Goal: Task Accomplishment & Management: Manage account settings

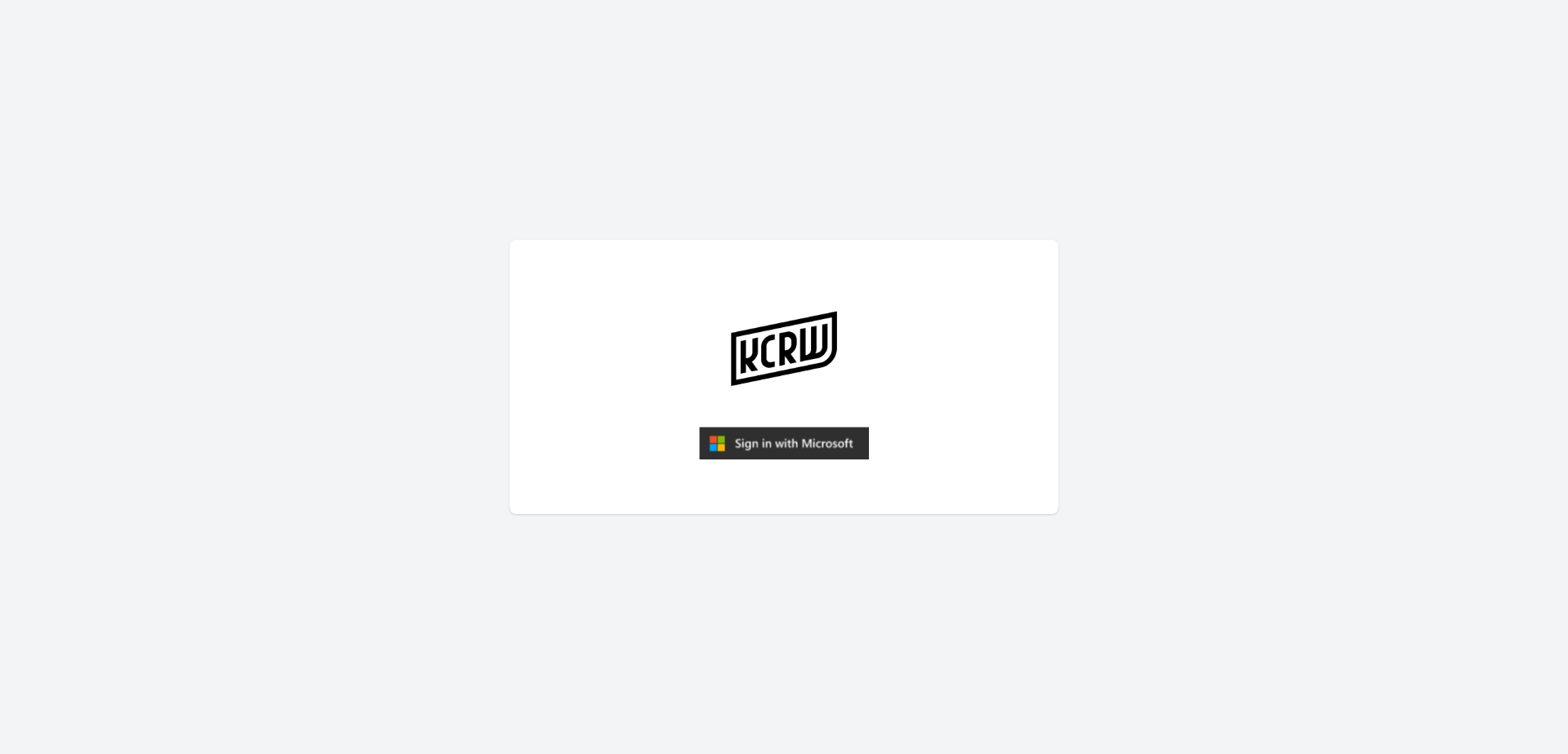
click at [794, 444] on img "submit" at bounding box center [784, 442] width 170 height 32
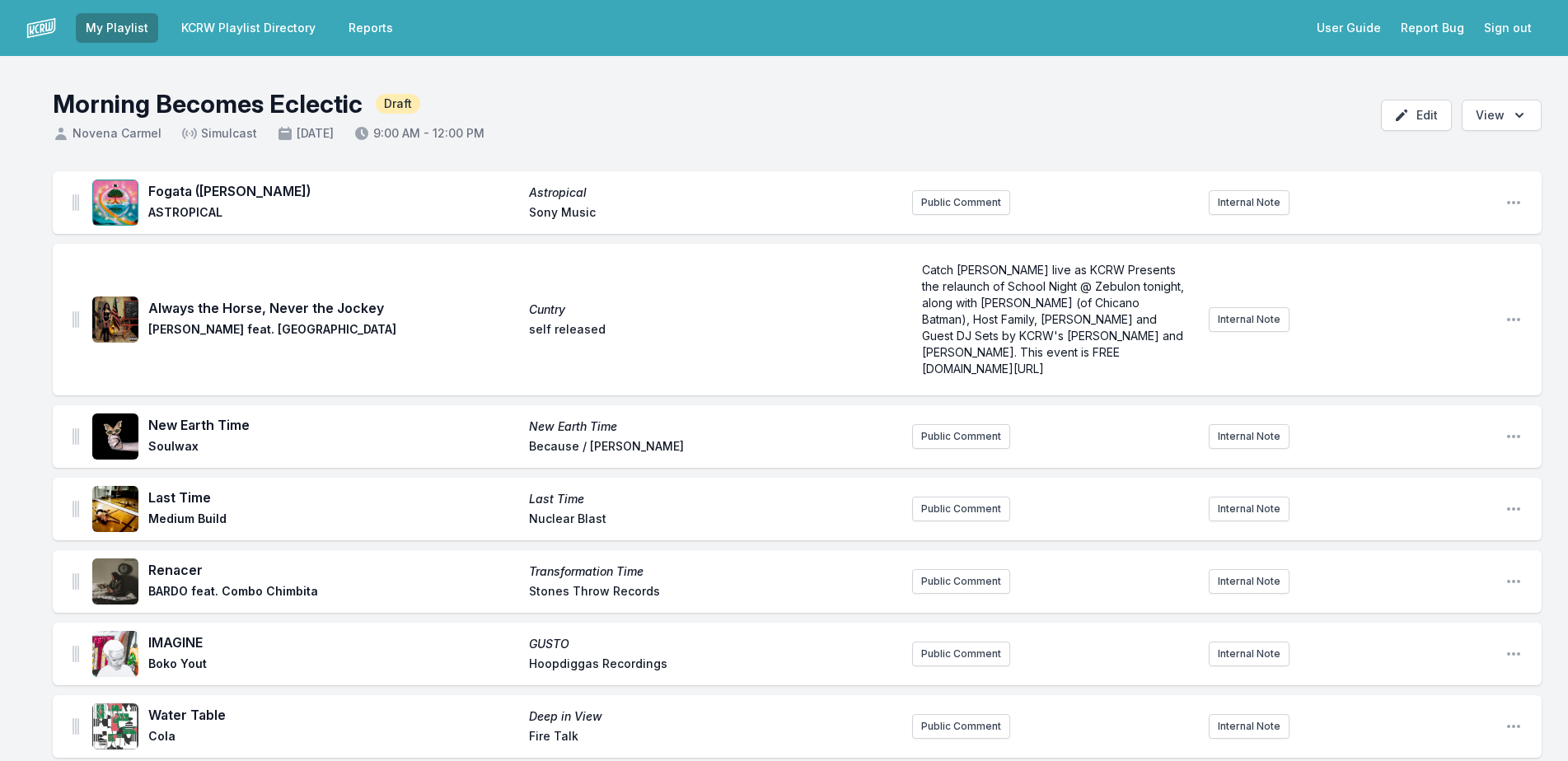
scroll to position [414, 0]
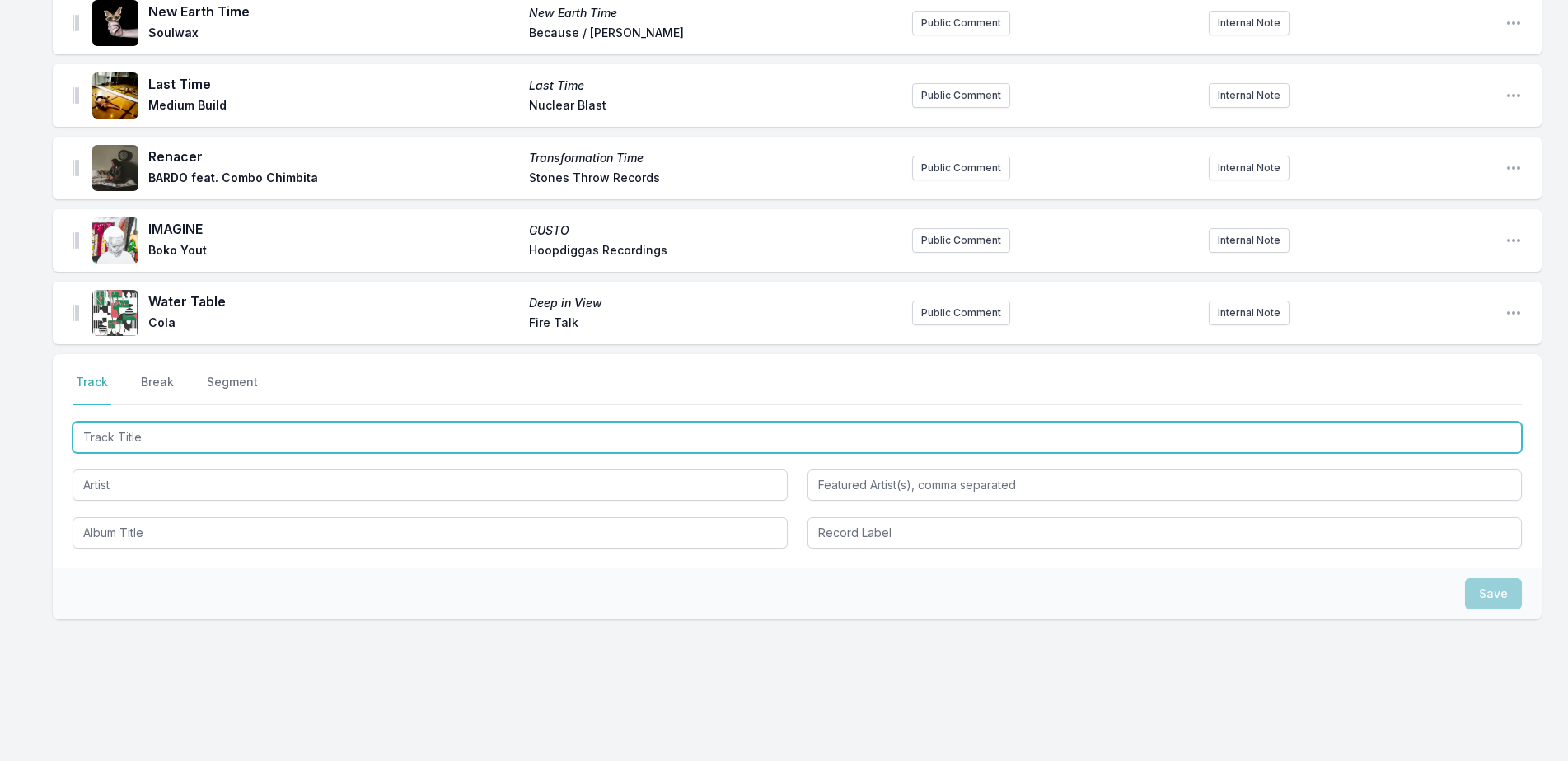
click at [289, 425] on input "Track Title" at bounding box center [798, 438] width 1449 height 32
type input "Happy Together"
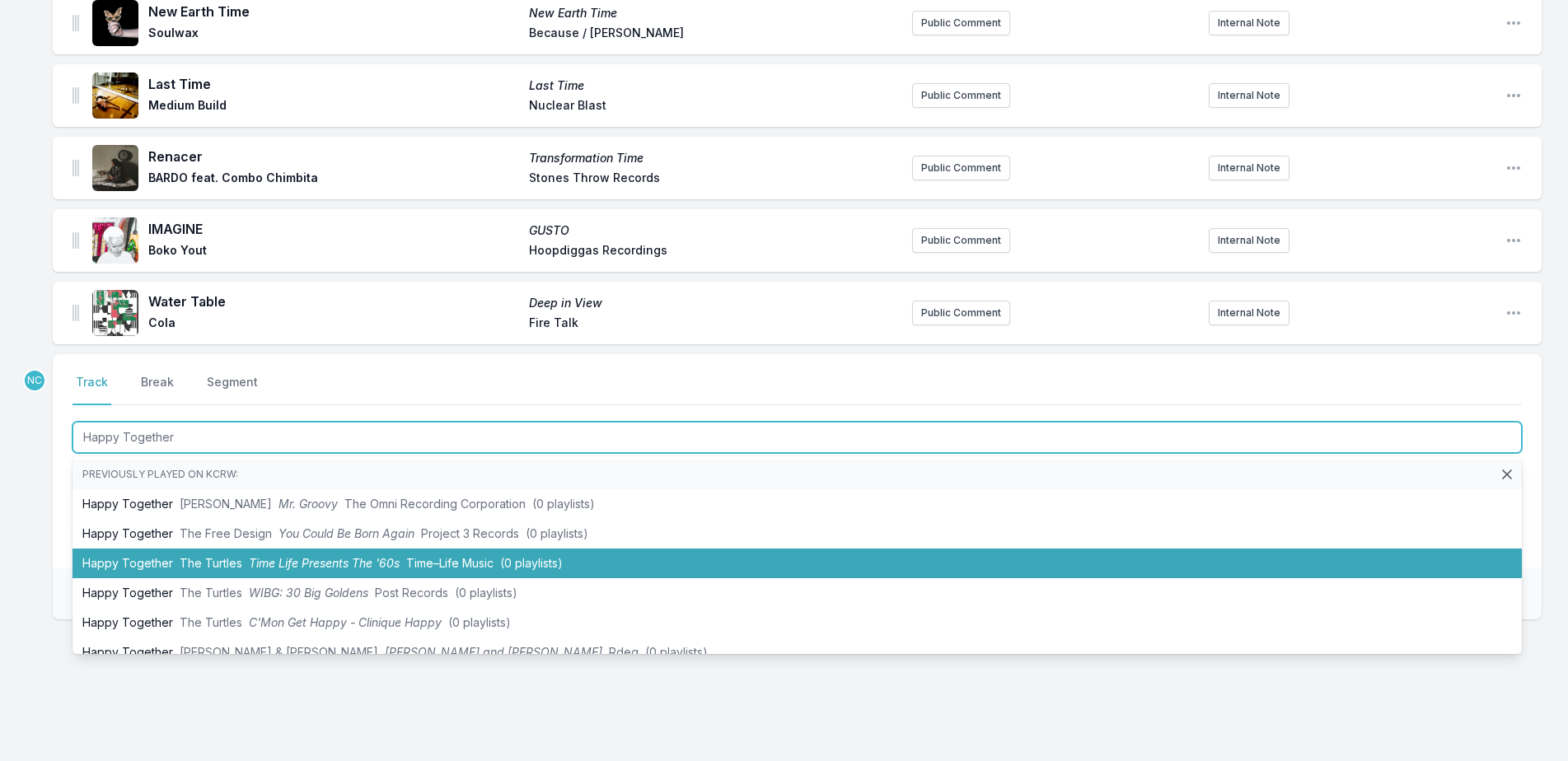
scroll to position [82, 0]
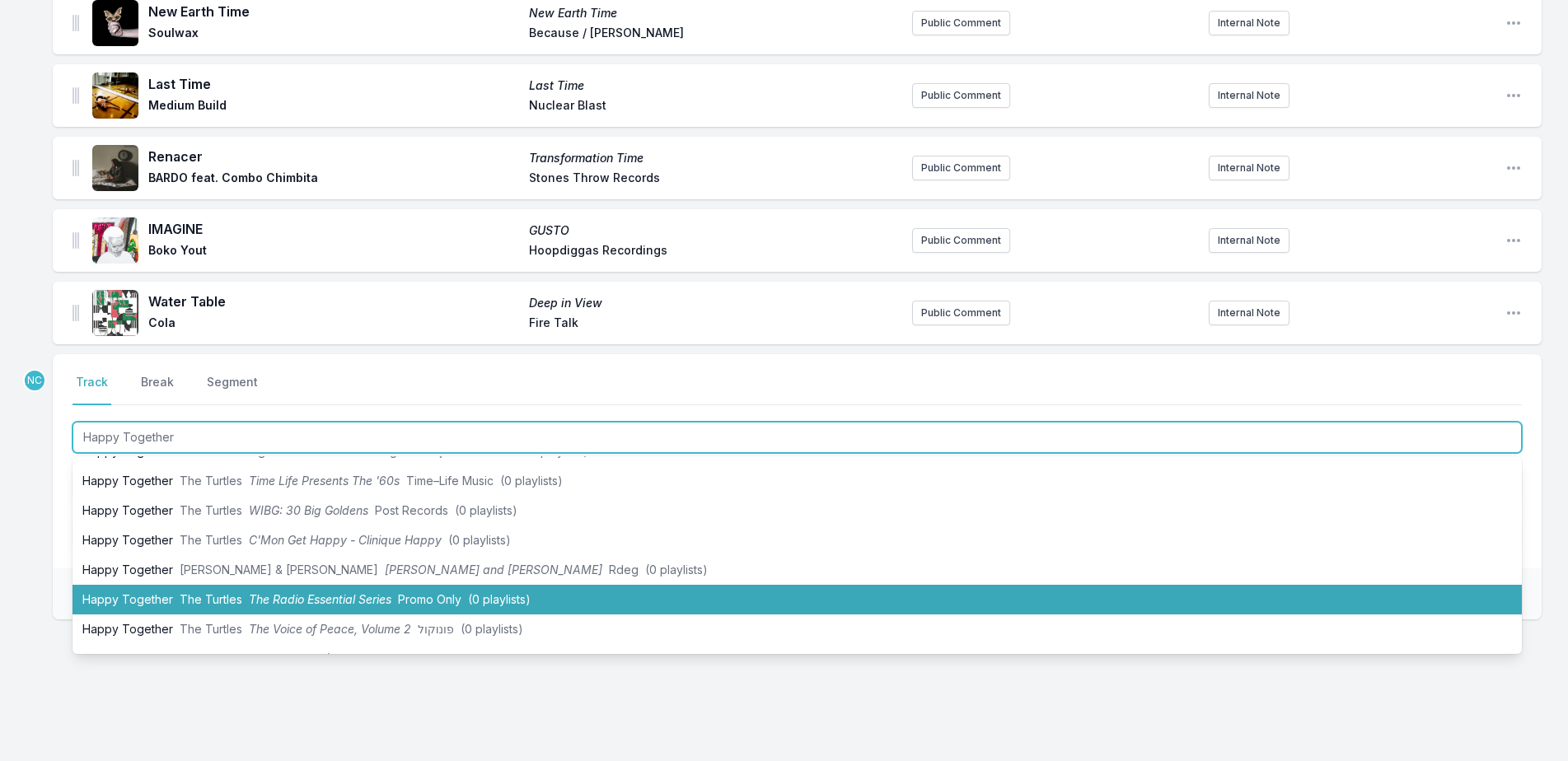
click at [192, 592] on span "The Turtles" at bounding box center [210, 599] width 63 height 14
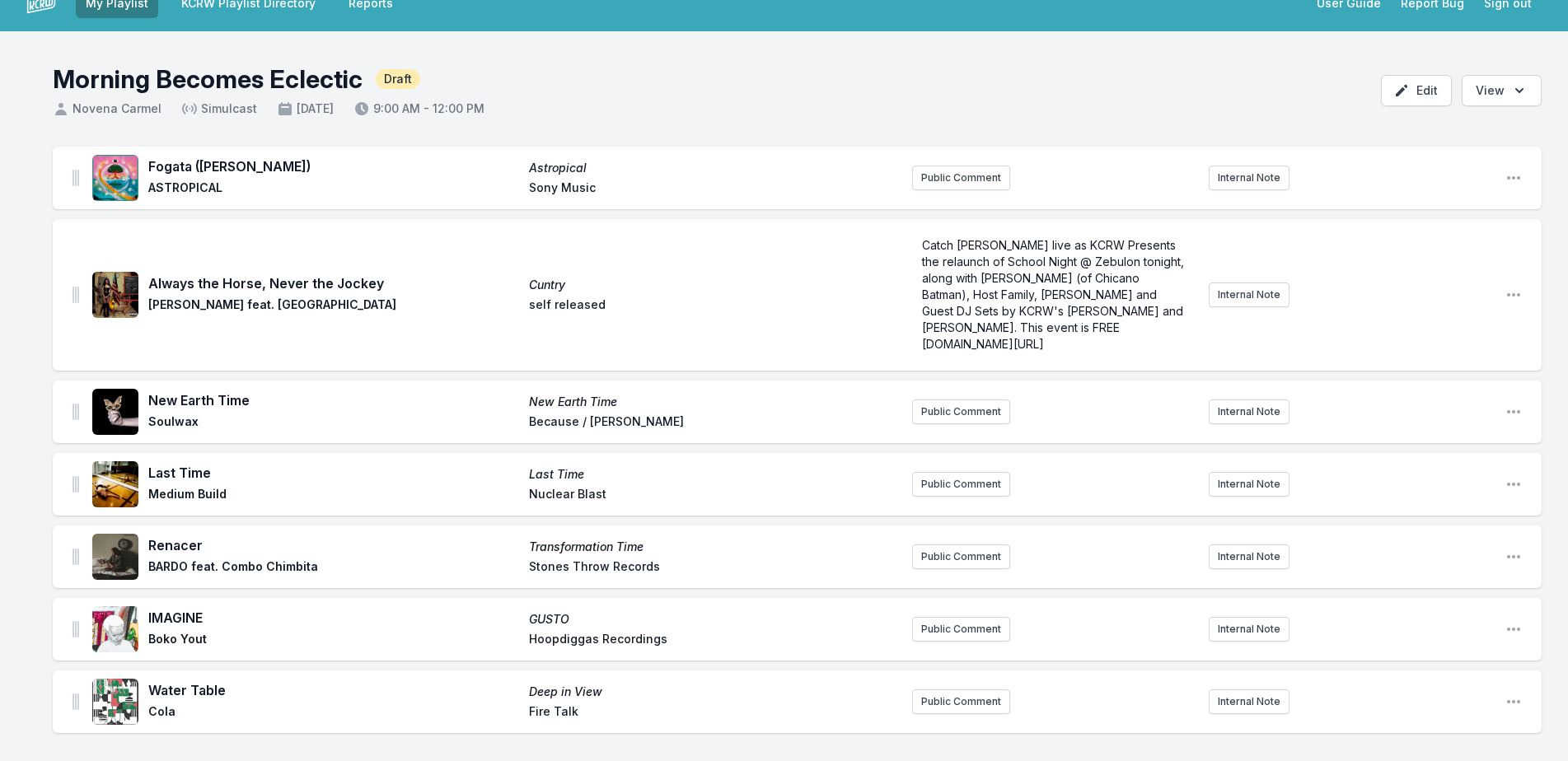
scroll to position [0, 0]
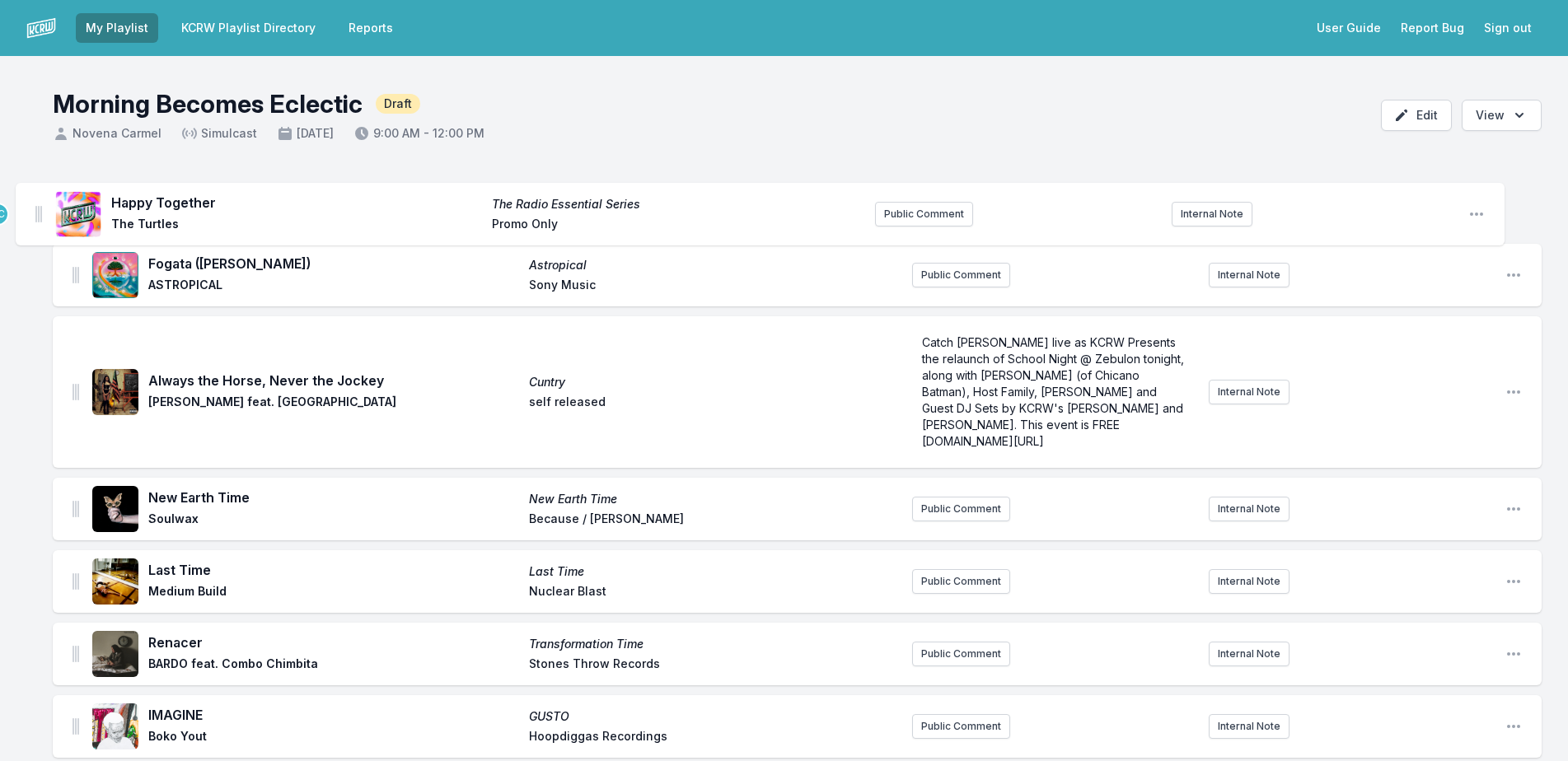
drag, startPoint x: 78, startPoint y: 290, endPoint x: 40, endPoint y: 202, distance: 95.9
click at [40, 202] on div "Fogata ([PERSON_NAME]) Astropical ASTROPICAL Sony Music Public Comment Internal…" at bounding box center [784, 718] width 1568 height 1092
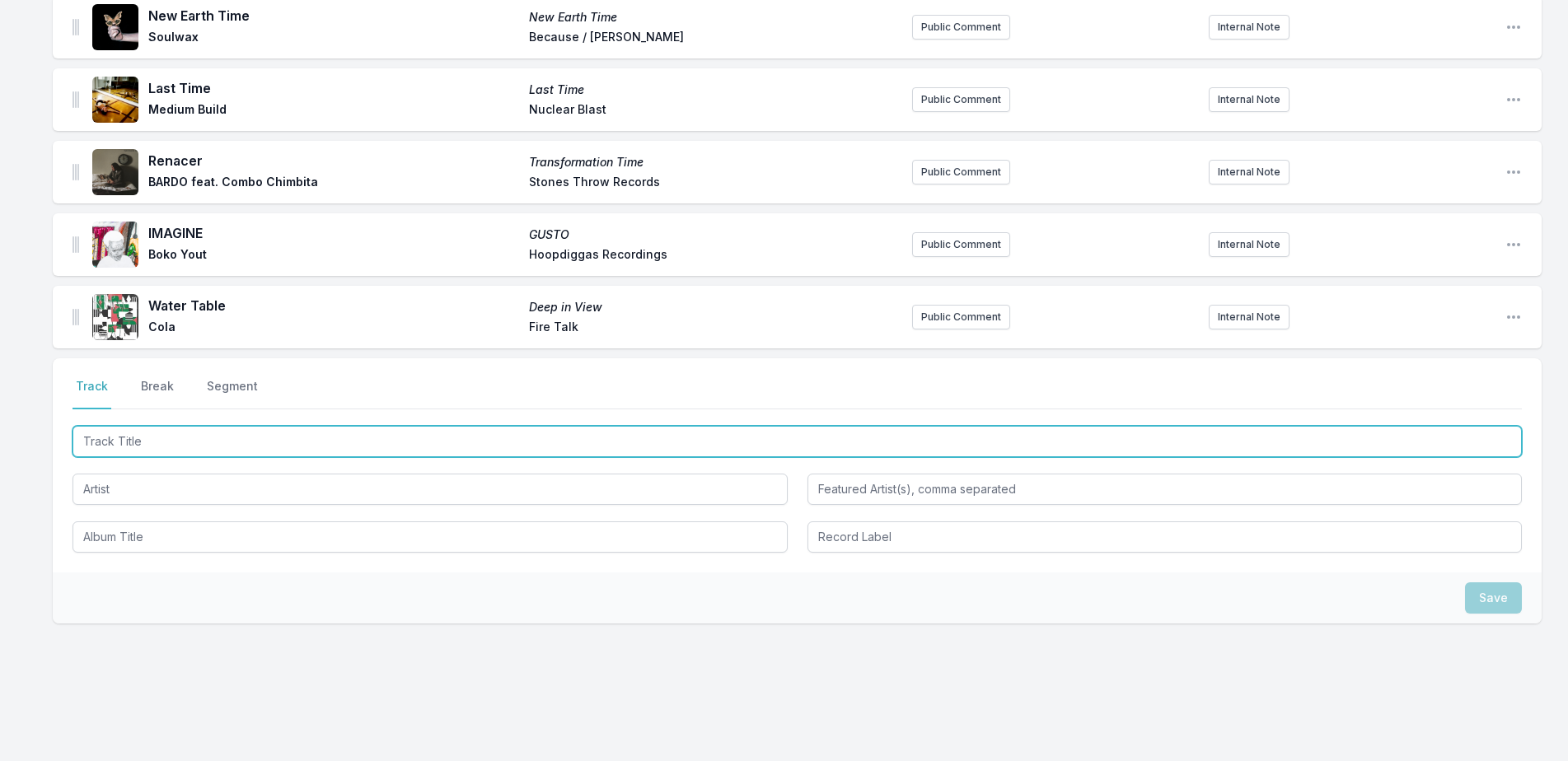
scroll to position [486, 0]
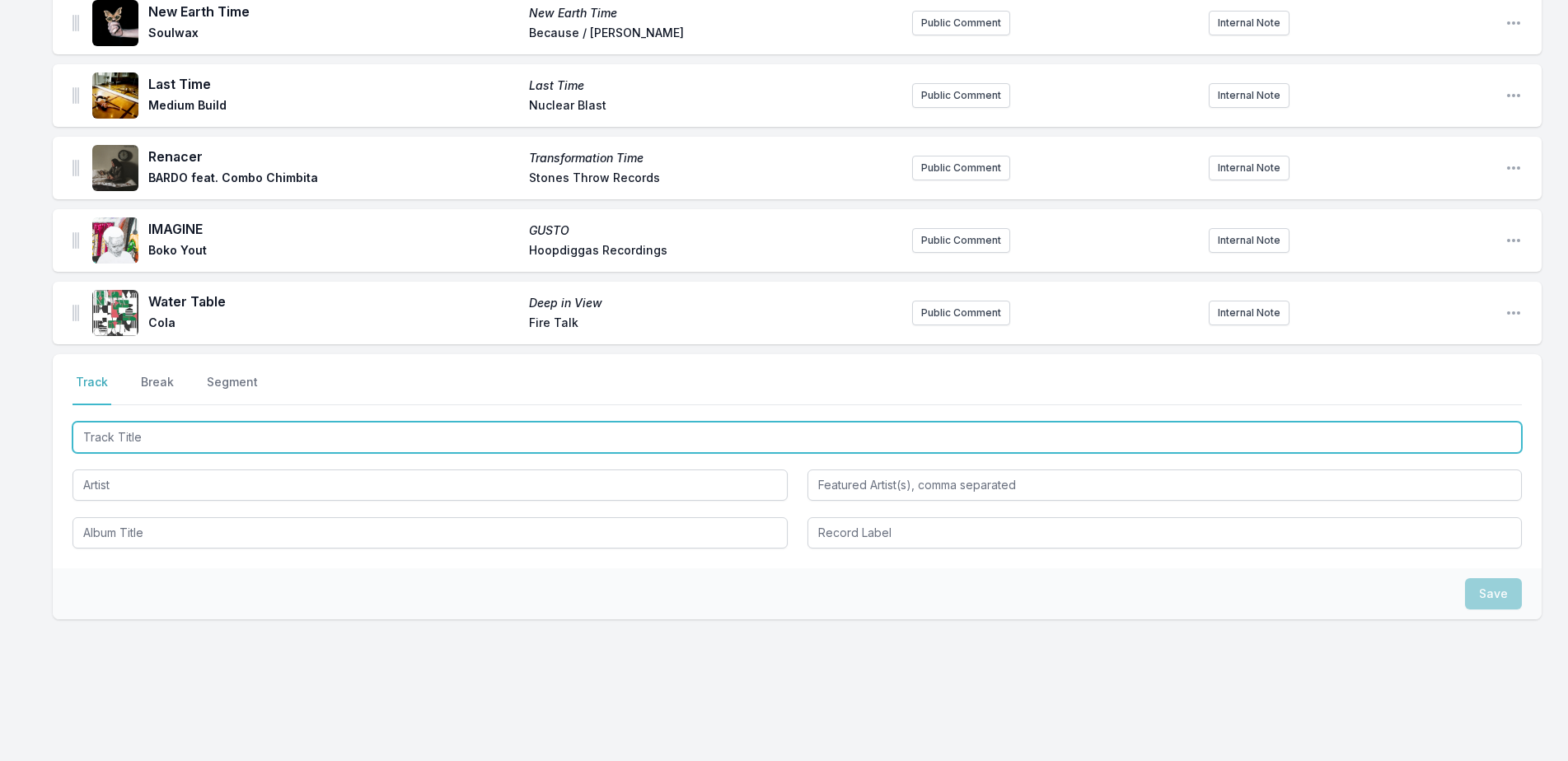
click at [247, 422] on input "Track Title" at bounding box center [798, 438] width 1449 height 32
type input "Distance"
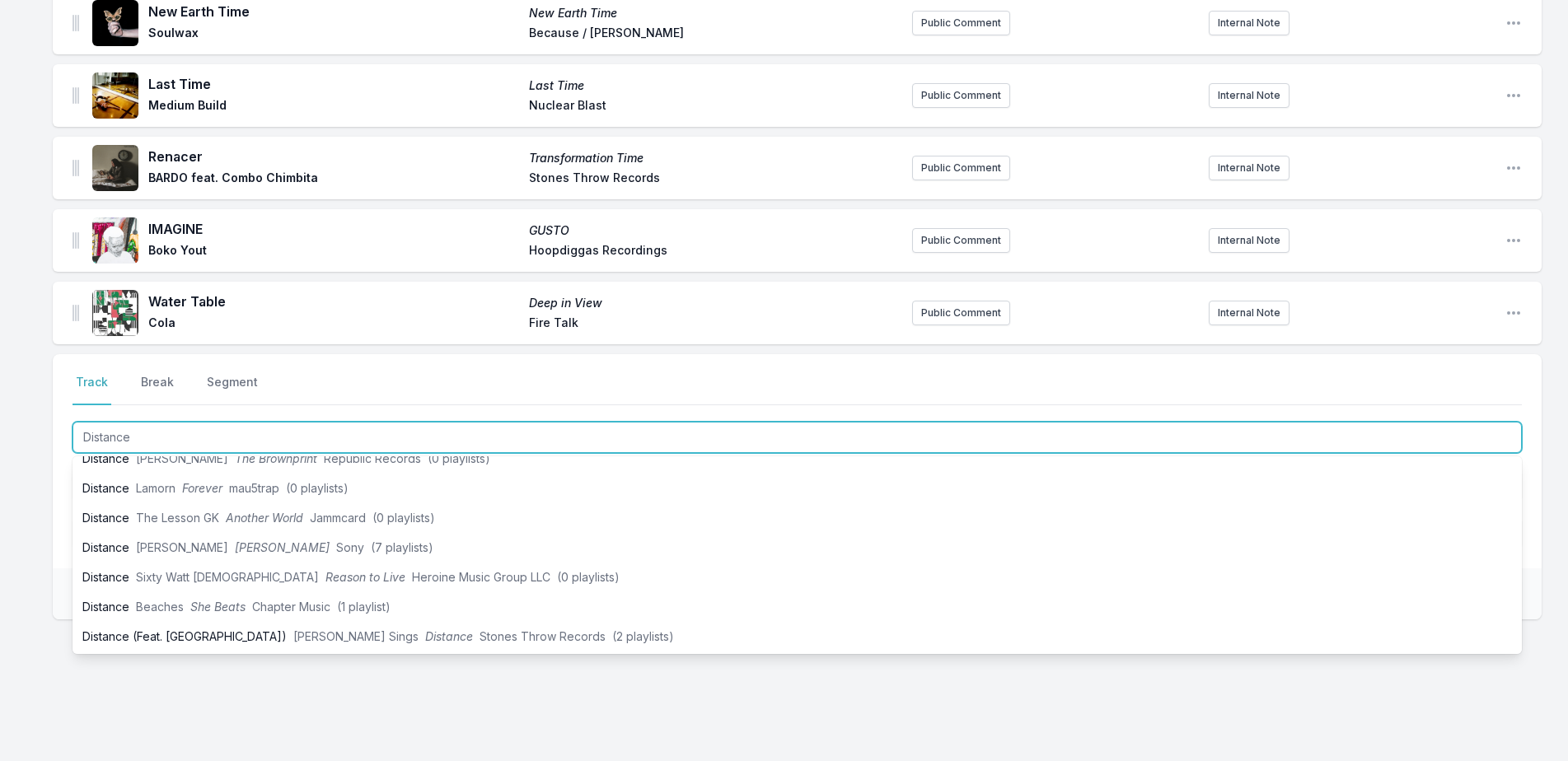
scroll to position [164, 0]
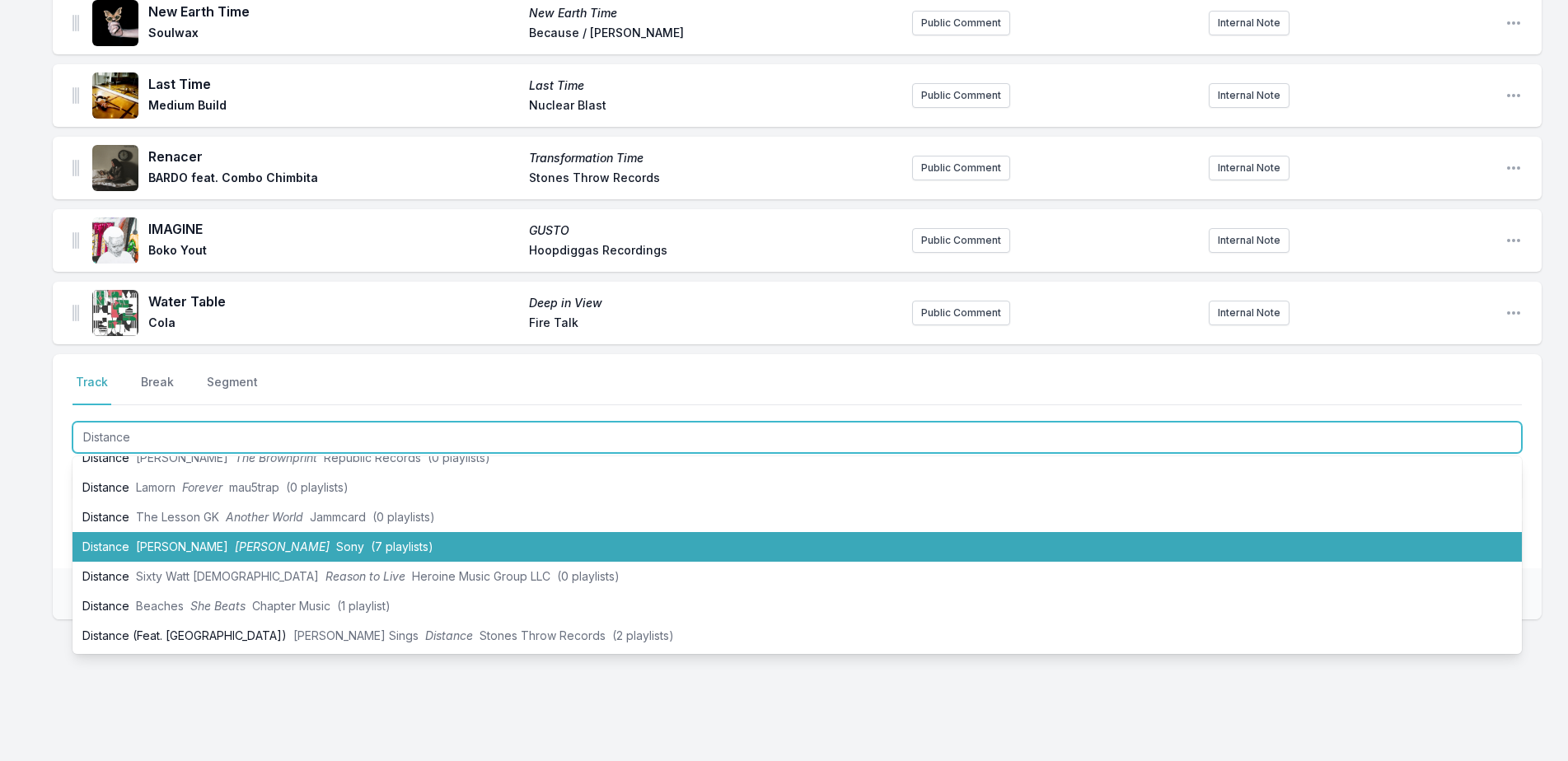
click at [167, 538] on li "Distance [PERSON_NAME] Sony (7 playlists)" at bounding box center [798, 547] width 1449 height 30
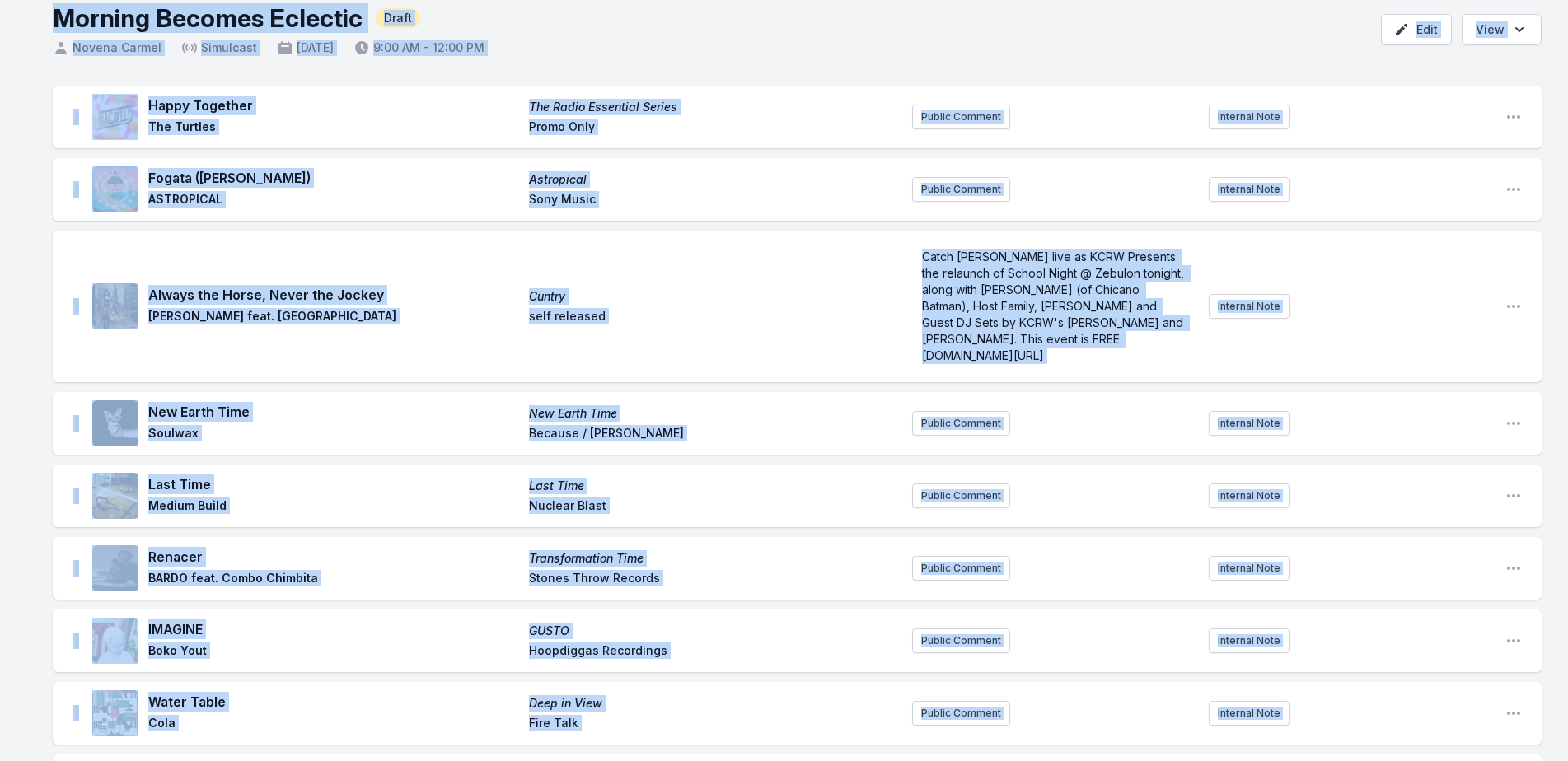
scroll to position [0, 0]
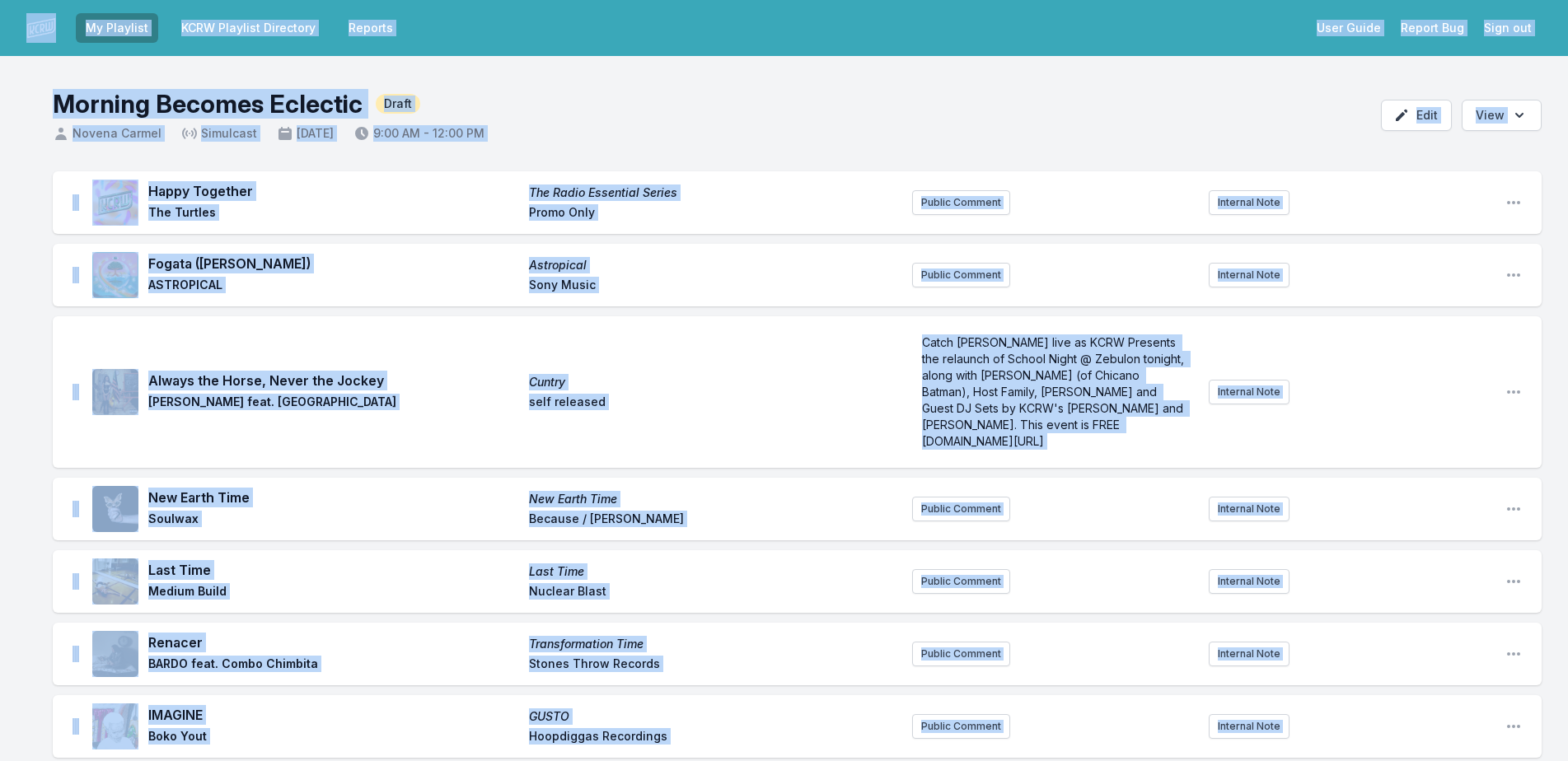
drag, startPoint x: 79, startPoint y: 297, endPoint x: 31, endPoint y: -78, distance: 378.1
click at [31, 0] on html "My Playlist KCRW Playlist Directory Reports User Guide Report Bug Sign out Morn…" at bounding box center [784, 668] width 1568 height 1336
click at [18, 167] on main "Morning Becomes Eclectic Draft Novena Carmel Simulcast September 9, 2025 9:00 A…" at bounding box center [784, 696] width 1568 height 1280
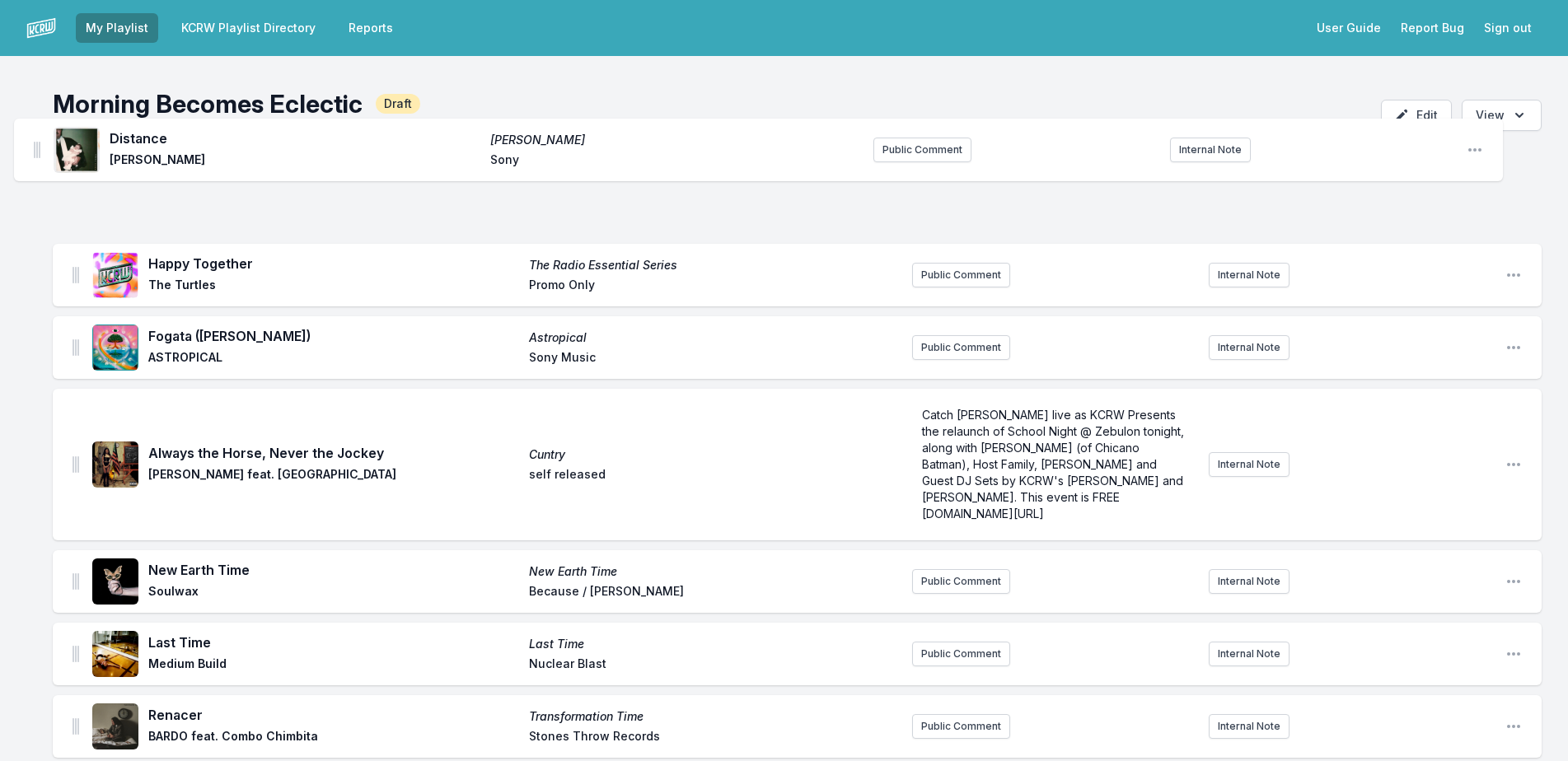
drag, startPoint x: 75, startPoint y: 604, endPoint x: 37, endPoint y: 143, distance: 462.6
click at [37, 143] on main "Morning Becomes Eclectic Draft Novena Carmel Simulcast September 9, 2025 9:00 A…" at bounding box center [784, 696] width 1568 height 1280
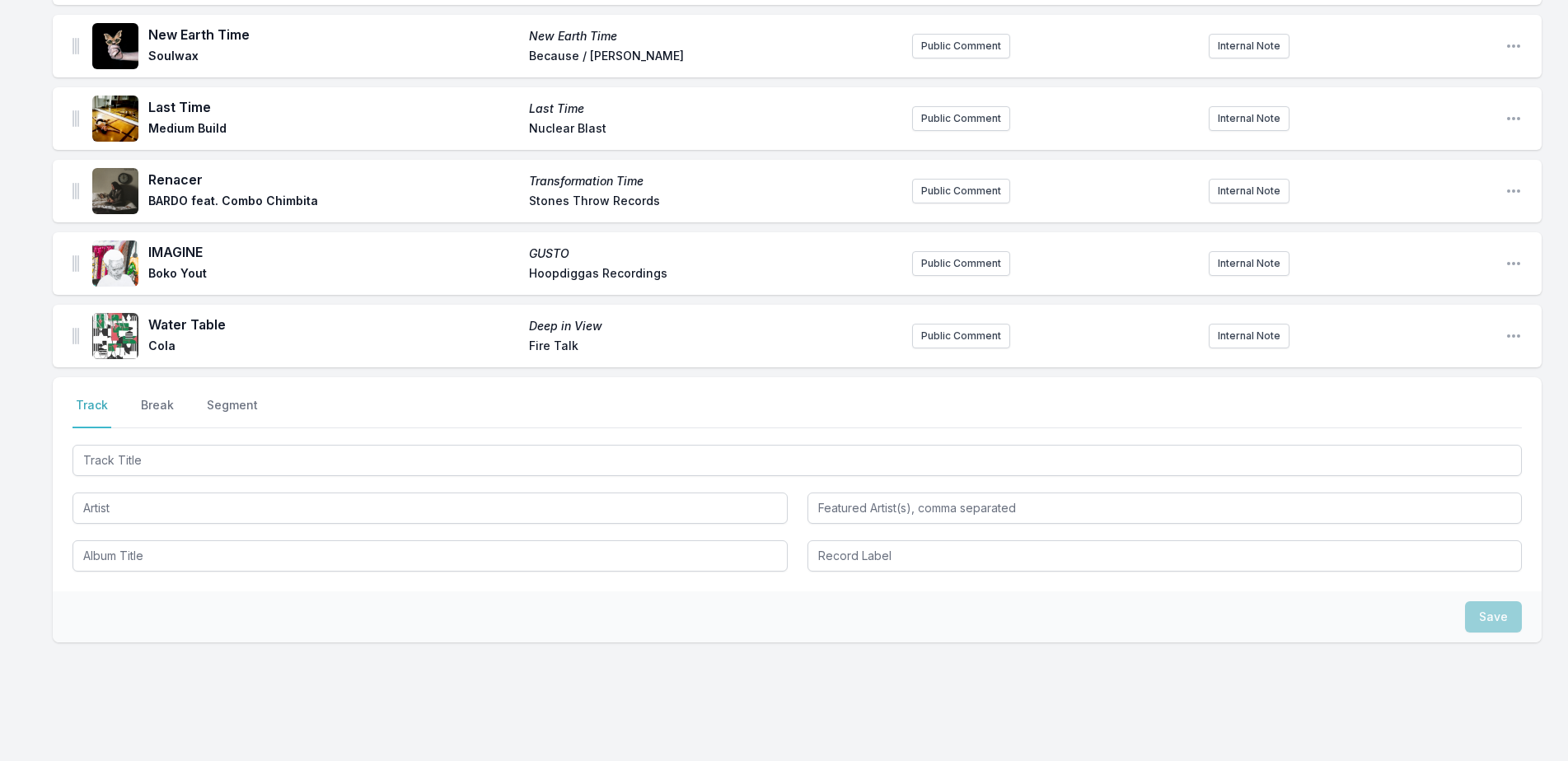
scroll to position [558, 0]
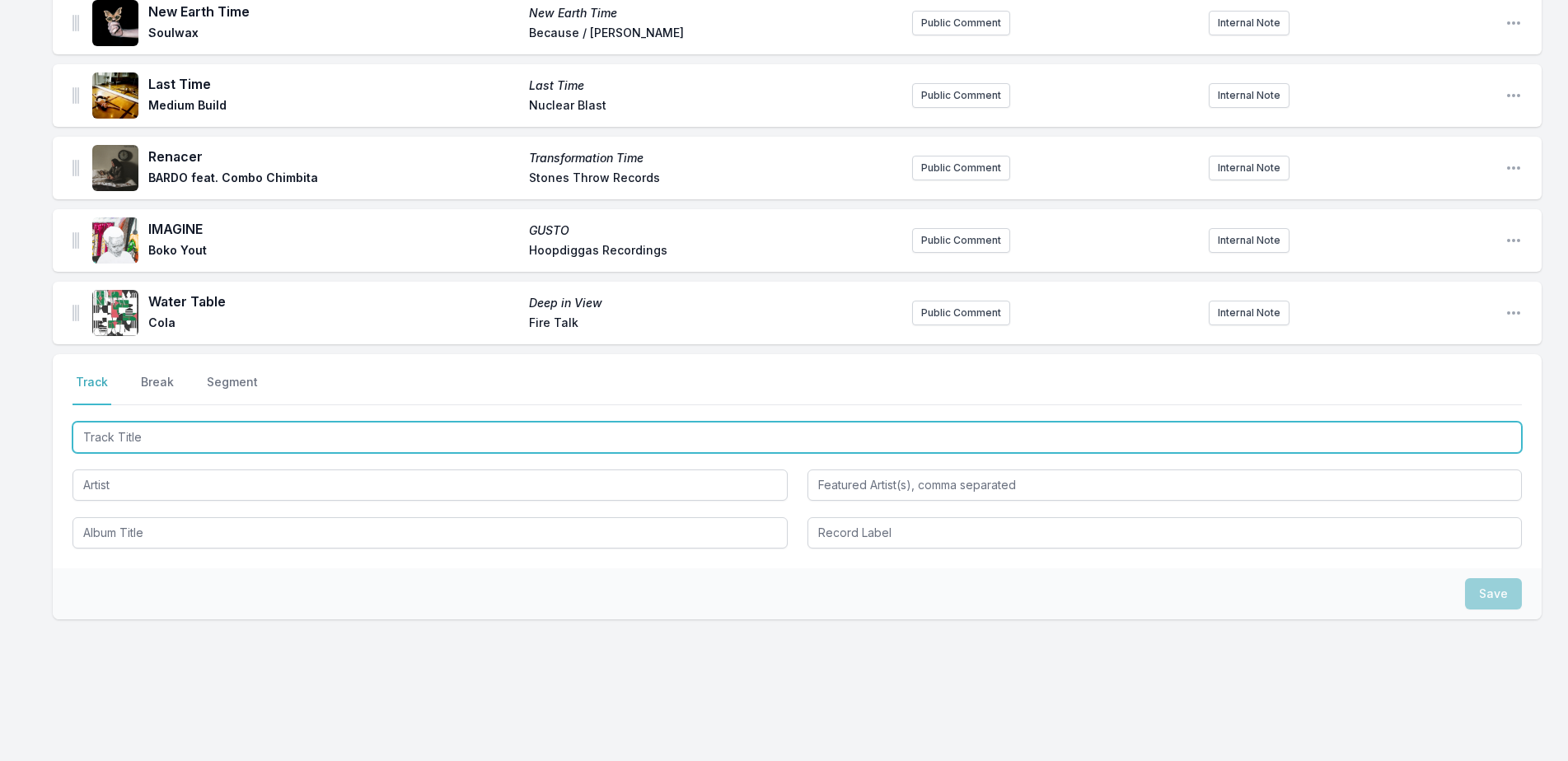
drag, startPoint x: 372, startPoint y: 423, endPoint x: 772, endPoint y: 367, distance: 403.9
click at [400, 423] on input "Track Title" at bounding box center [798, 438] width 1449 height 32
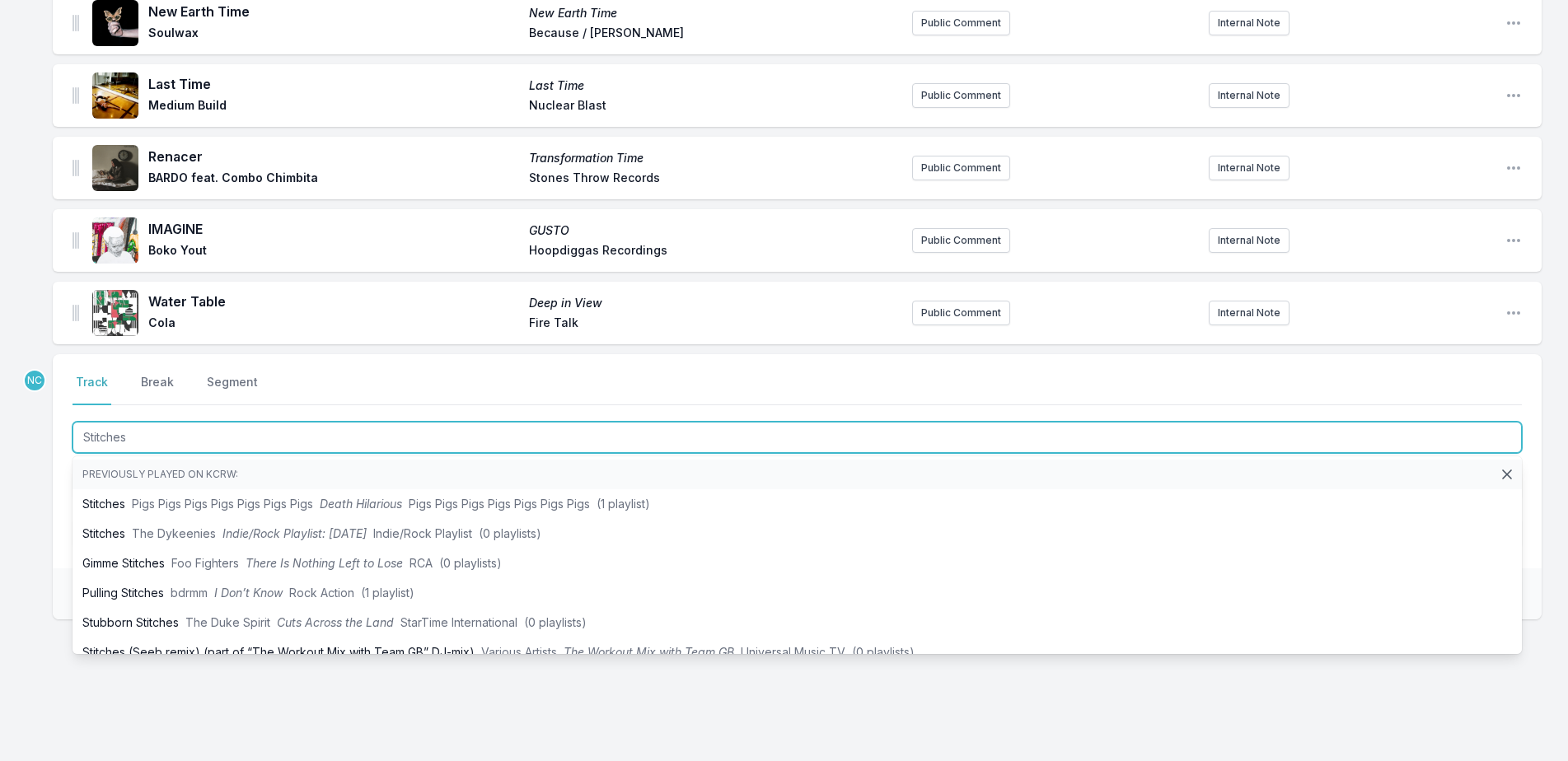
type input "Stitches"
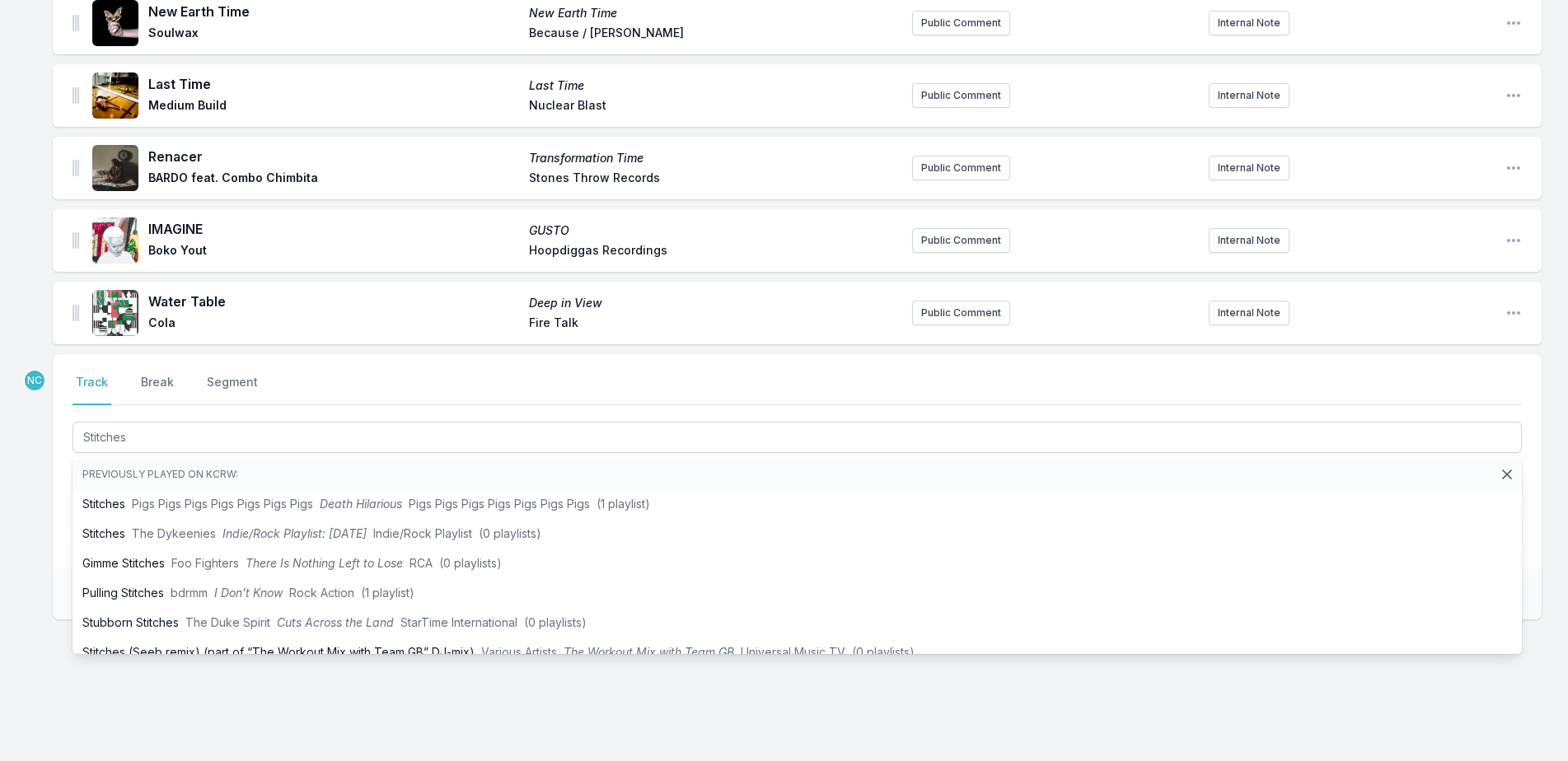
click at [152, 673] on div "NC Select a tab Track Break Segment Track Break Segment Stitches Previously pla…" at bounding box center [797, 539] width 1489 height 371
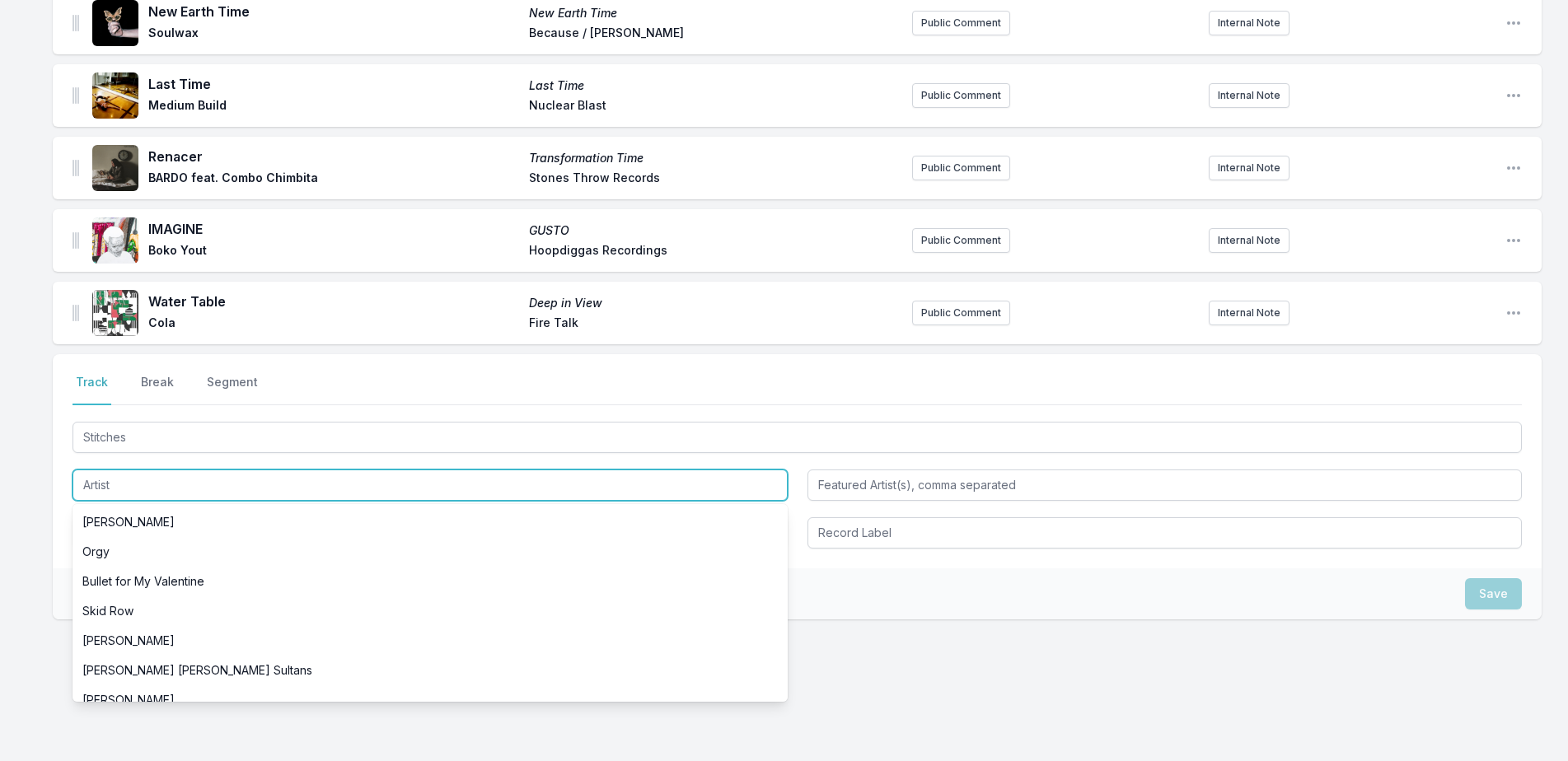
click at [245, 478] on input "Artist" at bounding box center [431, 486] width 715 height 32
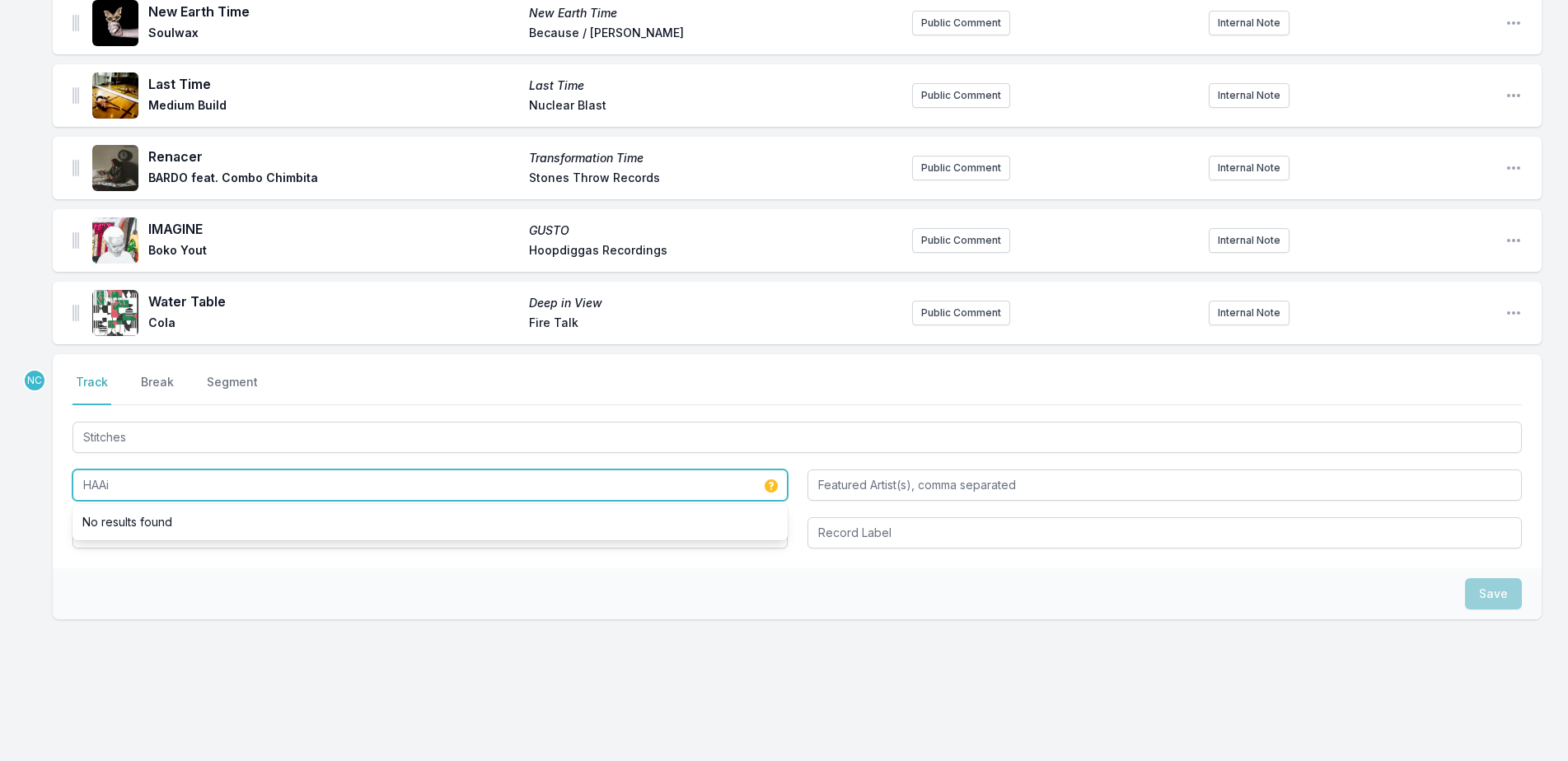
type input "HAAi"
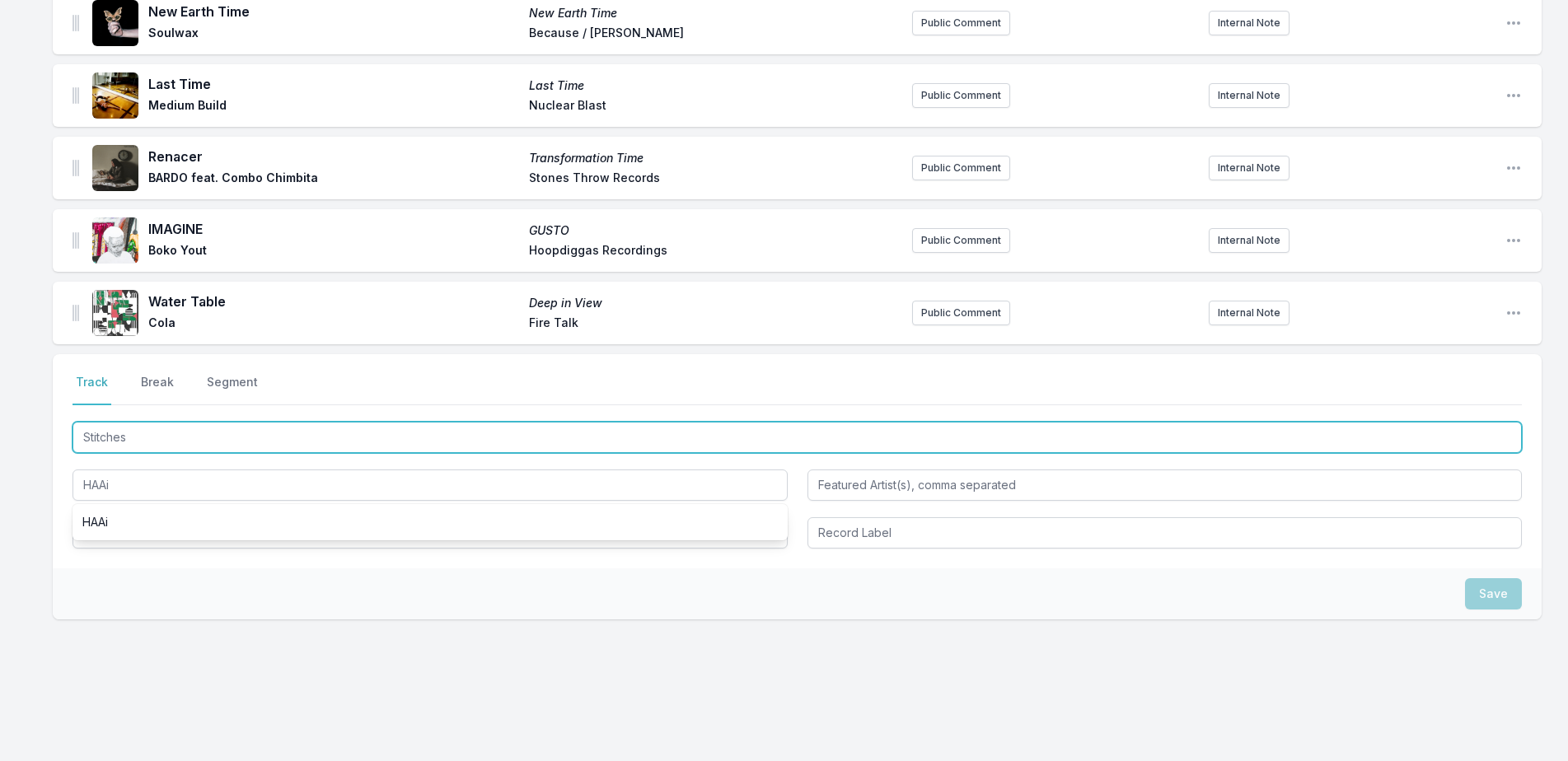
click at [112, 422] on input "Stitches" at bounding box center [798, 438] width 1449 height 32
click at [113, 422] on input "Stitches" at bounding box center [798, 438] width 1449 height 32
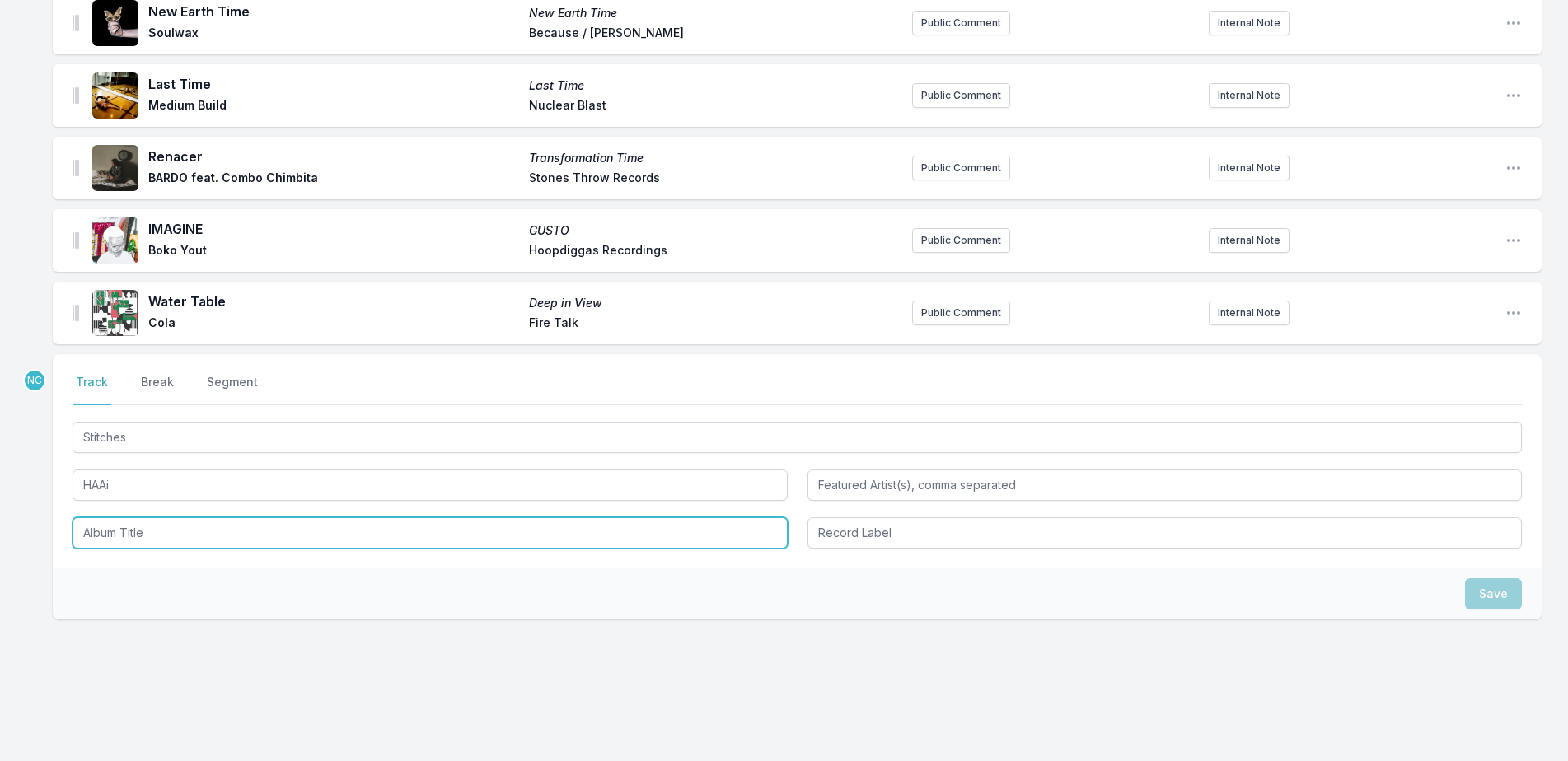
click at [191, 517] on input "Album Title" at bounding box center [431, 533] width 715 height 32
paste input "Stitches"
type input "Stitches"
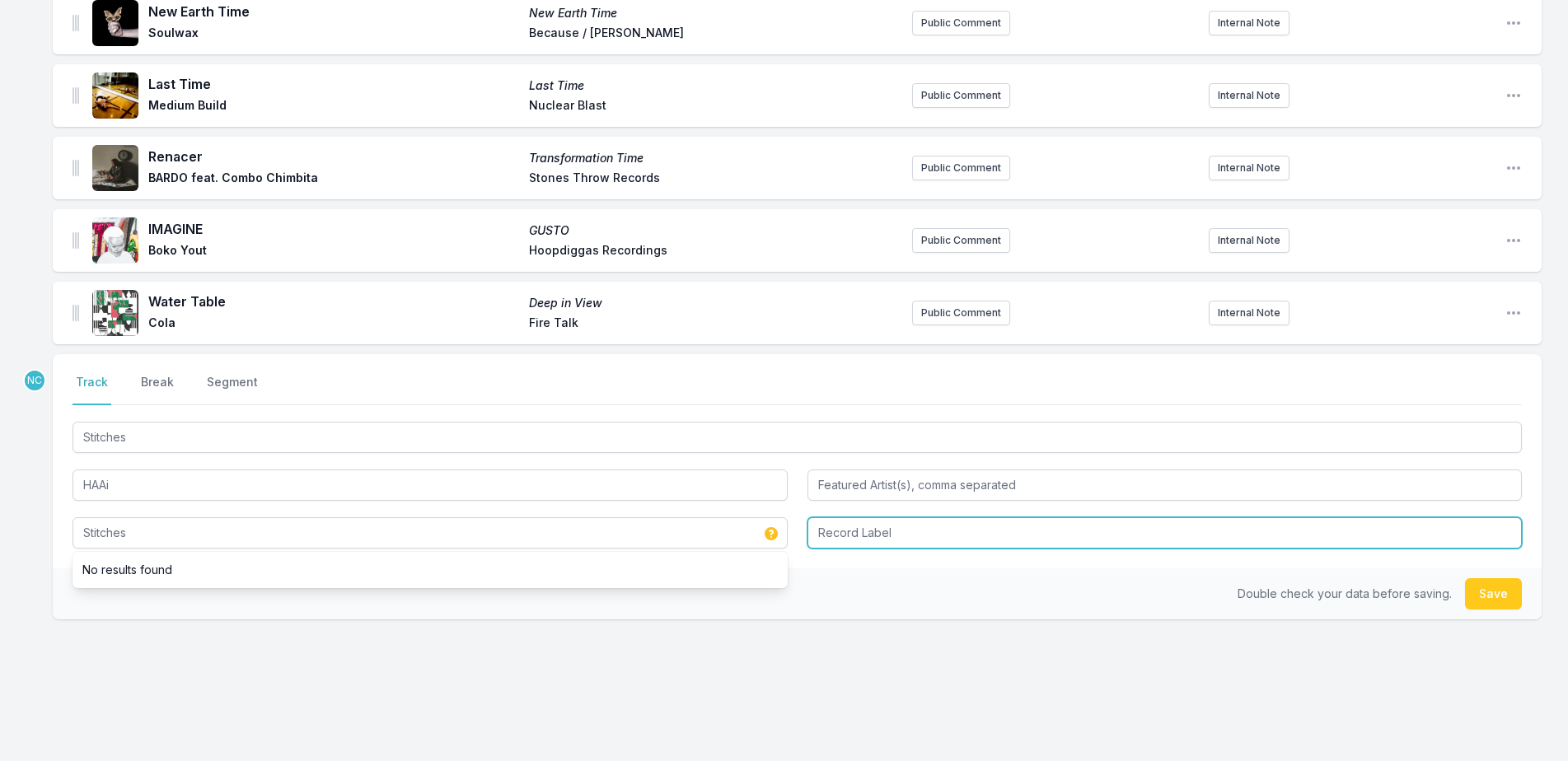
click at [1088, 528] on input "Record Label" at bounding box center [1165, 533] width 715 height 32
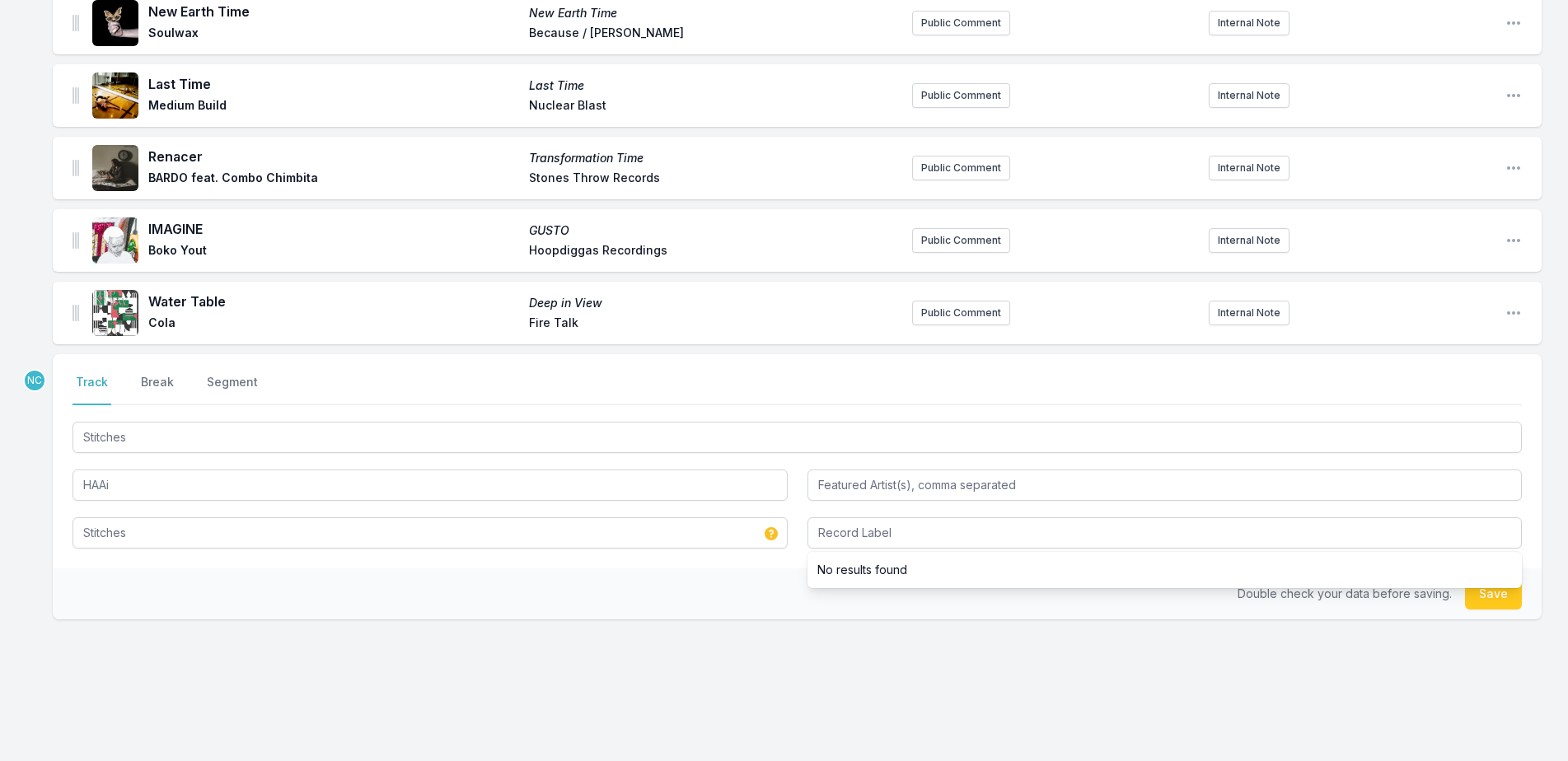
click at [1137, 556] on li "No results found" at bounding box center [1165, 571] width 715 height 30
click at [1496, 585] on button "Save" at bounding box center [1493, 594] width 57 height 32
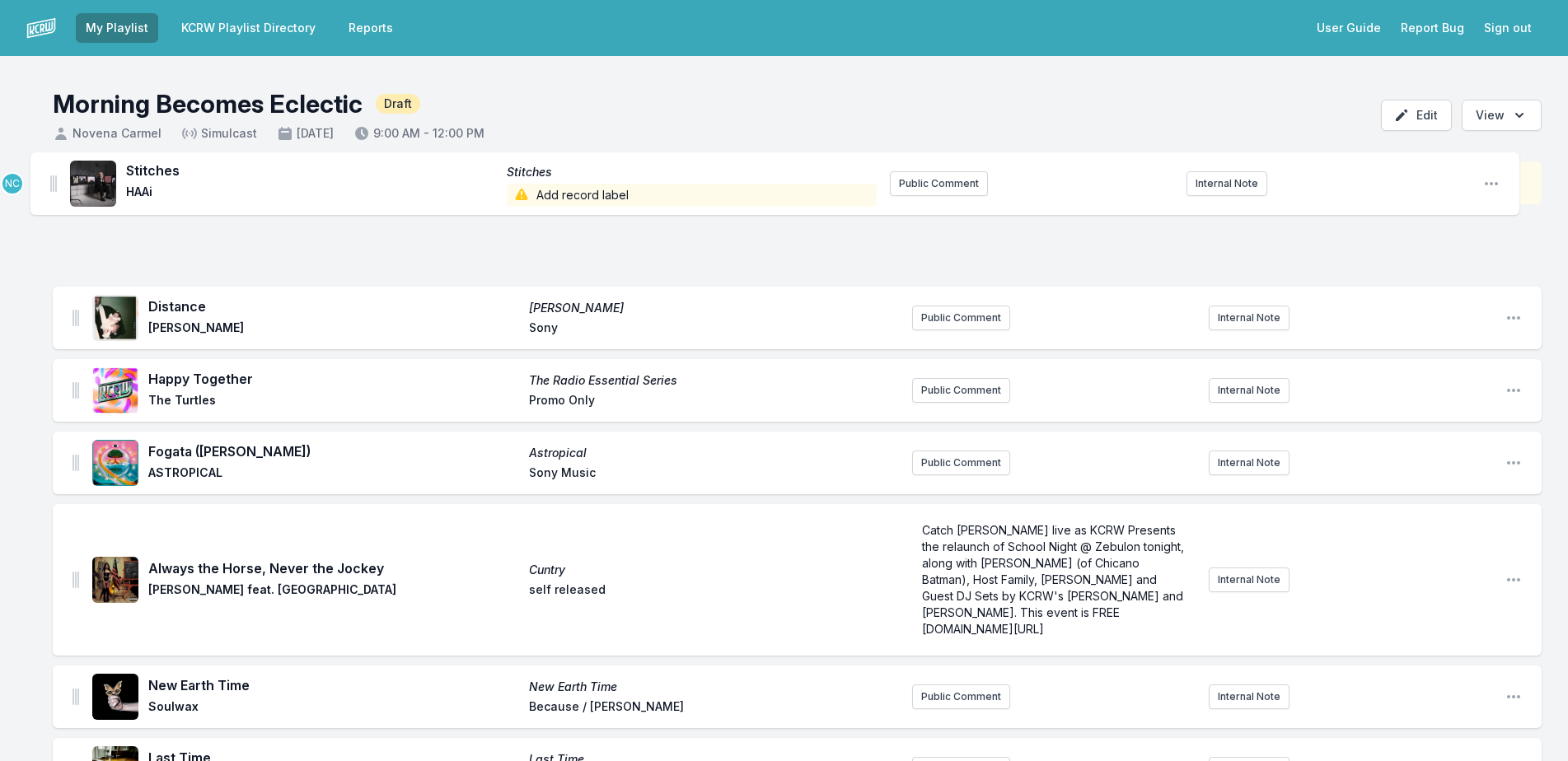
drag, startPoint x: 77, startPoint y: 293, endPoint x: 54, endPoint y: 176, distance: 119.2
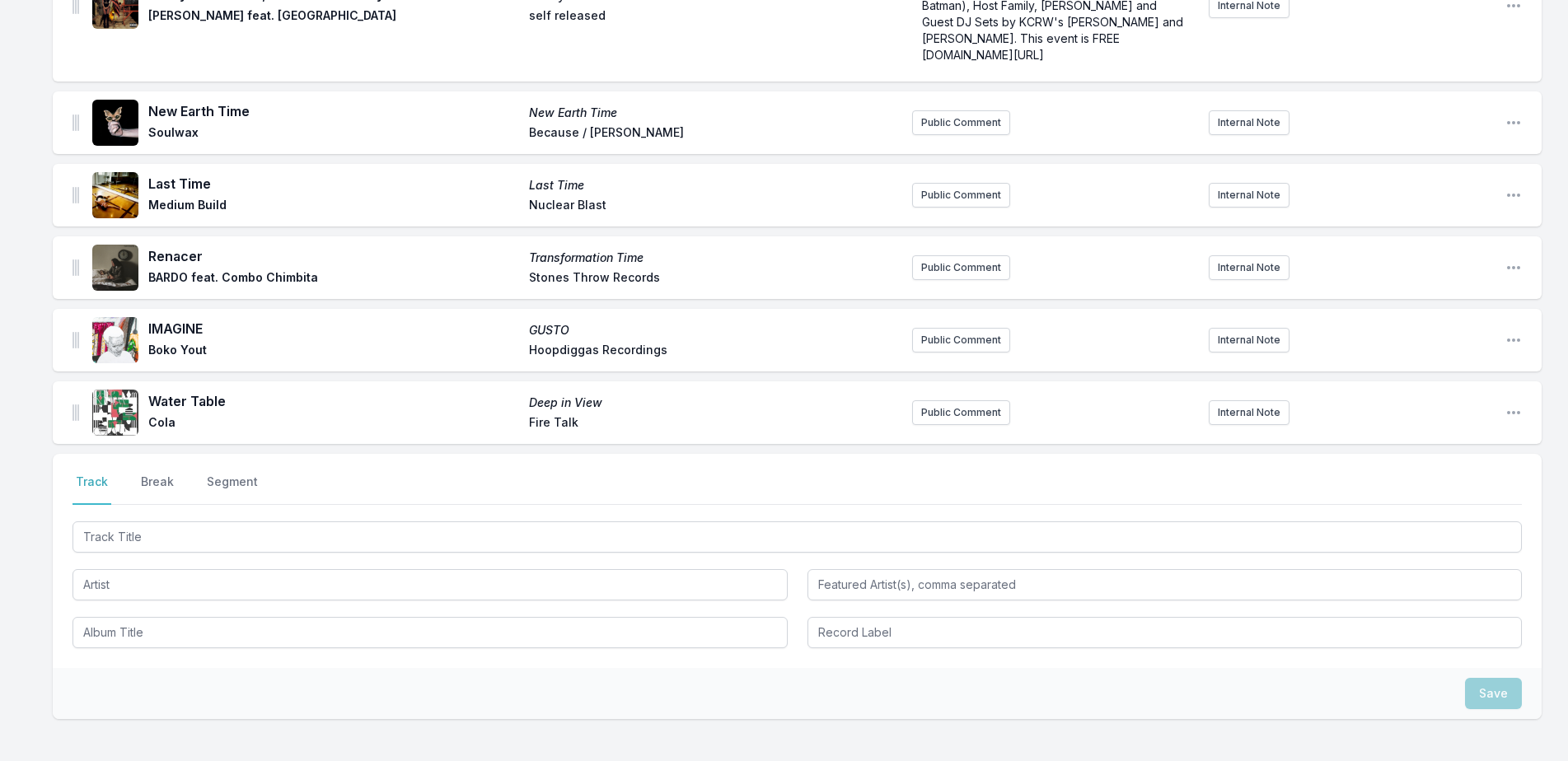
scroll to position [674, 0]
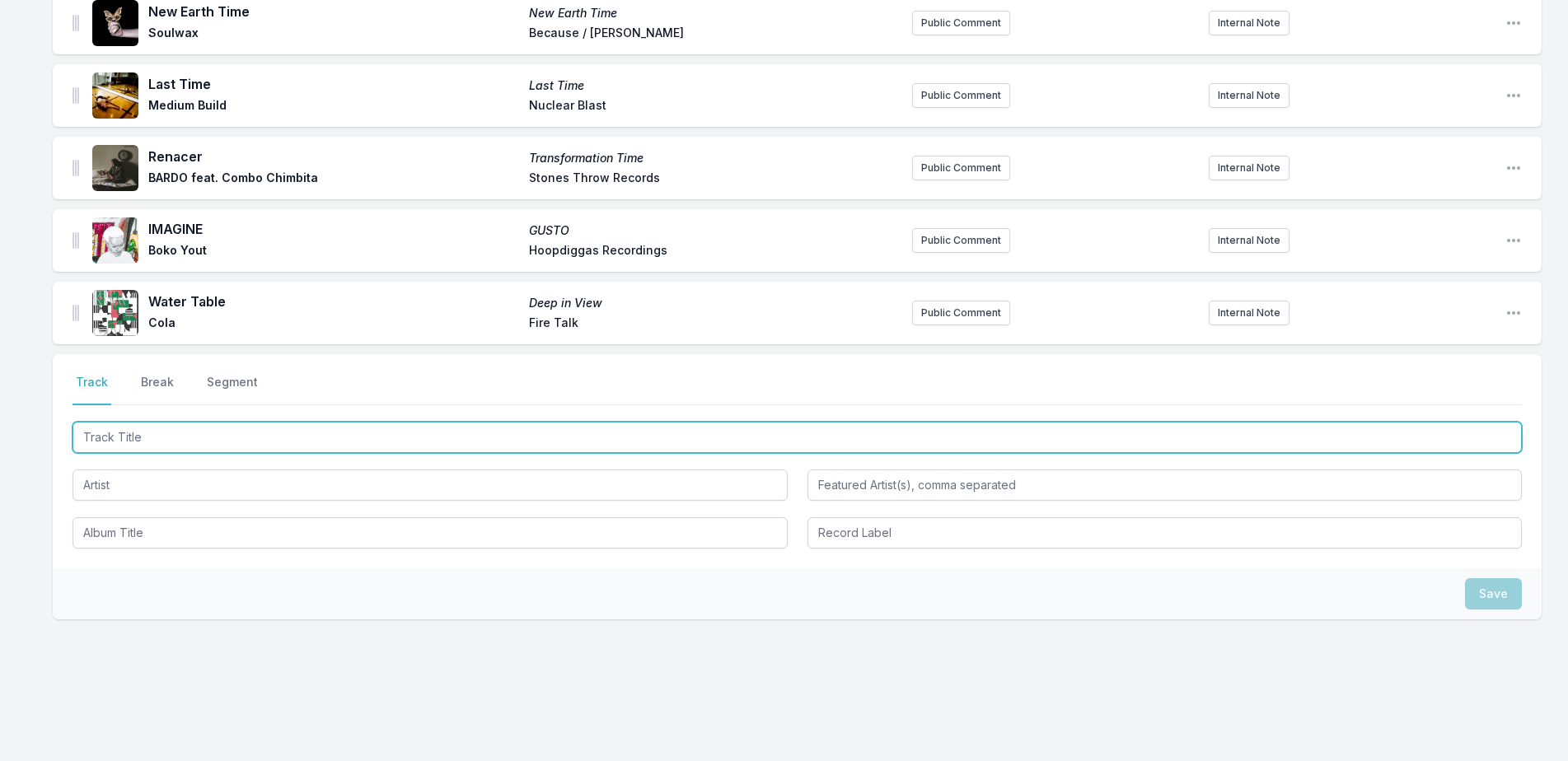
drag, startPoint x: 381, startPoint y: 421, endPoint x: 857, endPoint y: 363, distance: 479.5
click at [388, 422] on input "Track Title" at bounding box center [798, 438] width 1449 height 32
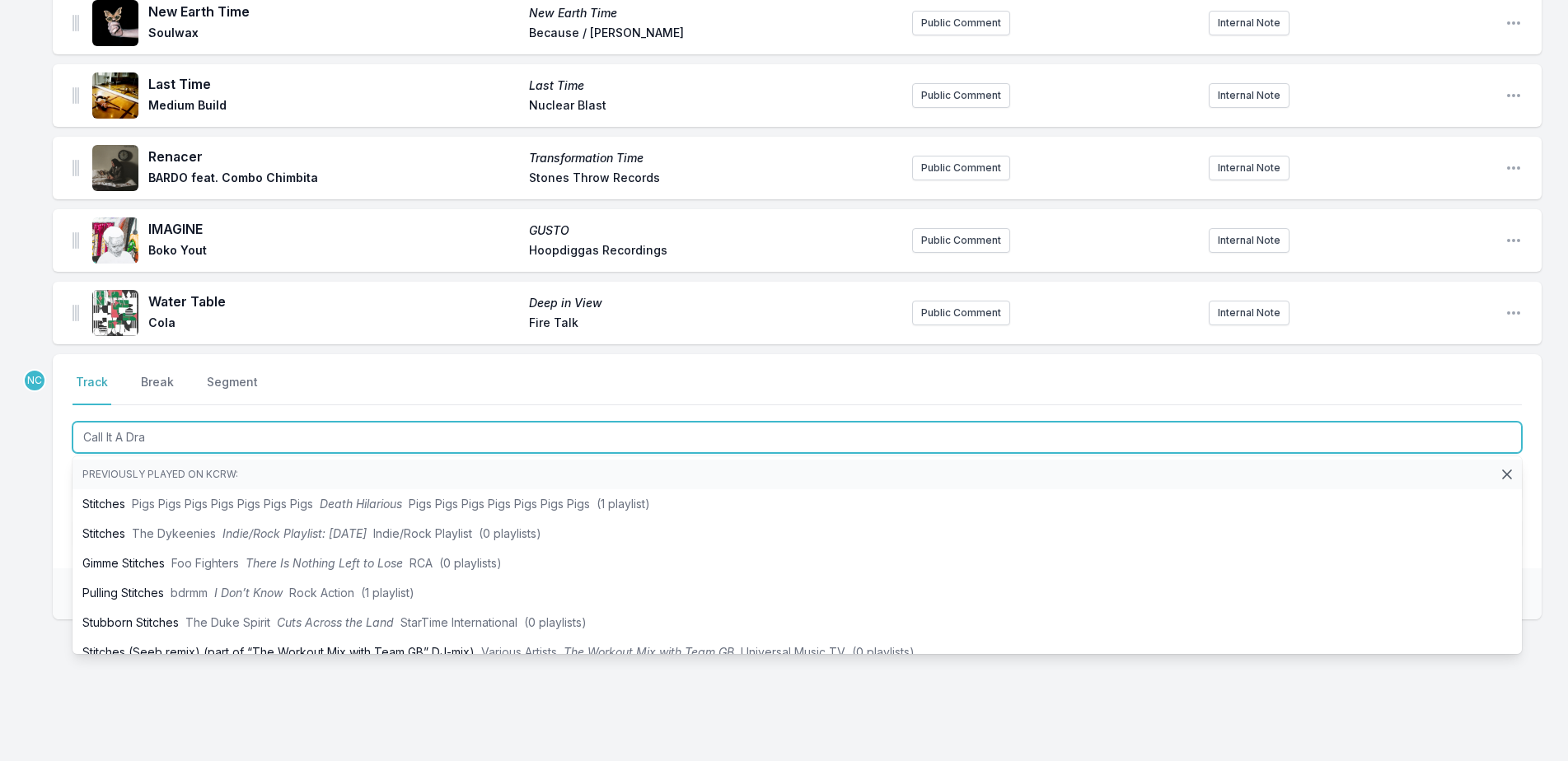
type input "Call It A Draw"
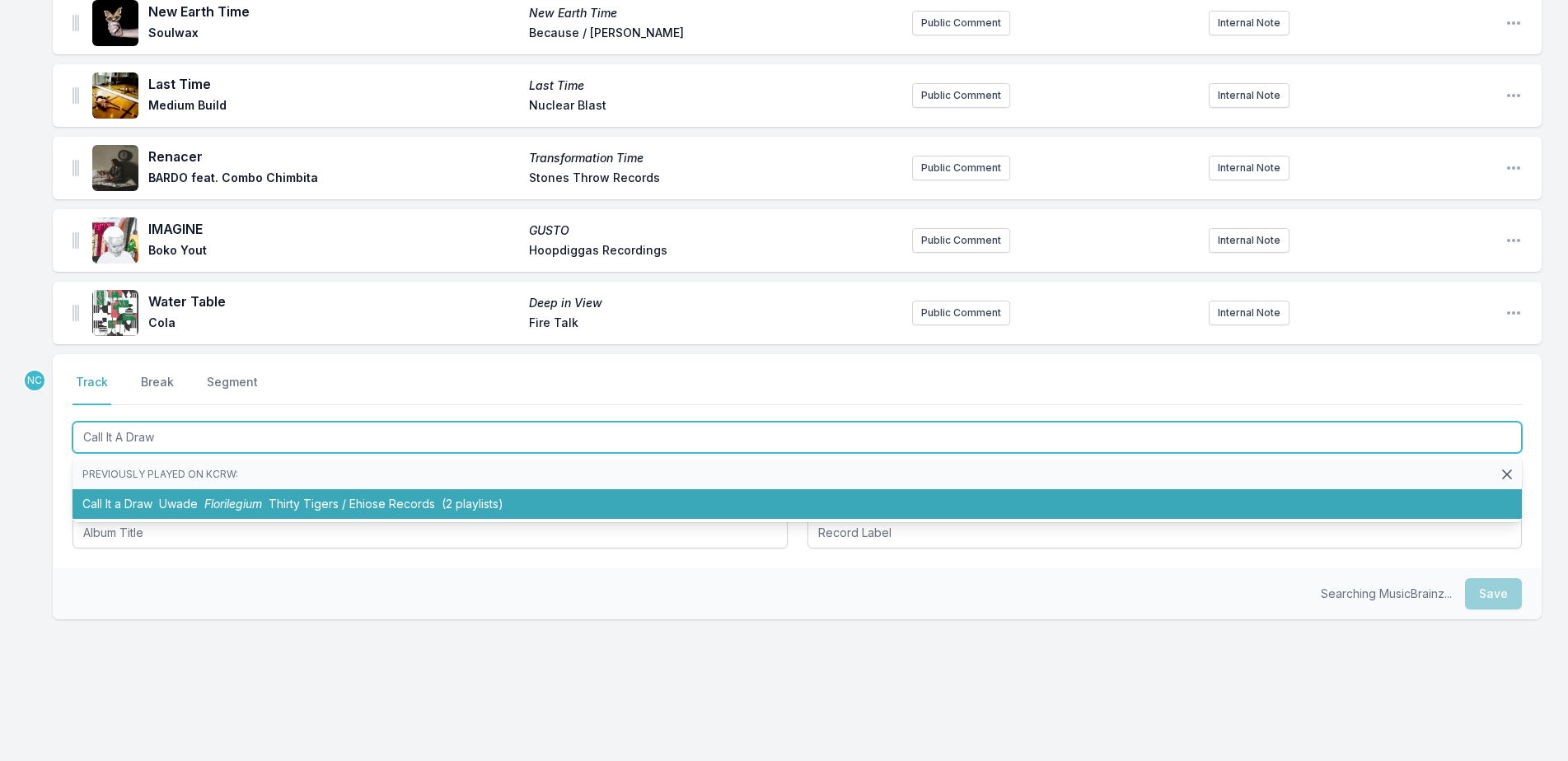
click at [171, 497] on span "Uwade" at bounding box center [177, 503] width 38 height 14
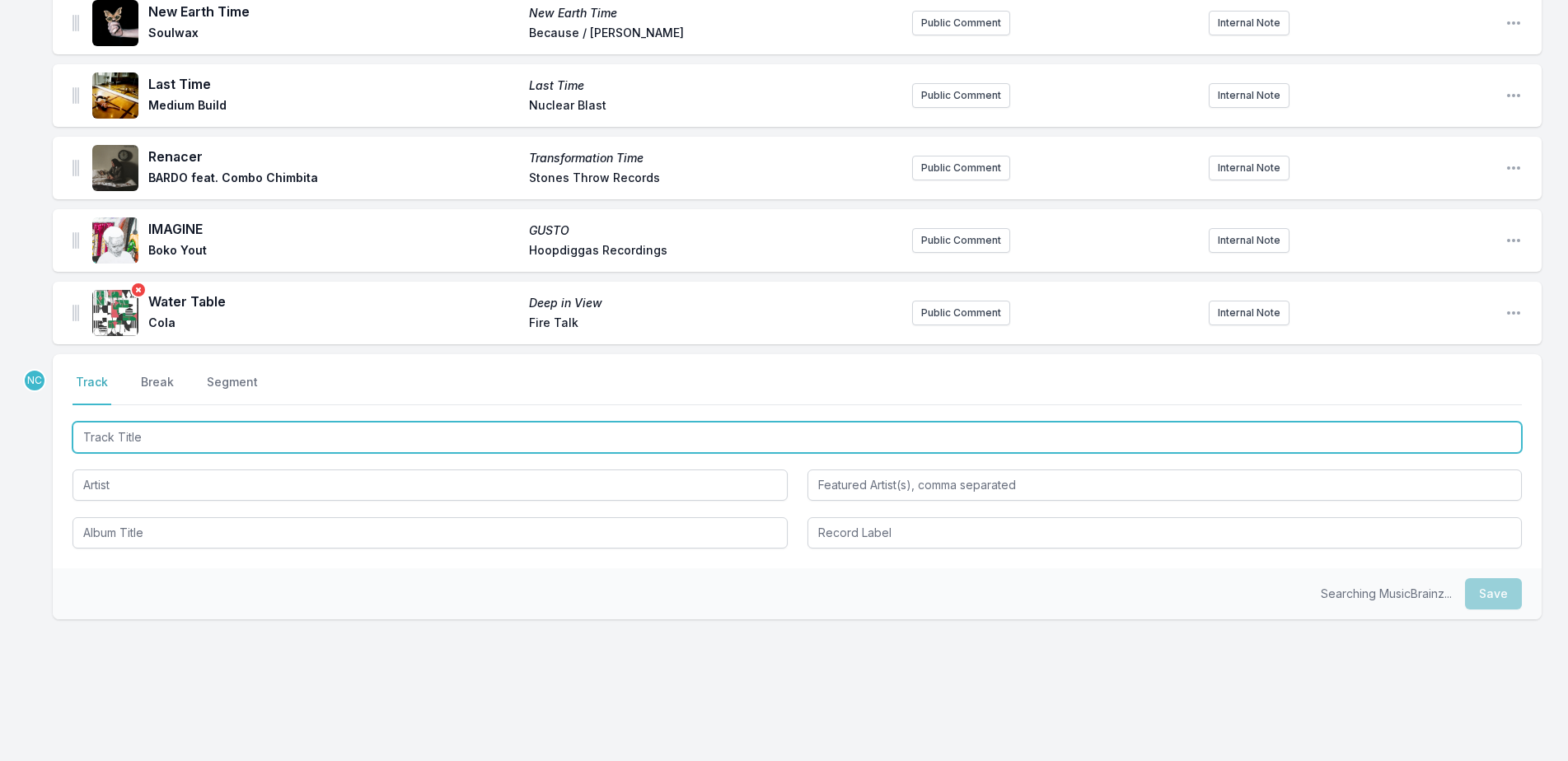
scroll to position [746, 0]
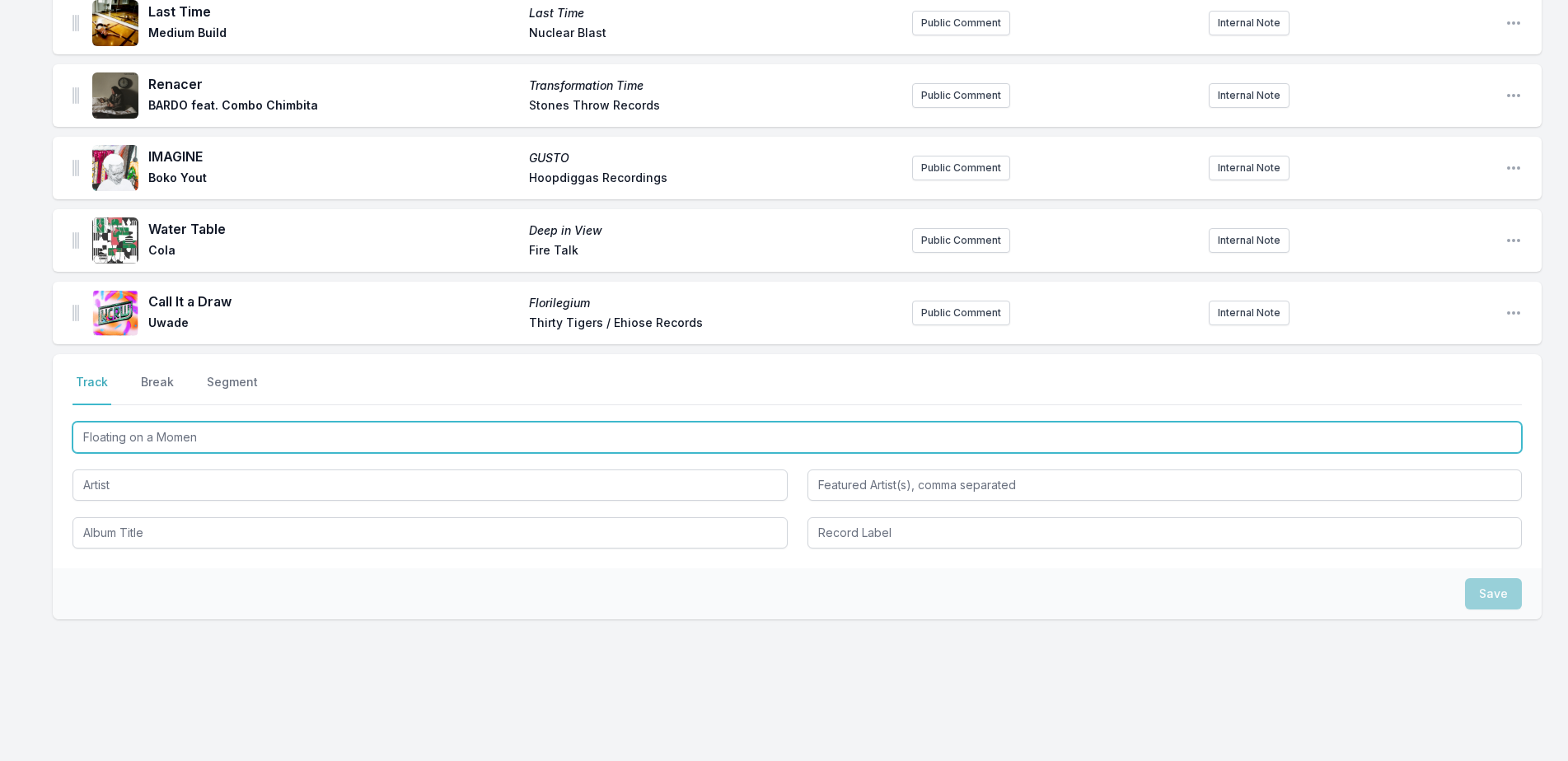
type input "Floating on a Moment"
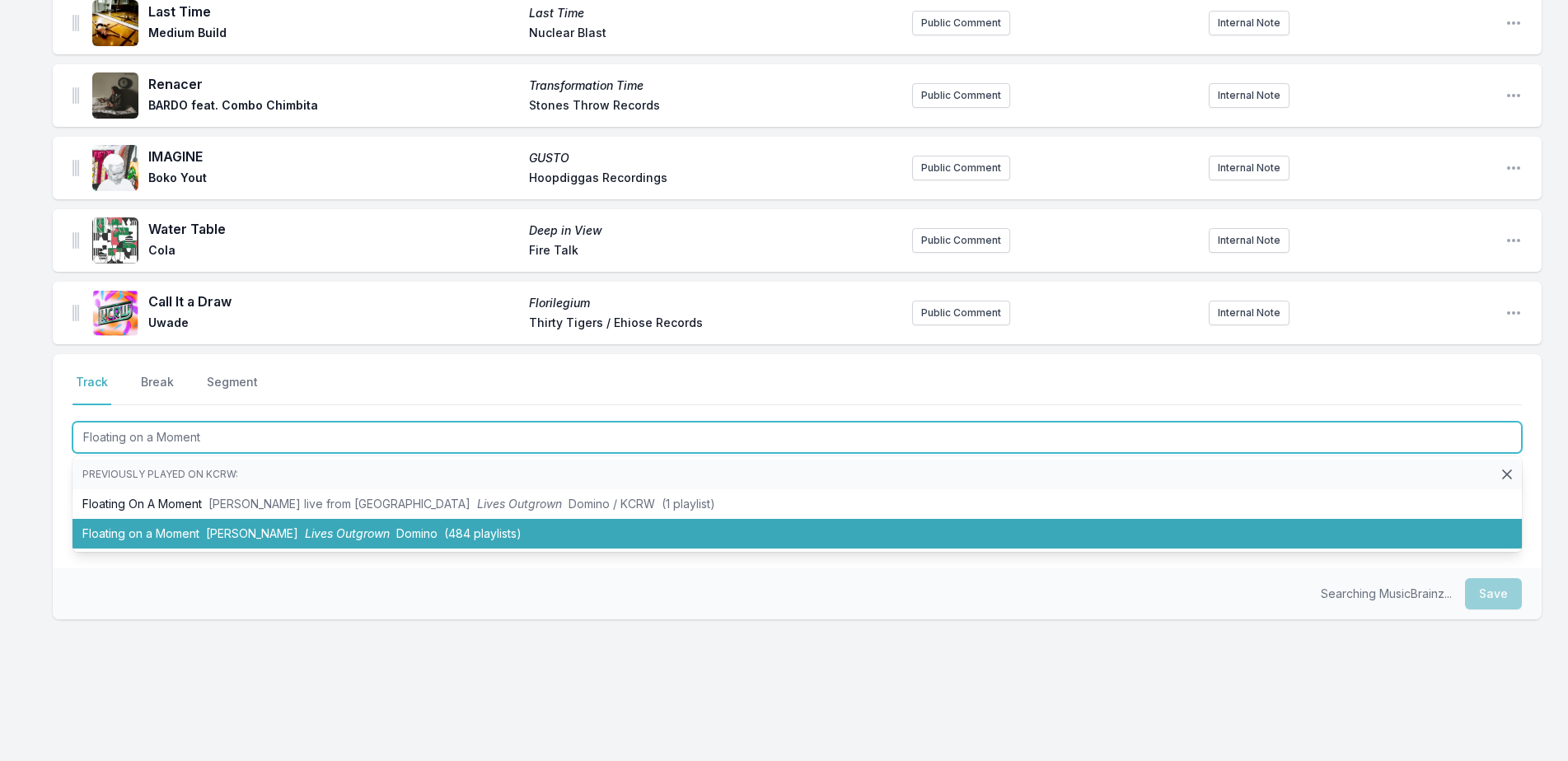
click at [381, 527] on li "Floating on a Moment Beth Gibbons Lives Outgrown Domino (484 playlists)" at bounding box center [798, 534] width 1449 height 30
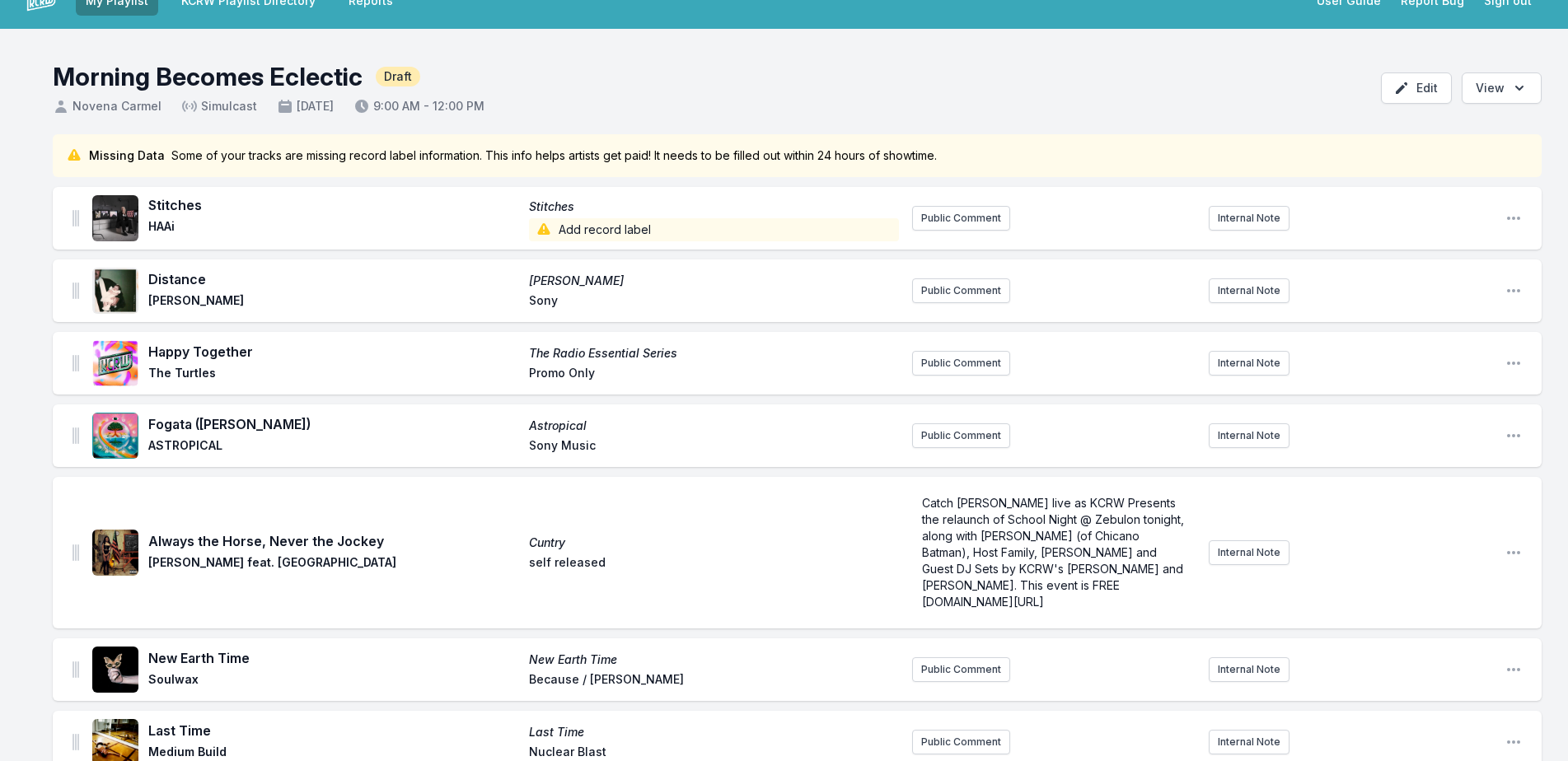
scroll to position [0, 0]
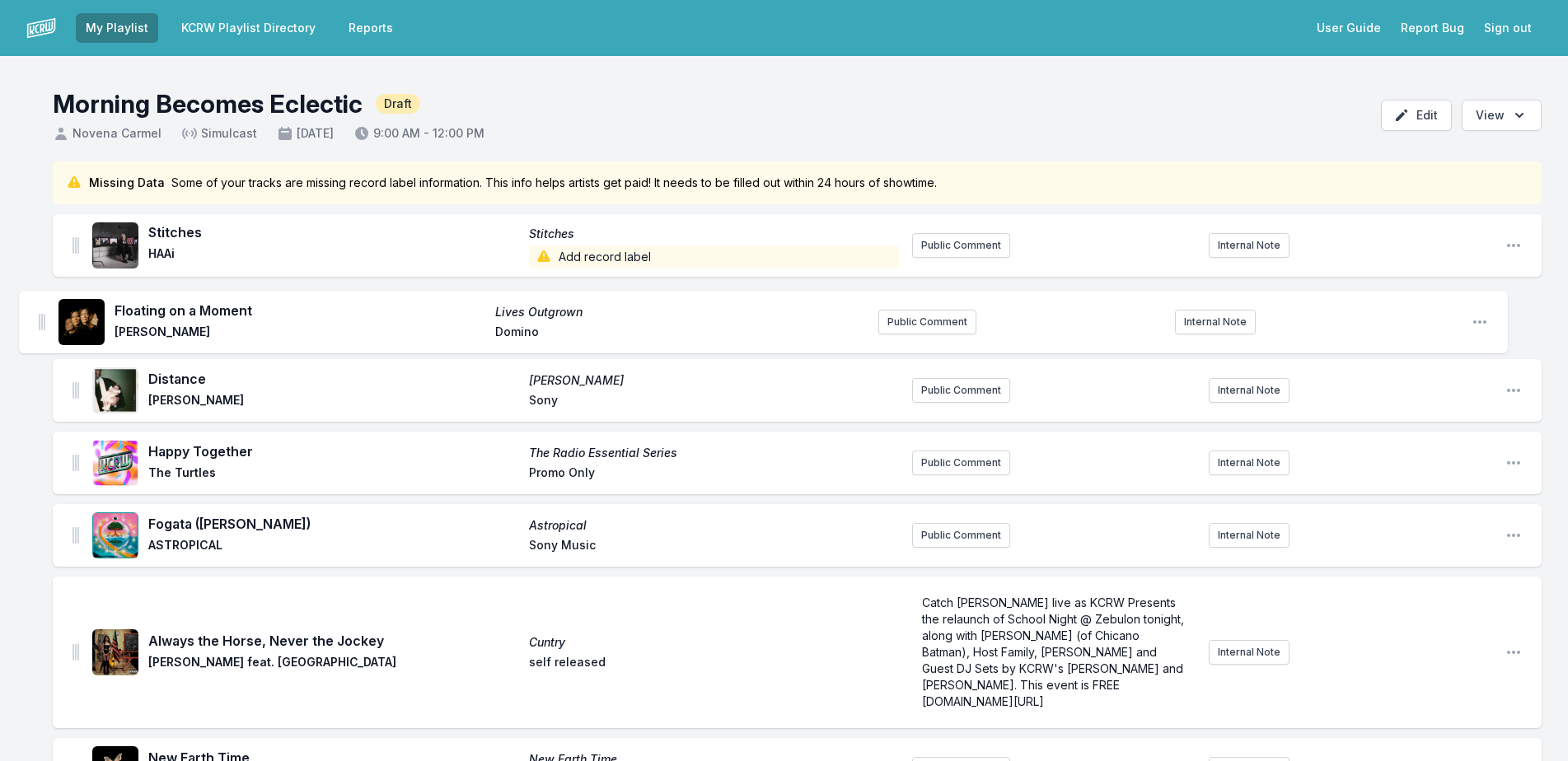
drag, startPoint x: 76, startPoint y: 293, endPoint x: 42, endPoint y: 292, distance: 34.0
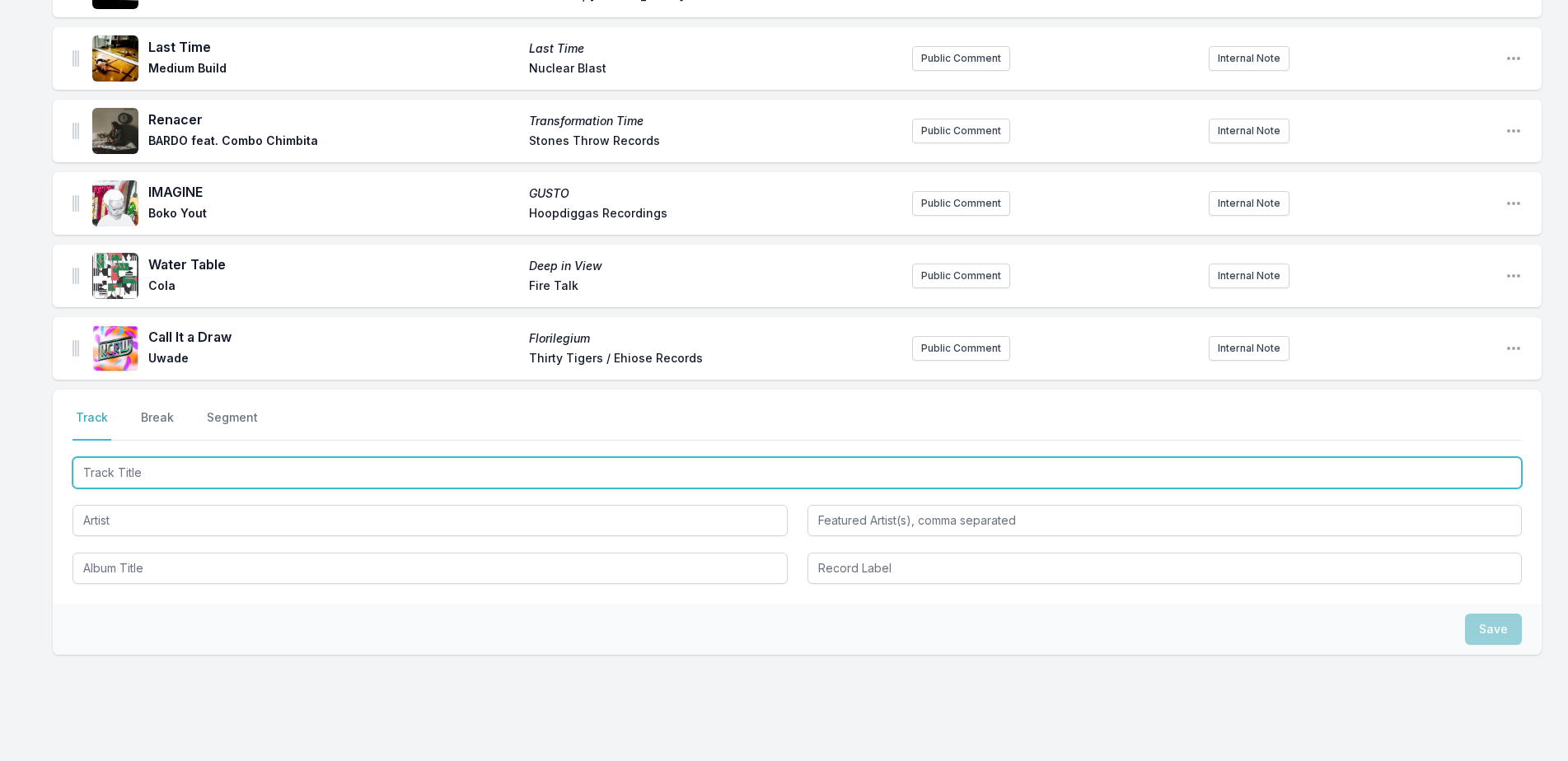
scroll to position [819, 0]
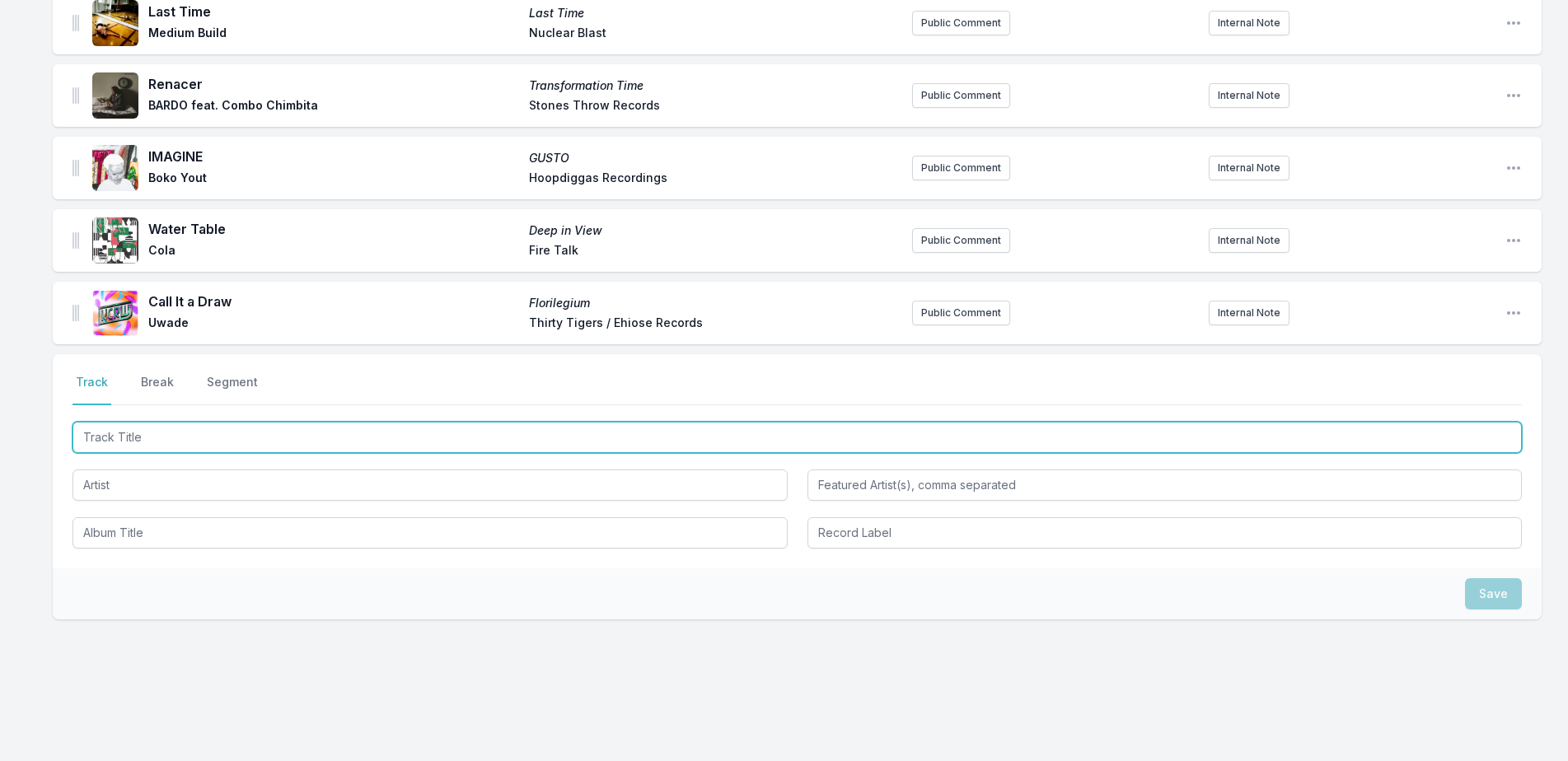
click at [439, 422] on input "Track Title" at bounding box center [798, 438] width 1449 height 32
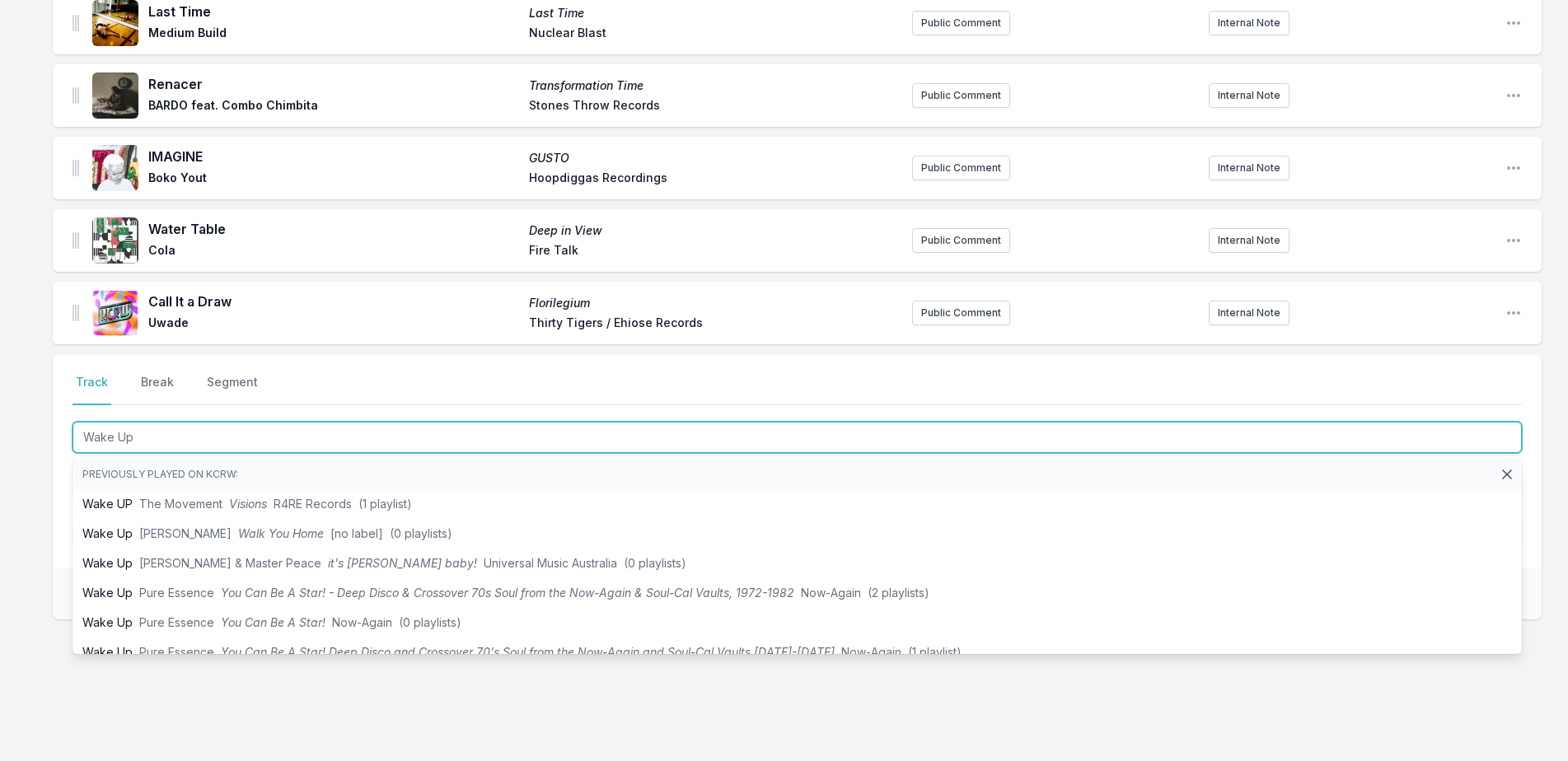
type input "Wake Up"
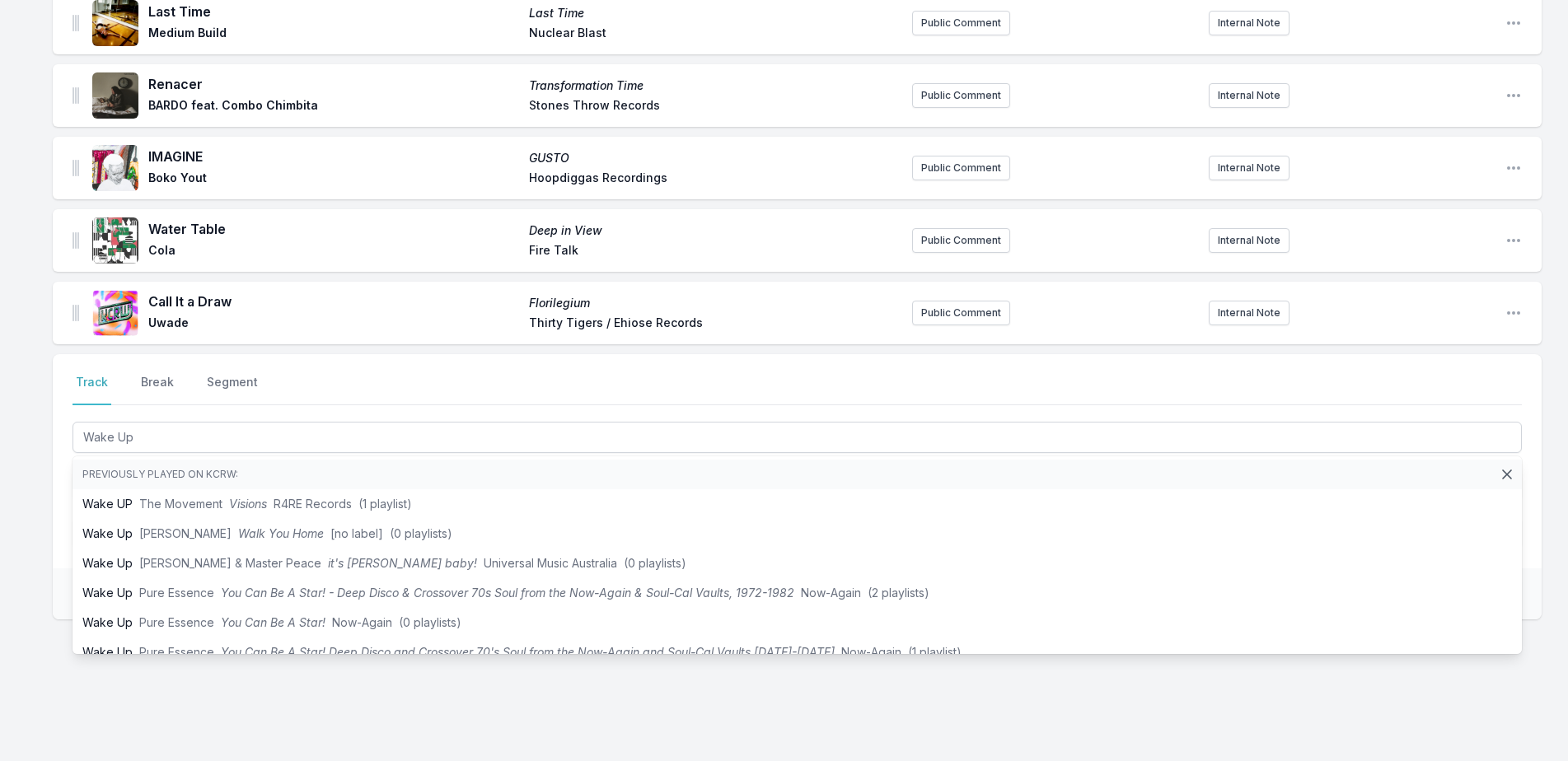
click at [29, 571] on div "Missing Data Some of your tracks are missing record label information. This inf…" at bounding box center [784, 60] width 1568 height 1435
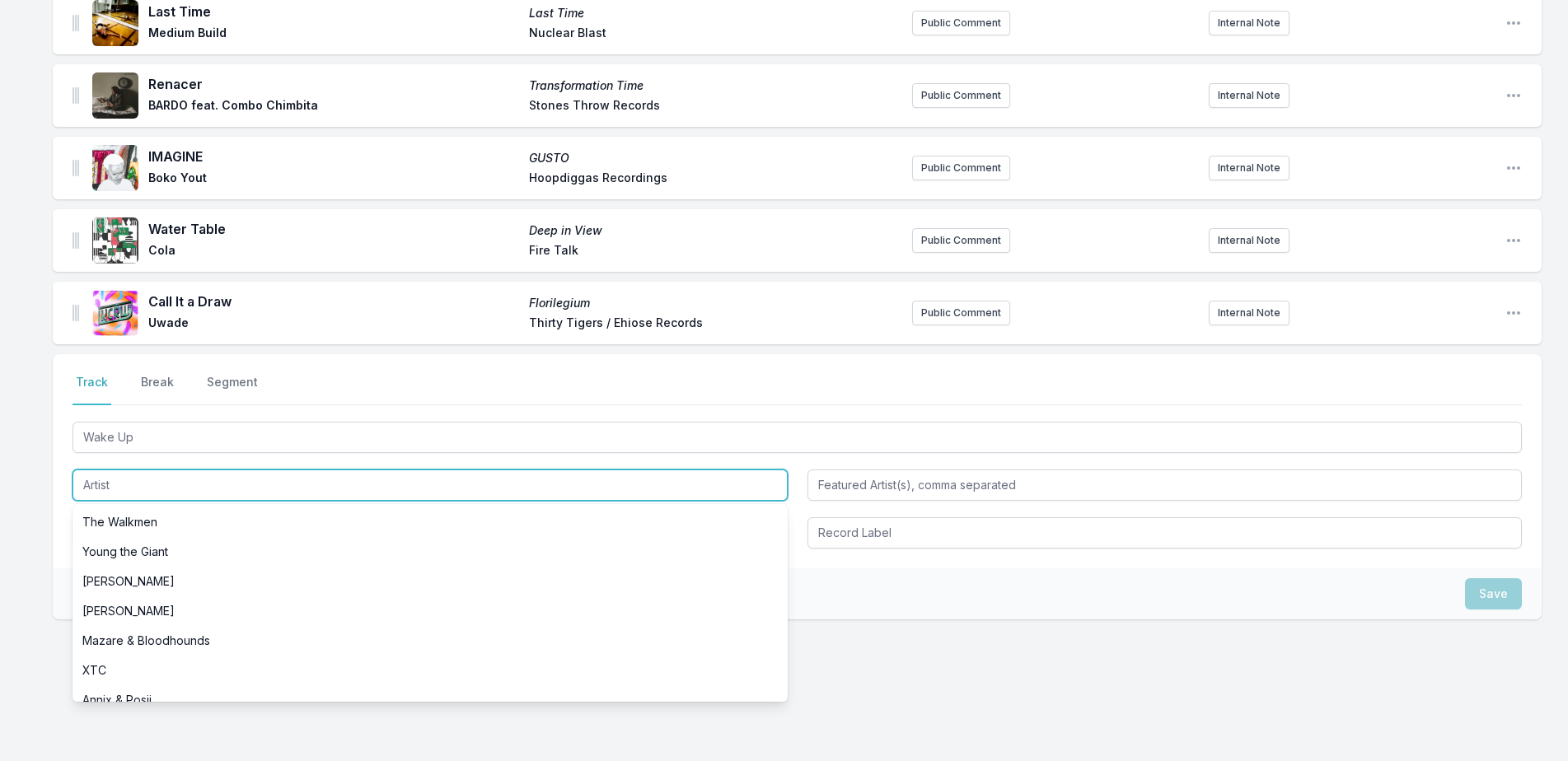
click at [172, 480] on input "Artist" at bounding box center [431, 486] width 715 height 32
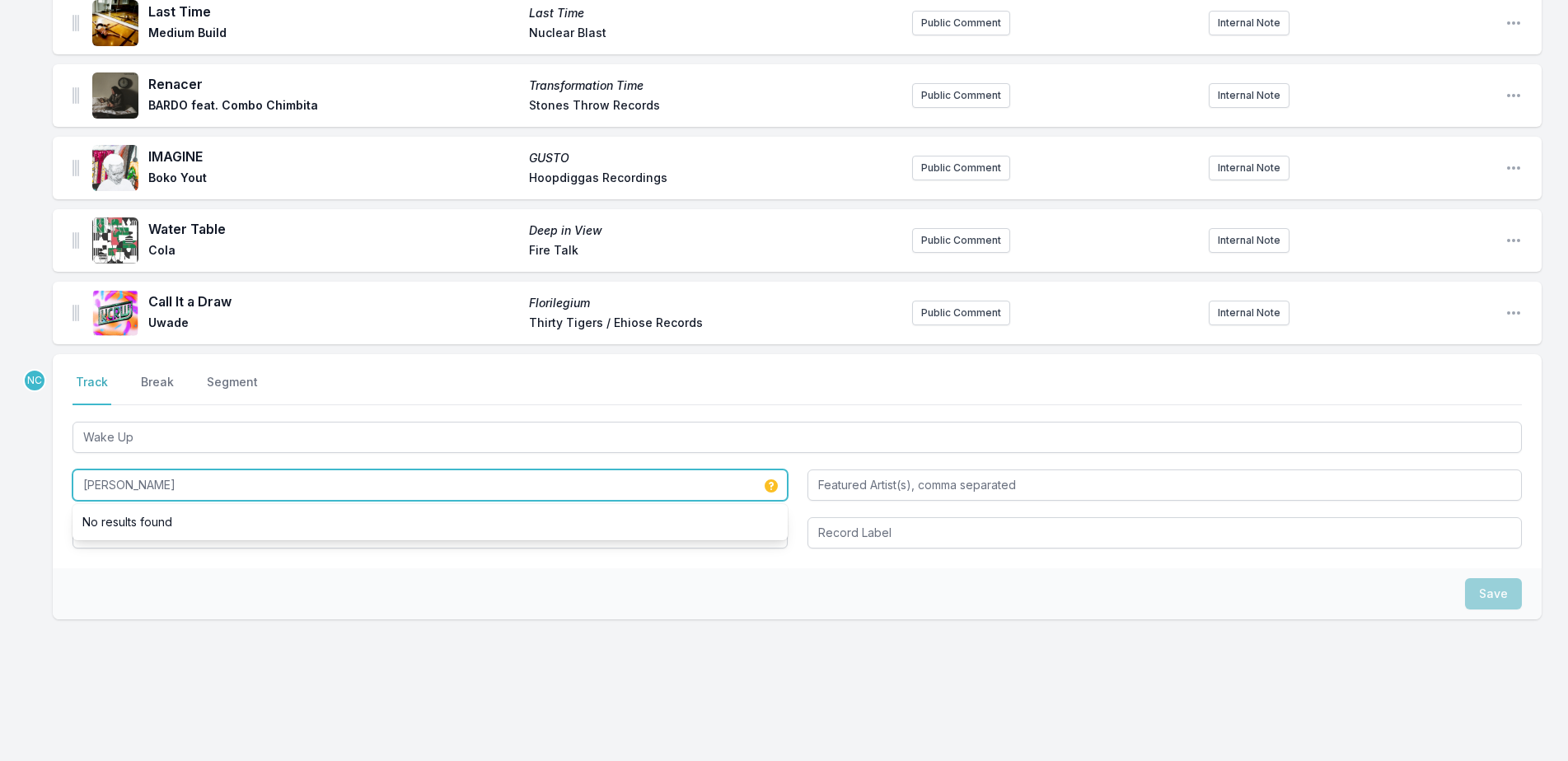
type input "Clara Hill"
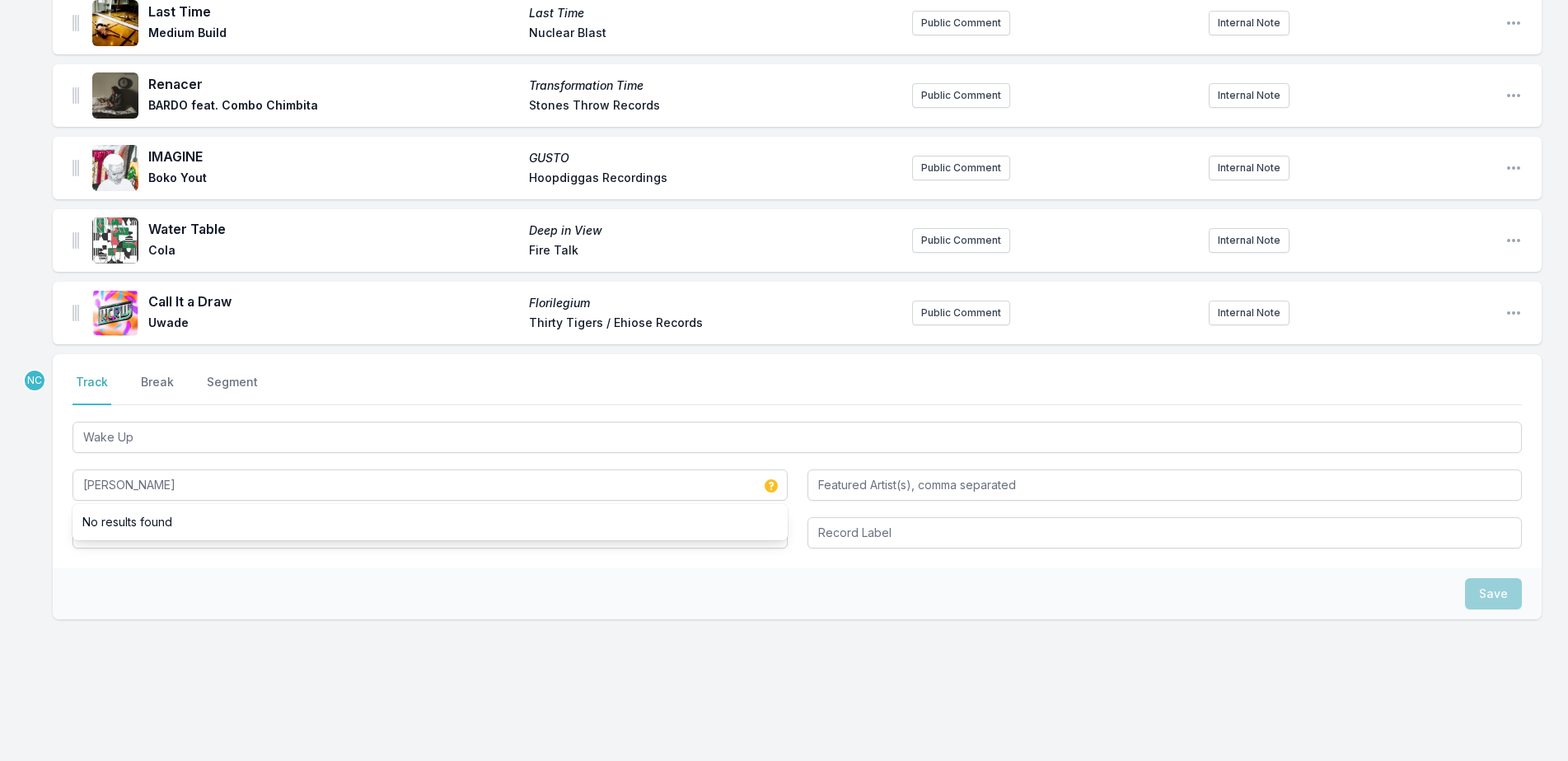
click at [150, 569] on div "Save" at bounding box center [797, 594] width 1489 height 51
click at [152, 526] on input "Album Title" at bounding box center [431, 533] width 715 height 32
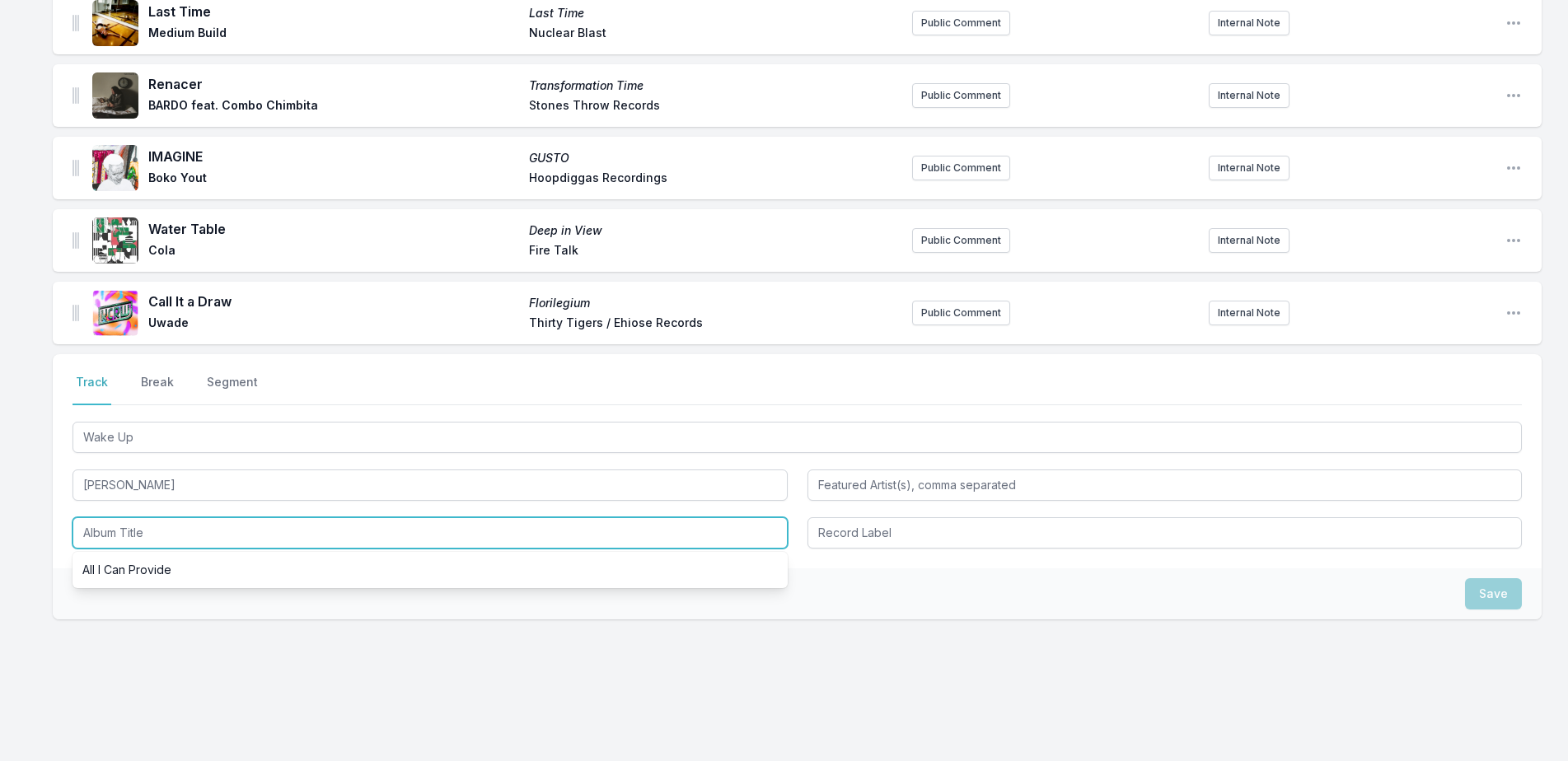
click at [152, 526] on input "Album Title" at bounding box center [431, 533] width 715 height 32
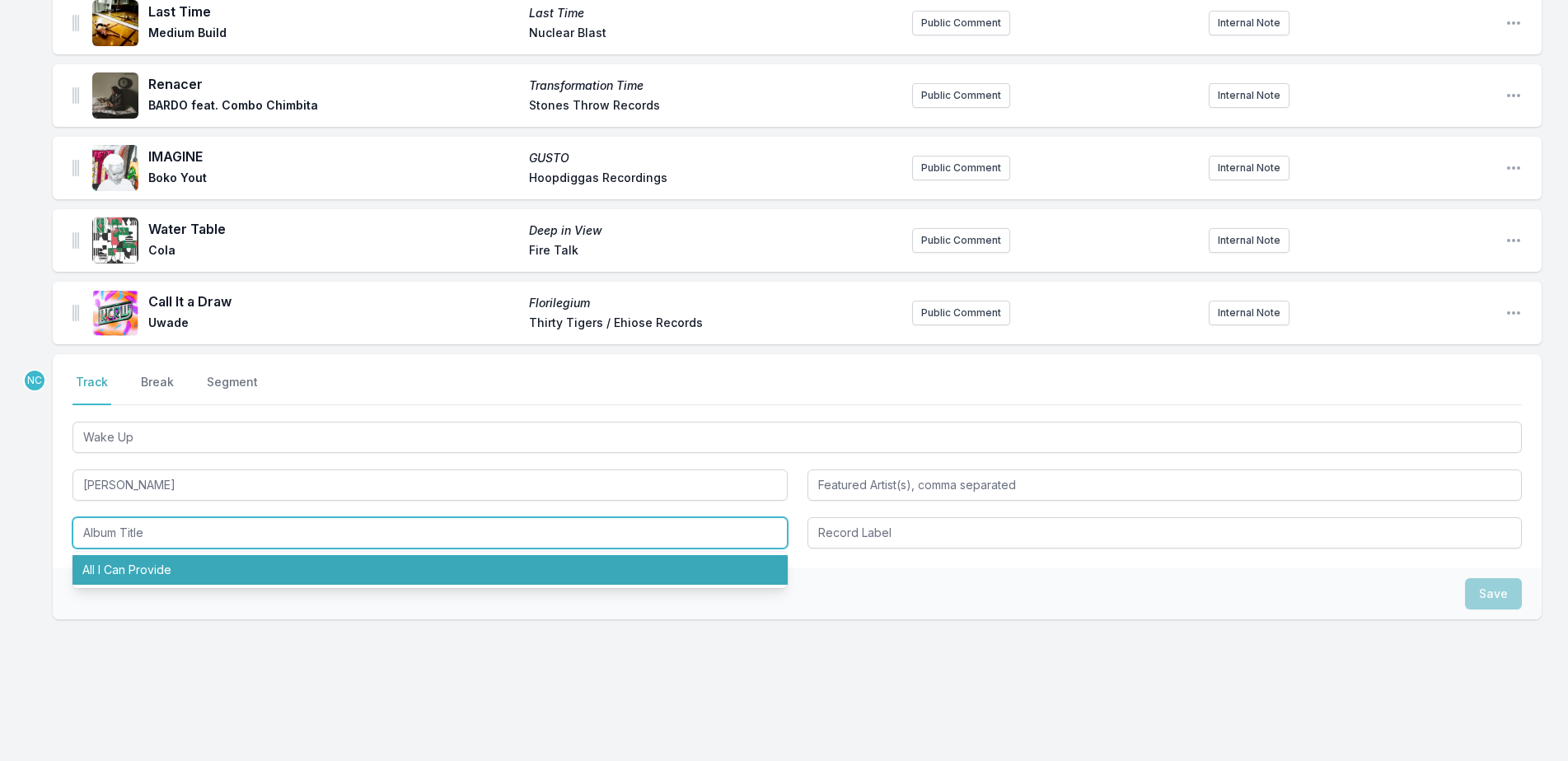
click at [149, 557] on li "All I Can Provide" at bounding box center [431, 571] width 715 height 30
type input "All I Can Provide"
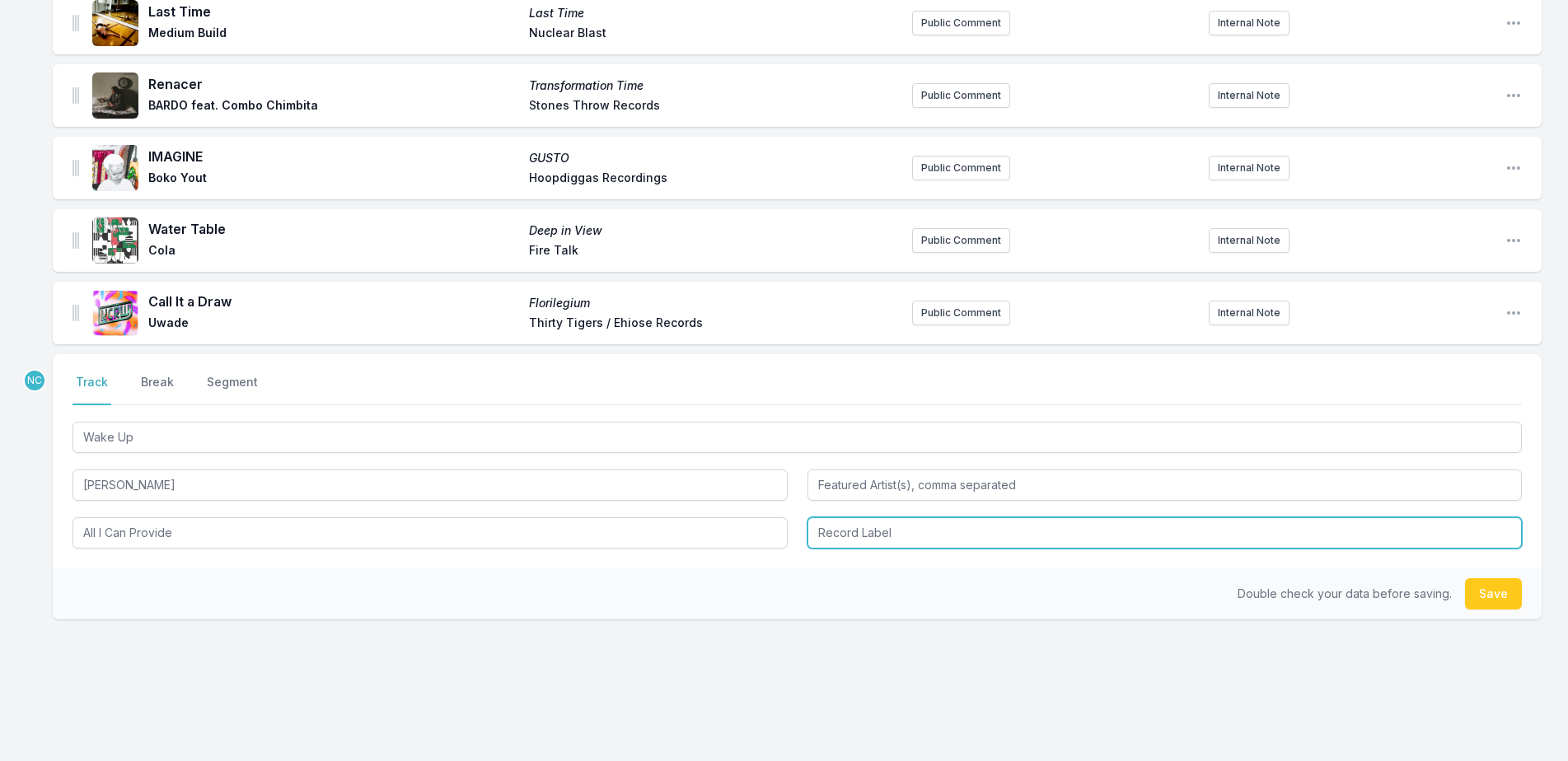
click at [858, 517] on input "Record Label" at bounding box center [1165, 533] width 715 height 32
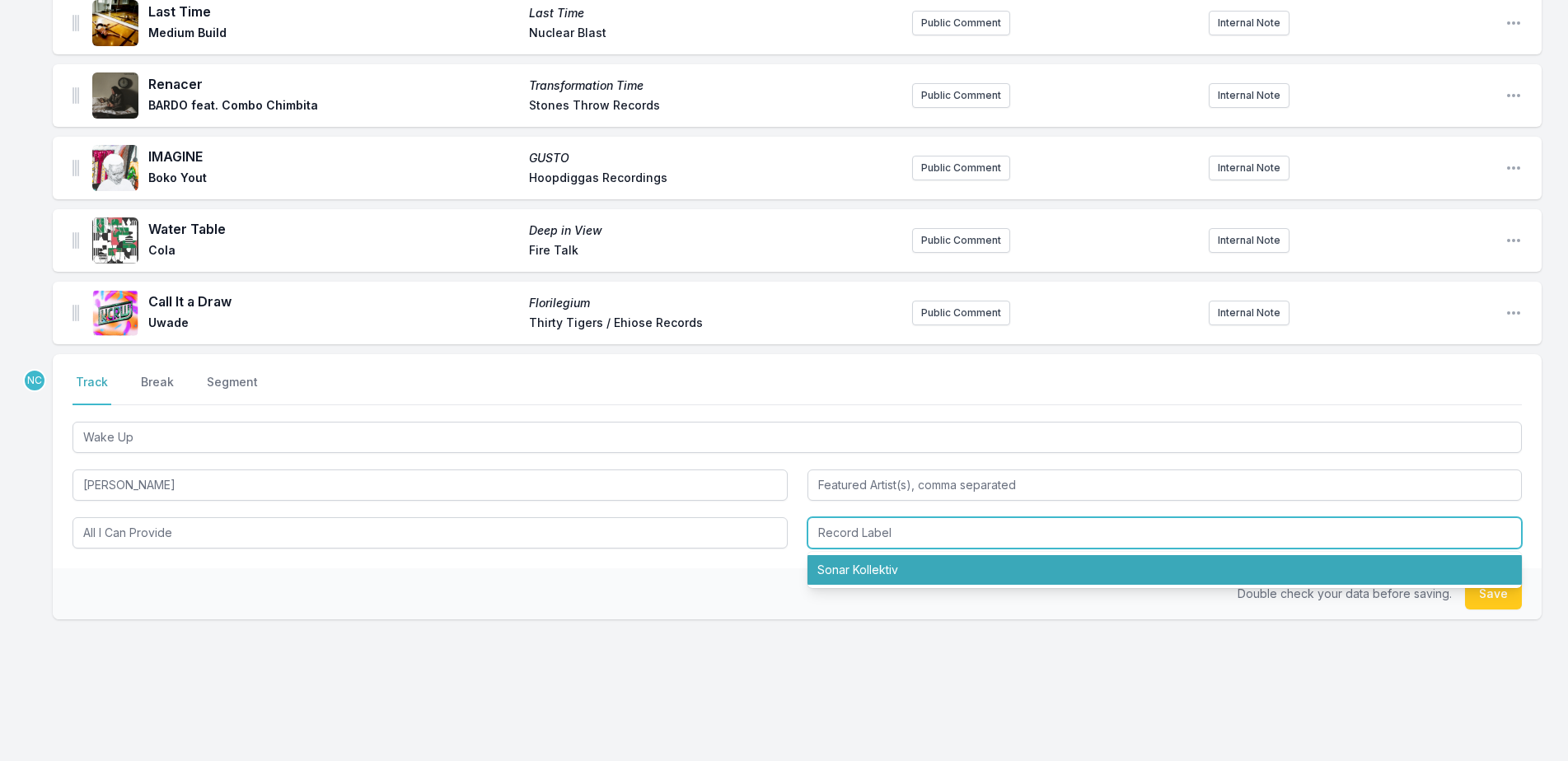
click at [955, 556] on li "Sonar Kollektiv" at bounding box center [1165, 571] width 715 height 30
type input "Sonar Kollektiv"
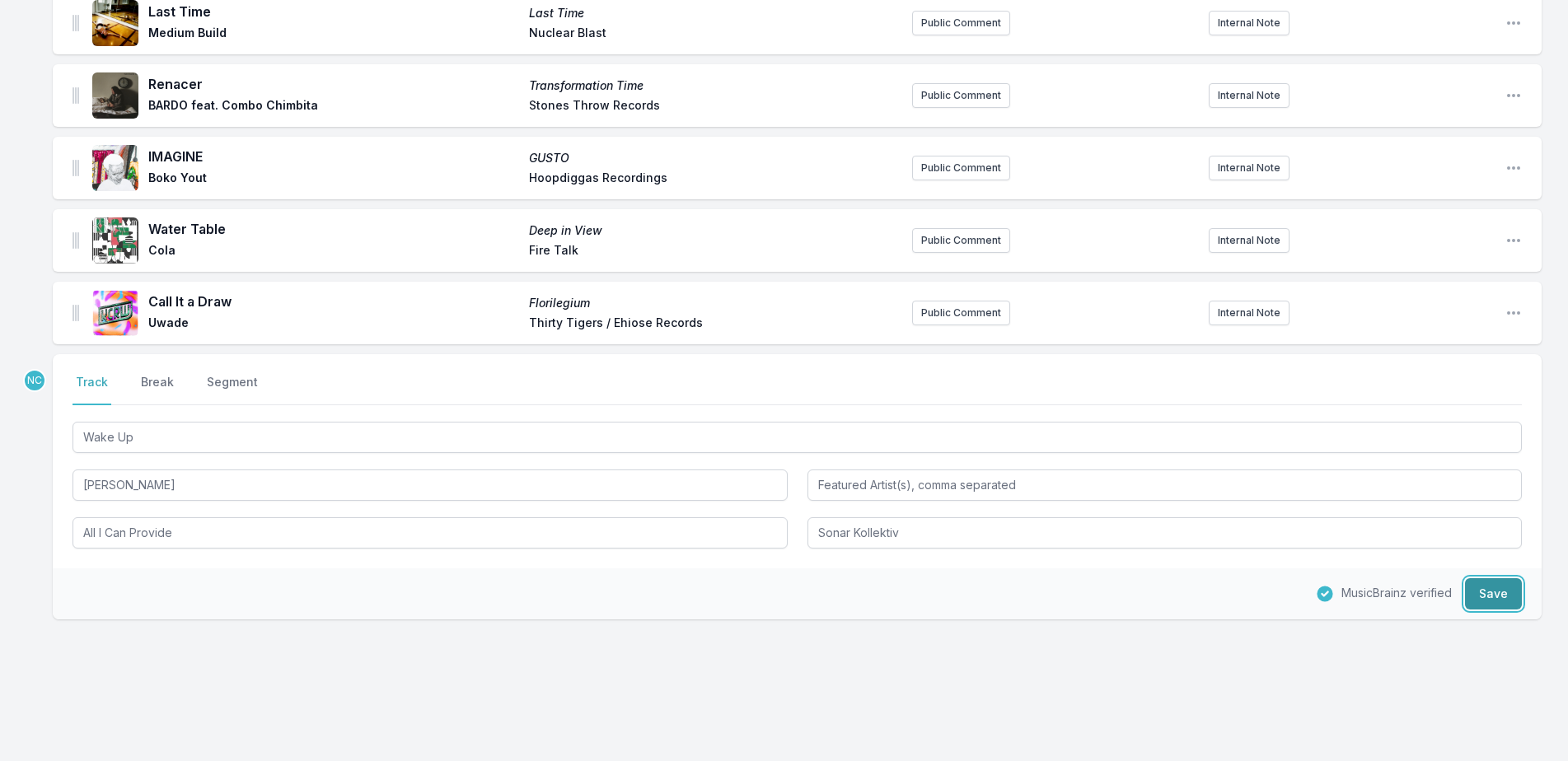
click at [1496, 578] on button "Save" at bounding box center [1493, 594] width 57 height 32
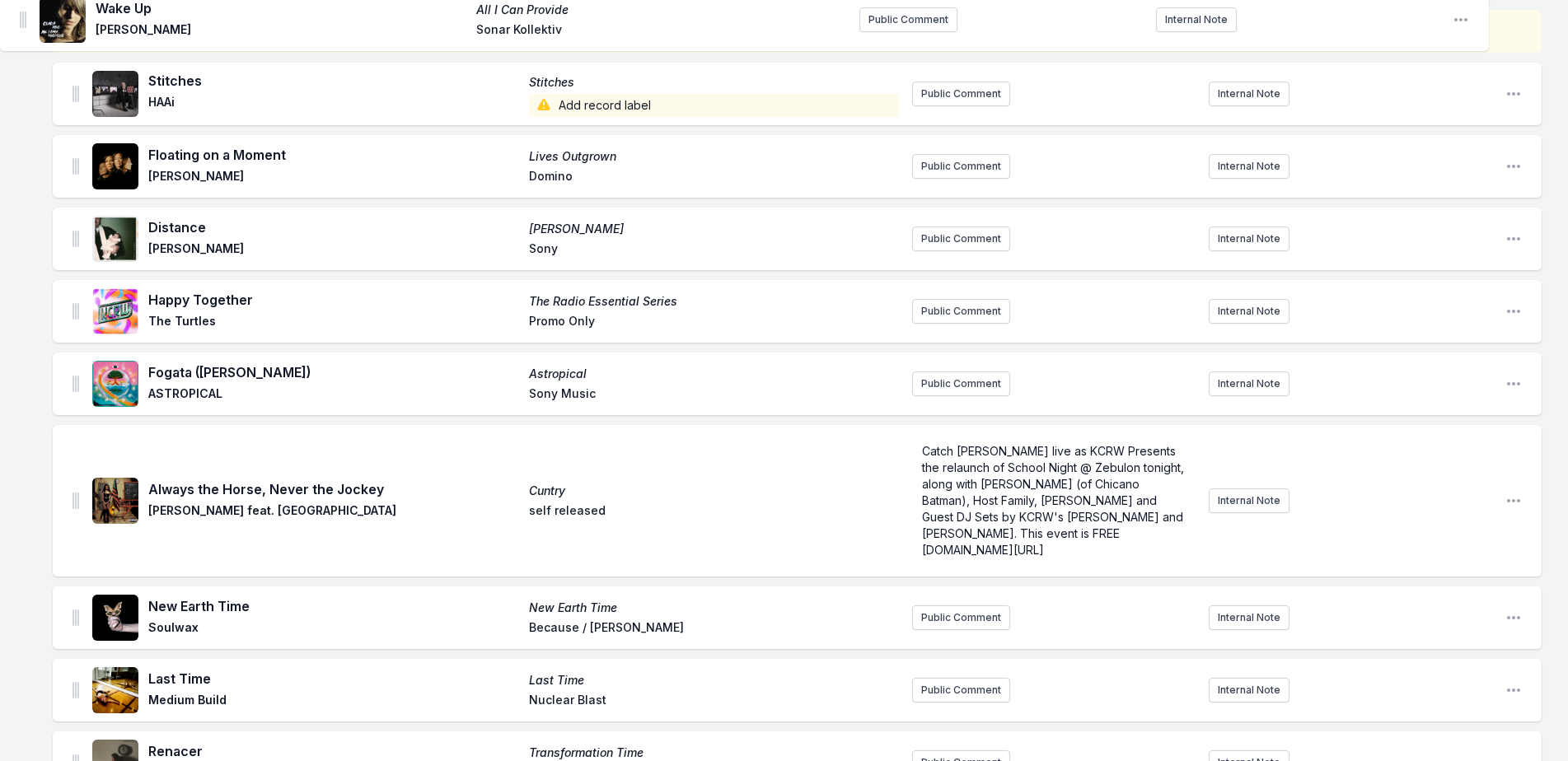
scroll to position [0, 0]
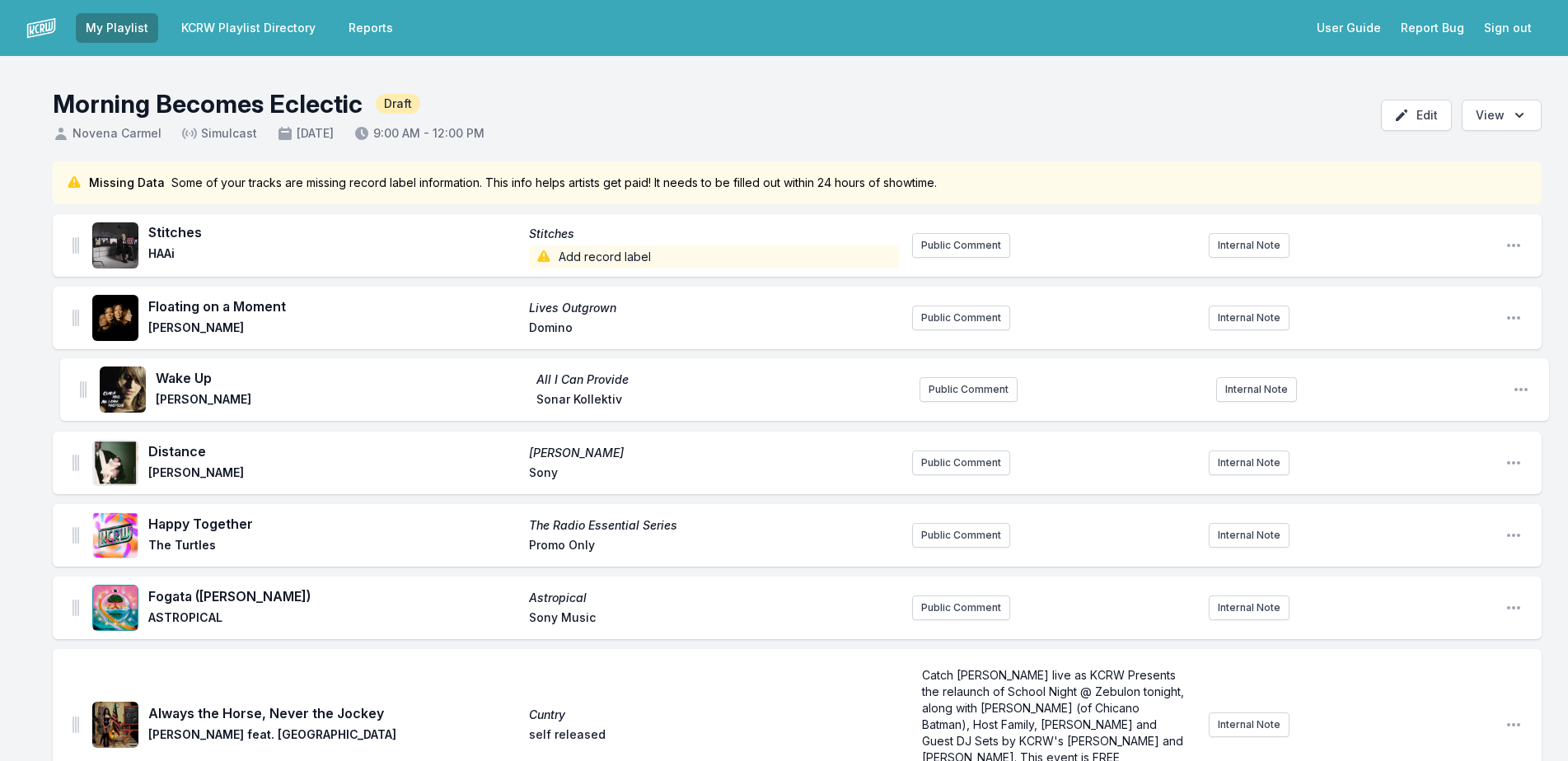
drag, startPoint x: 78, startPoint y: 289, endPoint x: 85, endPoint y: 378, distance: 89.3
click at [85, 378] on ul "Stitches Stitches HAAi Add record label Public Comment Internal Note Open playl…" at bounding box center [797, 725] width 1489 height 1022
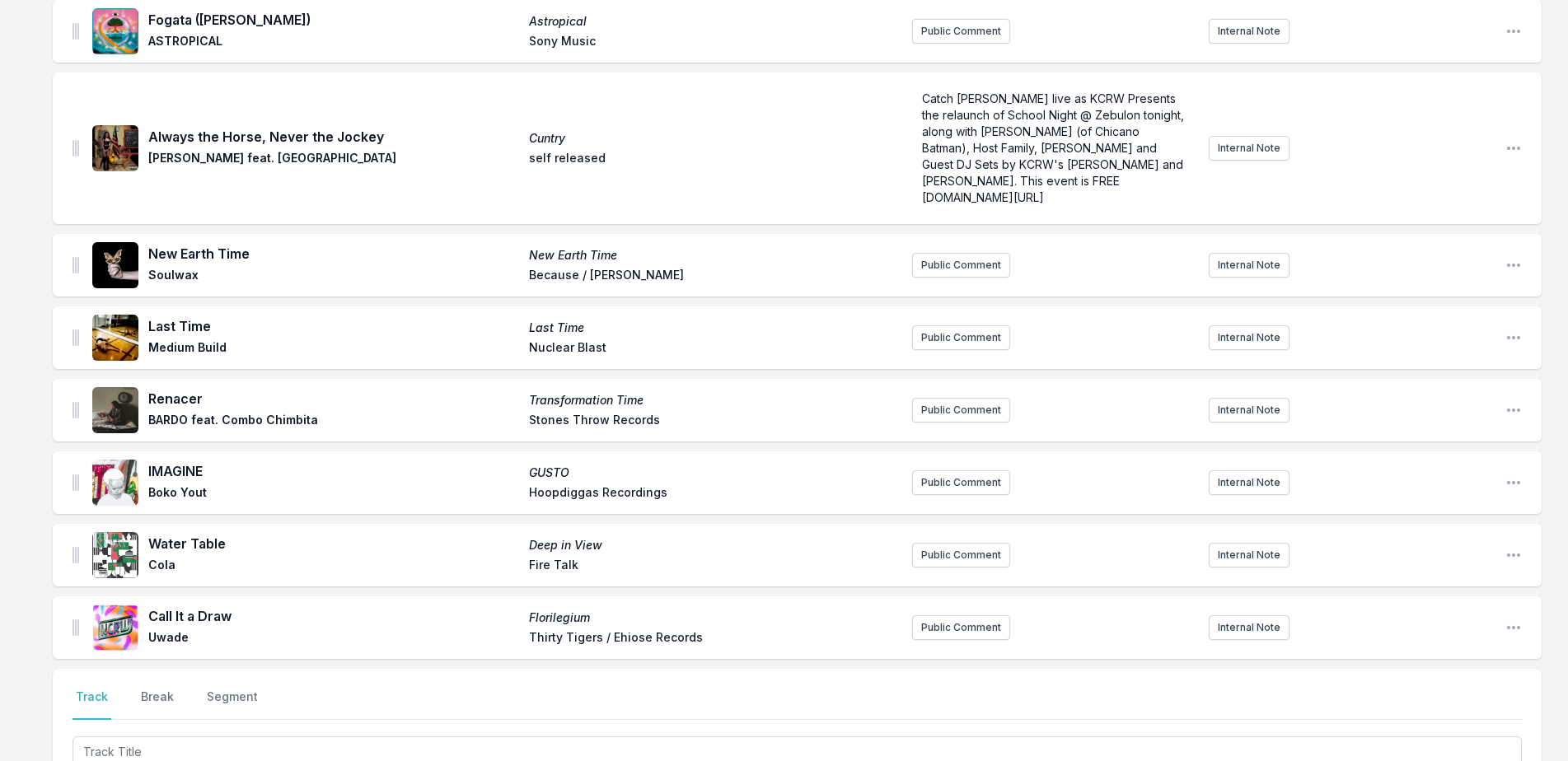
scroll to position [892, 0]
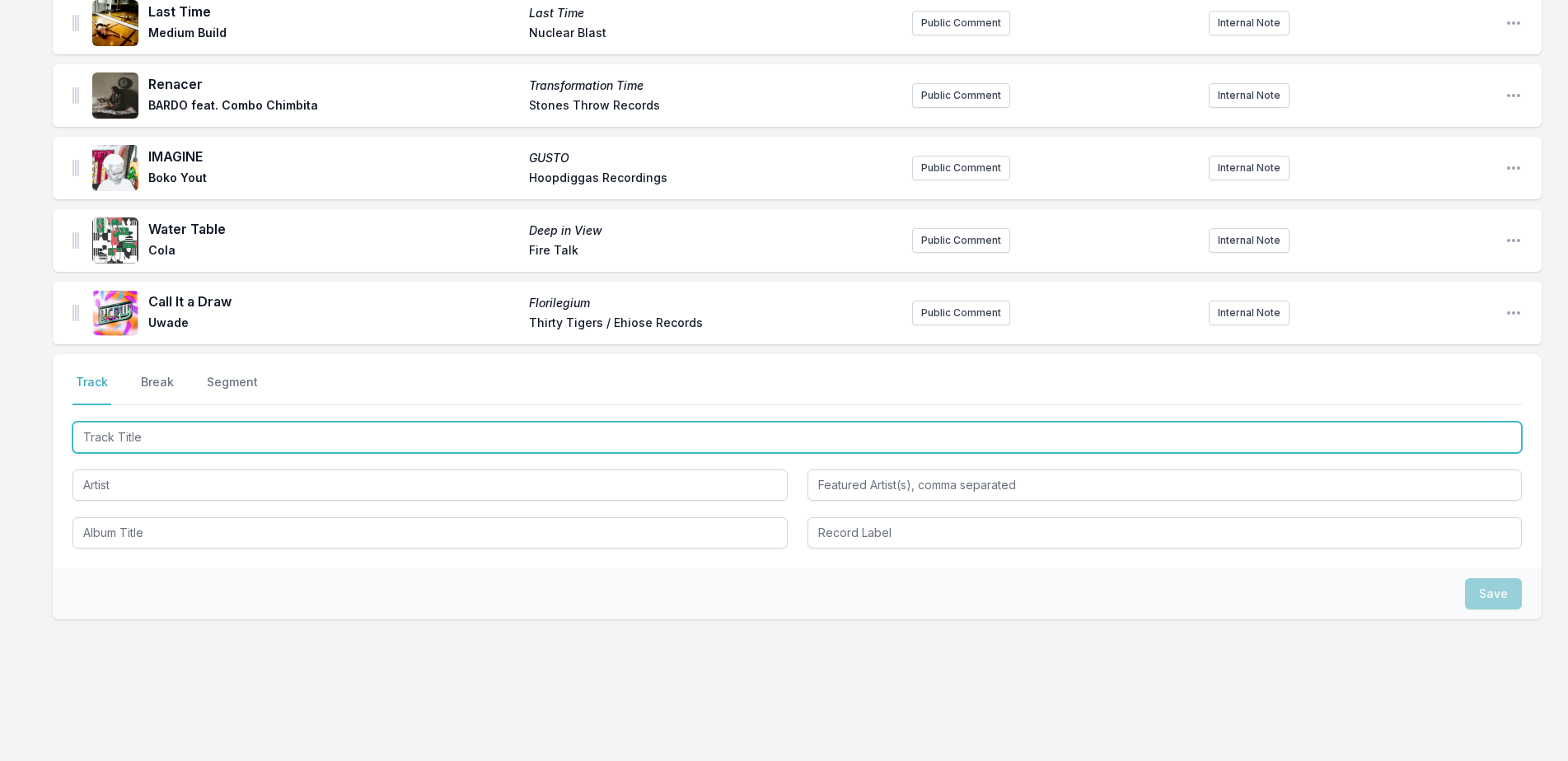
click at [257, 430] on input "Track Title" at bounding box center [798, 438] width 1449 height 32
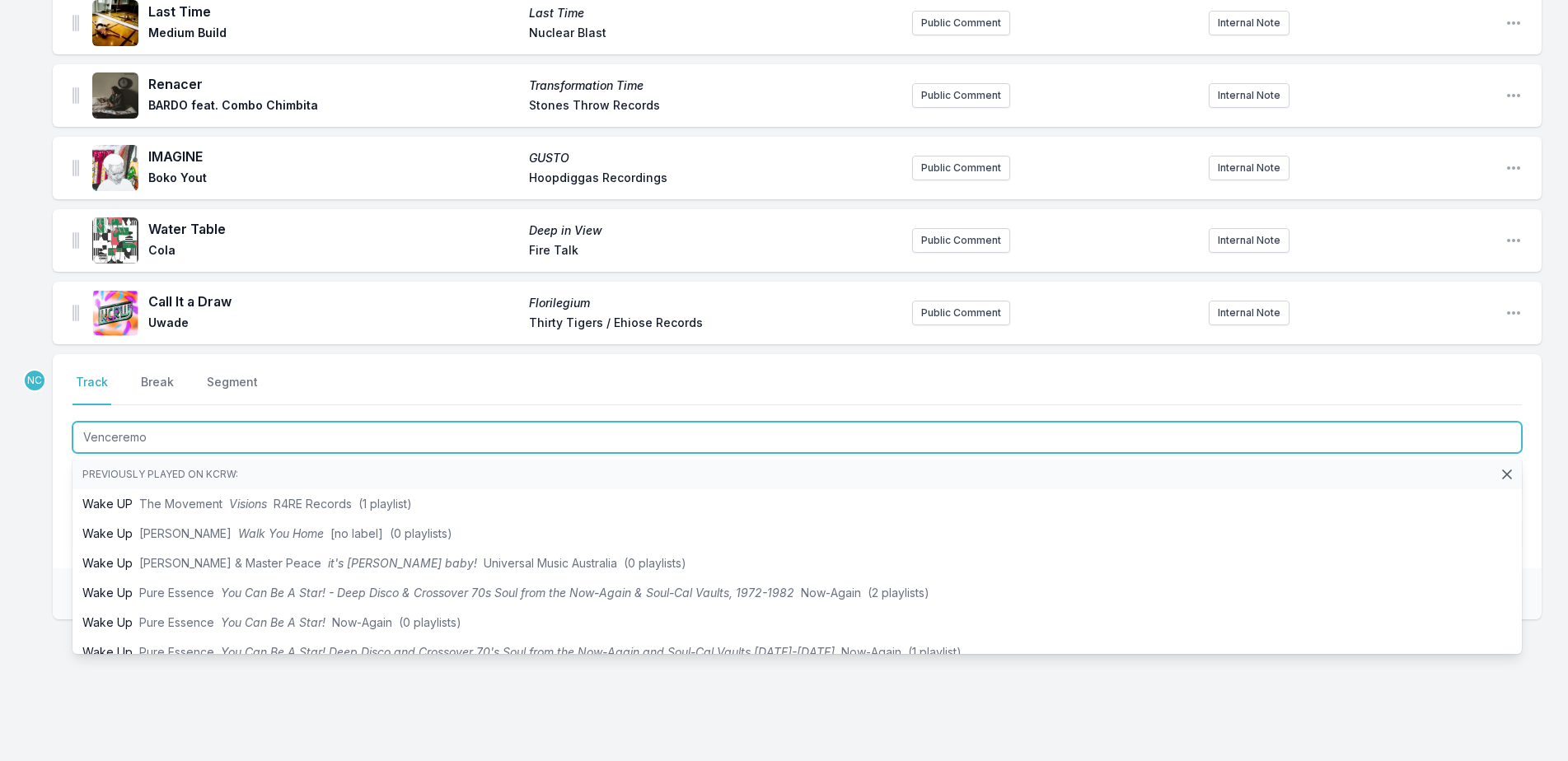
type input "Venceremos"
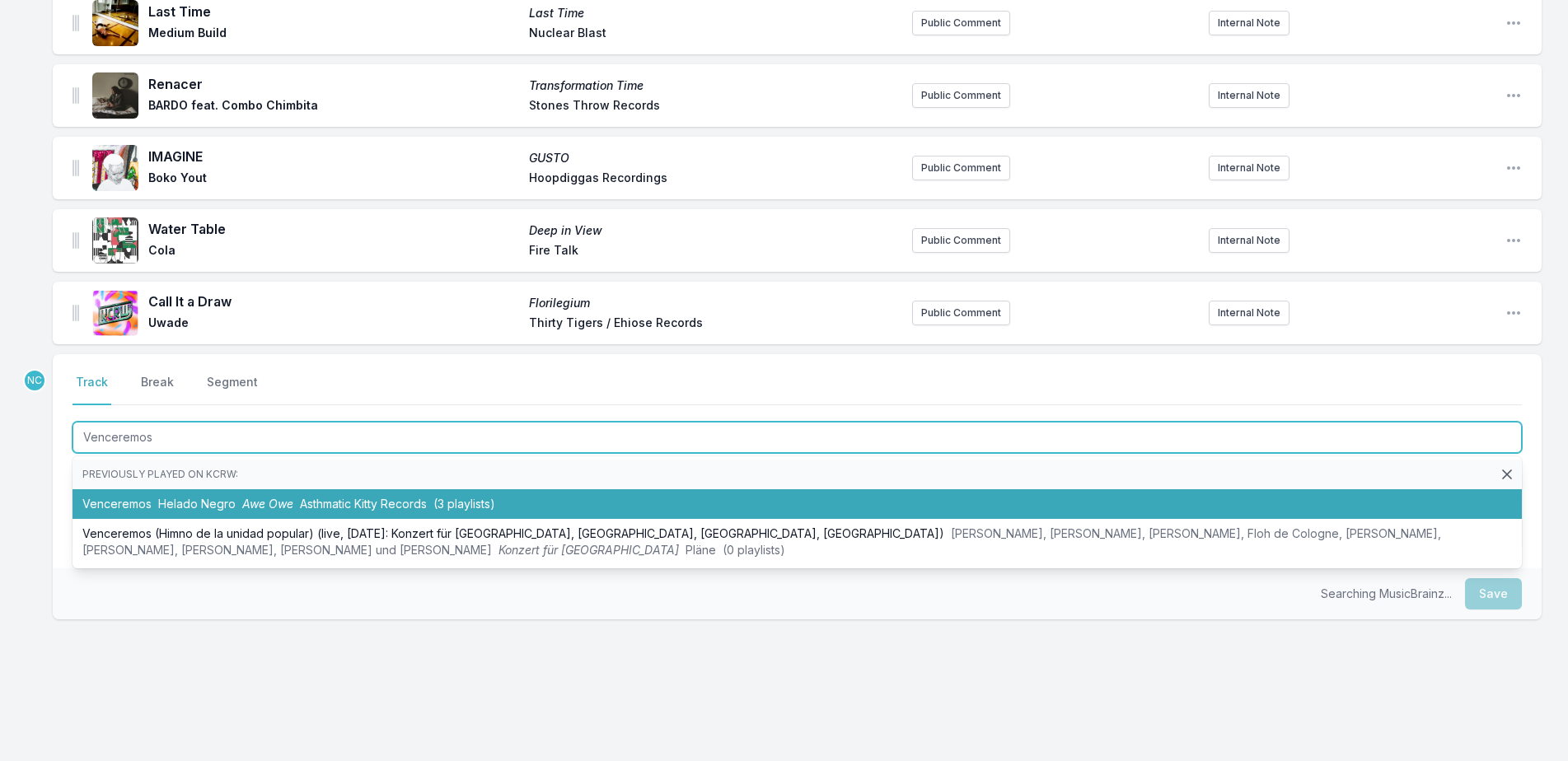
click at [145, 489] on li "Venceremos Helado Negro Awe Owe Asthmatic Kitty Records (3 playlists)" at bounding box center [798, 504] width 1449 height 30
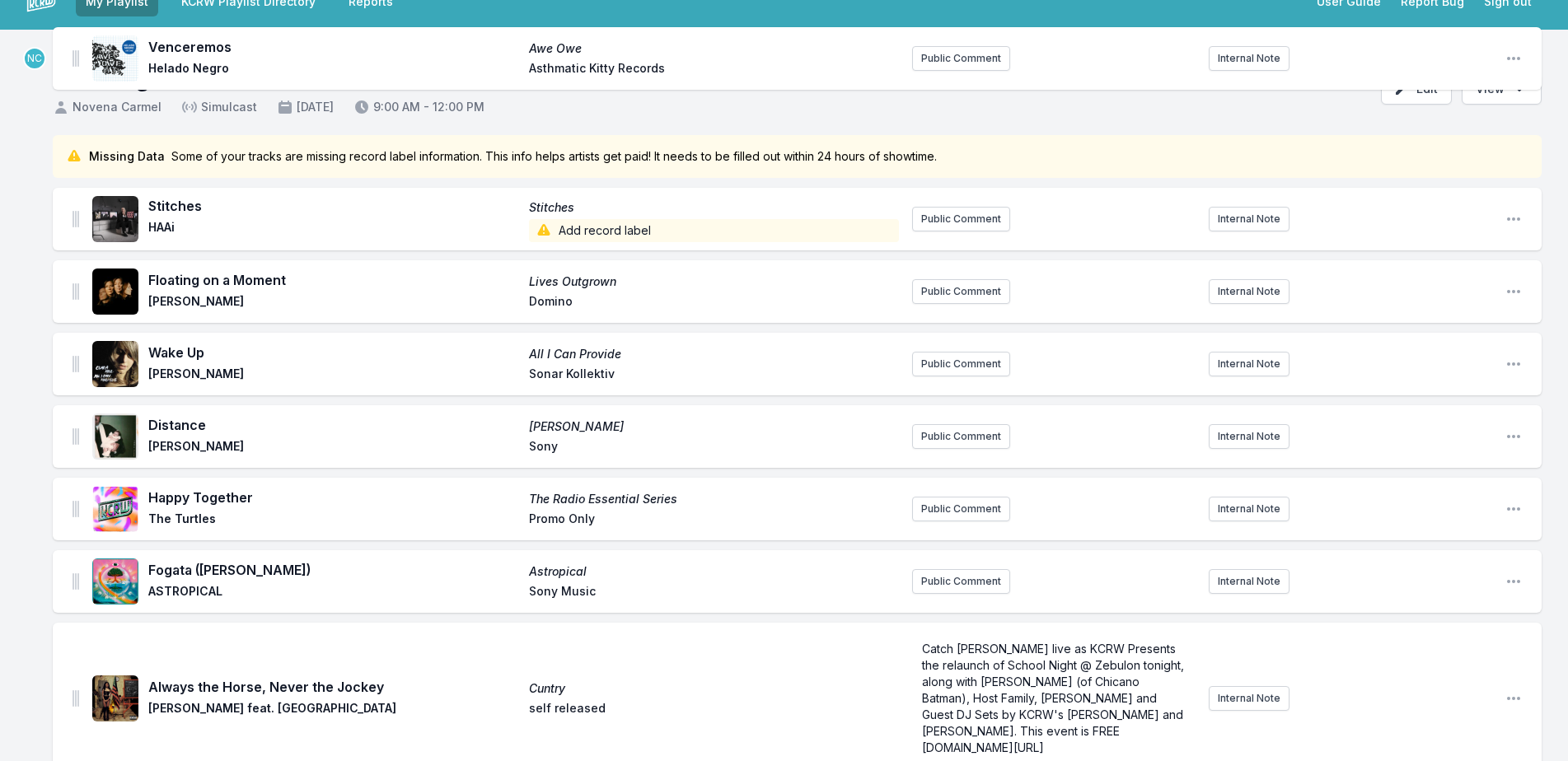
scroll to position [0, 0]
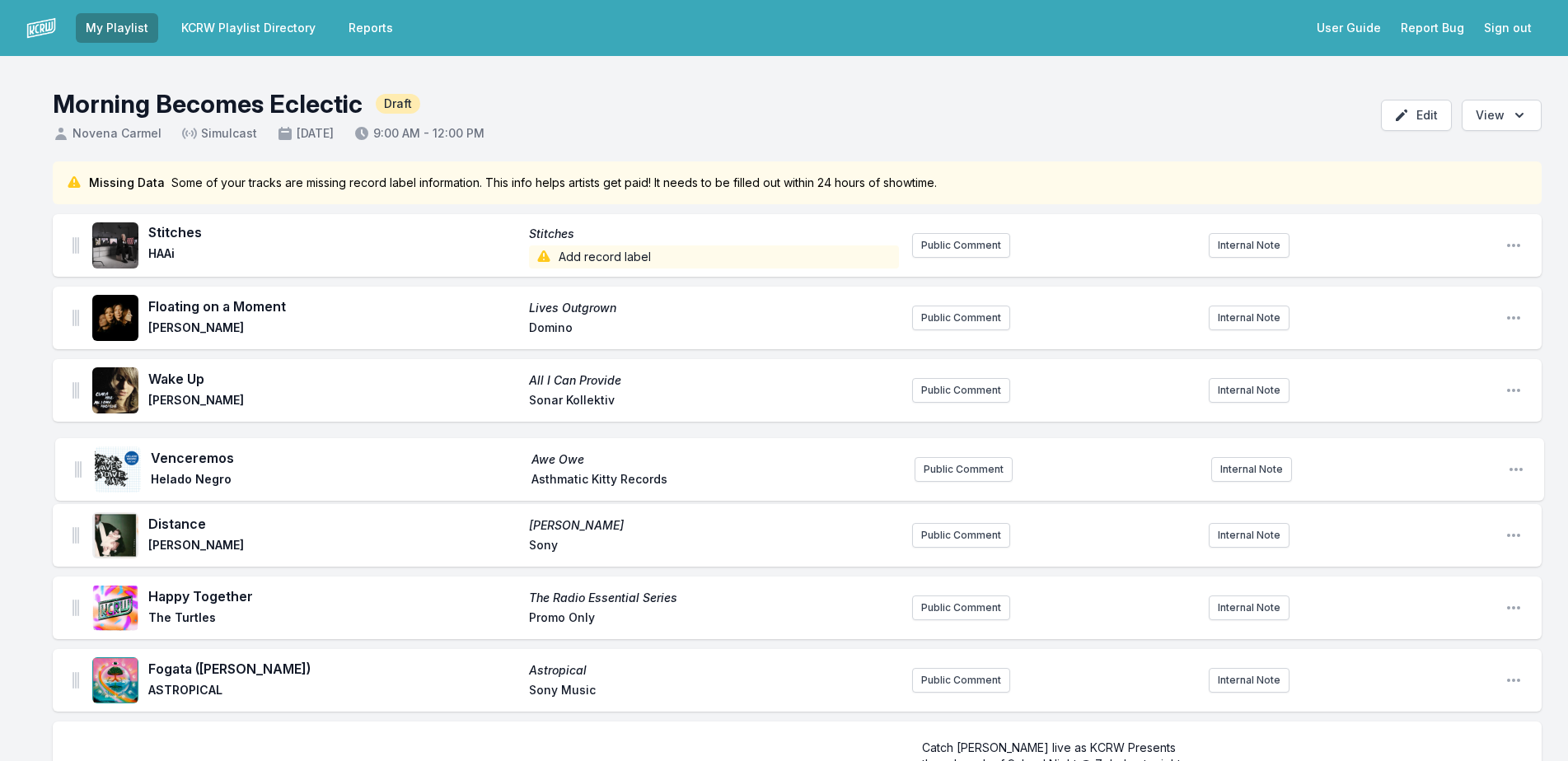
drag, startPoint x: 76, startPoint y: 294, endPoint x: 79, endPoint y: 460, distance: 166.0
click at [79, 460] on ul "Stitches Stitches HAAi Add record label Public Comment Internal Note Open playl…" at bounding box center [797, 761] width 1489 height 1094
click at [1512, 606] on icon "Open playlist item options" at bounding box center [1514, 608] width 17 height 17
click at [1488, 637] on button "Edit Track Details" at bounding box center [1430, 641] width 185 height 30
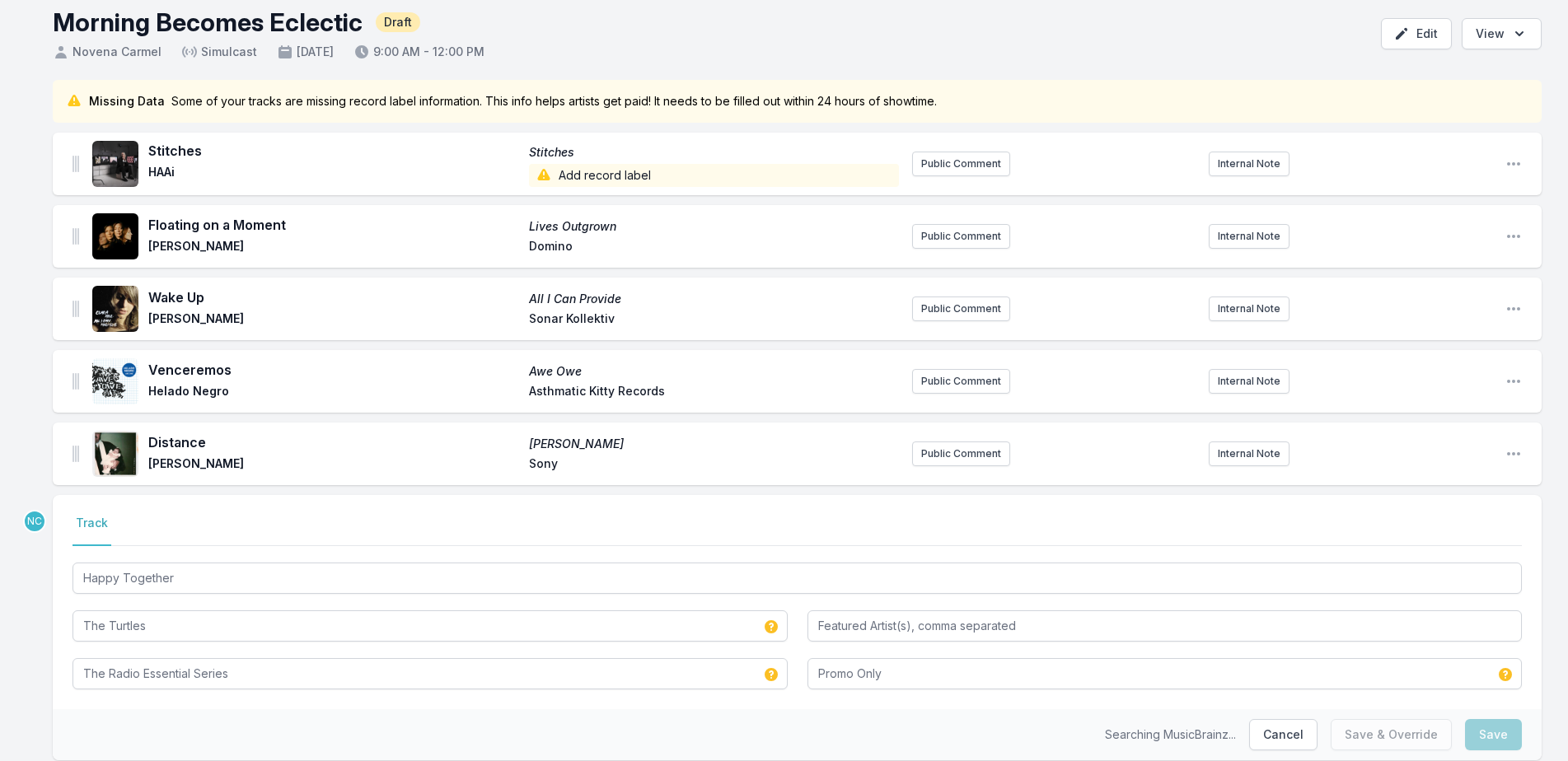
scroll to position [82, 0]
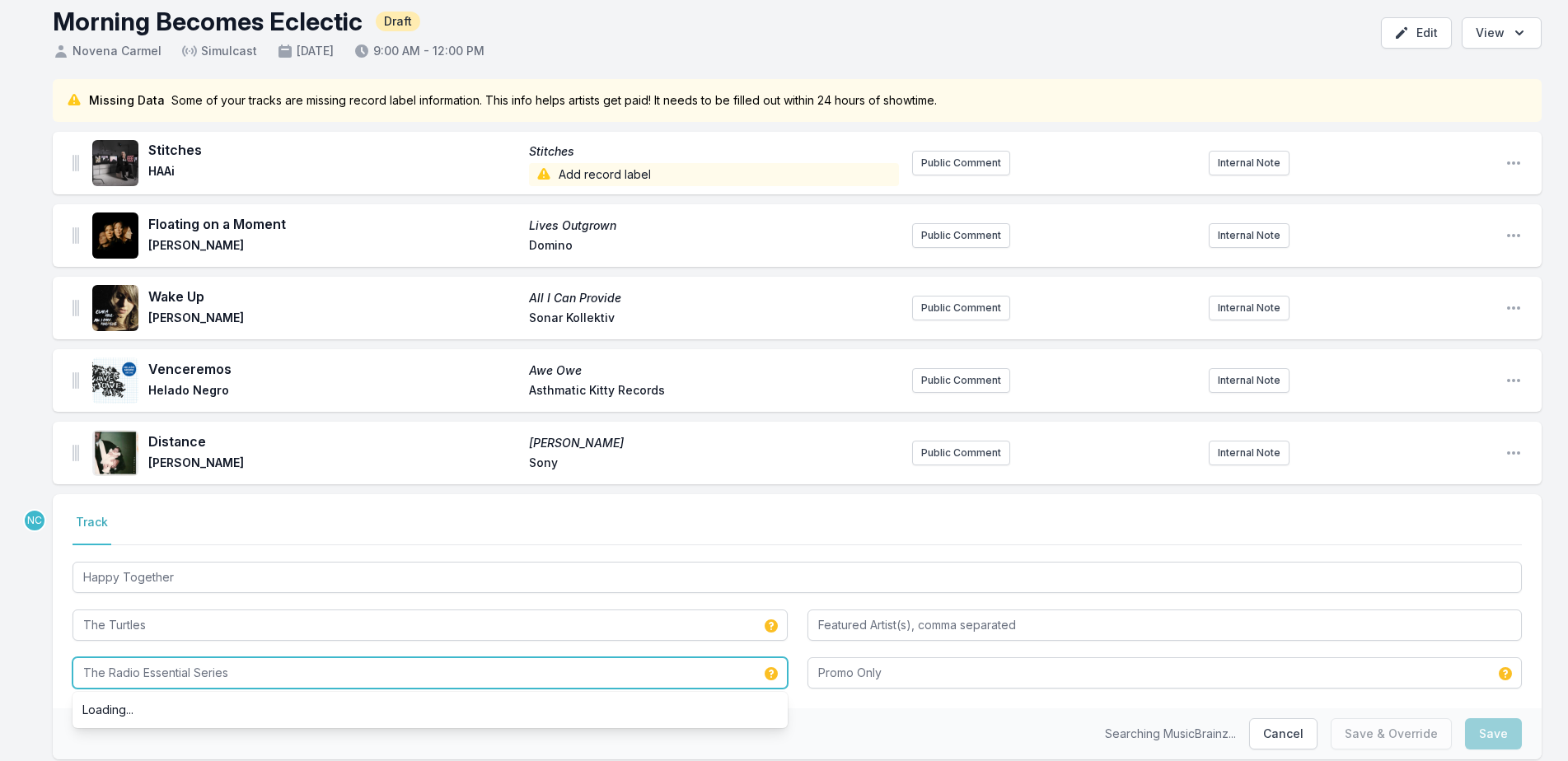
click at [298, 667] on input "The Radio Essential Series" at bounding box center [431, 673] width 715 height 32
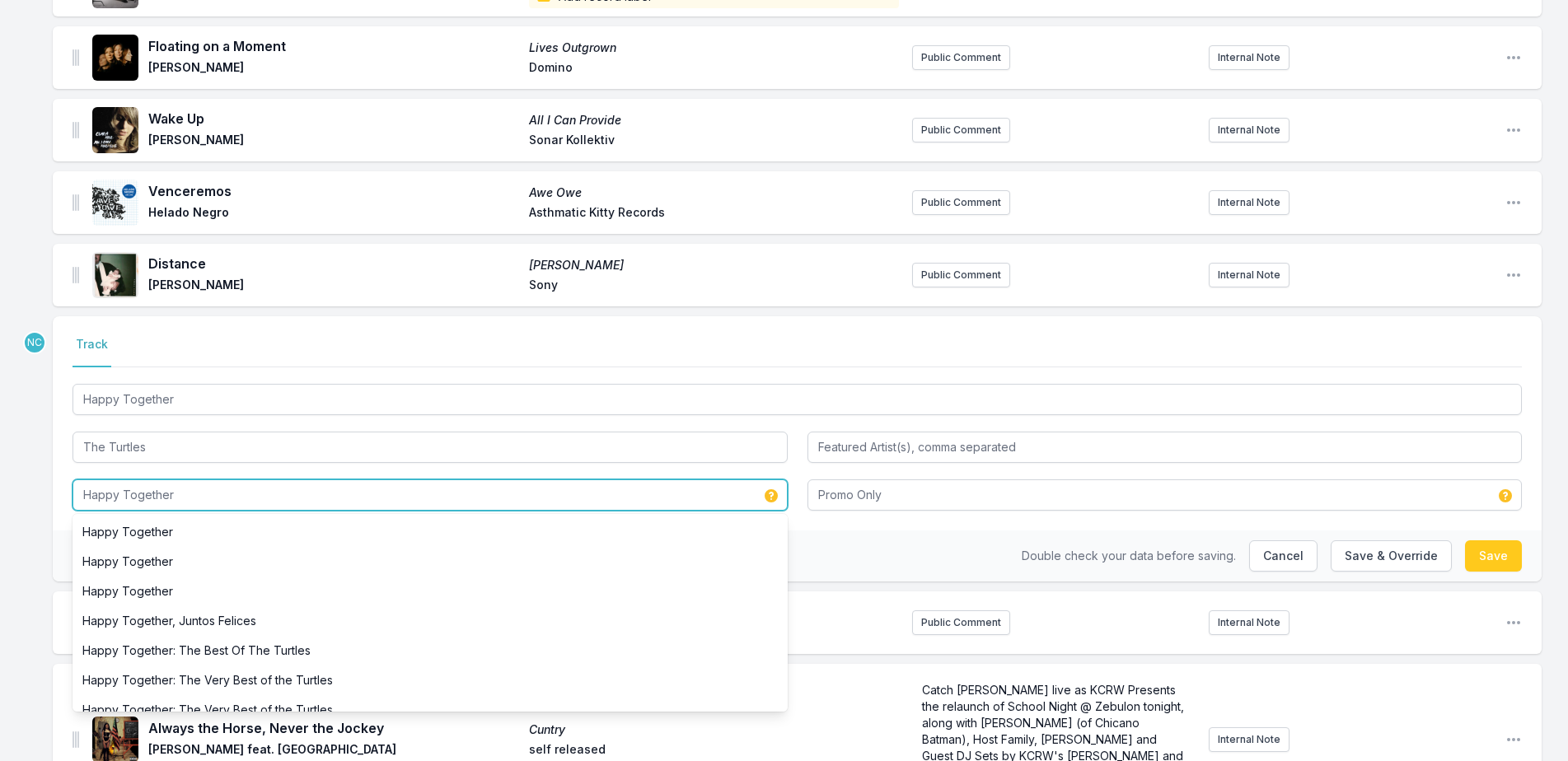
scroll to position [330, 0]
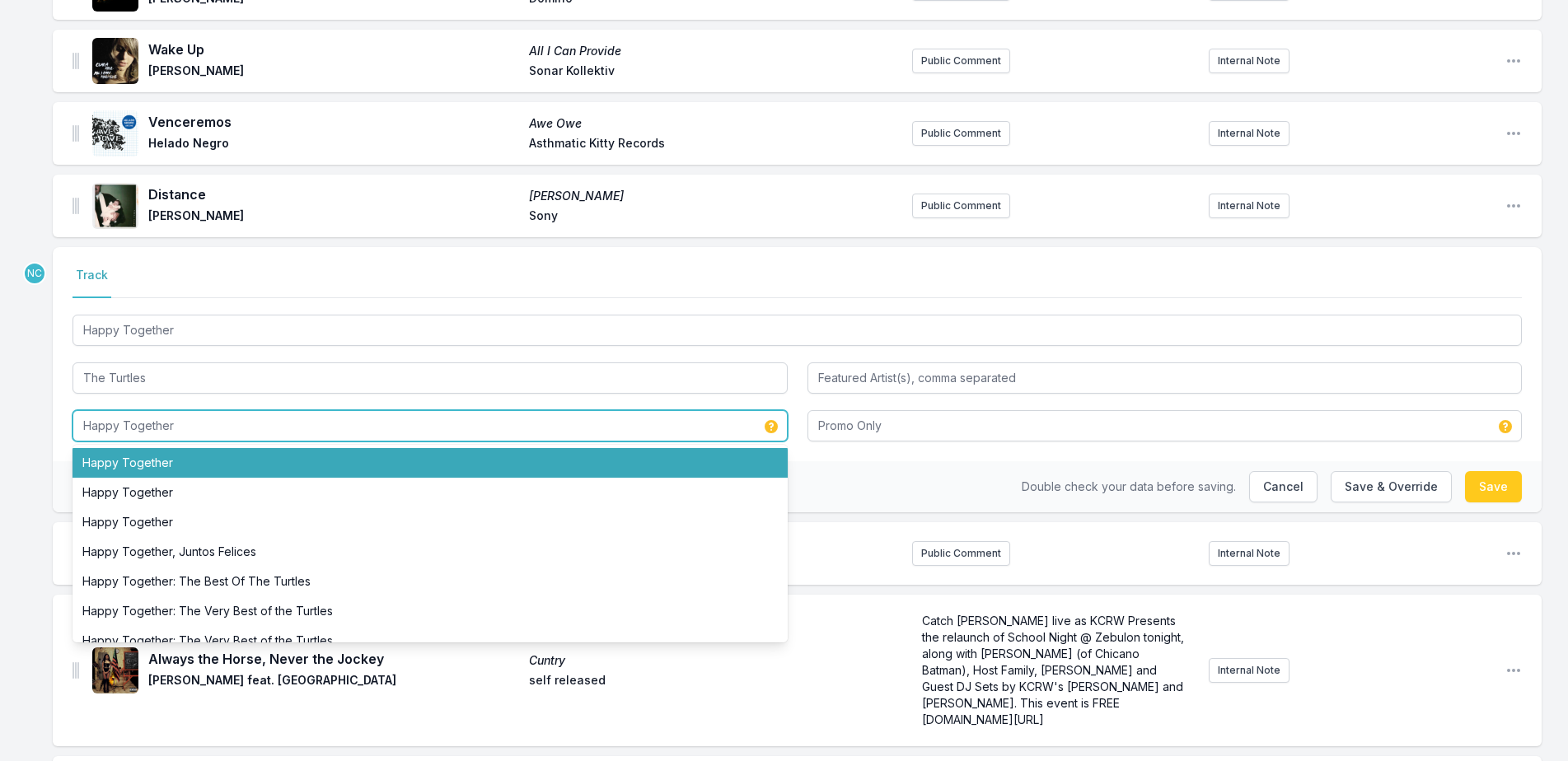
click at [583, 460] on li "Happy Together" at bounding box center [431, 463] width 715 height 30
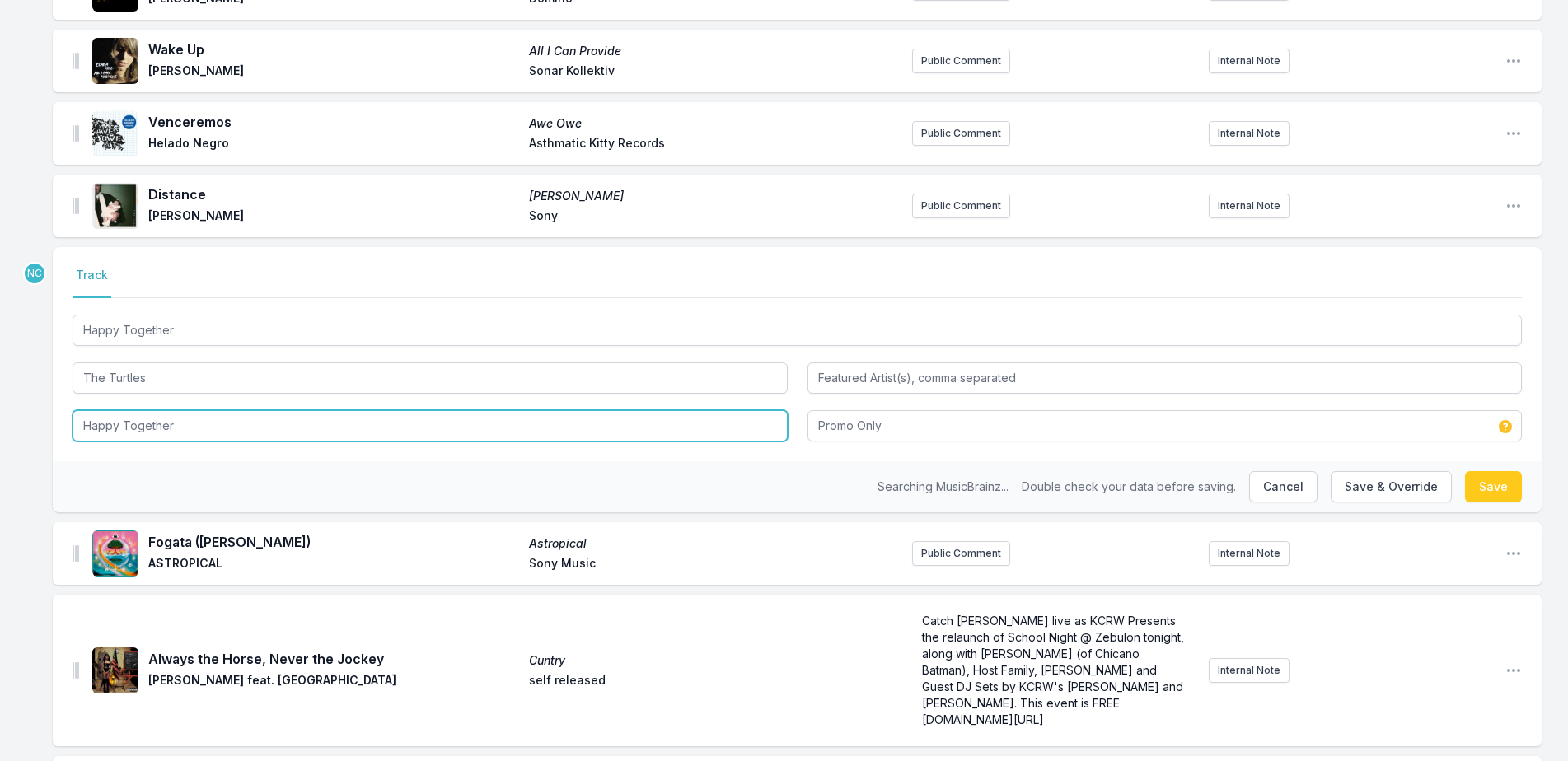
type input "Happy Together"
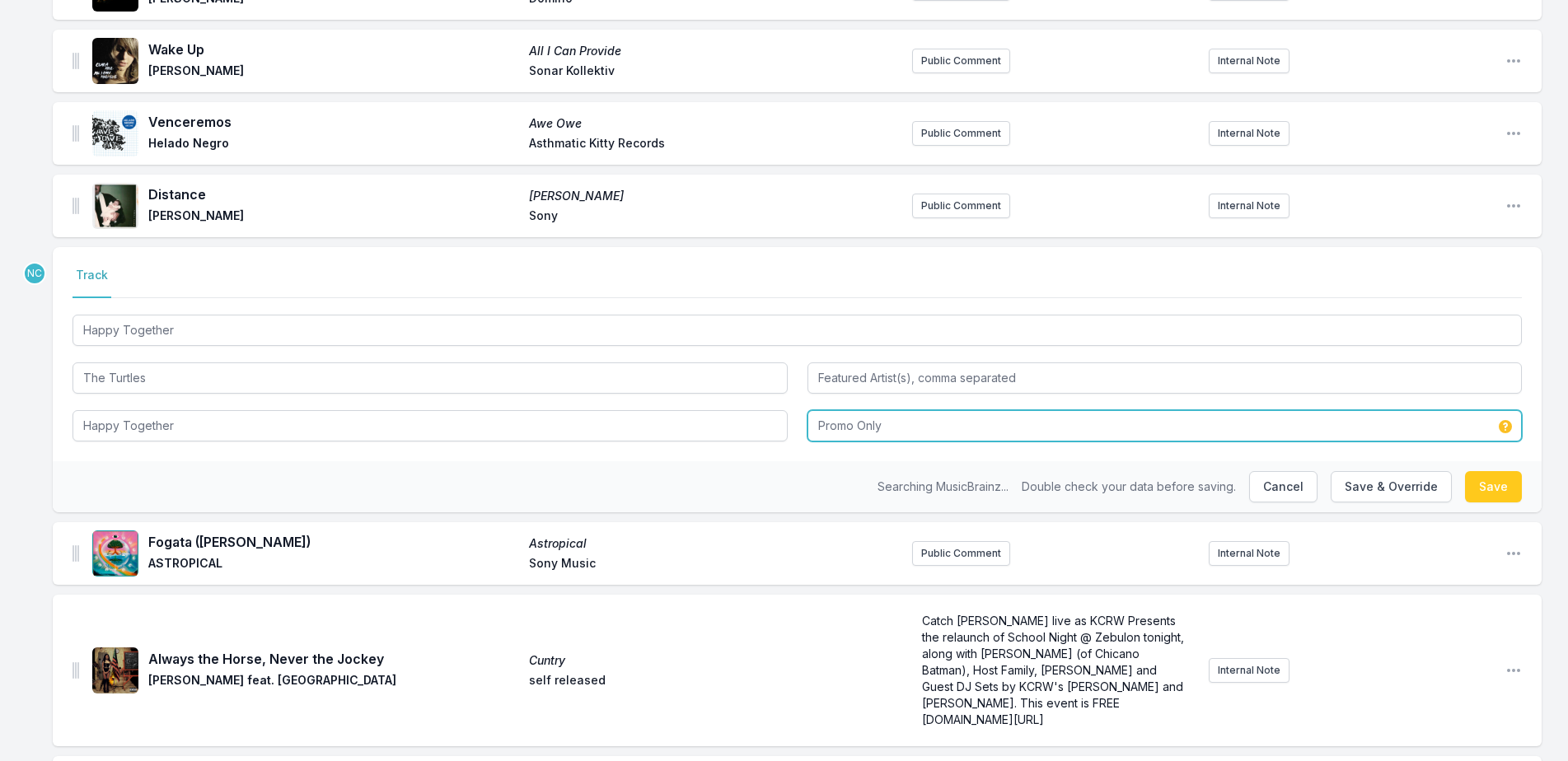
click at [991, 426] on input "Promo Only" at bounding box center [1165, 426] width 715 height 32
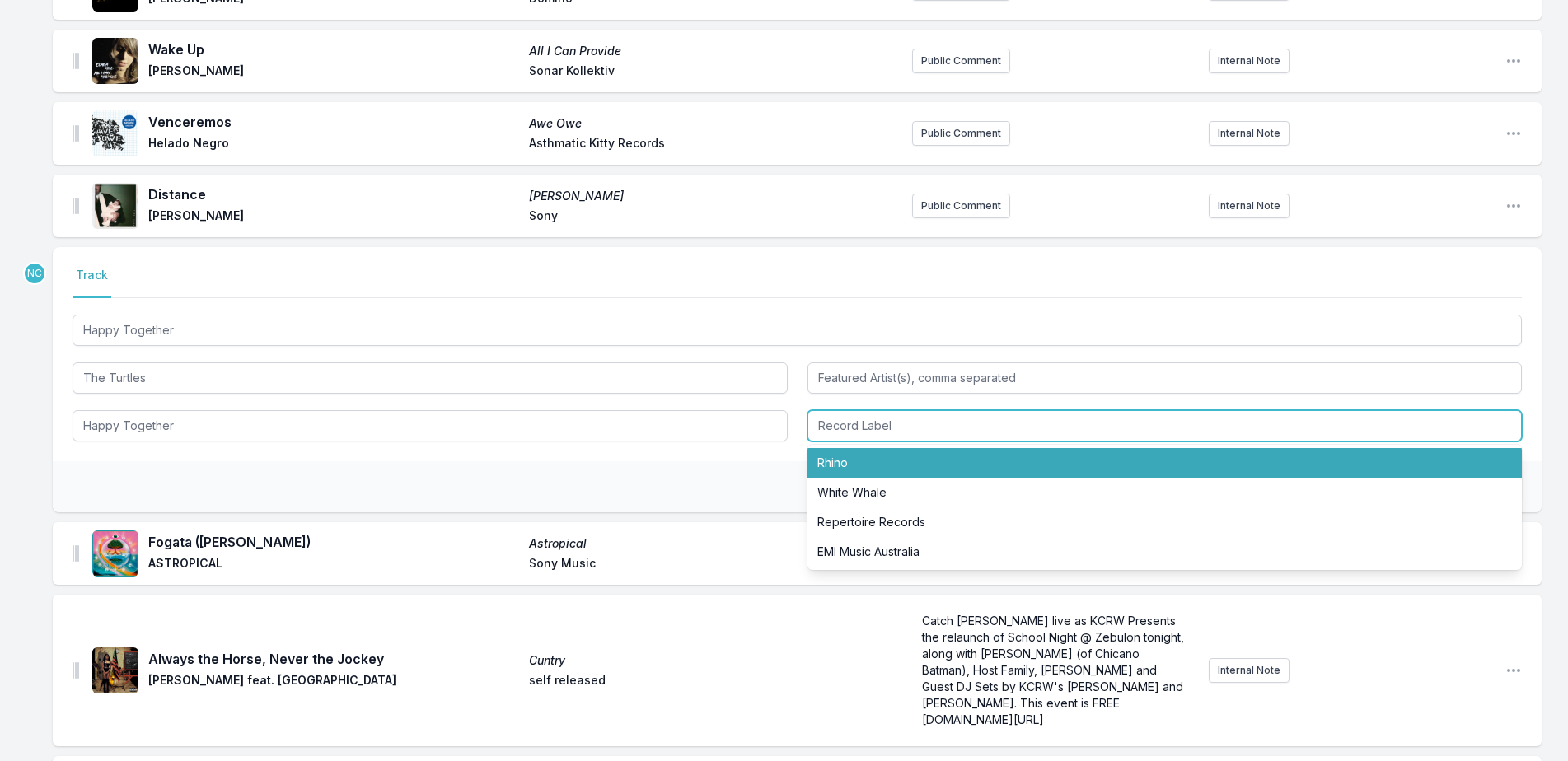
click at [1039, 463] on li "Rhino" at bounding box center [1165, 463] width 715 height 30
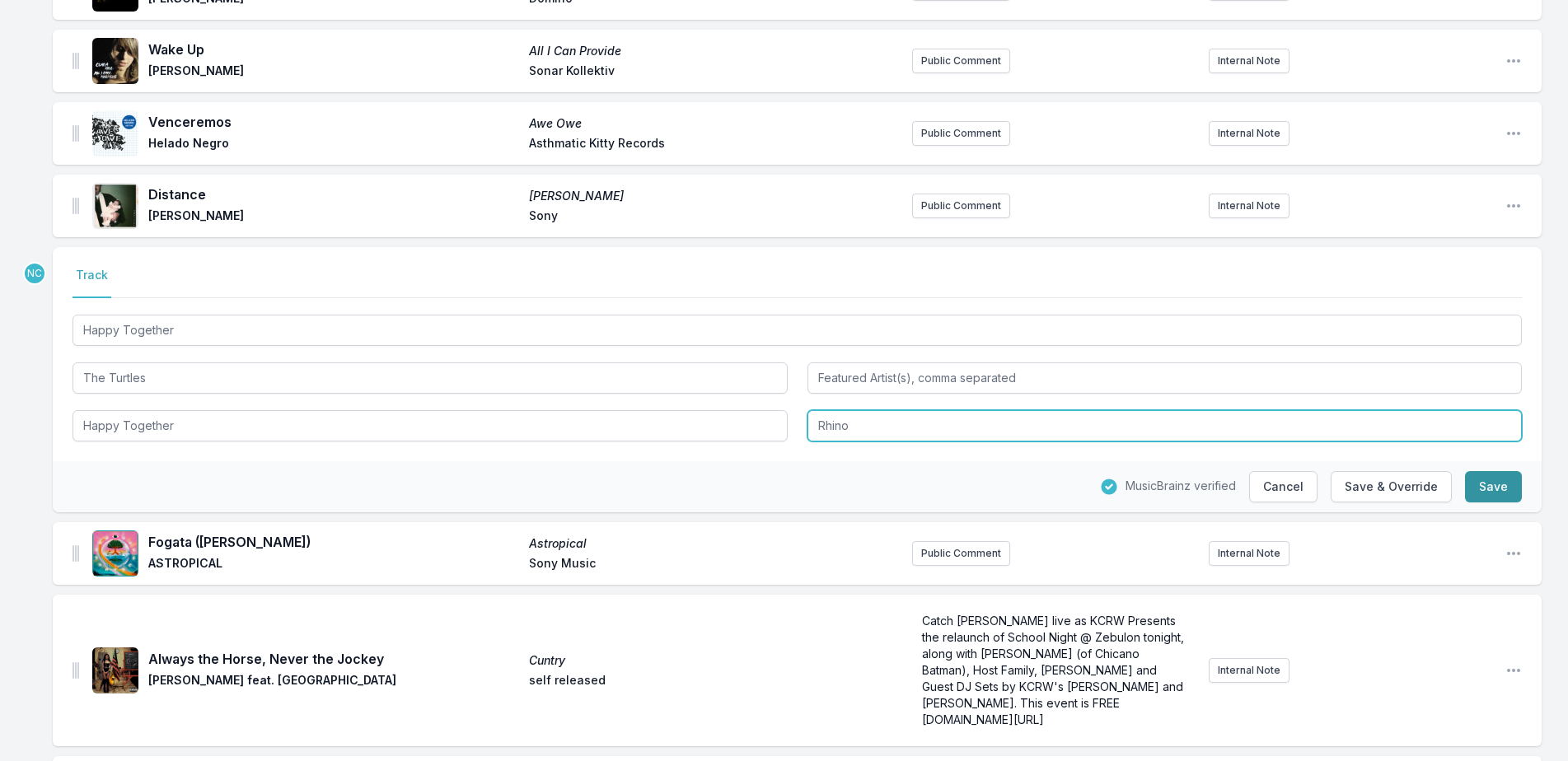
type input "Rhino"
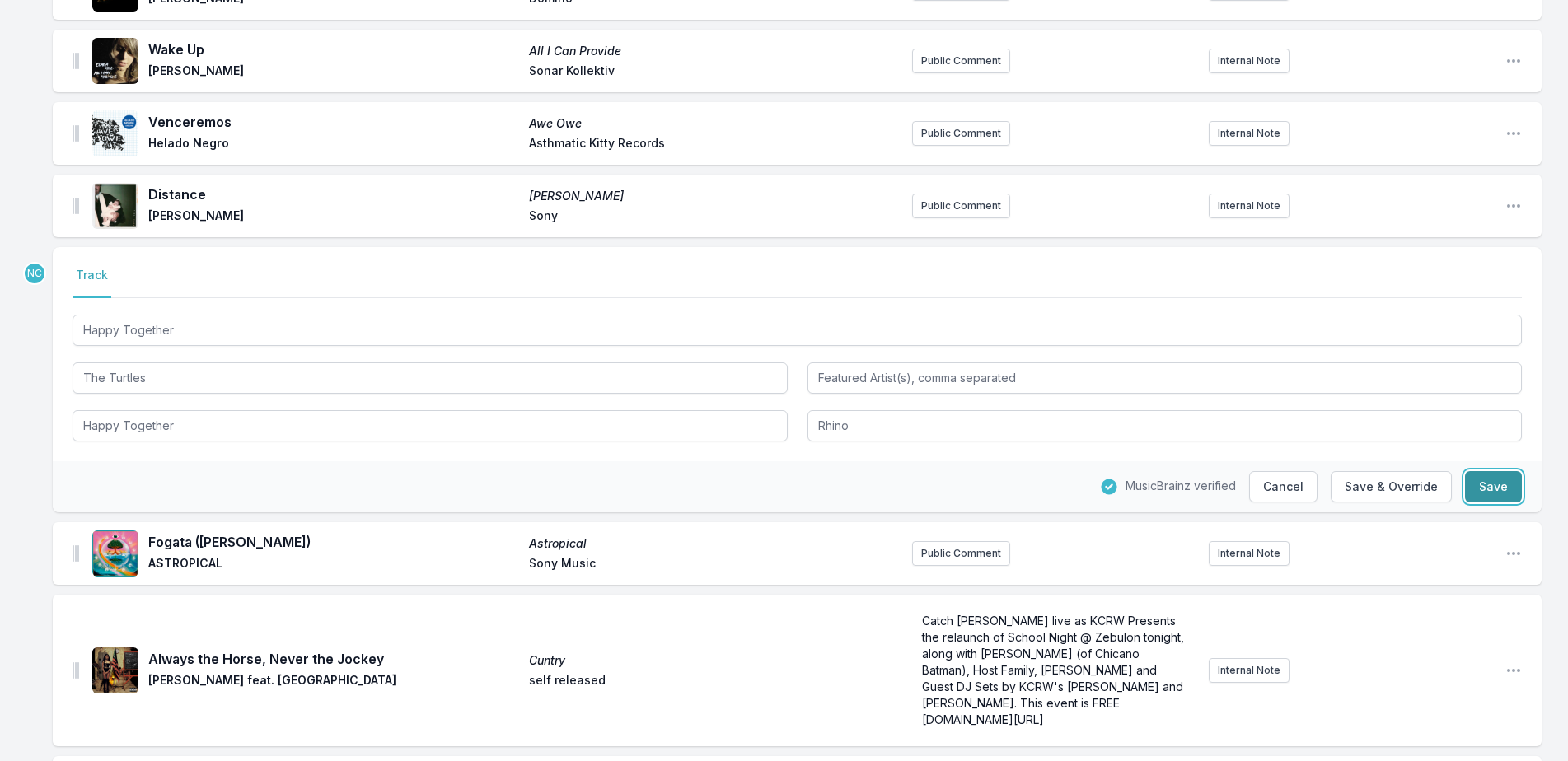
click at [1514, 492] on button "Save" at bounding box center [1493, 487] width 57 height 32
type input "The Radio Essential Series"
type input "Promo Only"
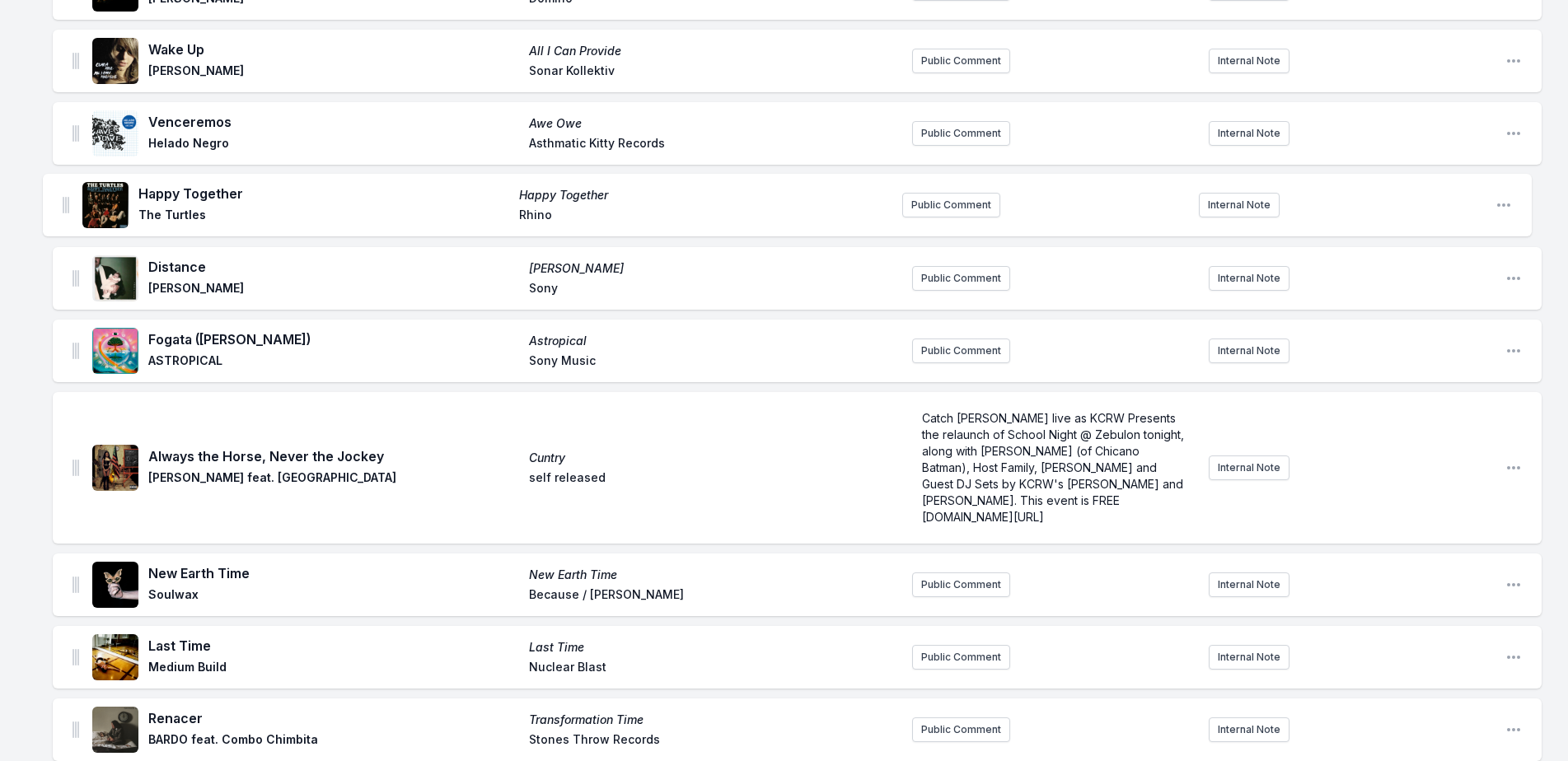
drag, startPoint x: 75, startPoint y: 276, endPoint x: 64, endPoint y: 197, distance: 79.8
click at [64, 197] on ul "Stitches Stitches HAAi Add record label Public Comment Internal Note Open playl…" at bounding box center [797, 431] width 1489 height 1094
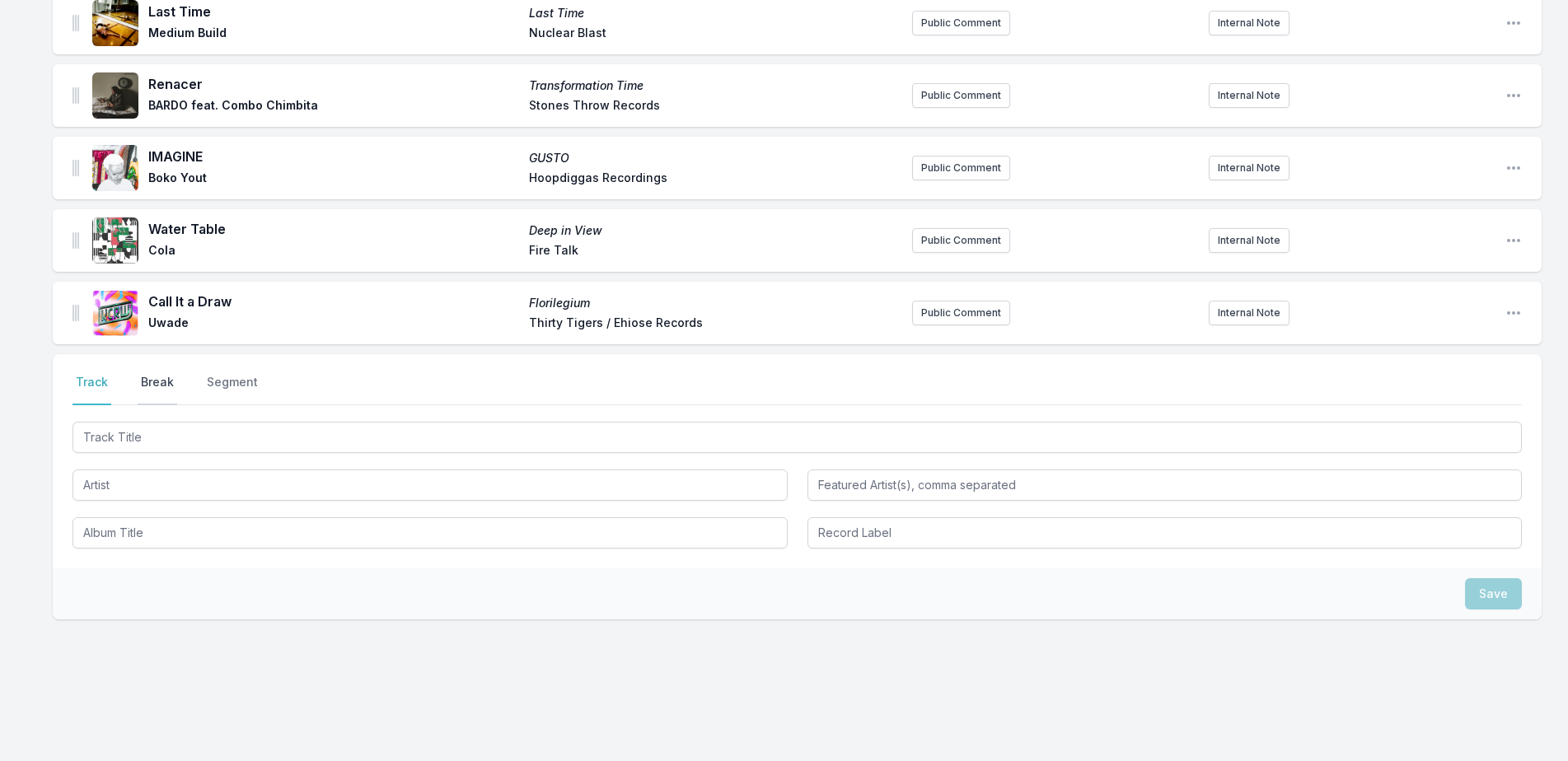
click at [159, 374] on button "Break" at bounding box center [157, 390] width 39 height 32
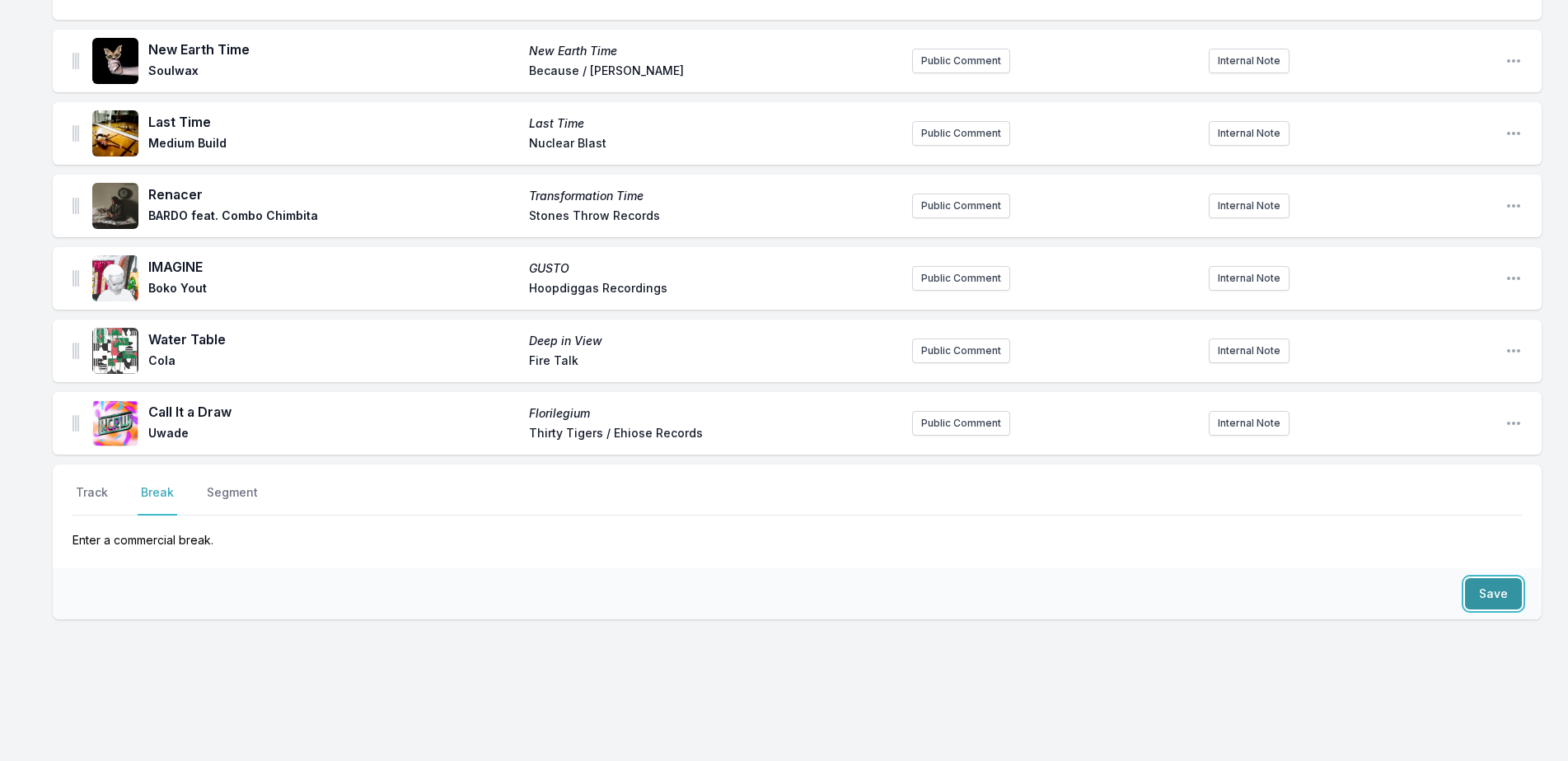
click at [1505, 581] on button "Save" at bounding box center [1493, 594] width 57 height 32
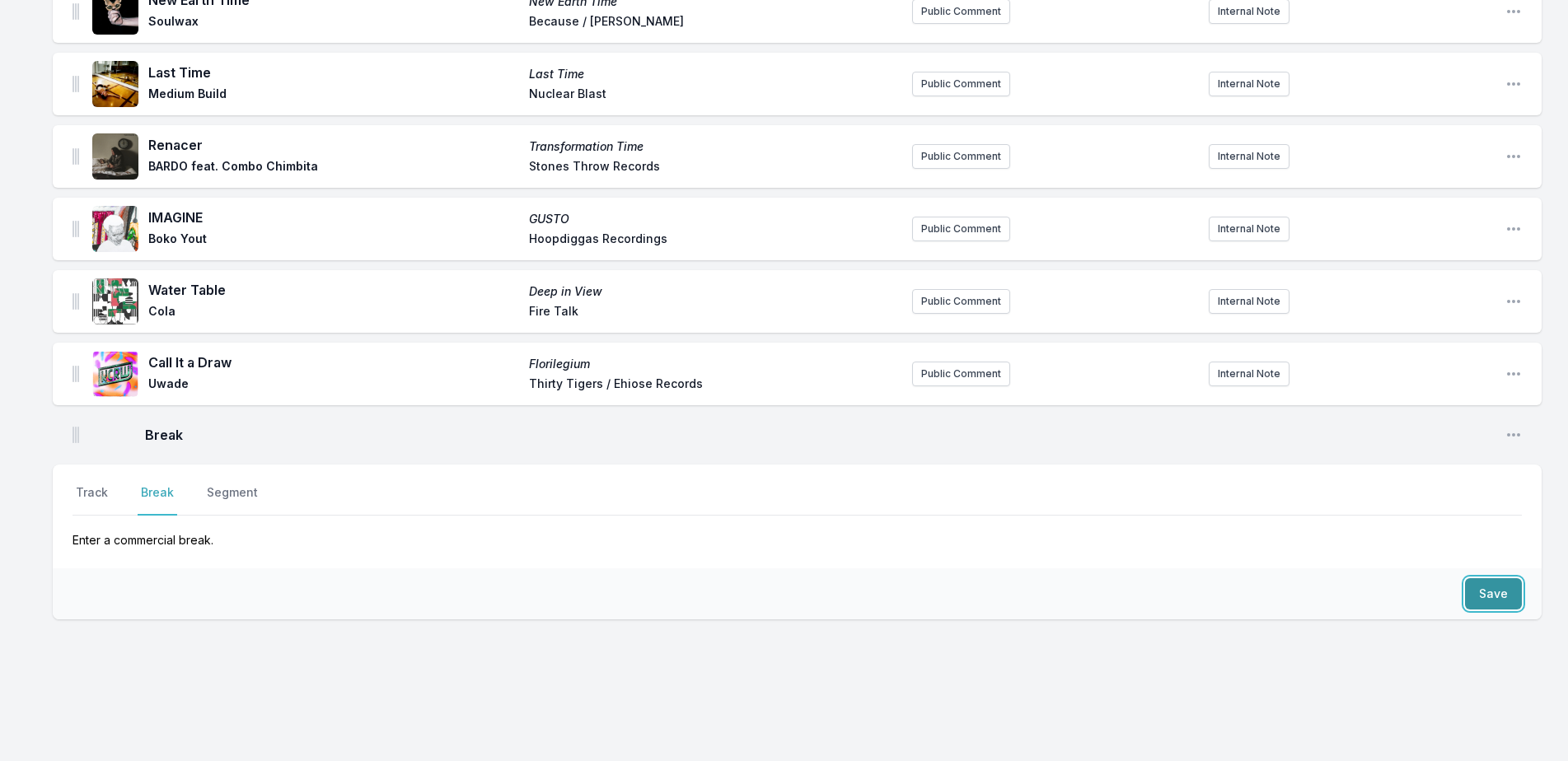
click at [1504, 581] on button "Save" at bounding box center [1493, 594] width 57 height 32
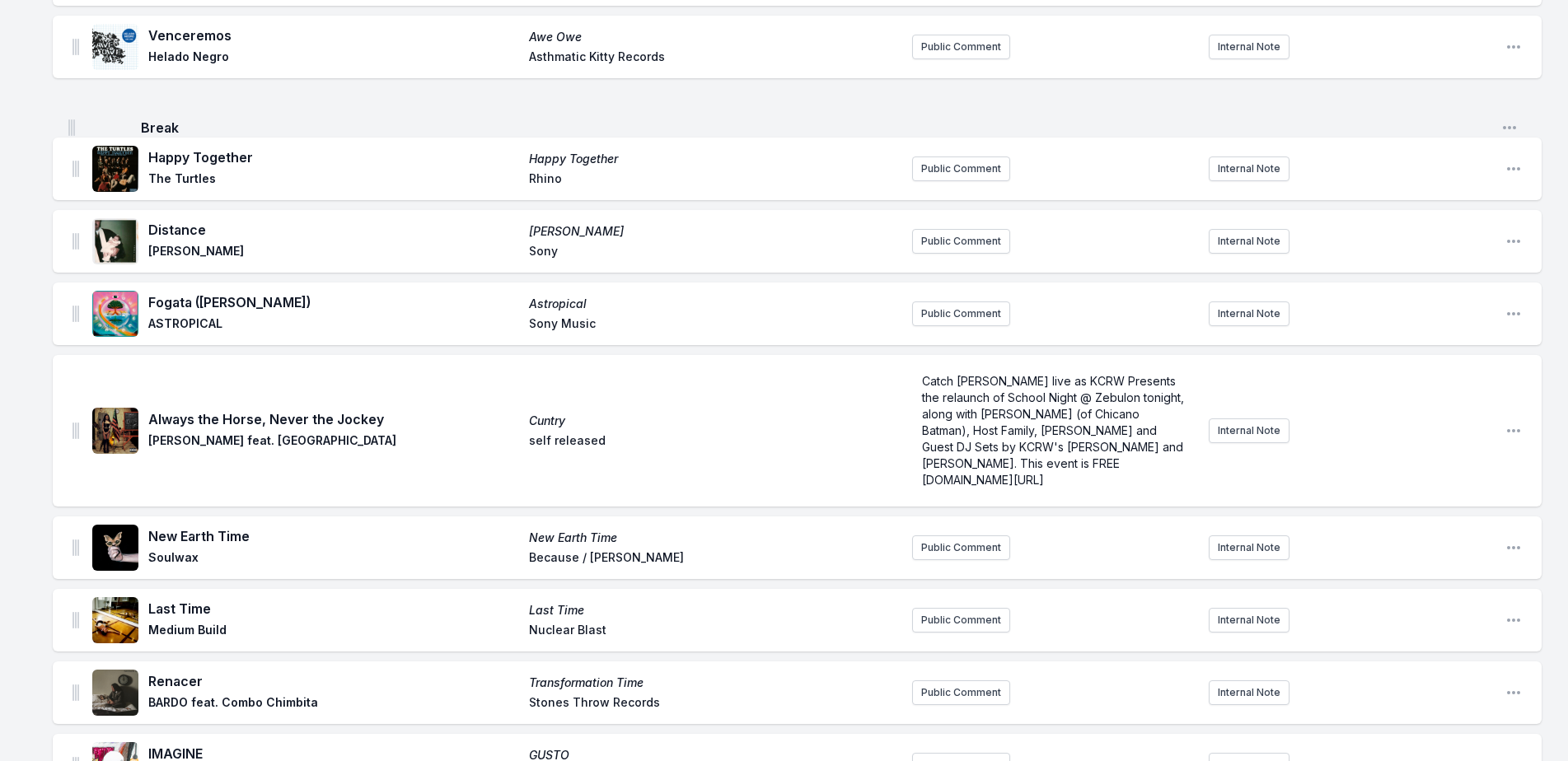
scroll to position [398, 0]
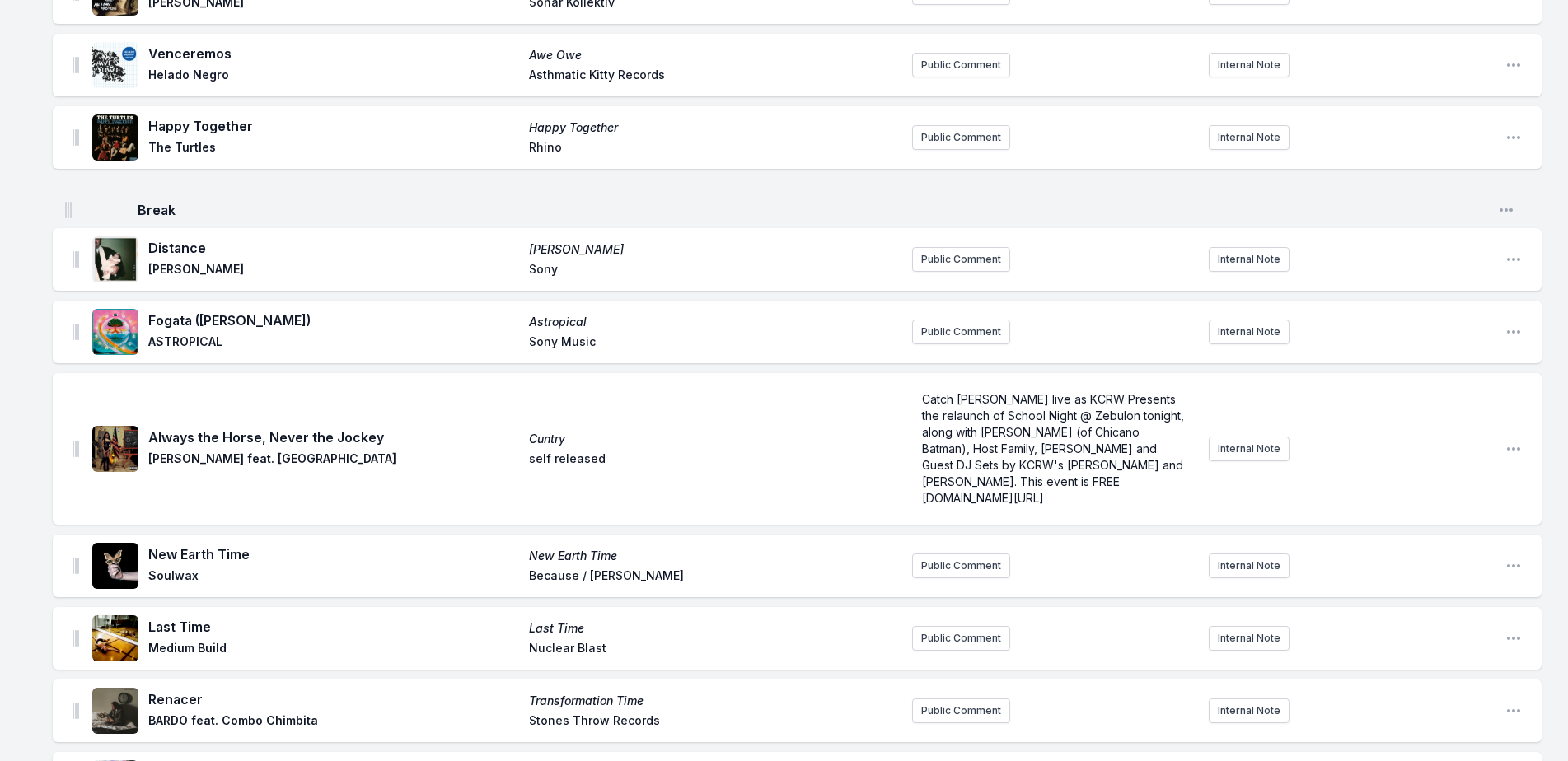
drag, startPoint x: 75, startPoint y: 373, endPoint x: 69, endPoint y: 203, distance: 170.1
click at [69, 203] on ul "Stitches Stitches HAAi Add record label Public Comment Internal Note Open playl…" at bounding box center [797, 412] width 1489 height 1192
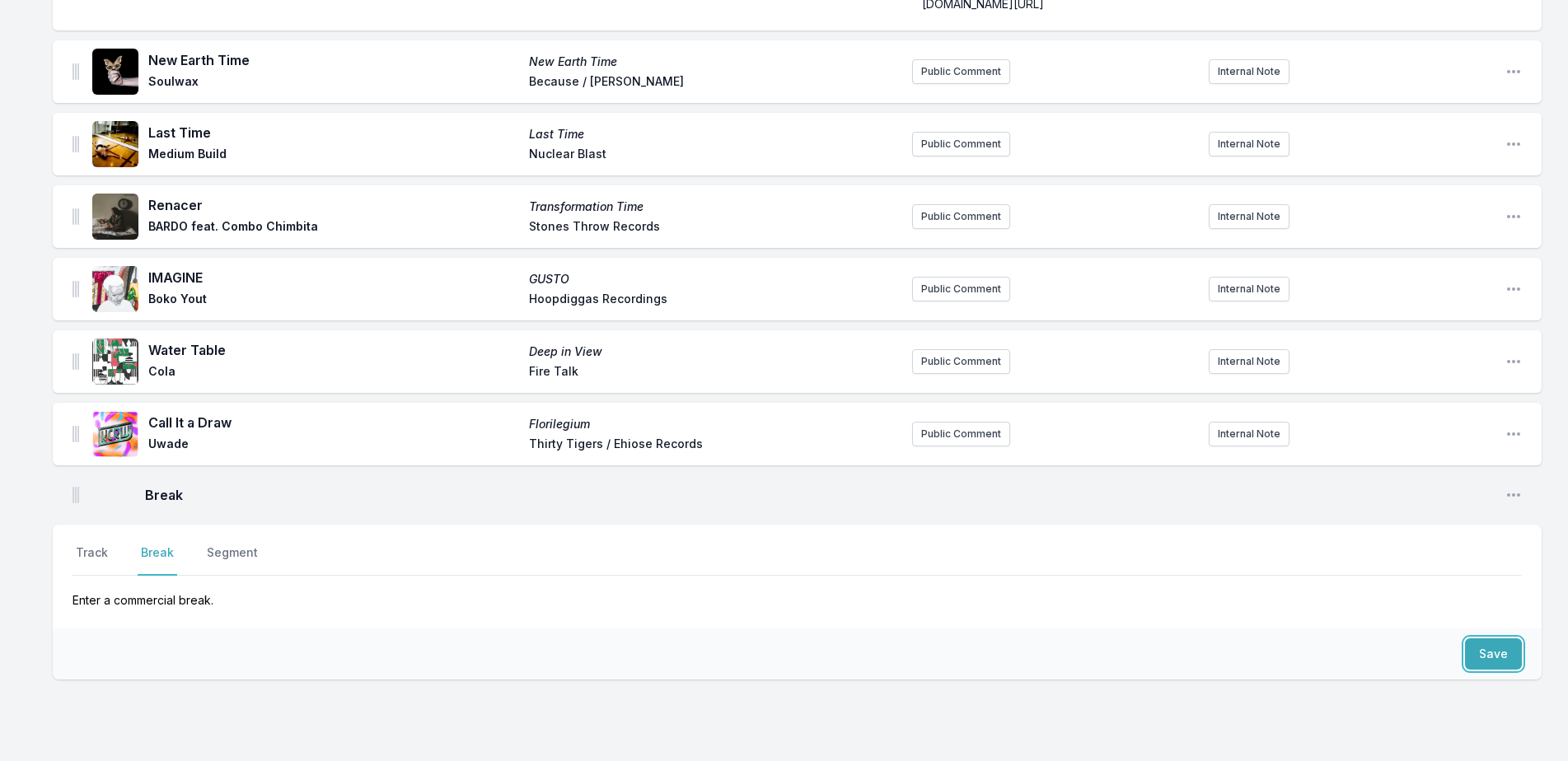
scroll to position [952, 0]
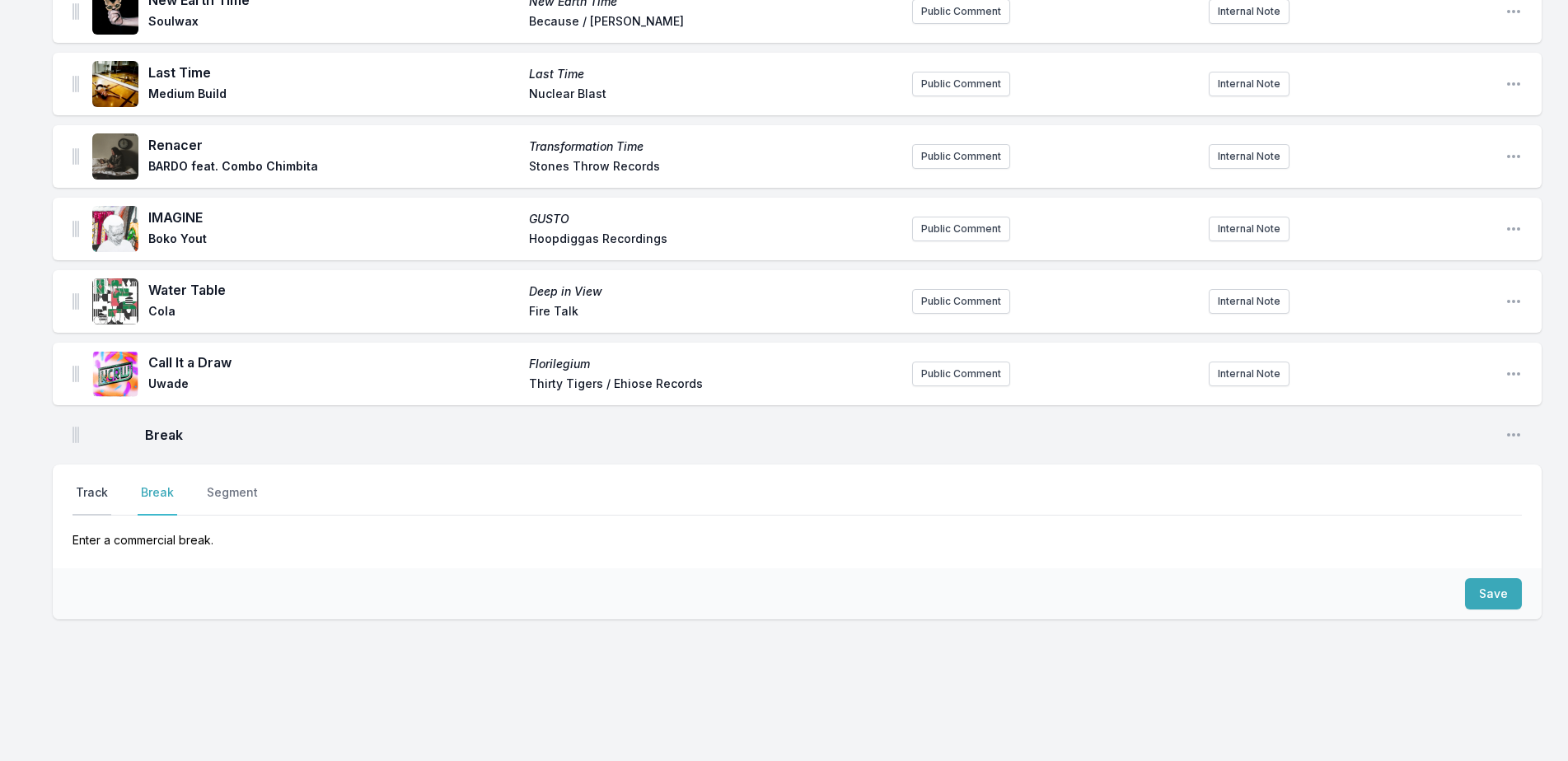
click at [105, 485] on button "Track" at bounding box center [92, 500] width 38 height 32
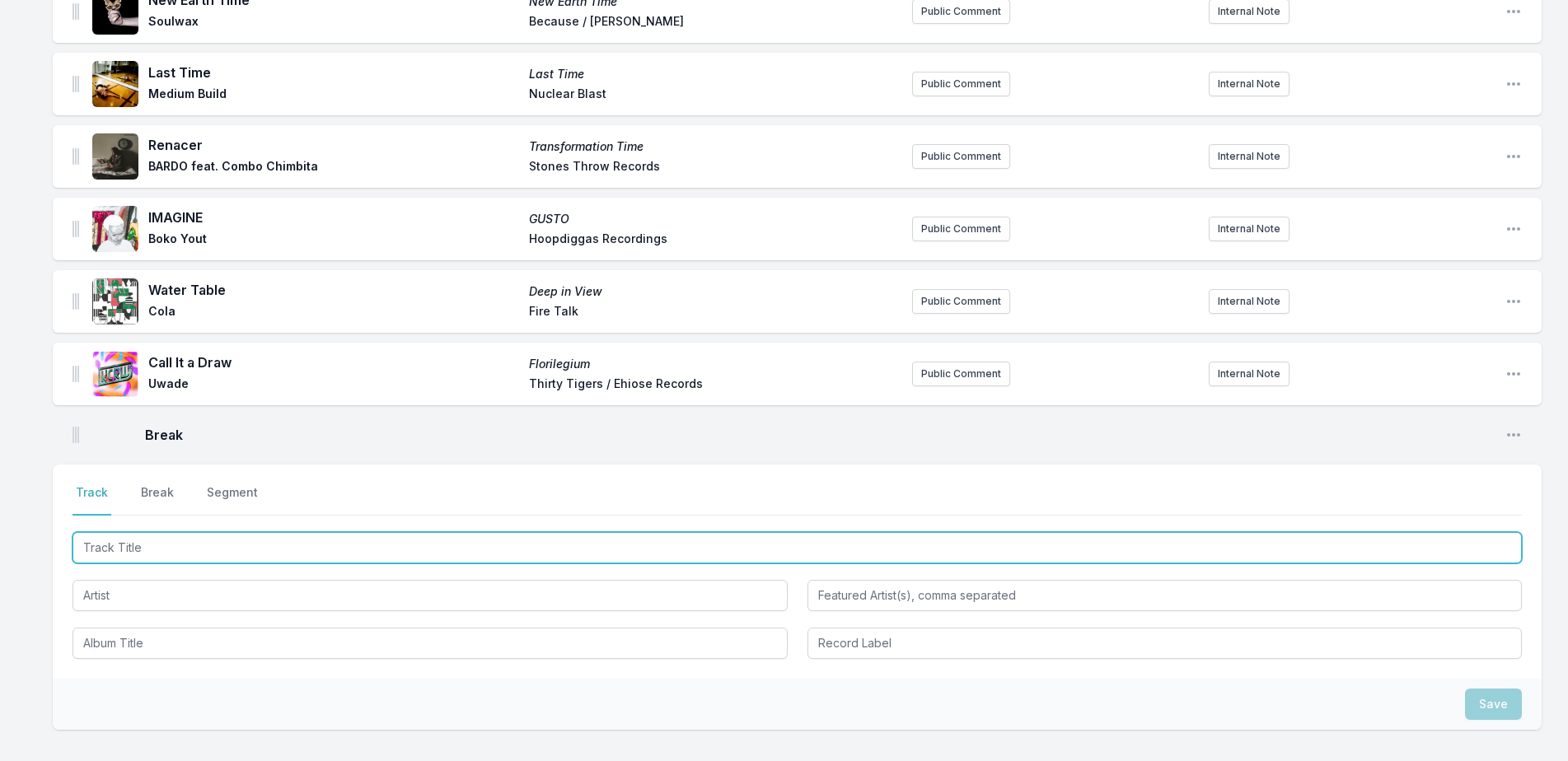
drag, startPoint x: 473, startPoint y: 528, endPoint x: 490, endPoint y: 547, distance: 25.5
click at [486, 541] on input "Track Title" at bounding box center [798, 548] width 1449 height 32
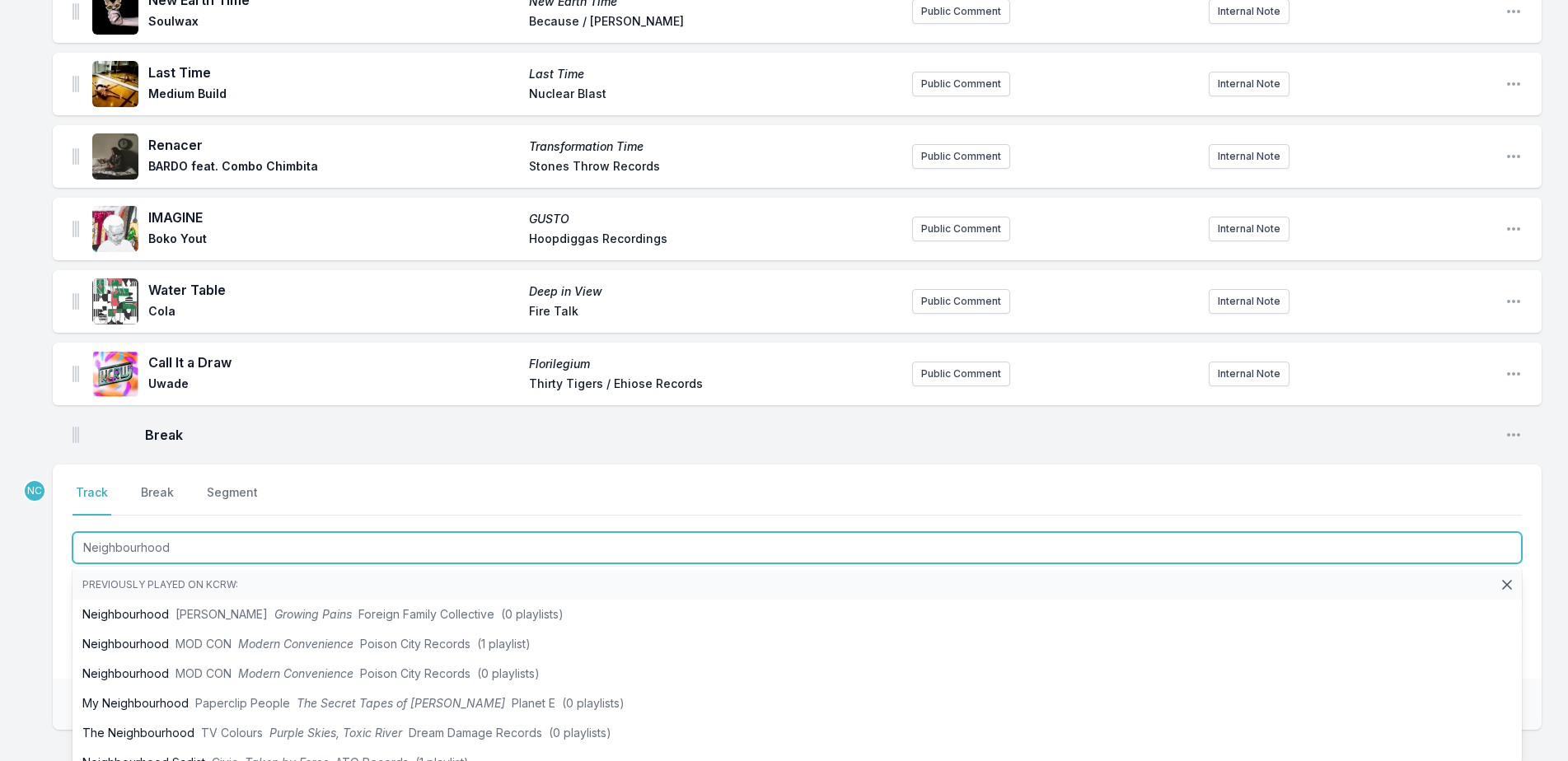
type input "Neighbourhood"
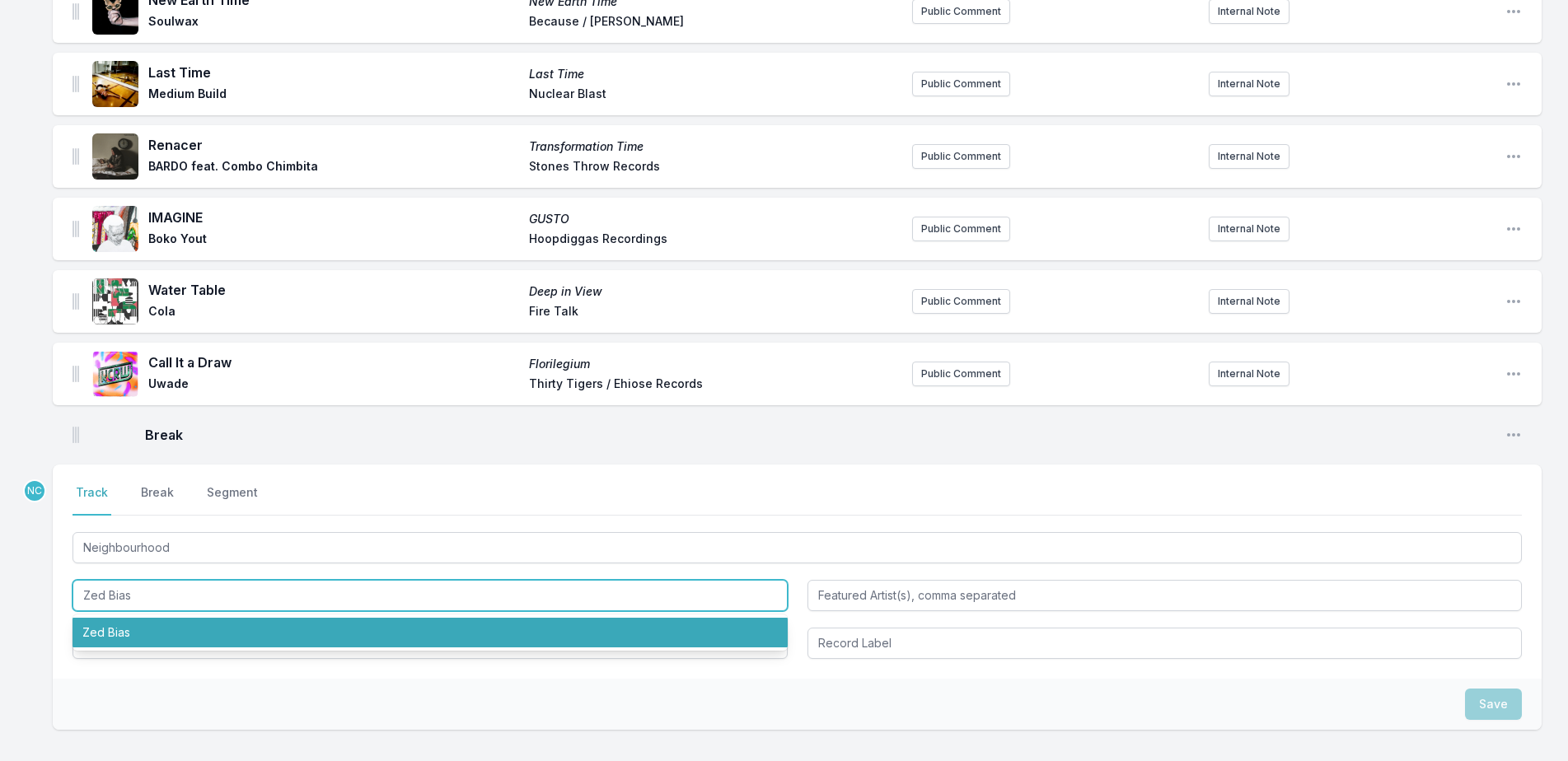
click at [227, 618] on li "Zed Bias" at bounding box center [431, 633] width 715 height 30
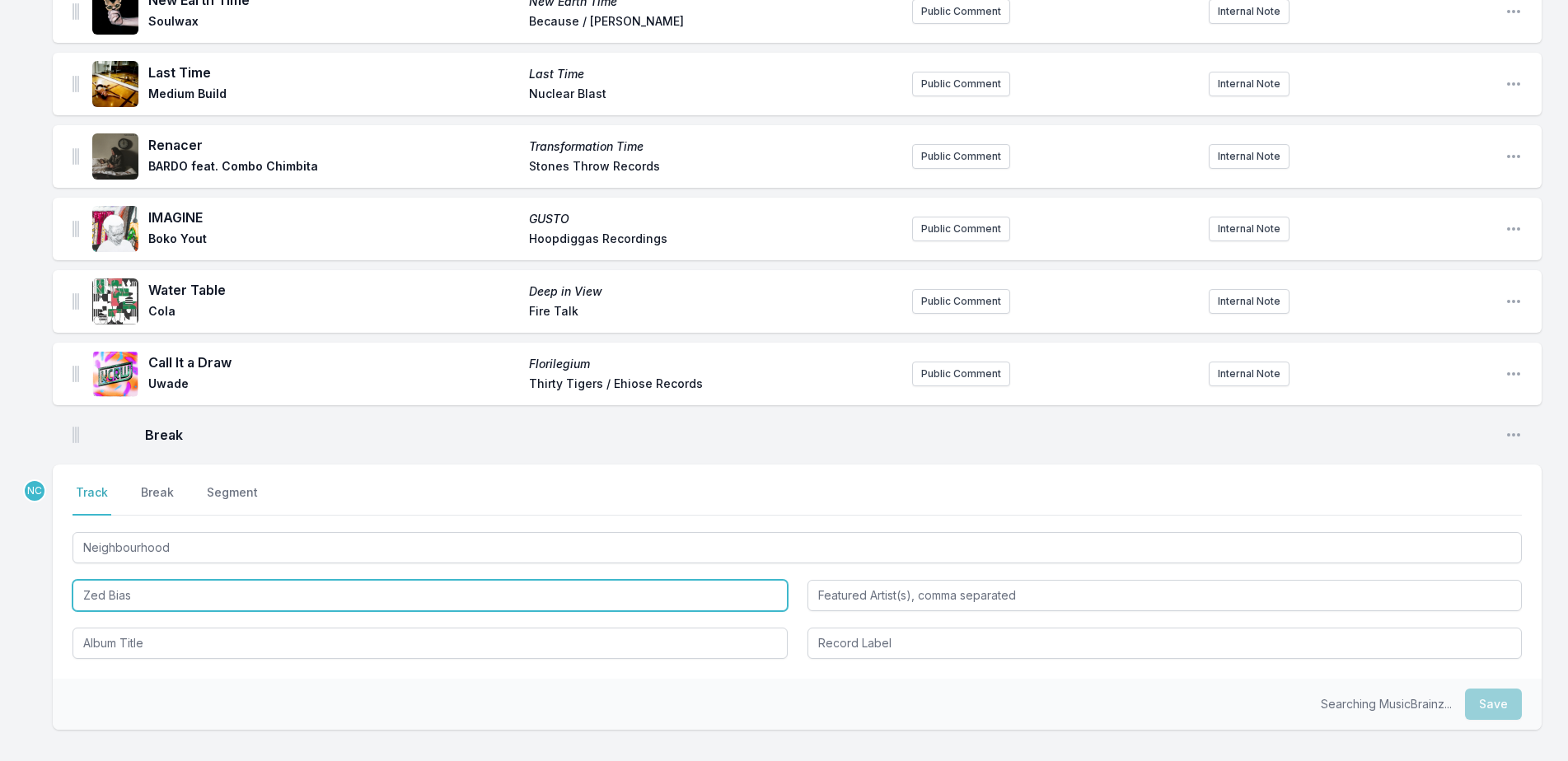
type input "Zed Bias"
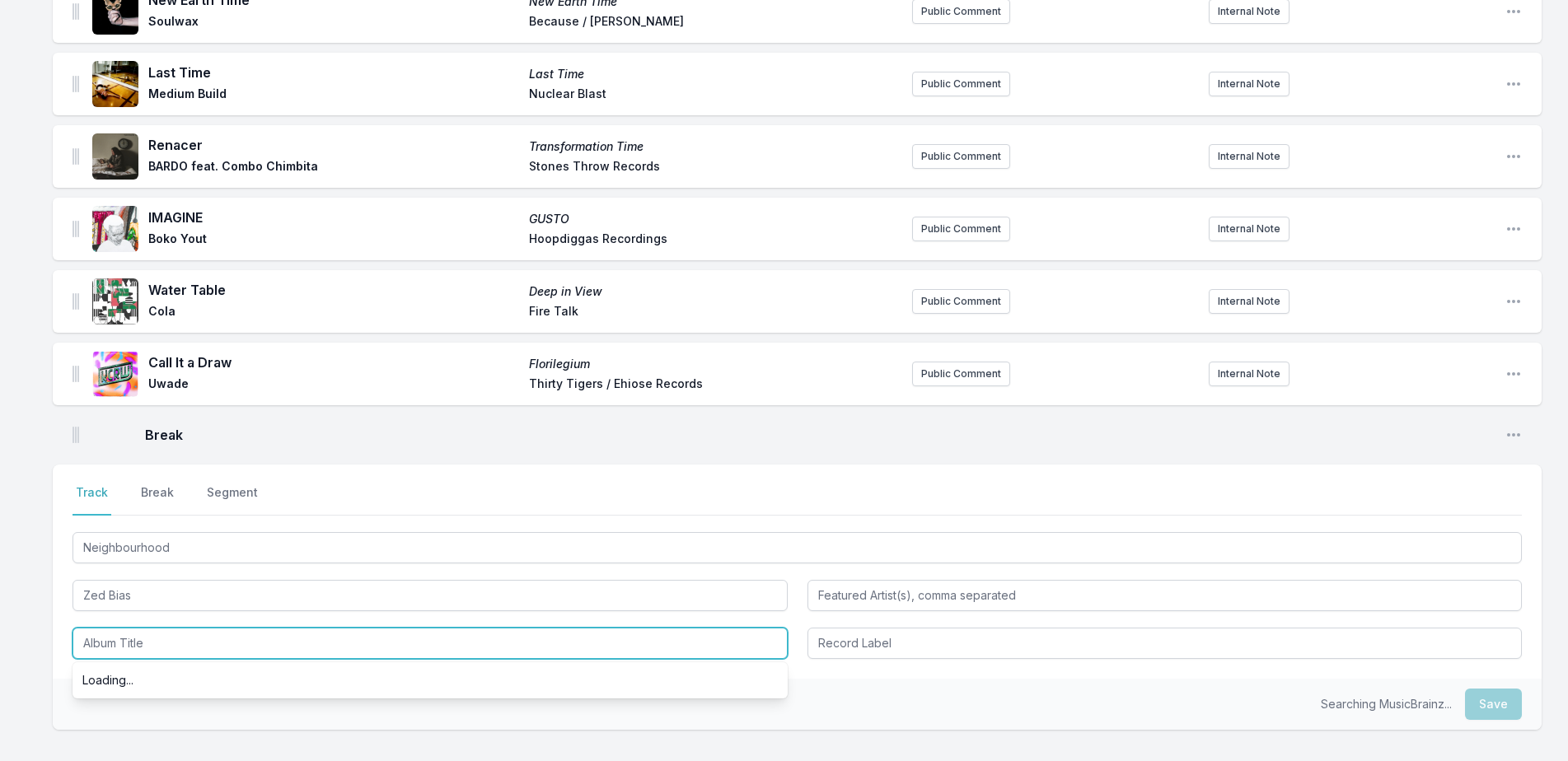
click at [227, 627] on input "Album Title" at bounding box center [431, 643] width 715 height 32
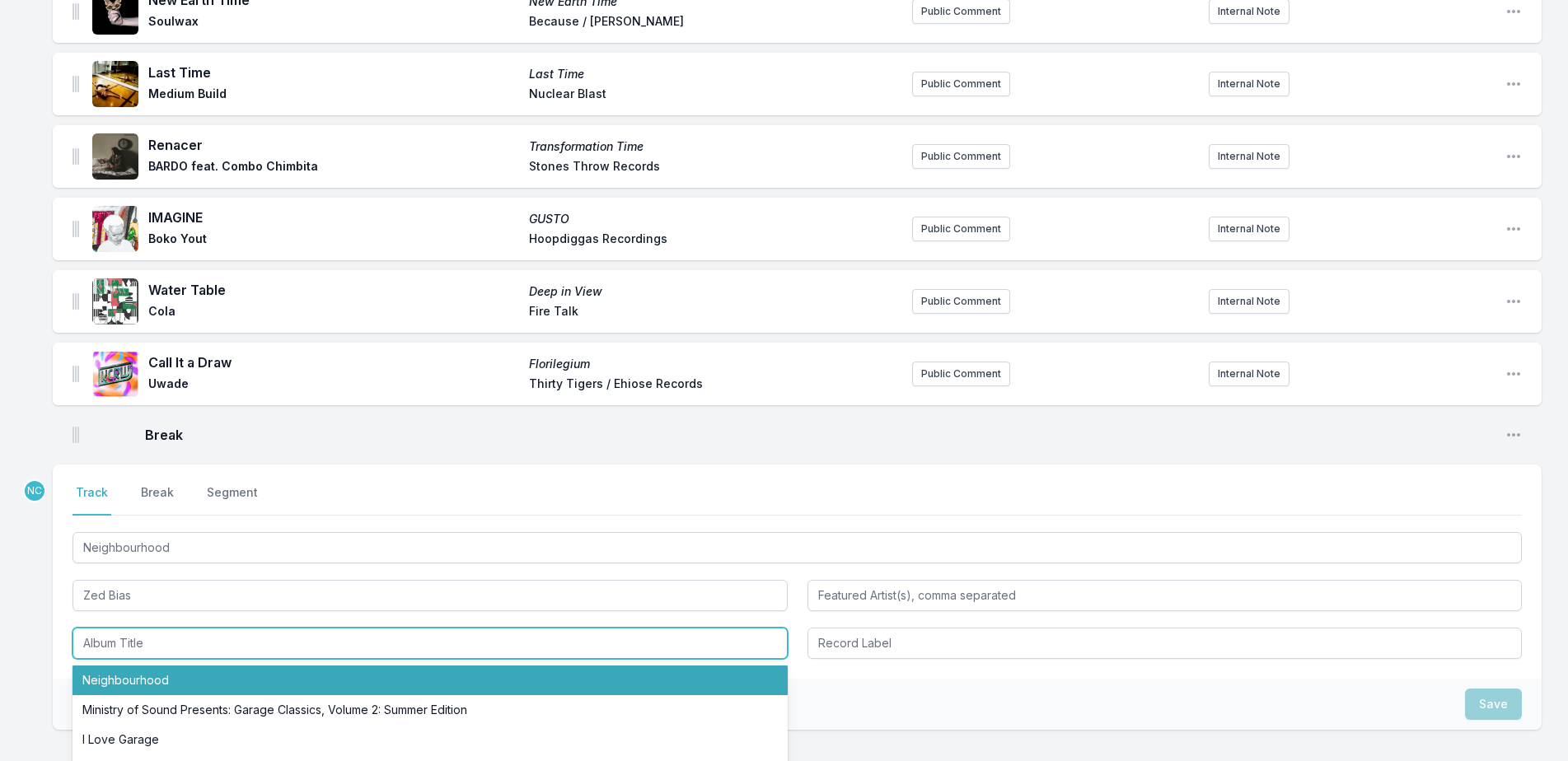
click at [255, 666] on li "Neighbourhood" at bounding box center [431, 681] width 715 height 30
type input "Neighbourhood"
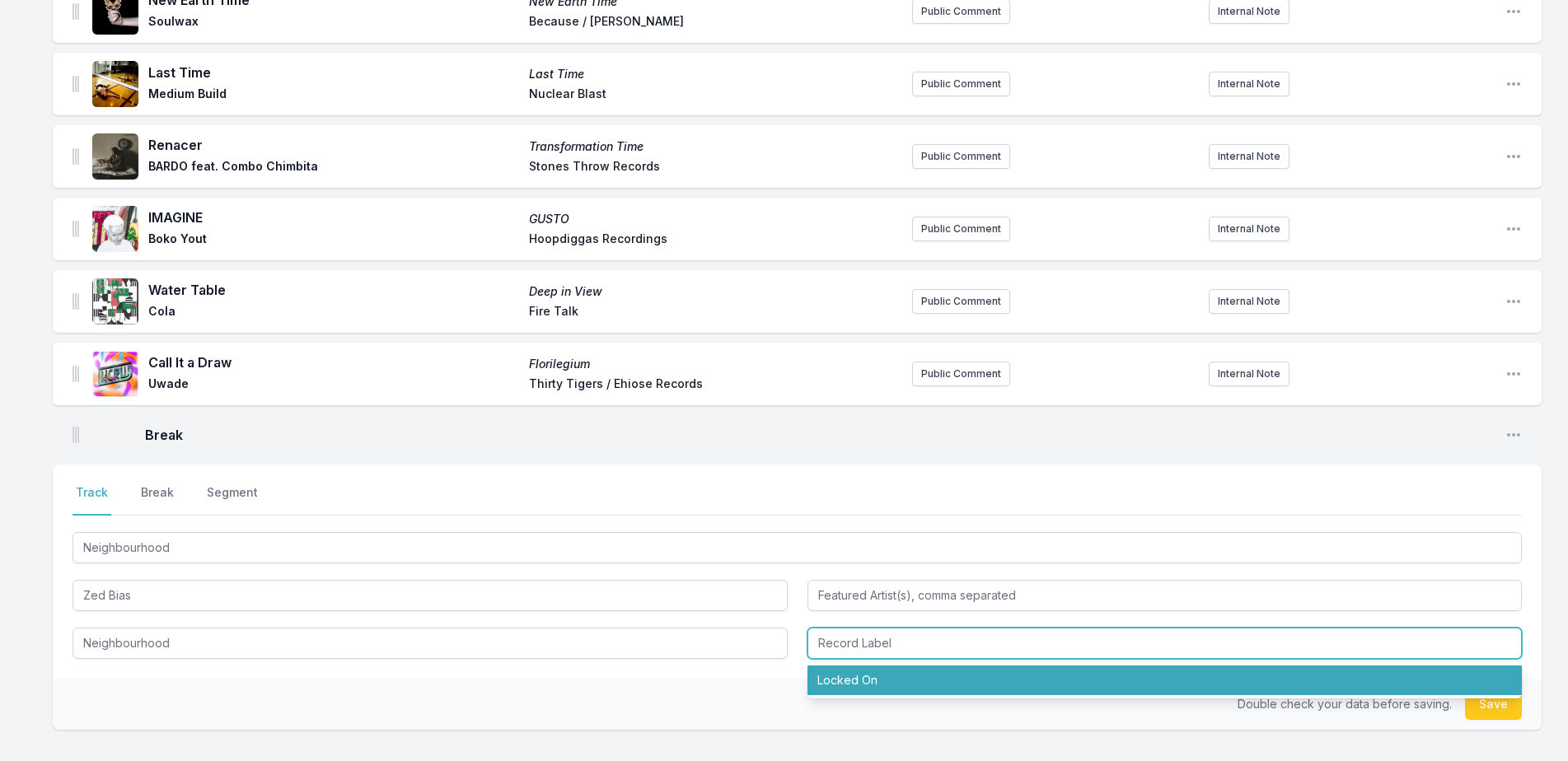
click at [878, 637] on input "Record Label" at bounding box center [1165, 643] width 715 height 32
drag, startPoint x: 927, startPoint y: 669, endPoint x: 934, endPoint y: 674, distance: 8.6
click at [929, 669] on li "Locked On" at bounding box center [1165, 681] width 715 height 30
type input "Locked On"
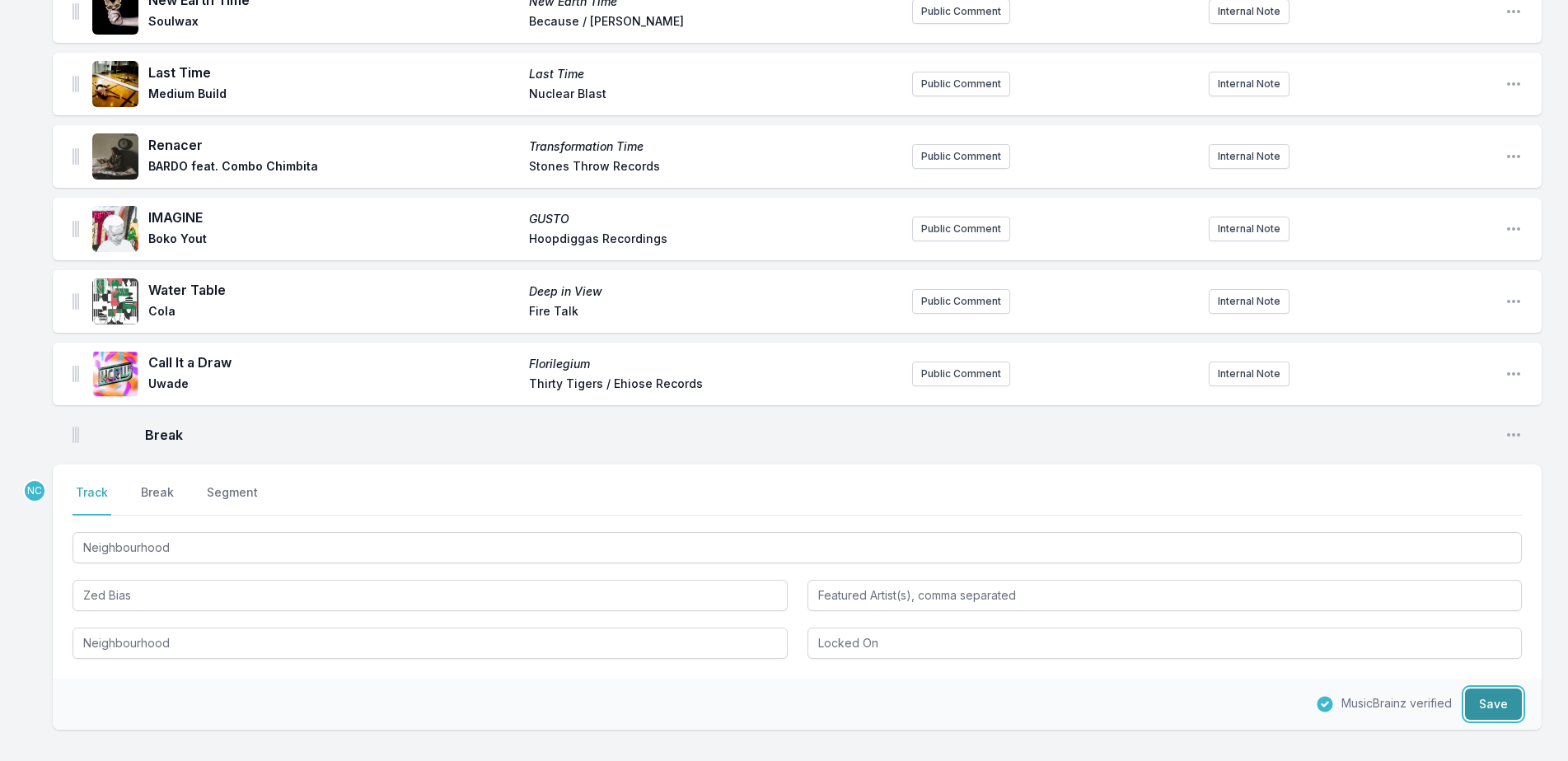
click at [1498, 695] on button "Save" at bounding box center [1493, 705] width 57 height 32
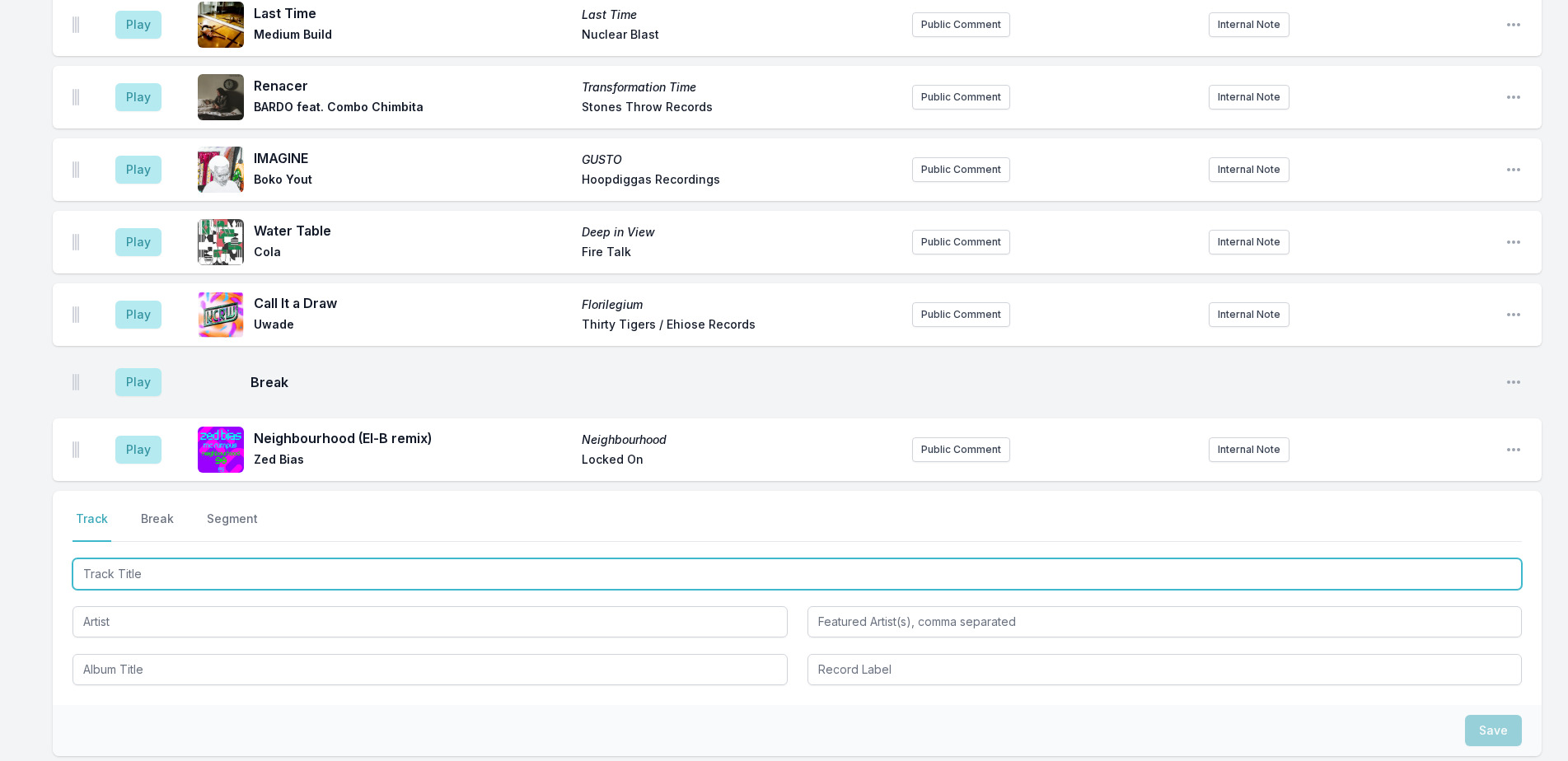
drag, startPoint x: 403, startPoint y: 546, endPoint x: 1323, endPoint y: 501, distance: 921.1
click at [413, 558] on input "Track Title" at bounding box center [798, 574] width 1449 height 32
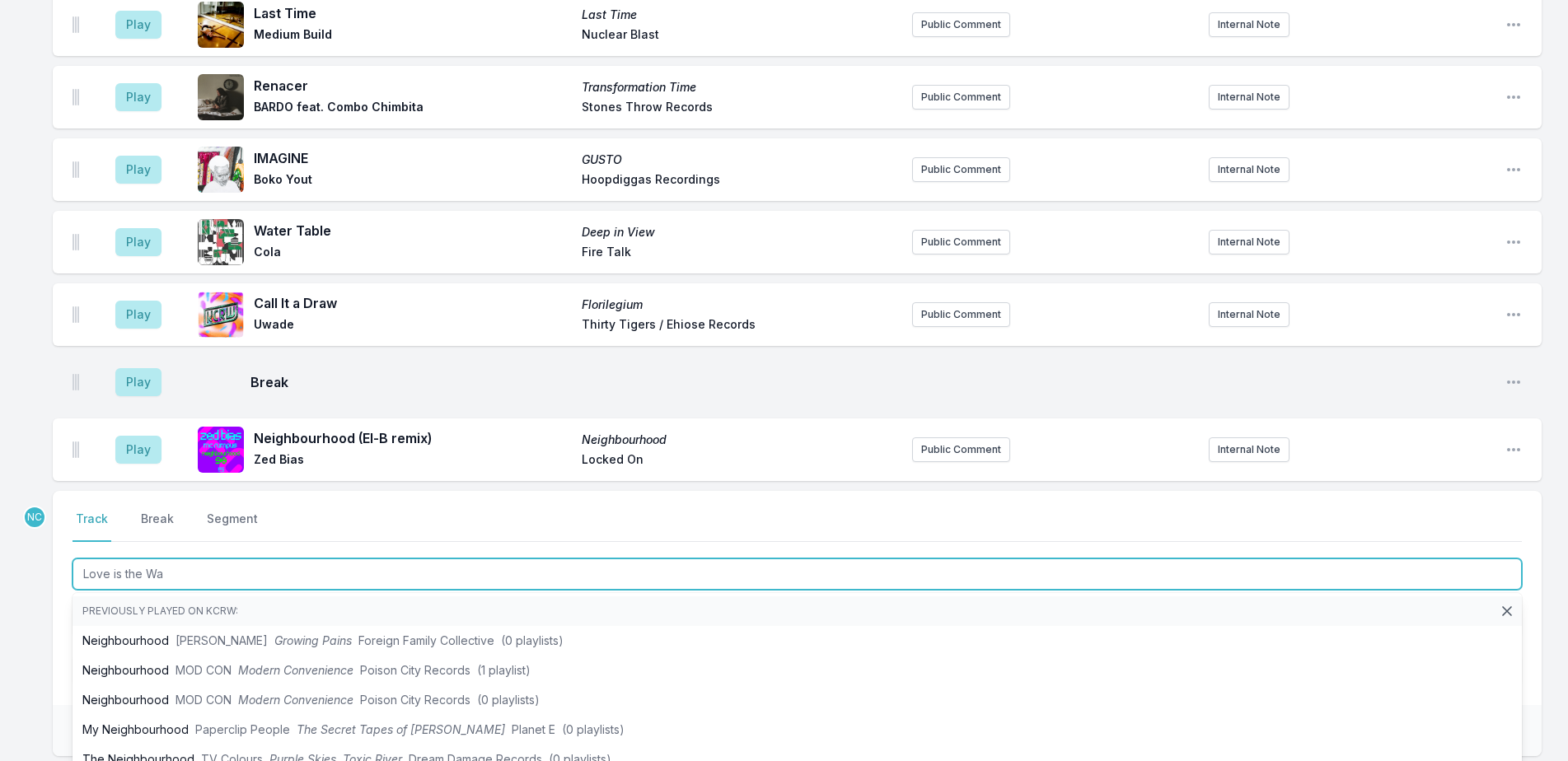
type input "Love is the Way"
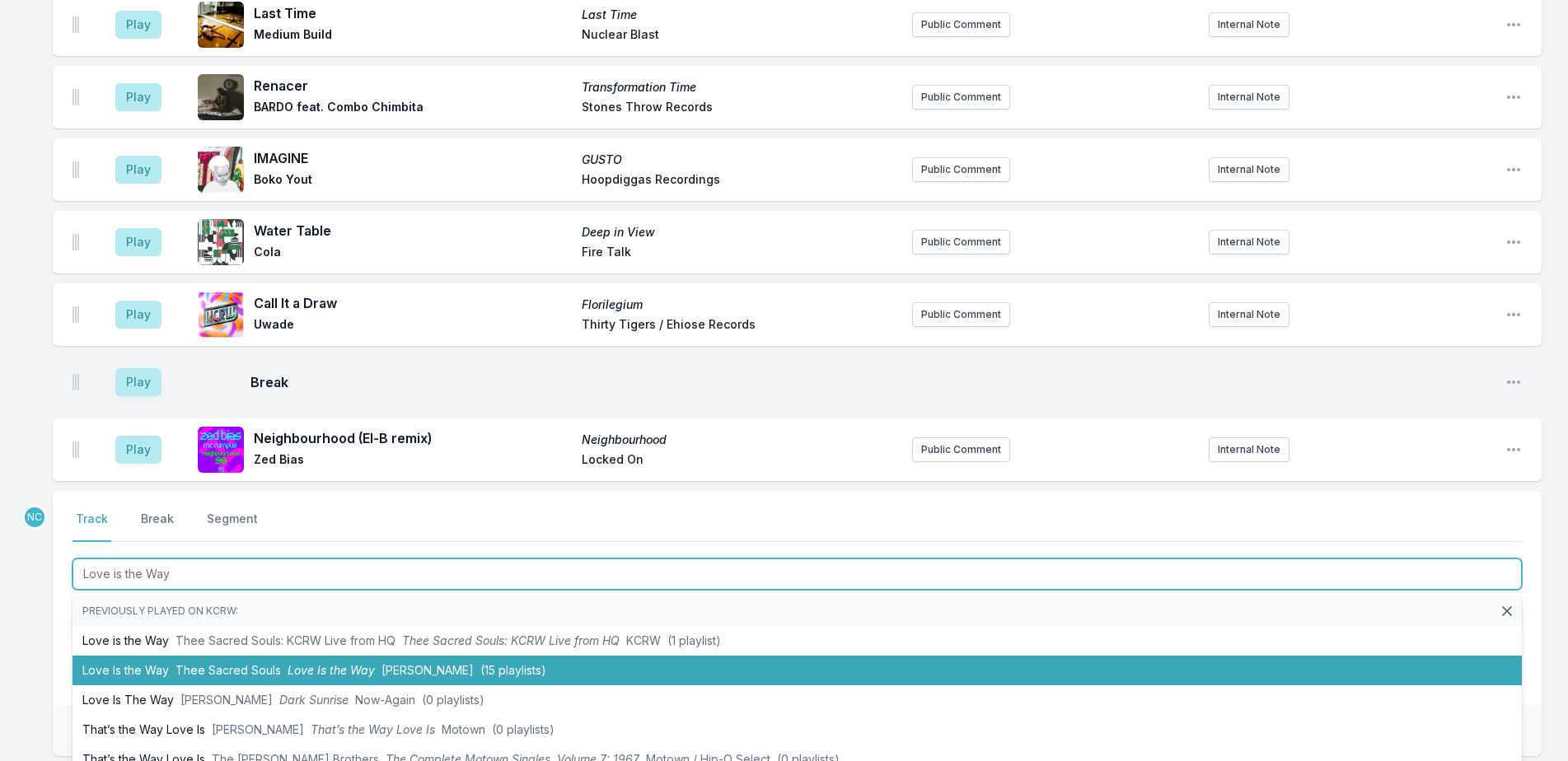
click at [360, 663] on span "Love Is the Way" at bounding box center [332, 669] width 88 height 14
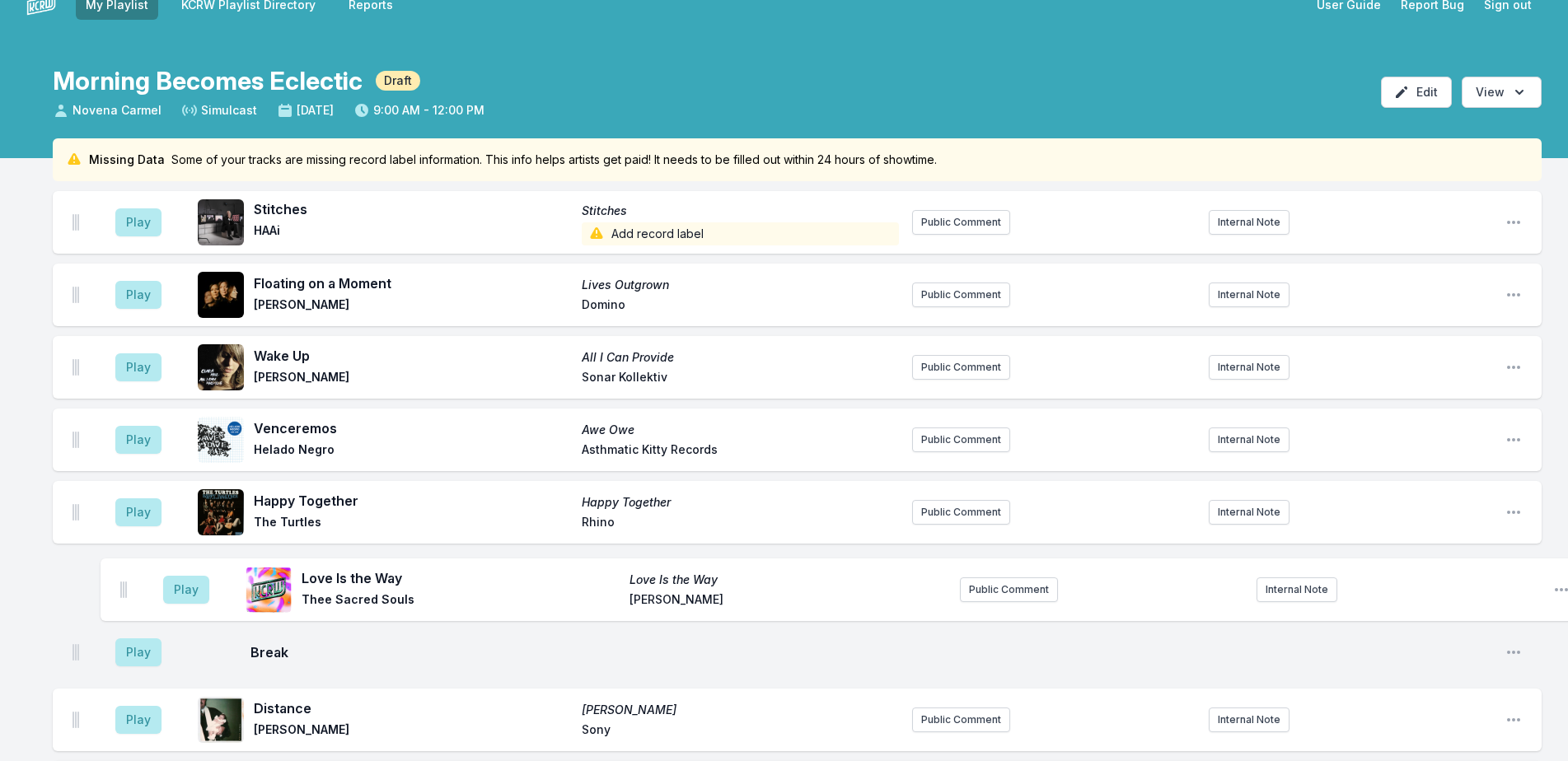
scroll to position [31, 0]
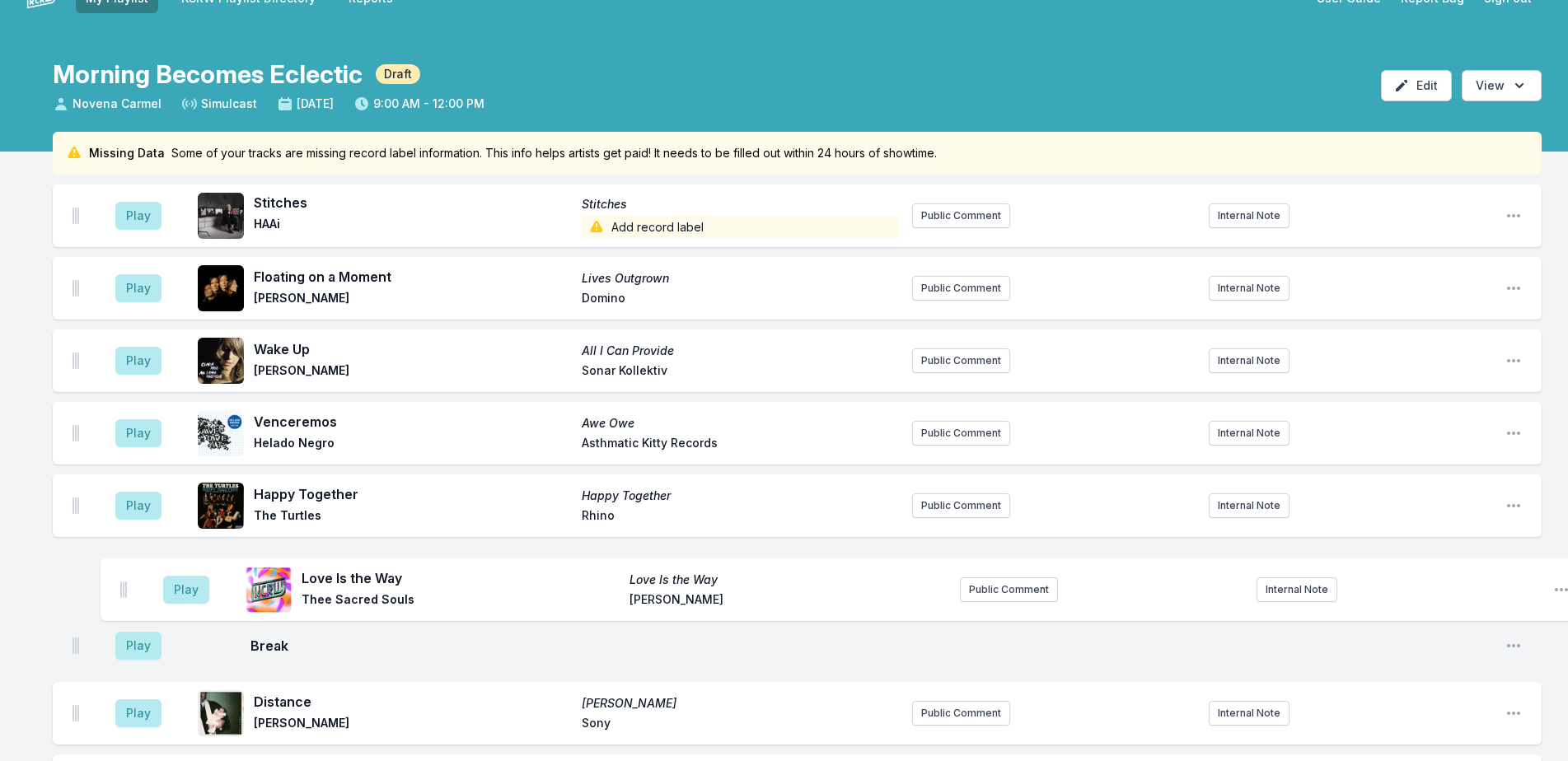
drag, startPoint x: 75, startPoint y: 435, endPoint x: 123, endPoint y: 579, distance: 151.8
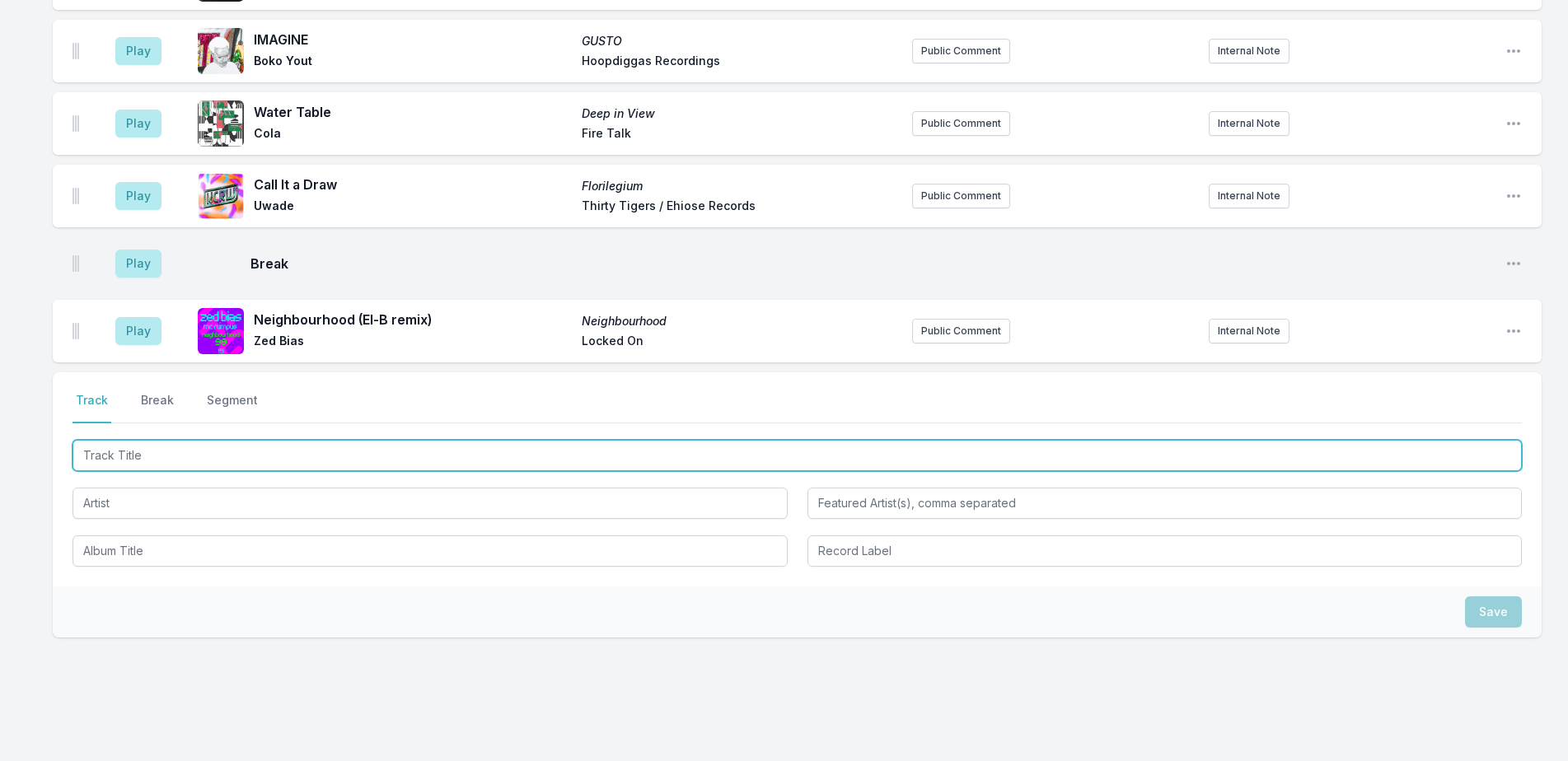
scroll to position [1234, 0]
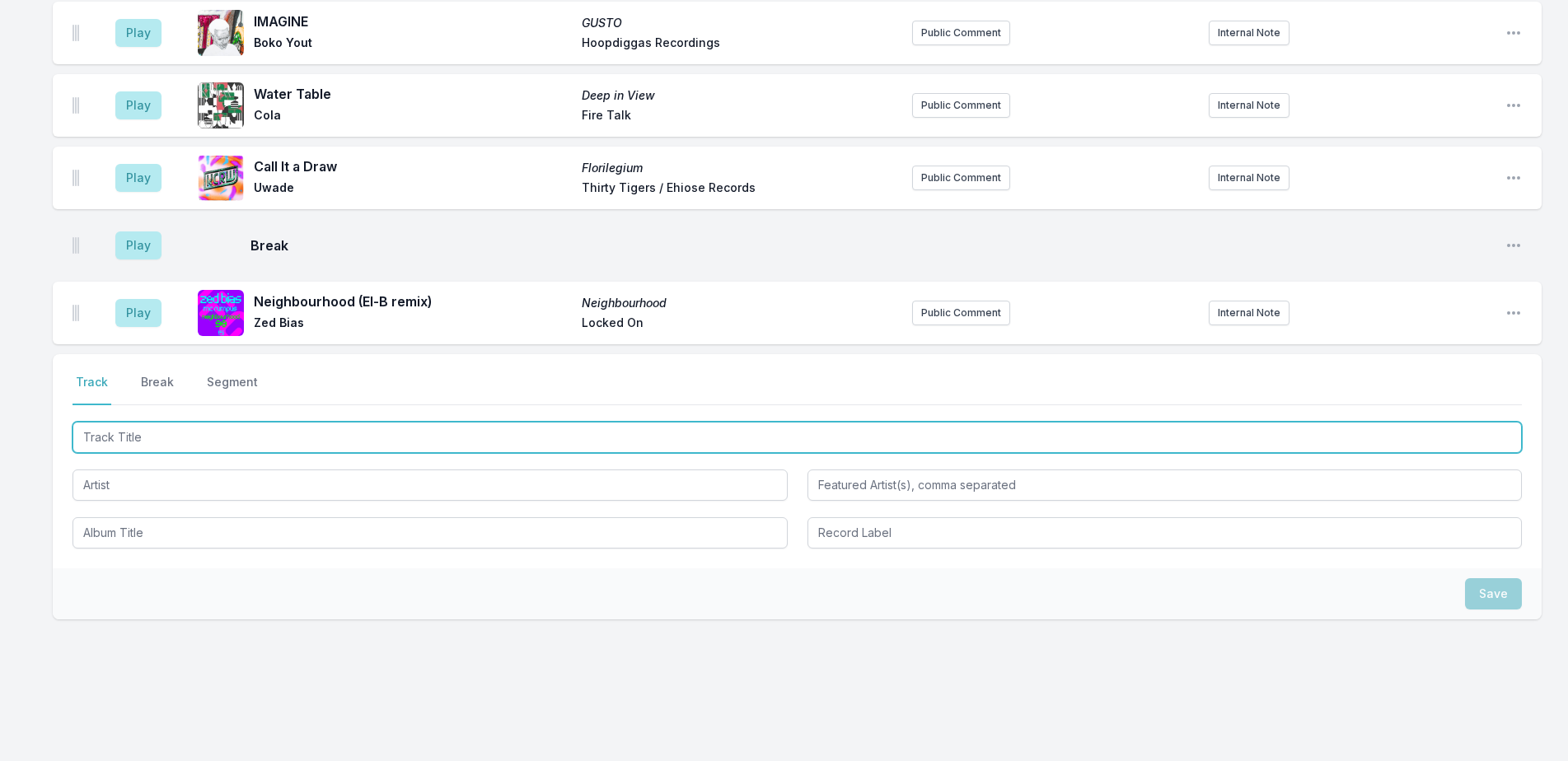
click at [311, 422] on input "Track Title" at bounding box center [798, 438] width 1449 height 32
type input "N"
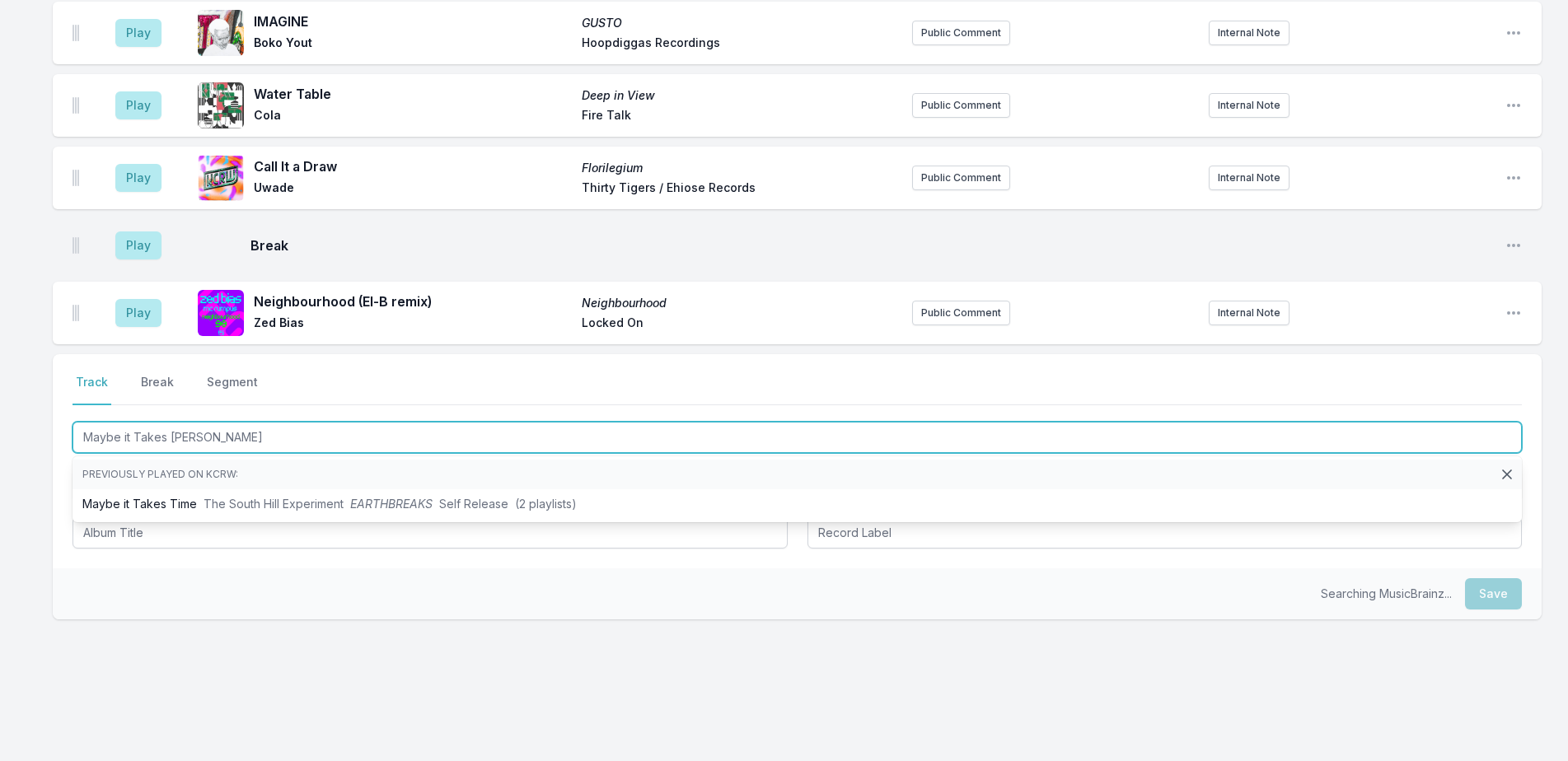
type input "Maybe it Takes Time"
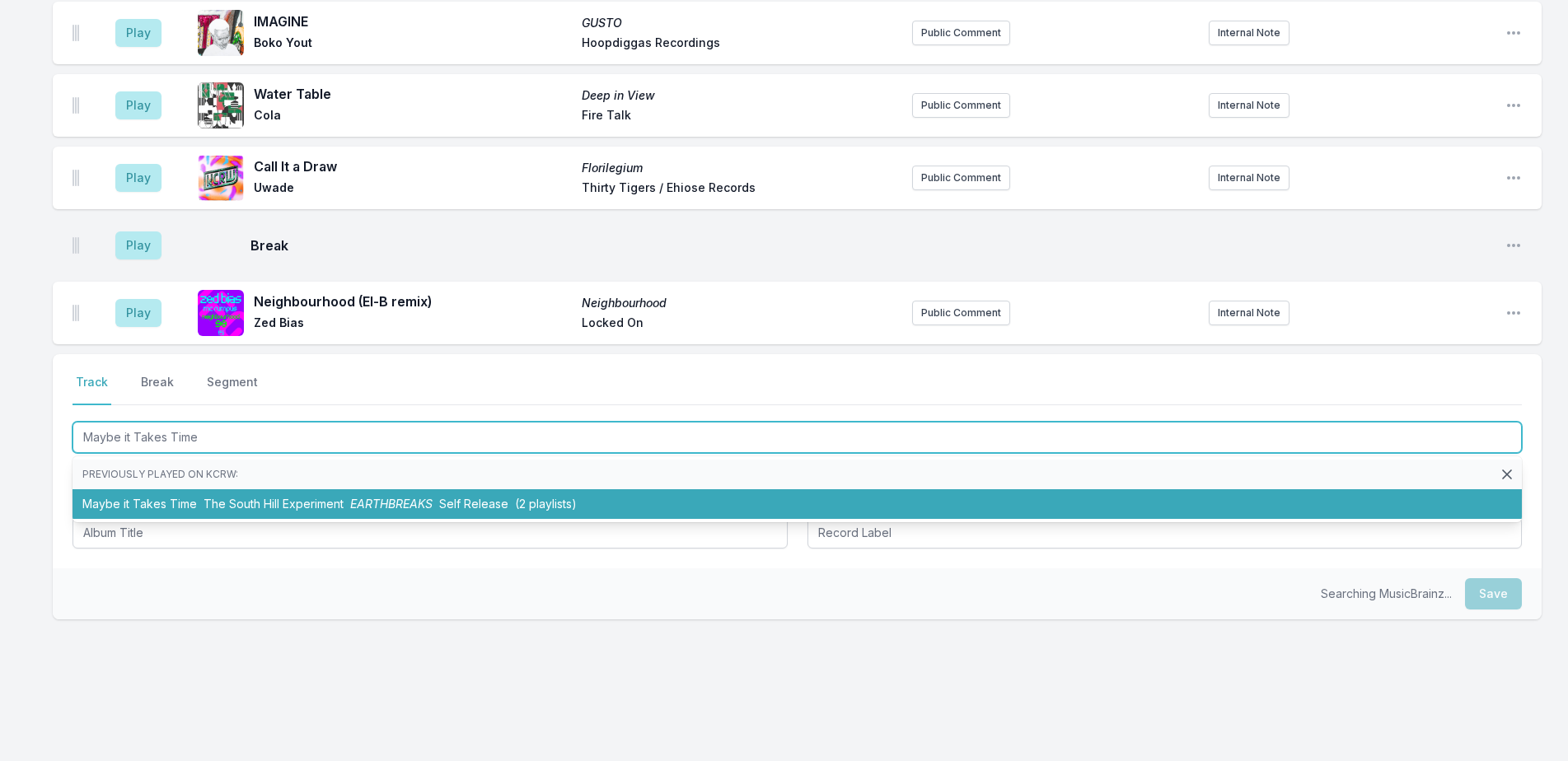
click at [542, 497] on span "(2 playlists)" at bounding box center [545, 503] width 62 height 14
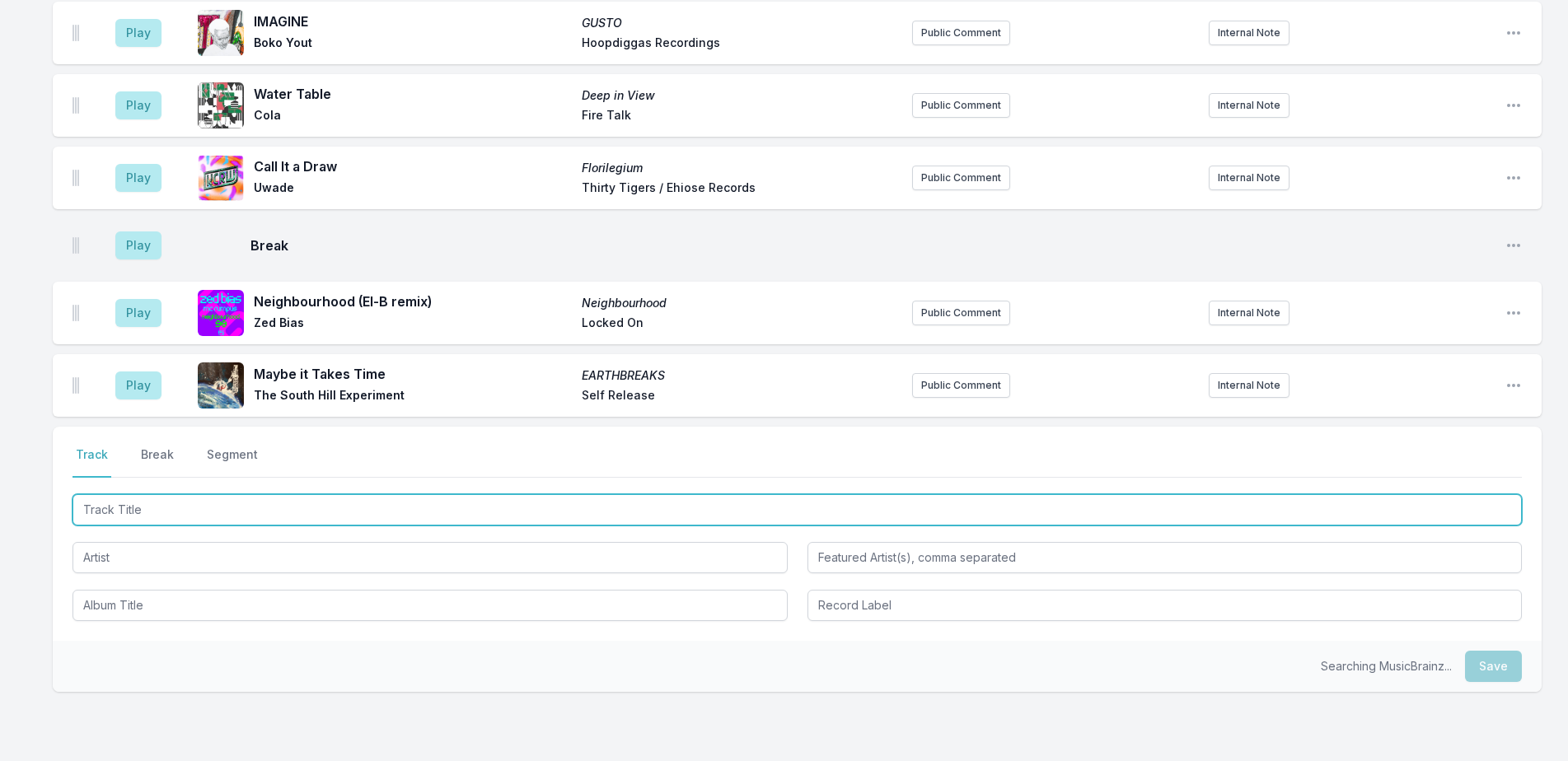
scroll to position [1306, 0]
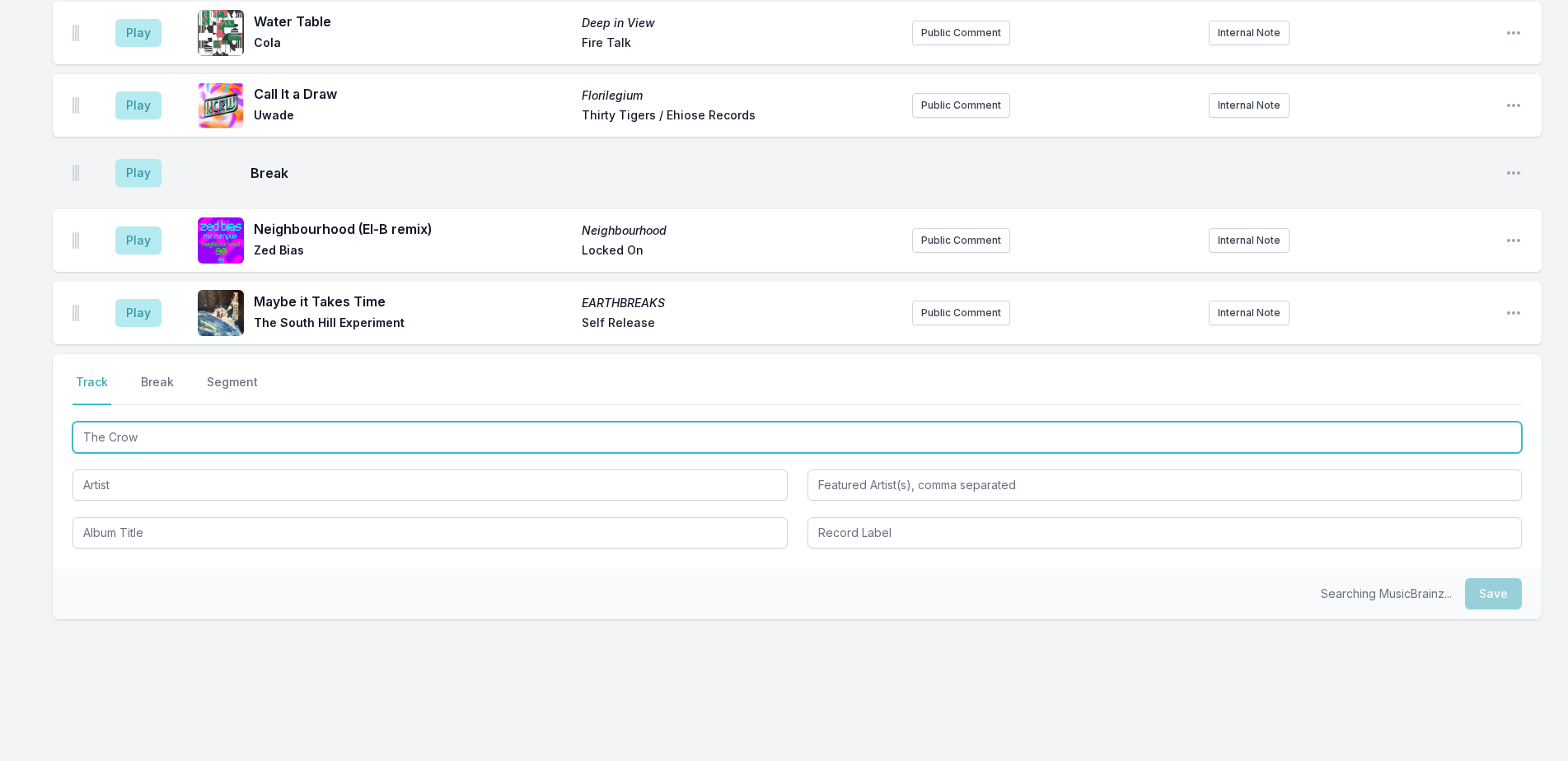
type input "The Crowd"
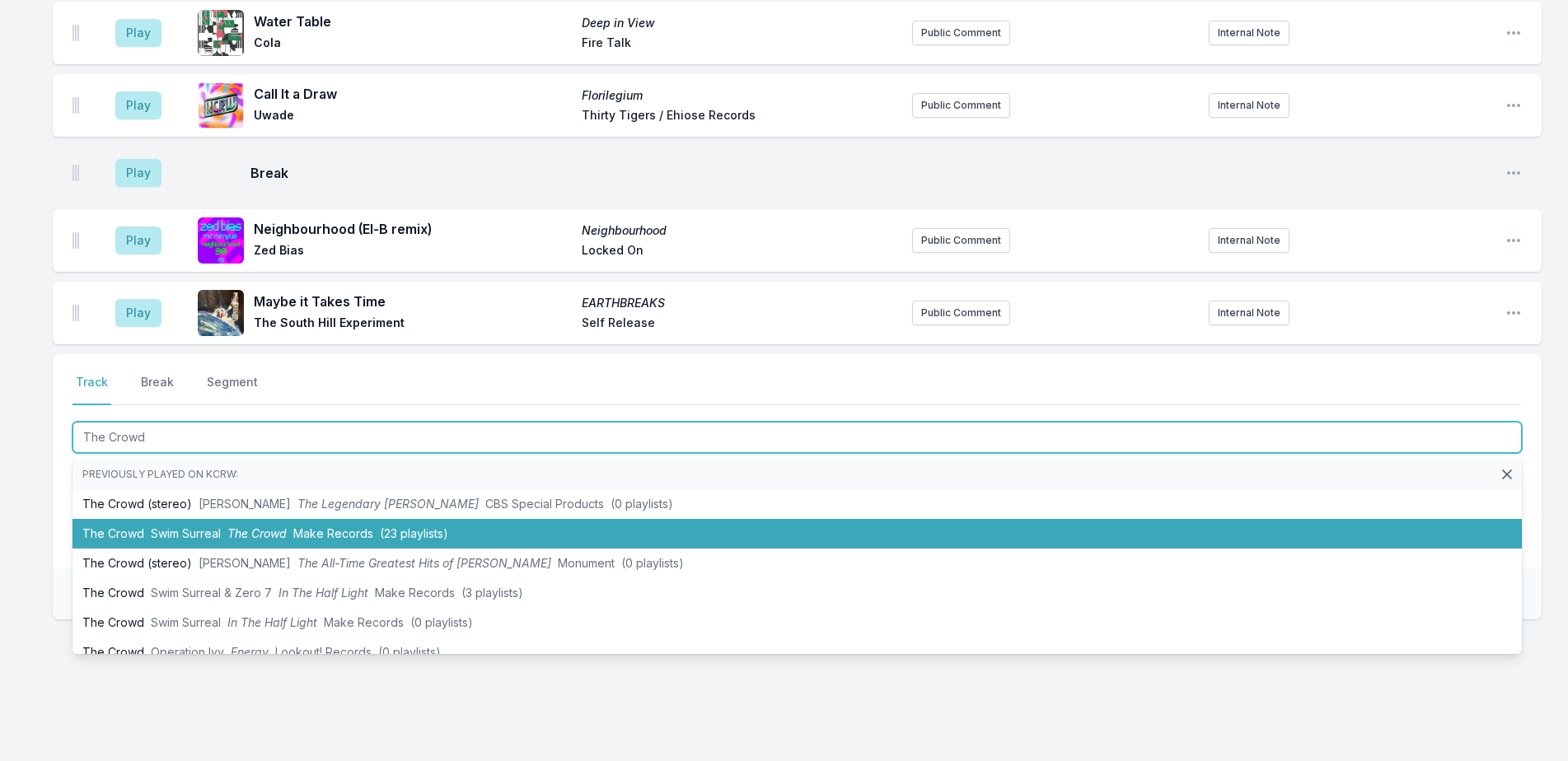
click at [312, 527] on span "Make Records" at bounding box center [333, 533] width 80 height 14
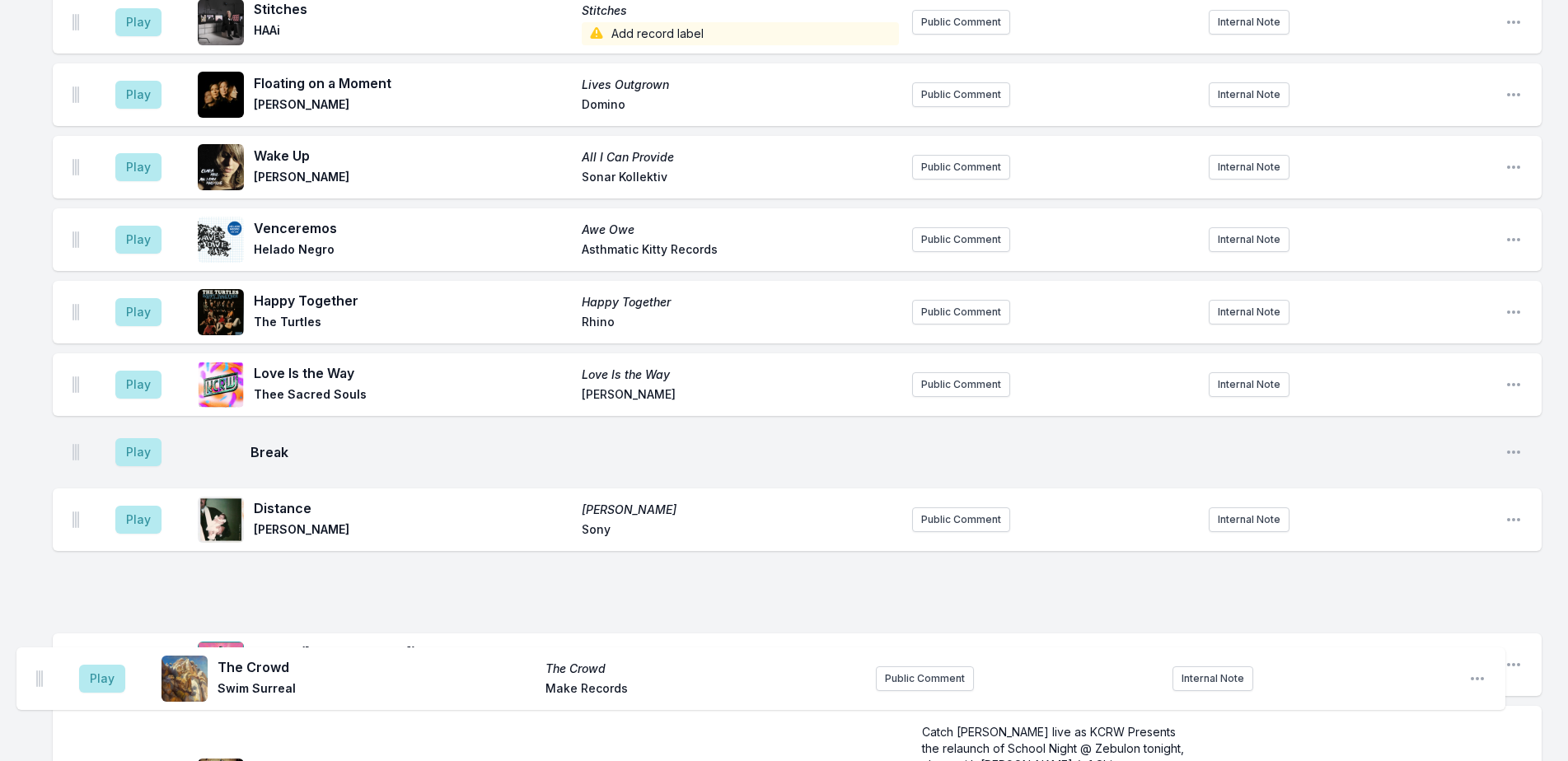
scroll to position [238, 0]
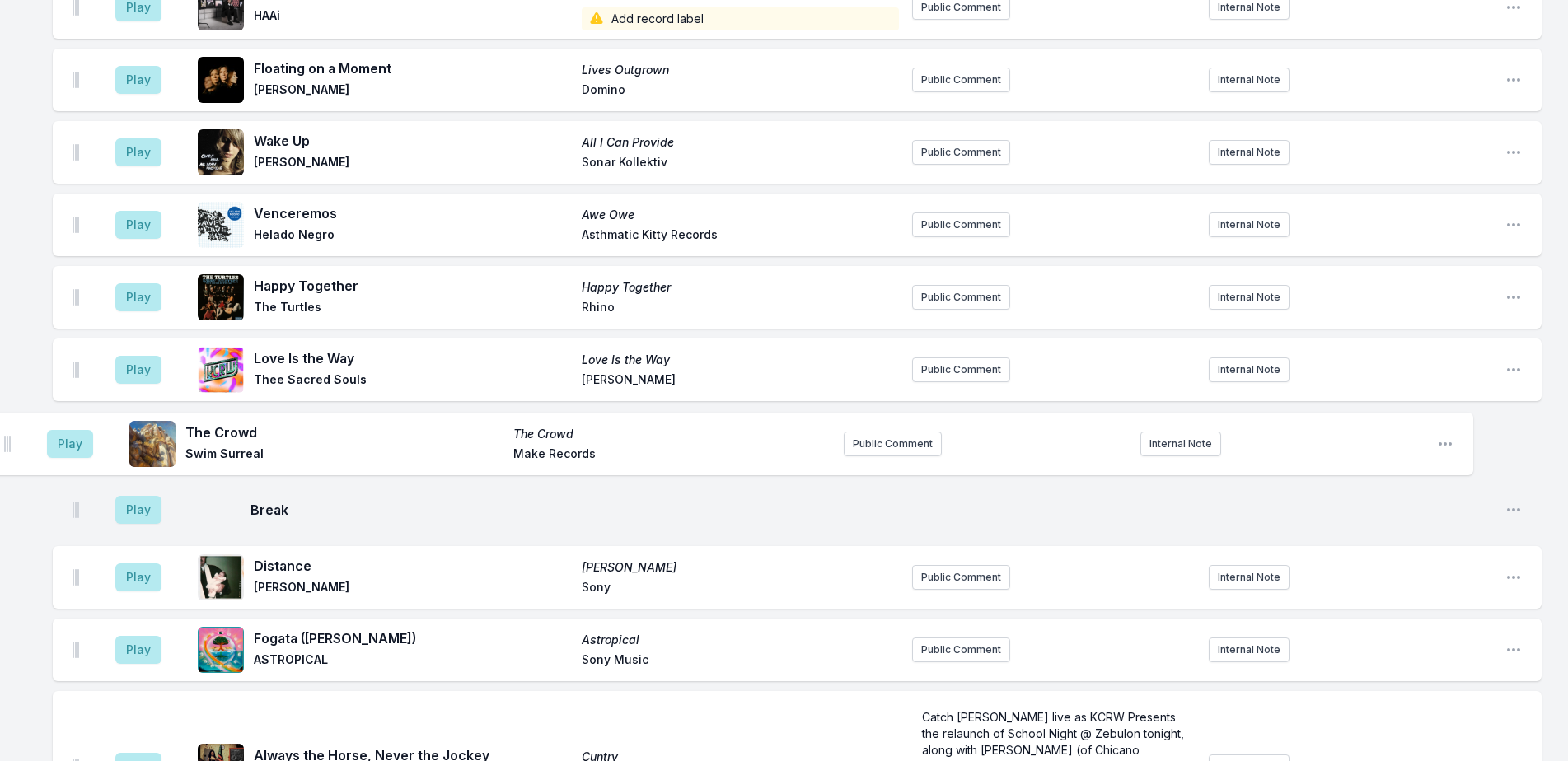
drag, startPoint x: 76, startPoint y: 291, endPoint x: 7, endPoint y: 424, distance: 149.8
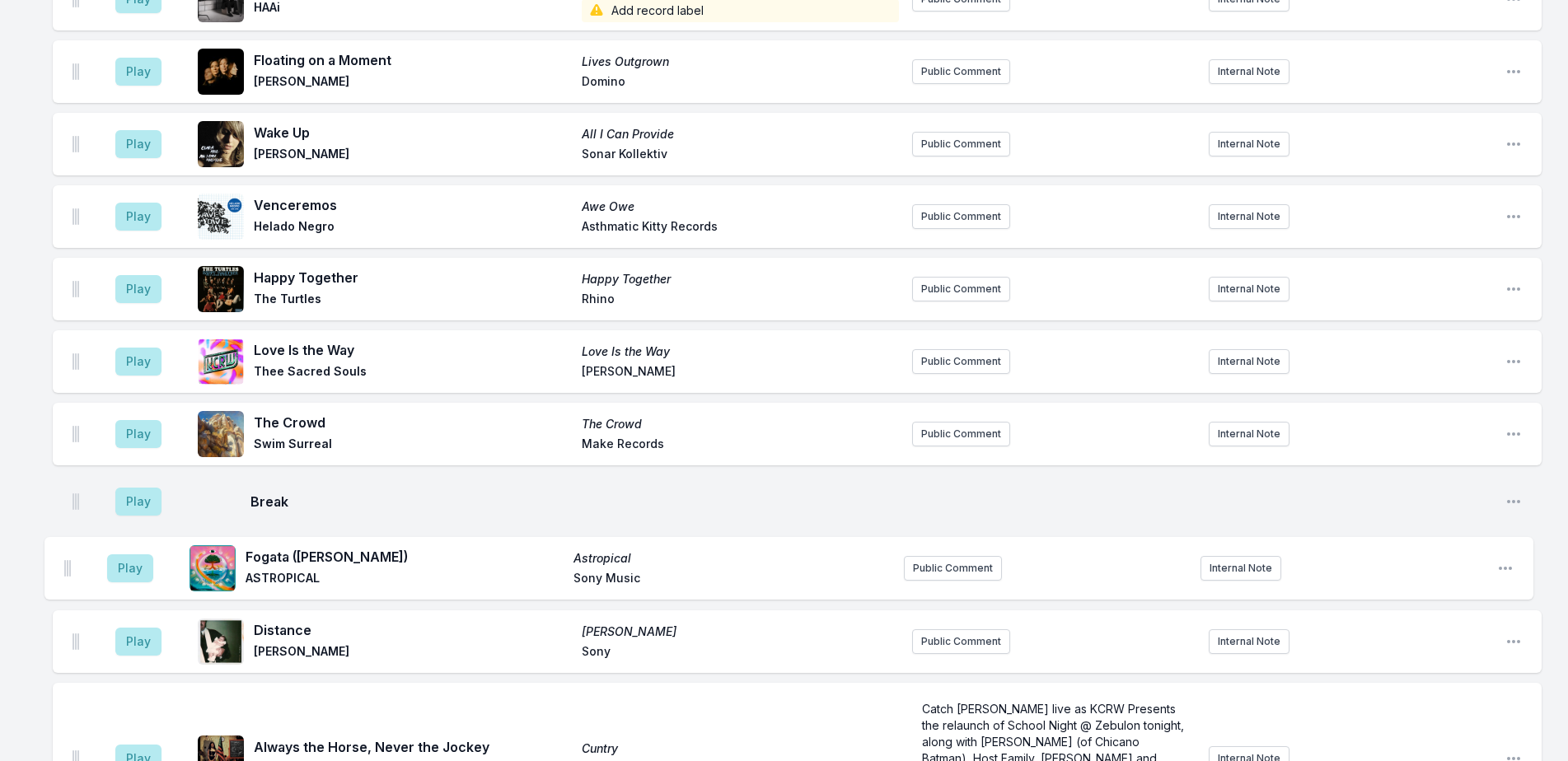
drag, startPoint x: 74, startPoint y: 642, endPoint x: 65, endPoint y: 557, distance: 85.5
click at [65, 557] on ul "Play Stitches Stitches HAAi Add record label Public Comment Internal Note Open …" at bounding box center [797, 723] width 1489 height 1509
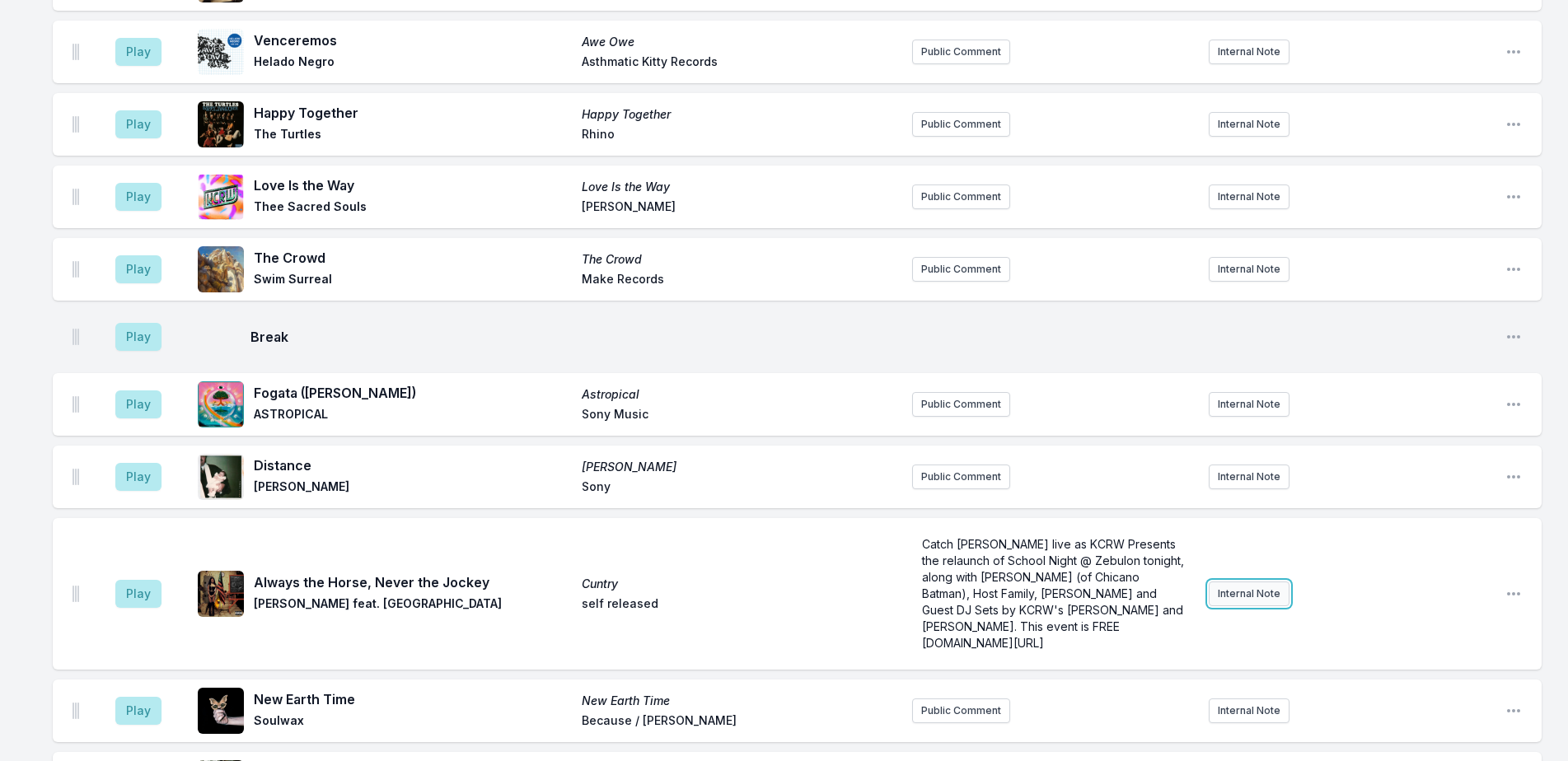
click at [1241, 591] on button "Internal Note" at bounding box center [1249, 594] width 80 height 24
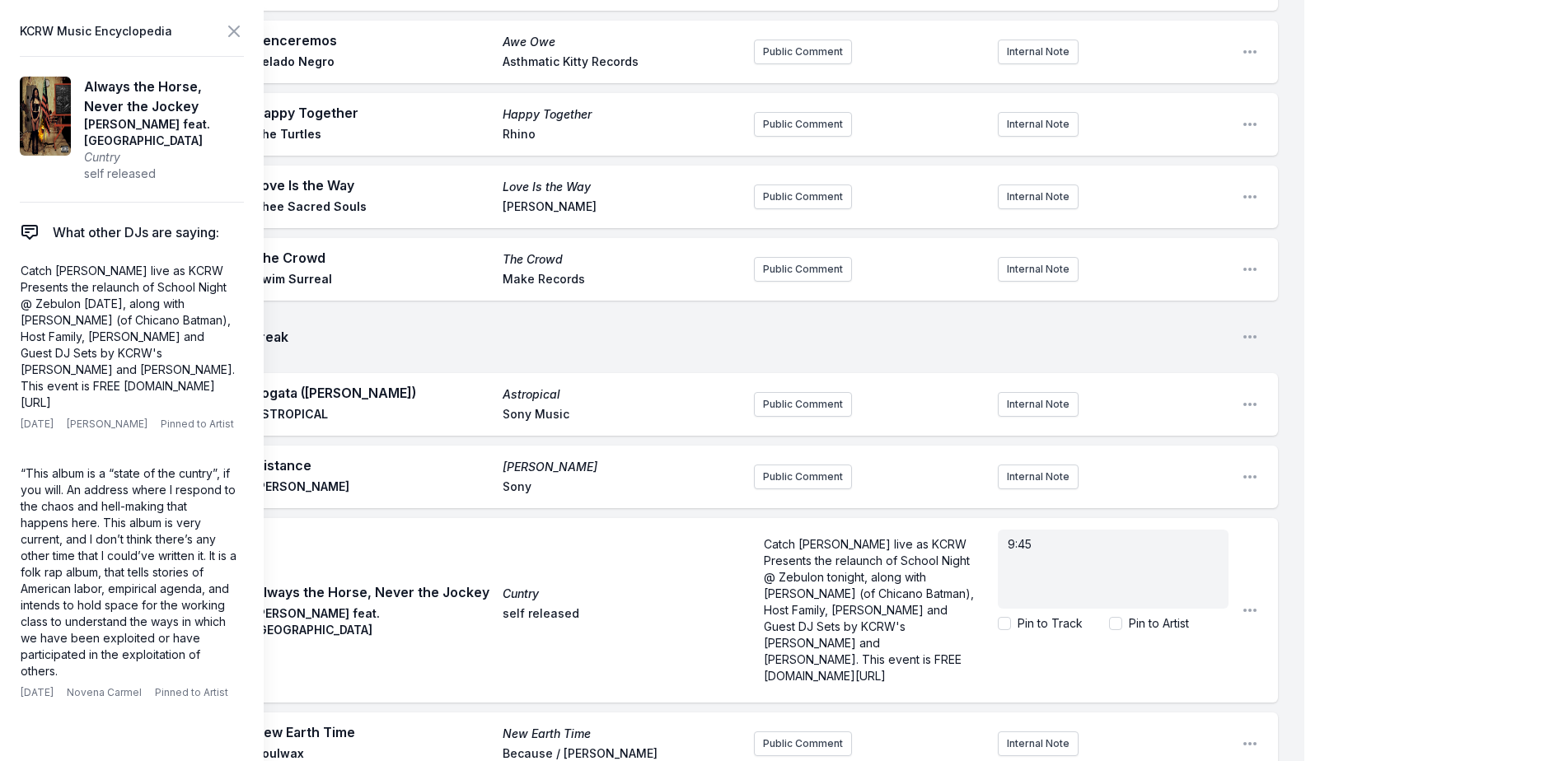
click at [1398, 261] on div "My Playlist KCRW Playlist Directory Reports User Guide Report Bug Sign out Morn…" at bounding box center [784, 683] width 1568 height 2190
click at [236, 29] on icon at bounding box center [233, 31] width 10 height 10
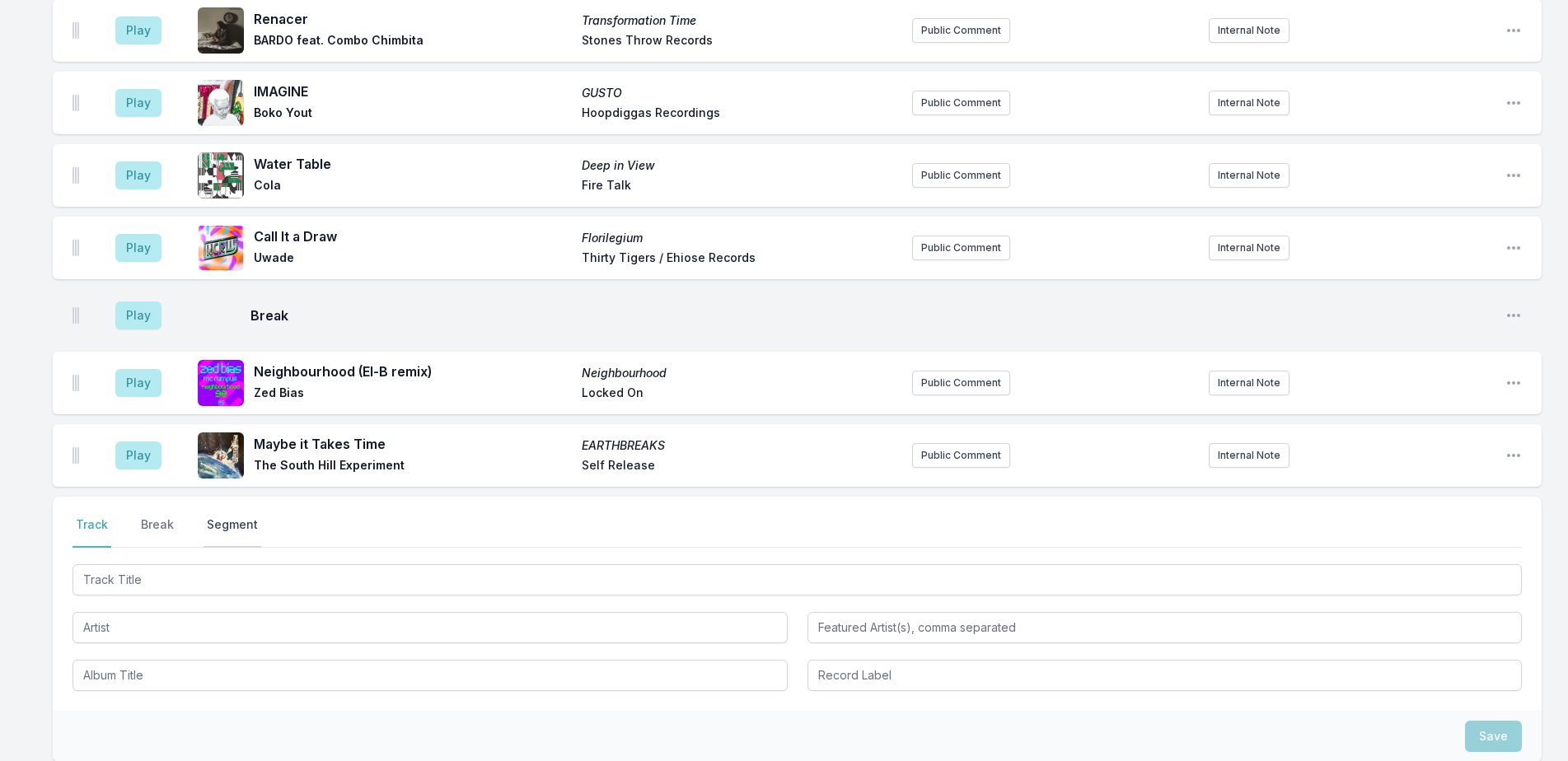
scroll to position [1318, 0]
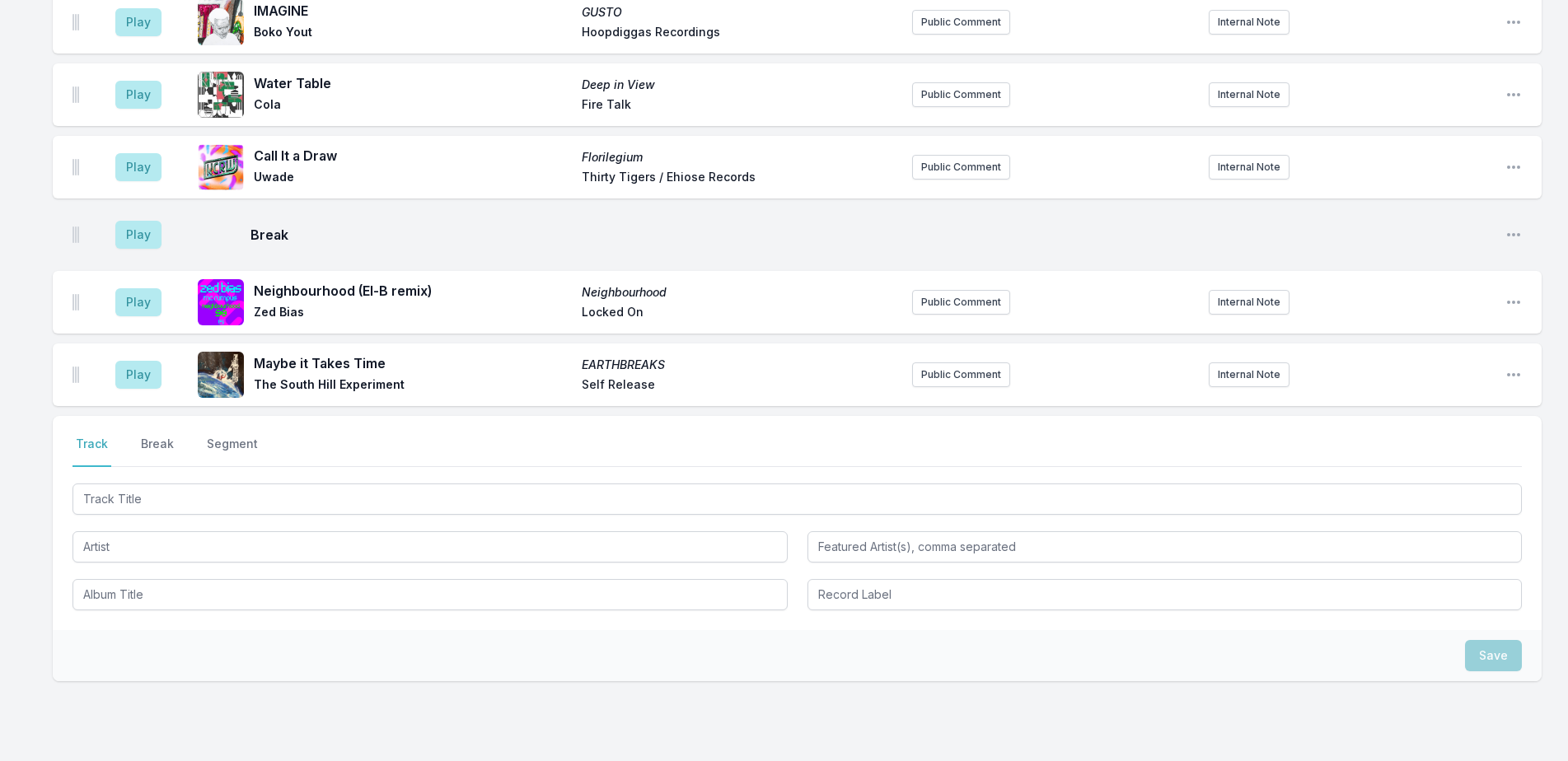
click at [136, 436] on nav "Track Break Segment" at bounding box center [798, 452] width 1449 height 32
click at [145, 436] on button "Break" at bounding box center [157, 452] width 39 height 32
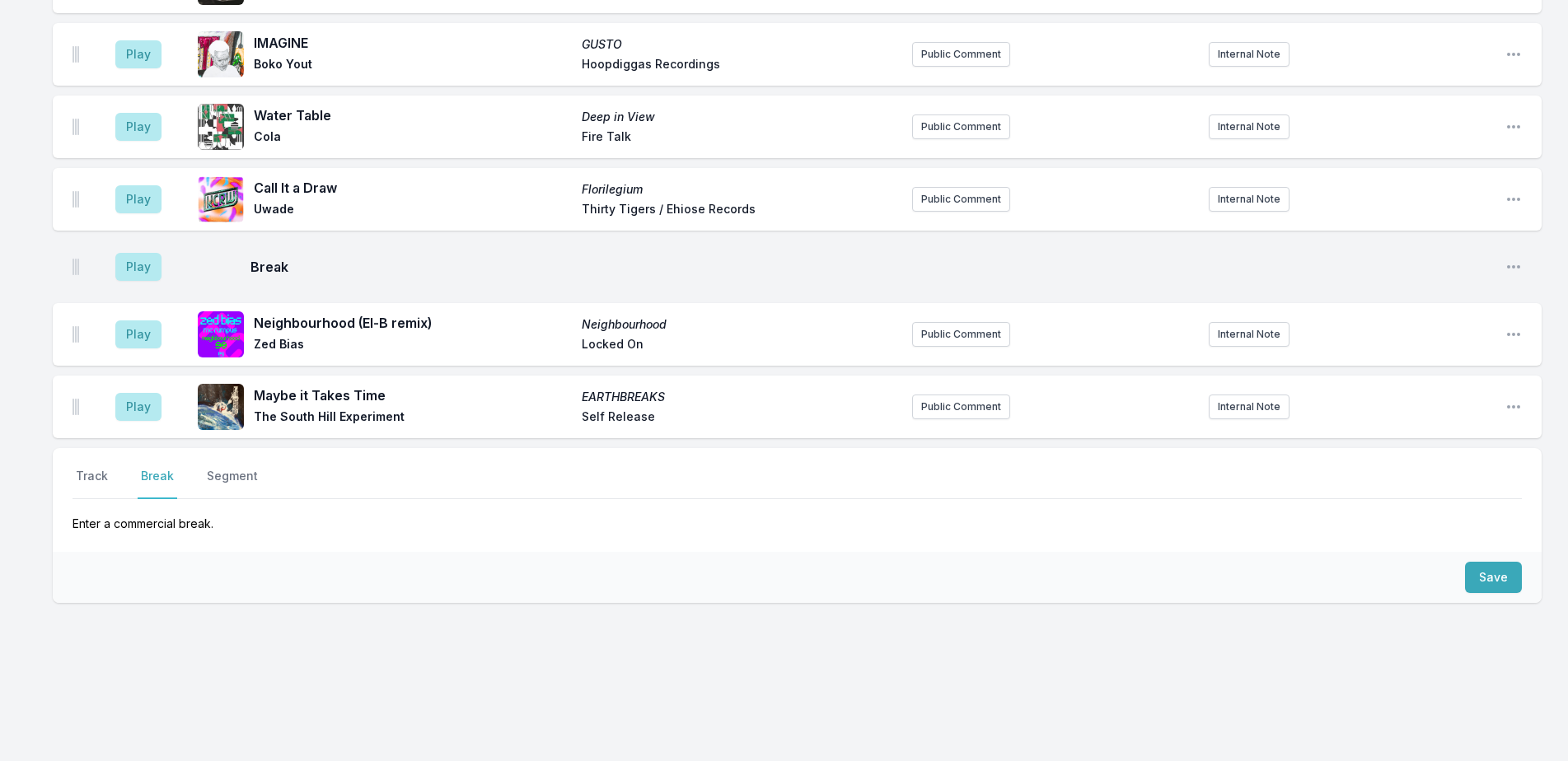
scroll to position [1269, 0]
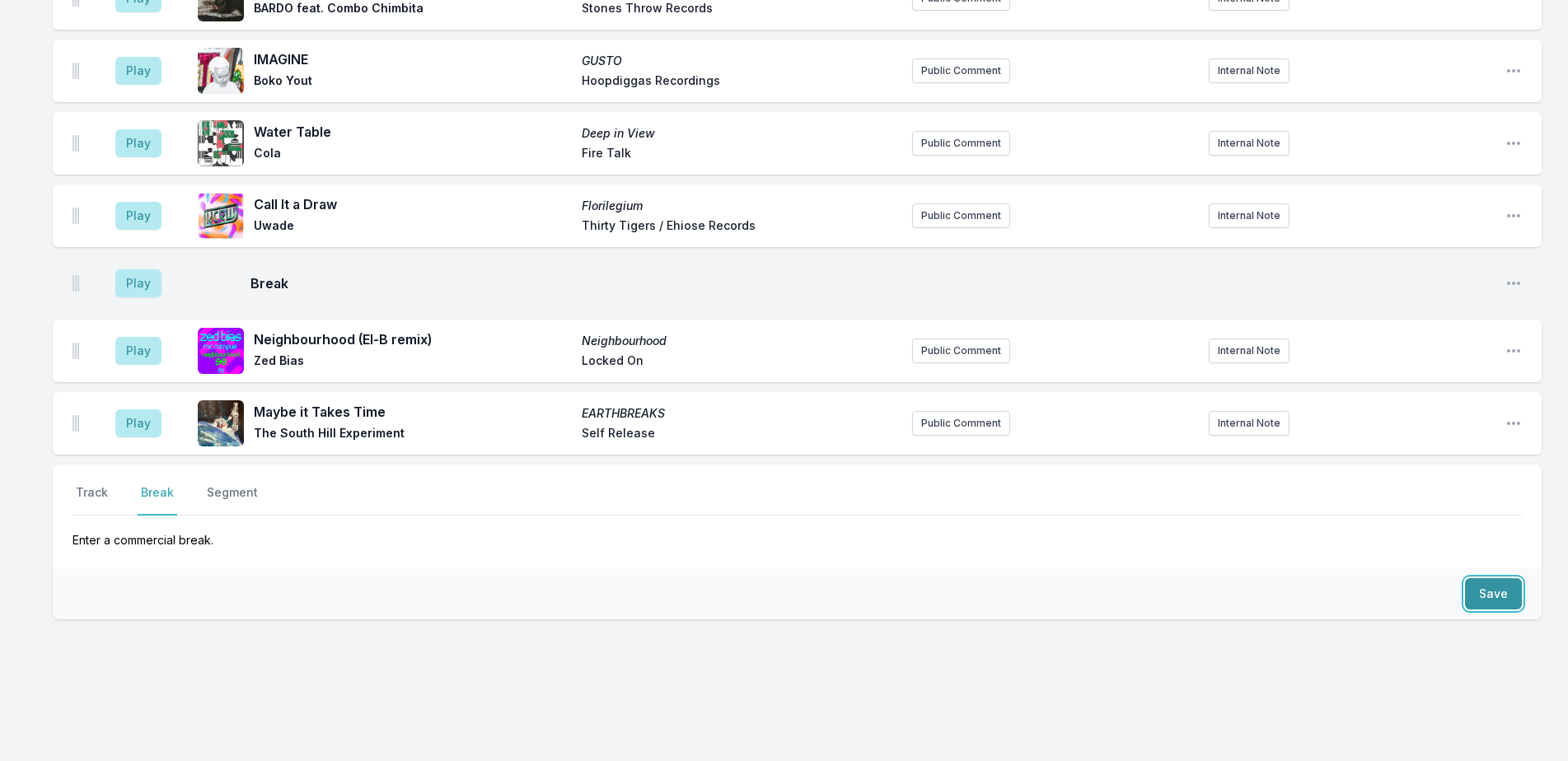
click at [1495, 578] on button "Save" at bounding box center [1493, 594] width 57 height 32
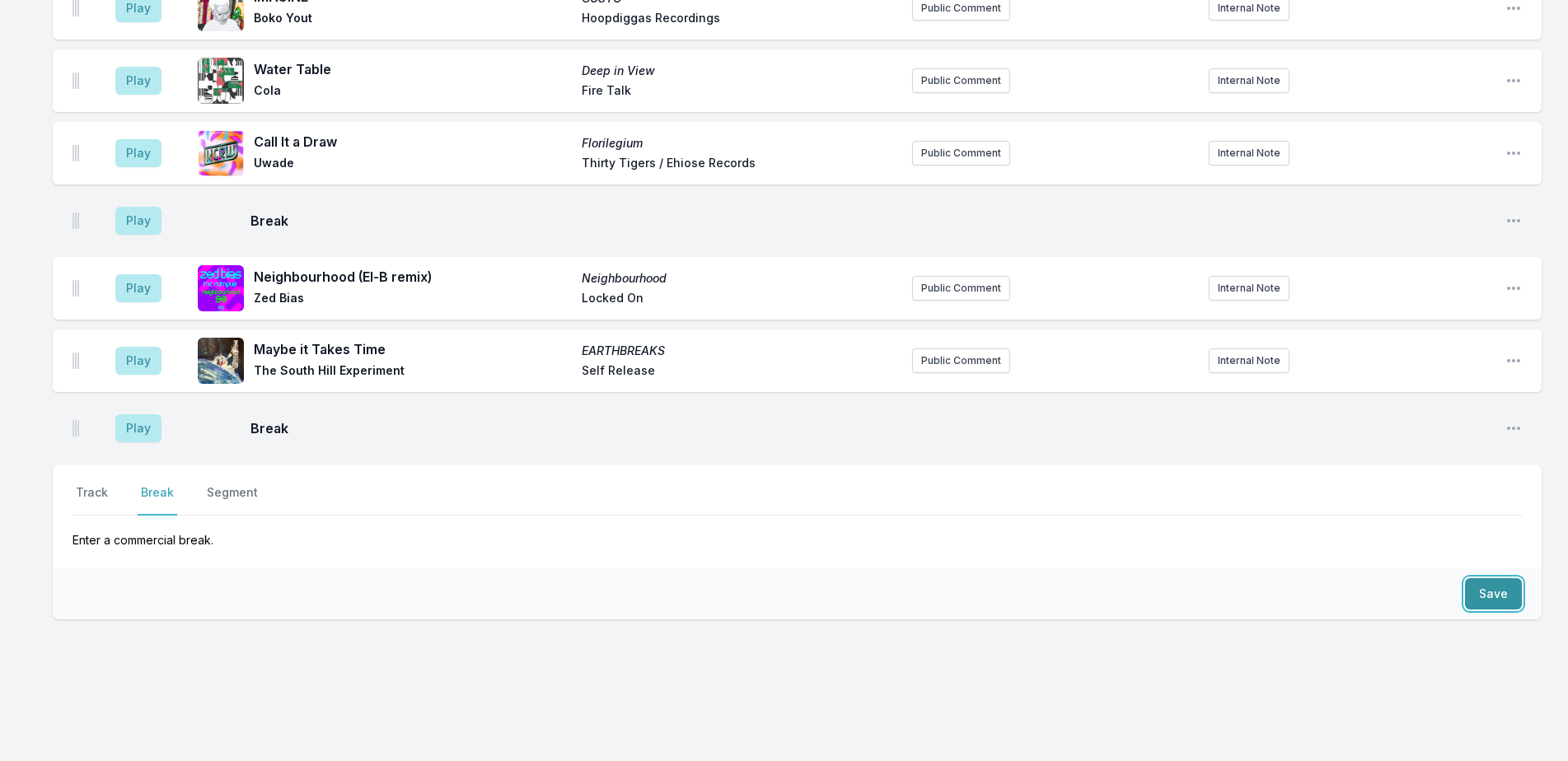
click at [1493, 578] on button "Save" at bounding box center [1493, 594] width 57 height 32
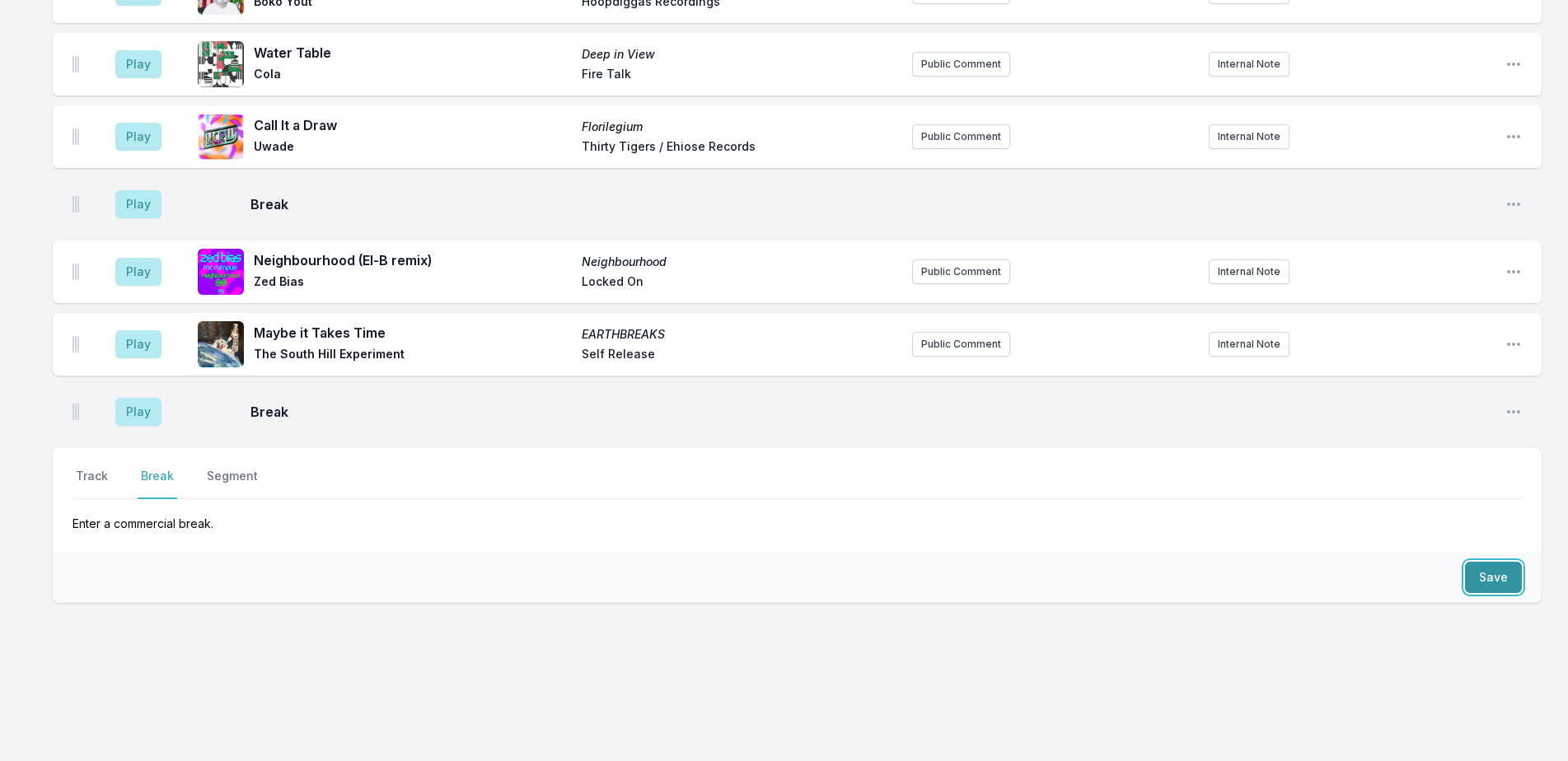
click at [1491, 577] on button "Save" at bounding box center [1493, 578] width 57 height 32
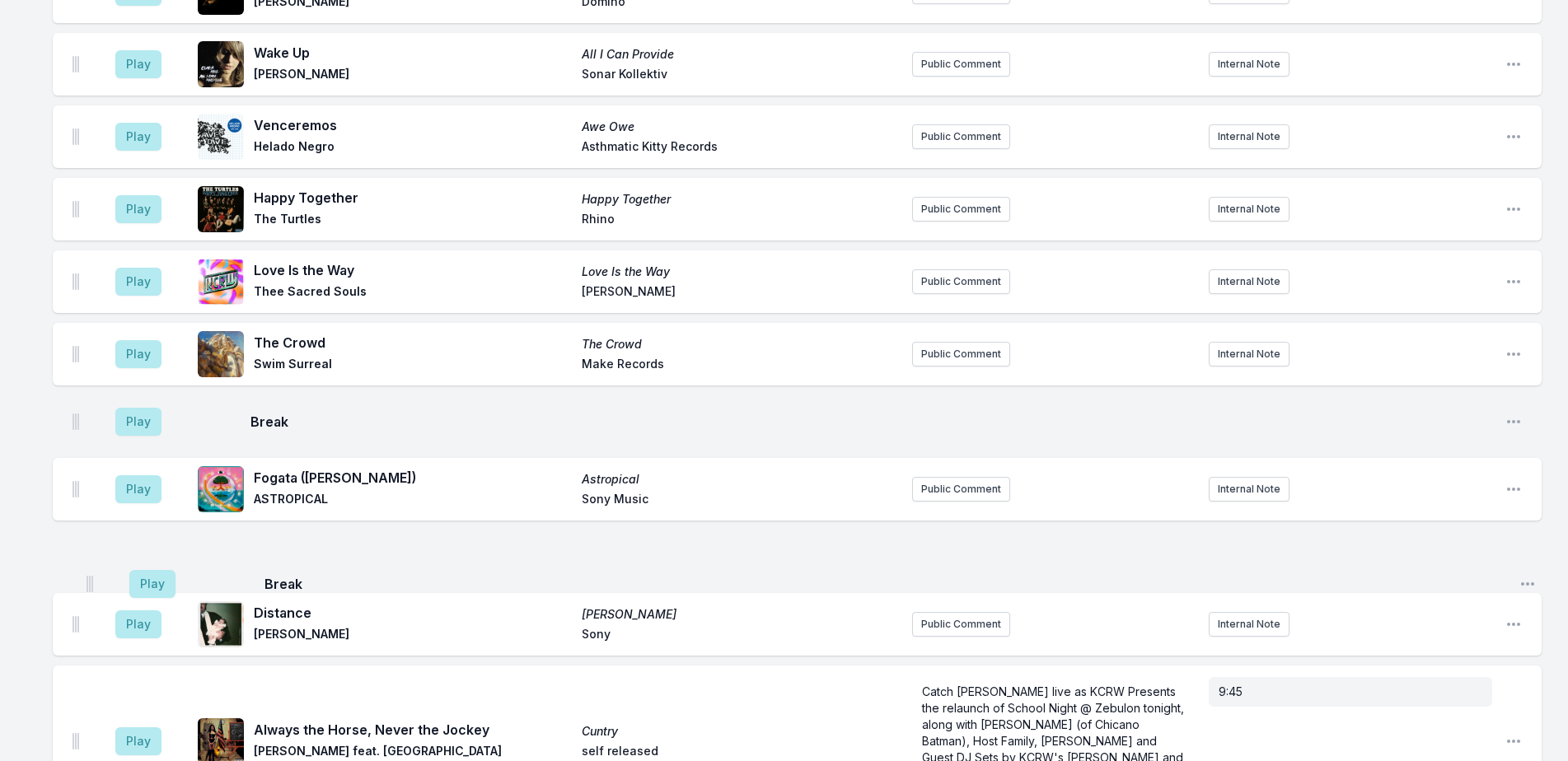
scroll to position [332, 0]
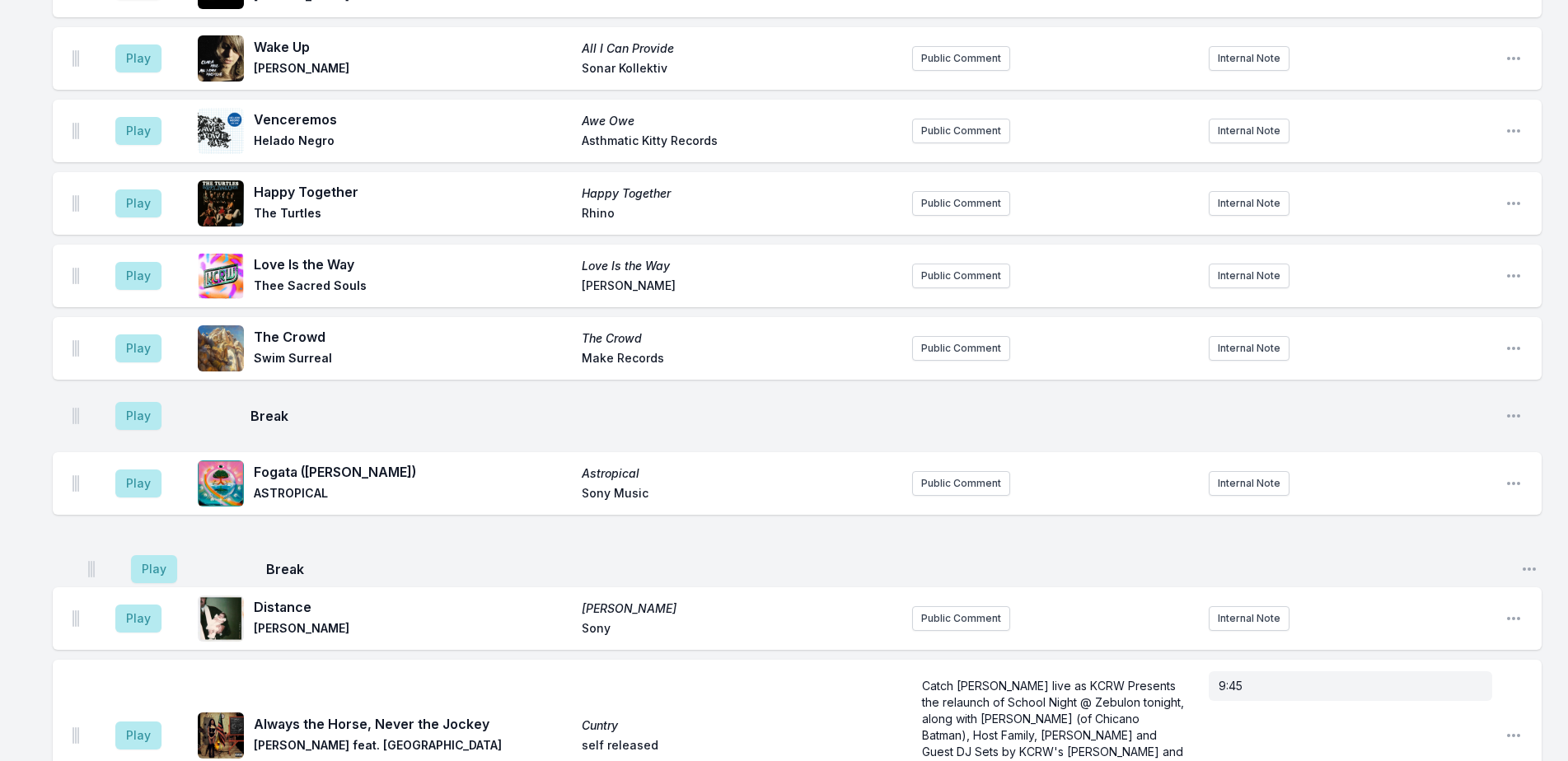
drag, startPoint x: 78, startPoint y: 283, endPoint x: 94, endPoint y: 551, distance: 268.5
click at [94, 551] on ul "Play Stitches Stitches HAAi Add record label Public Comment Internal Note Open …" at bounding box center [797, 730] width 1489 height 1697
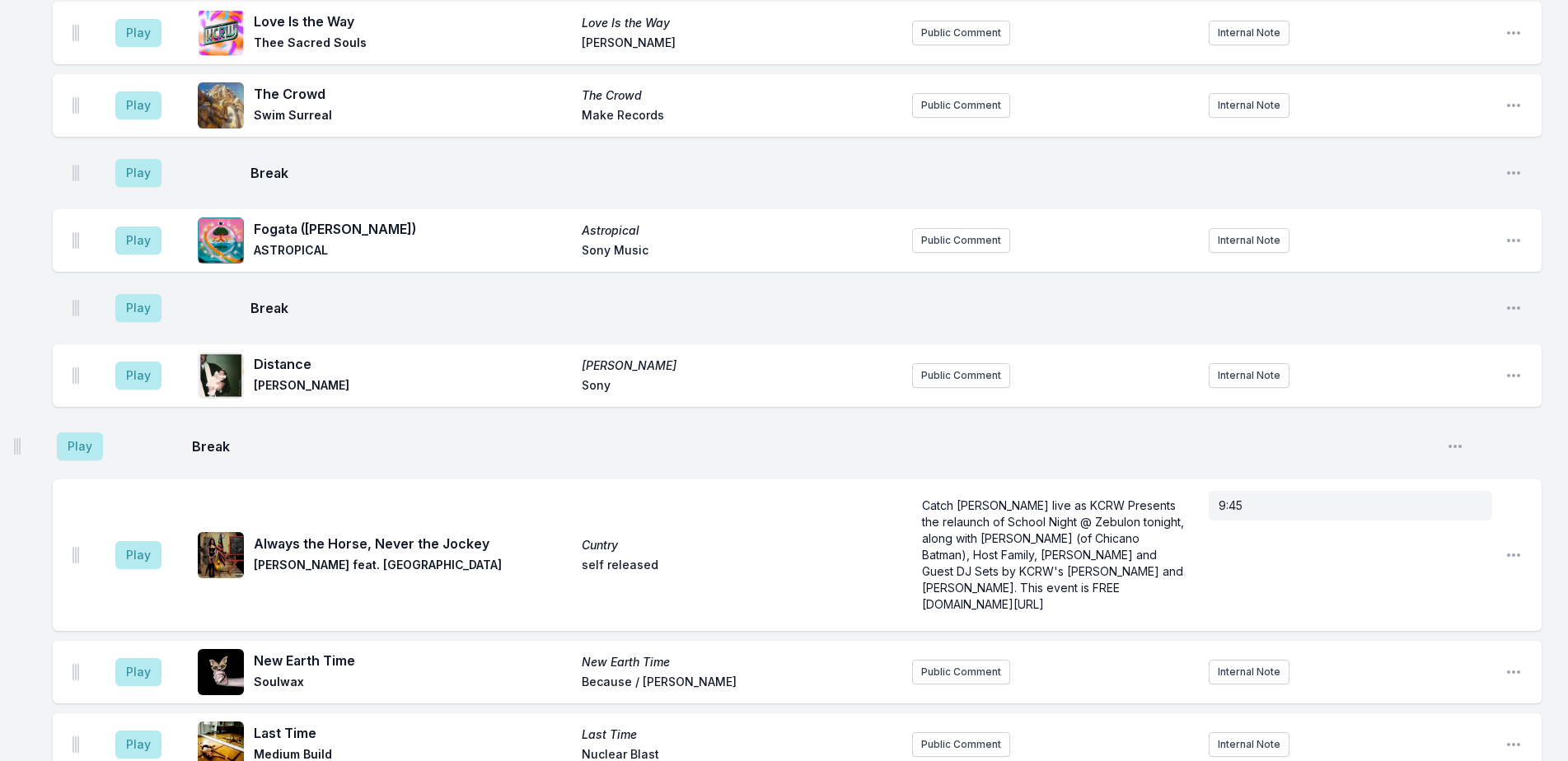
scroll to position [585, 0]
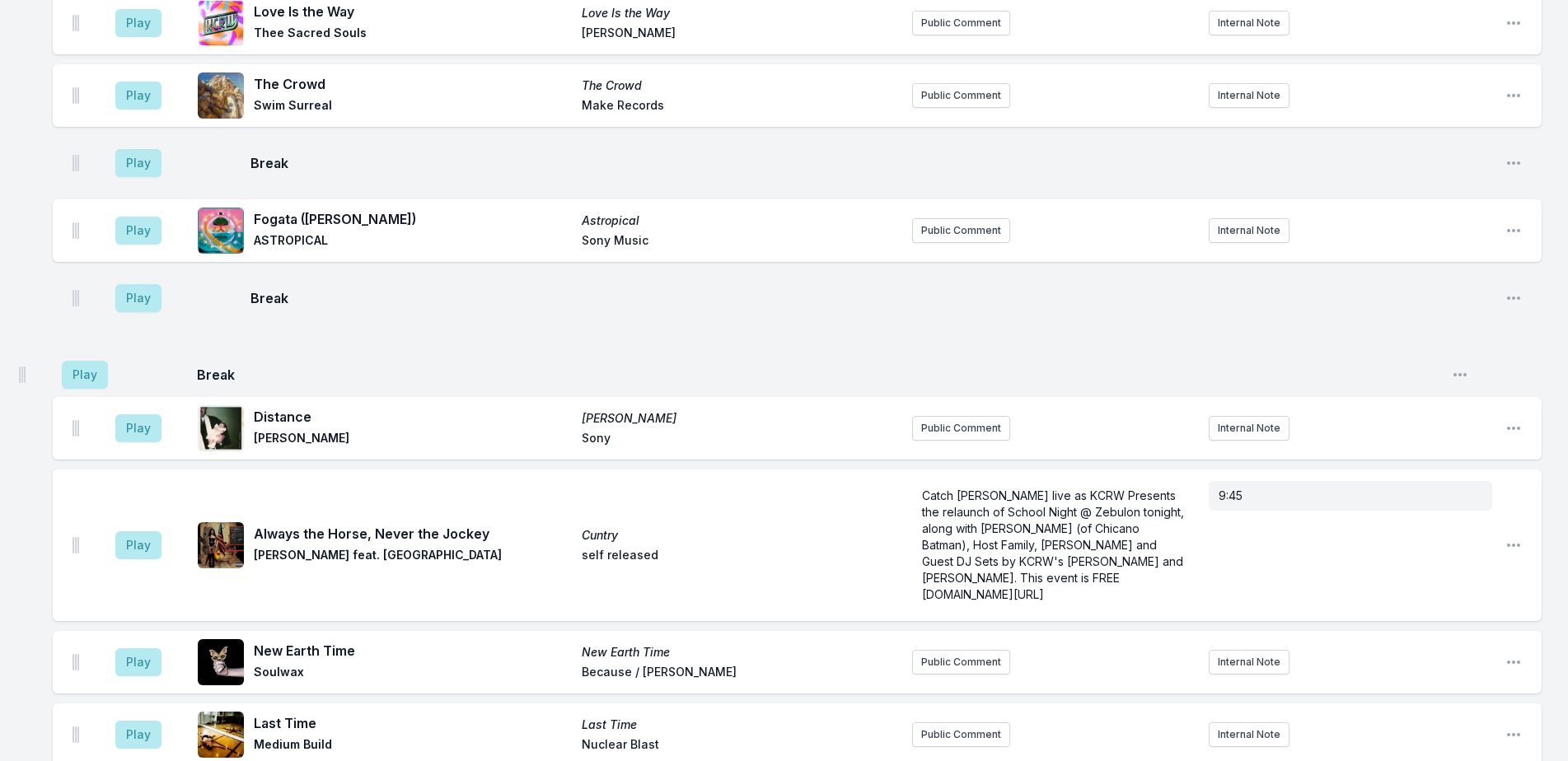
drag, startPoint x: 77, startPoint y: 402, endPoint x: 23, endPoint y: 368, distance: 63.8
click at [23, 368] on div "Missing Data Some of your tracks are missing record label information. This inf…" at bounding box center [784, 613] width 1568 height 2073
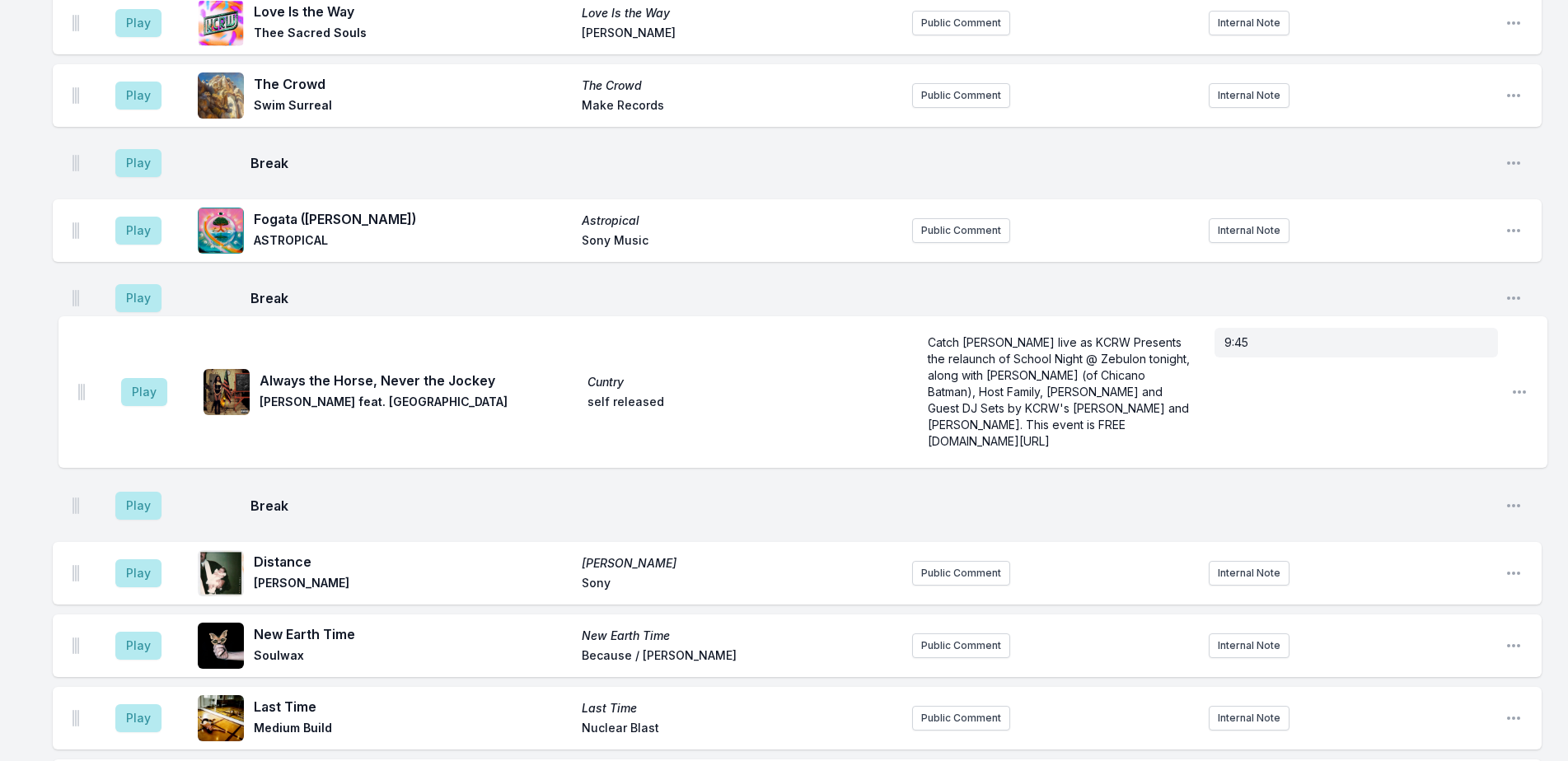
drag, startPoint x: 74, startPoint y: 536, endPoint x: 79, endPoint y: 377, distance: 159.1
click at [79, 377] on ul "Play Stitches Stitches HAAi Add record label Public Comment Internal Note Open …" at bounding box center [797, 470] width 1489 height 1681
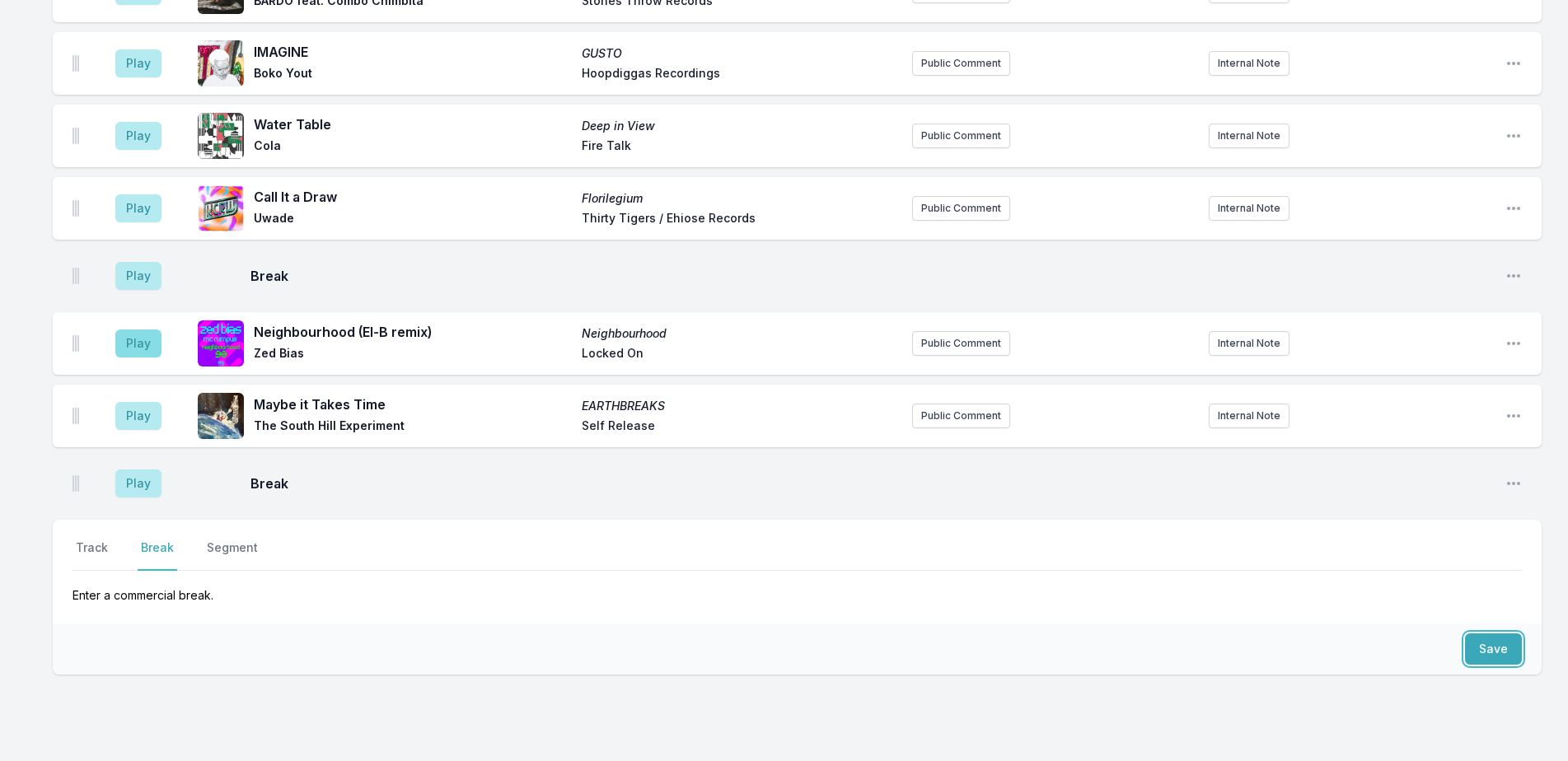
scroll to position [1374, 0]
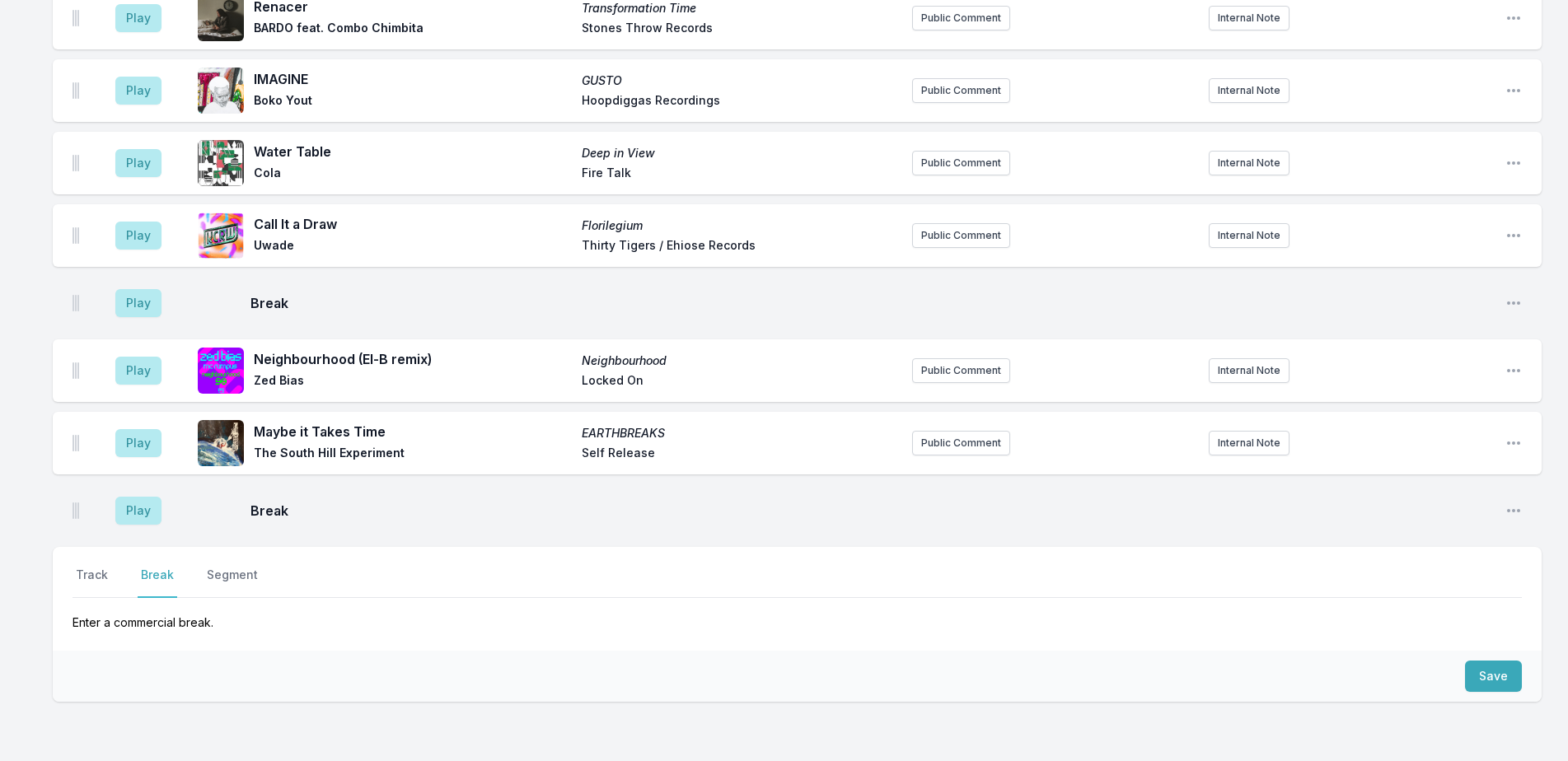
click at [79, 347] on div "Play Neighbourhood (El-B remix) Neighbourhood Zed Bias Locked On Public Comment…" at bounding box center [797, 370] width 1489 height 63
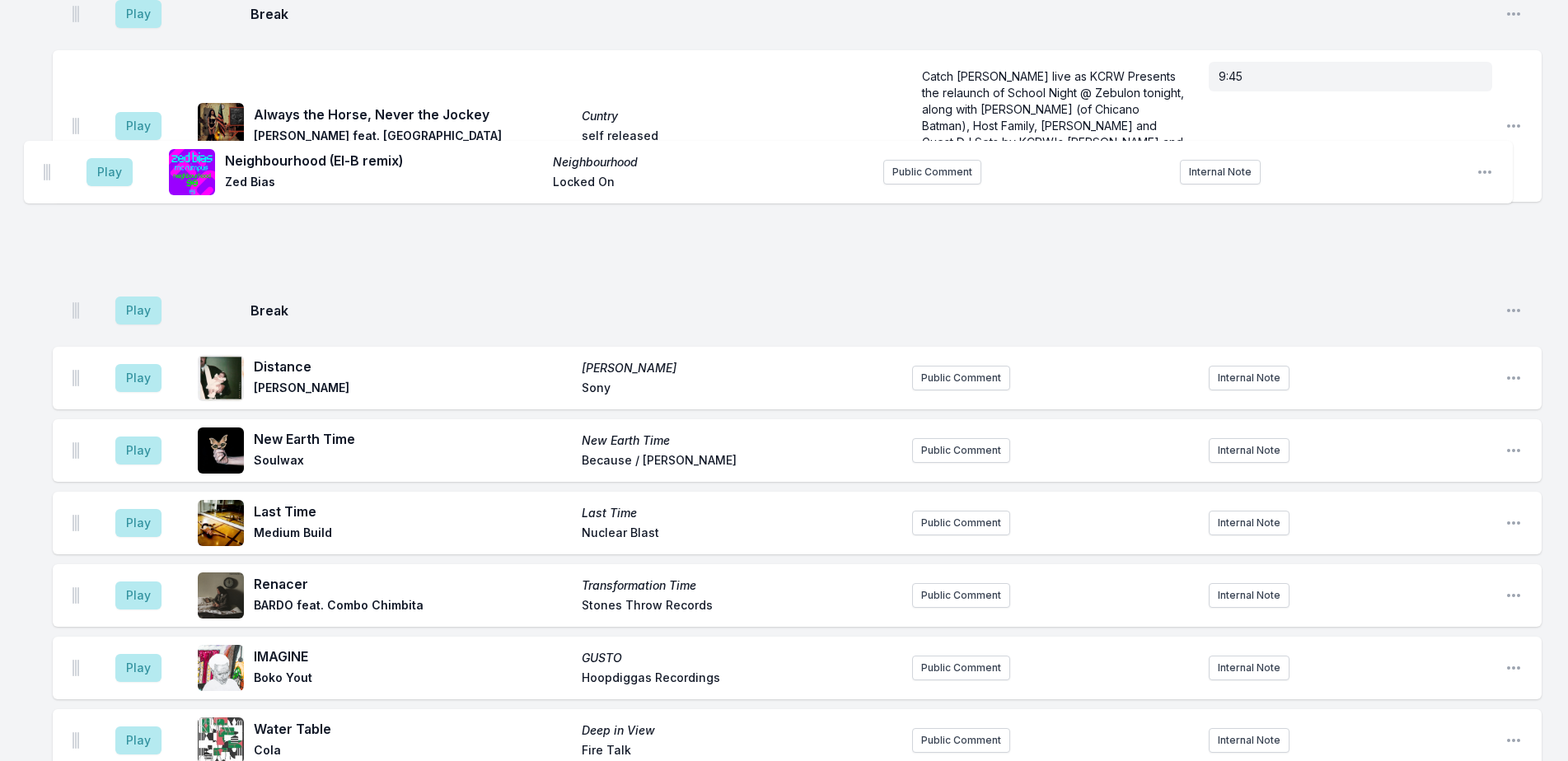
scroll to position [867, 0]
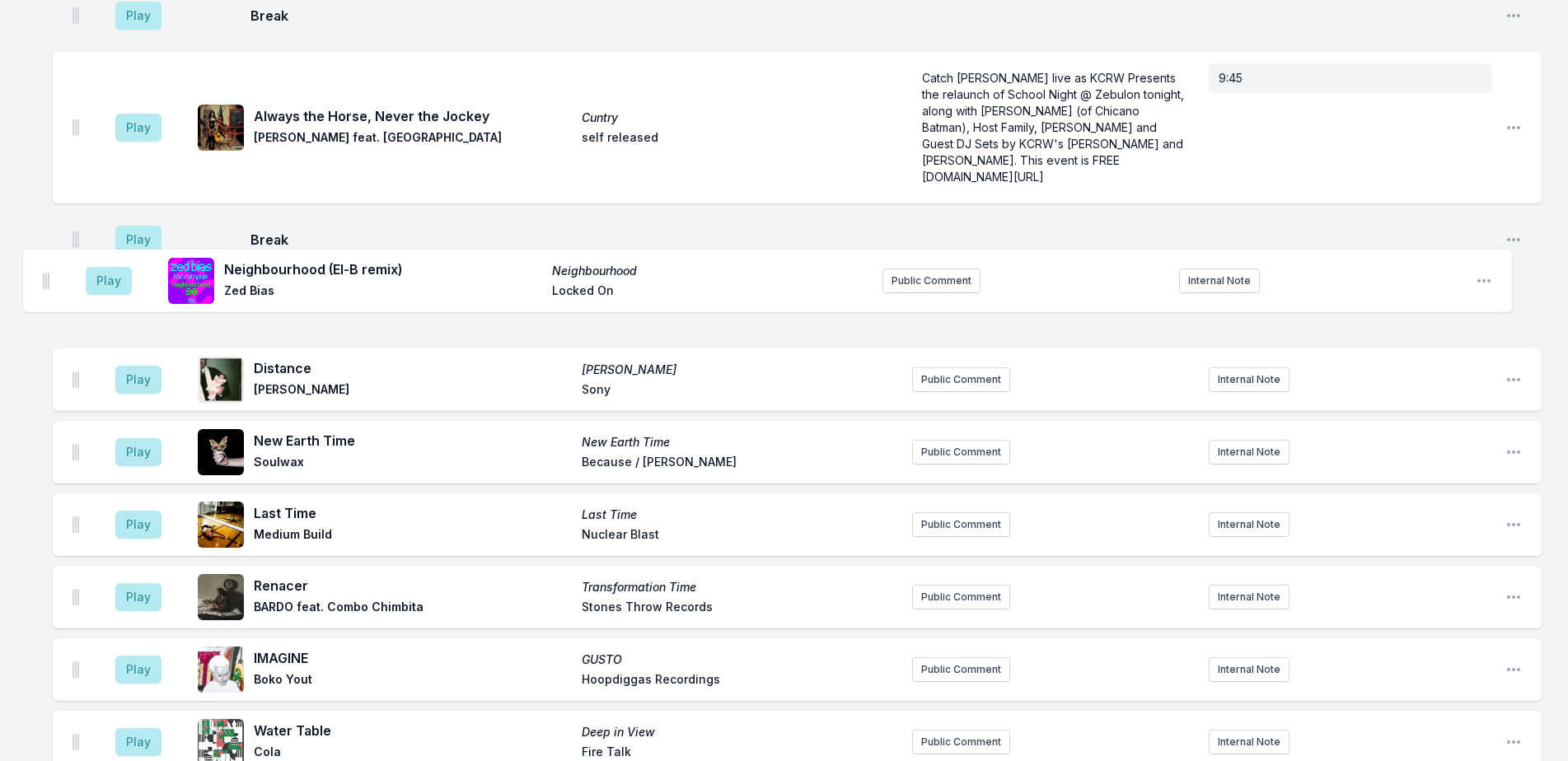
drag, startPoint x: 77, startPoint y: 355, endPoint x: 47, endPoint y: 267, distance: 93.0
click at [47, 267] on div "Missing Data Some of your tracks are missing record label information. This inf…" at bounding box center [784, 331] width 1568 height 2073
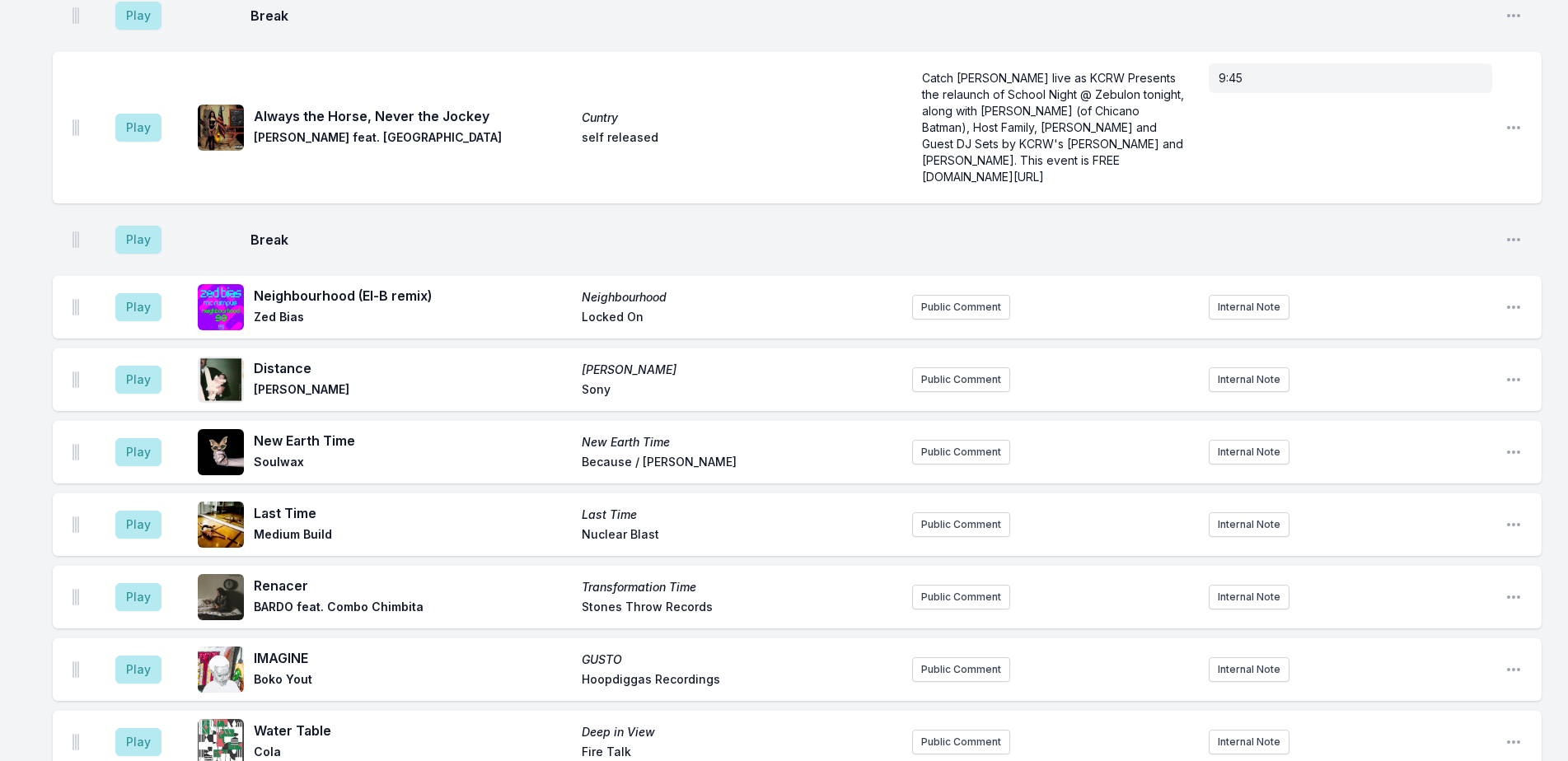
scroll to position [868, 0]
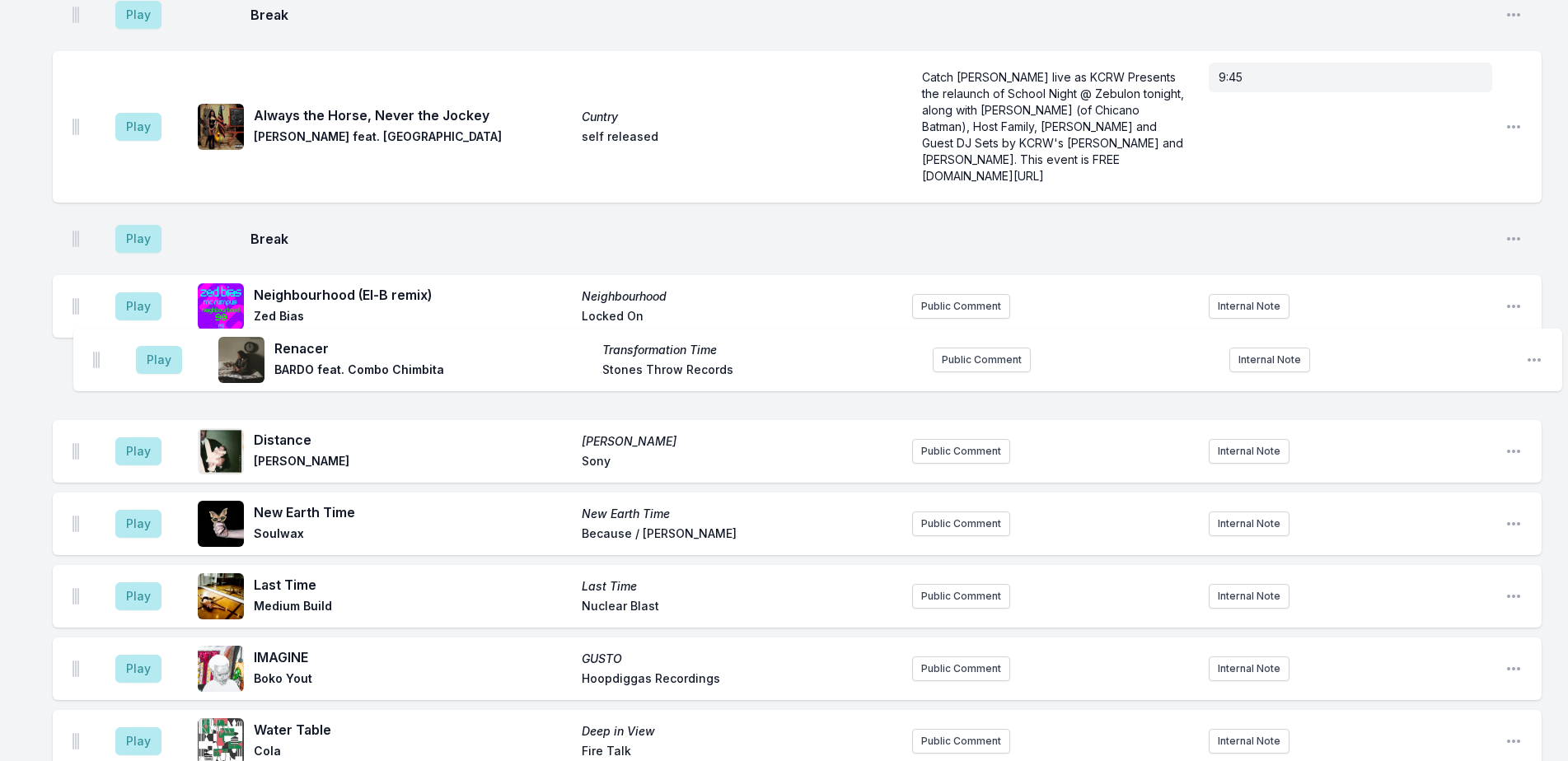
drag, startPoint x: 78, startPoint y: 581, endPoint x: 98, endPoint y: 353, distance: 228.9
click at [98, 353] on ul "Play Stitches Stitches HAAi Add record label Public Comment Internal Note Open …" at bounding box center [797, 193] width 1489 height 1697
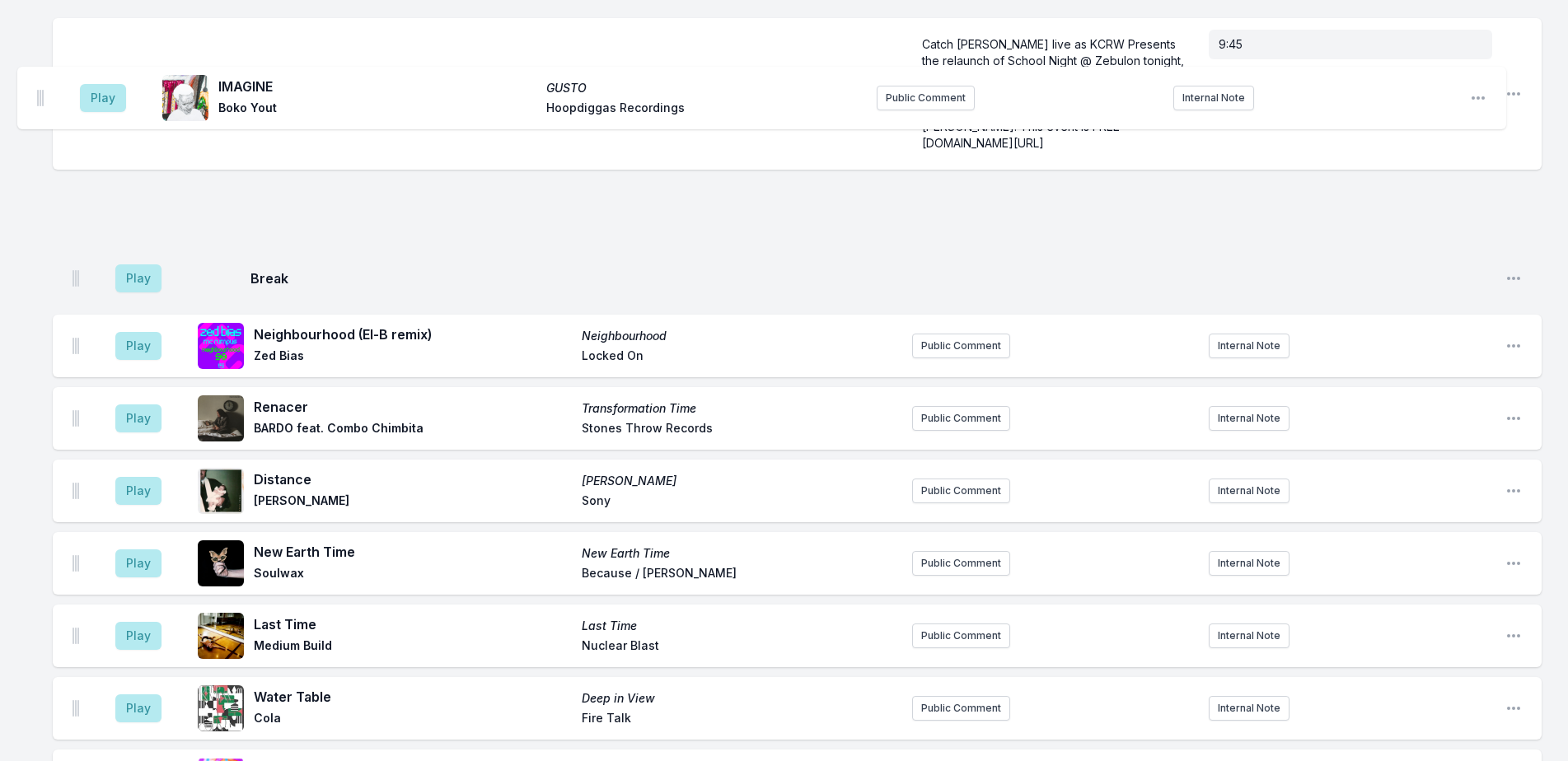
scroll to position [867, 0]
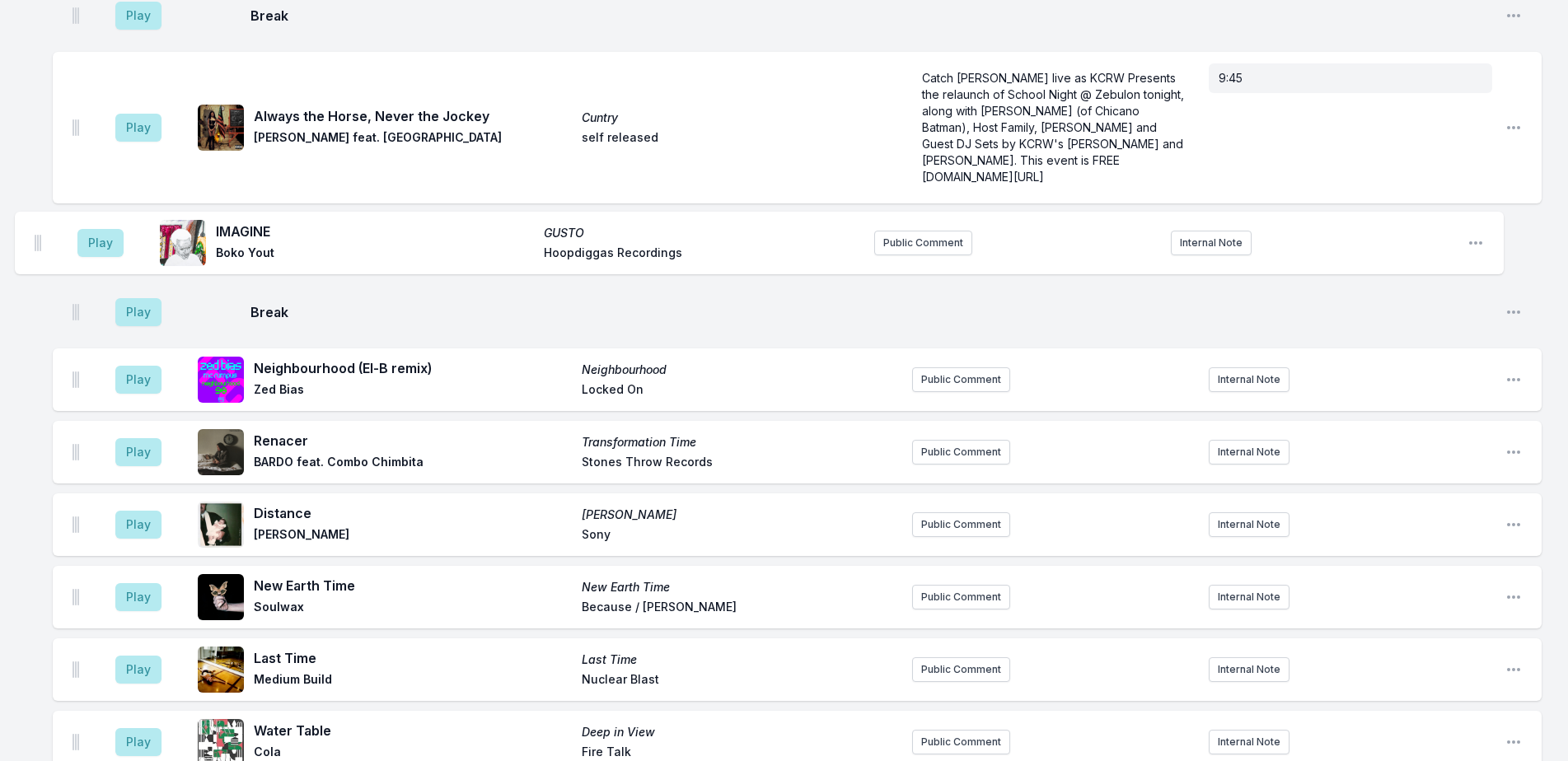
drag, startPoint x: 74, startPoint y: 403, endPoint x: 35, endPoint y: 233, distance: 174.4
click at [35, 233] on div "Missing Data Some of your tracks are missing record label information. This inf…" at bounding box center [784, 331] width 1568 height 2073
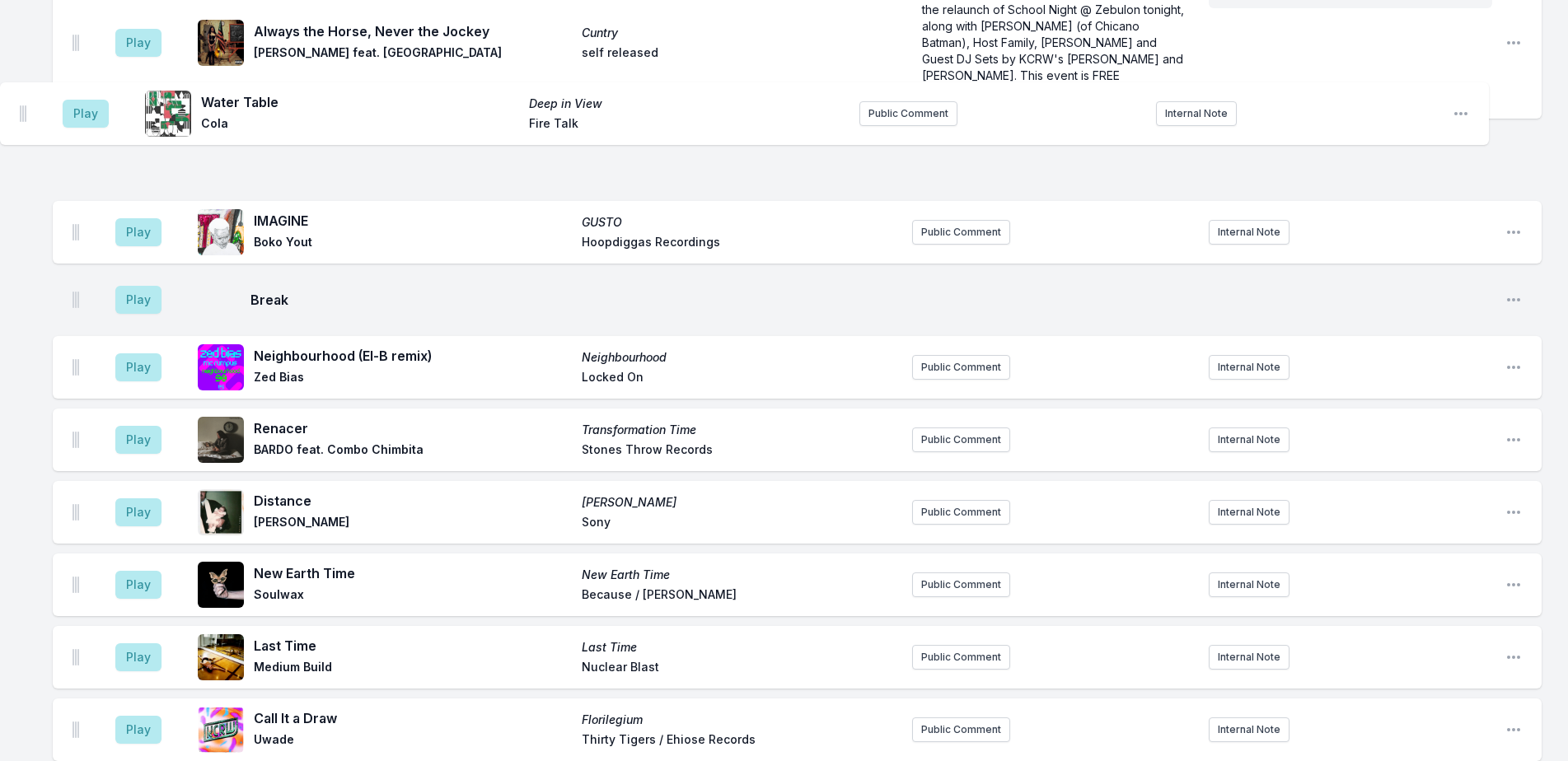
scroll to position [909, 0]
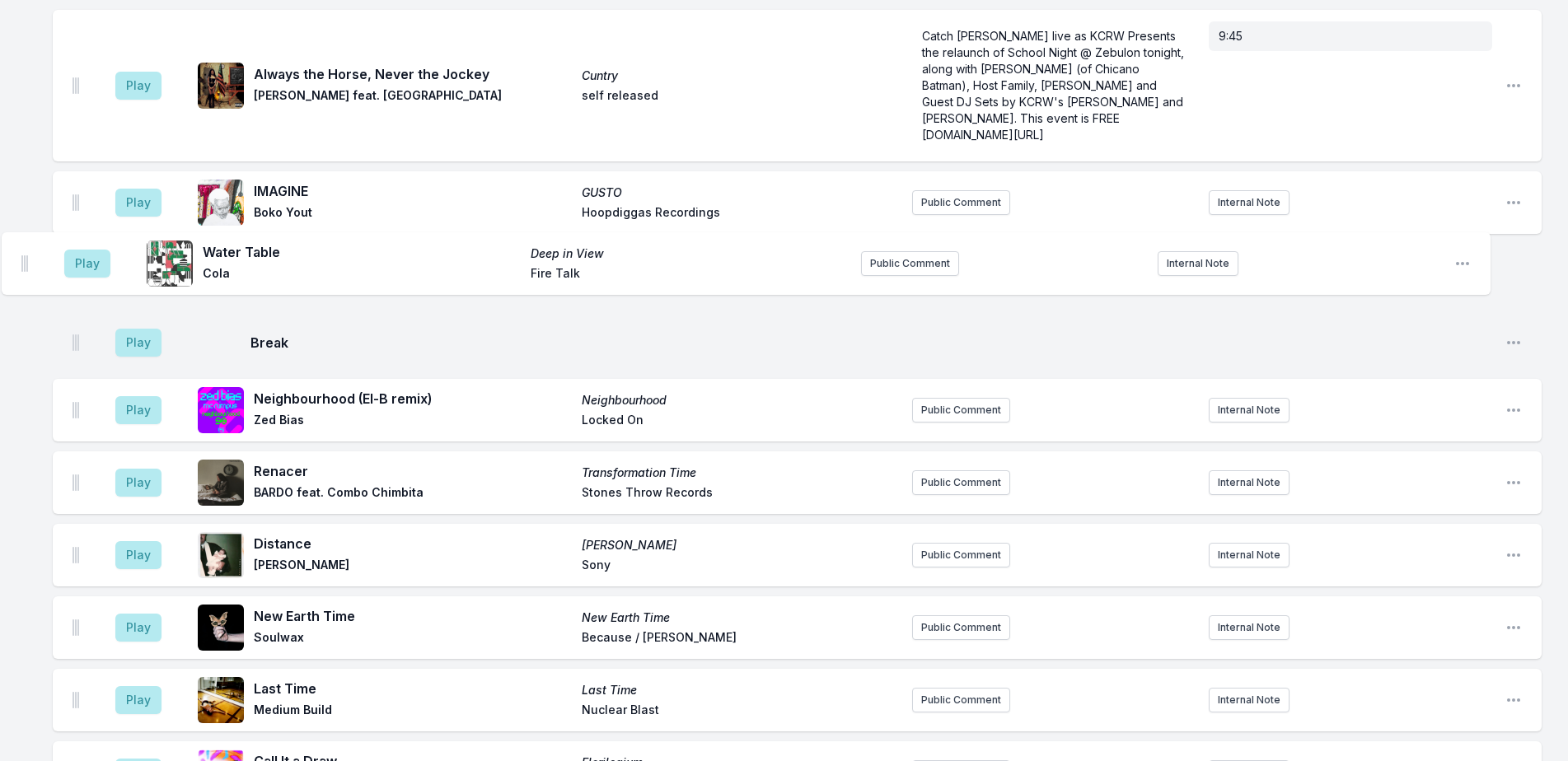
drag, startPoint x: 76, startPoint y: 395, endPoint x: 24, endPoint y: 257, distance: 147.5
click at [24, 257] on div "Missing Data Some of your tracks are missing record label information. This inf…" at bounding box center [784, 289] width 1568 height 2073
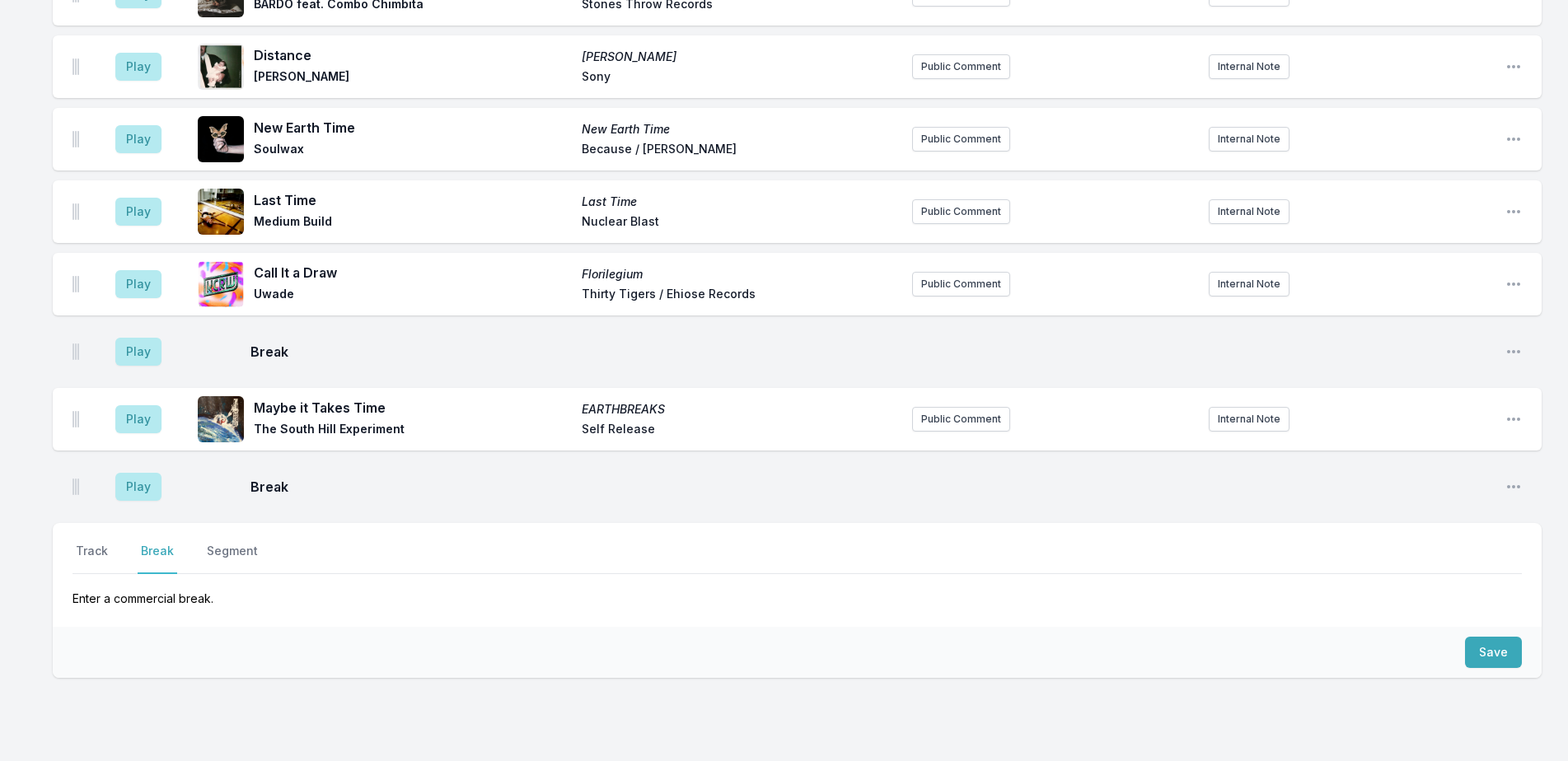
scroll to position [1403, 0]
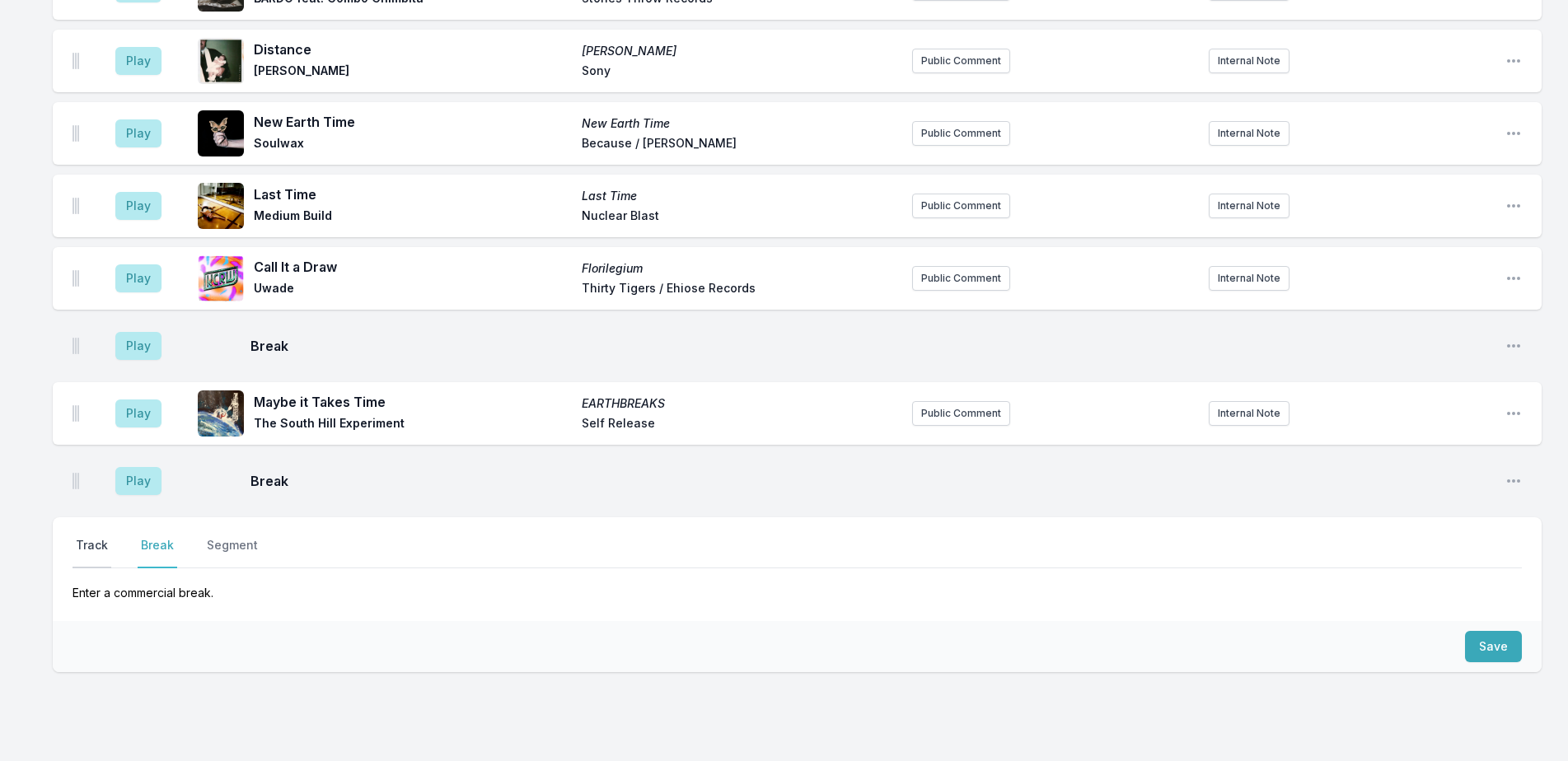
click at [103, 537] on button "Track" at bounding box center [92, 553] width 38 height 32
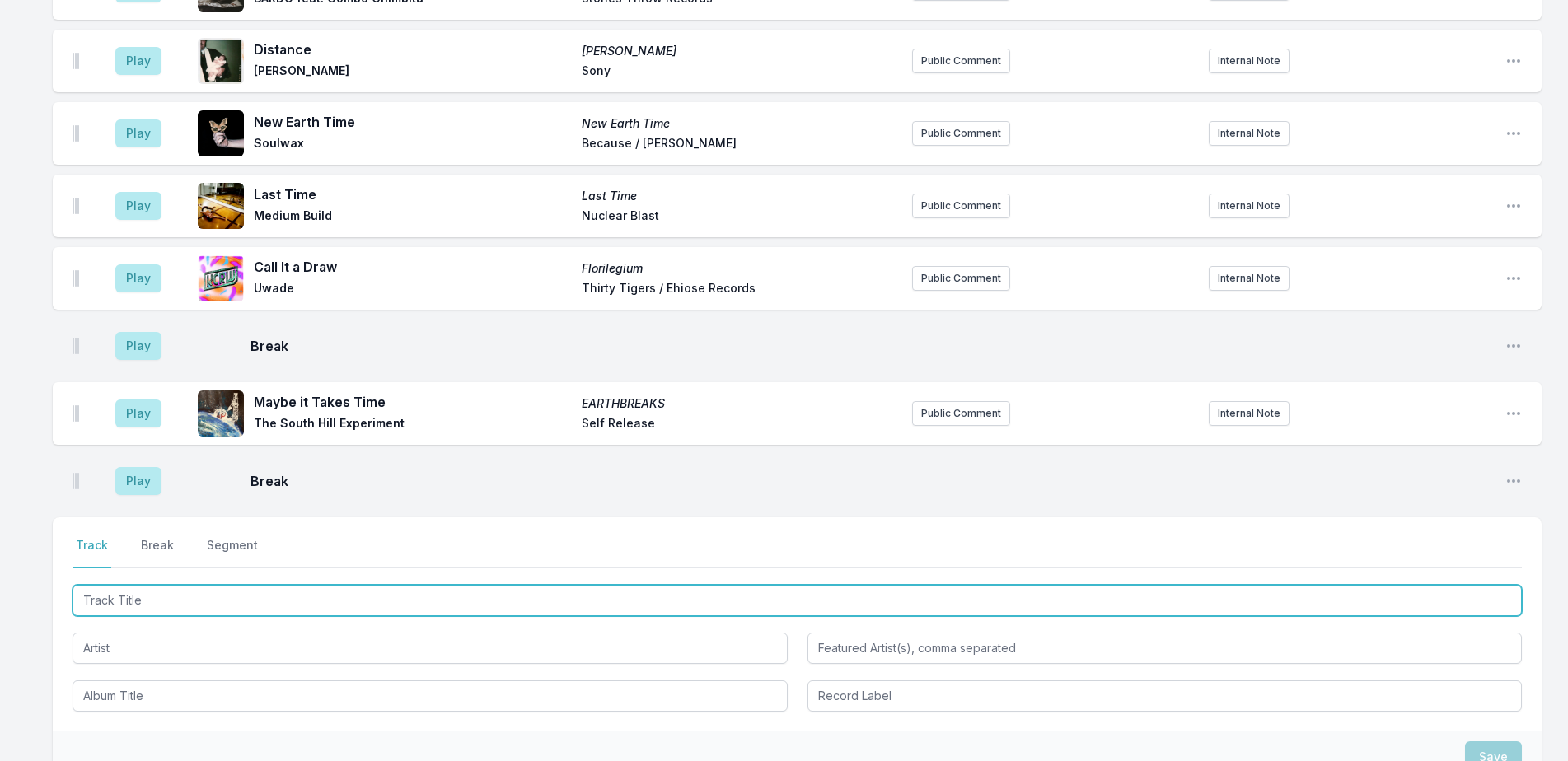
click at [226, 588] on input "Track Title" at bounding box center [798, 600] width 1449 height 32
type input "If It Matters"
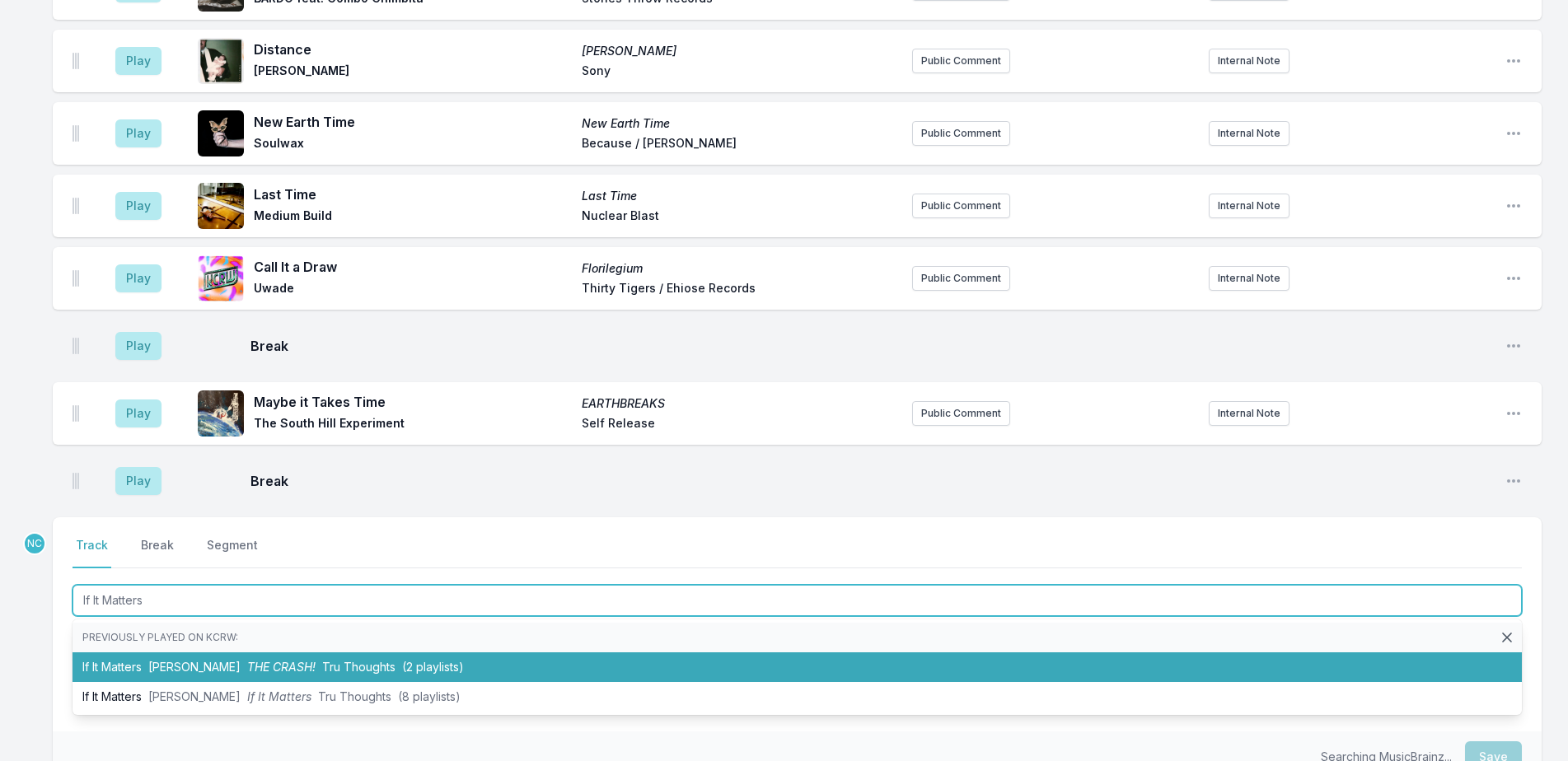
click at [443, 660] on span "(2 playlists)" at bounding box center [433, 667] width 62 height 14
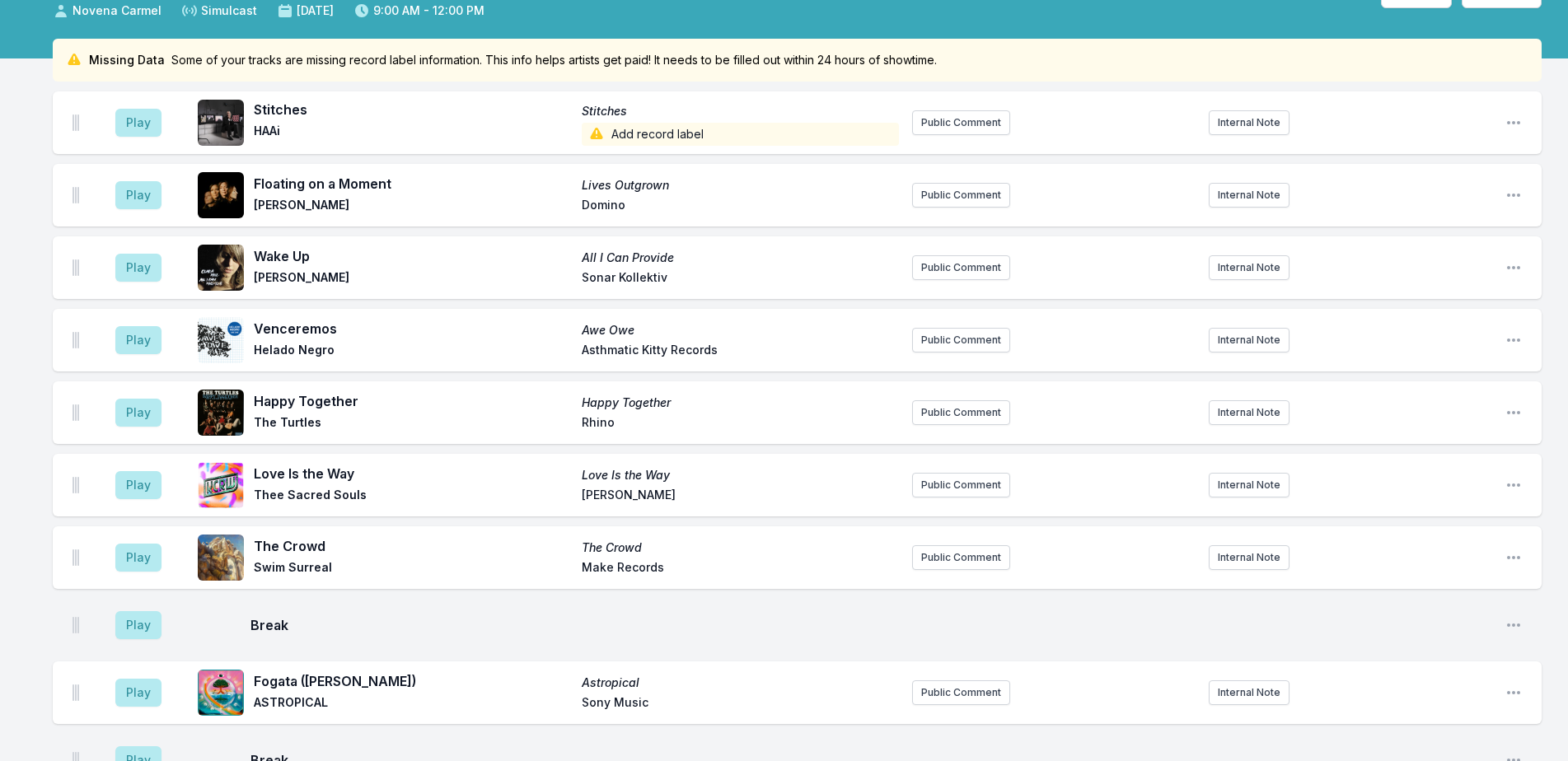
scroll to position [0, 0]
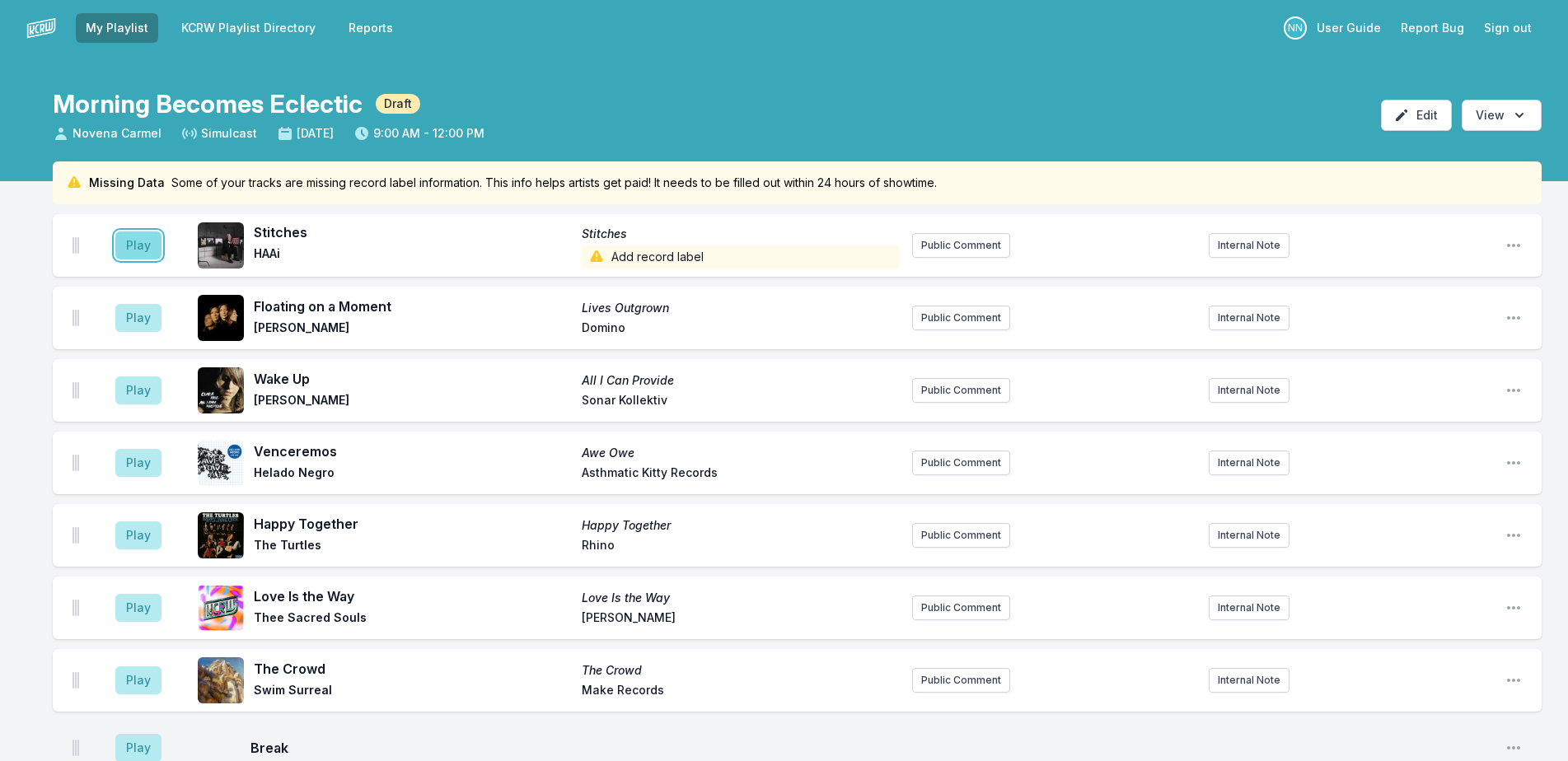
click at [147, 238] on button "Play" at bounding box center [138, 246] width 46 height 28
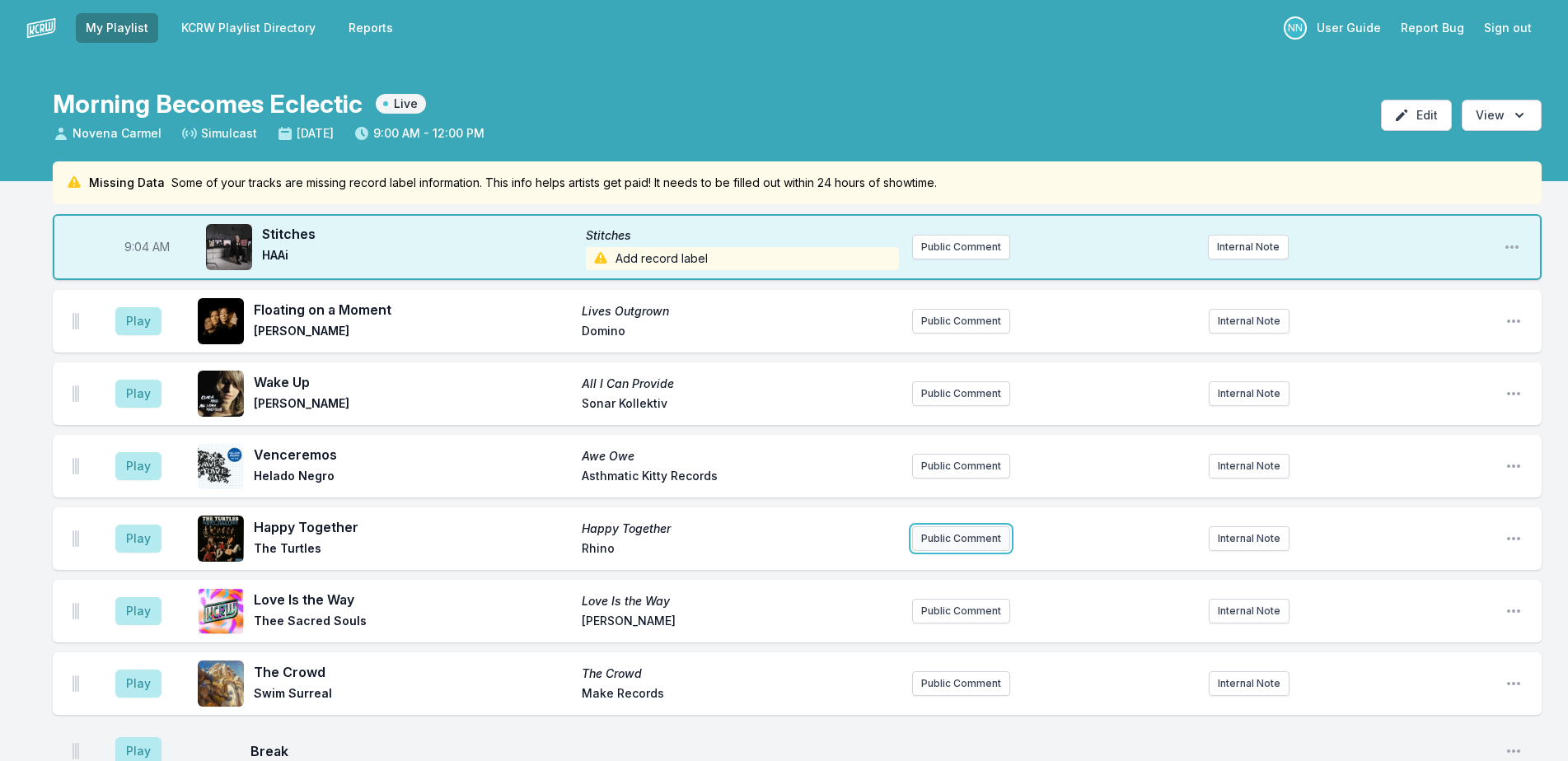
click at [979, 535] on button "Public Comment" at bounding box center [961, 539] width 98 height 24
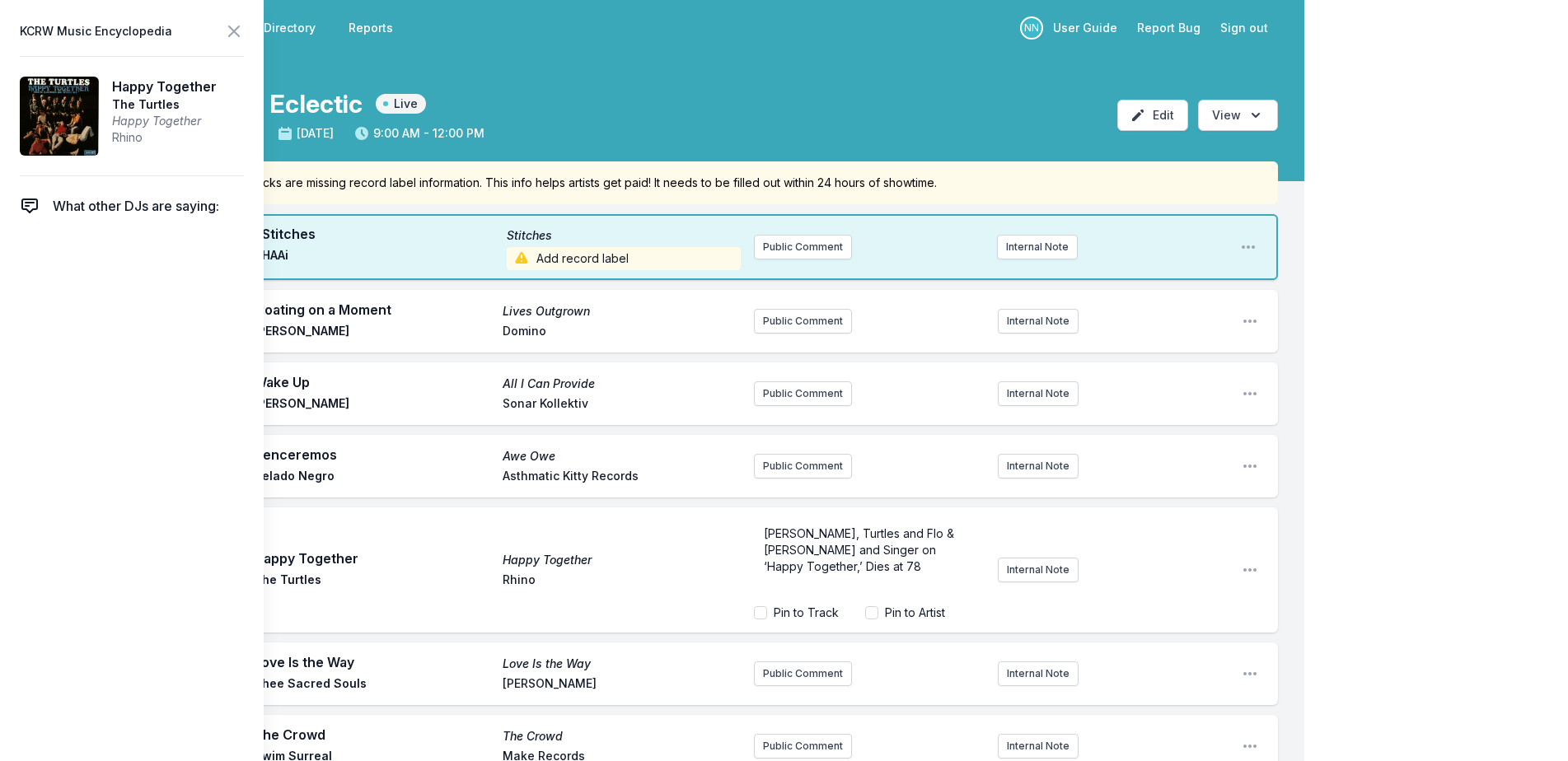
click at [832, 571] on span "Mark Volman, Turtles and Flo & Eddie Co-Founder and Singer on ‘Happy Together,’…" at bounding box center [860, 550] width 193 height 47
click at [976, 564] on div "Mark Volman, Turtles and Flo & Eddie Co-Founder and Singer on ‘Happy Together,’…" at bounding box center [869, 558] width 231 height 79
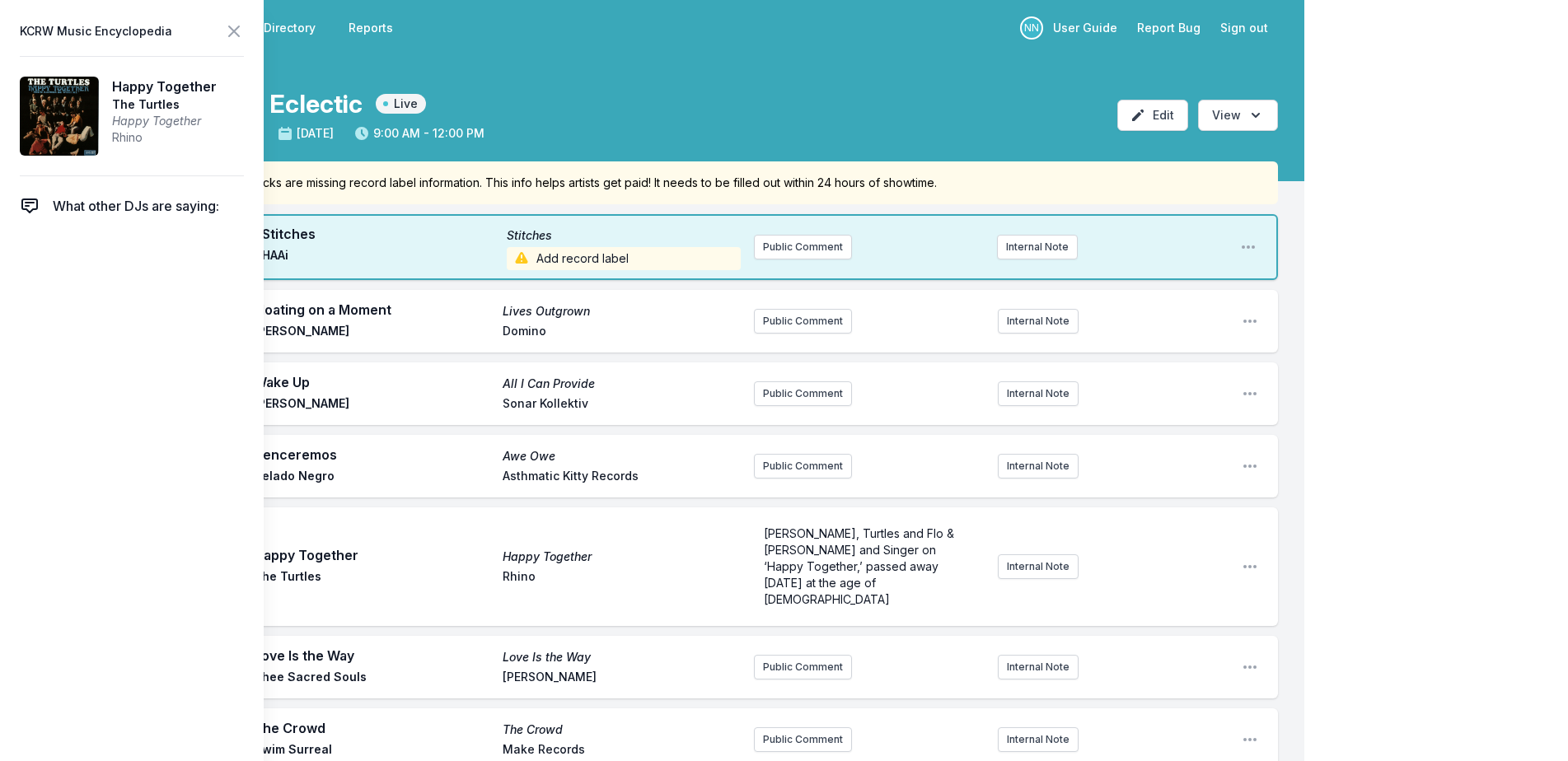
click at [1046, 555] on button "Internal Note" at bounding box center [1038, 567] width 80 height 24
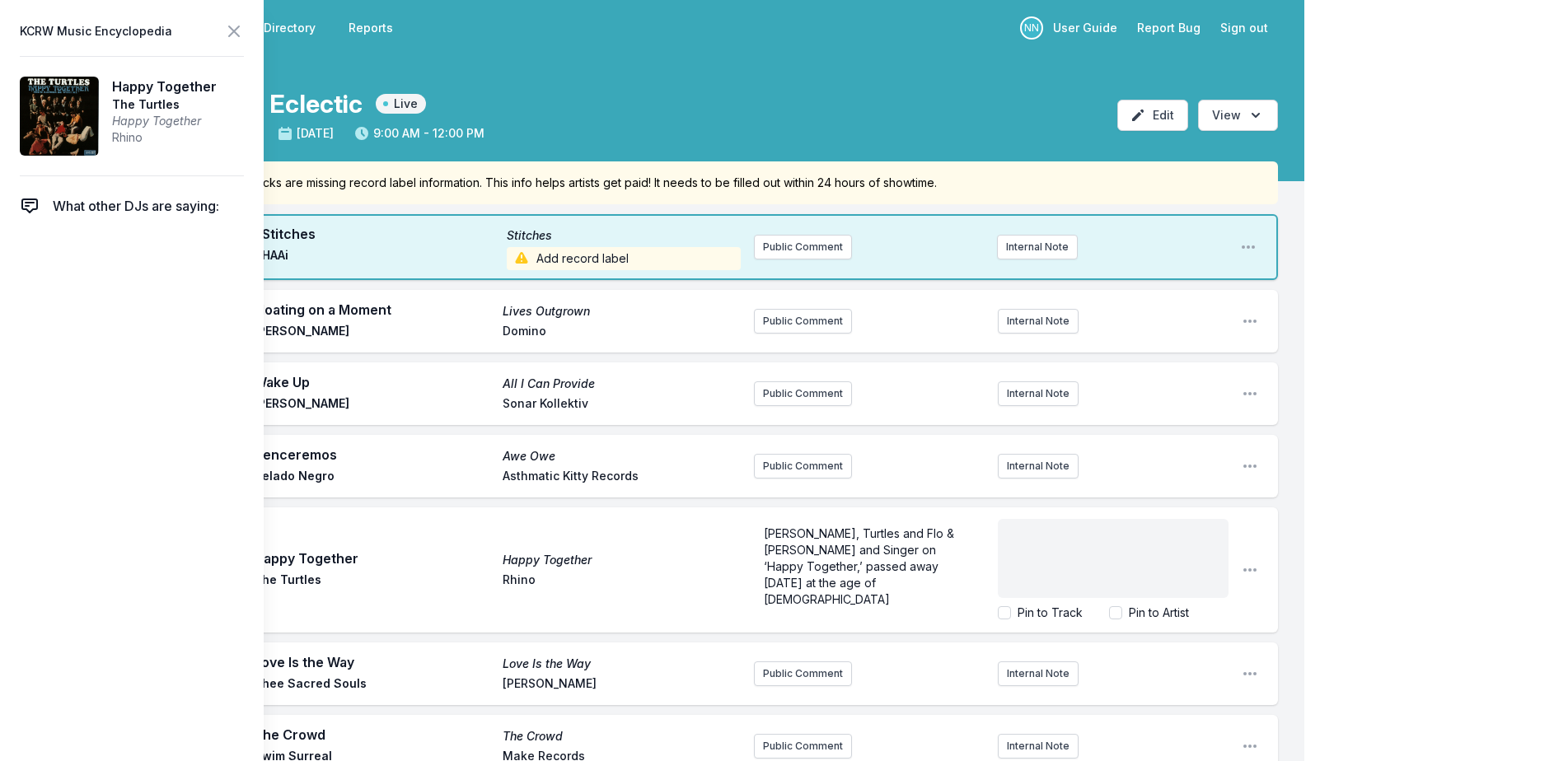
scroll to position [99, 0]
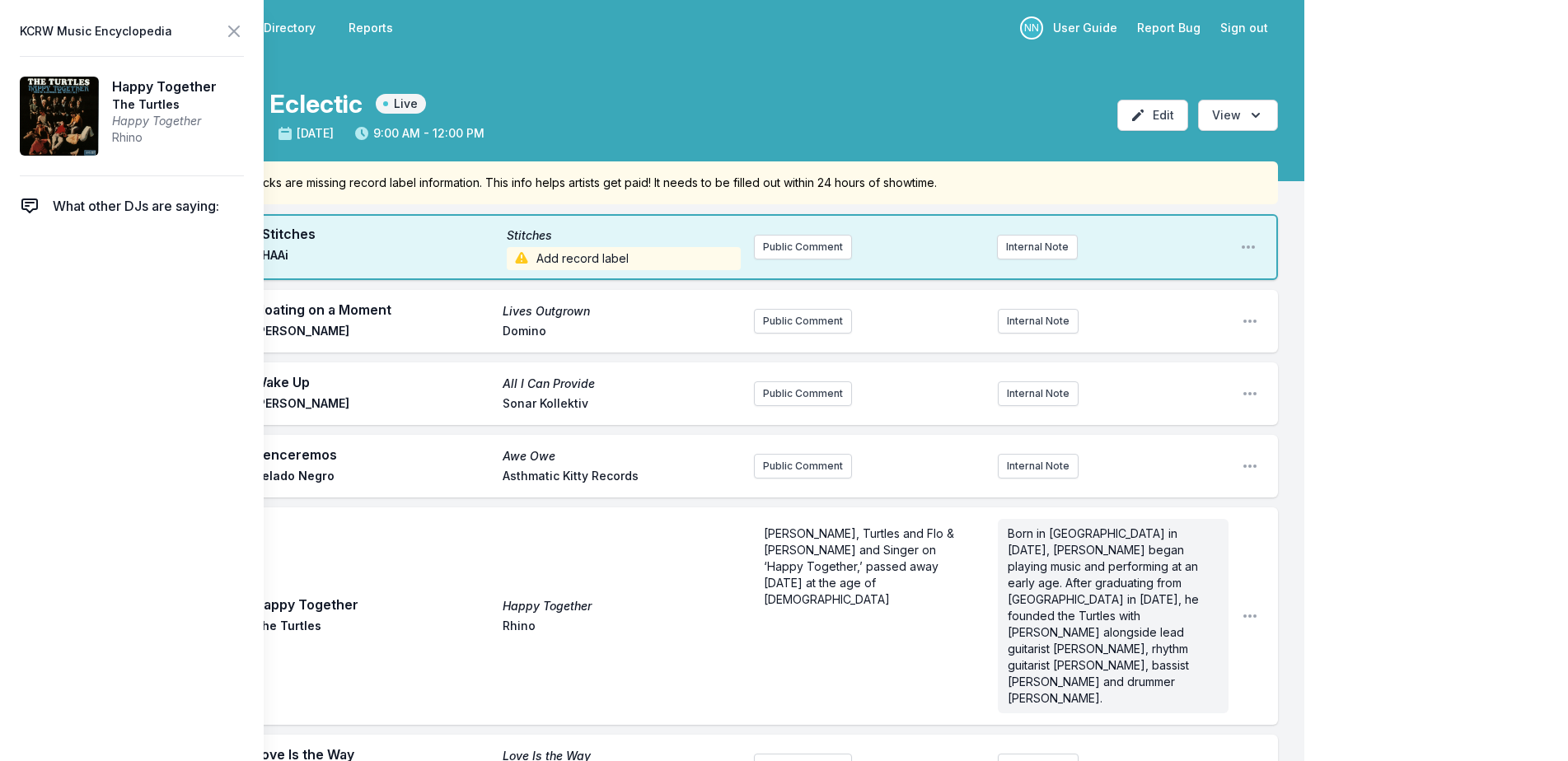
click at [231, 33] on icon at bounding box center [233, 31] width 20 height 20
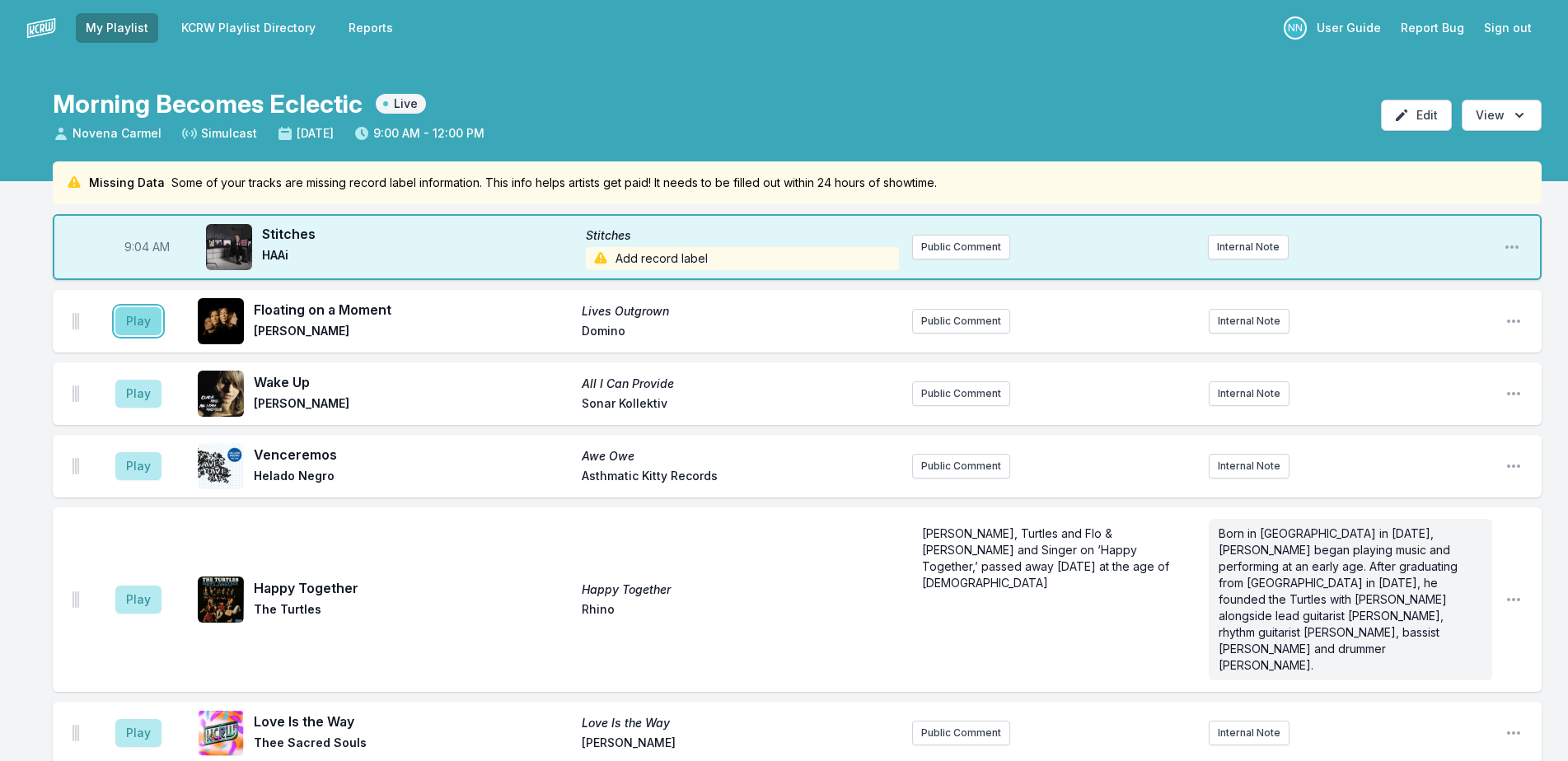
click at [125, 325] on button "Play" at bounding box center [138, 321] width 46 height 28
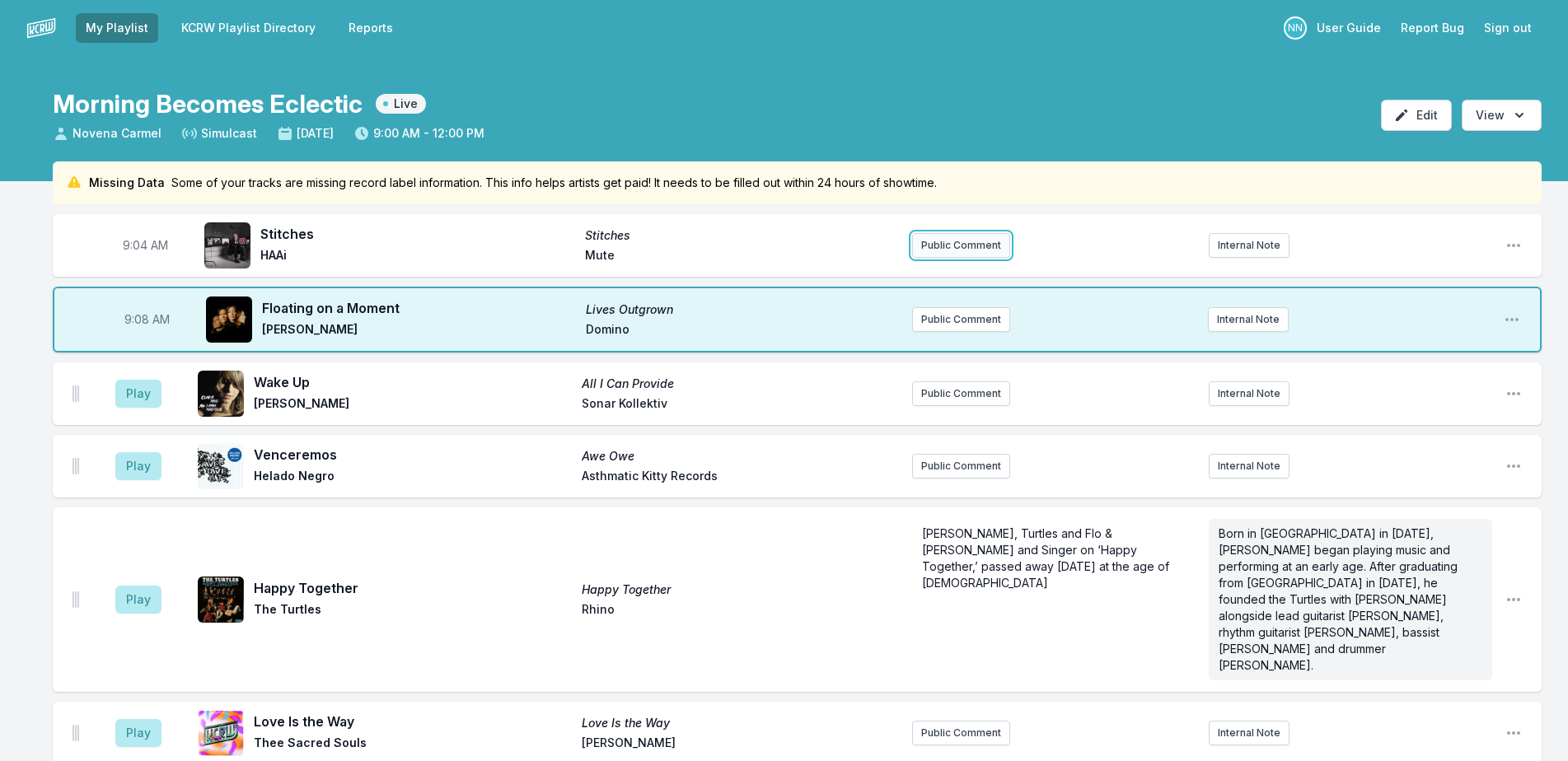
click at [960, 247] on button "Public Comment" at bounding box center [961, 246] width 98 height 24
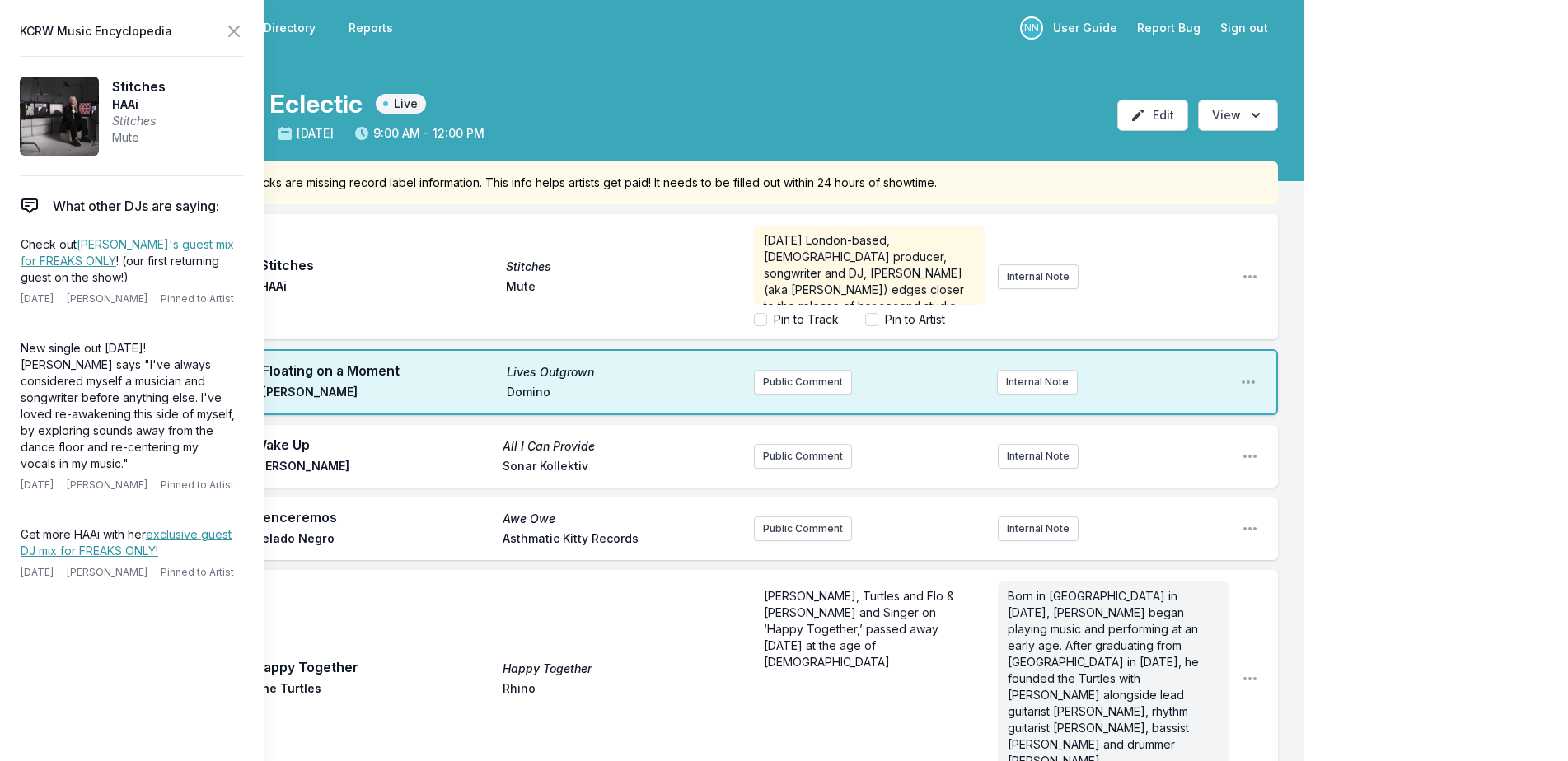
scroll to position [33, 0]
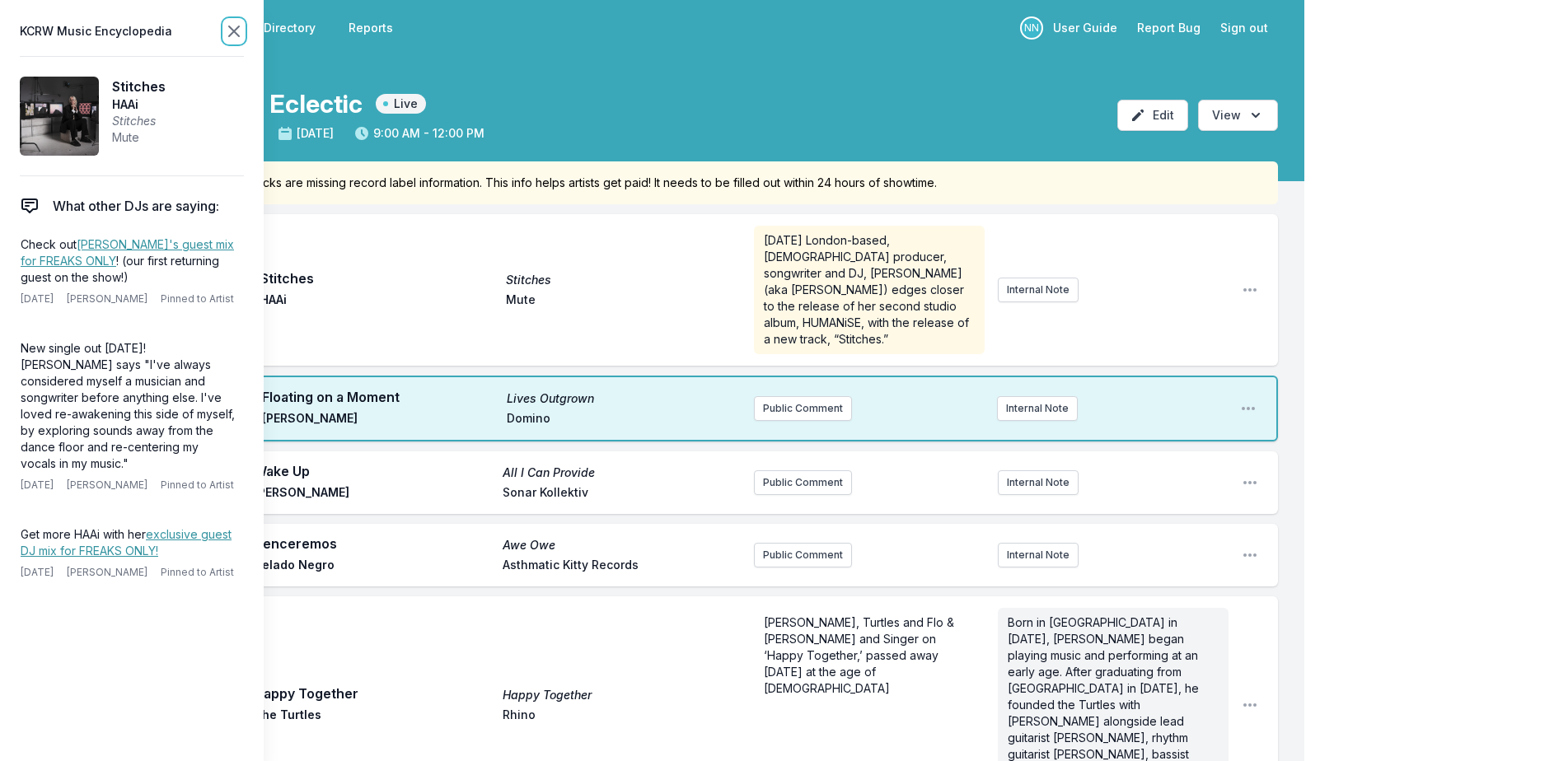
click at [227, 26] on icon at bounding box center [233, 31] width 20 height 20
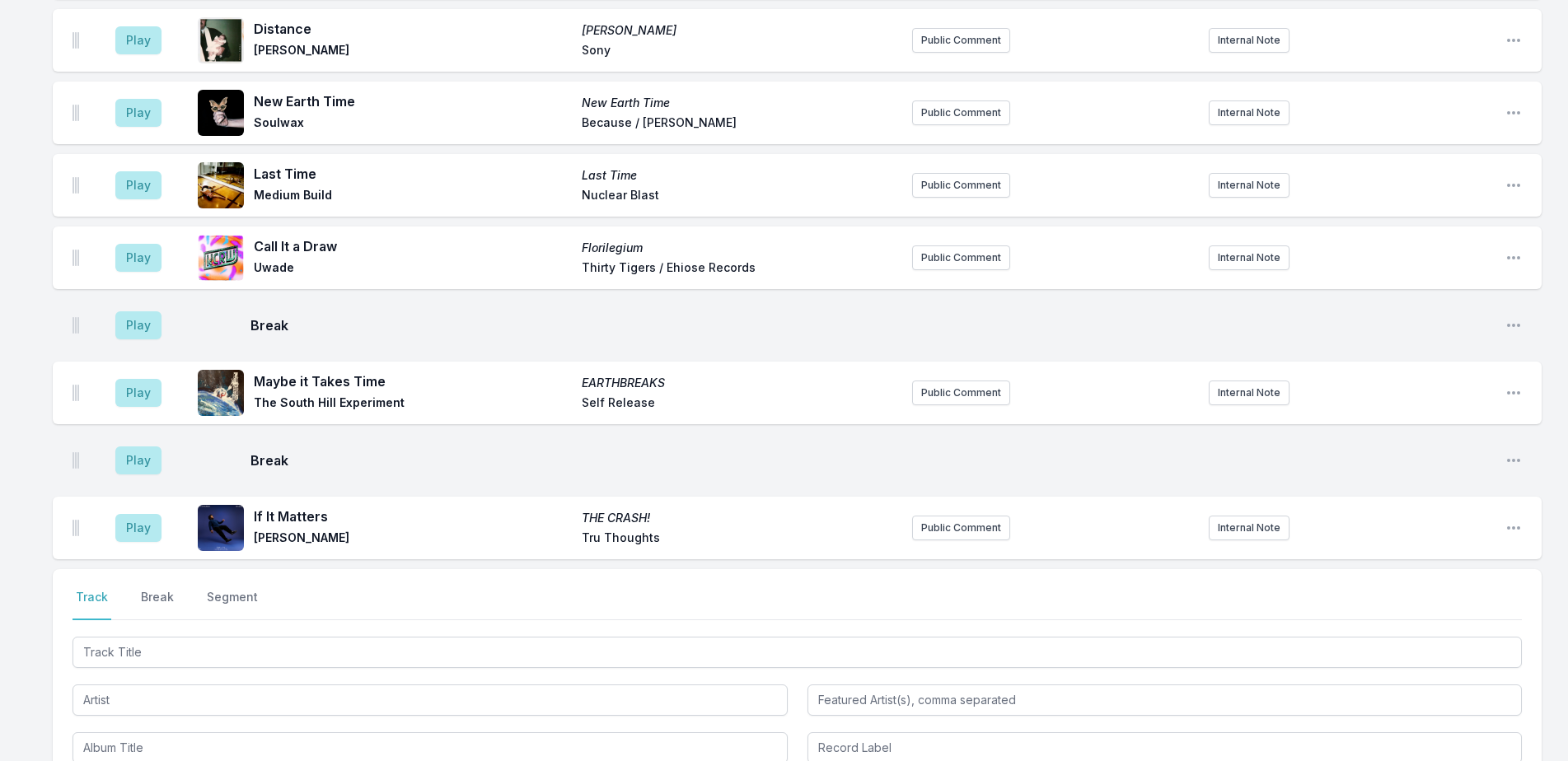
scroll to position [1739, 0]
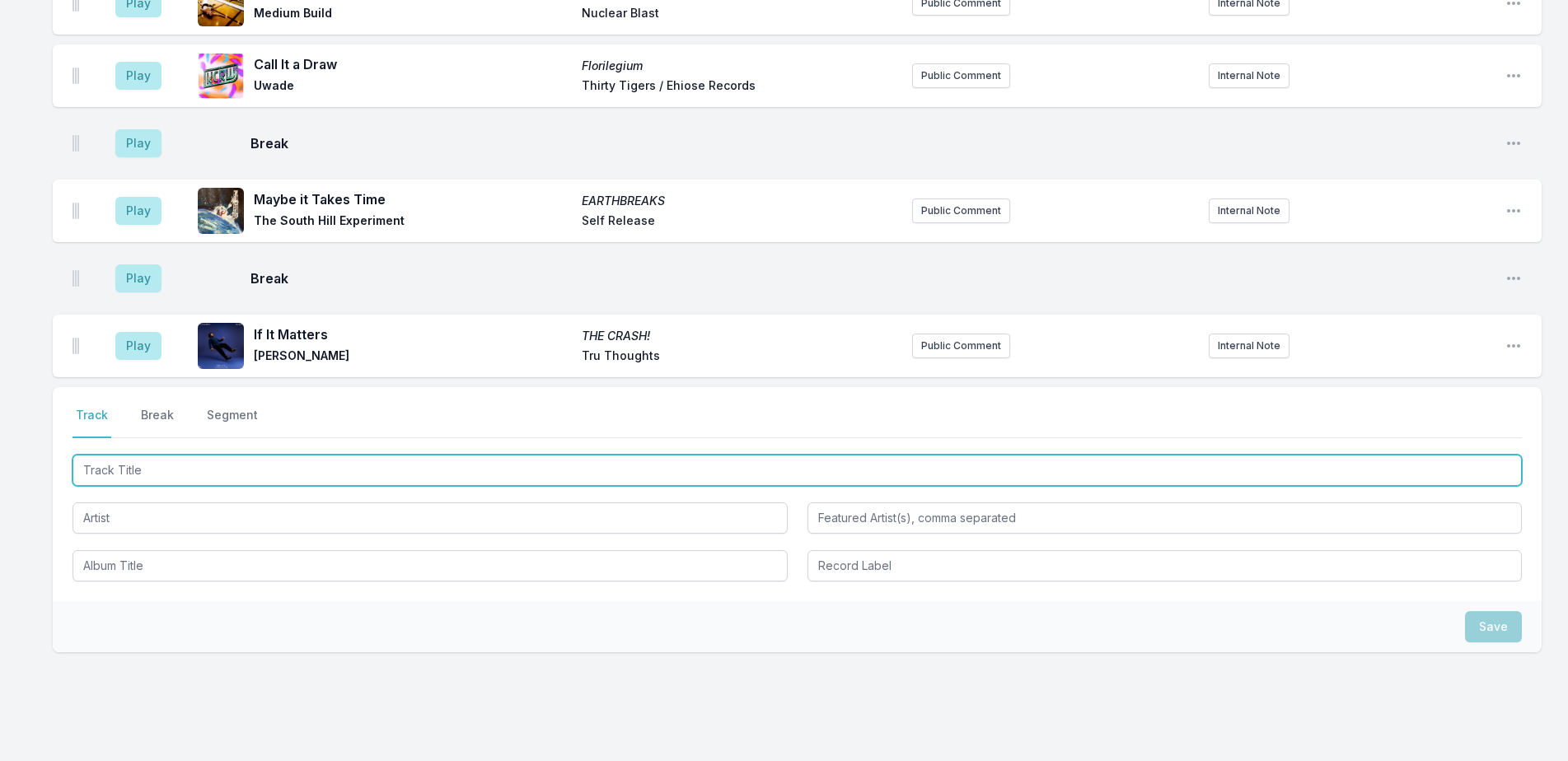
drag, startPoint x: 262, startPoint y: 420, endPoint x: 404, endPoint y: 383, distance: 146.7
click at [286, 455] on input "Track Title" at bounding box center [798, 471] width 1449 height 32
type input "Sophie"
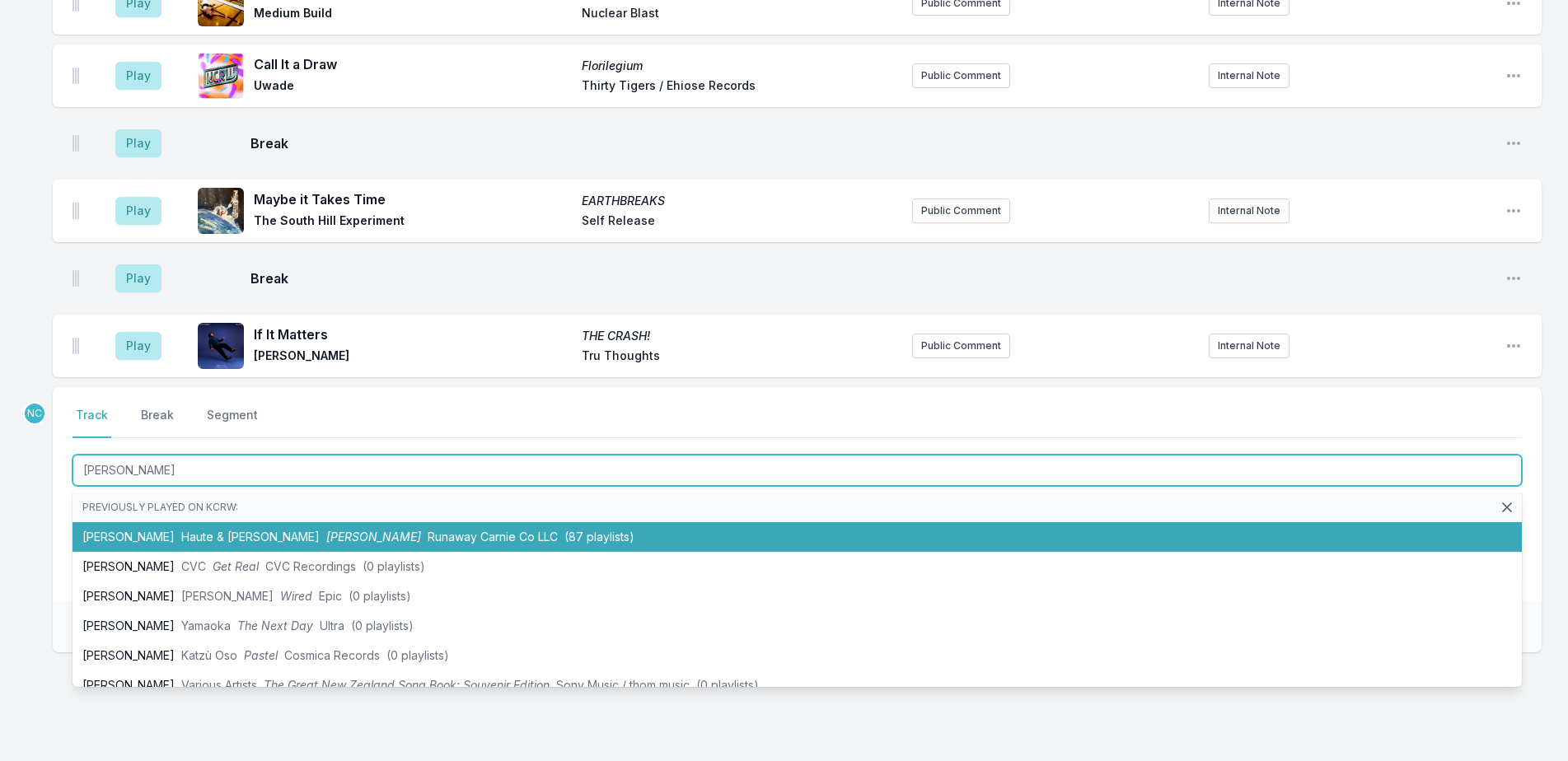
click at [292, 522] on li "Sophie Haute & Freddy Sophie Runaway Carnie Co LLC (87 playlists)" at bounding box center [798, 537] width 1449 height 30
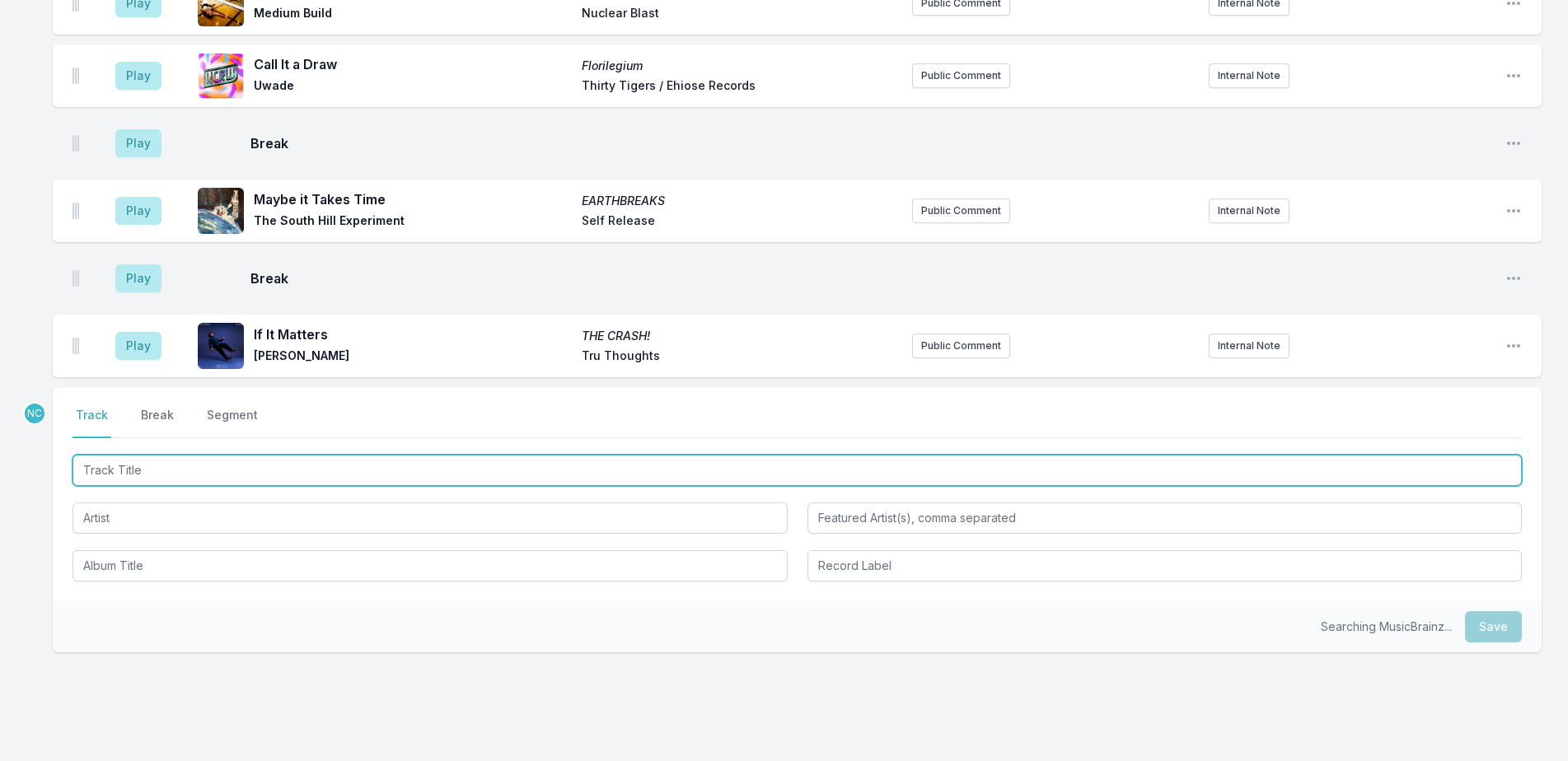
scroll to position [1758, 0]
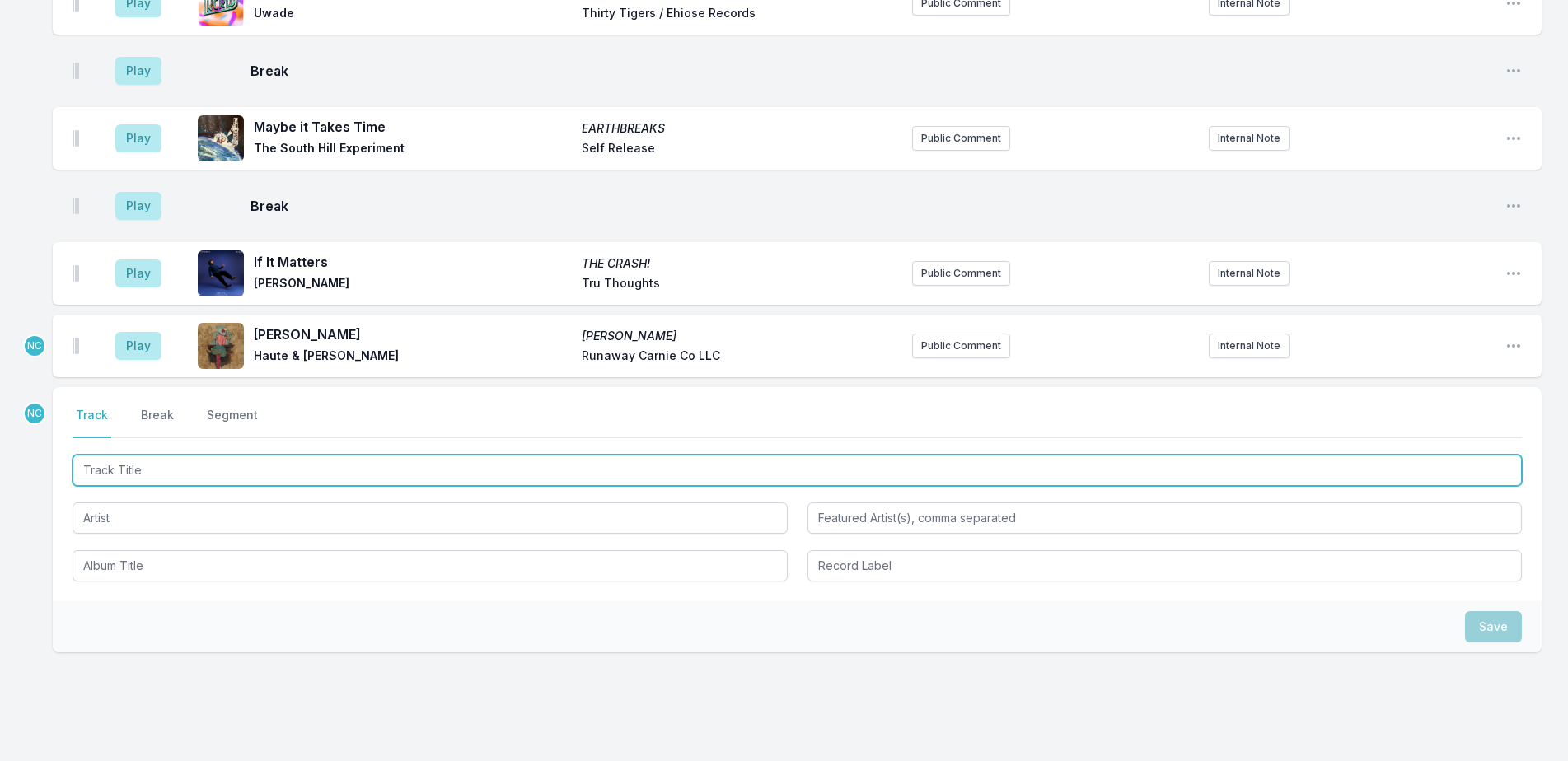
click at [393, 455] on input "Track Title" at bounding box center [798, 471] width 1449 height 32
type input "Young Man"
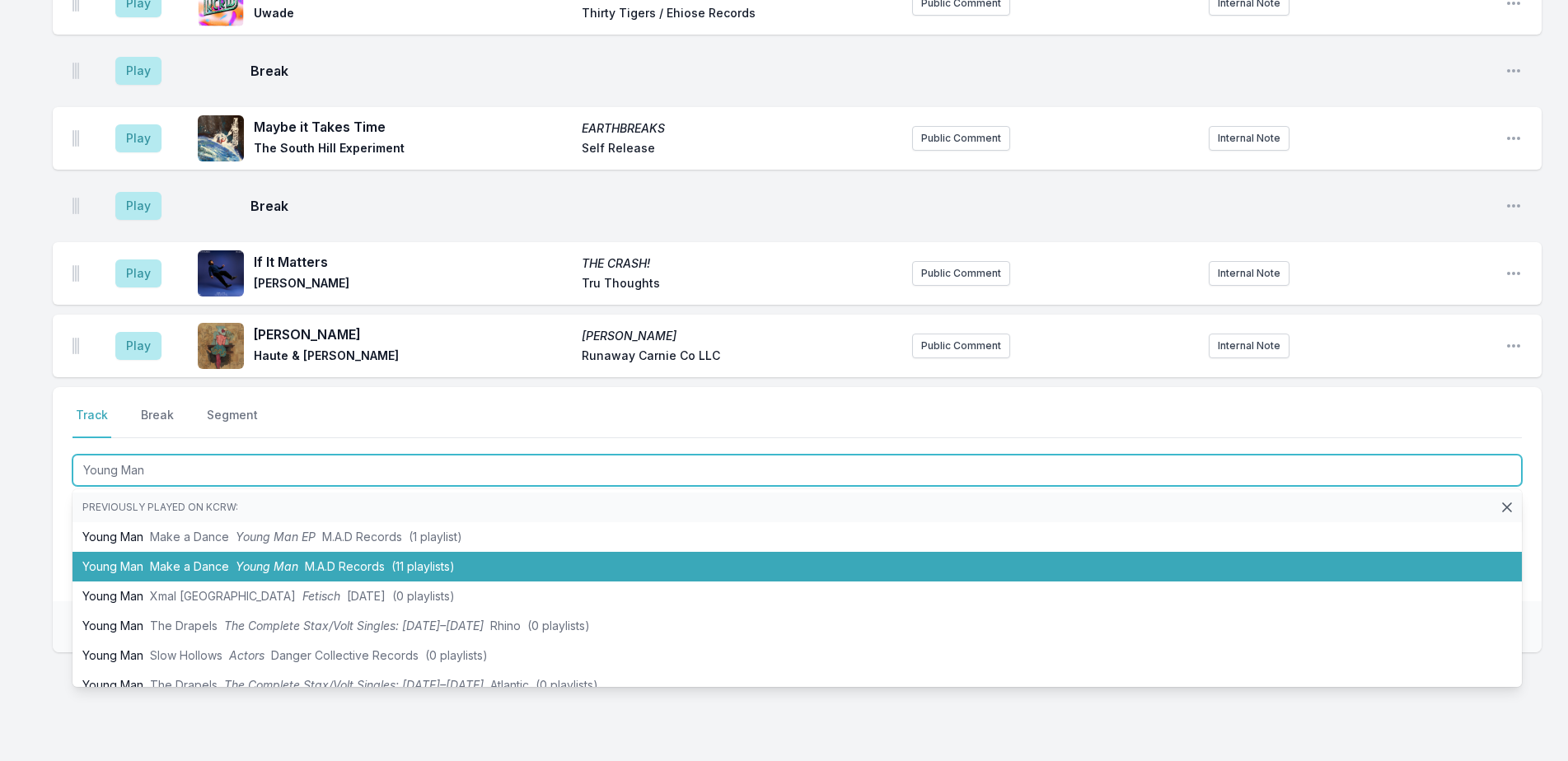
click at [394, 559] on span "(11 playlists)" at bounding box center [423, 566] width 64 height 14
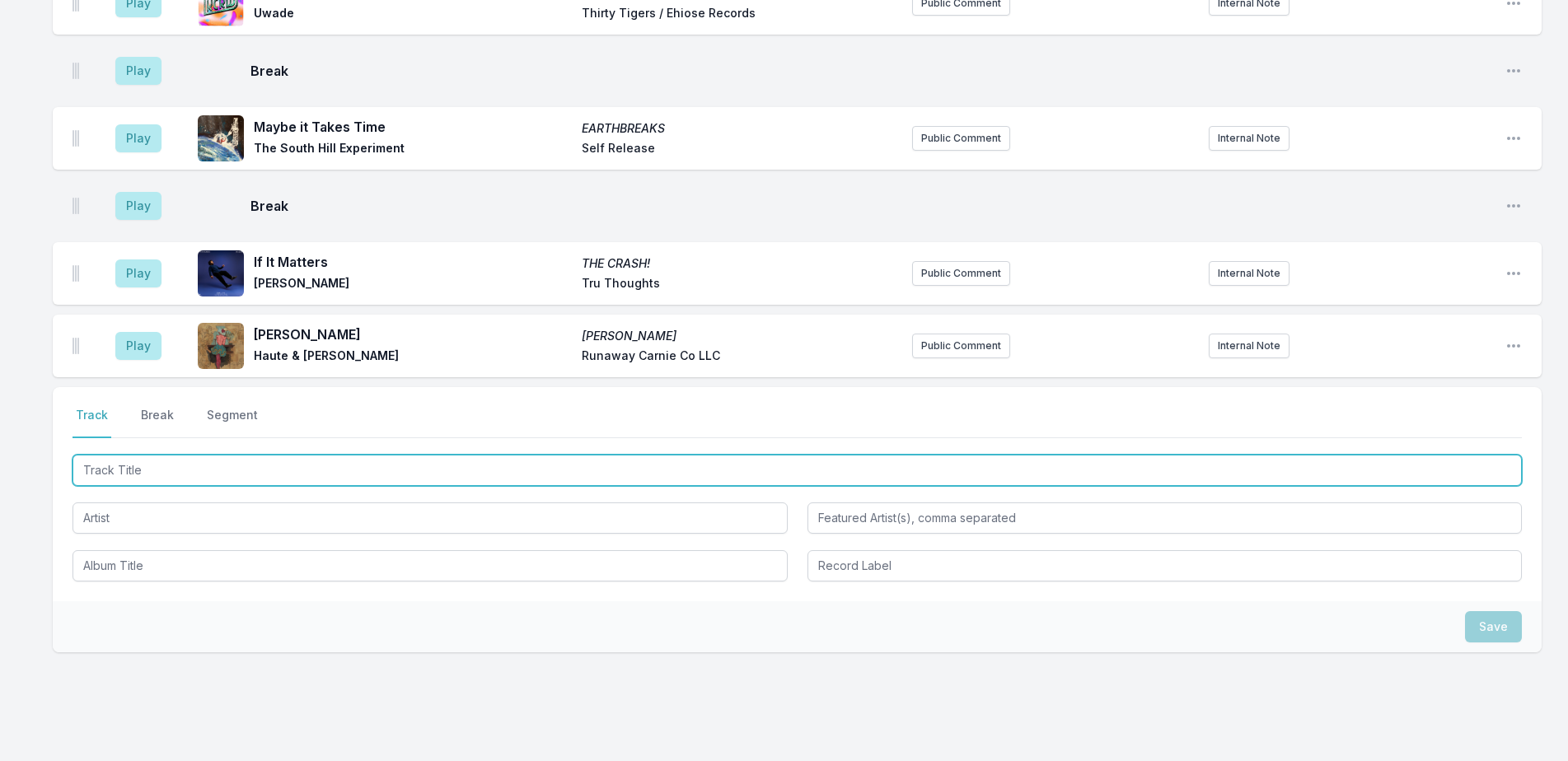
scroll to position [1837, 0]
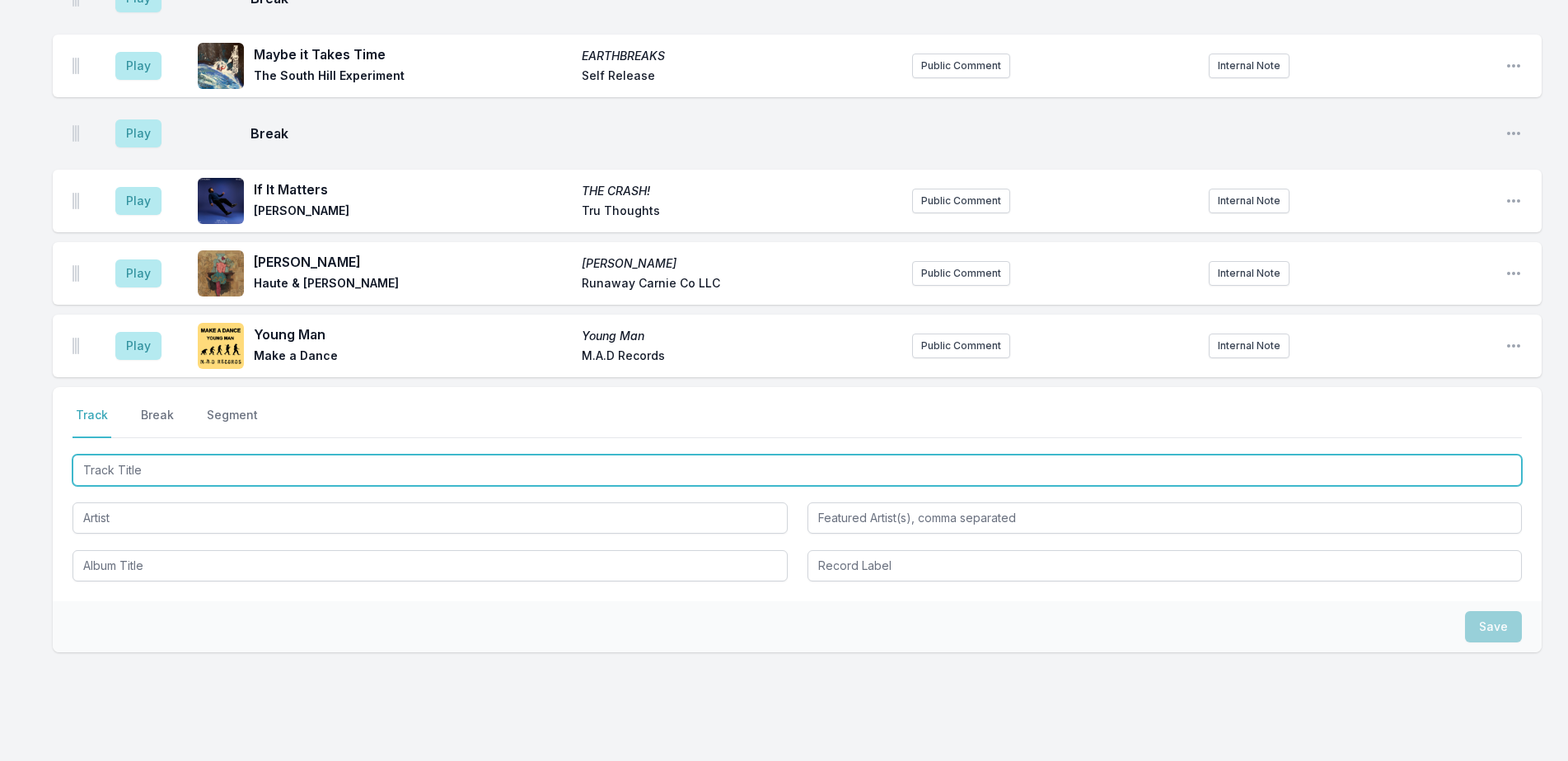
click at [345, 455] on input "Track Title" at bounding box center [798, 471] width 1449 height 32
type input "Nothing is Forever"
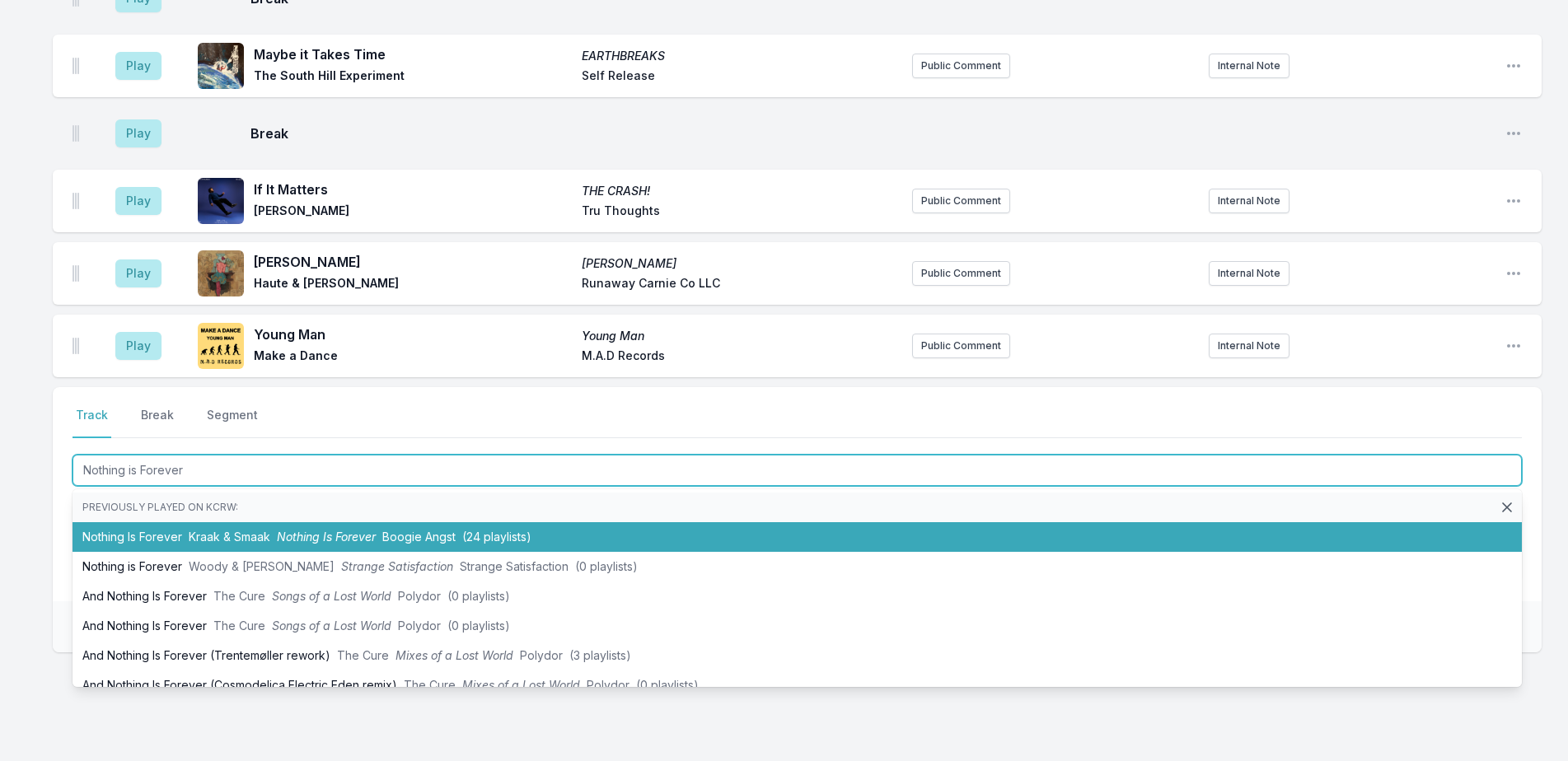
click at [501, 522] on li "Nothing Is Forever Kraak & Smaak Nothing Is Forever Boogie Angst (24 playlists)" at bounding box center [798, 537] width 1449 height 30
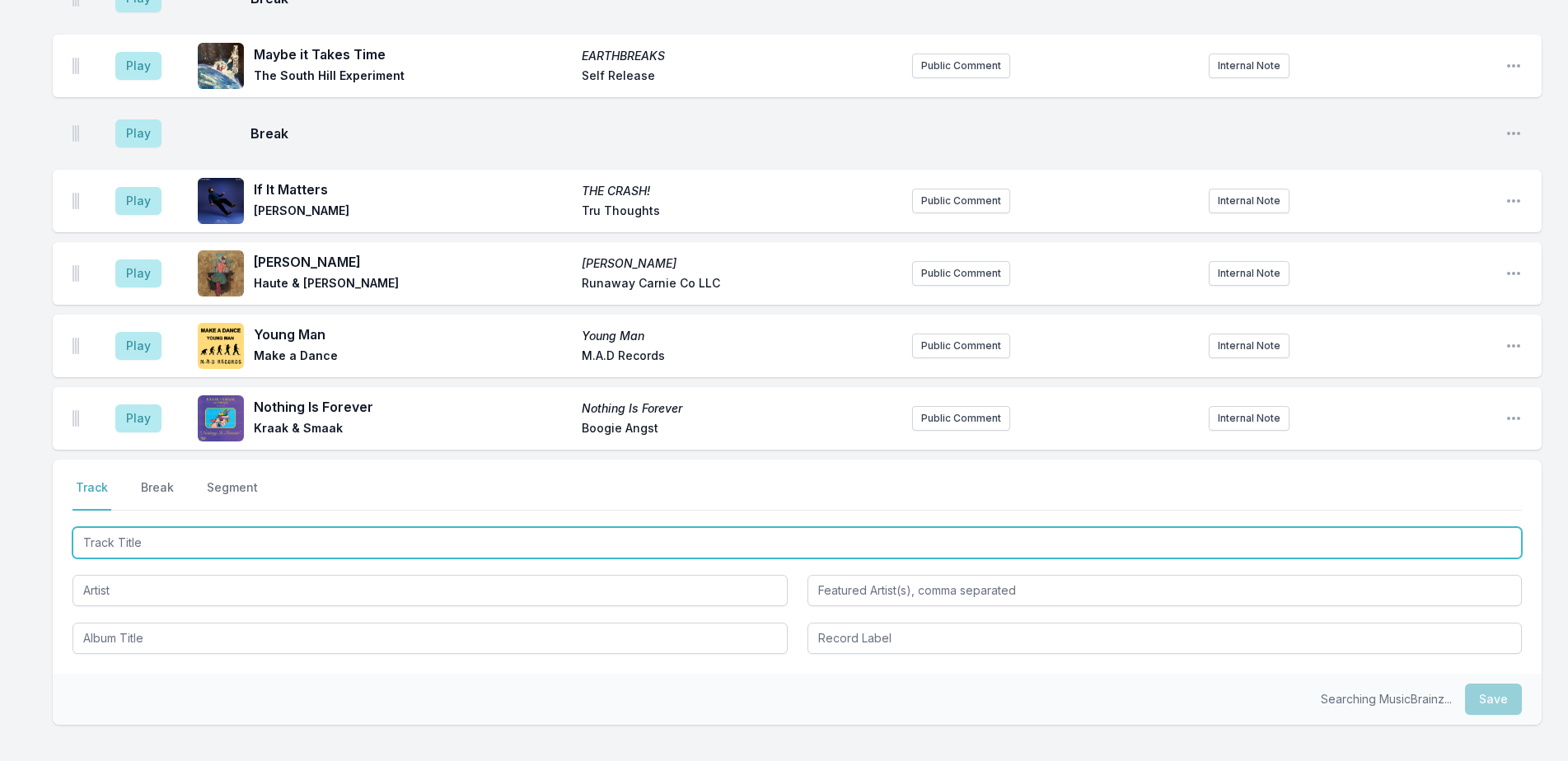
scroll to position [1910, 0]
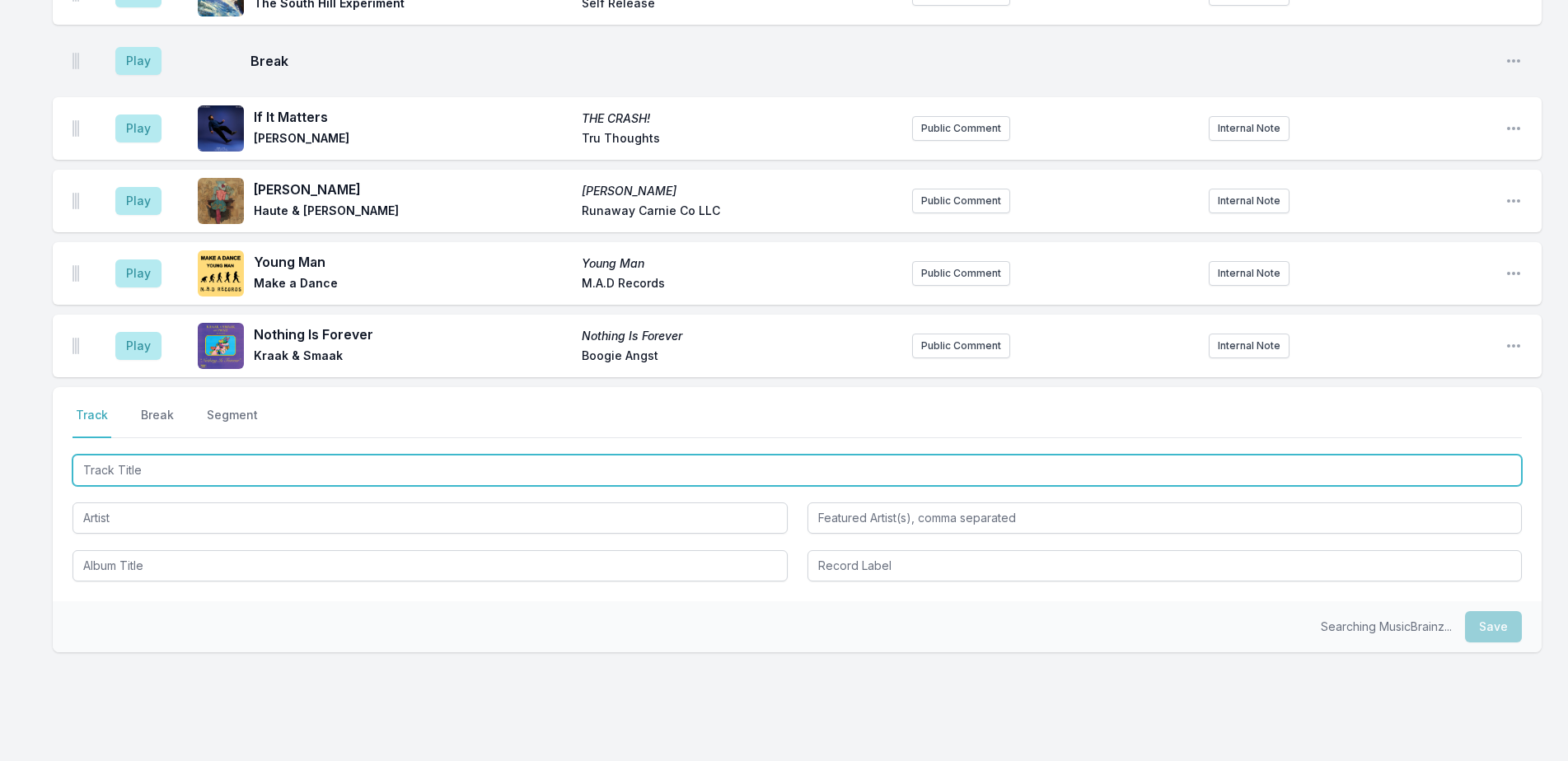
click at [479, 455] on input "Track Title" at bounding box center [798, 471] width 1449 height 32
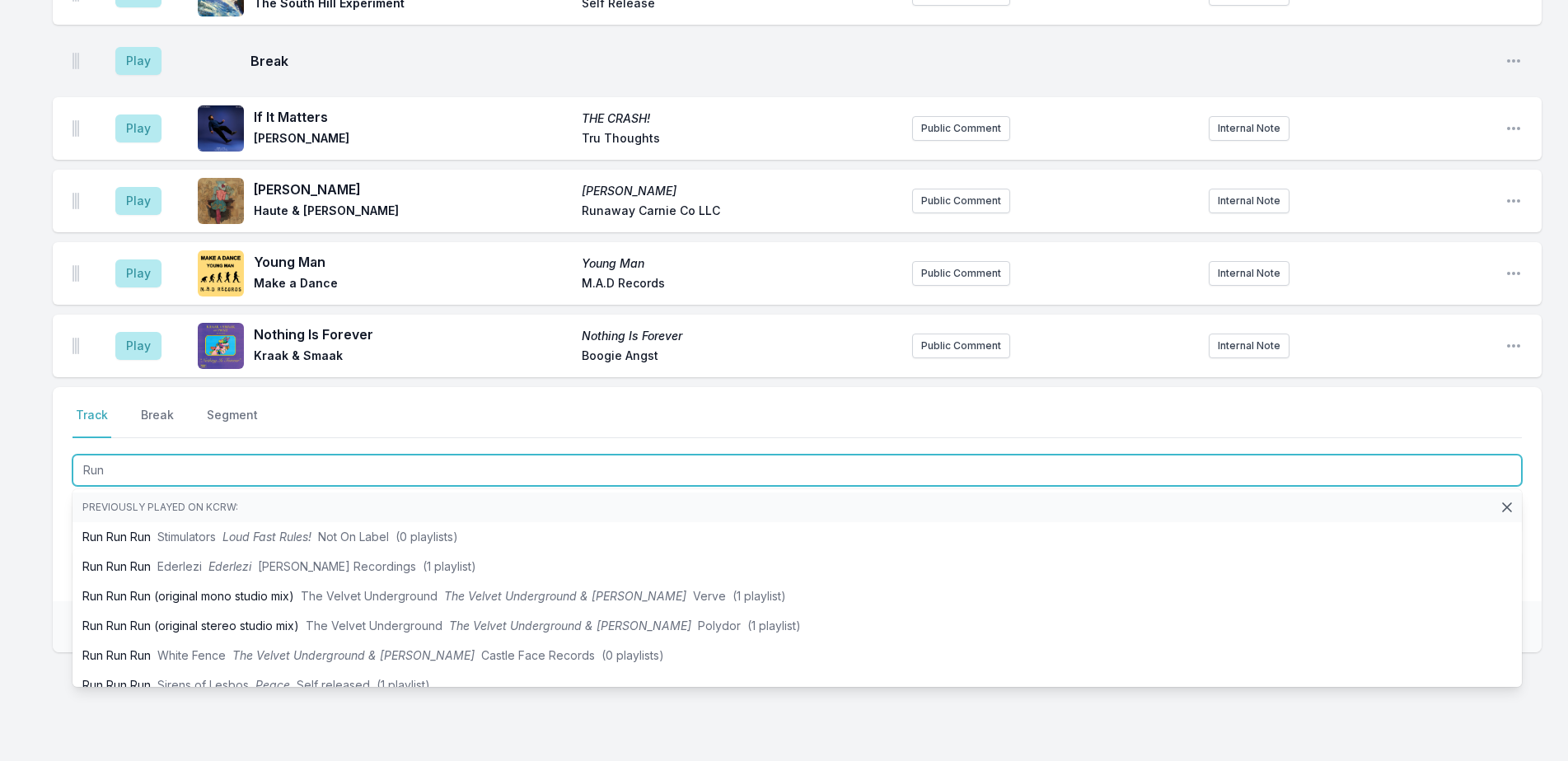
type input "Run"
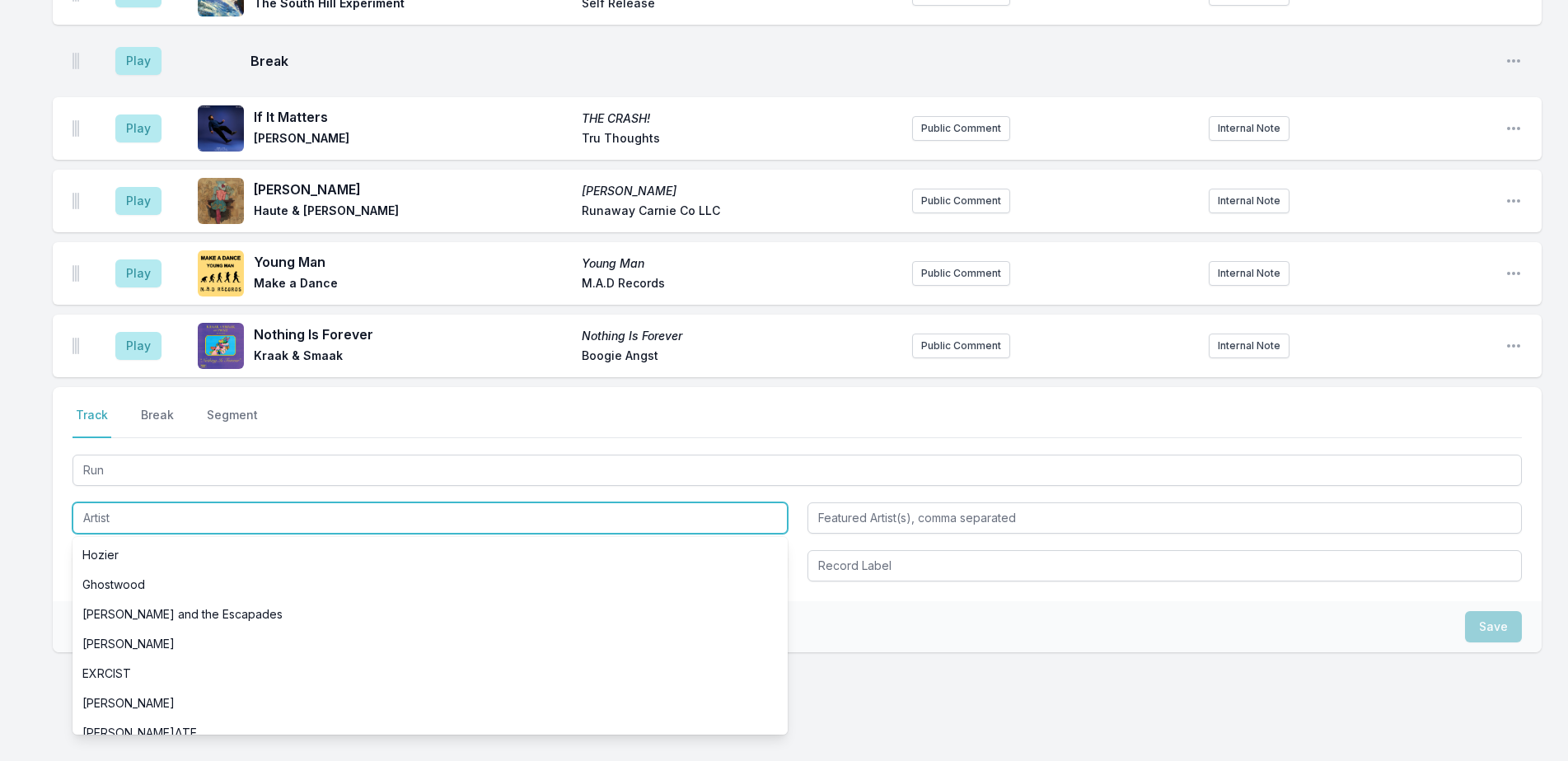
click at [197, 502] on input "Artist" at bounding box center [431, 518] width 715 height 32
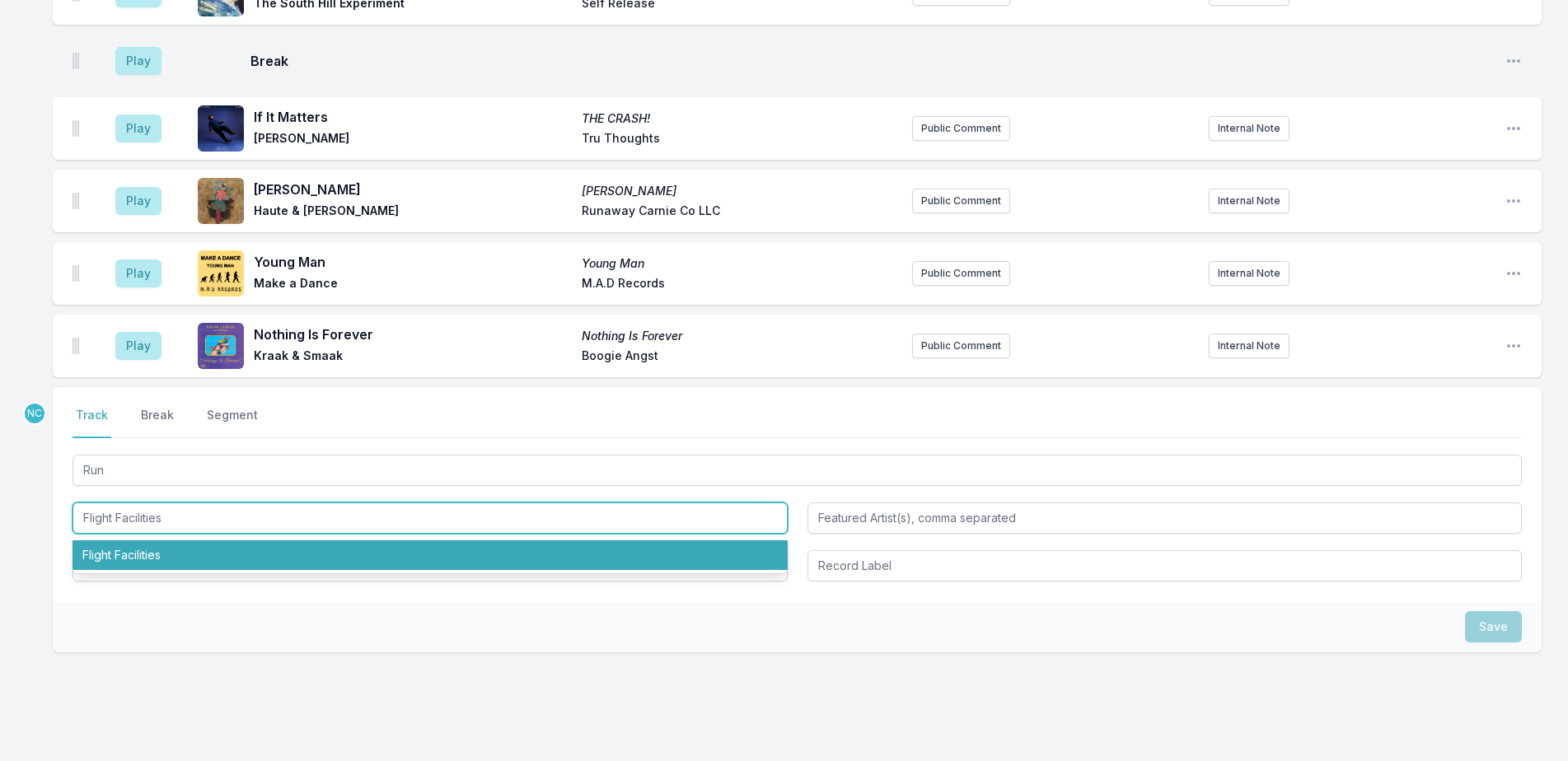
click at [193, 541] on li "Flight Facilities" at bounding box center [431, 556] width 715 height 30
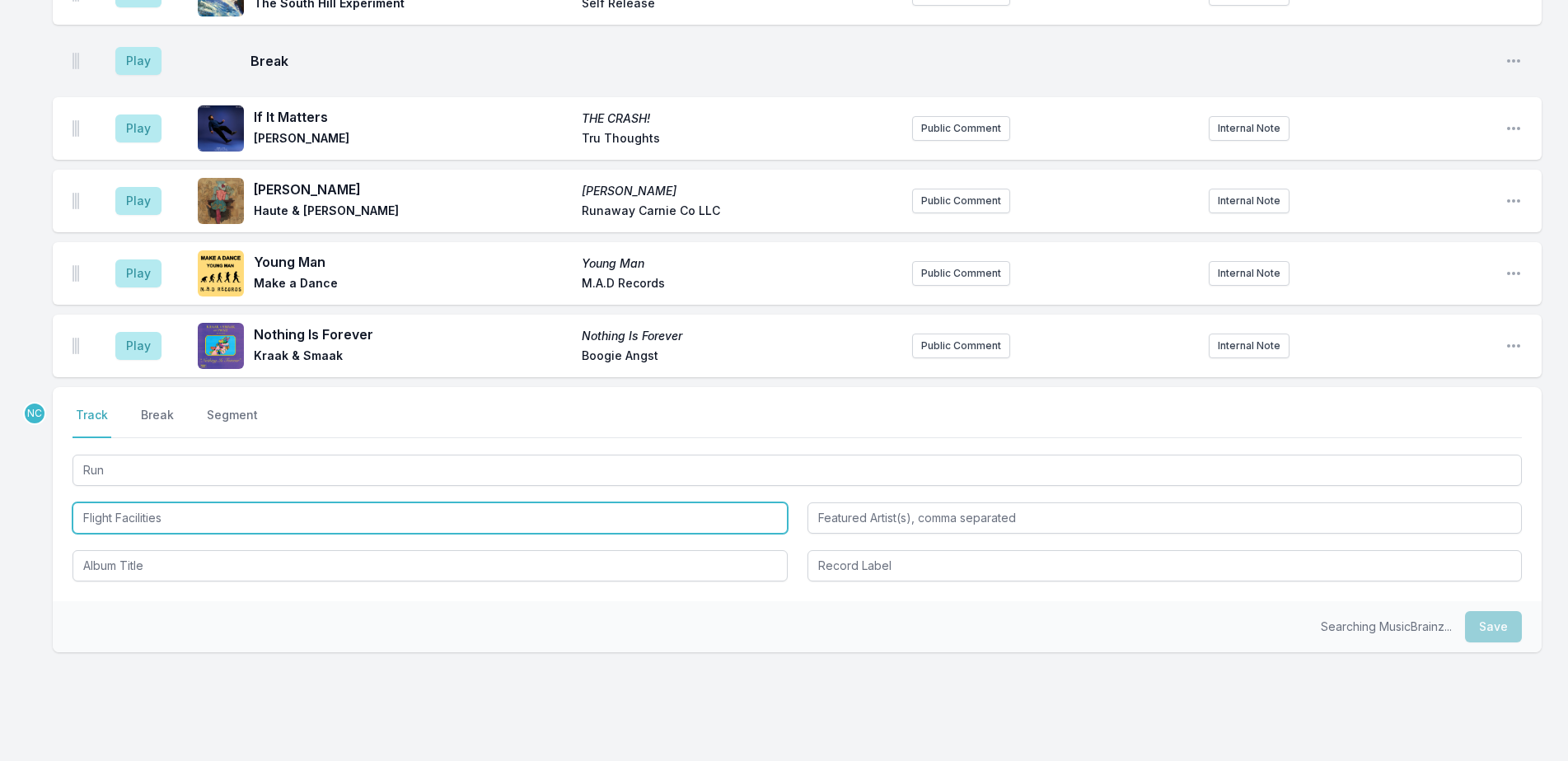
type input "Flight Facilities"
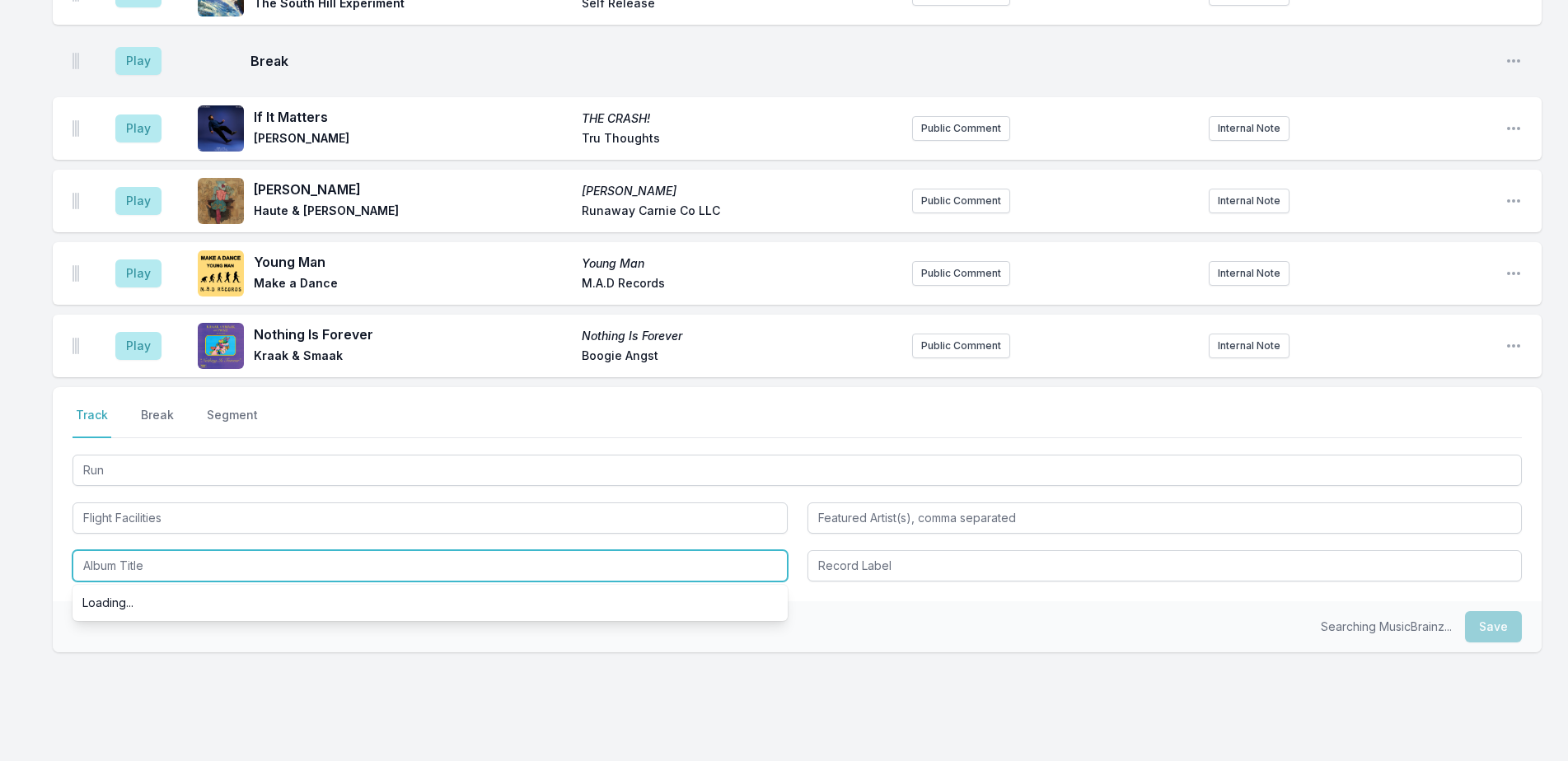
click at [199, 550] on input "Album Title" at bounding box center [431, 566] width 715 height 32
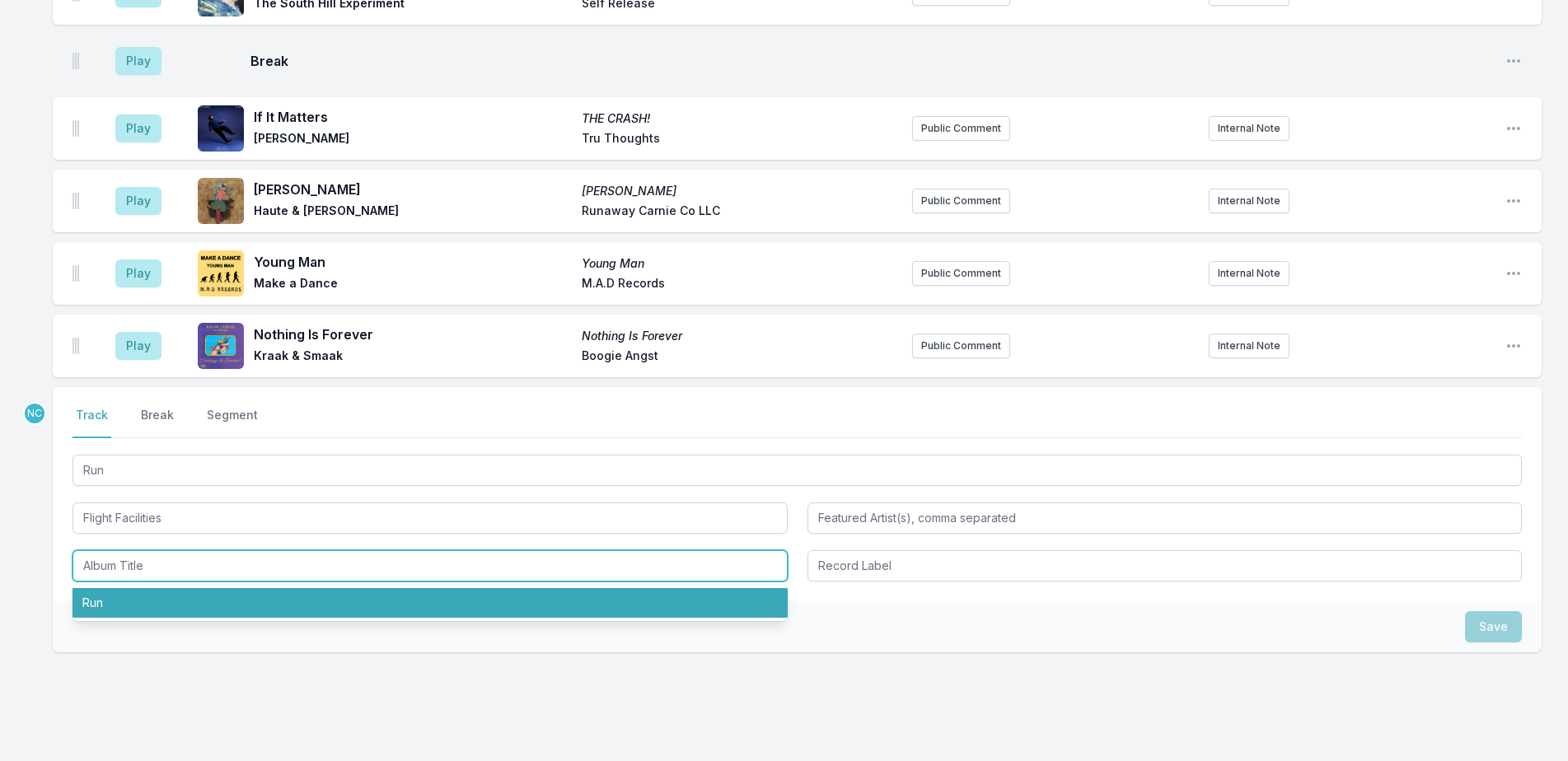
click at [201, 588] on li "Run" at bounding box center [431, 603] width 715 height 30
type input "Run"
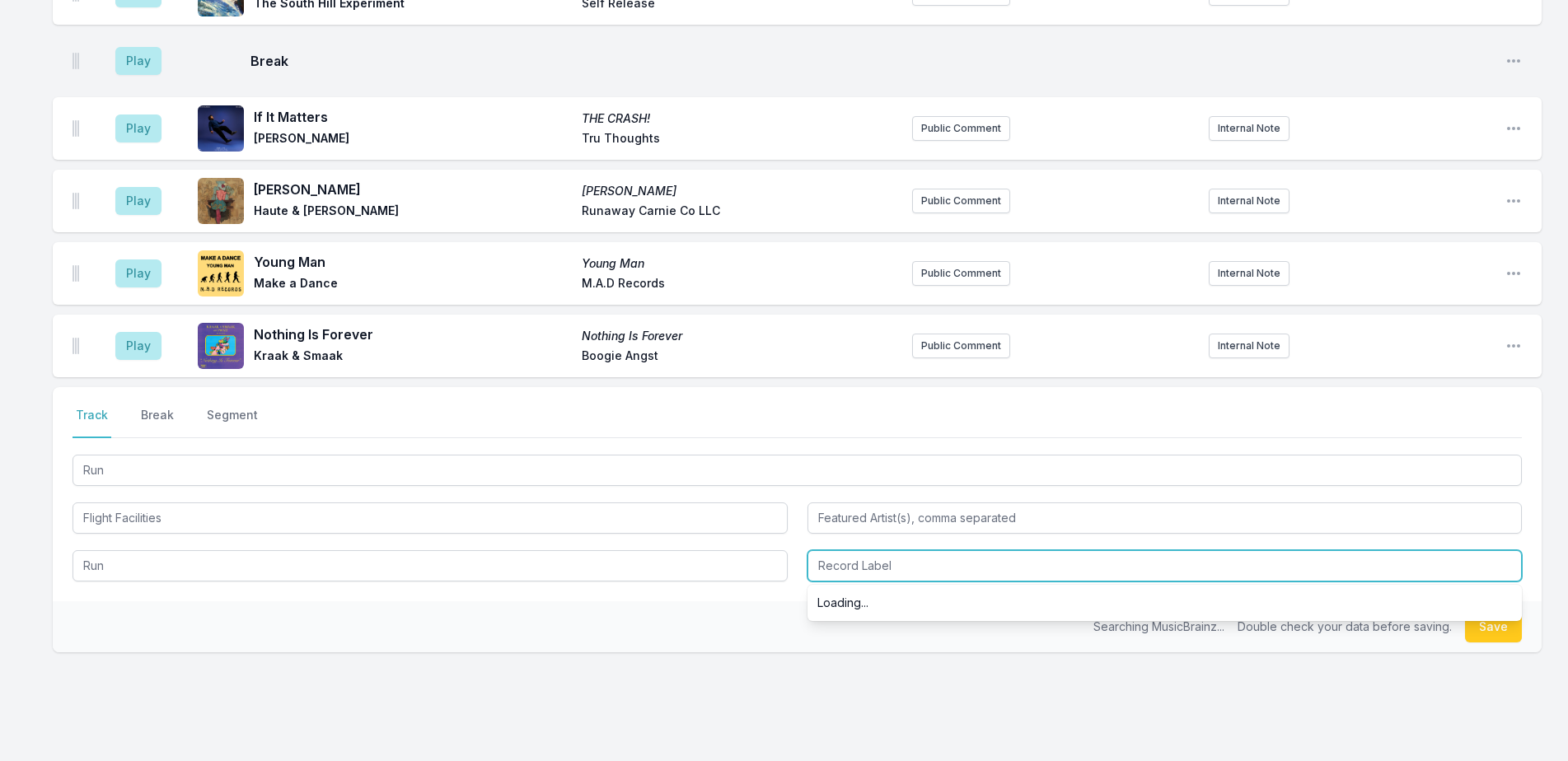
click at [895, 550] on input "Record Label" at bounding box center [1165, 566] width 715 height 32
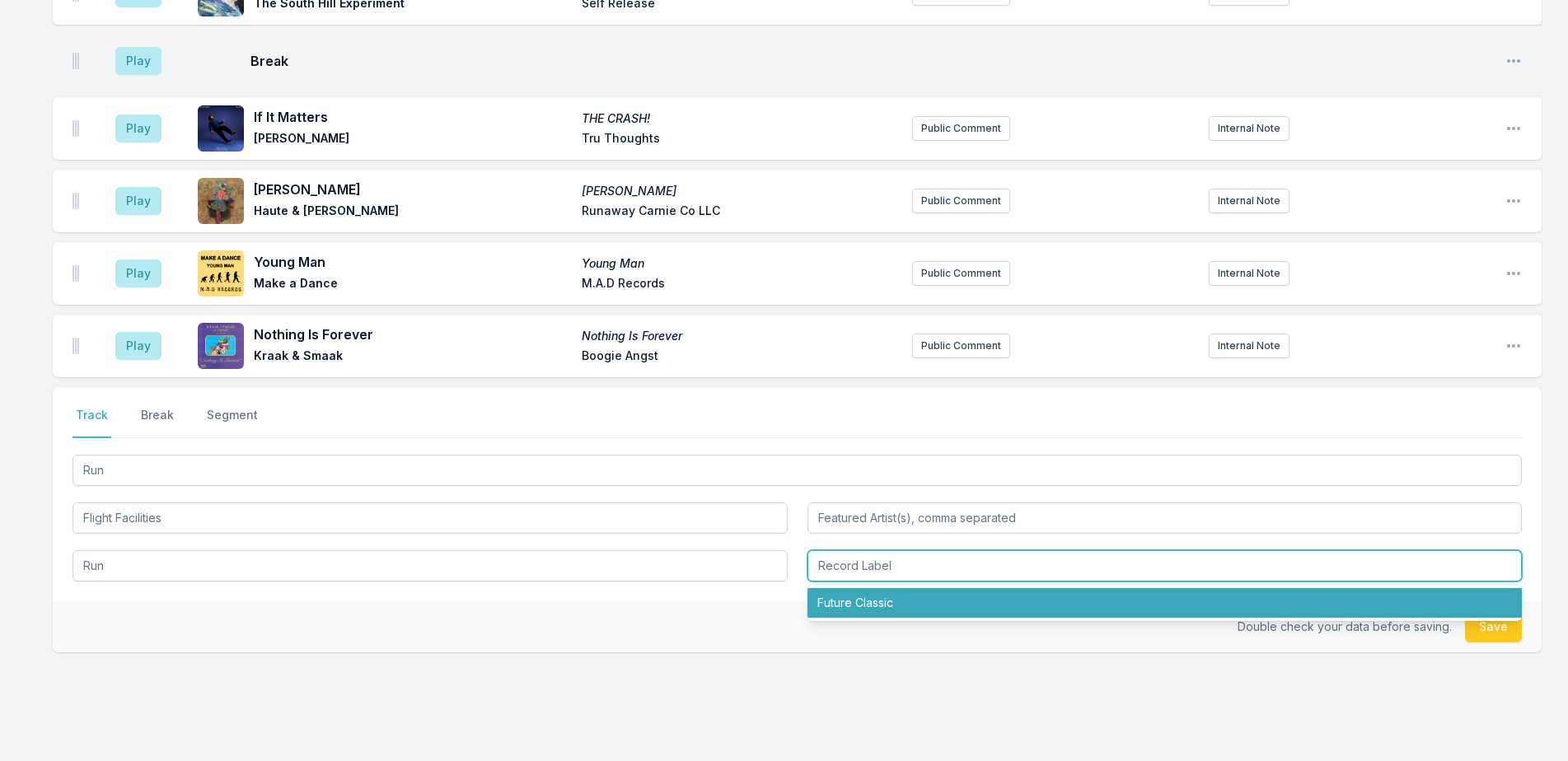
click at [906, 588] on li "Future Classic" at bounding box center [1165, 603] width 715 height 30
type input "Future Classic"
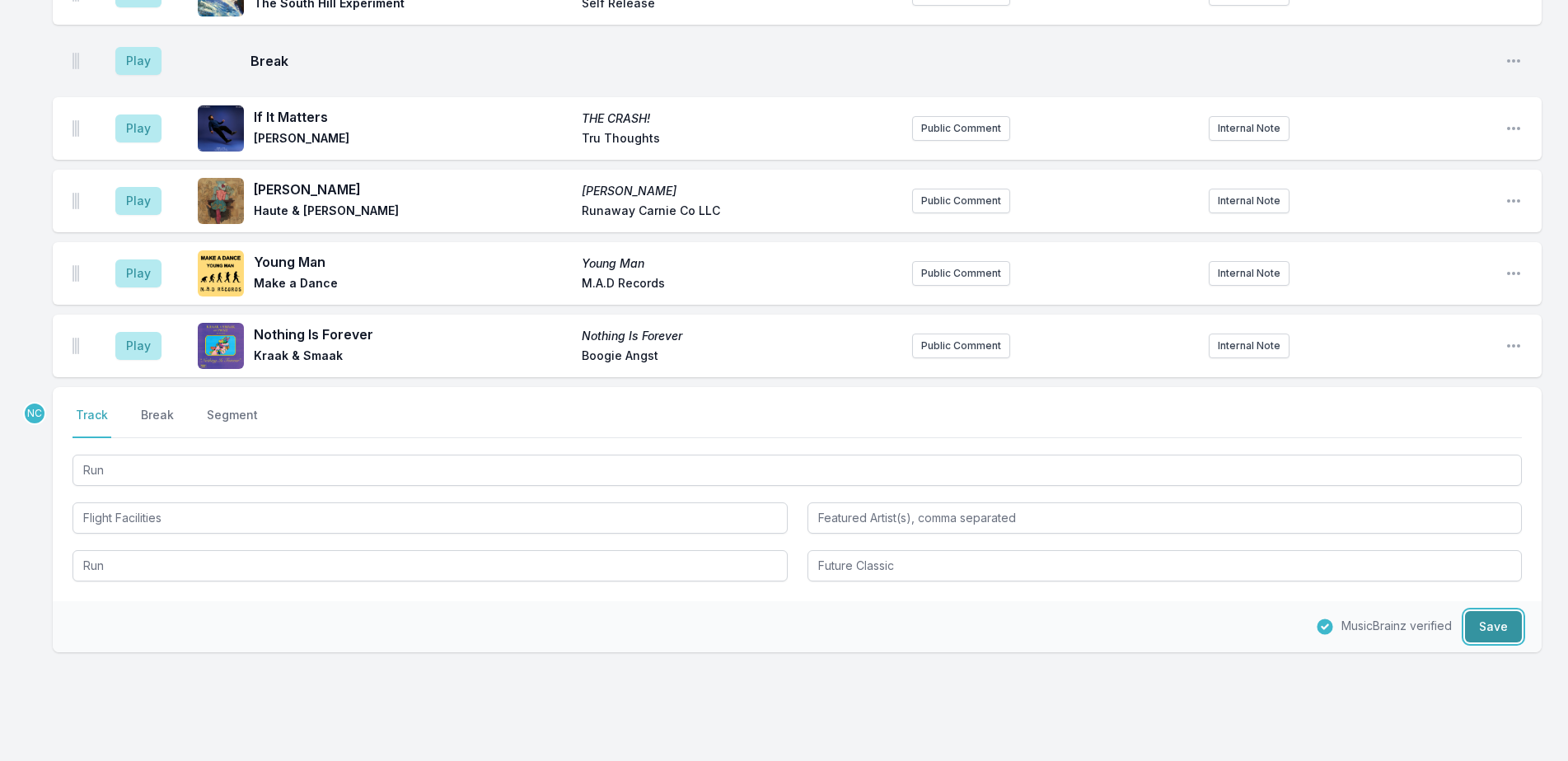
click at [1479, 612] on button "Save" at bounding box center [1493, 627] width 57 height 32
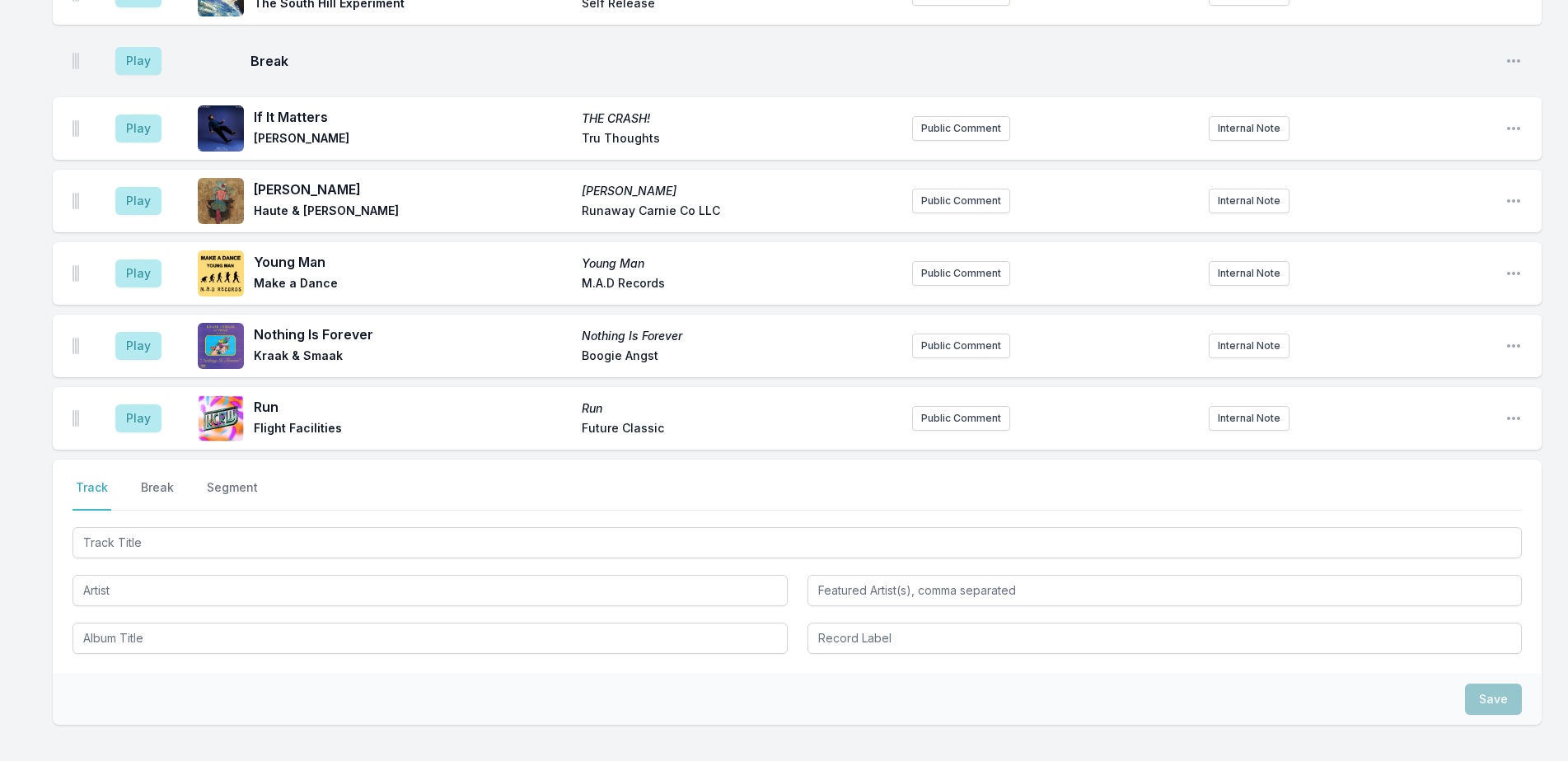
scroll to position [1982, 0]
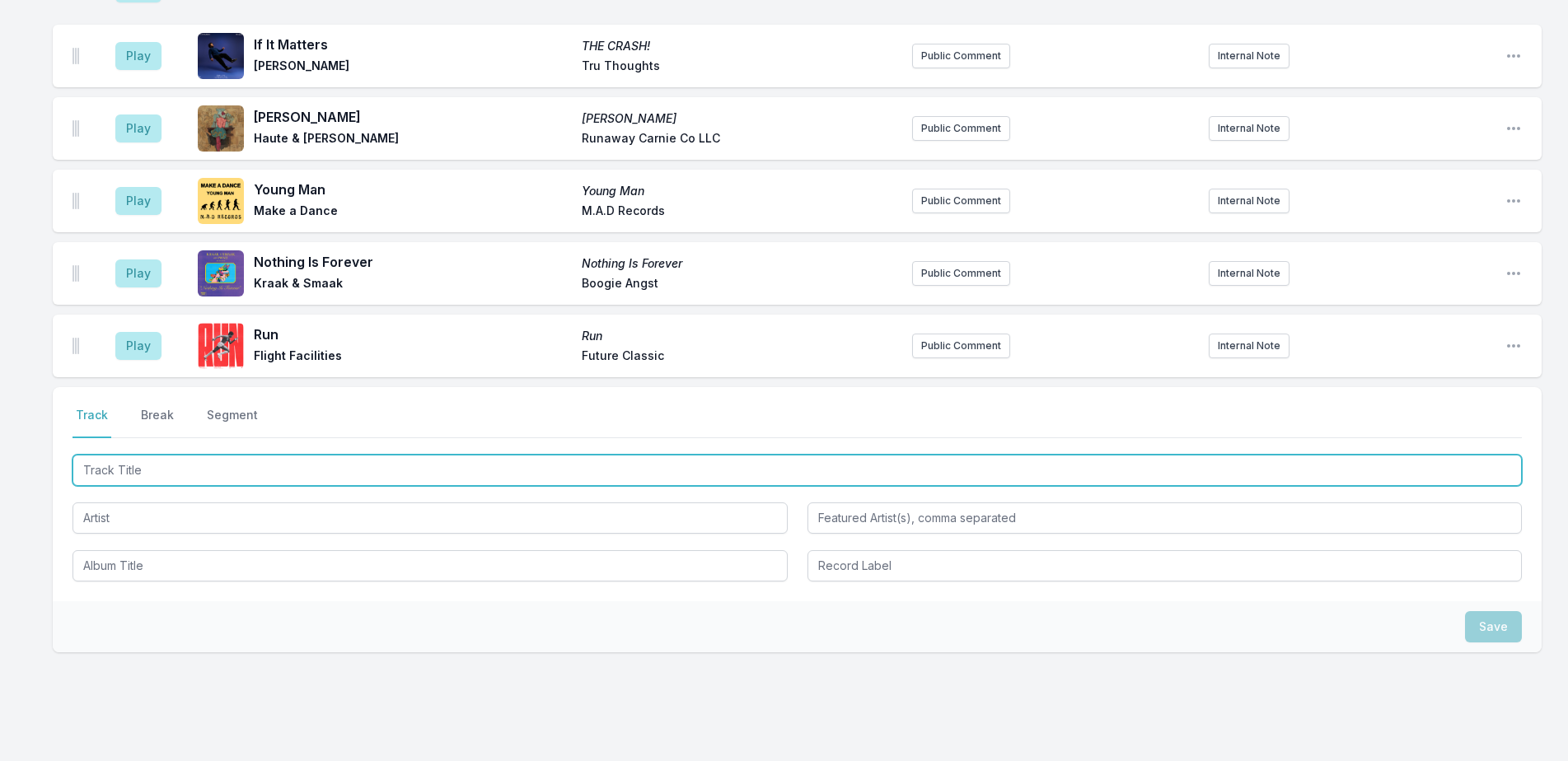
click at [1113, 455] on input "Track Title" at bounding box center [798, 471] width 1449 height 32
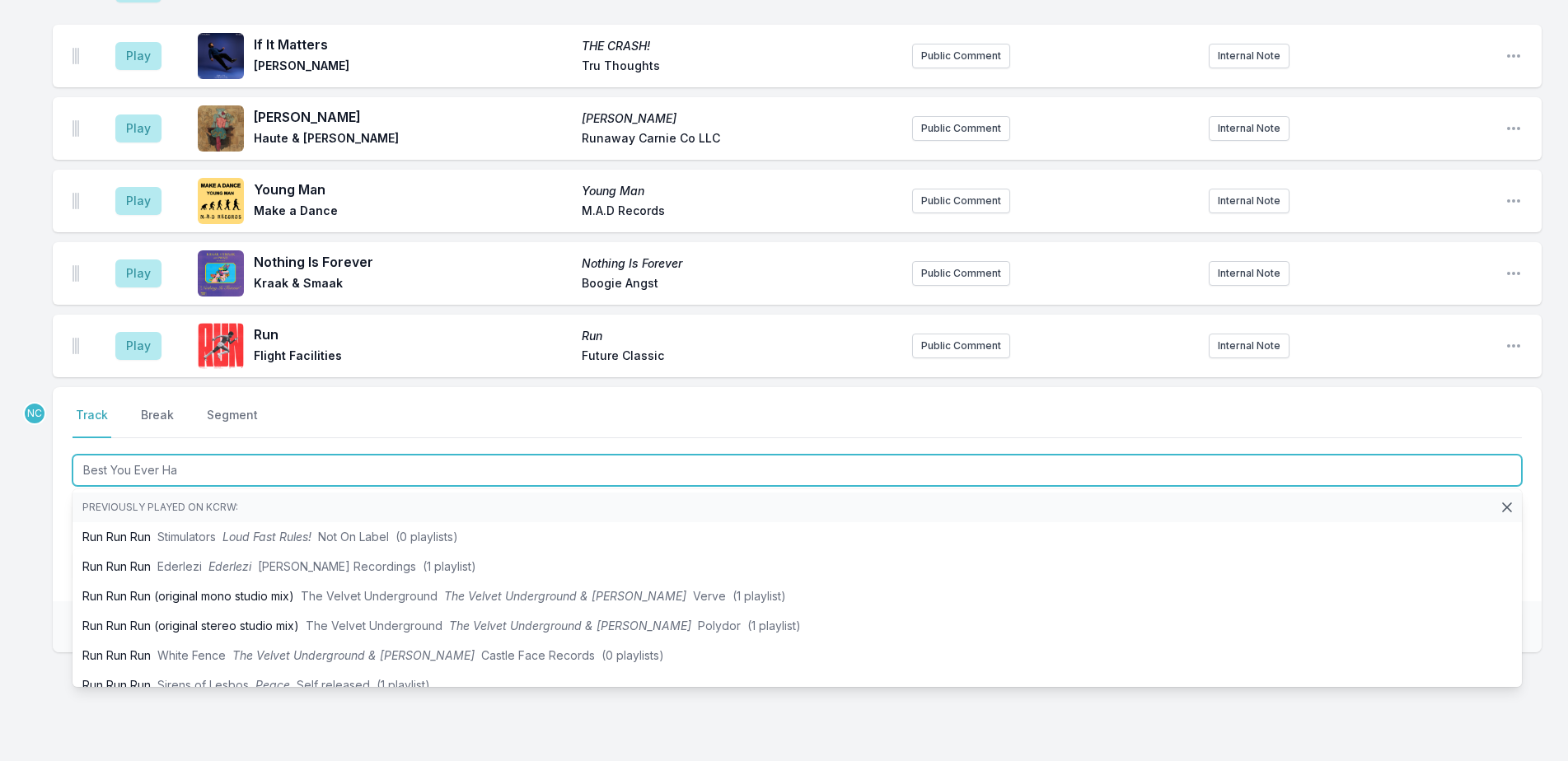
type input "Best You Ever Had"
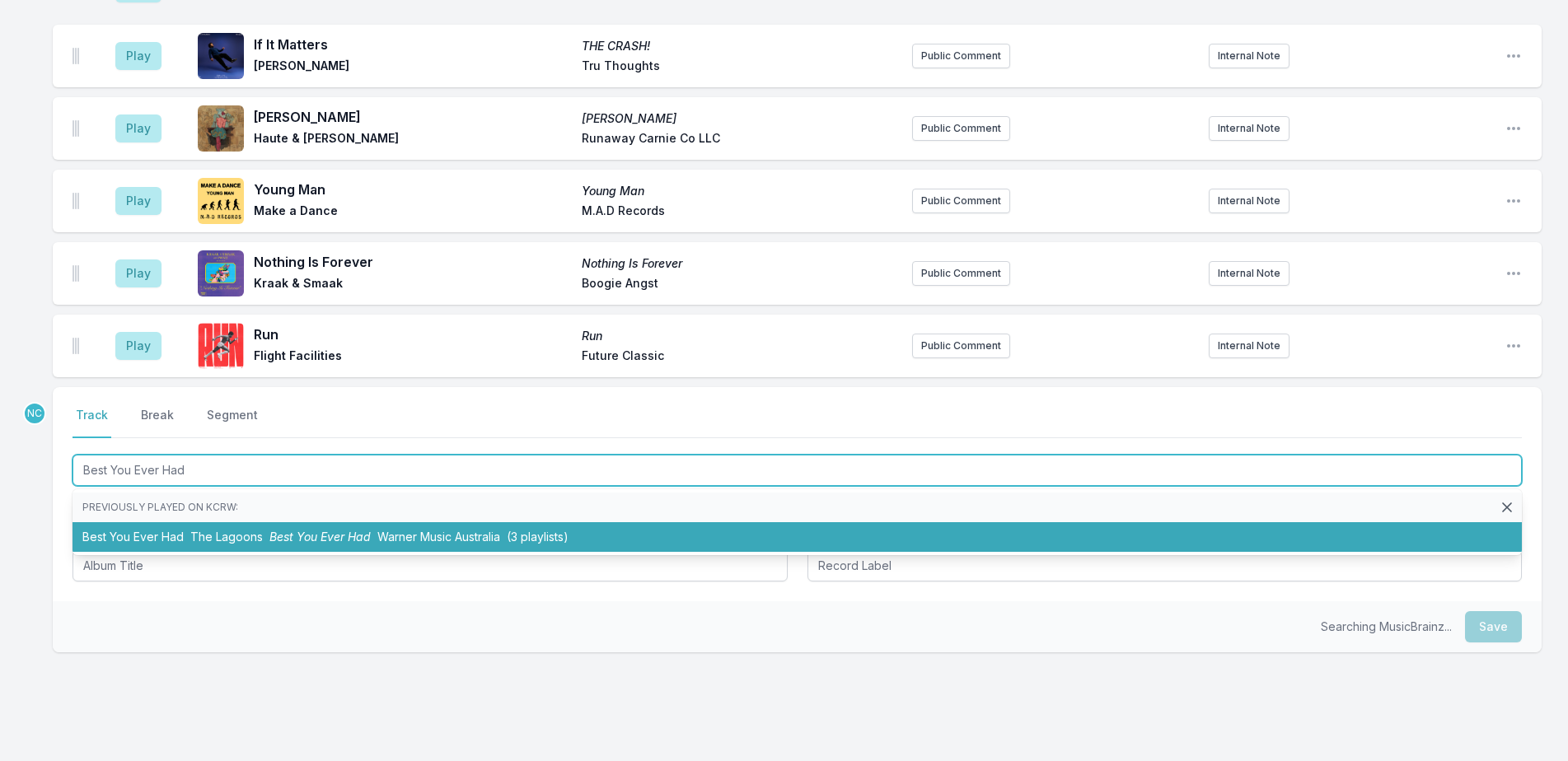
click at [346, 522] on li "Best You Ever Had The Lagoons Best You Ever Had Warner Music Australia (3 playl…" at bounding box center [798, 537] width 1449 height 30
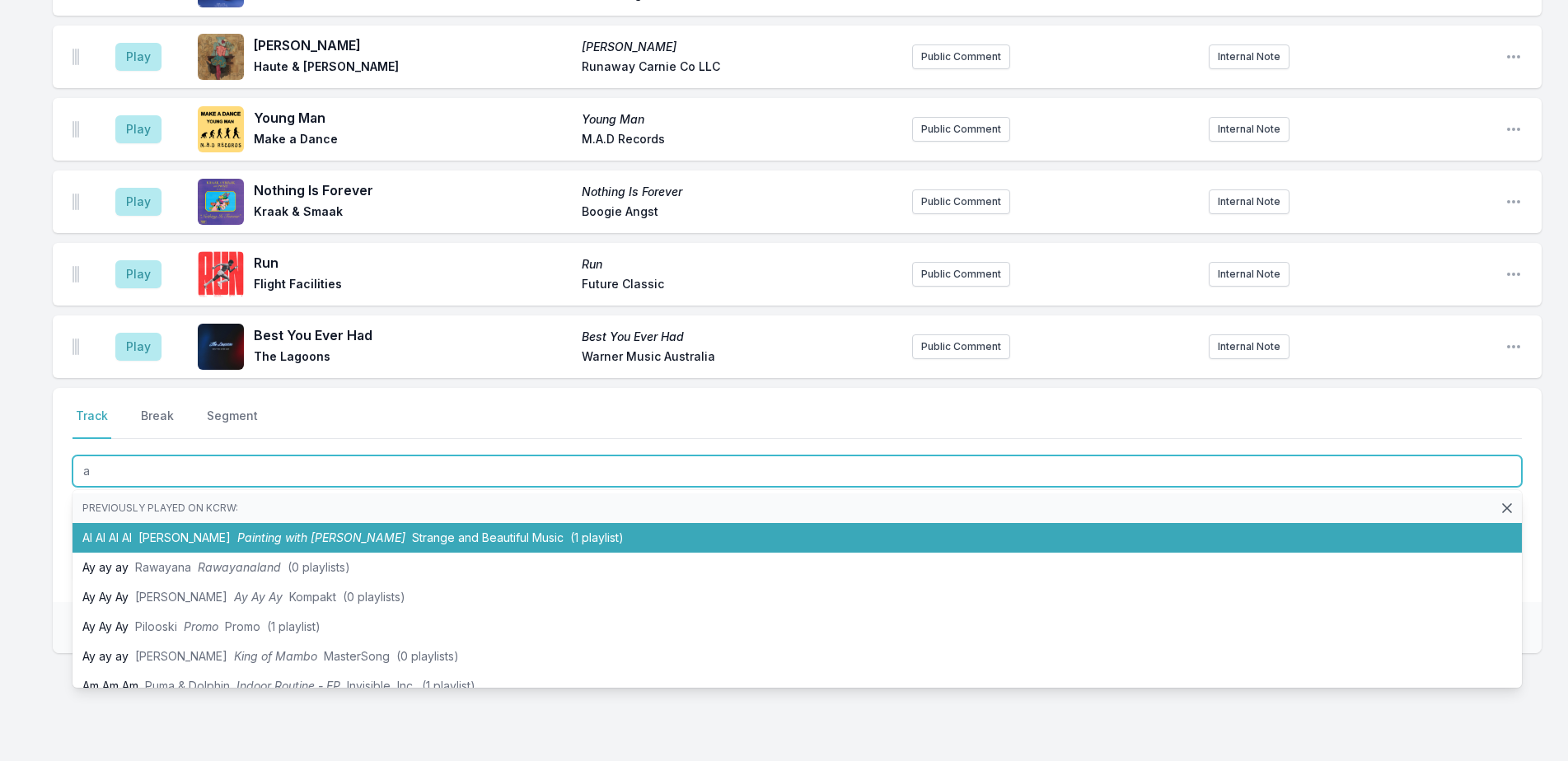
scroll to position [2054, 0]
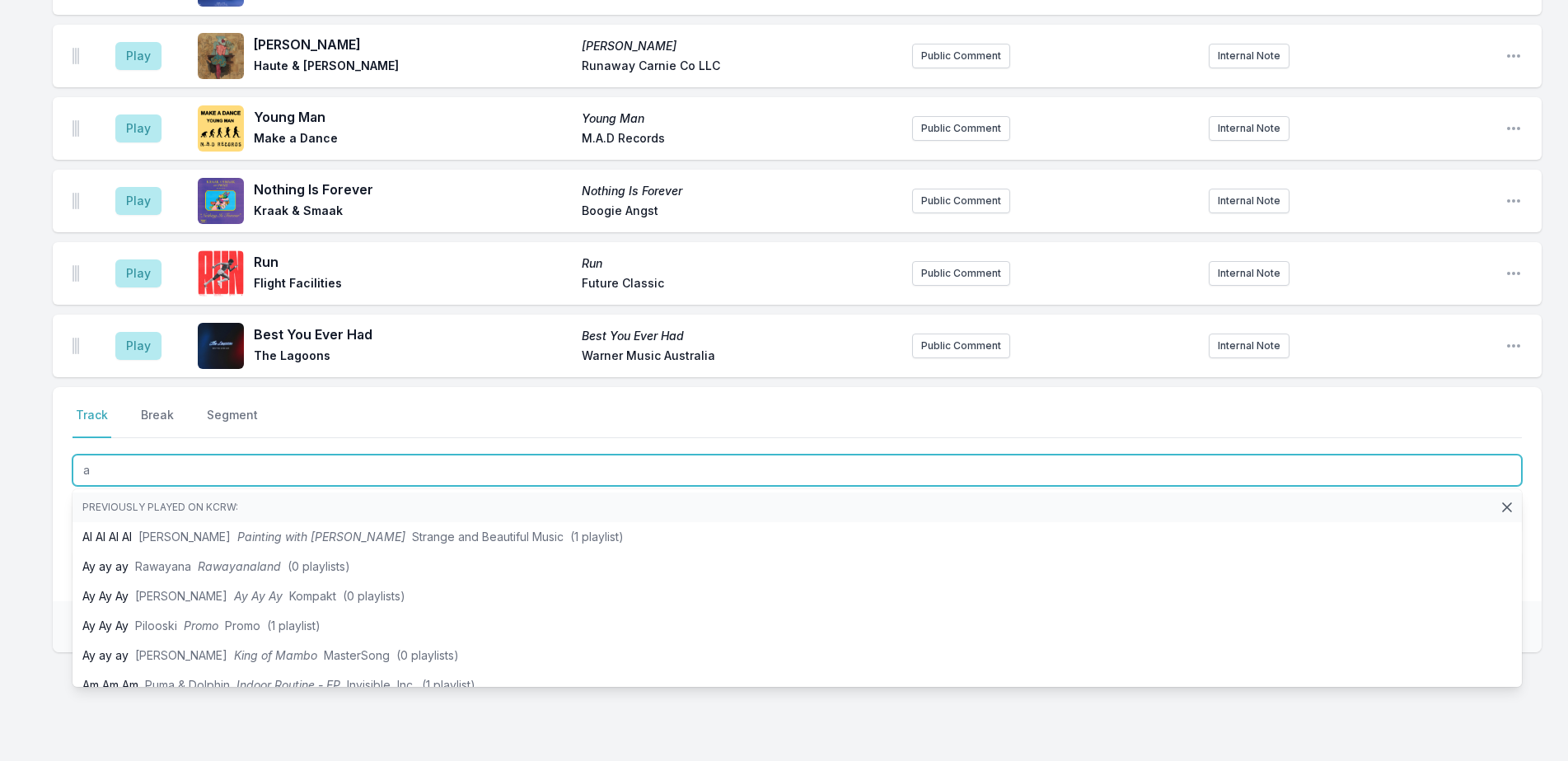
click at [411, 455] on input "a" at bounding box center [798, 471] width 1449 height 32
type input "Belong to You"
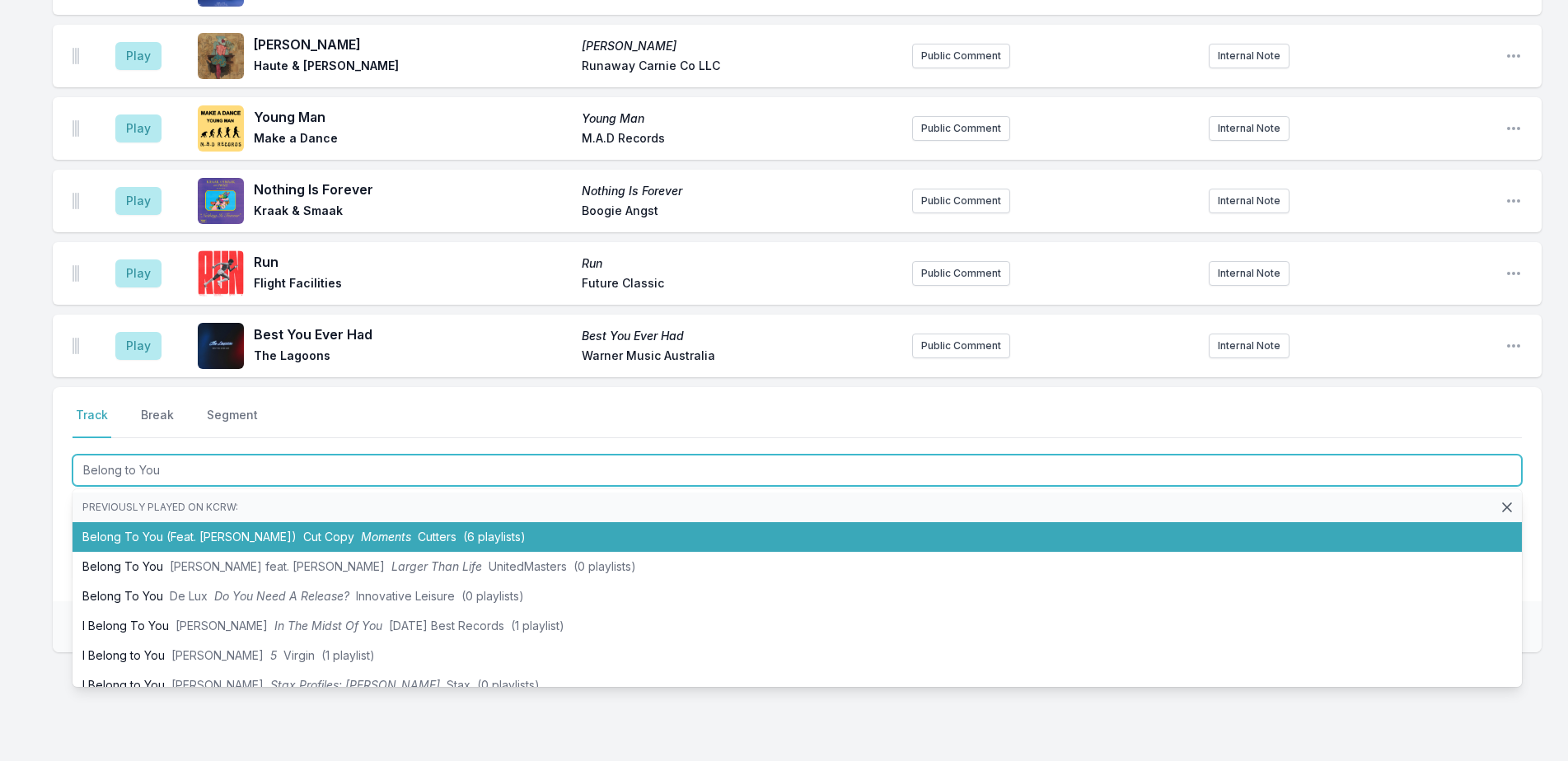
click at [171, 522] on li "Belong To You (Feat. Kate Bollinger) Cut Copy Moments Cutters (6 playlists)" at bounding box center [798, 537] width 1449 height 30
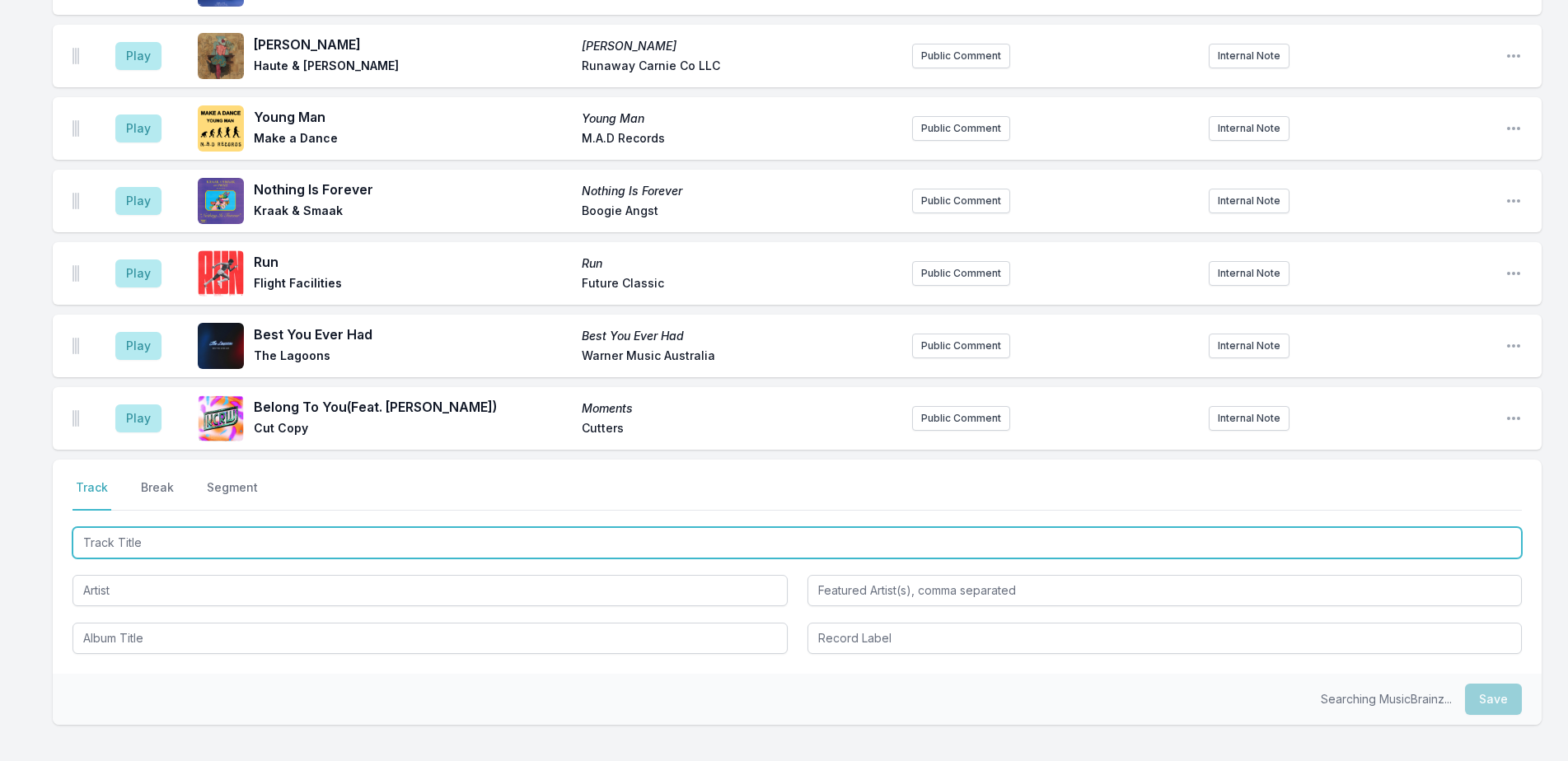
scroll to position [2127, 0]
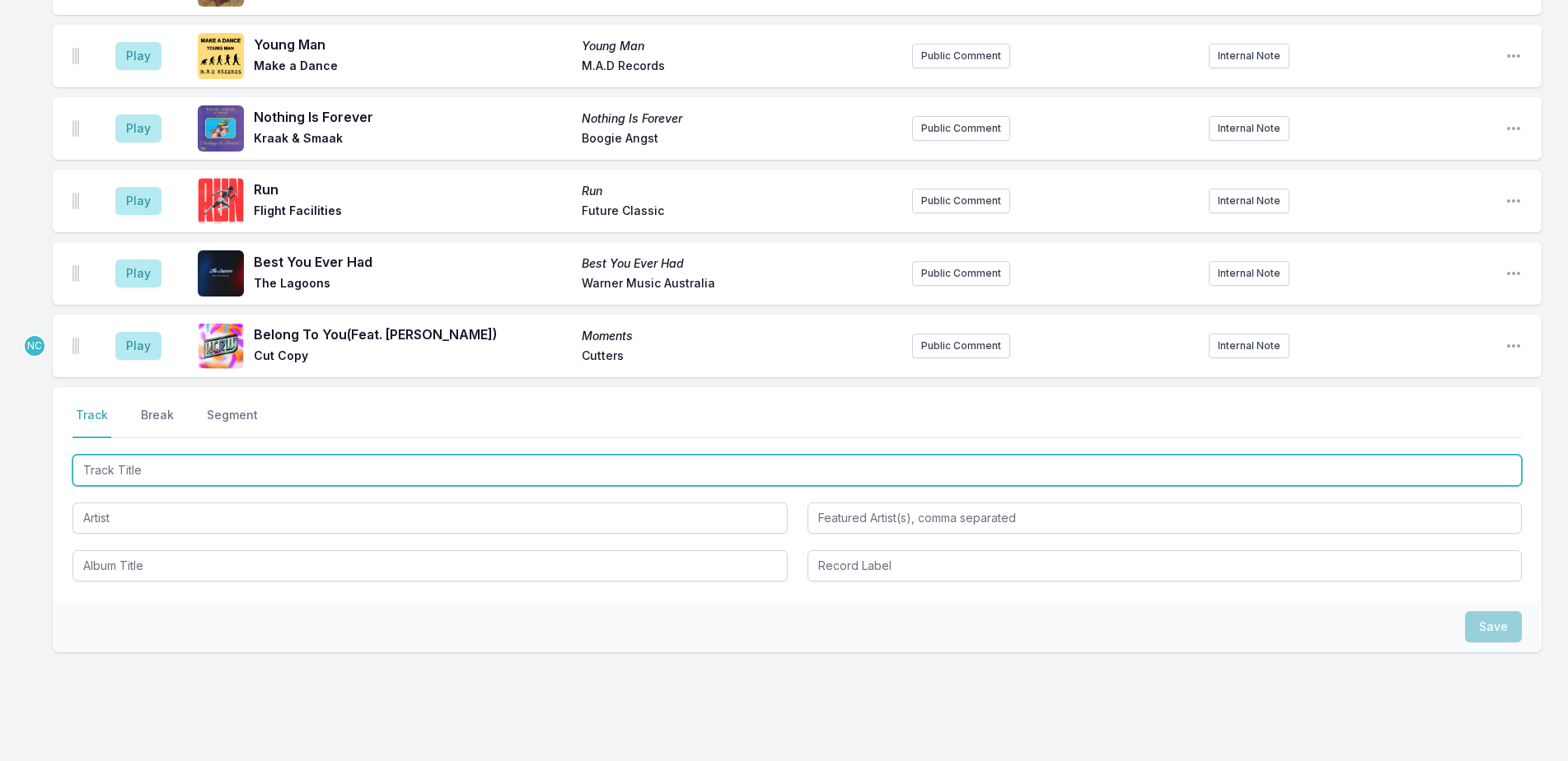
click at [151, 455] on input "Track Title" at bounding box center [798, 471] width 1449 height 32
type input "Disco Life"
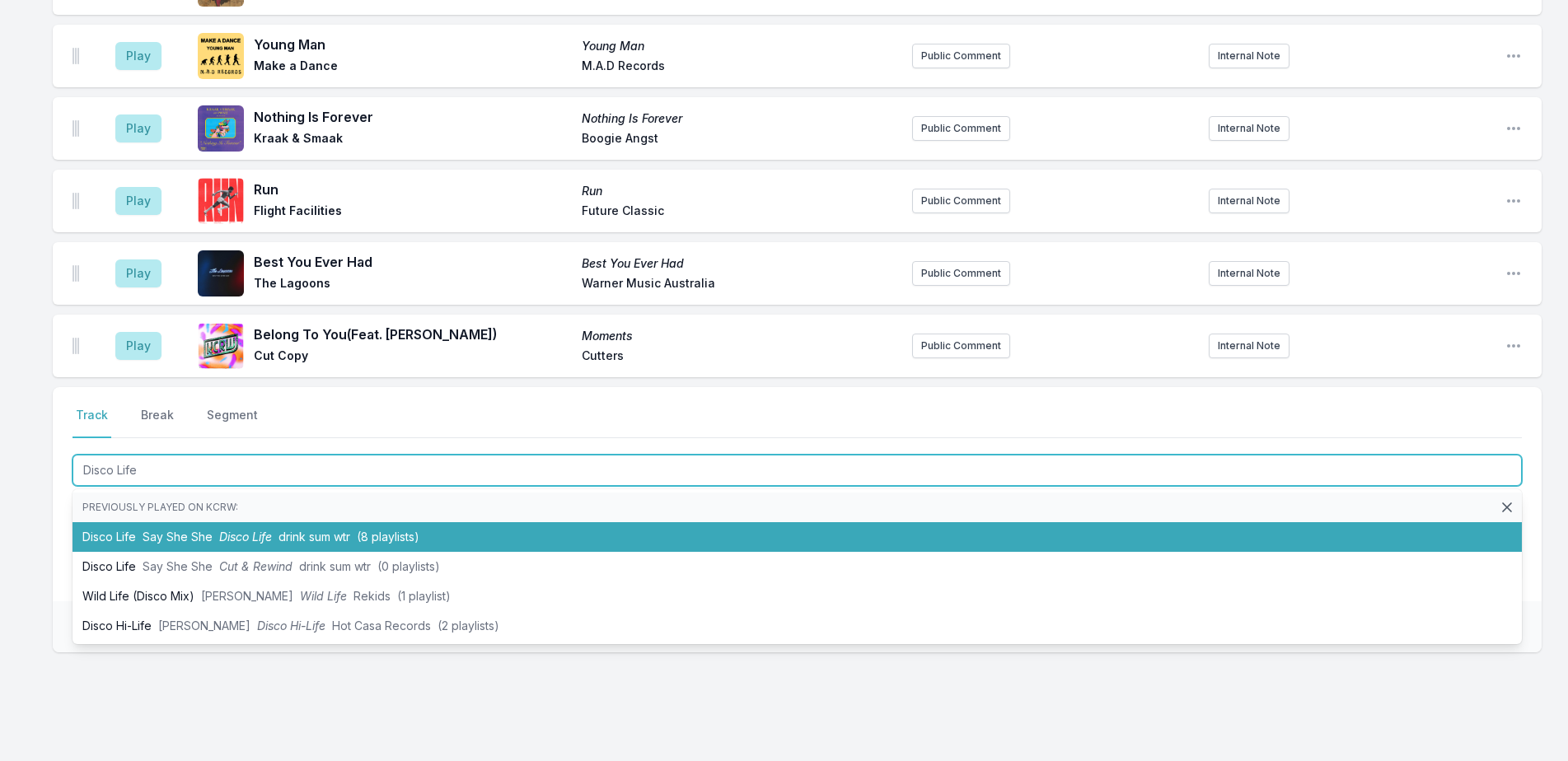
click at [104, 522] on li "Disco Life Say She She Disco Life drink sum wtr (8 playlists)" at bounding box center [798, 537] width 1449 height 30
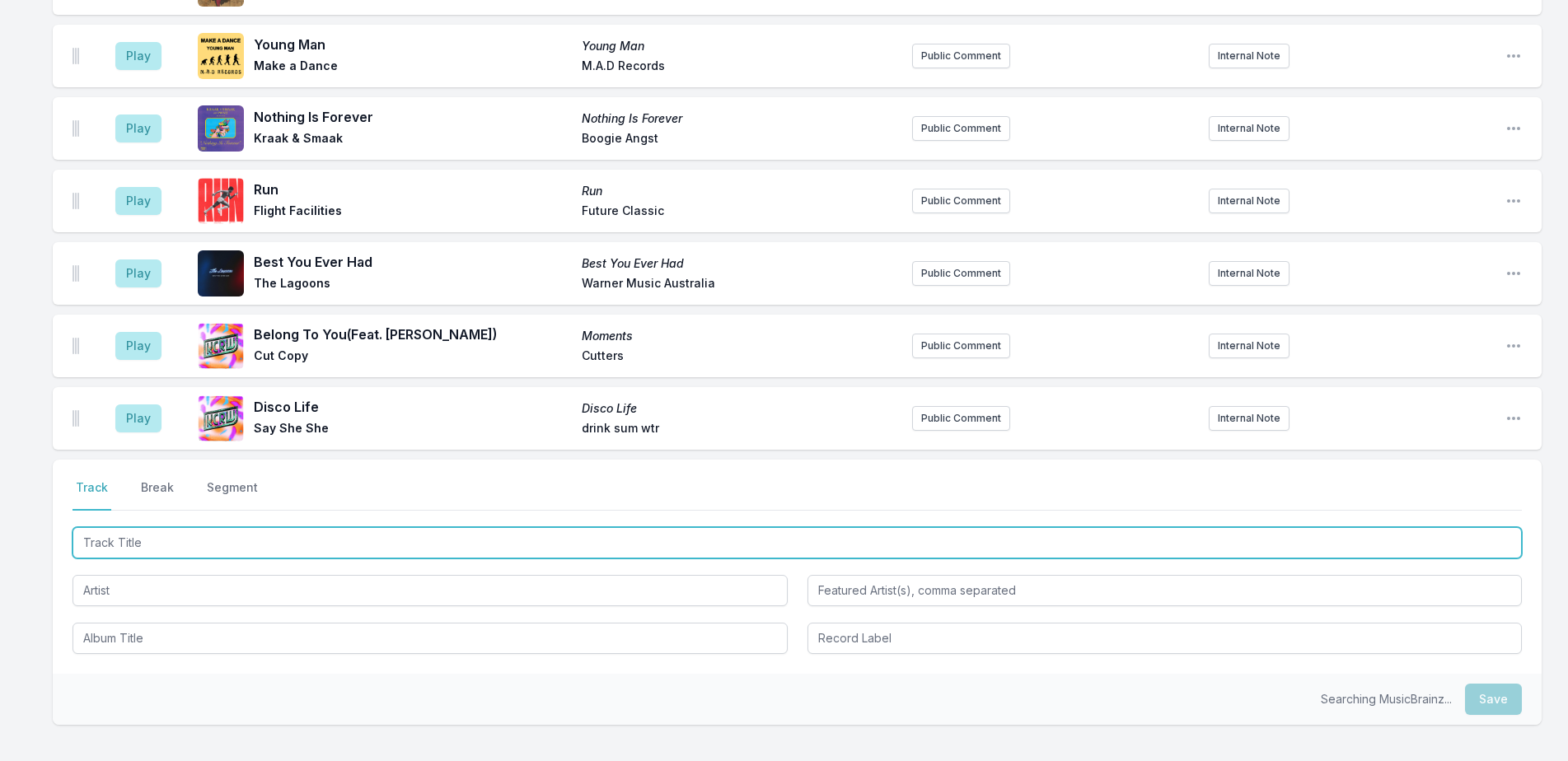
scroll to position [2200, 0]
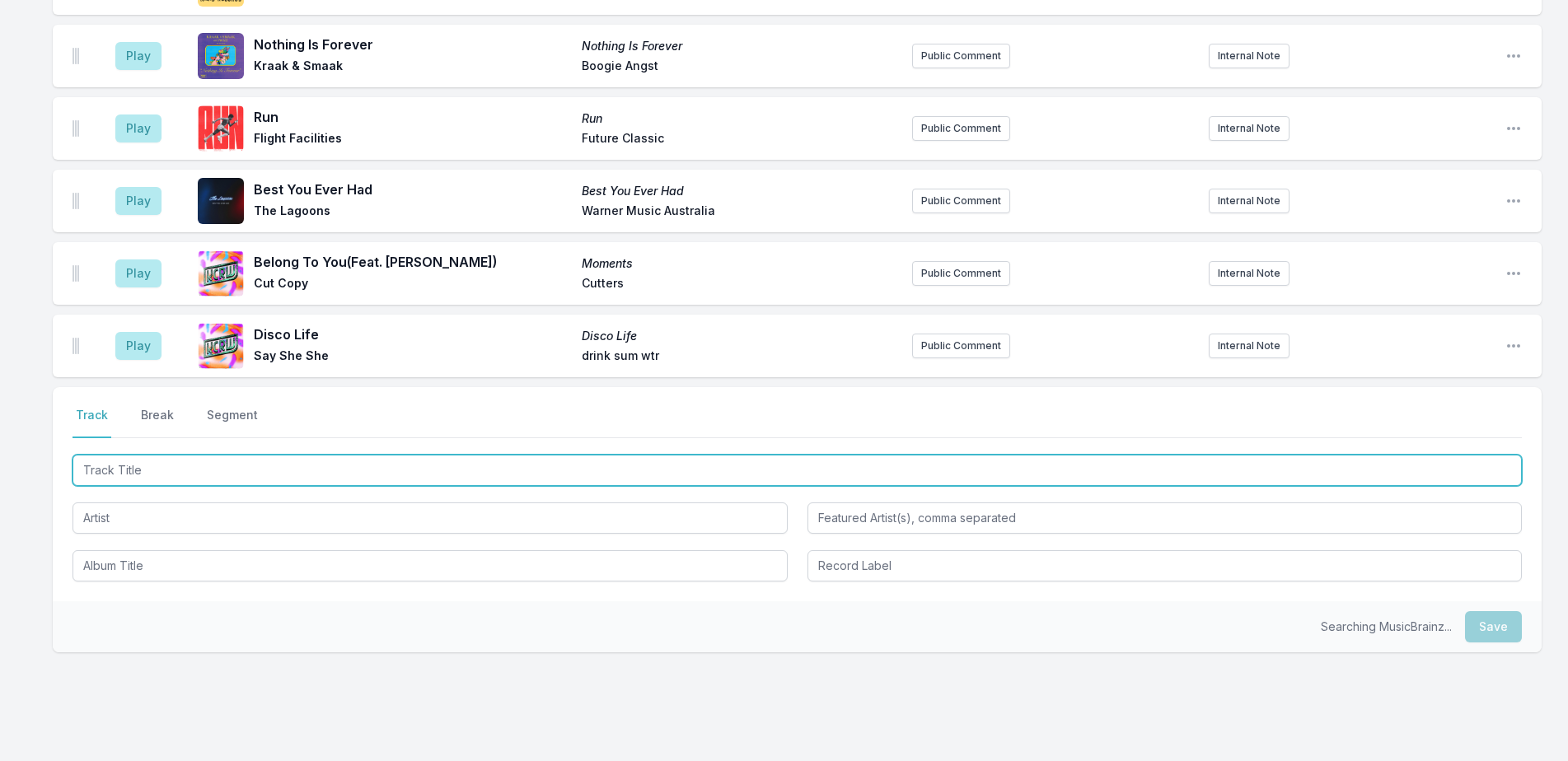
click at [228, 455] on input "Track Title" at bounding box center [798, 471] width 1449 height 32
type input "D"
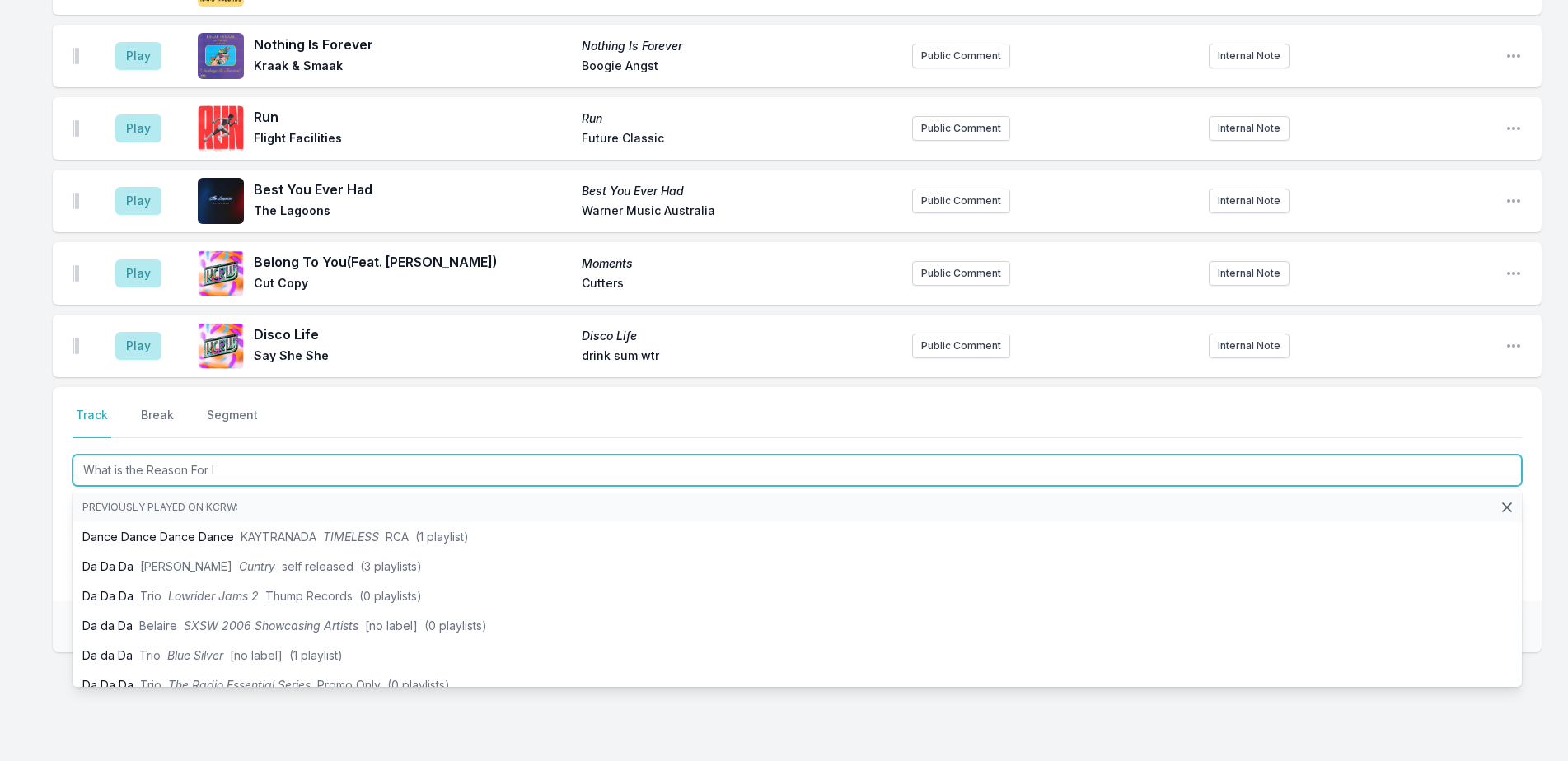
type input "What is the Reason For It"
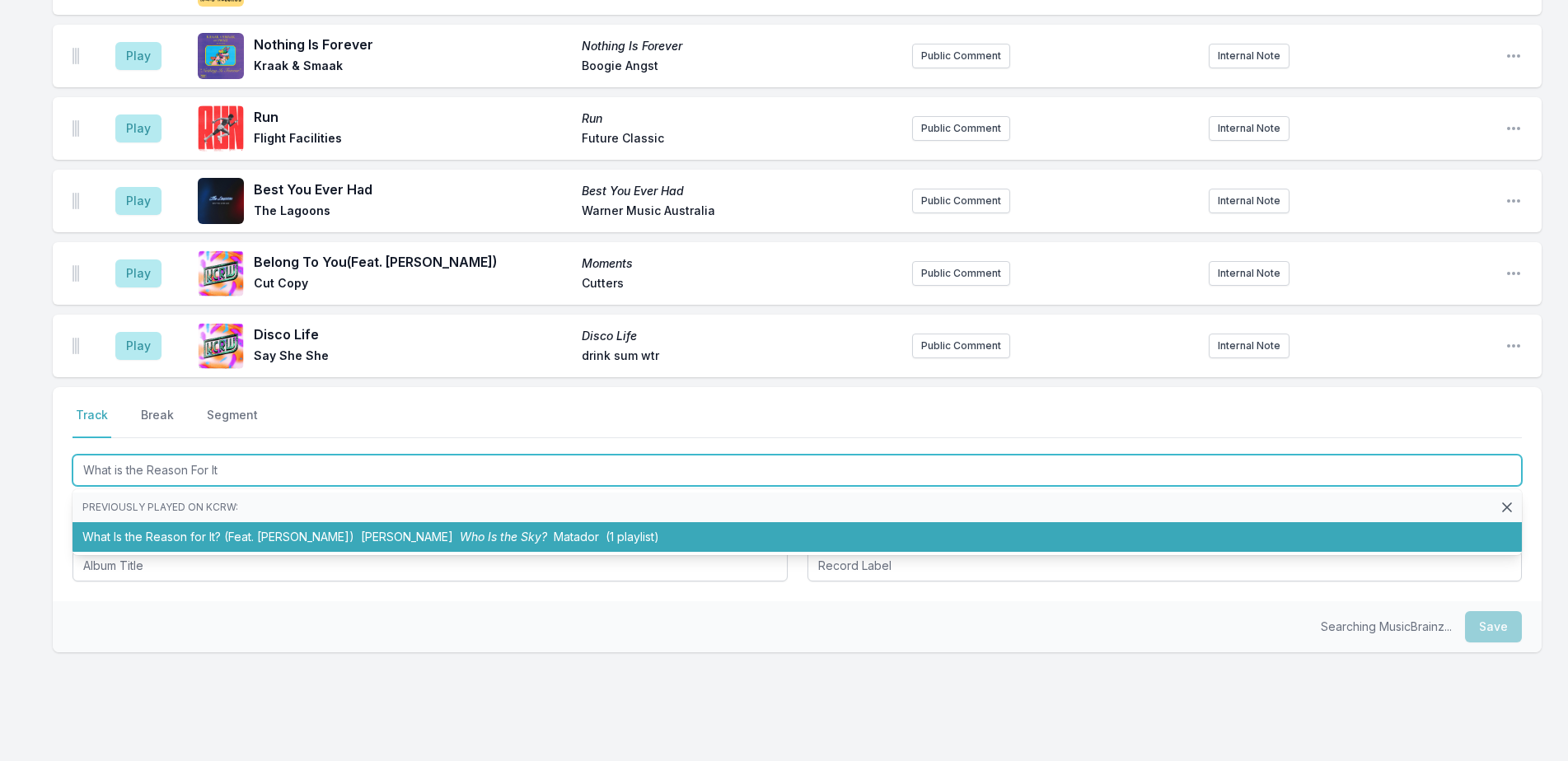
click at [322, 522] on li "What Is the Reason for It? (Feat. Hayley Williams) David Byrne Who Is the Sky? …" at bounding box center [798, 537] width 1449 height 30
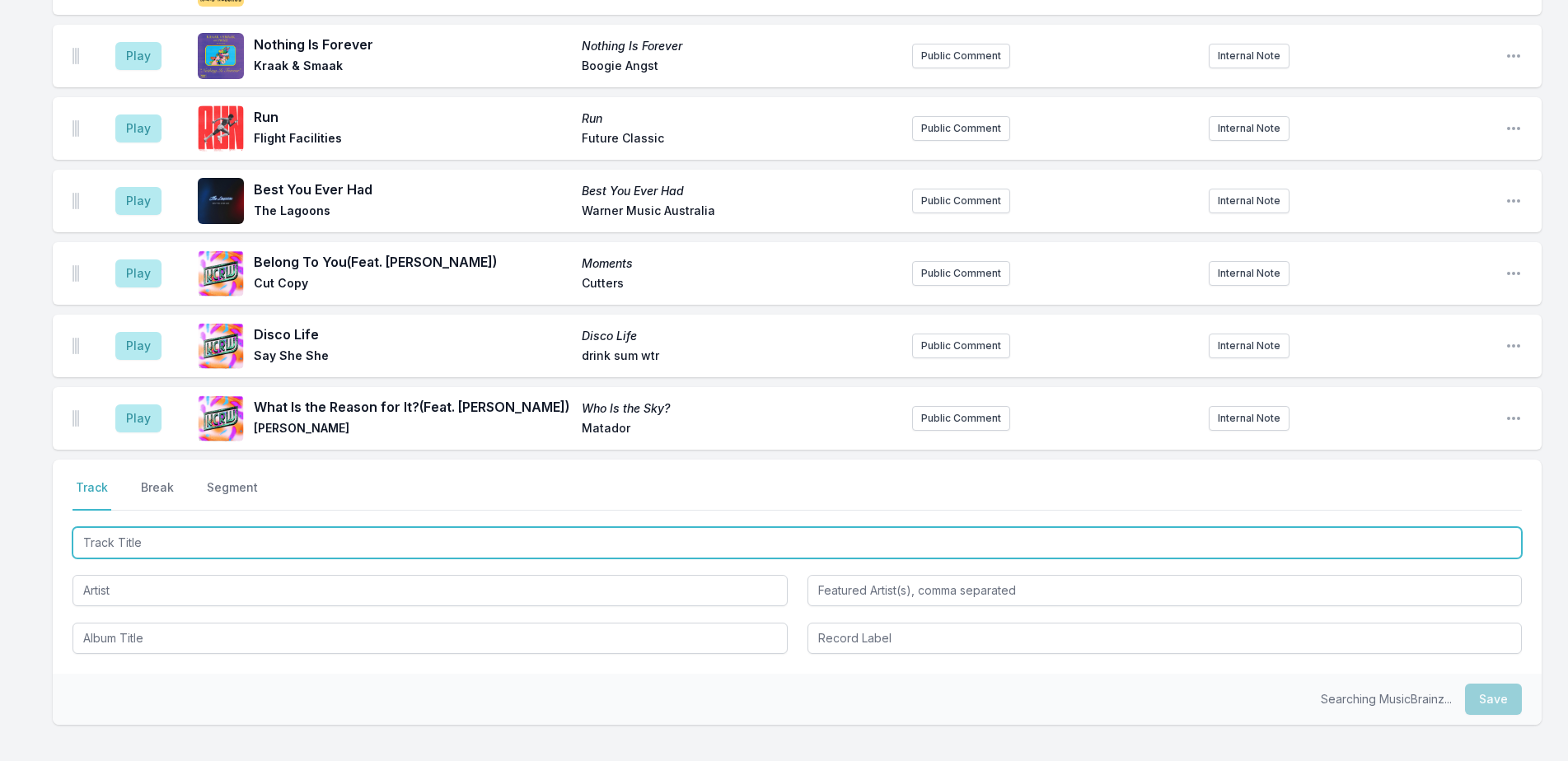
scroll to position [2272, 0]
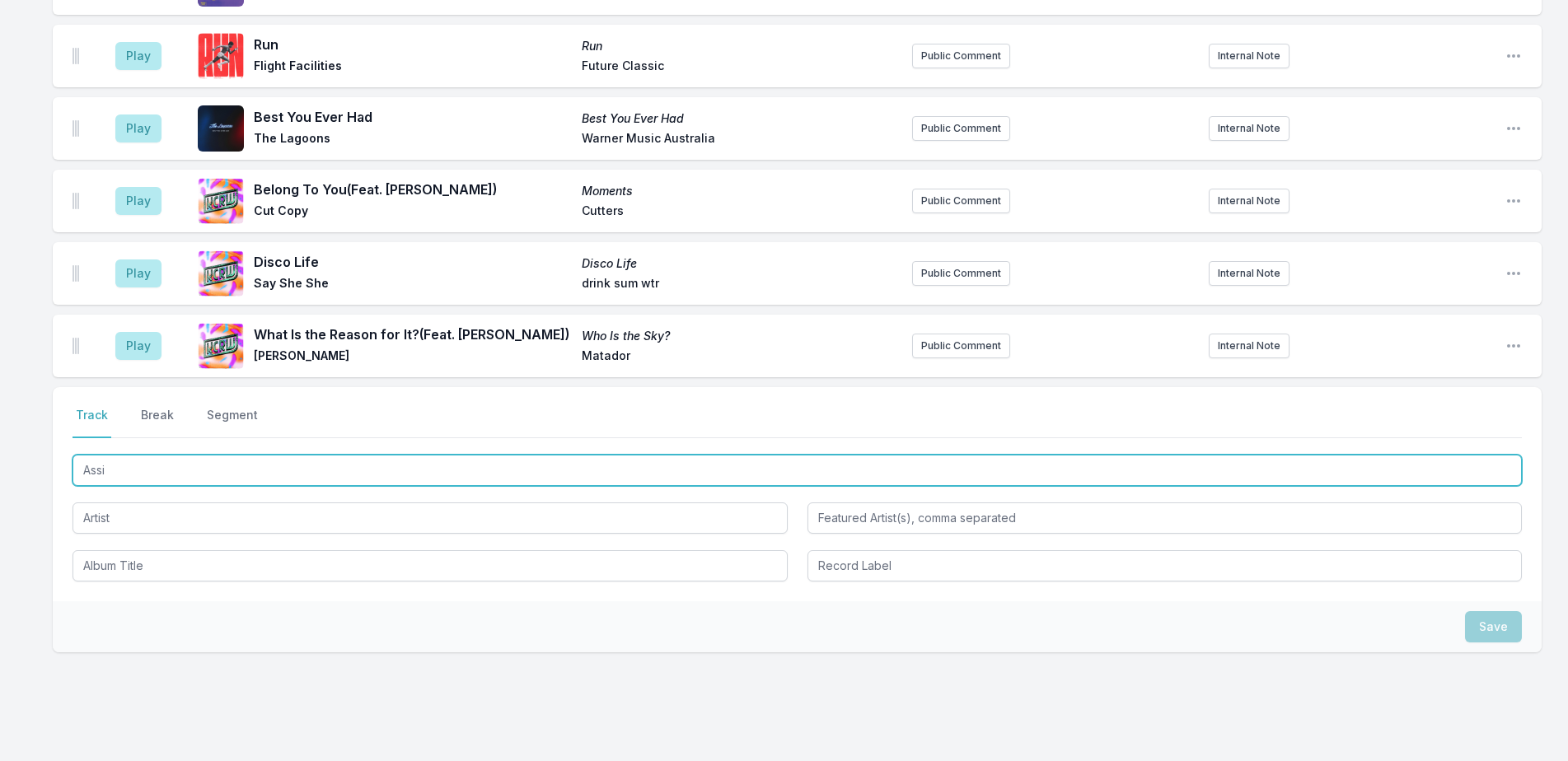
type input "Assis"
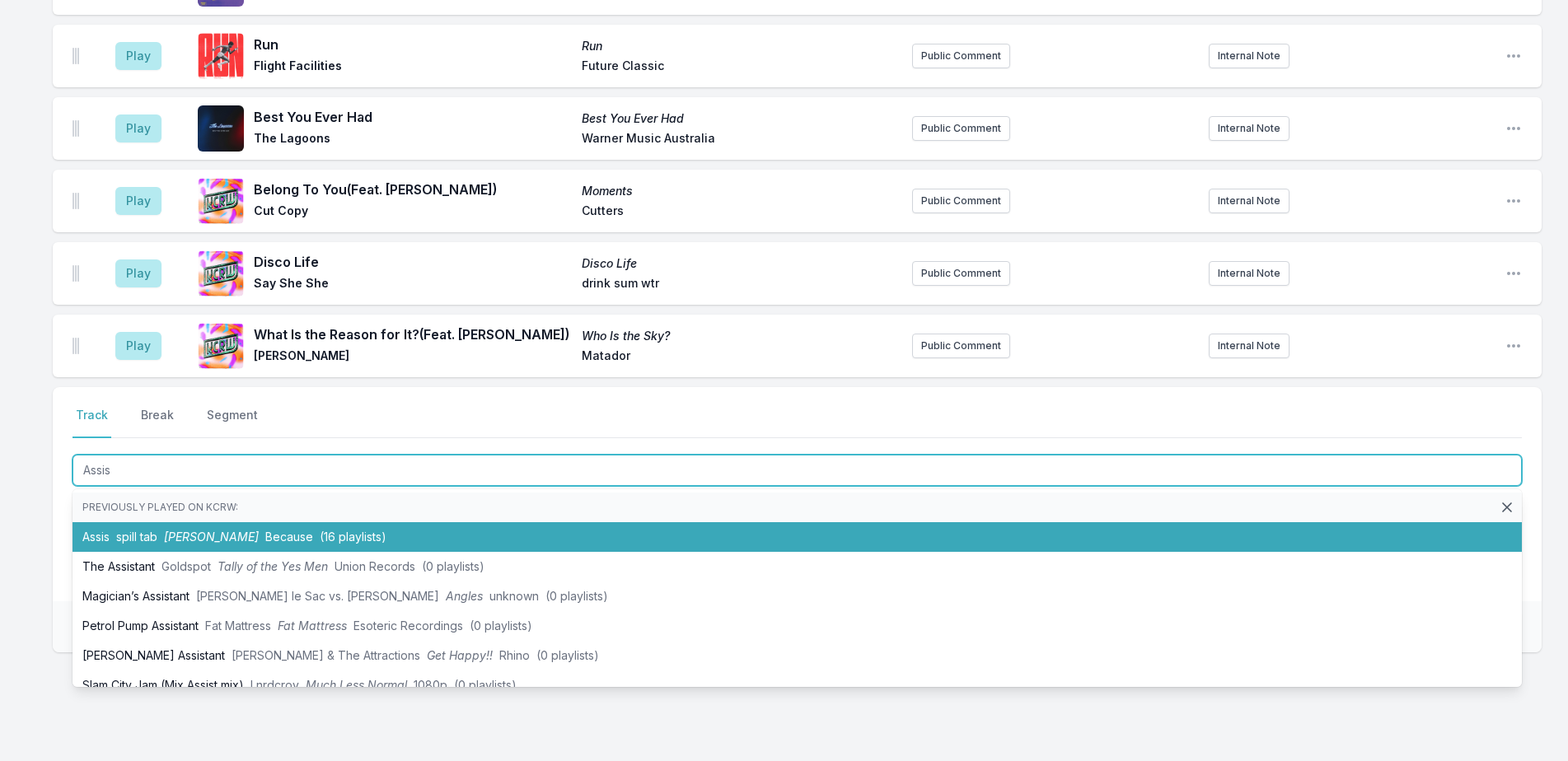
click at [248, 522] on li "Assis spill tab ANGIE Because (16 playlists)" at bounding box center [798, 537] width 1449 height 30
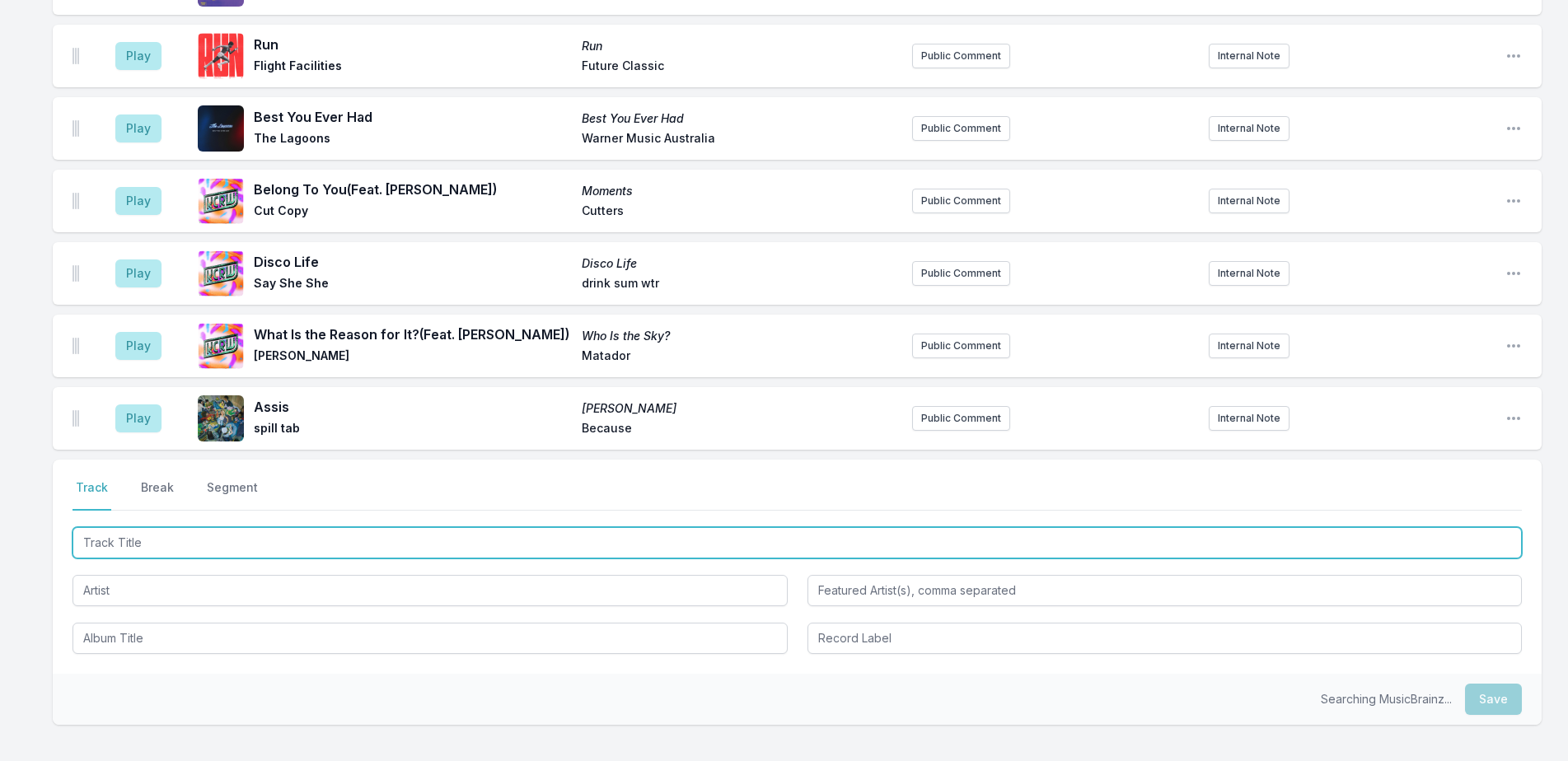
scroll to position [2345, 0]
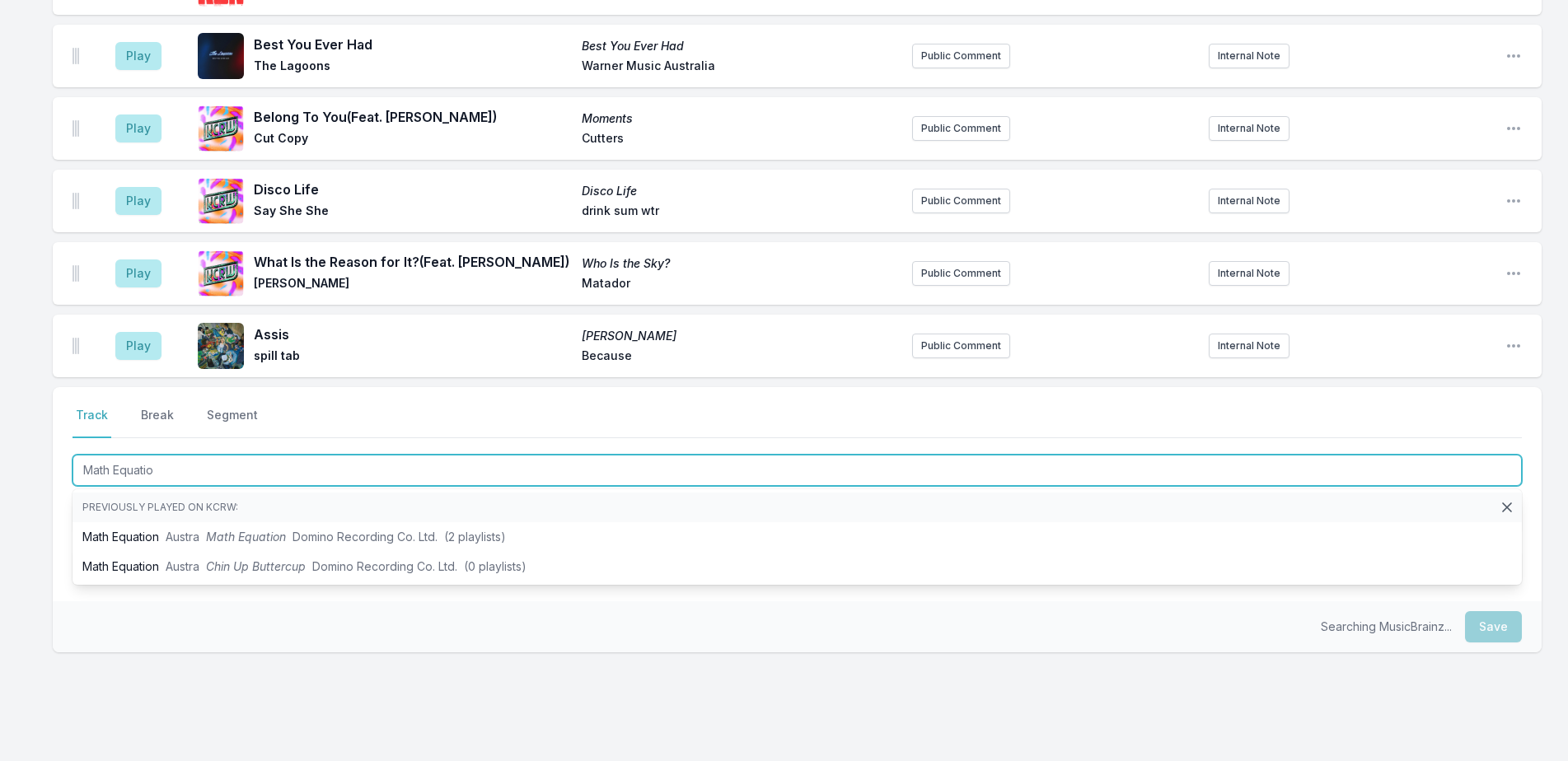
type input "Math Equation"
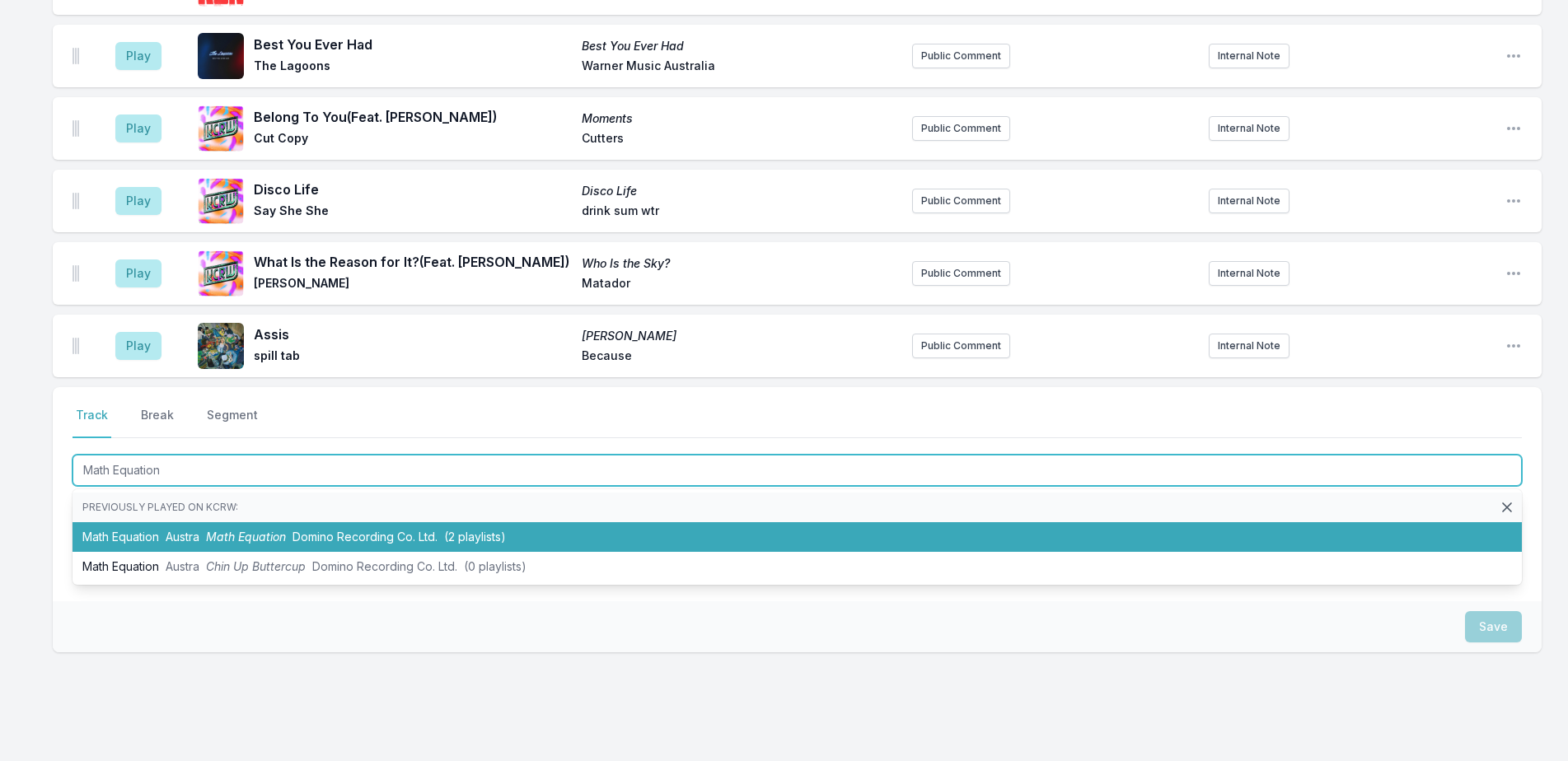
click at [273, 522] on li "Math Equation Austra Math Equation Domino Recording Co. Ltd. (2 playlists)" at bounding box center [798, 537] width 1449 height 30
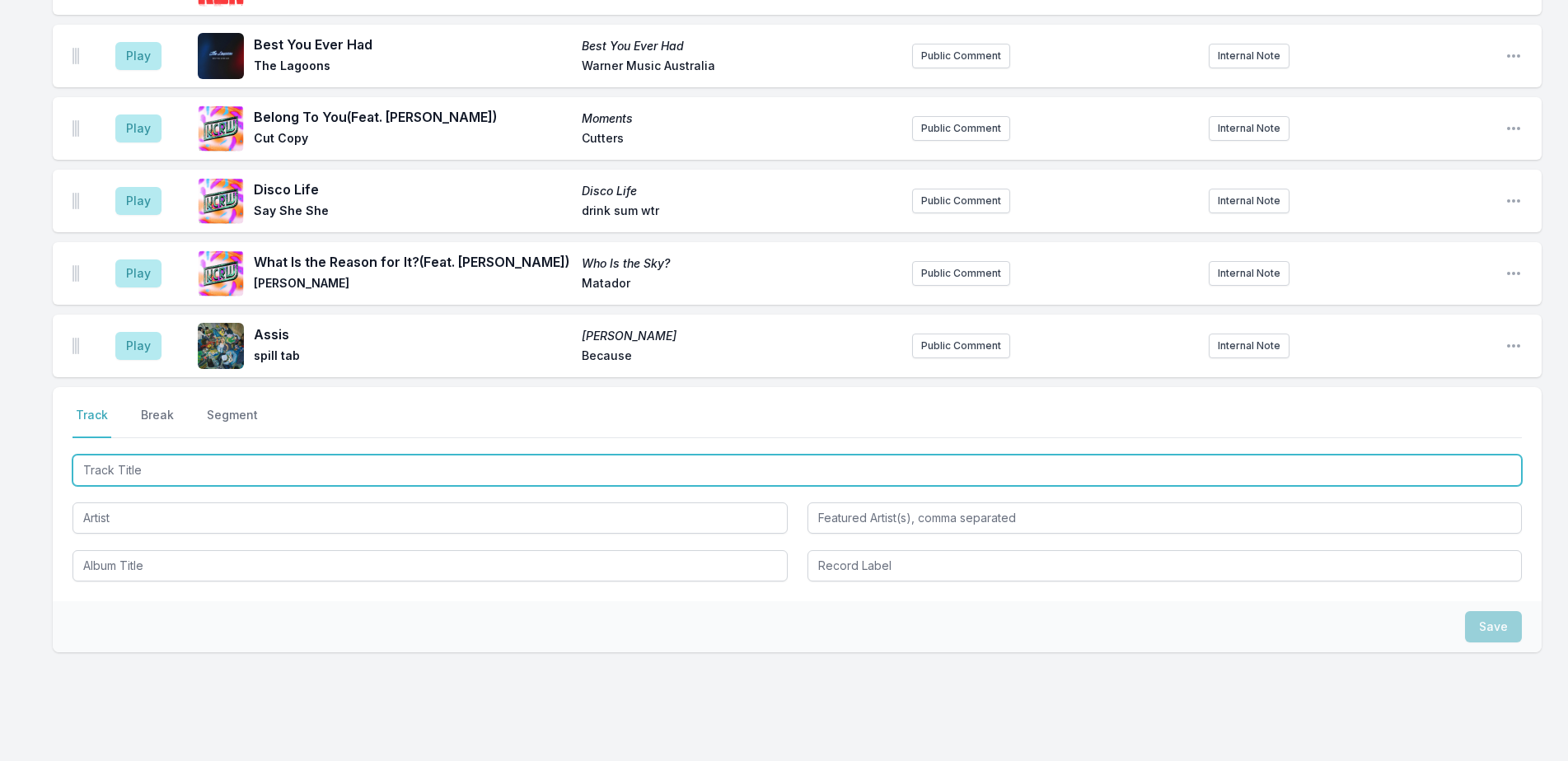
scroll to position [2417, 0]
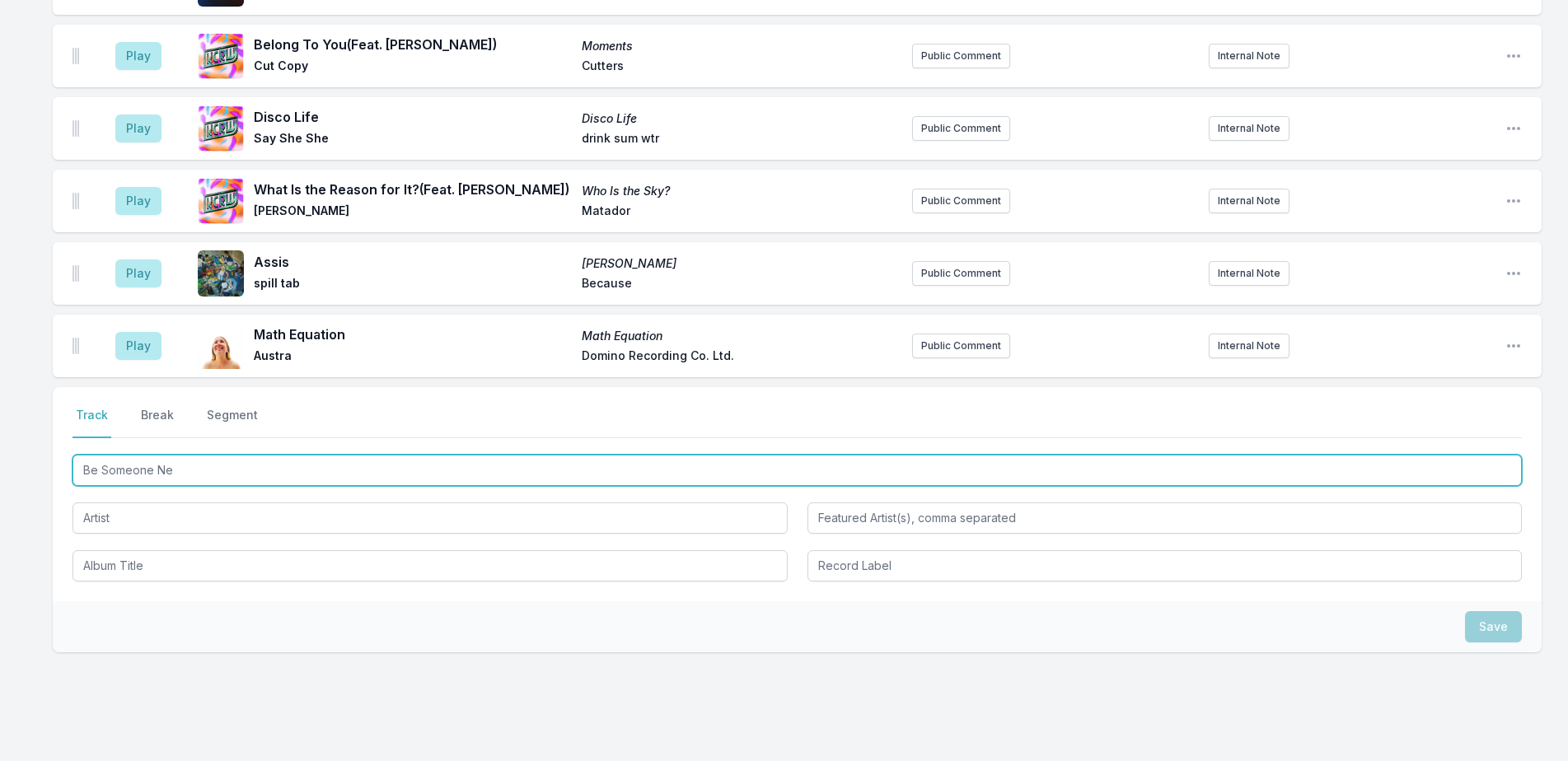
type input "Be Someone New"
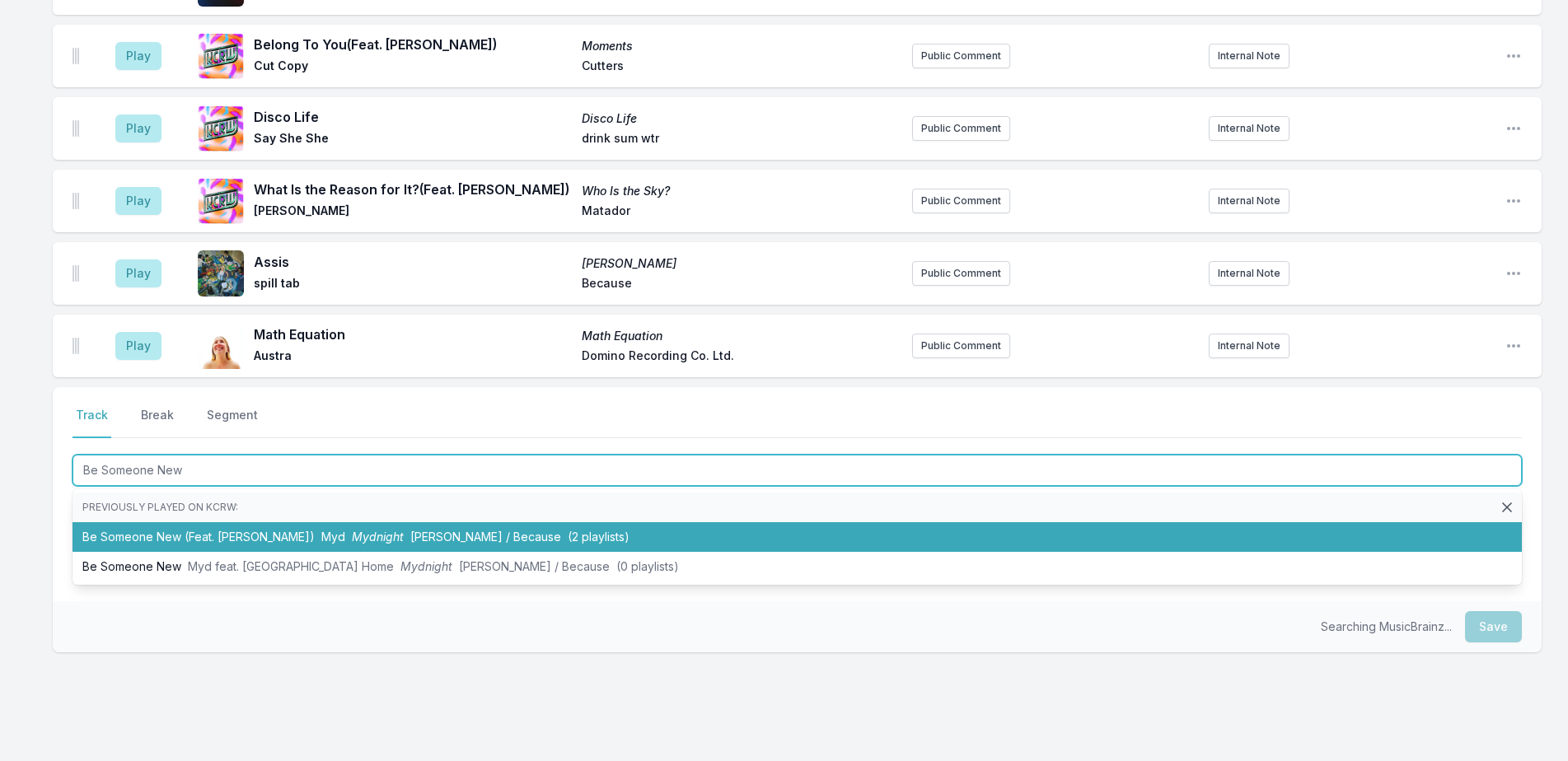
click at [257, 522] on li "Be Someone New (Feat. Kacy Hill) Myd Mydnight Ed Banger / Because (2 playlists)" at bounding box center [798, 537] width 1449 height 30
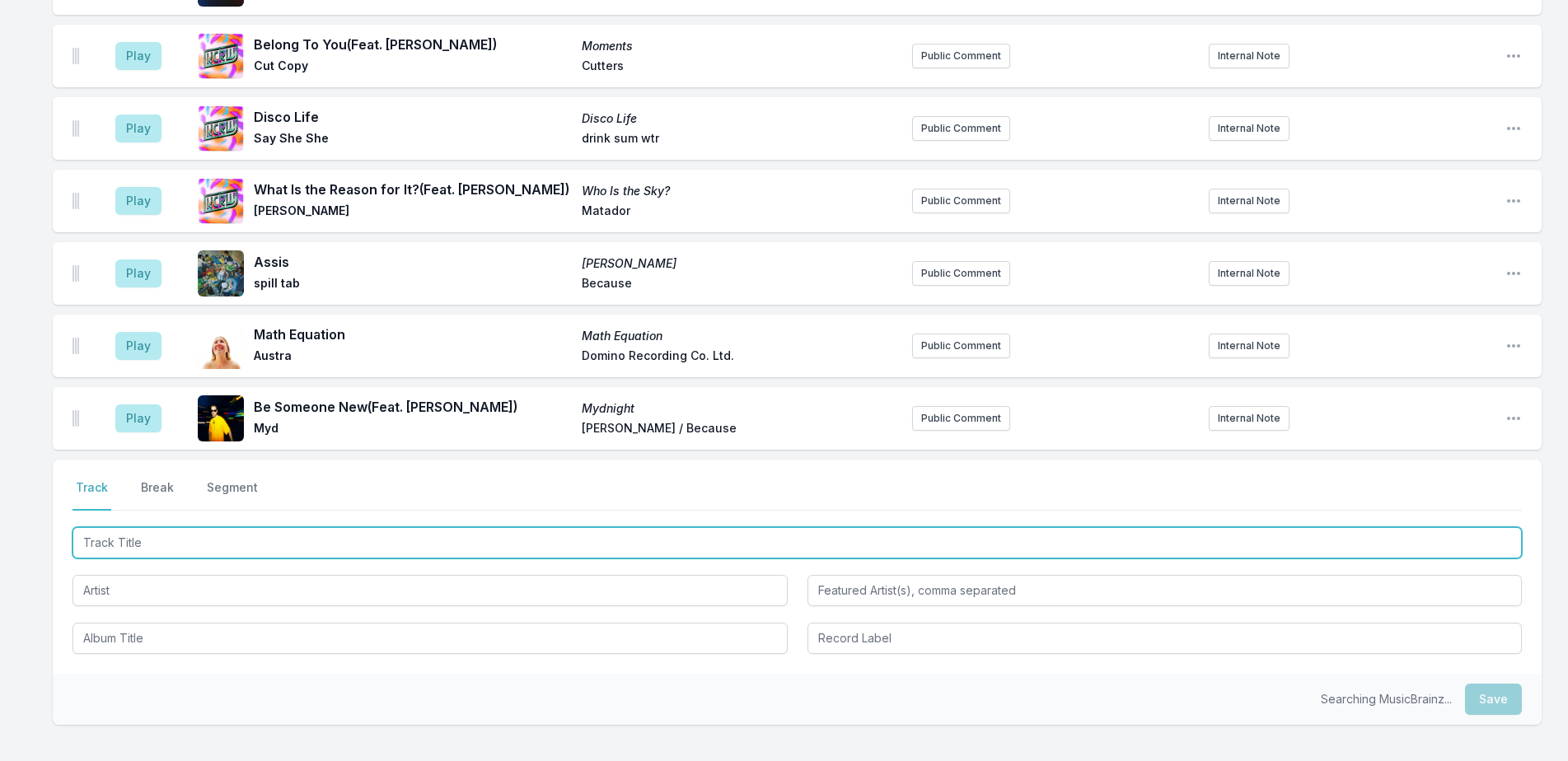
scroll to position [2489, 0]
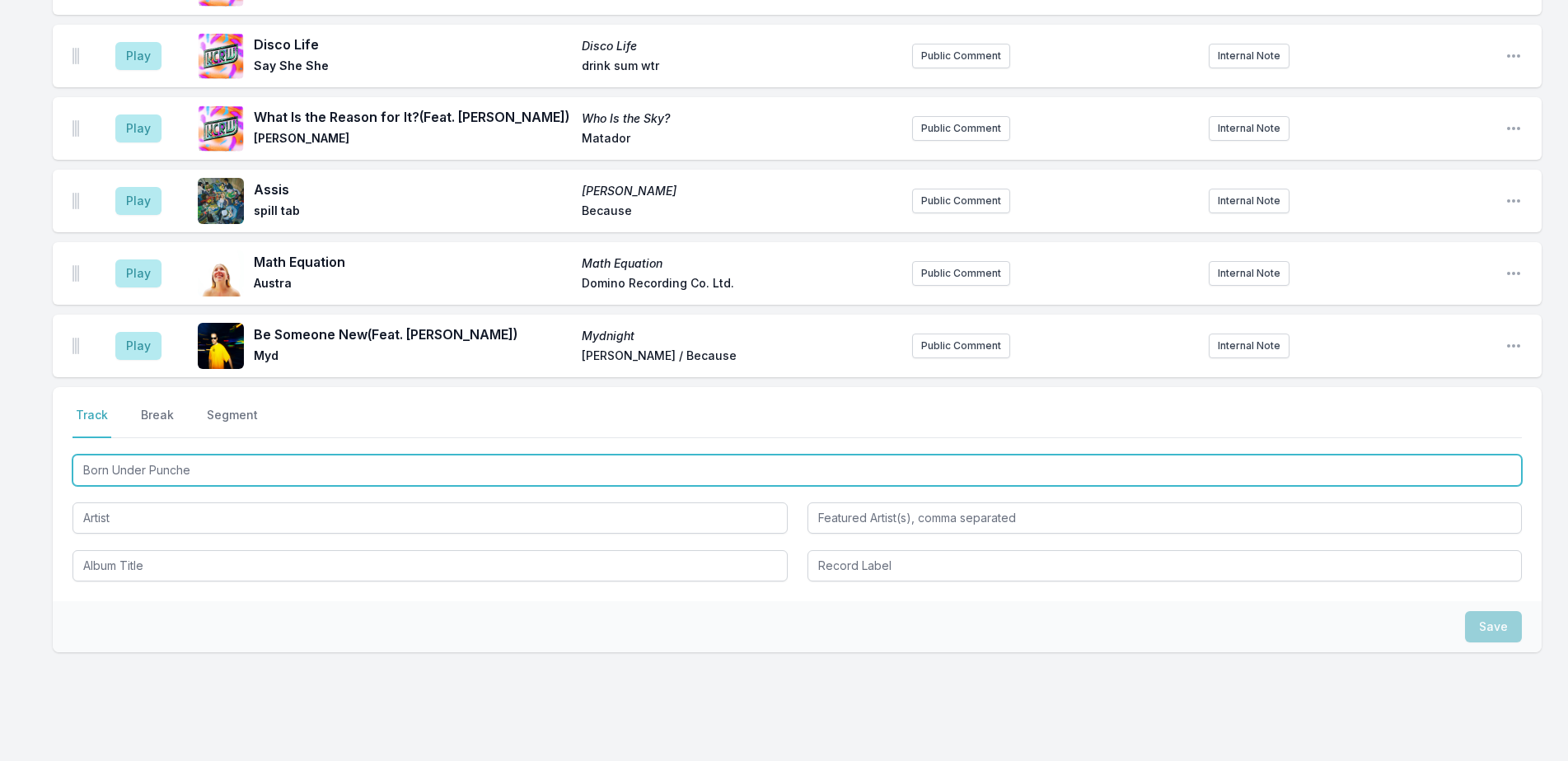
type input "Born Under Punches"
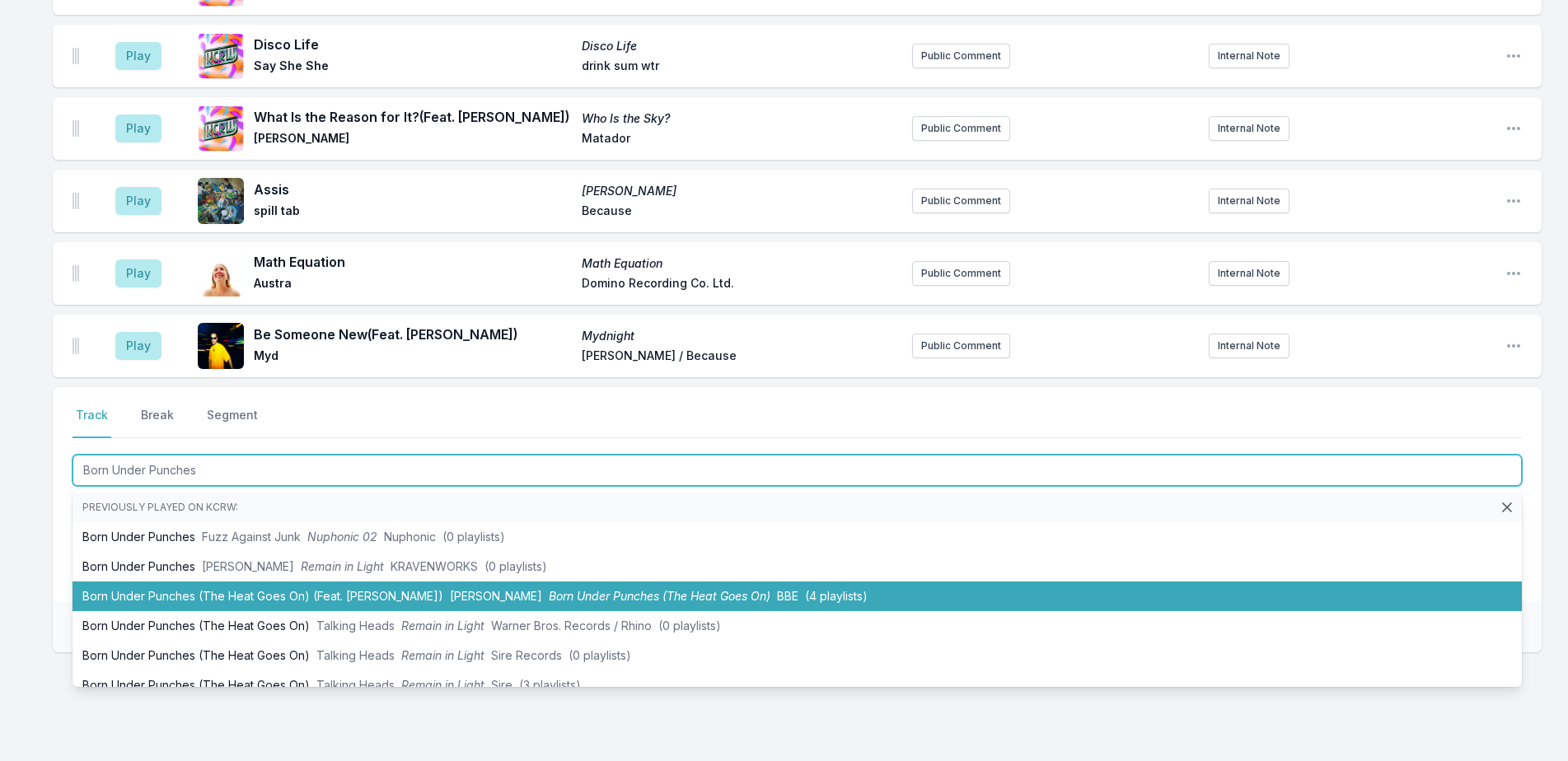
click at [238, 582] on li "Born Under Punches (The Heat Goes On) (Feat. Roisin Murphy) Kenny Dope Born Und…" at bounding box center [798, 597] width 1449 height 30
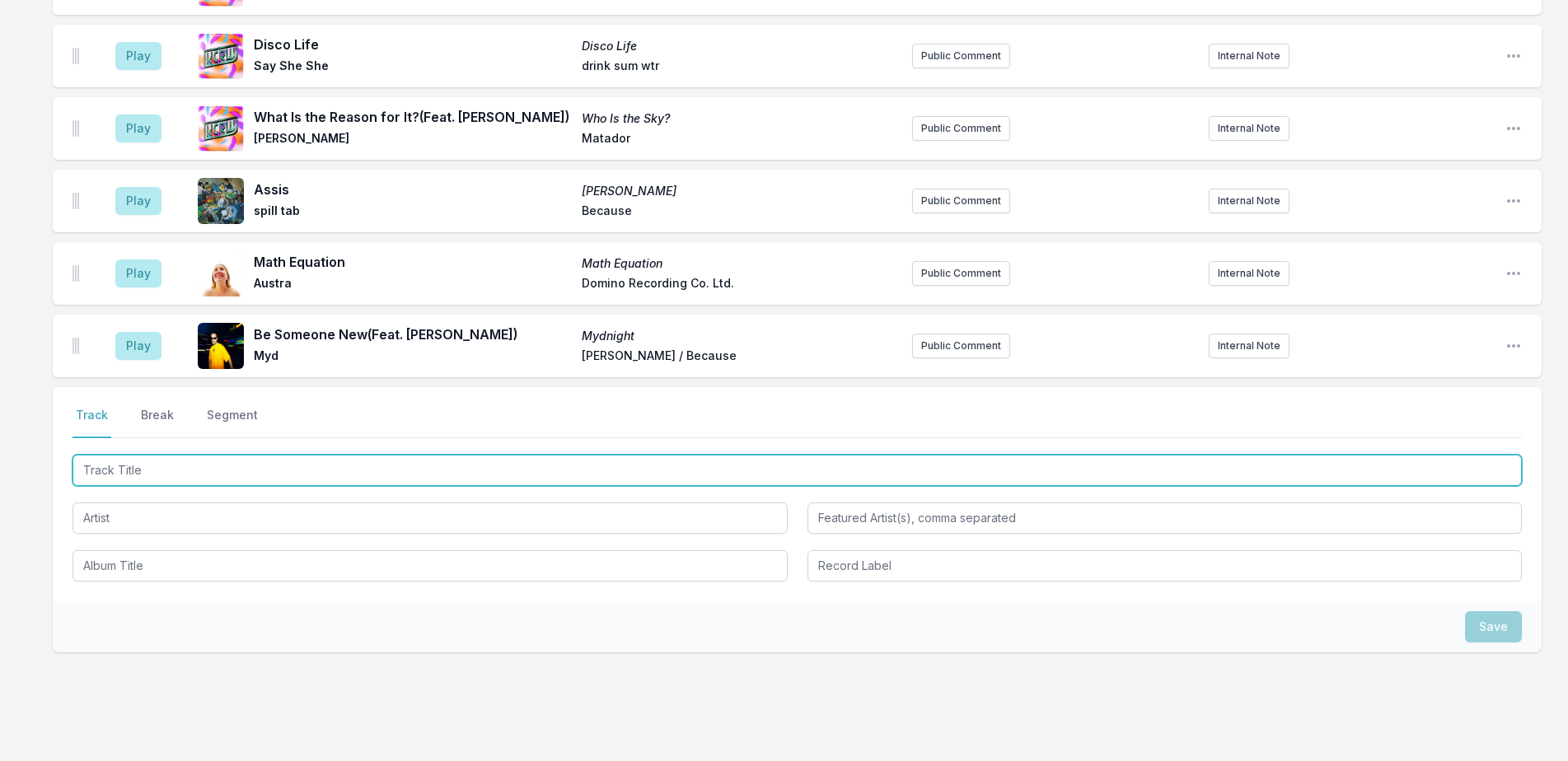
scroll to position [2572, 0]
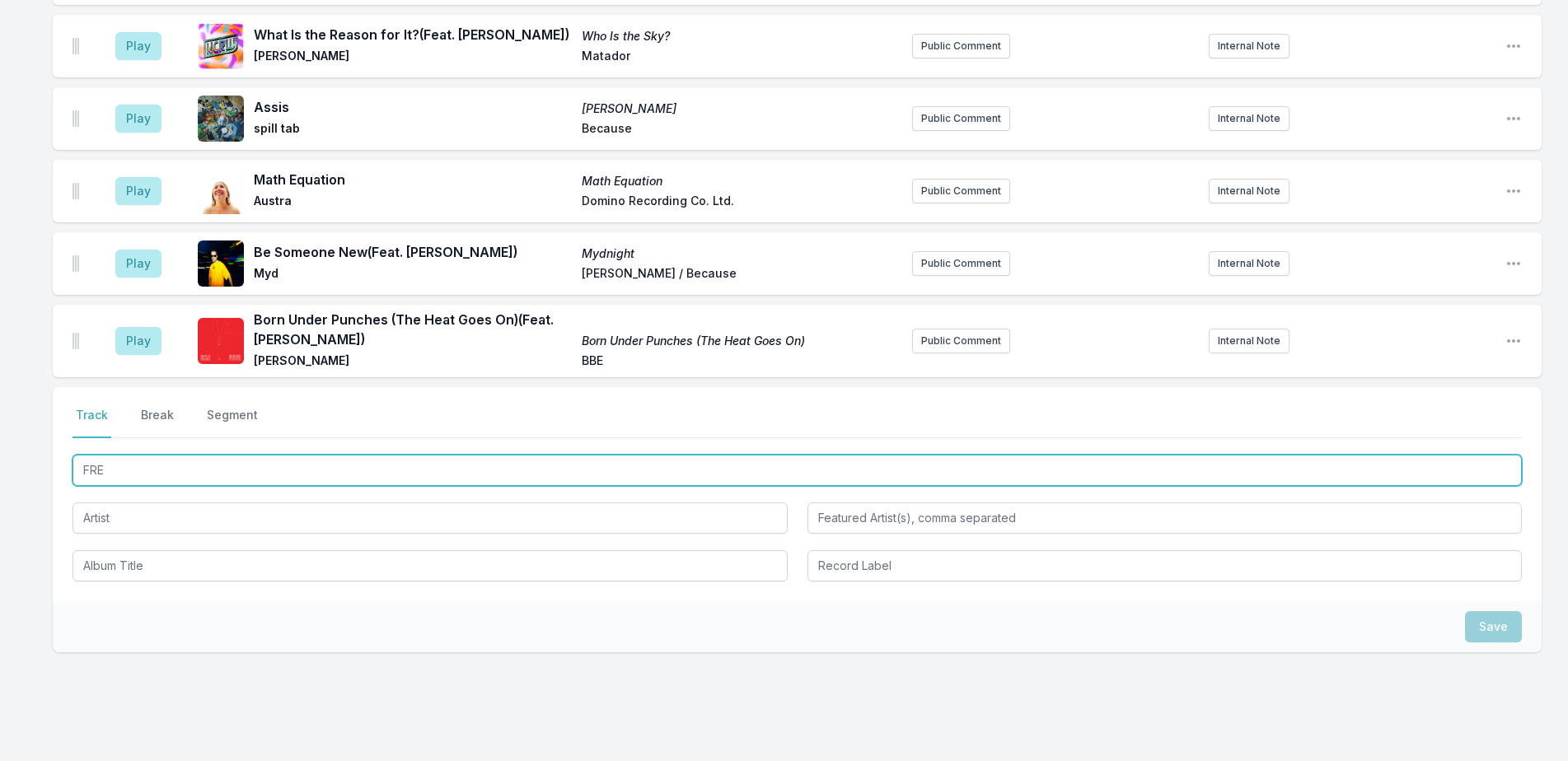
type input "FREE"
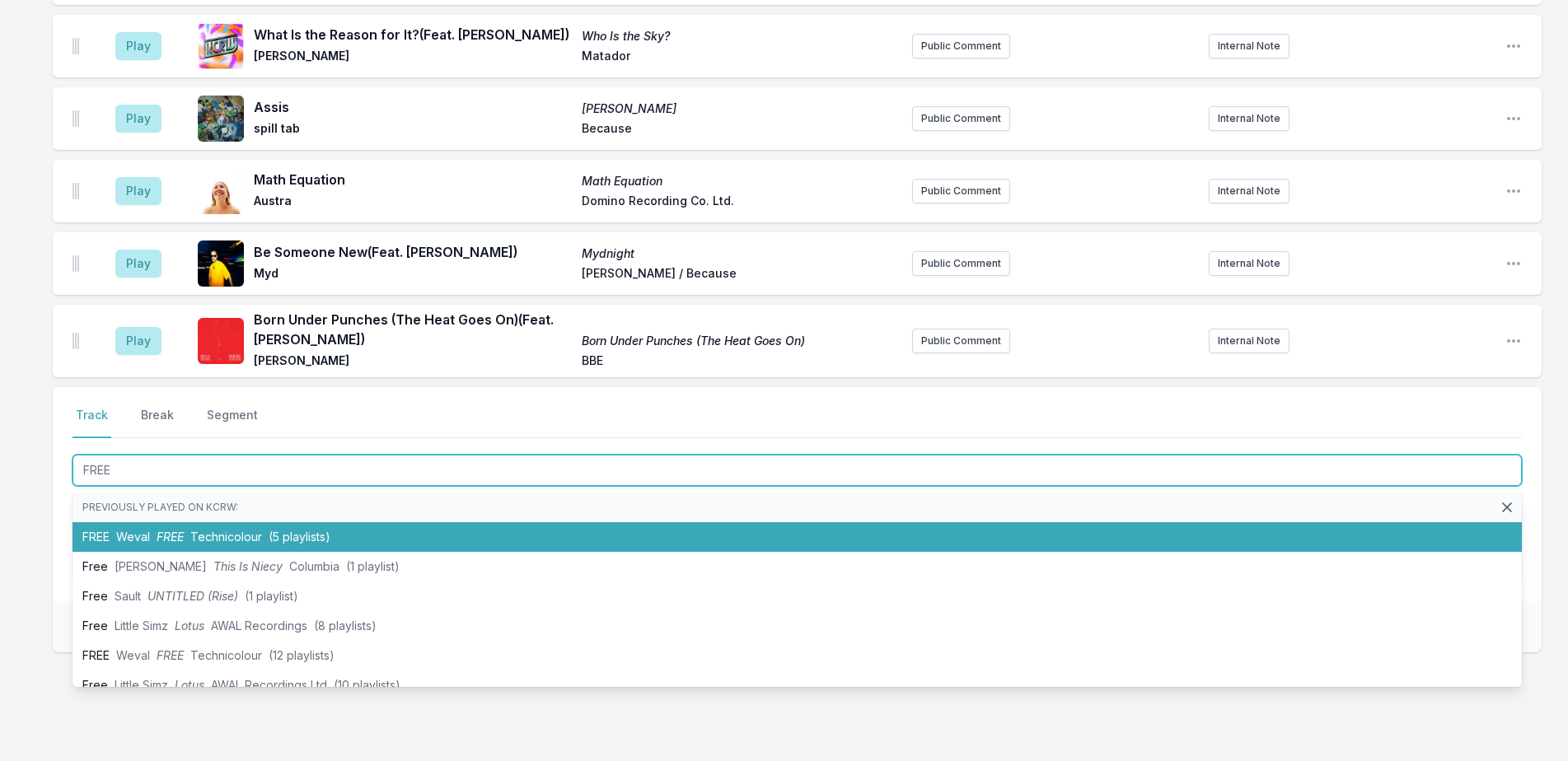
click at [209, 529] on span "Technicolour" at bounding box center [226, 536] width 72 height 14
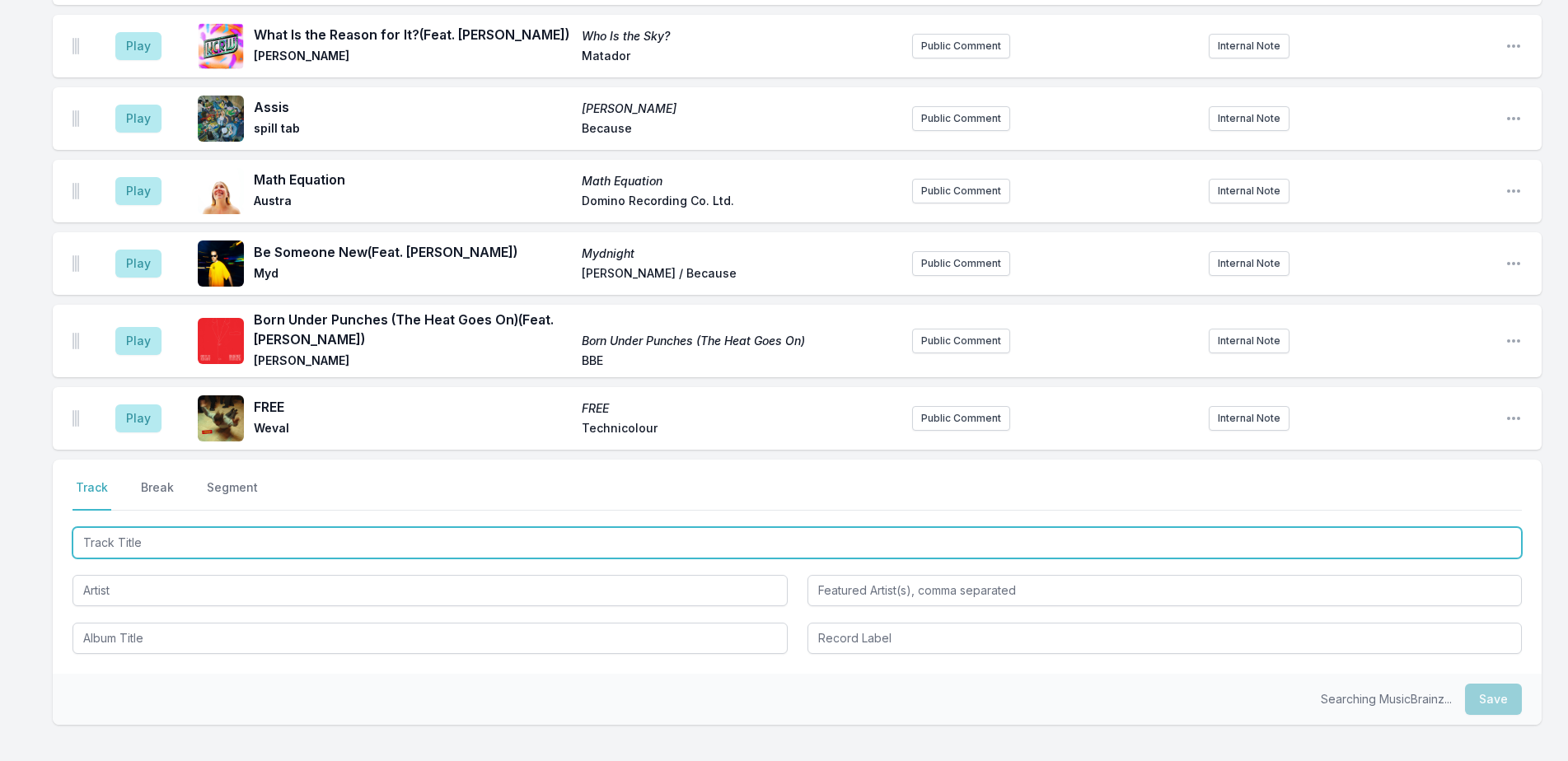
scroll to position [2644, 0]
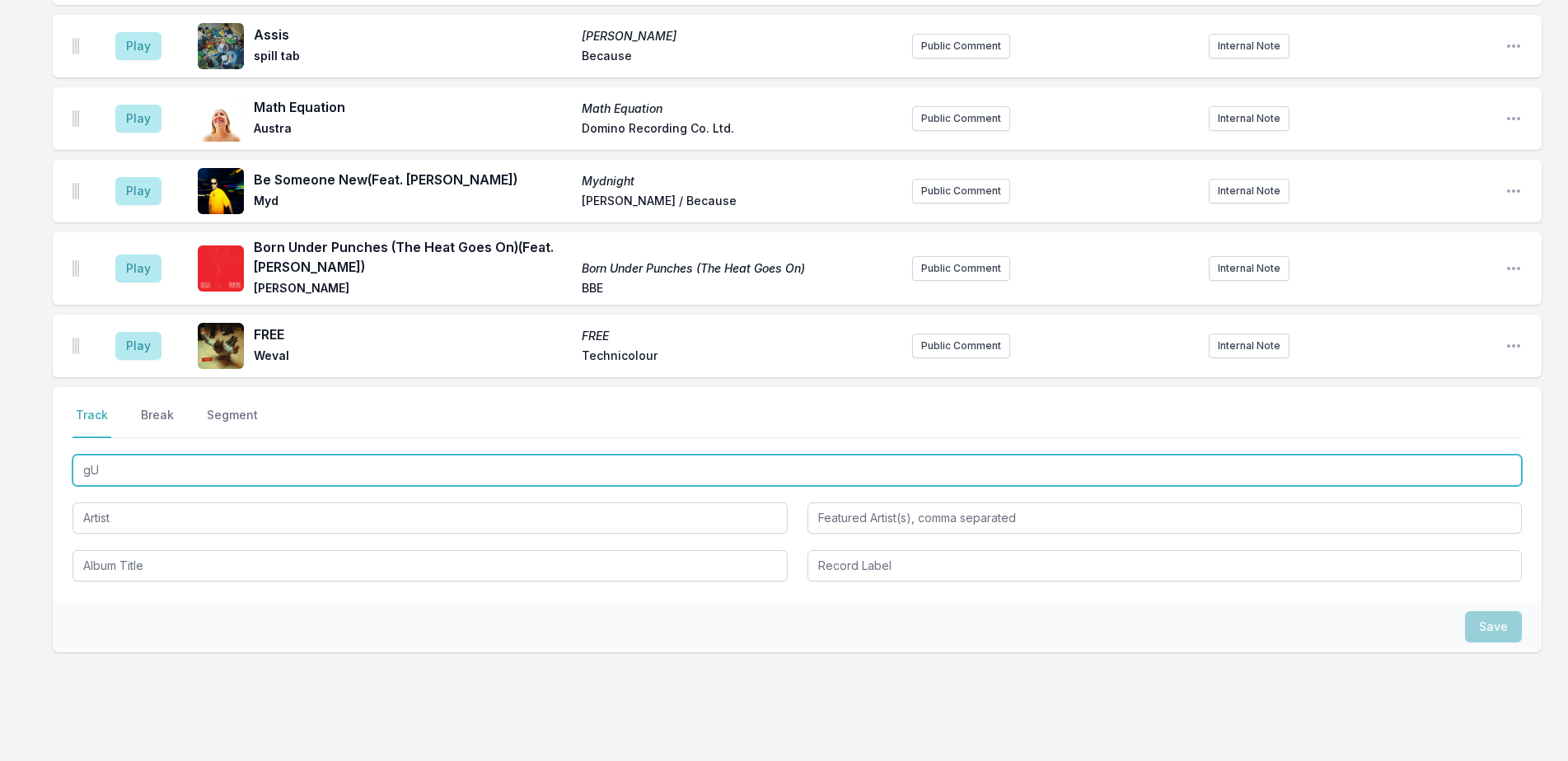
type input "g"
type input "Guess I'm Fallin"
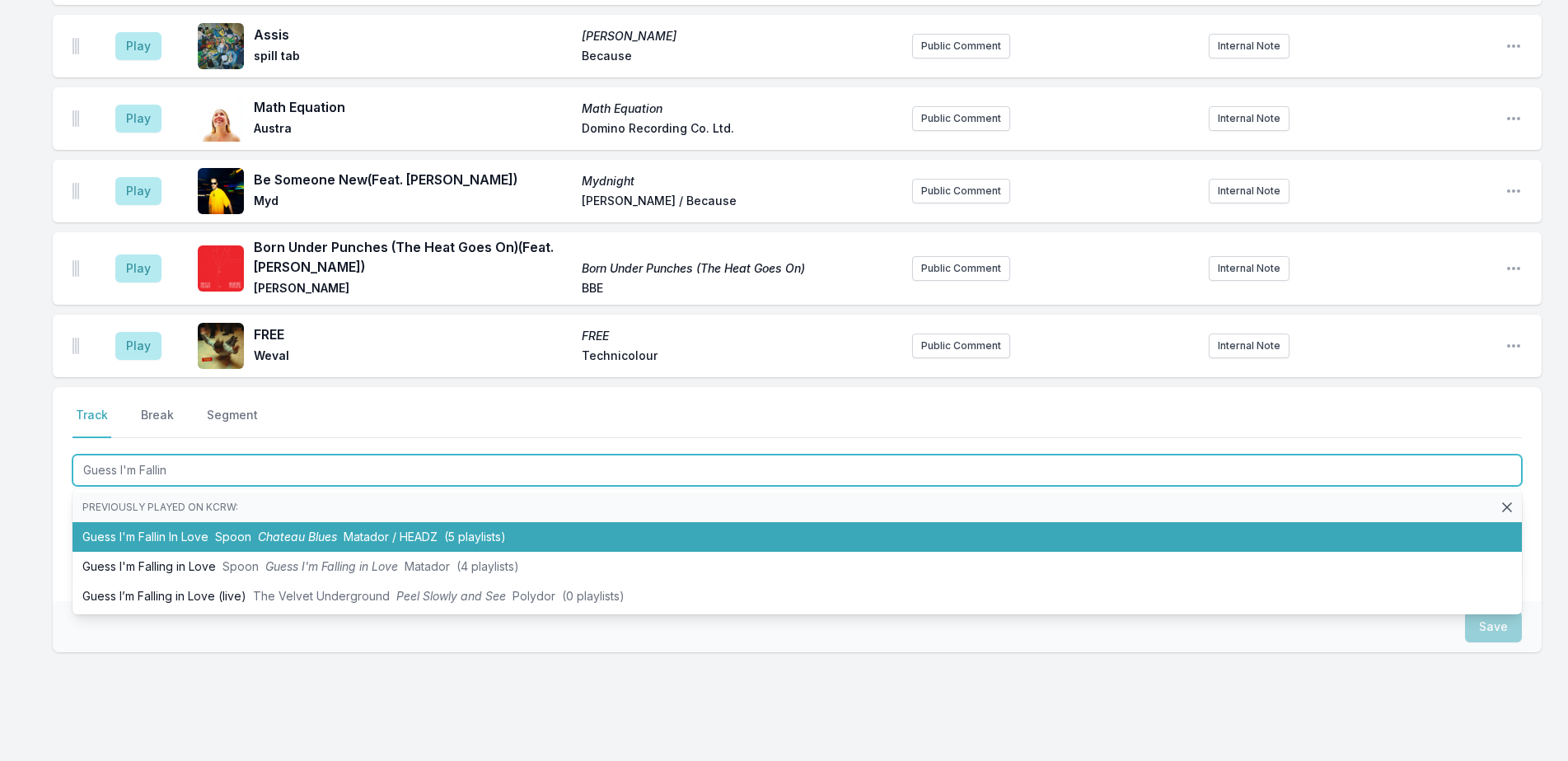
click at [451, 529] on span "(5 playlists)" at bounding box center [475, 536] width 62 height 14
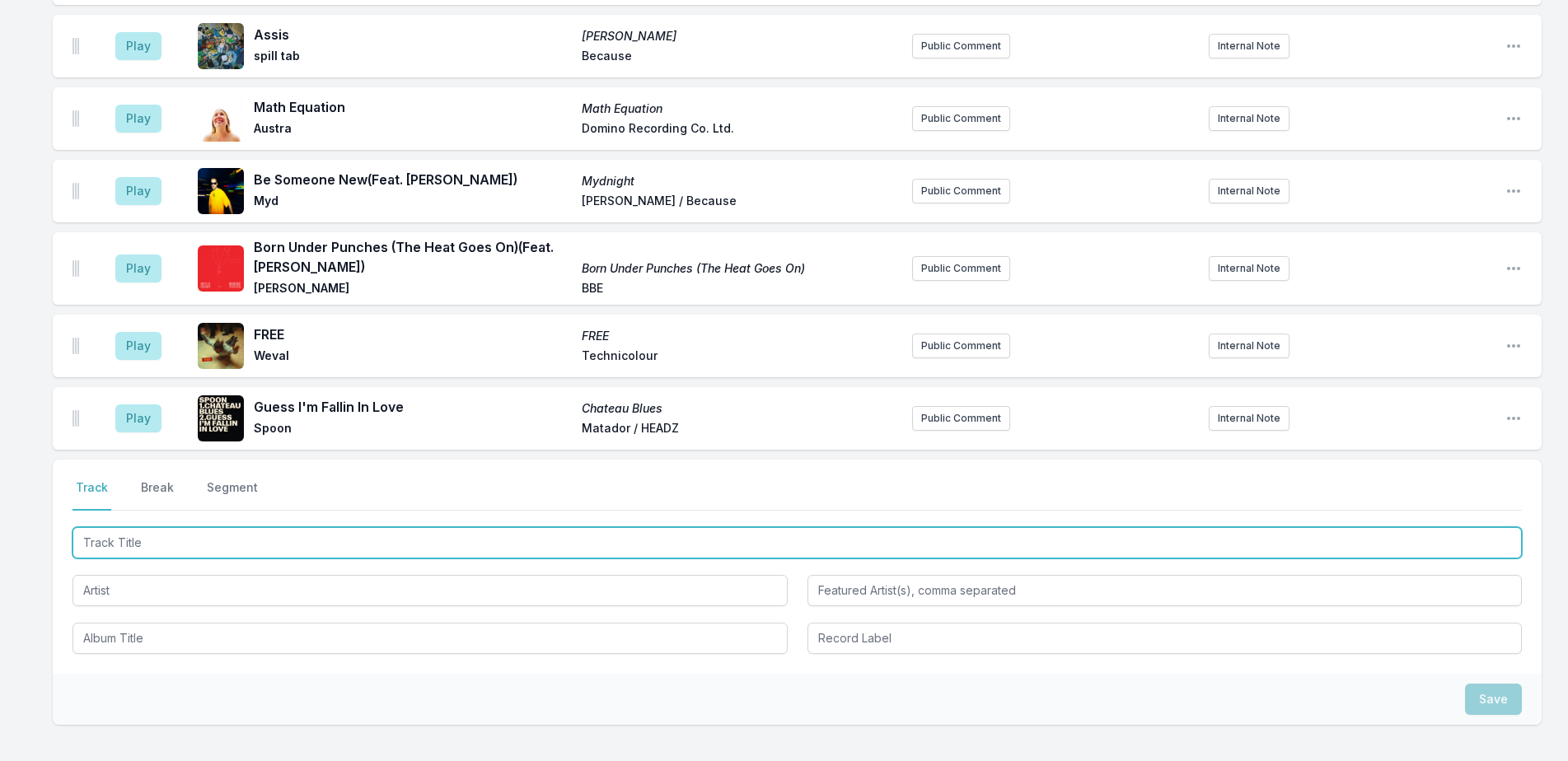
scroll to position [2717, 0]
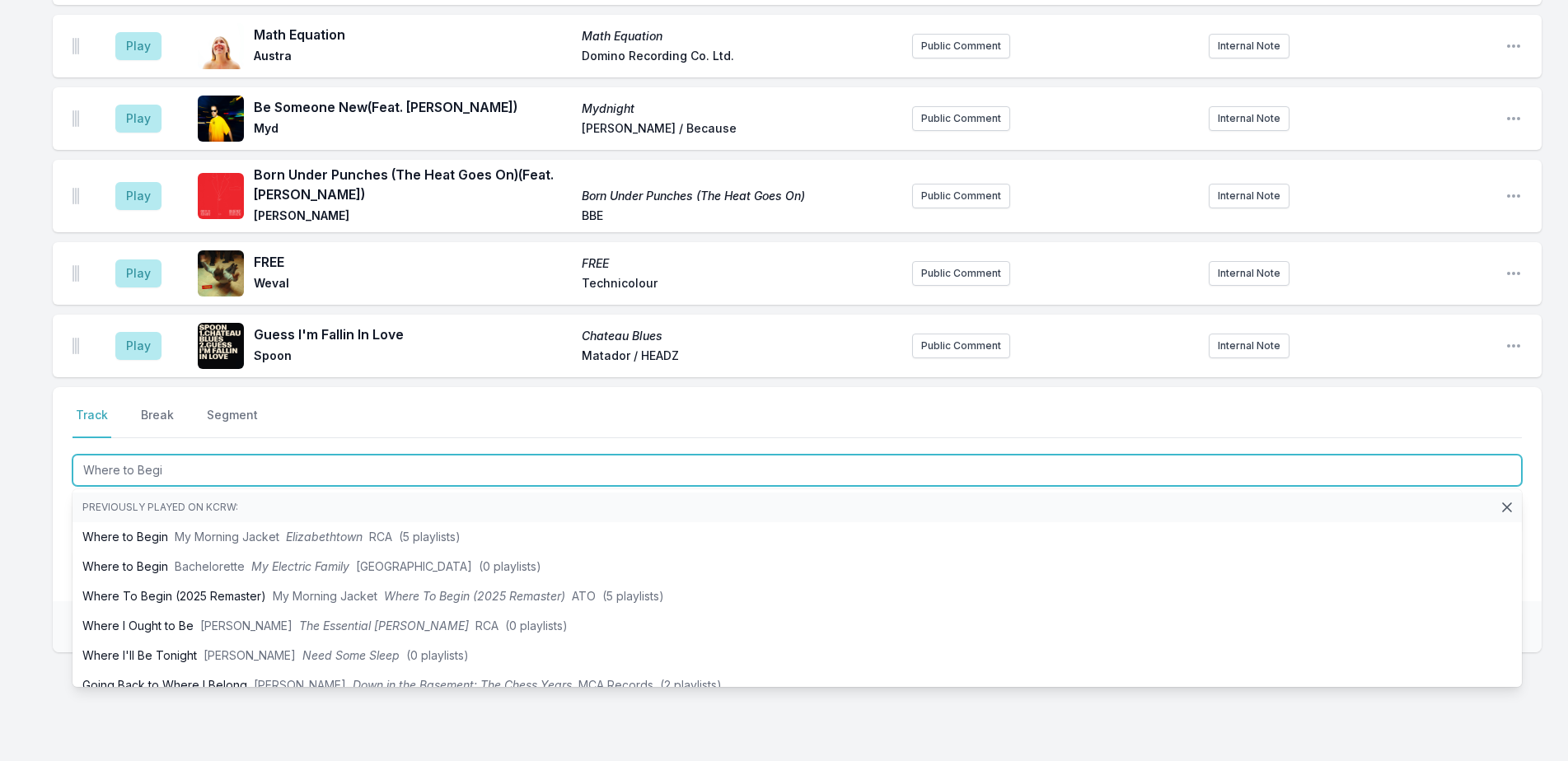
type input "Where to Begin"
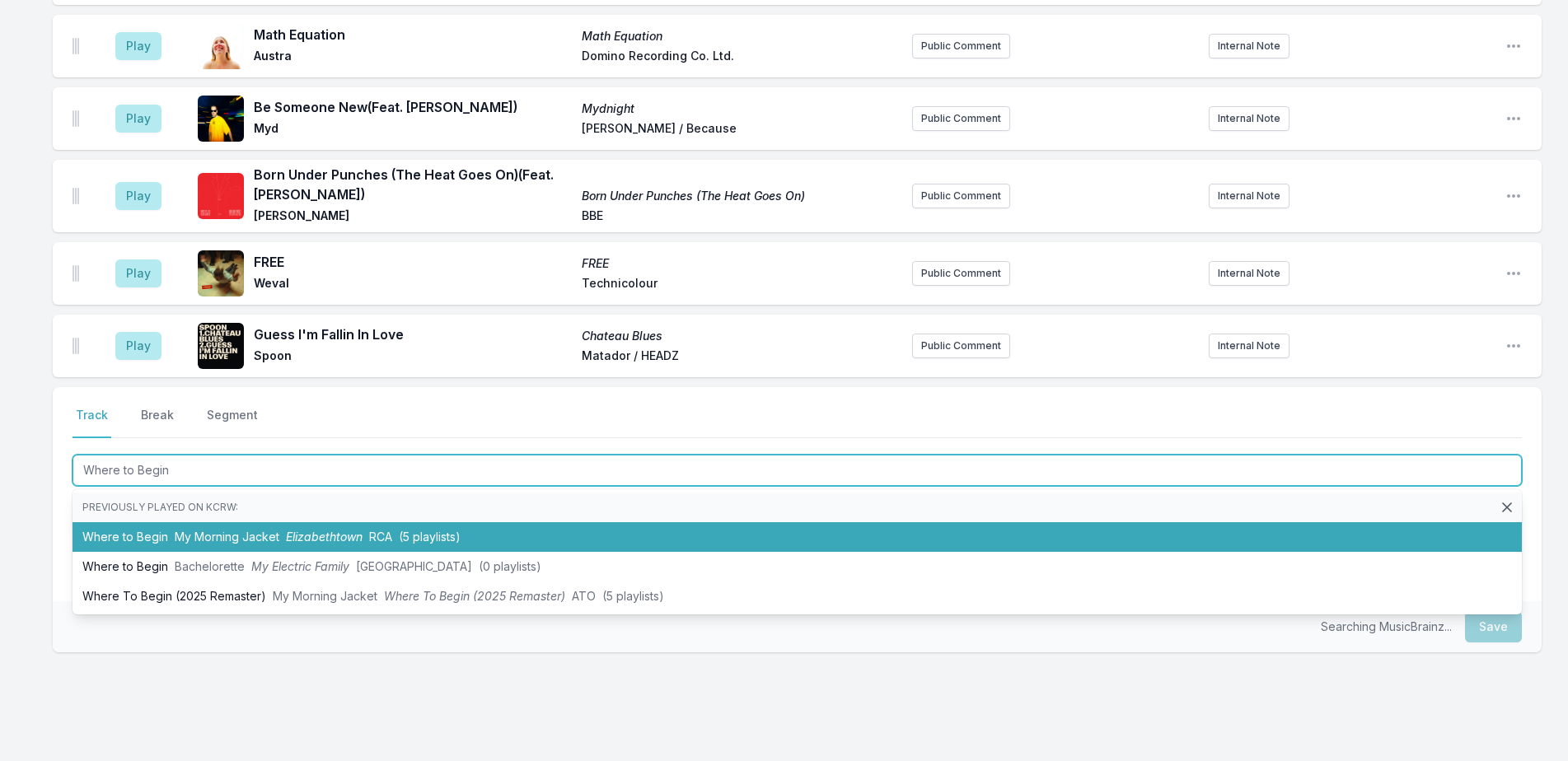
click at [308, 522] on li "Where to Begin My Morning Jacket Elizabethtown RCA (5 playlists)" at bounding box center [798, 537] width 1449 height 30
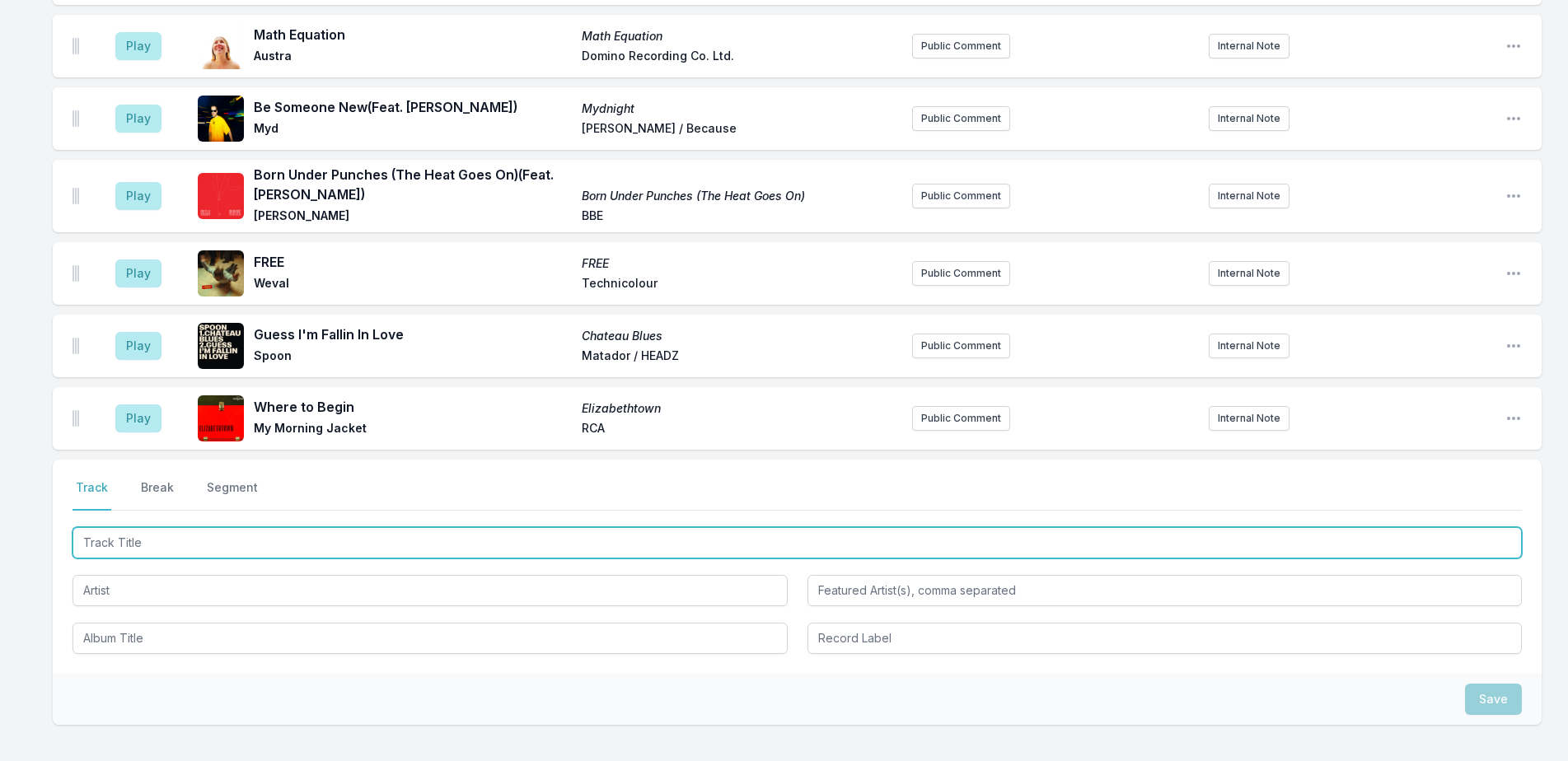
scroll to position [2789, 0]
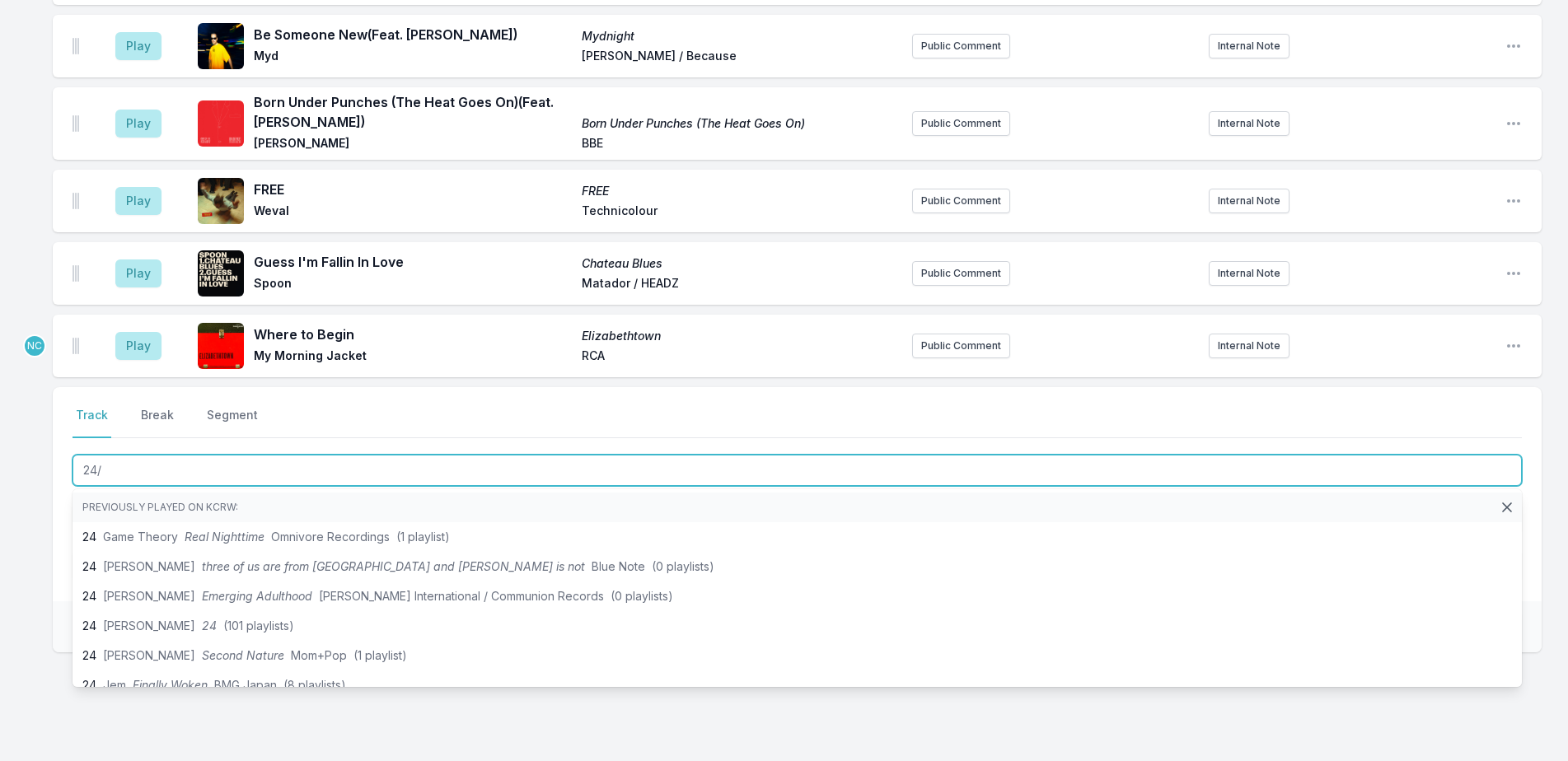
type input "24/7"
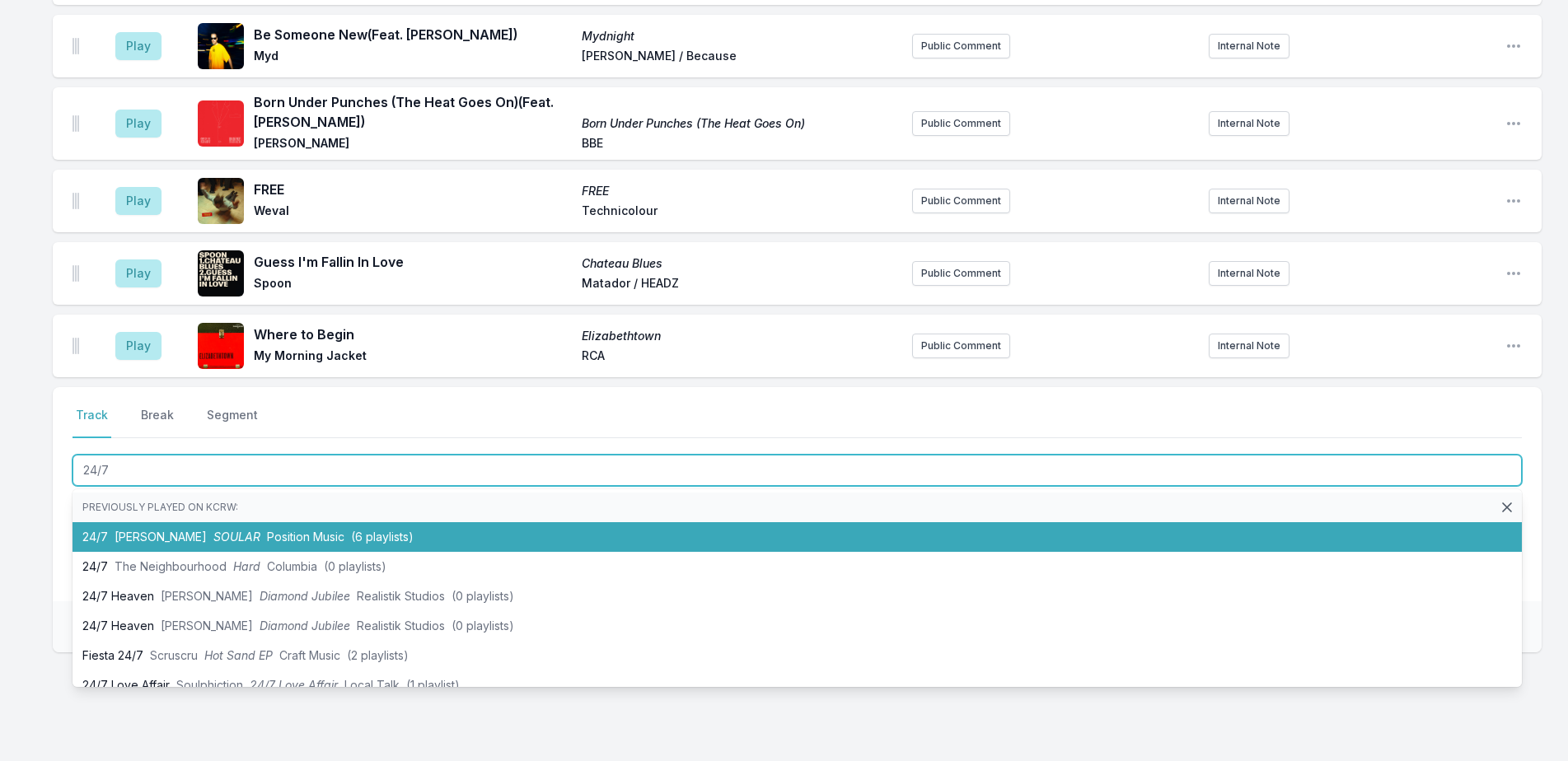
click at [351, 529] on span "(6 playlists)" at bounding box center [382, 536] width 63 height 14
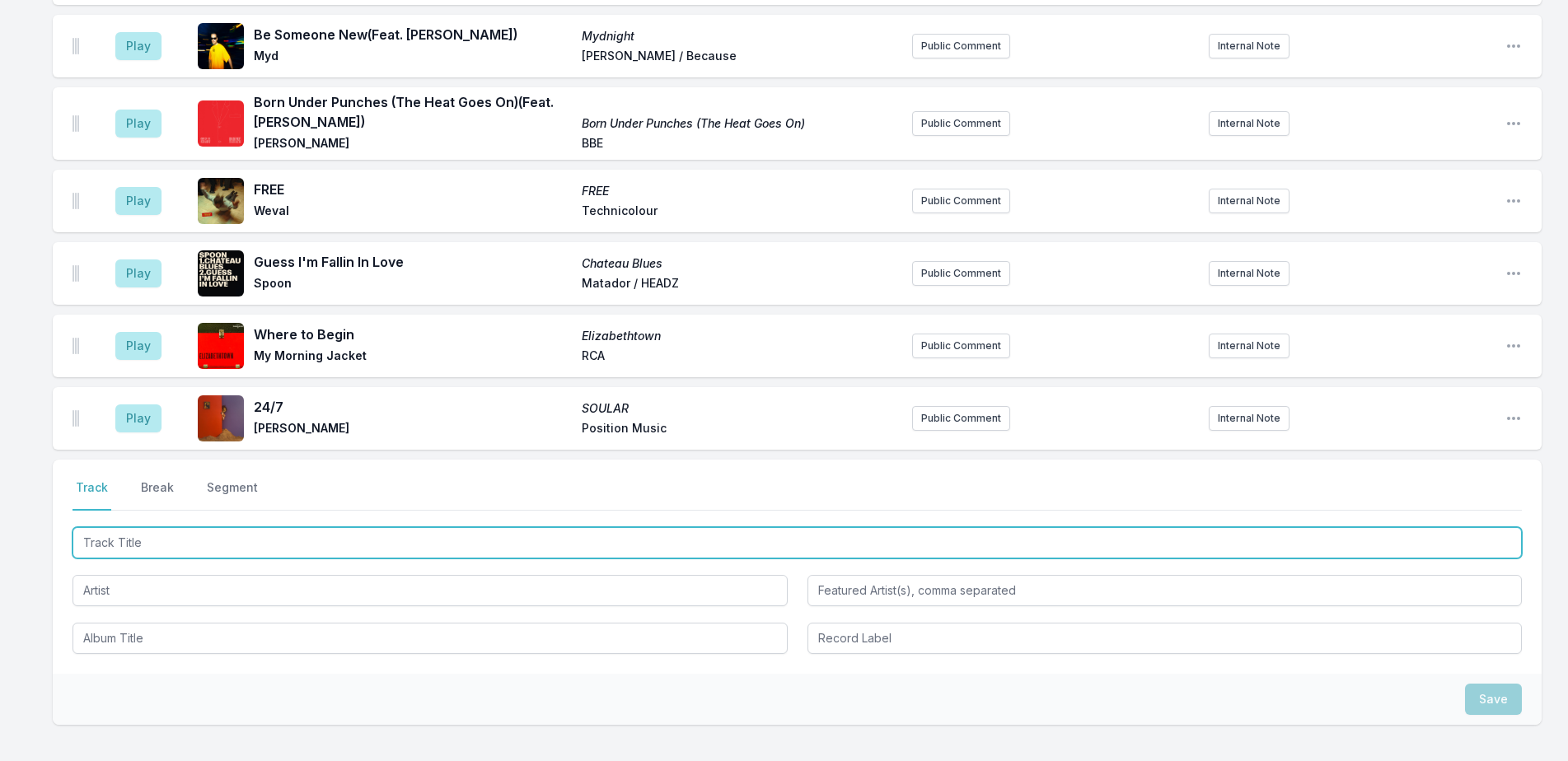
scroll to position [2862, 0]
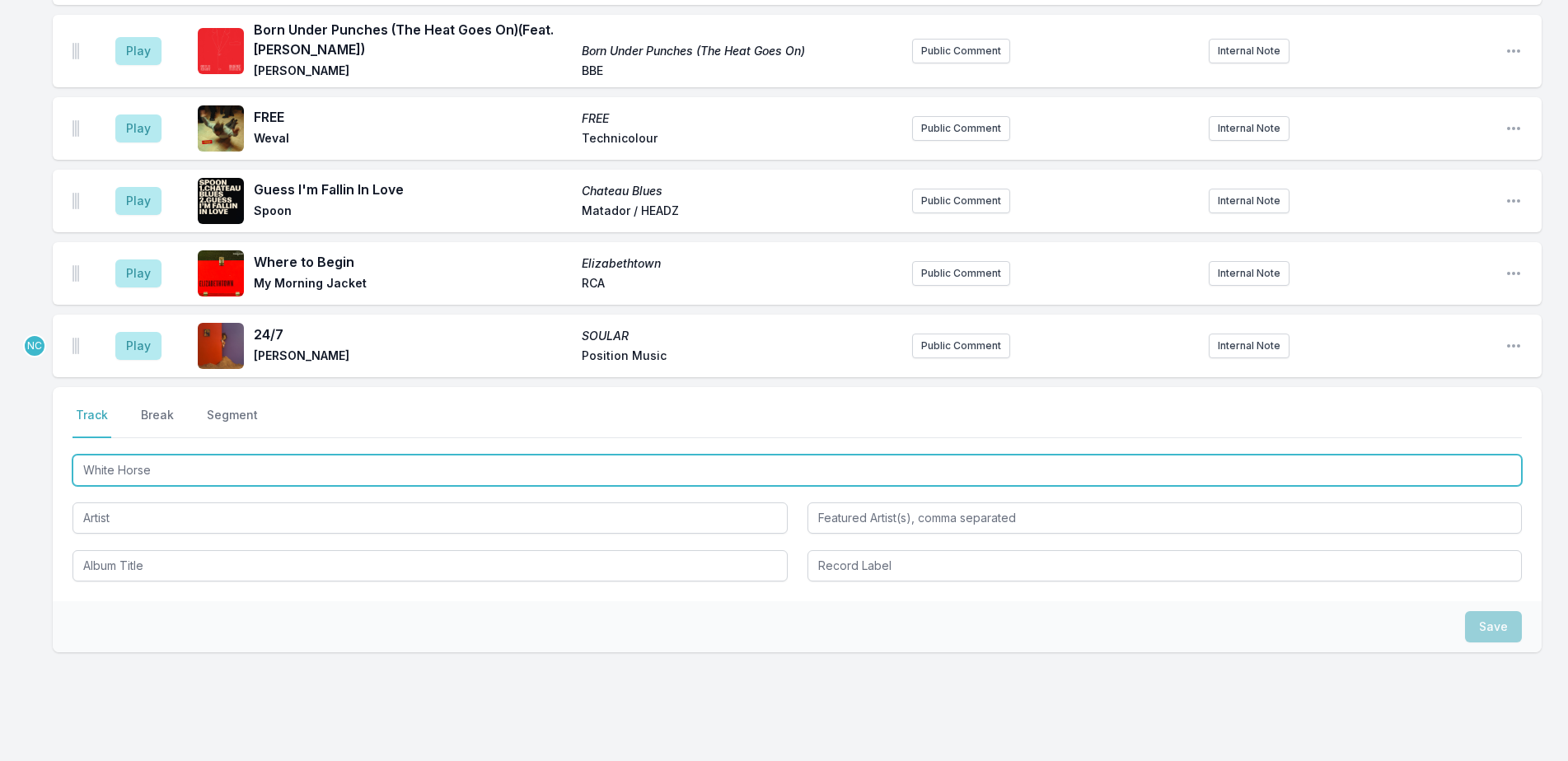
type input "White Horses"
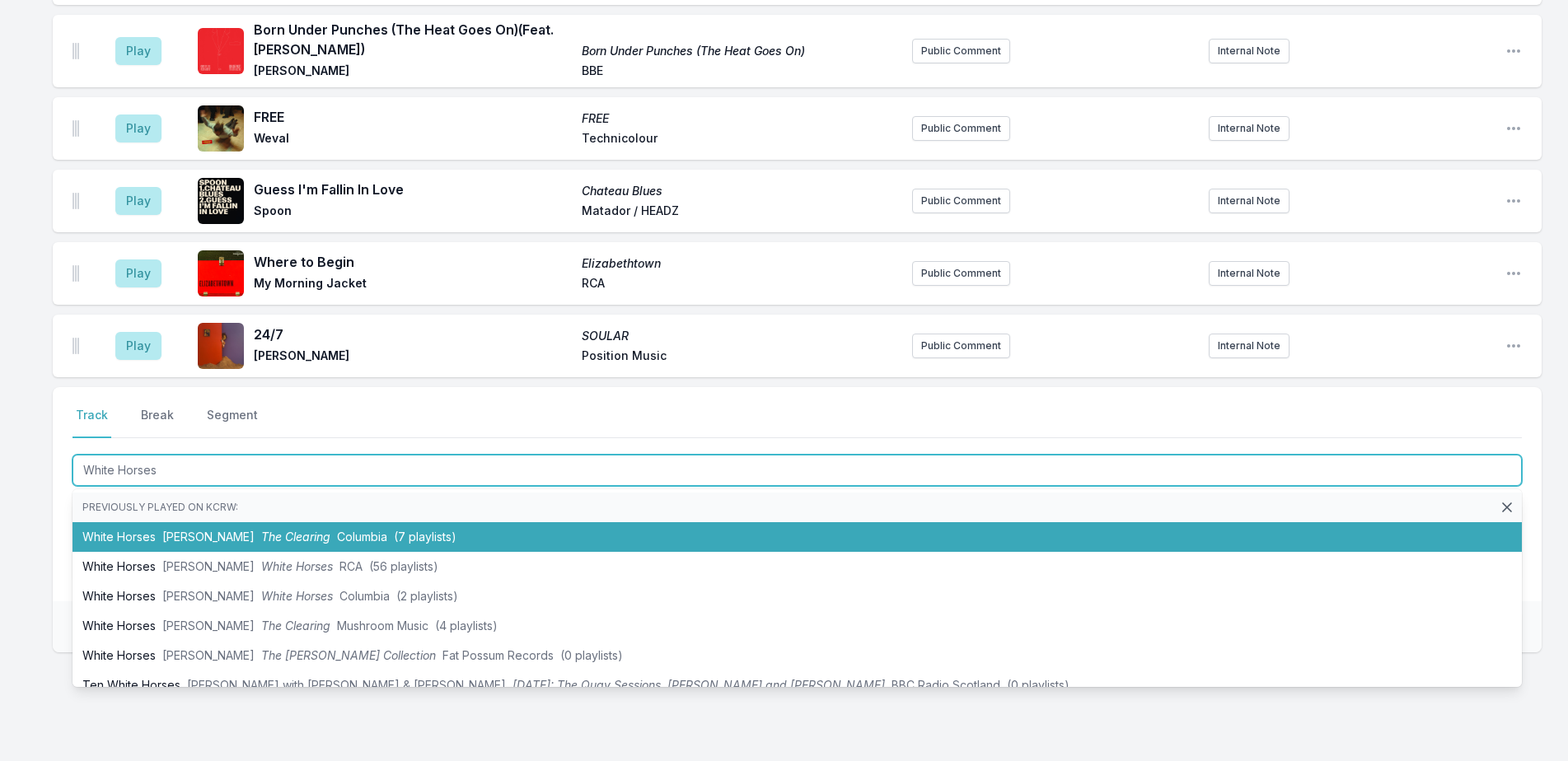
click at [550, 522] on li "White Horses Wolf Alice The Clearing Columbia (7 playlists)" at bounding box center [798, 537] width 1449 height 30
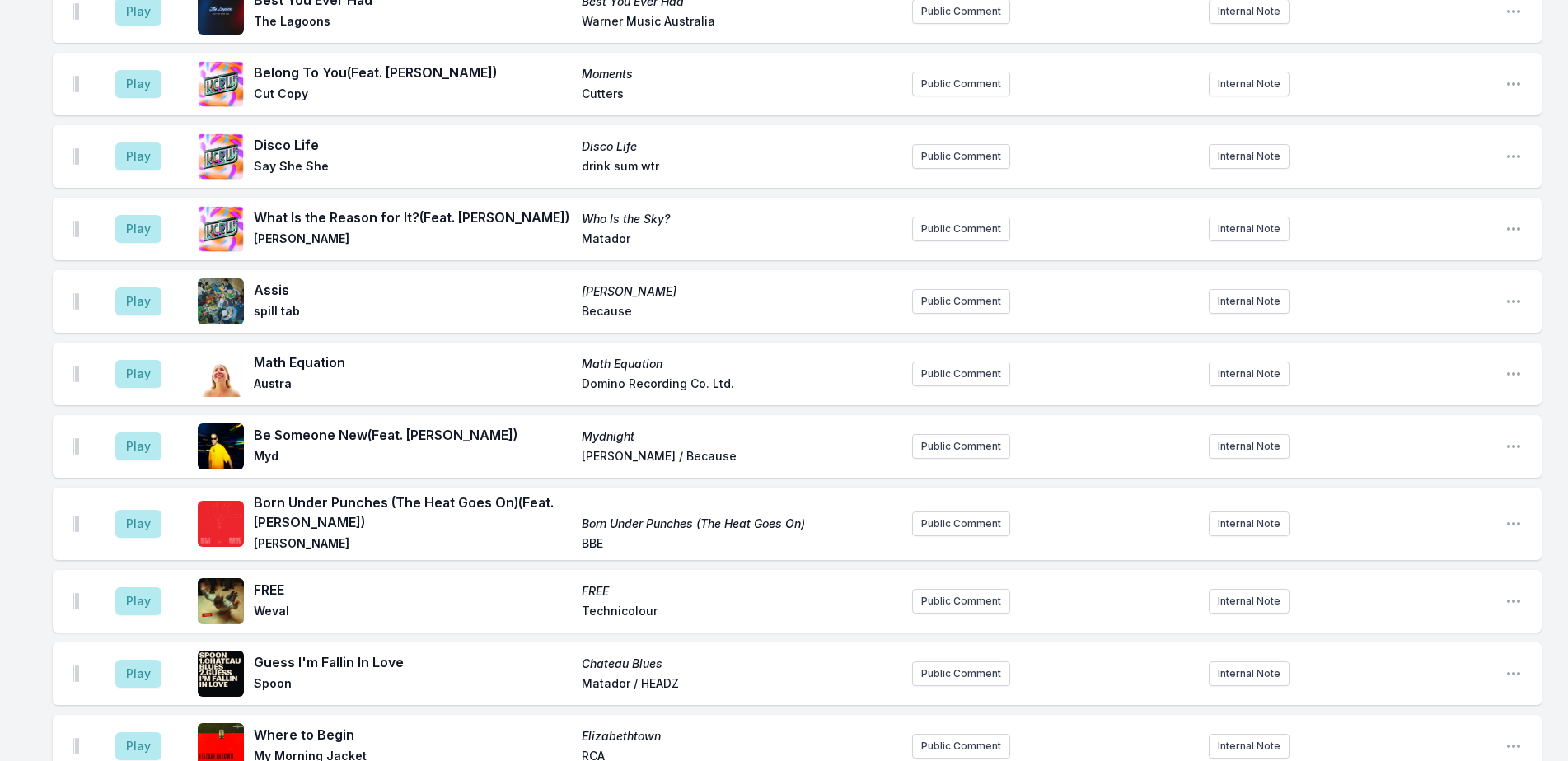
scroll to position [2935, 0]
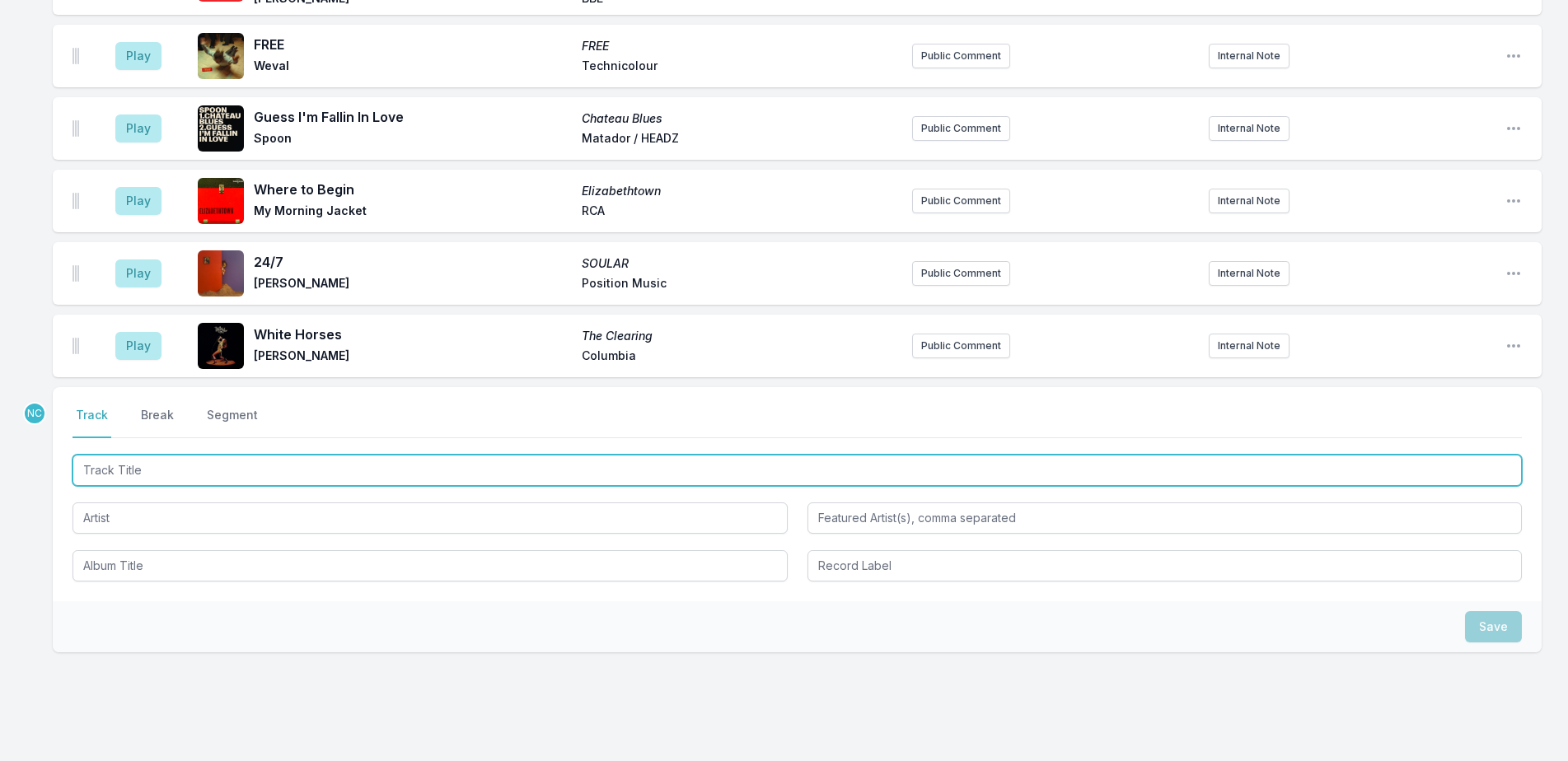
drag, startPoint x: 569, startPoint y: 416, endPoint x: 700, endPoint y: 417, distance: 131.0
click at [569, 455] on input "Track Title" at bounding box center [798, 471] width 1449 height 32
type input "Run River Run"
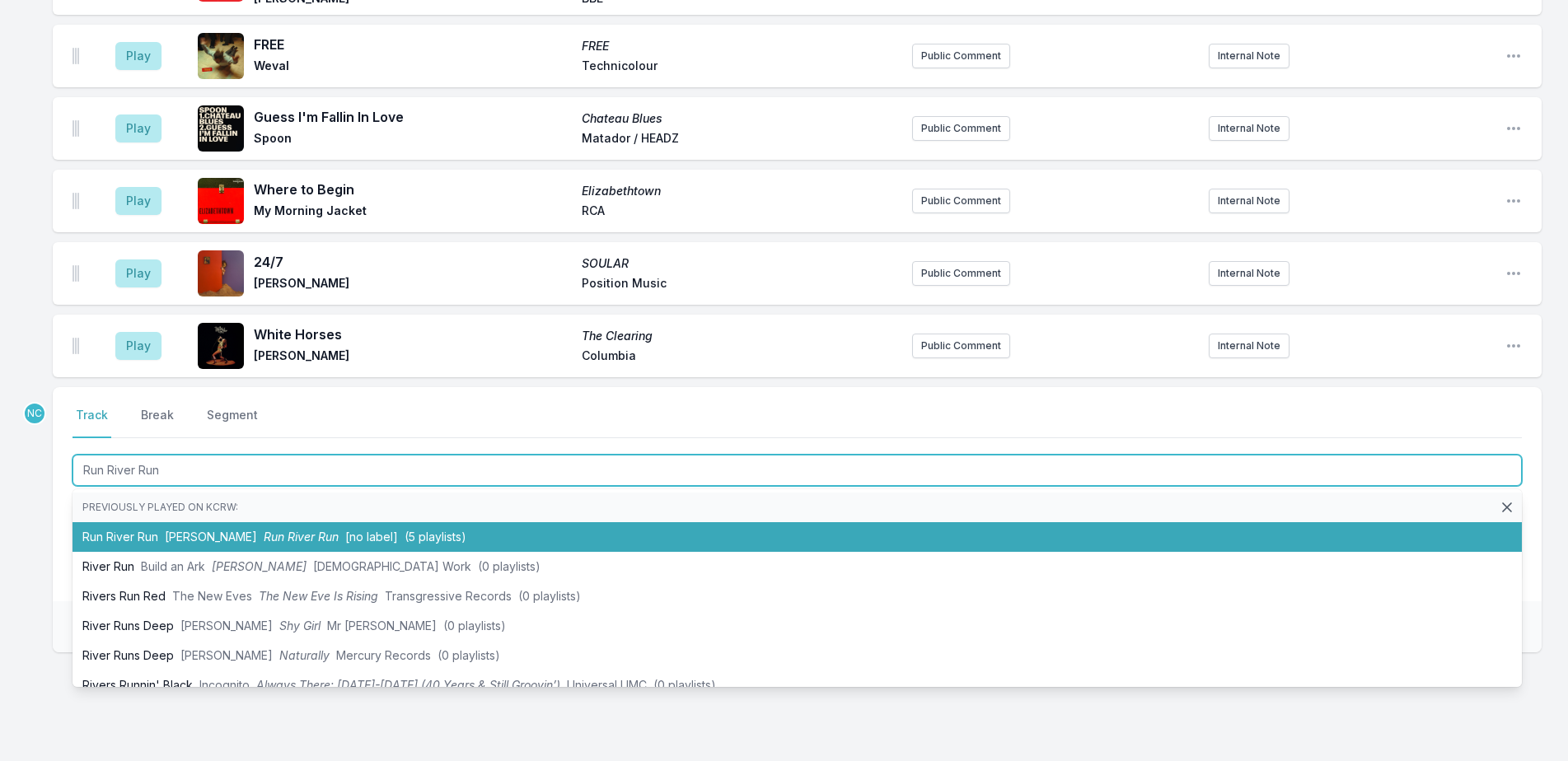
click at [501, 522] on li "Run River Run Katie Schecter Run River Run [no label] (5 playlists)" at bounding box center [798, 537] width 1449 height 30
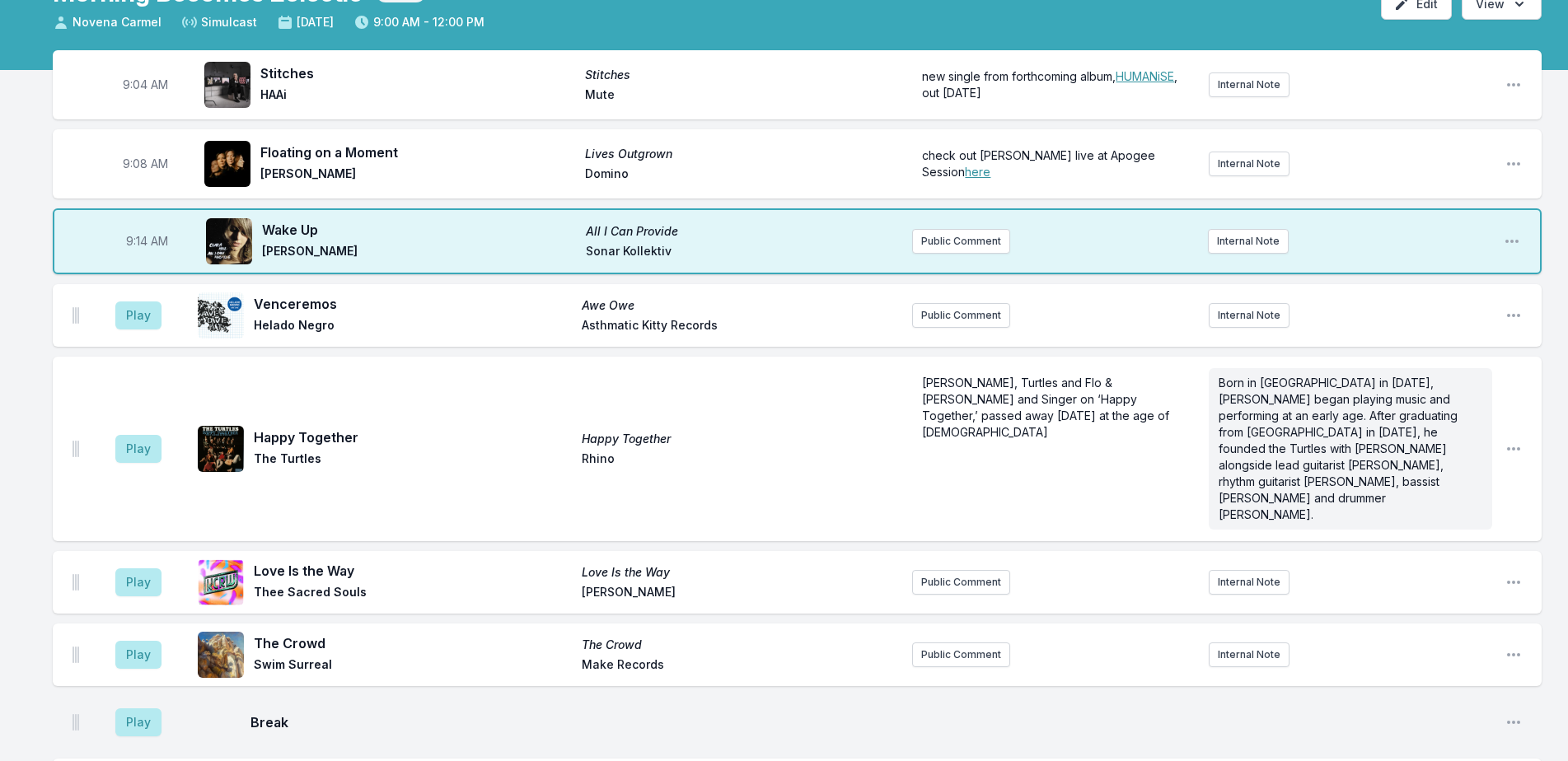
scroll to position [0, 0]
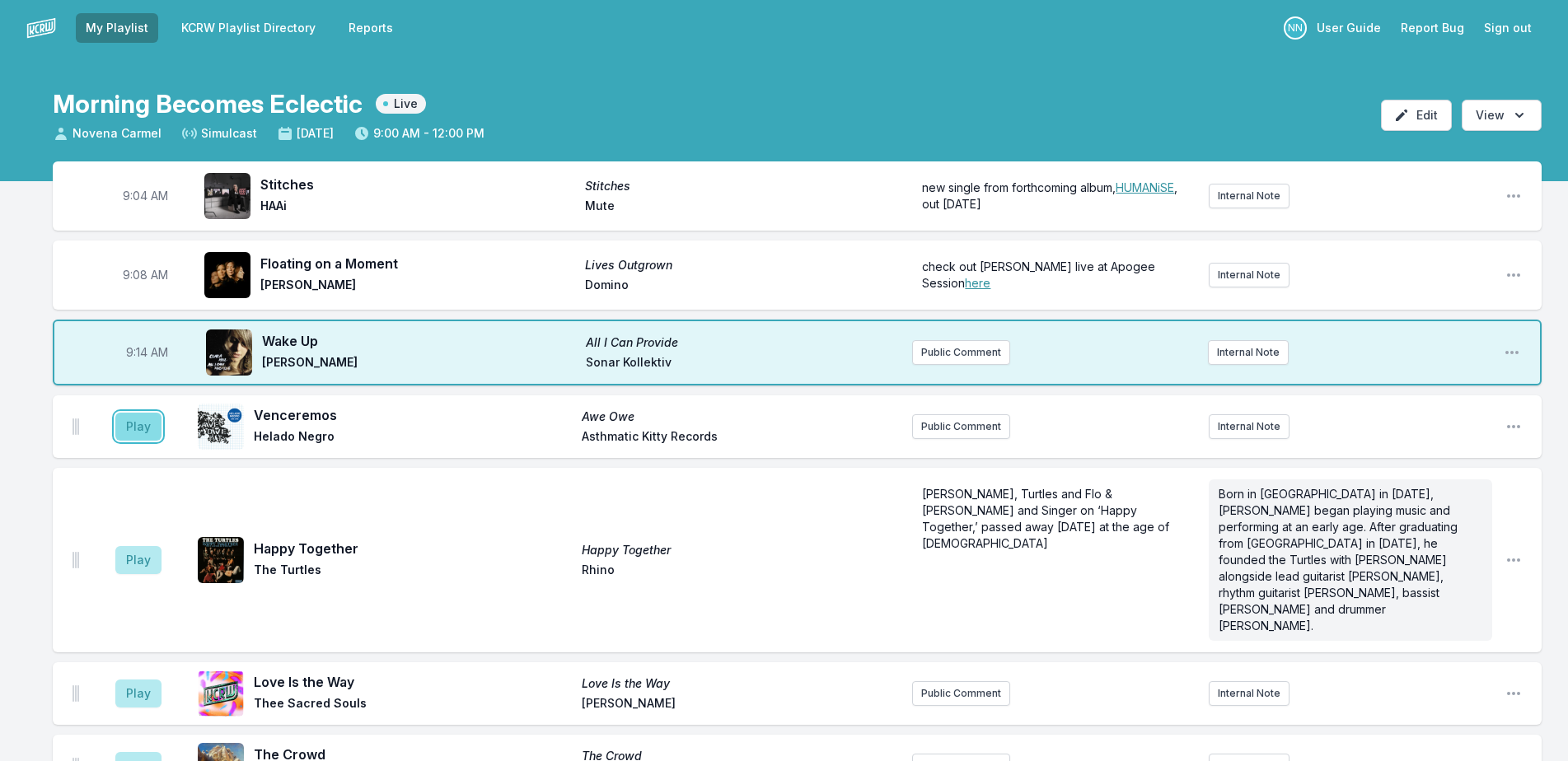
click at [150, 430] on button "Play" at bounding box center [138, 427] width 46 height 28
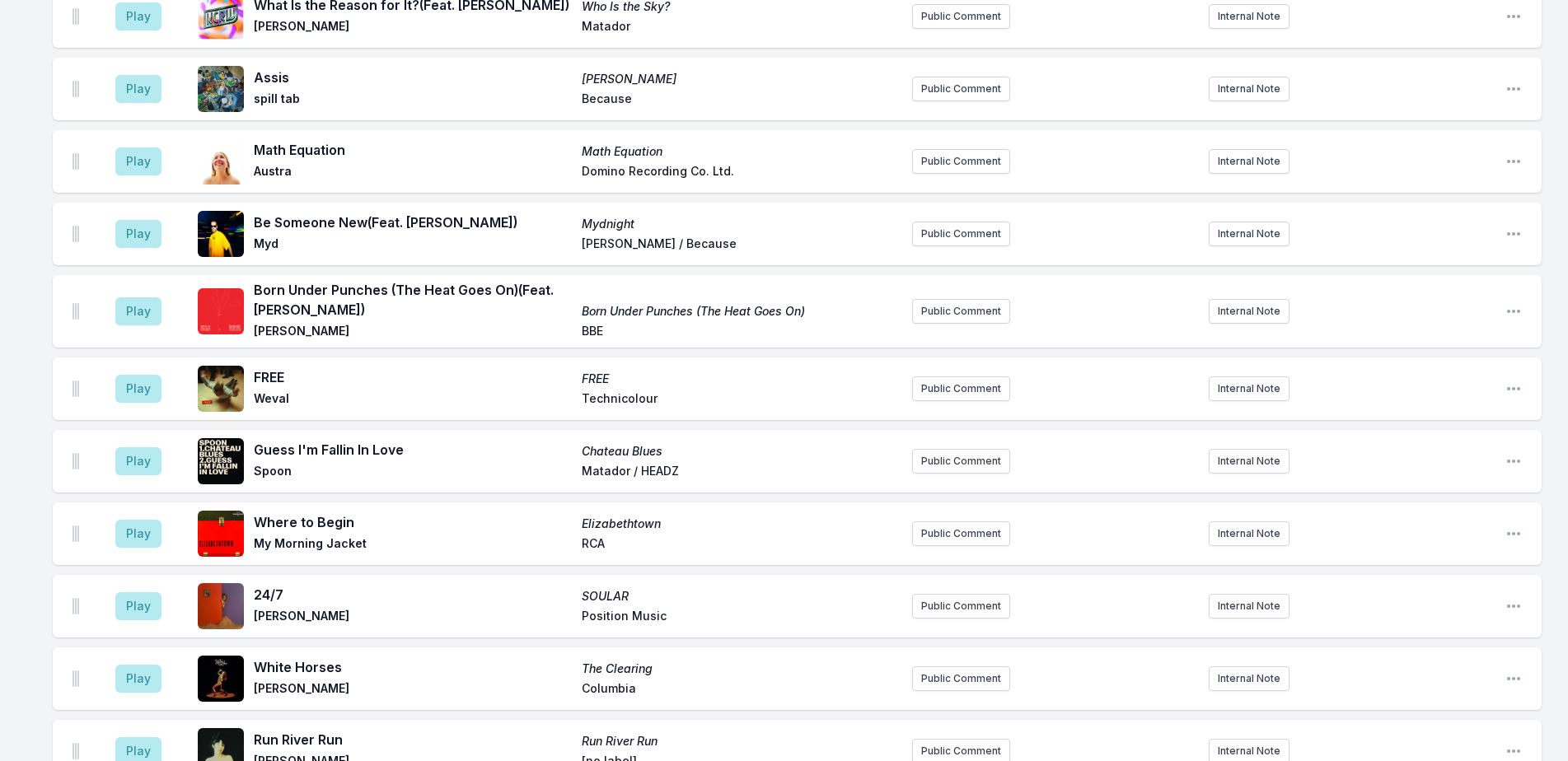
scroll to position [2966, 0]
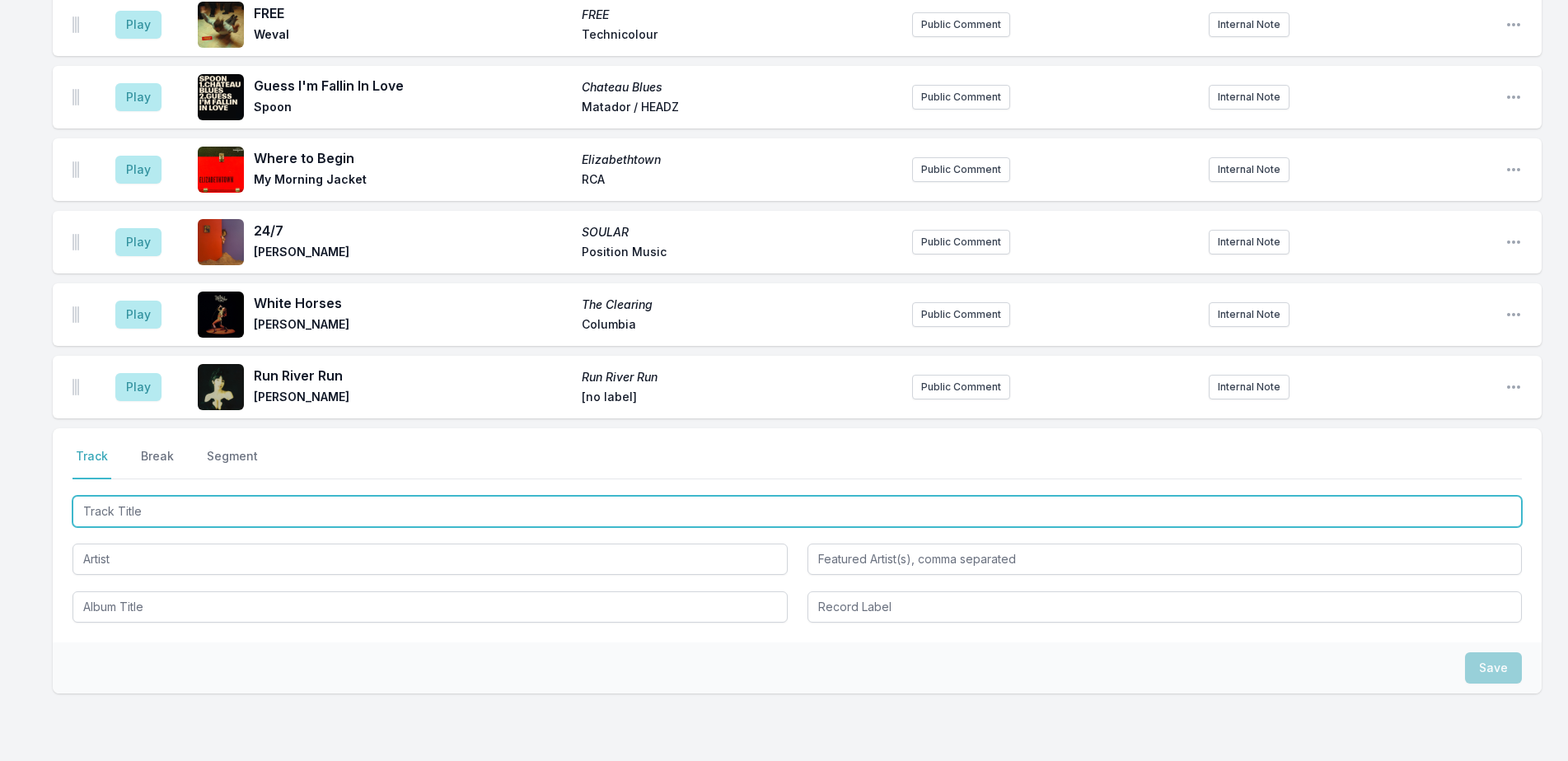
click at [360, 496] on input "Track Title" at bounding box center [798, 512] width 1449 height 32
type input "Does this Song Sound Familiar"
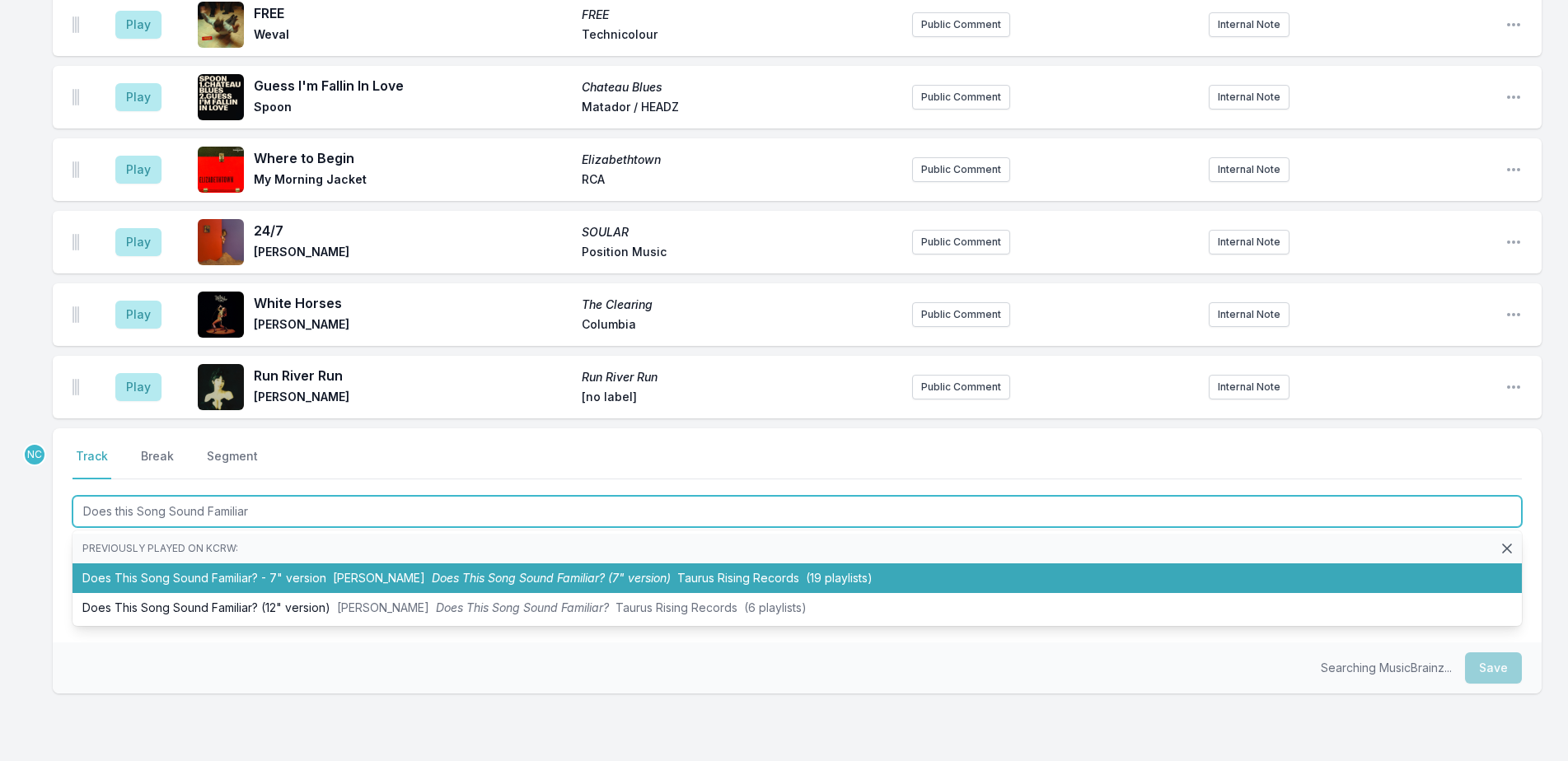
click at [653, 563] on li "Does This Song Sound Familiar? - 7" version Pearl Charles Does This Song Sound …" at bounding box center [798, 578] width 1449 height 30
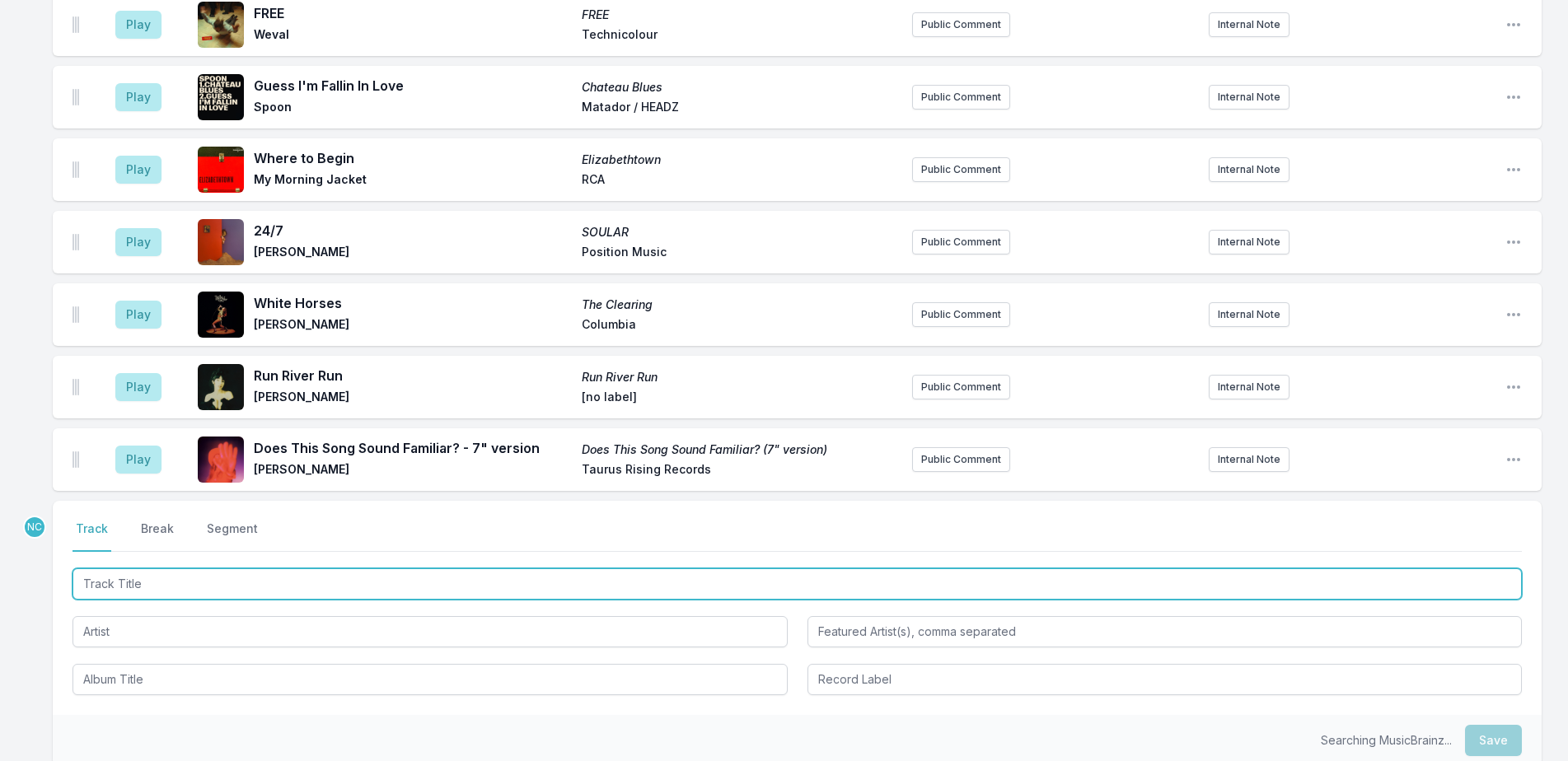
scroll to position [3038, 0]
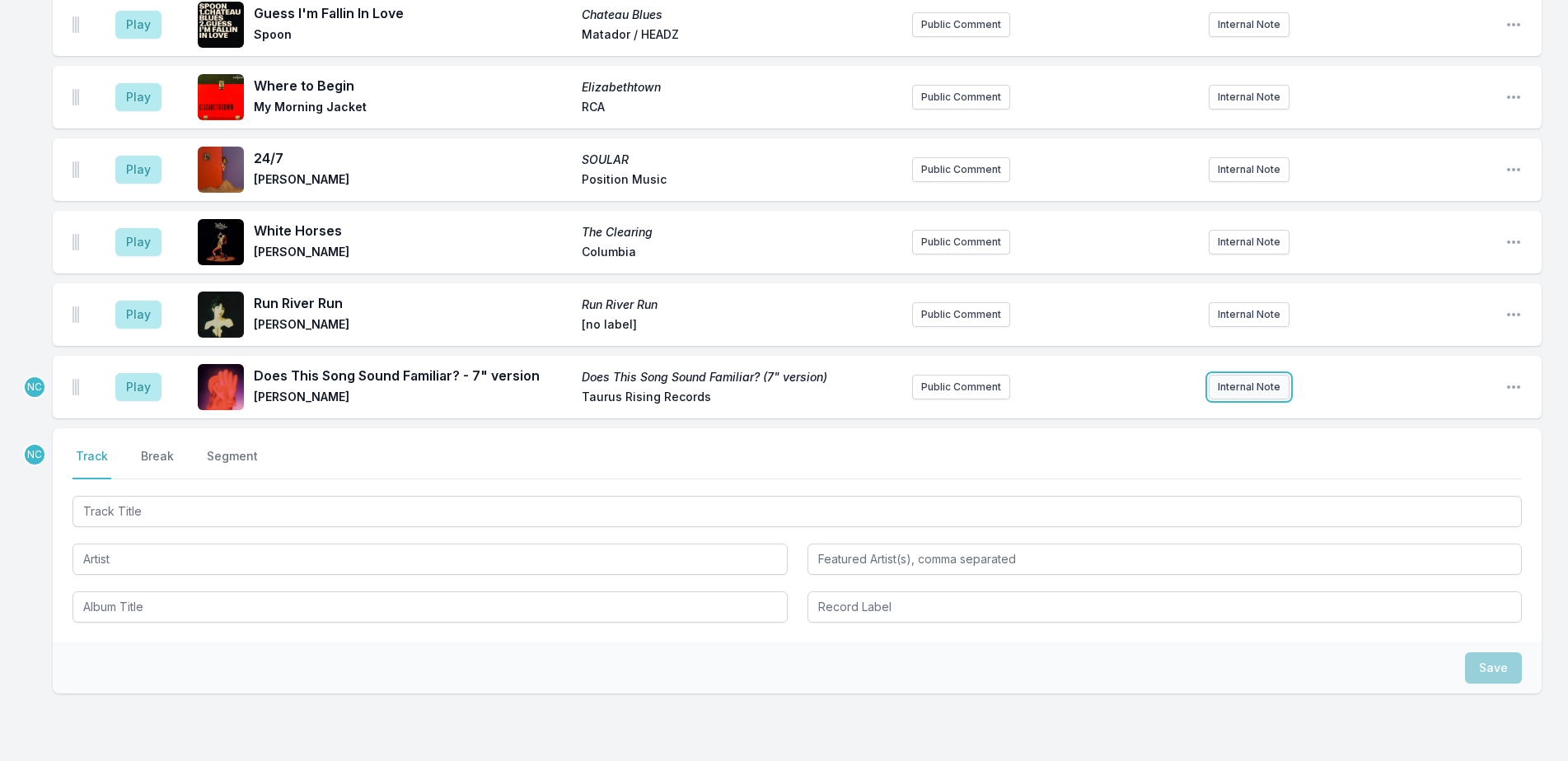
click at [1267, 374] on button "Internal Note" at bounding box center [1249, 387] width 80 height 24
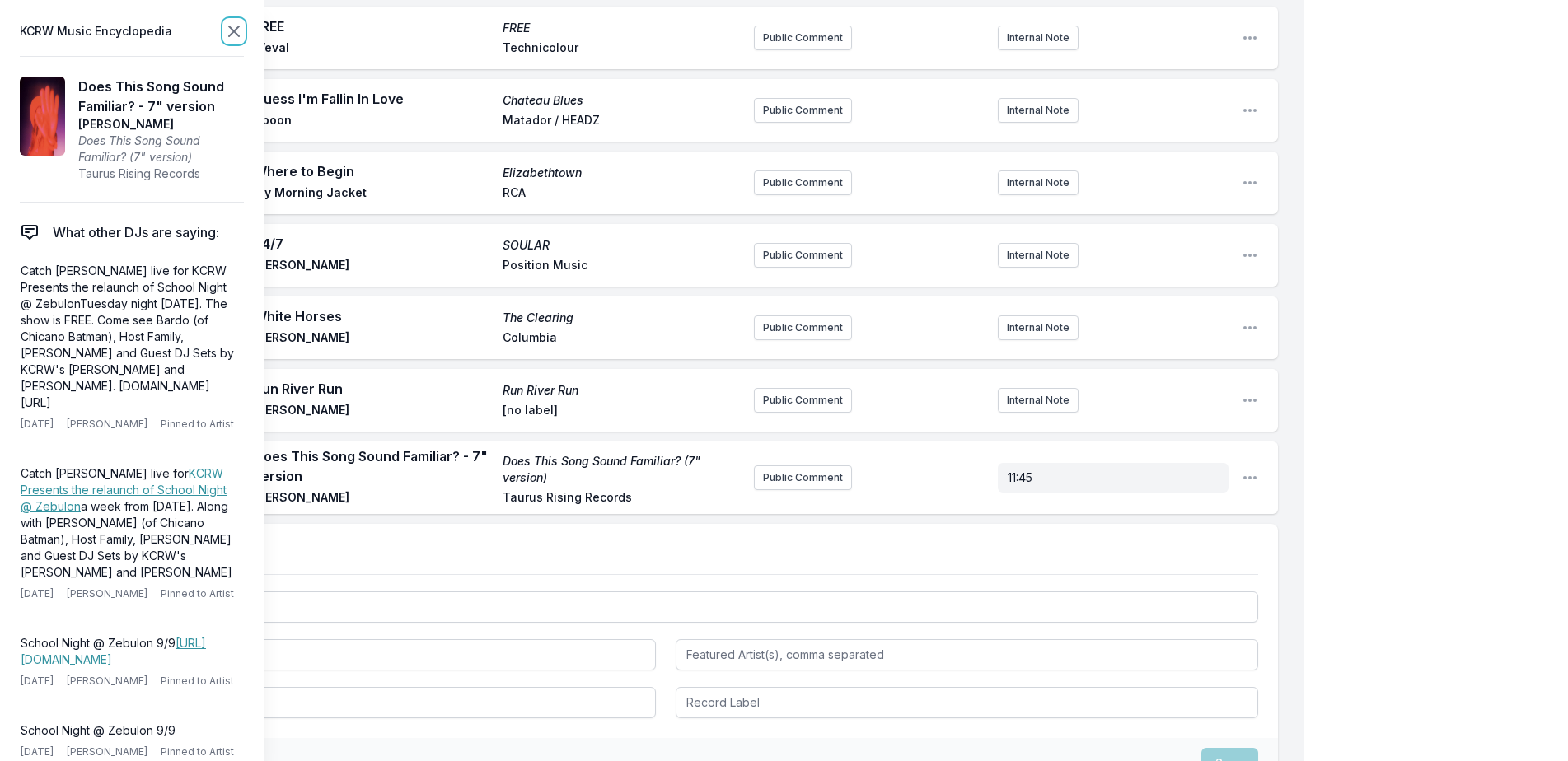
click at [235, 31] on icon at bounding box center [233, 31] width 10 height 10
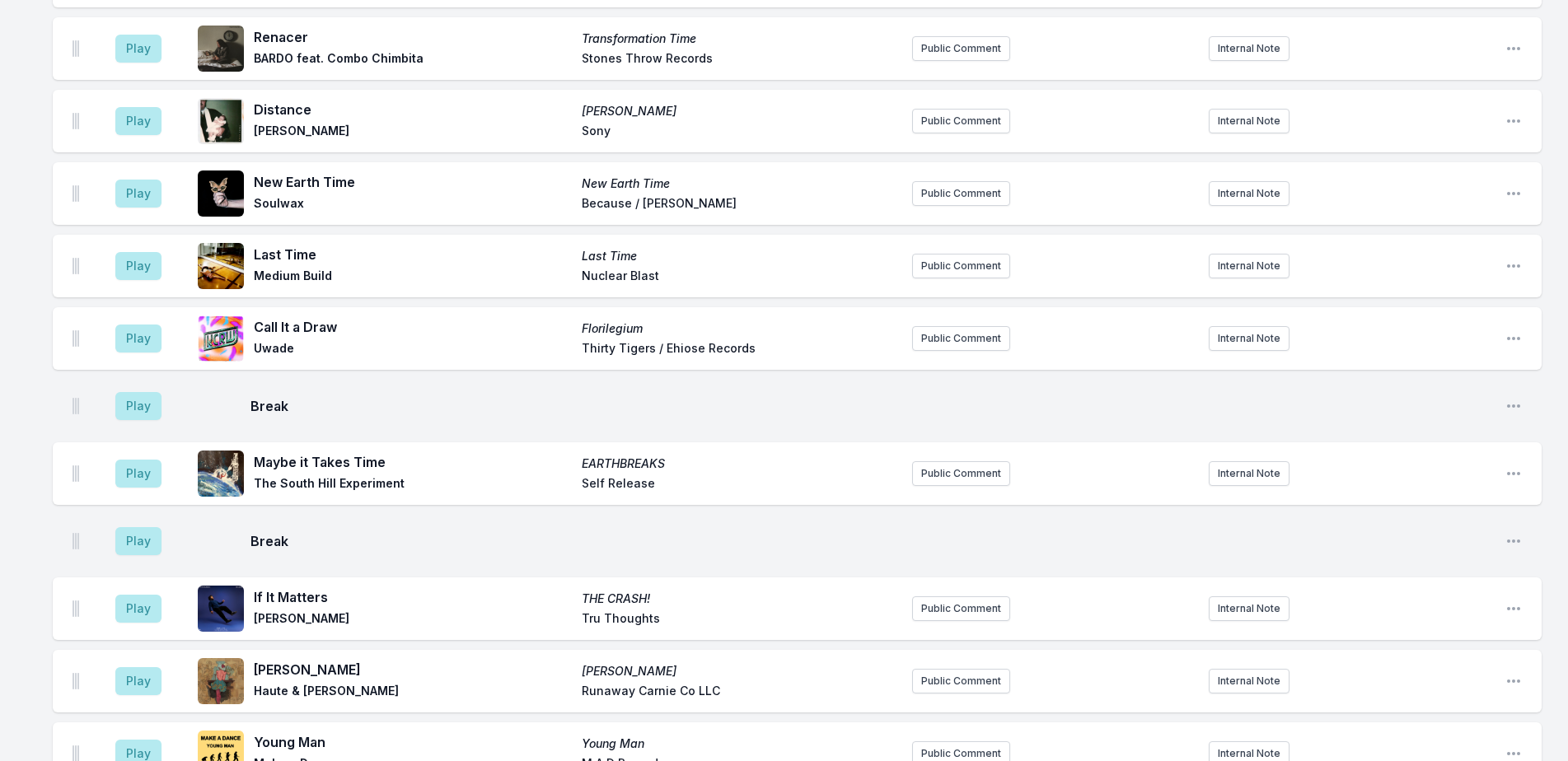
scroll to position [1401, 0]
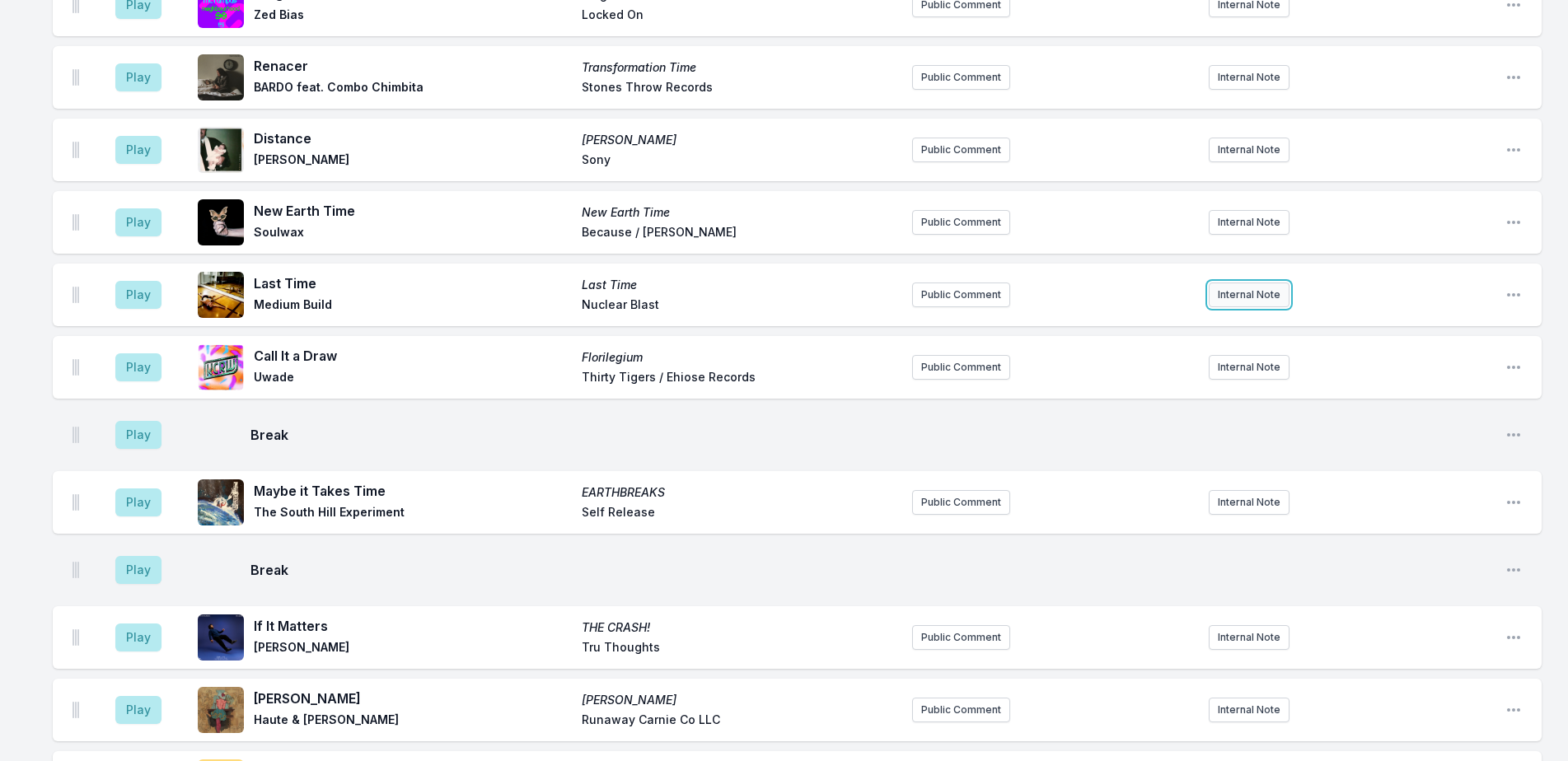
click at [1278, 283] on button "Internal Note" at bounding box center [1249, 295] width 80 height 24
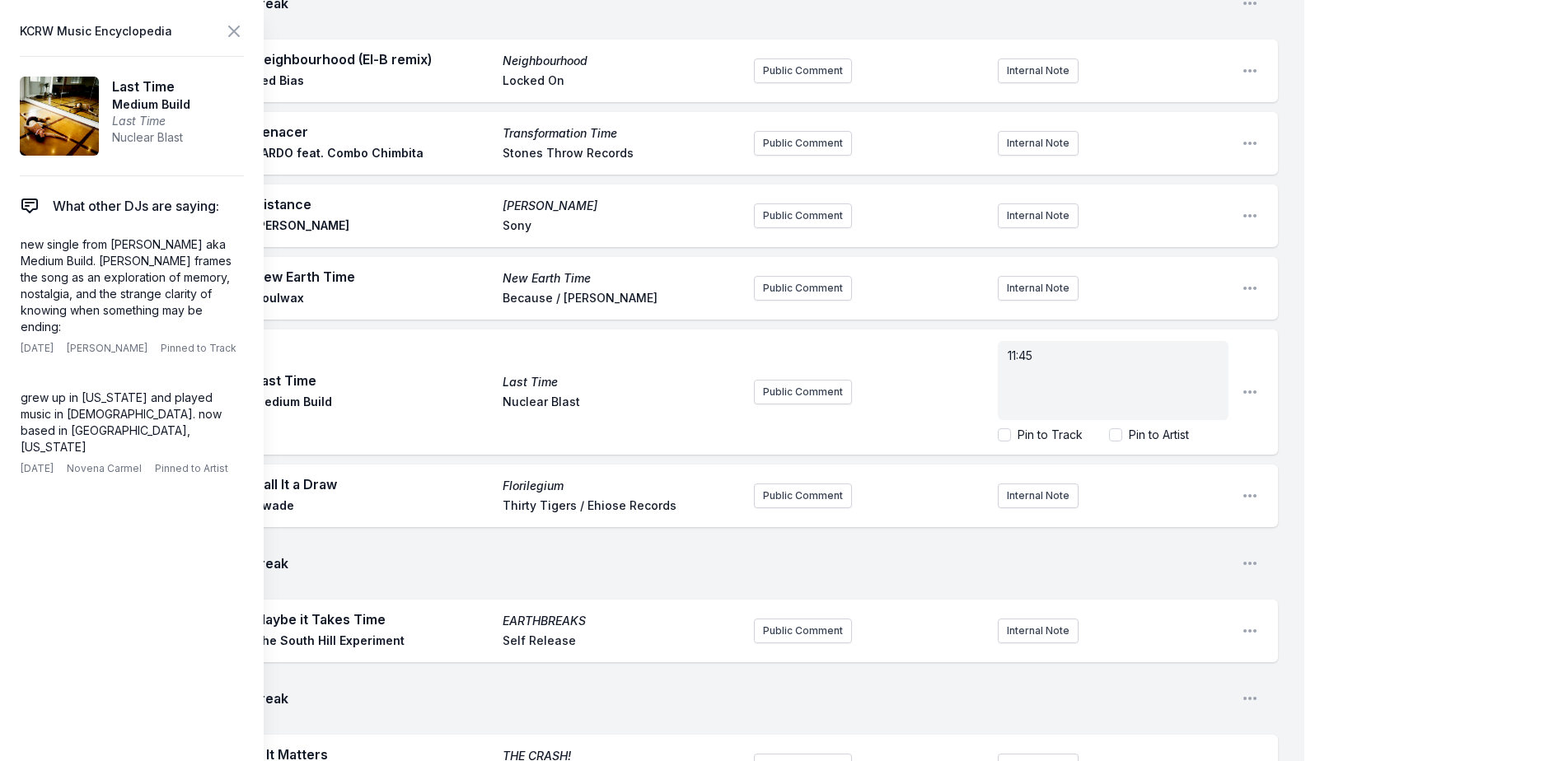
click at [1477, 116] on div "My Playlist KCRW Playlist Directory Reports NN User Guide Report Bug Sign out M…" at bounding box center [784, 628] width 1568 height 4058
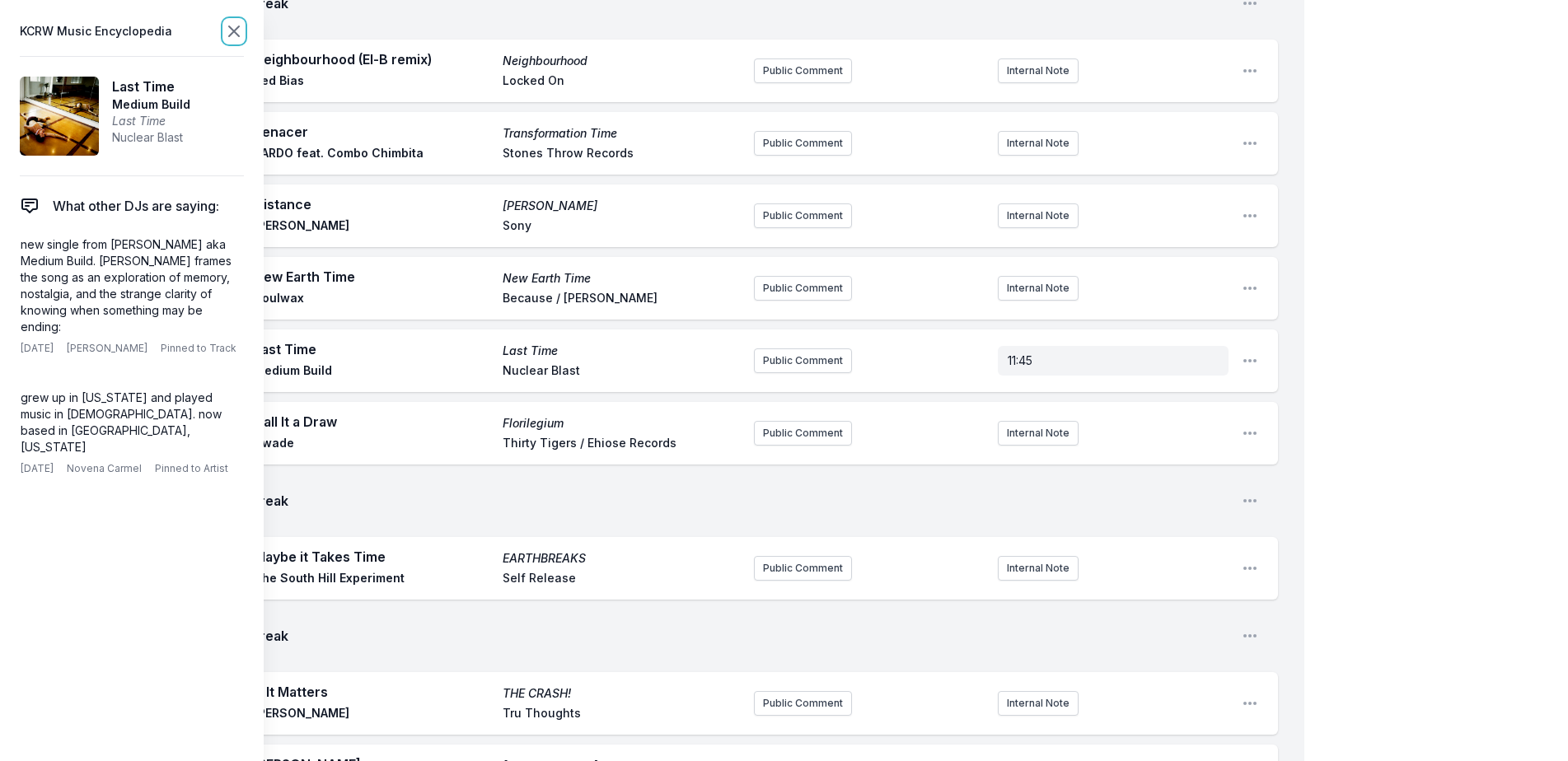
click at [237, 34] on icon at bounding box center [233, 31] width 10 height 10
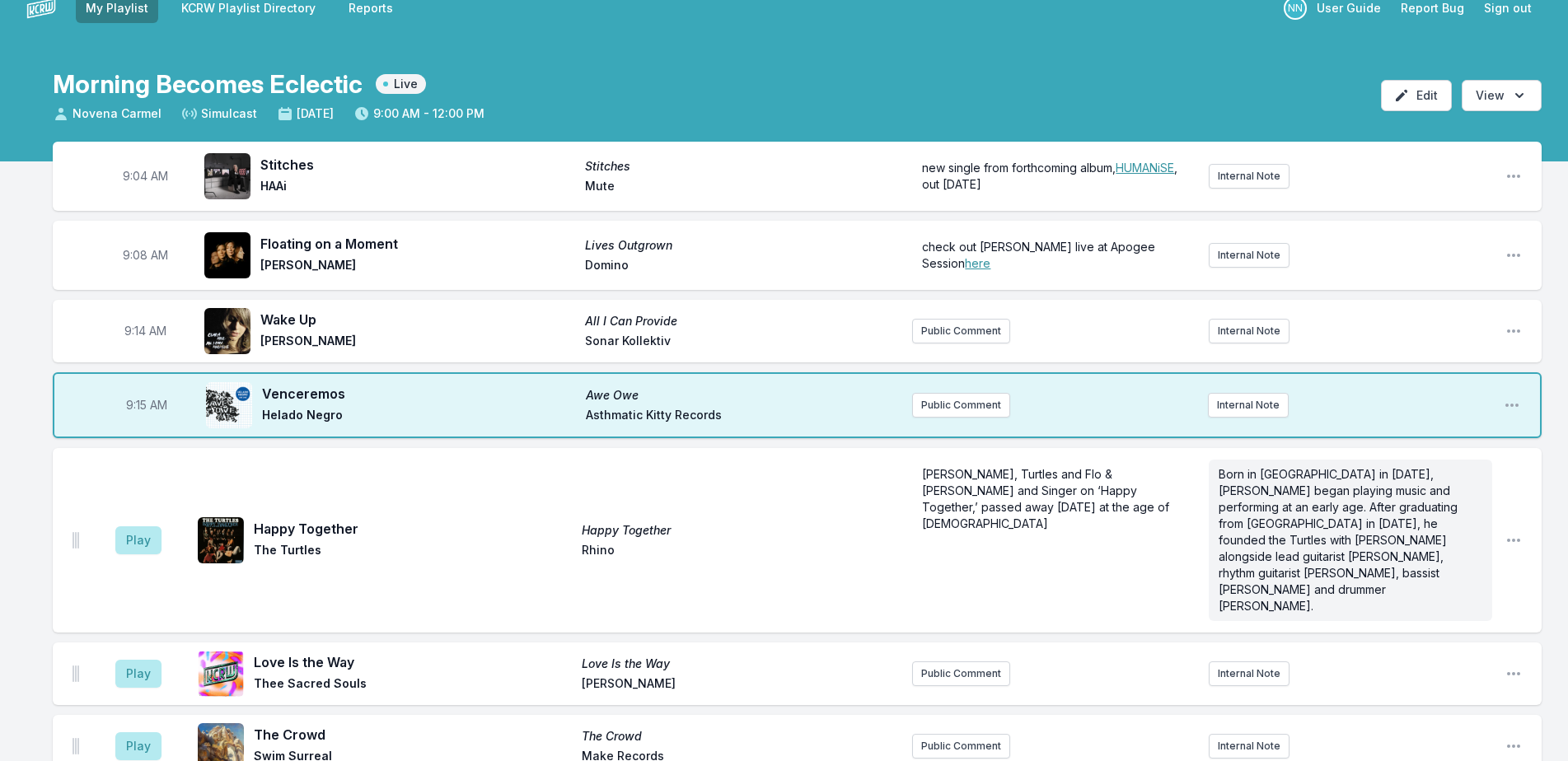
scroll to position [0, 0]
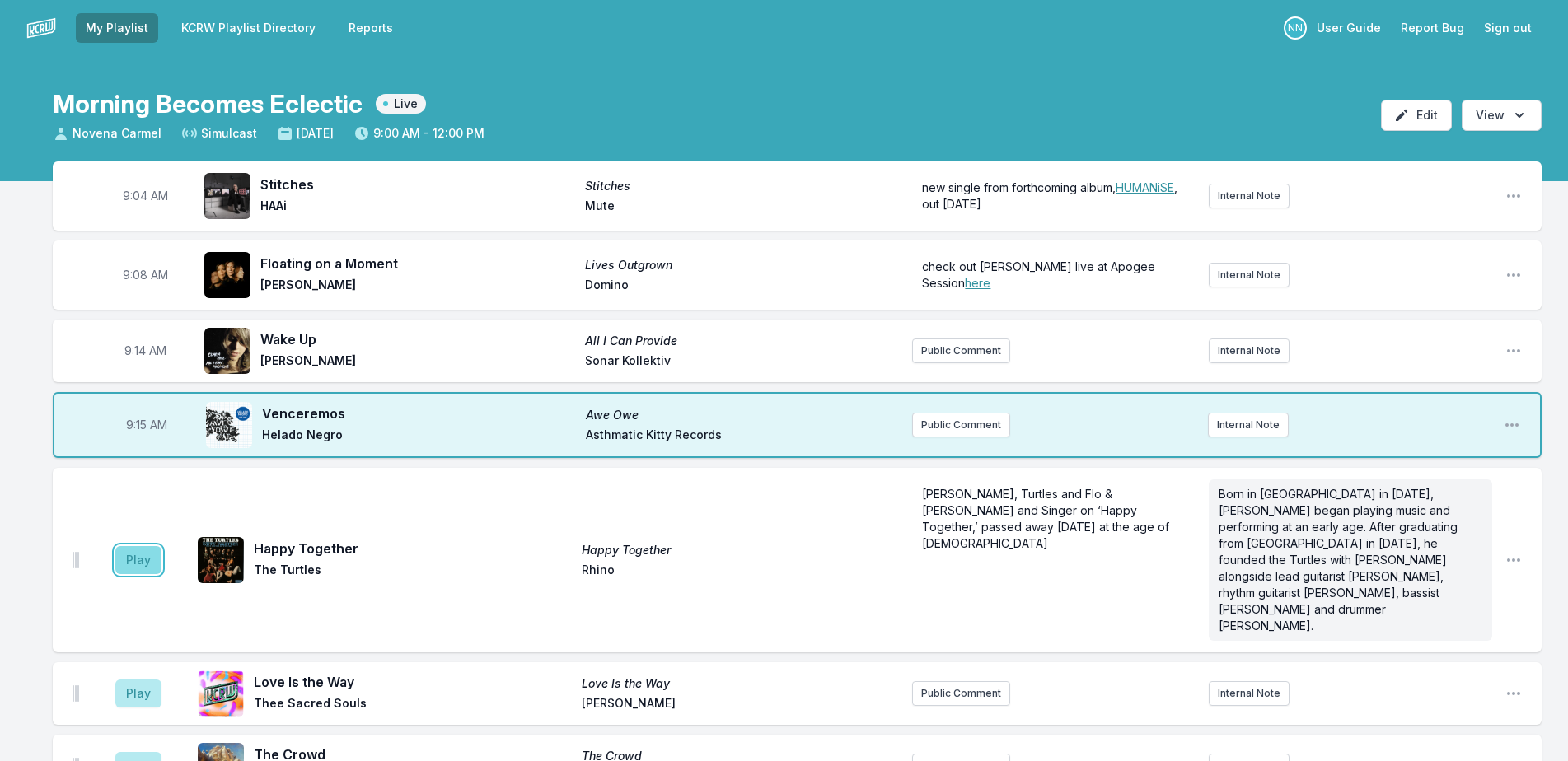
click at [153, 553] on button "Play" at bounding box center [138, 560] width 46 height 28
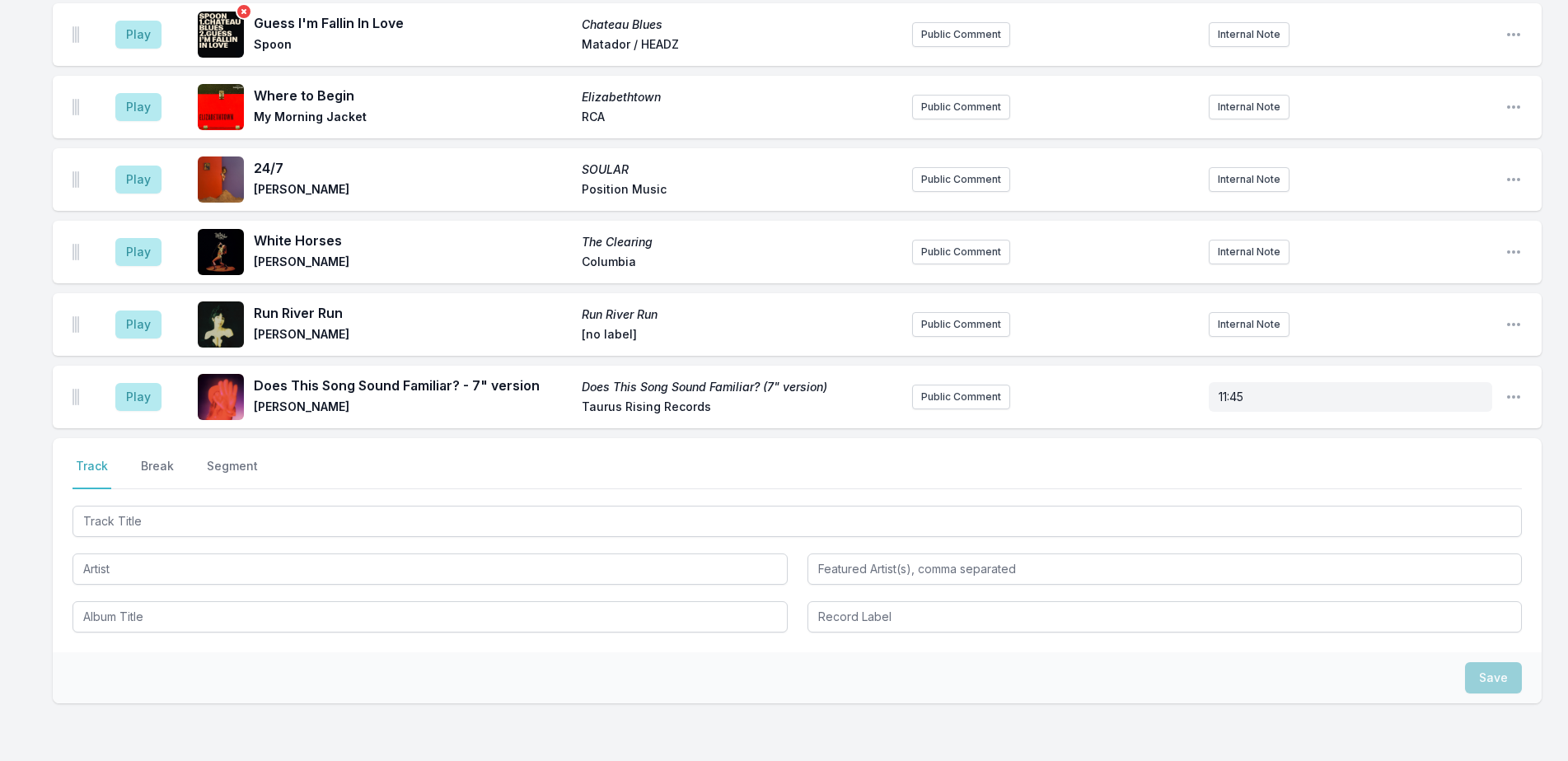
scroll to position [3079, 0]
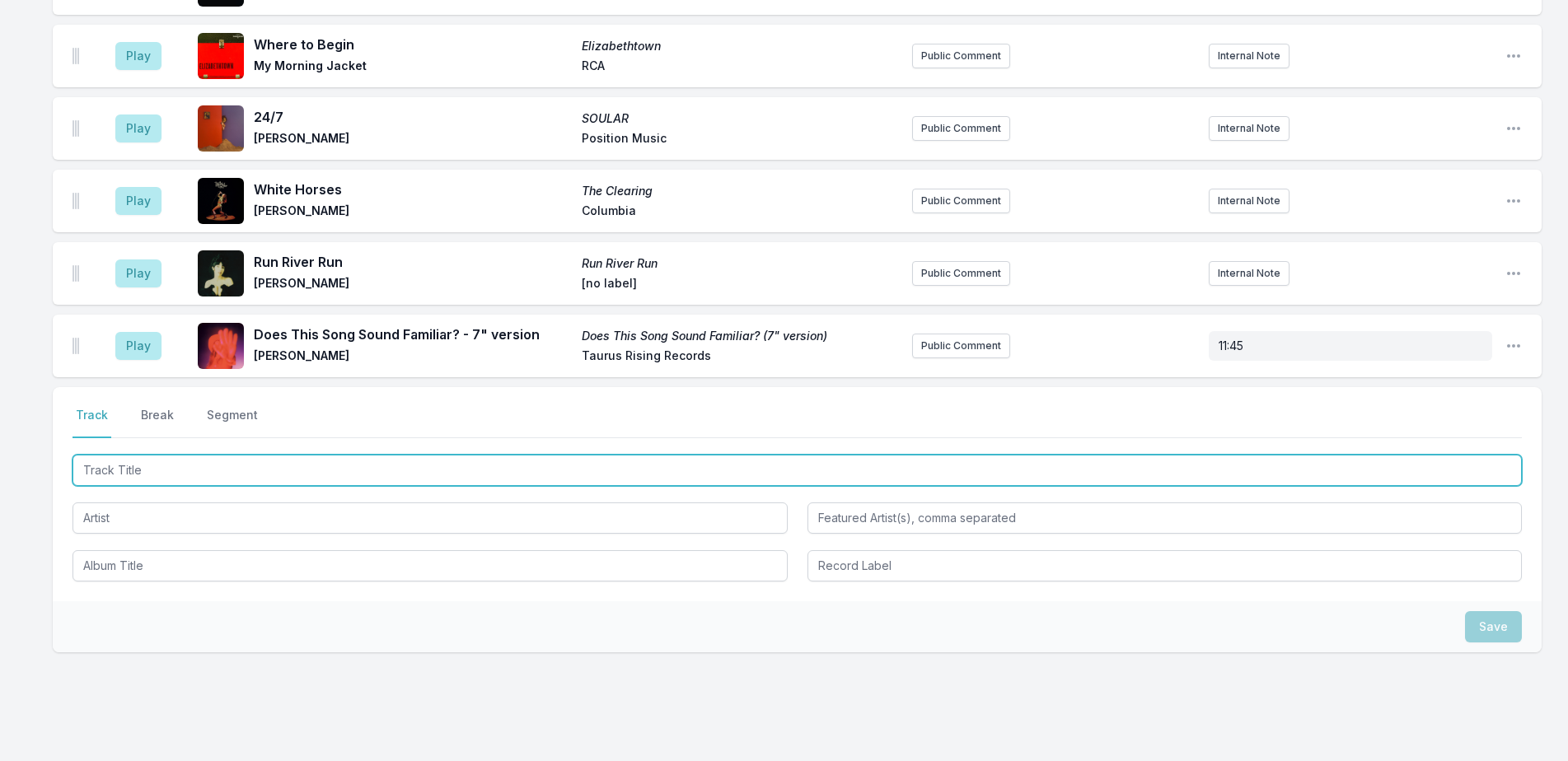
click at [227, 455] on input "Track Title" at bounding box center [798, 471] width 1449 height 32
type input "Frog Life"
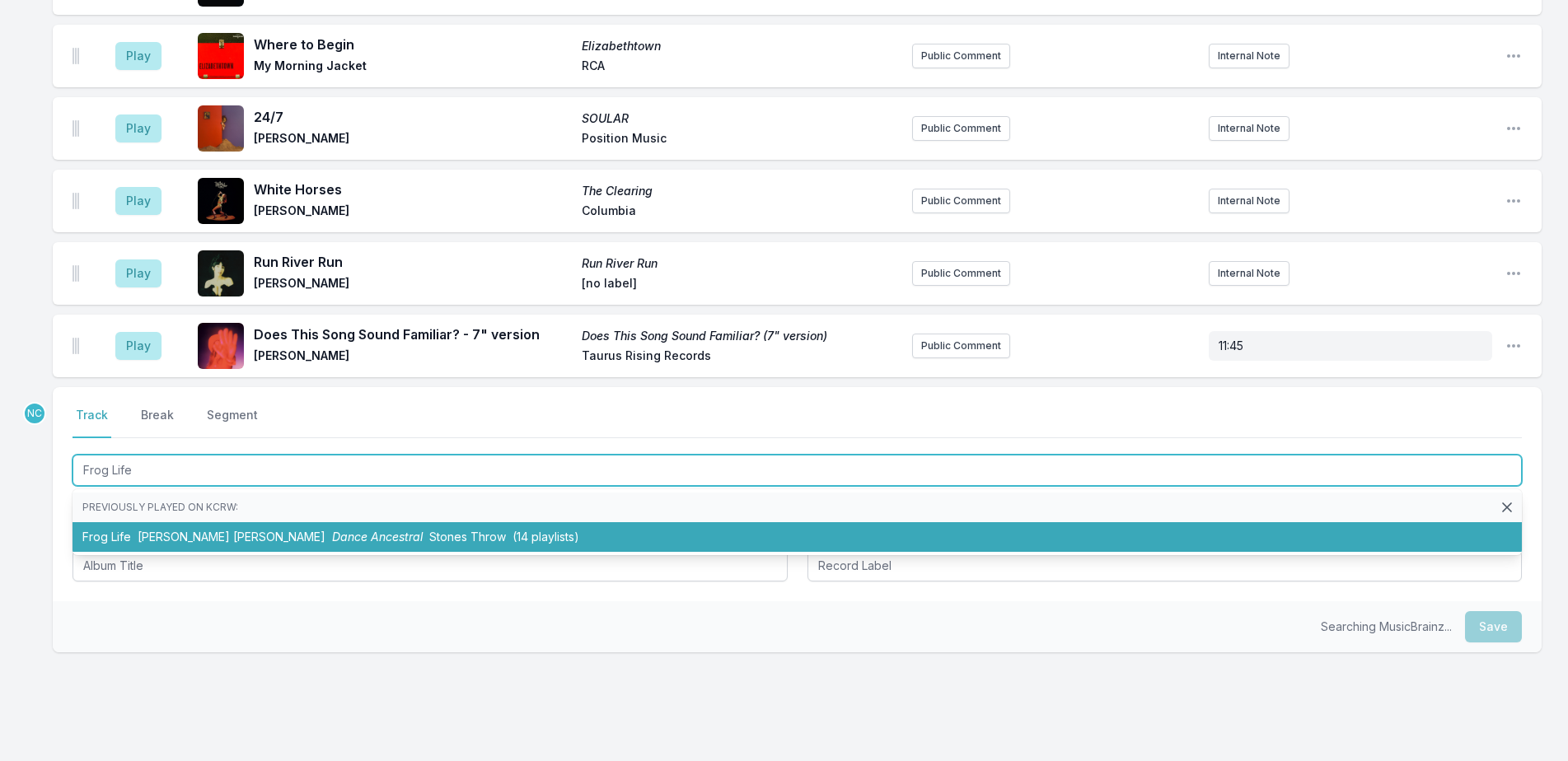
click at [193, 529] on span "John Carroll Kirby" at bounding box center [231, 536] width 188 height 14
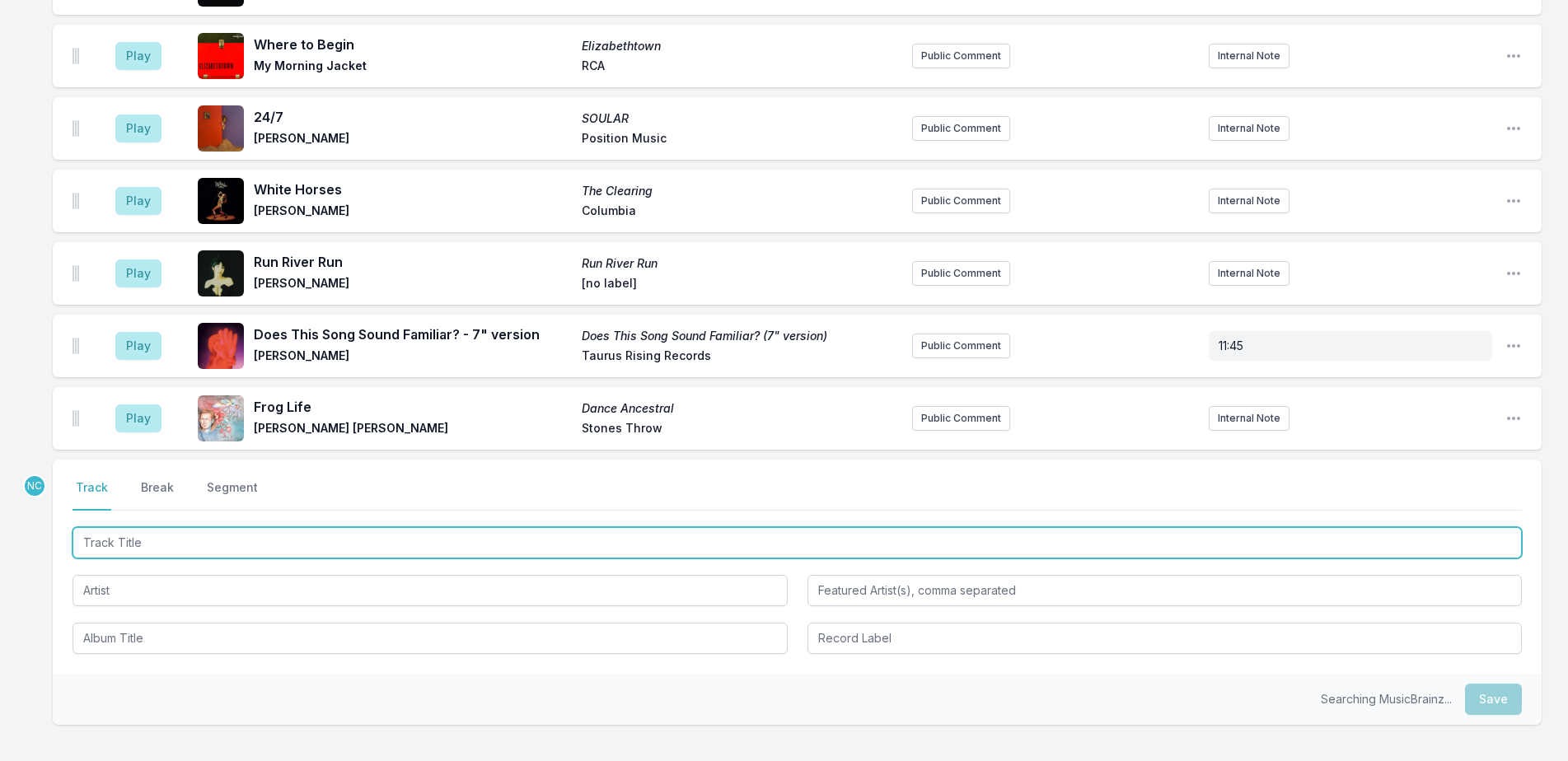
scroll to position [3151, 0]
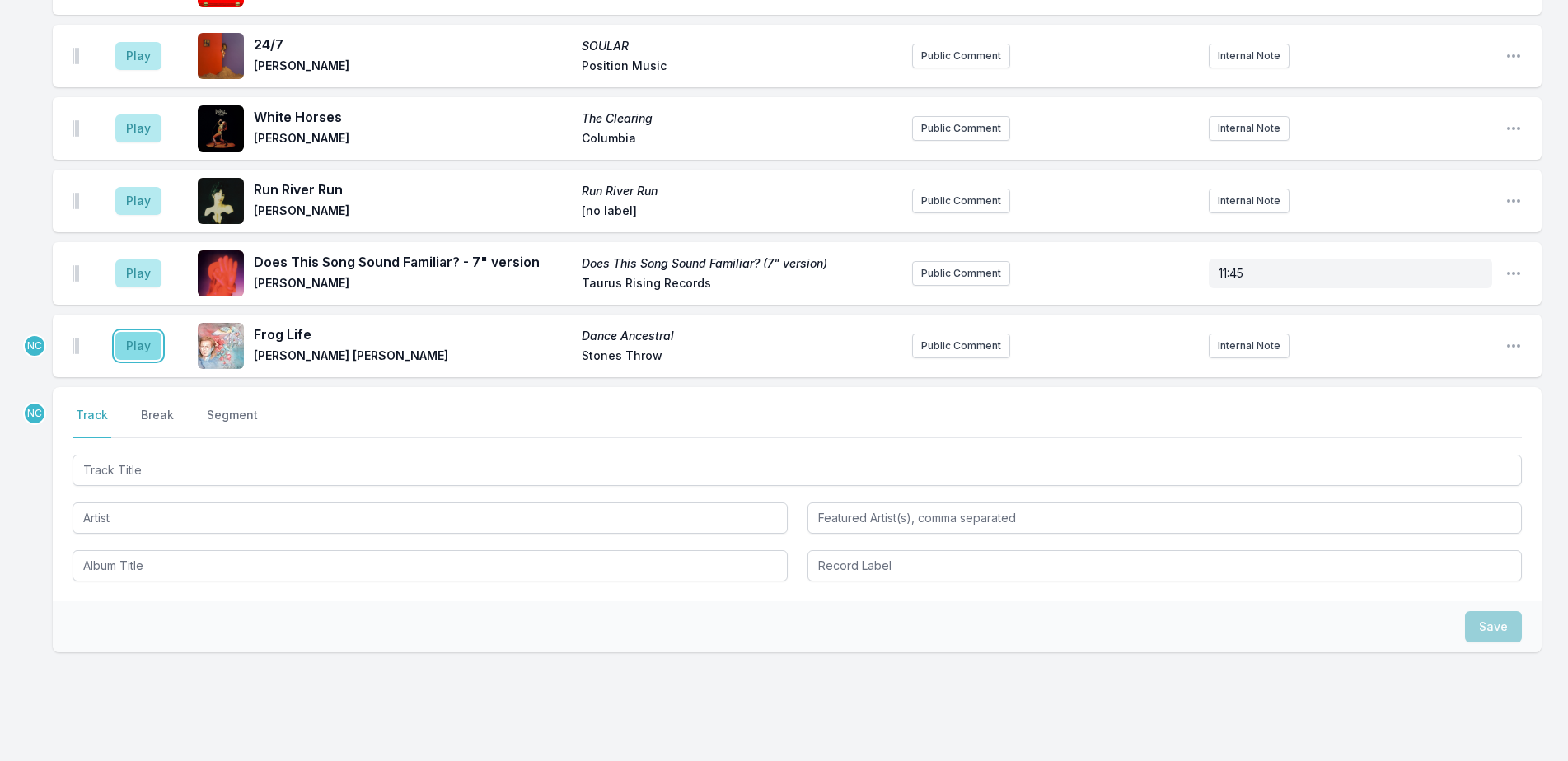
click at [150, 332] on button "Play" at bounding box center [138, 346] width 46 height 28
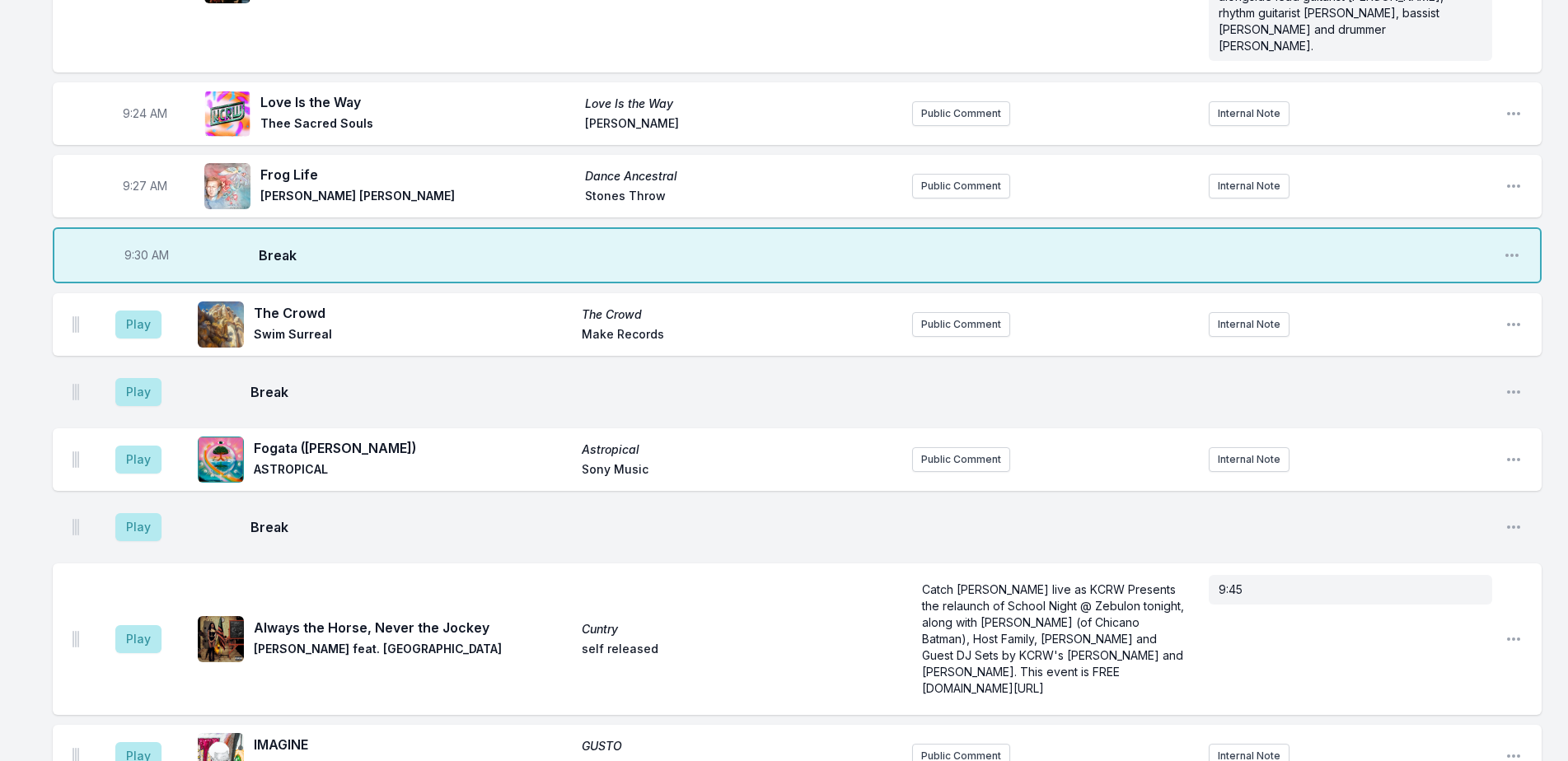
scroll to position [599, 0]
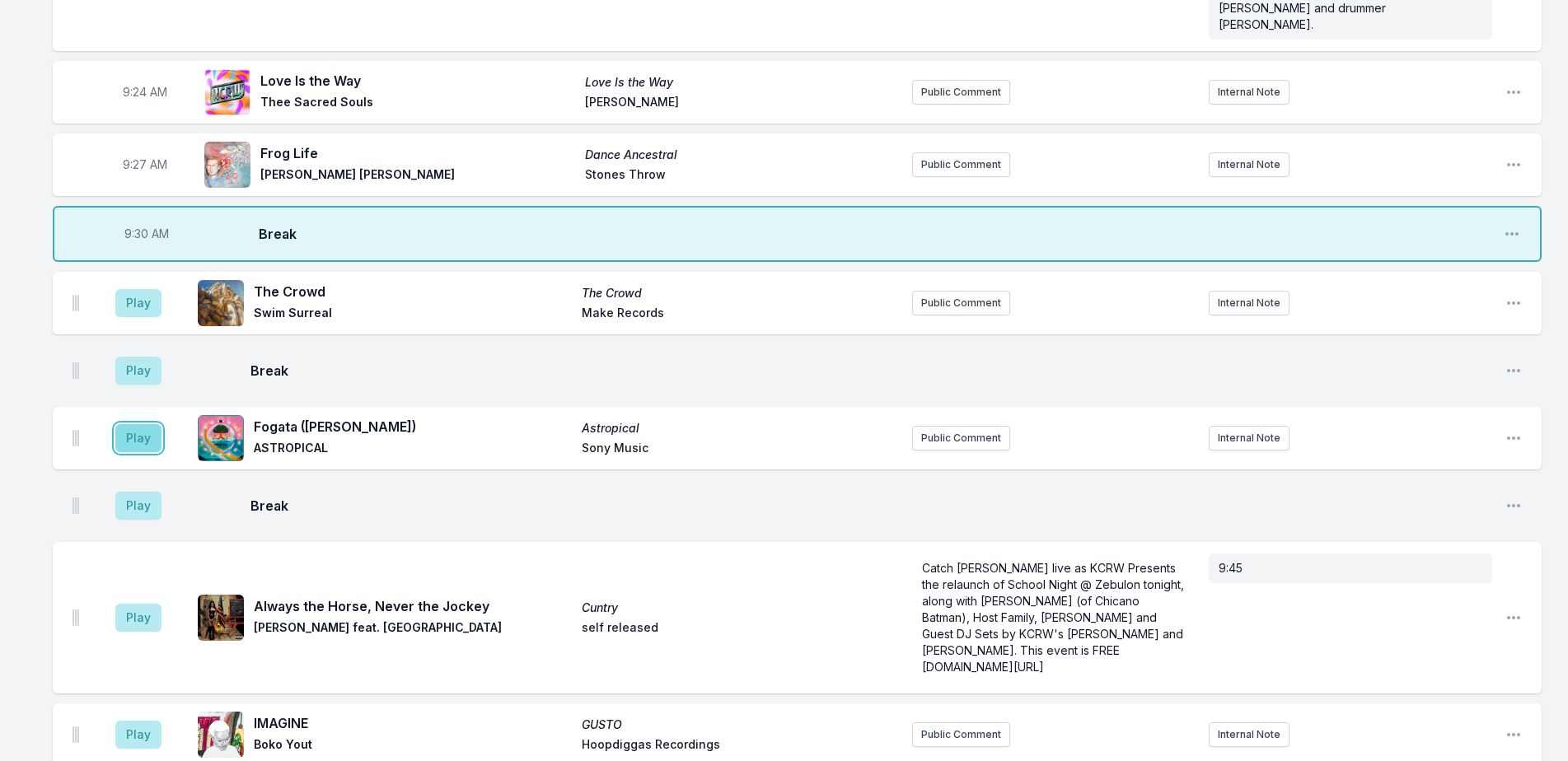
click at [123, 424] on button "Play" at bounding box center [138, 438] width 46 height 28
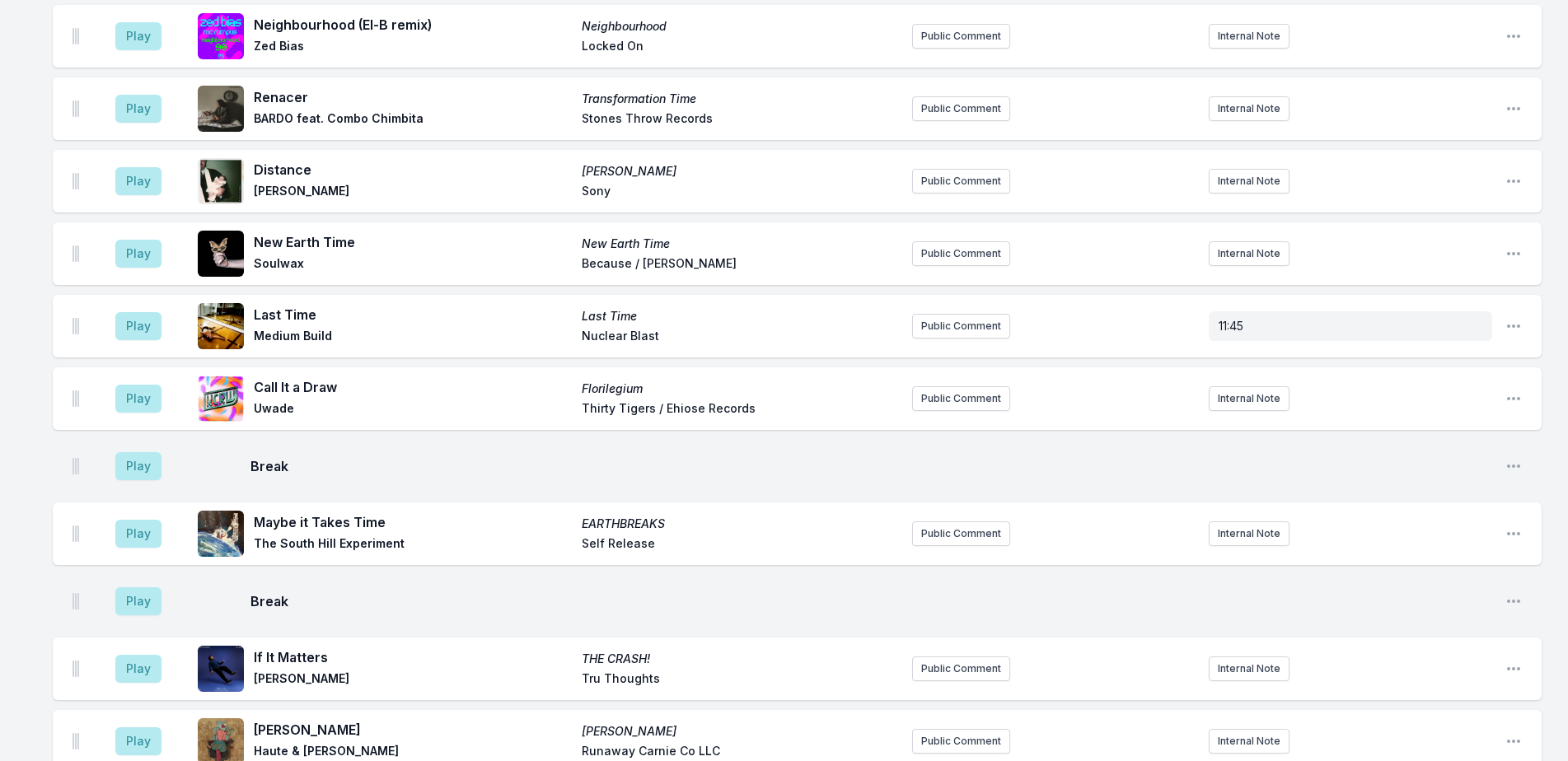
scroll to position [1752, 0]
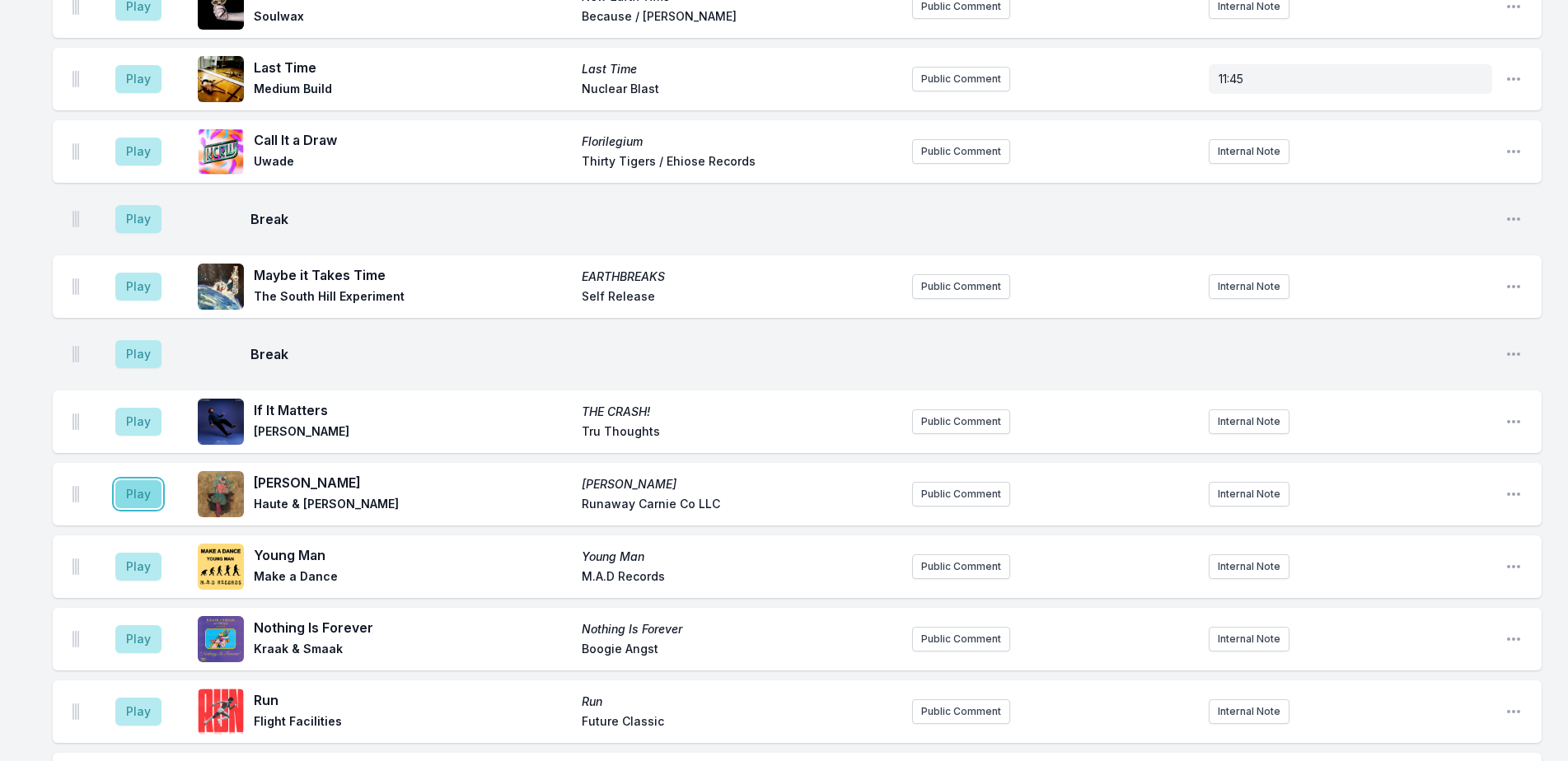
click at [150, 480] on button "Play" at bounding box center [138, 494] width 46 height 28
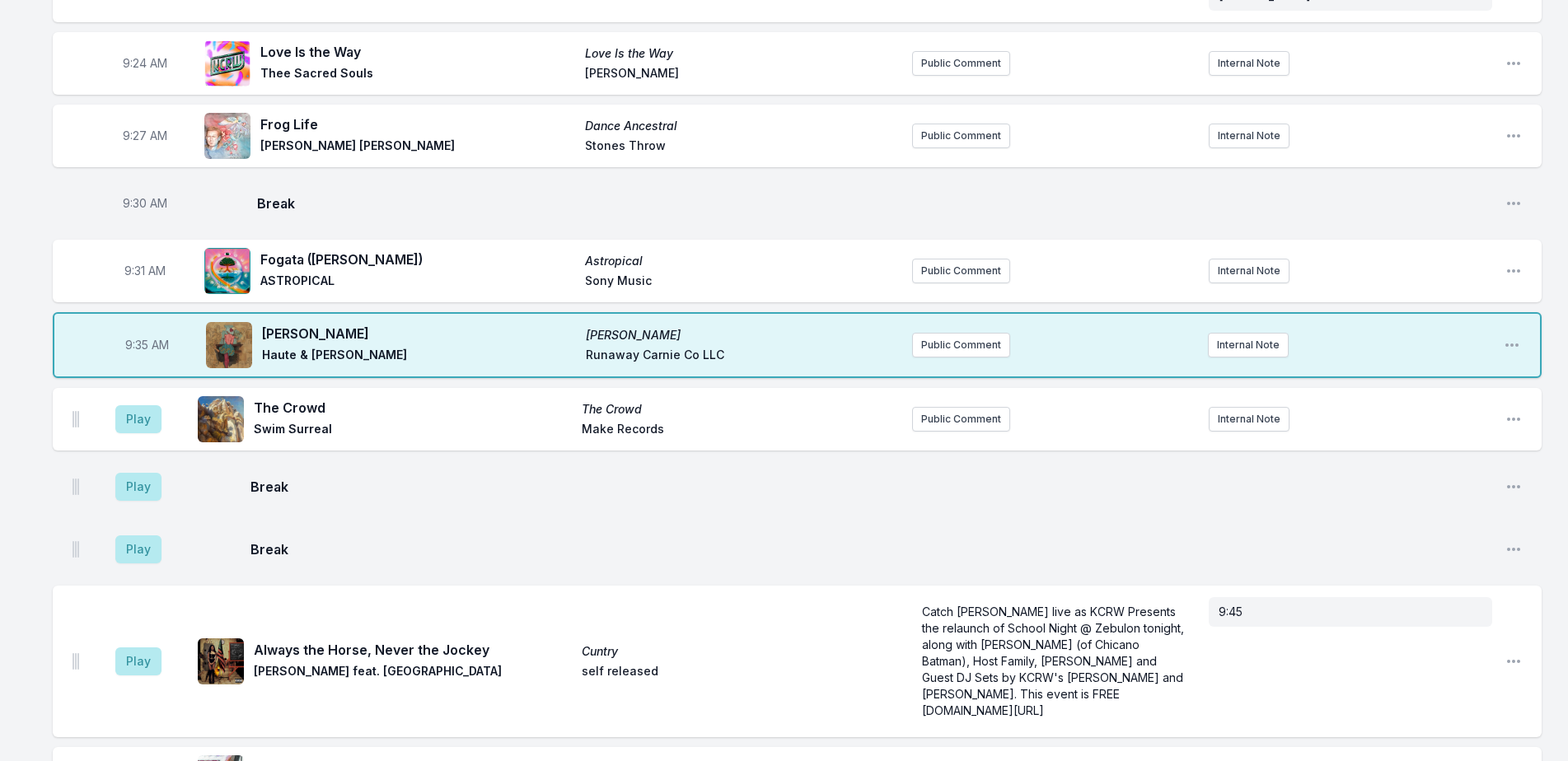
scroll to position [599, 0]
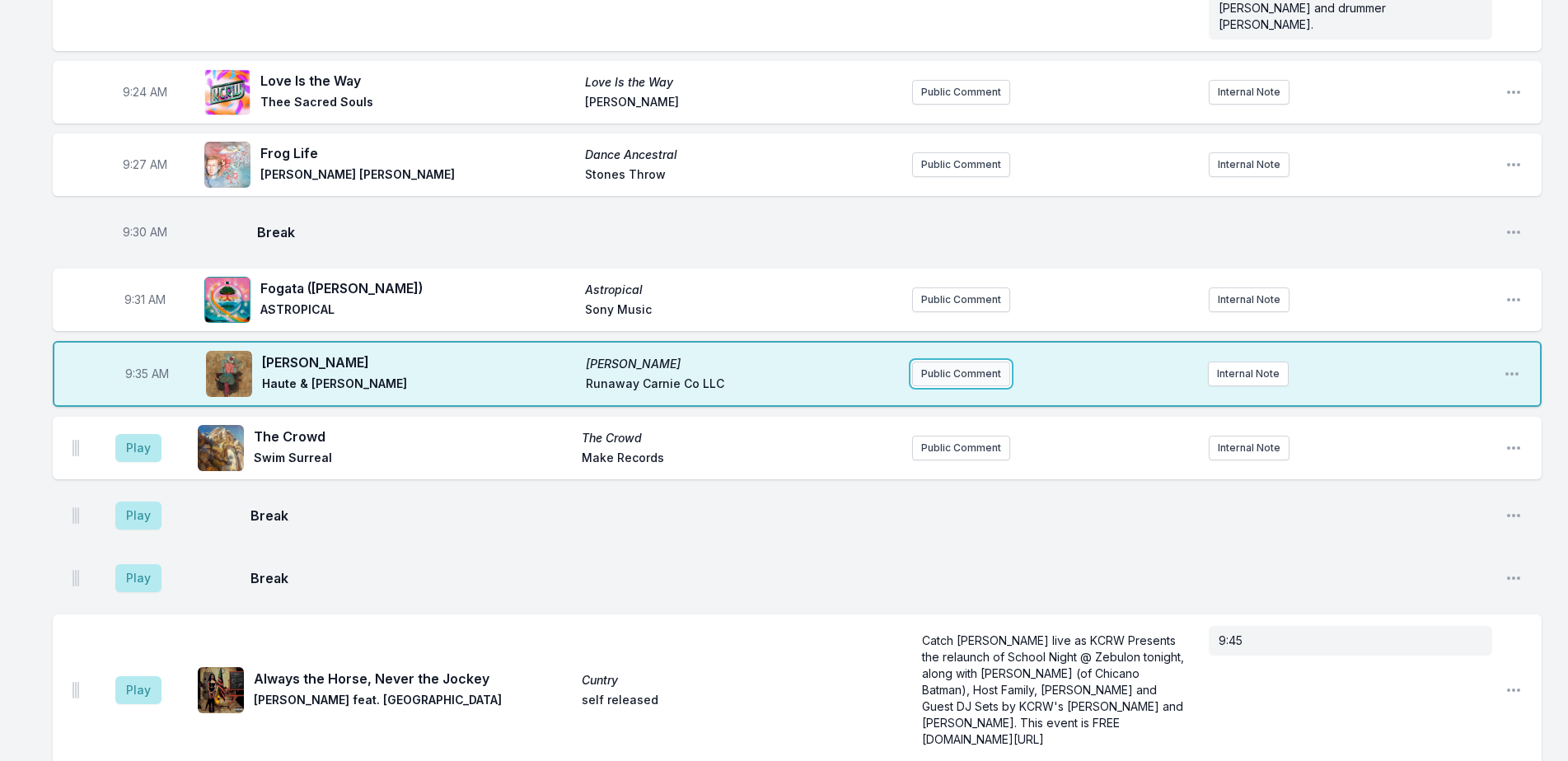
click at [941, 361] on button "Public Comment" at bounding box center [961, 373] width 98 height 24
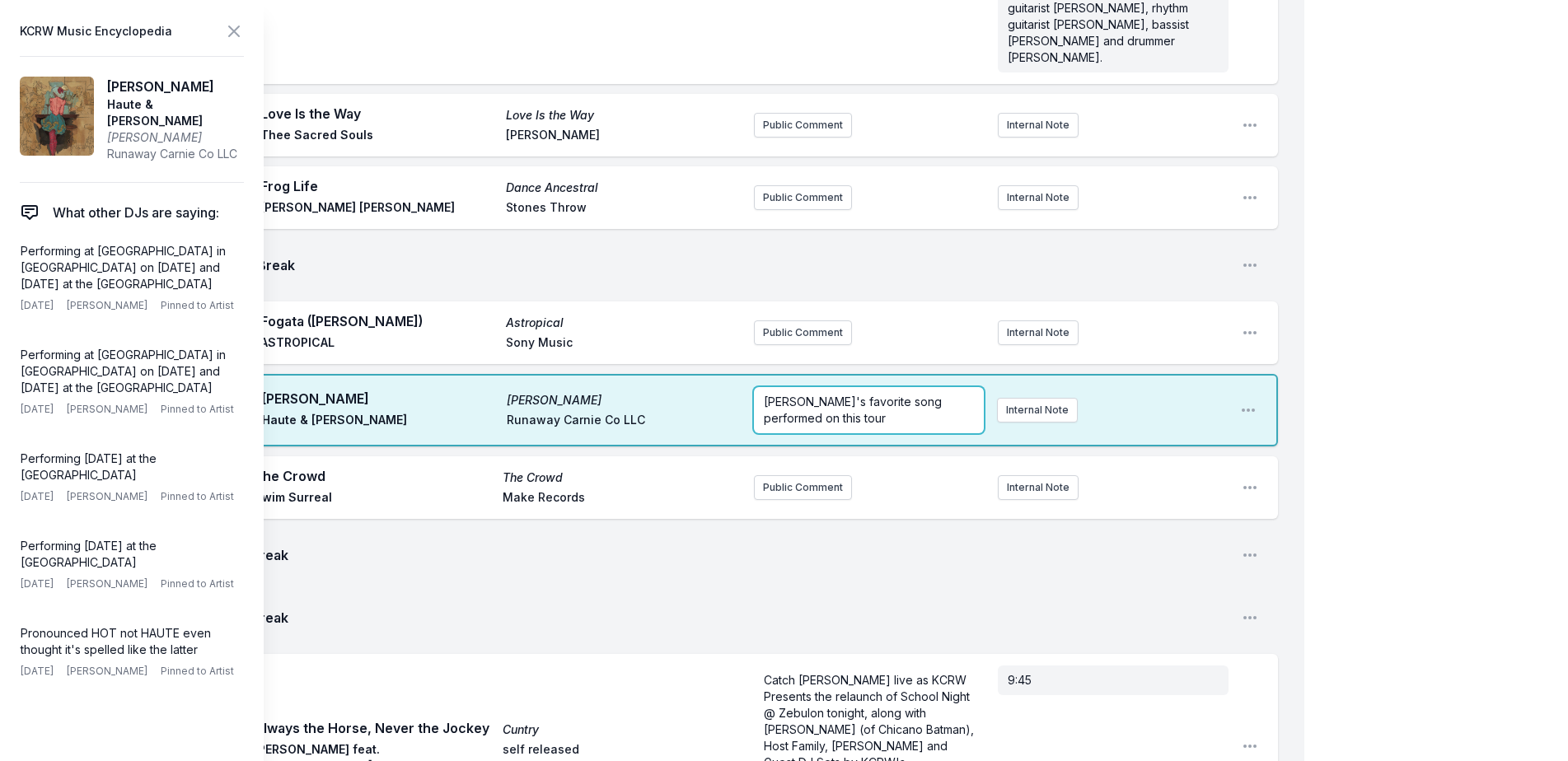
click at [822, 394] on p "Li's favorite song performed on this tour" at bounding box center [869, 410] width 210 height 33
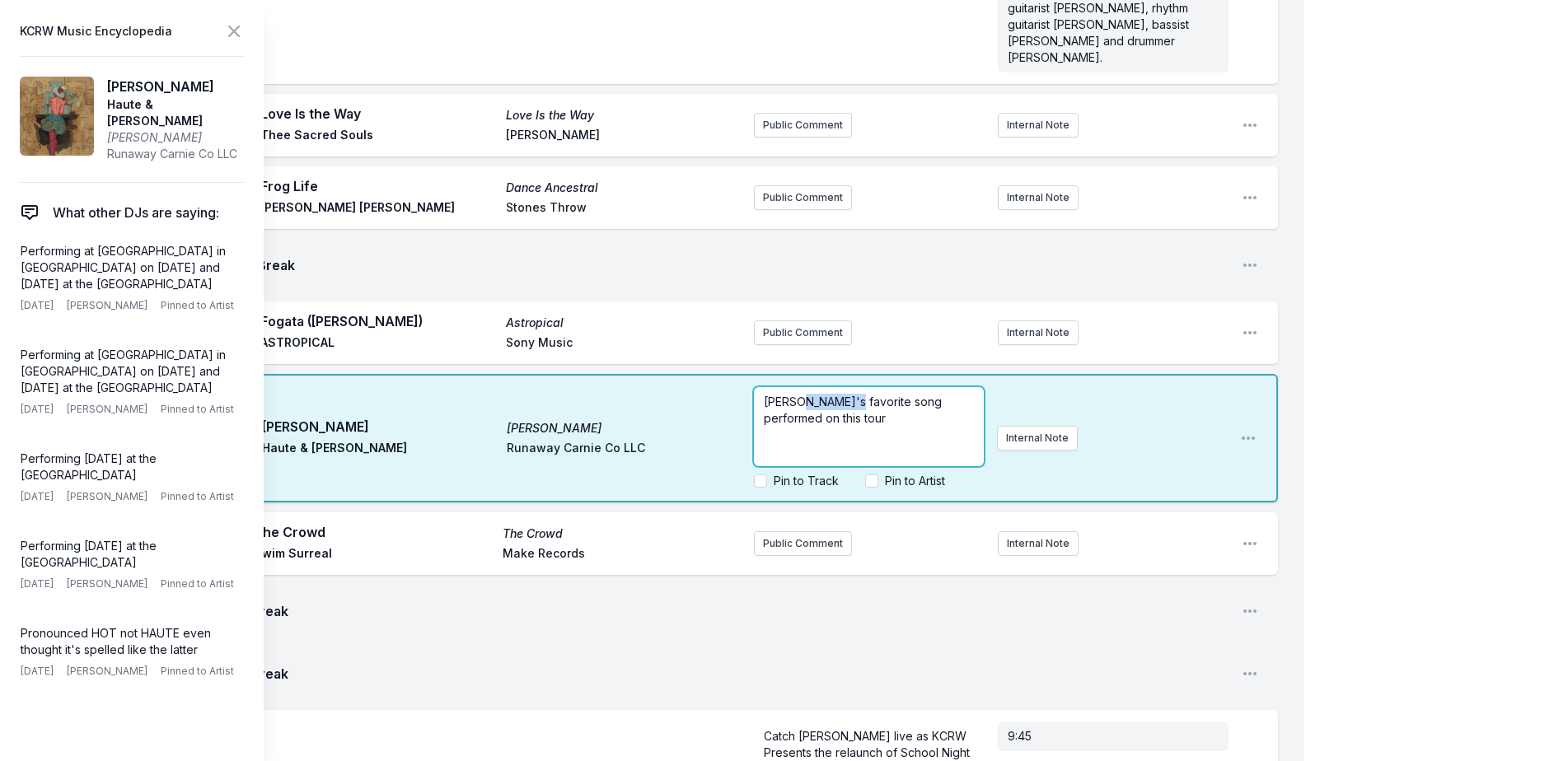
click at [822, 394] on p "Li's favorite song performed on this tour" at bounding box center [869, 410] width 210 height 33
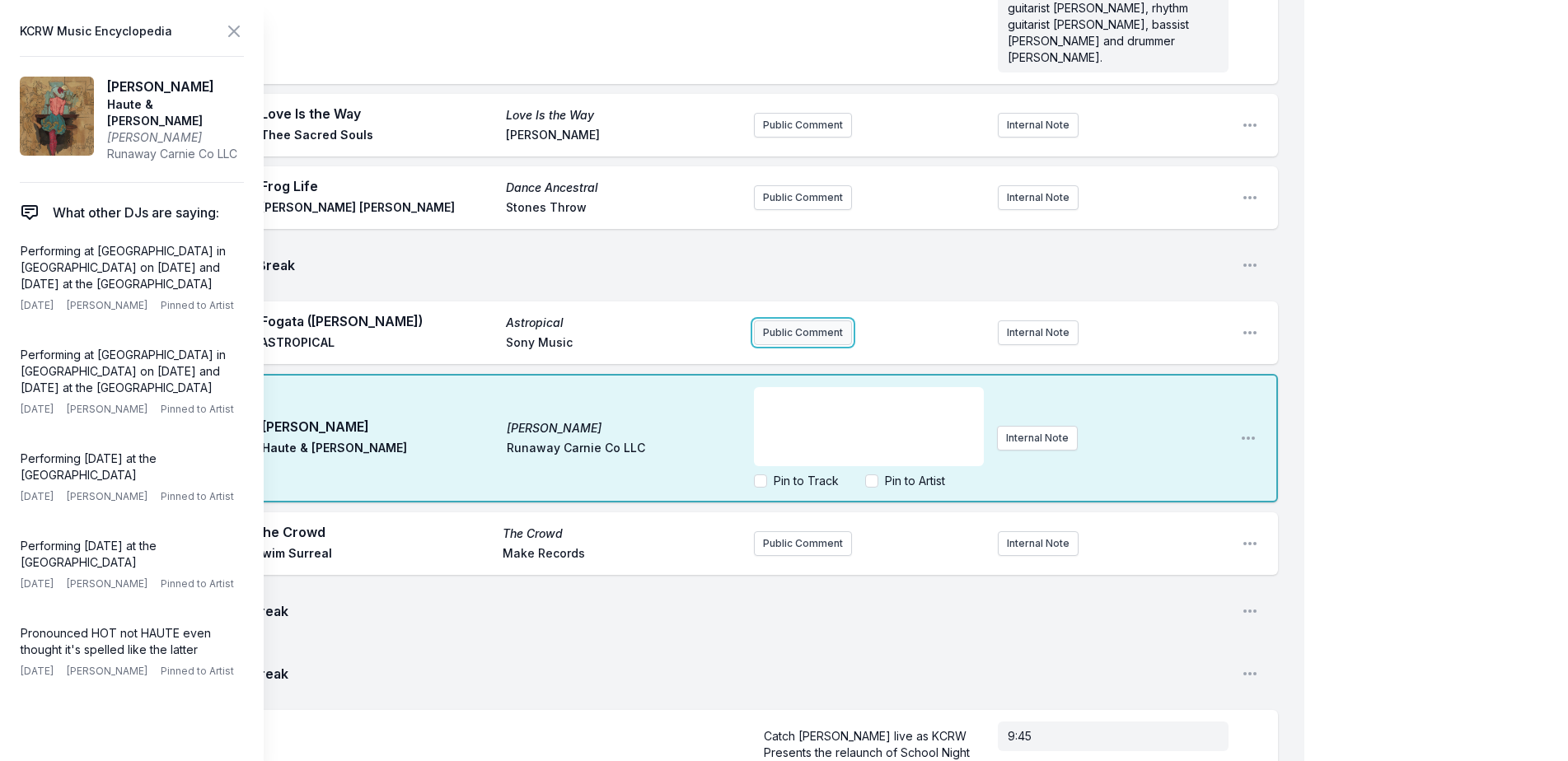
click at [823, 320] on button "Public Comment" at bounding box center [802, 332] width 98 height 24
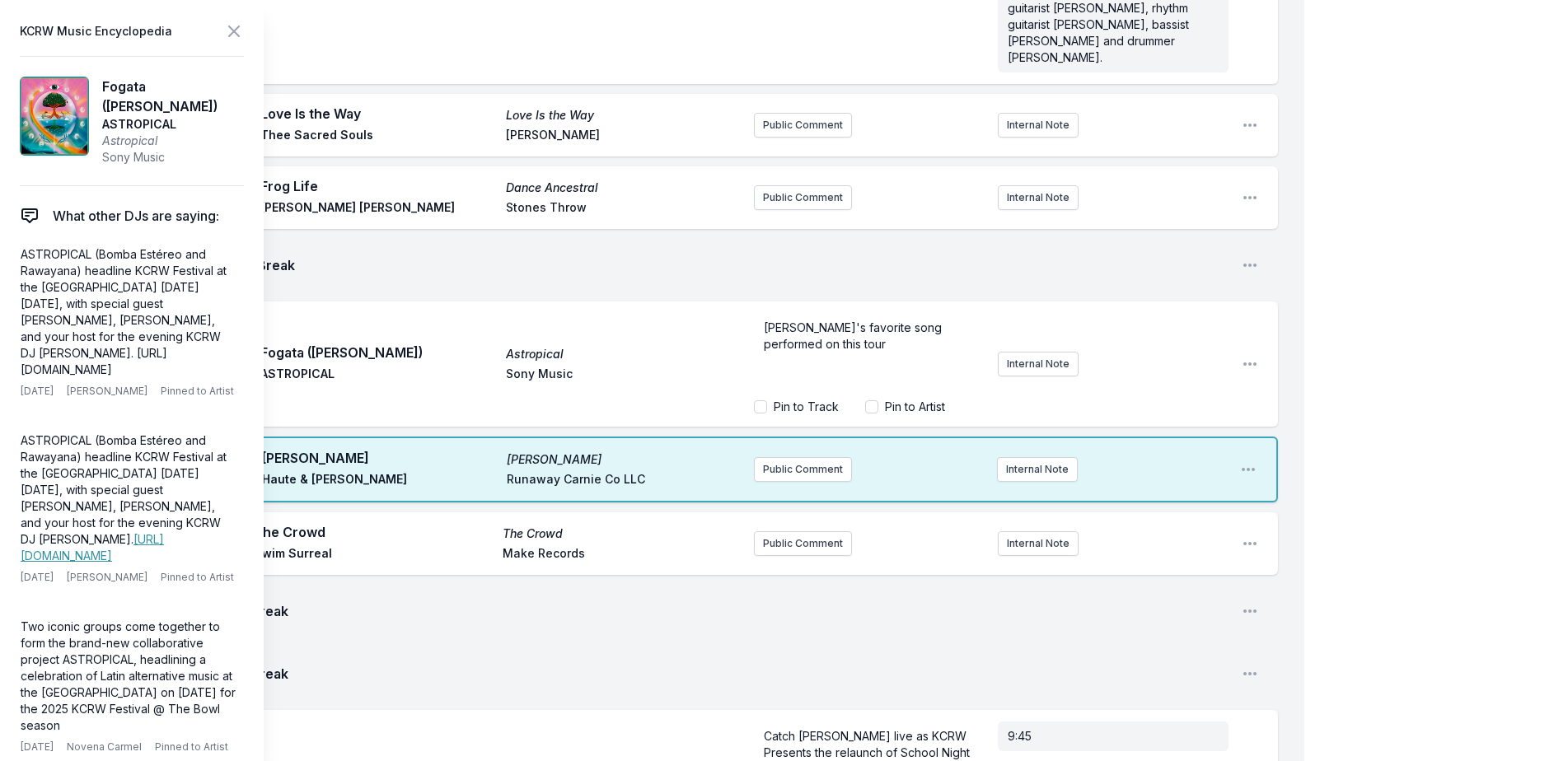
click at [765, 320] on span "Li's favorite song performed on this tour" at bounding box center [855, 335] width 181 height 31
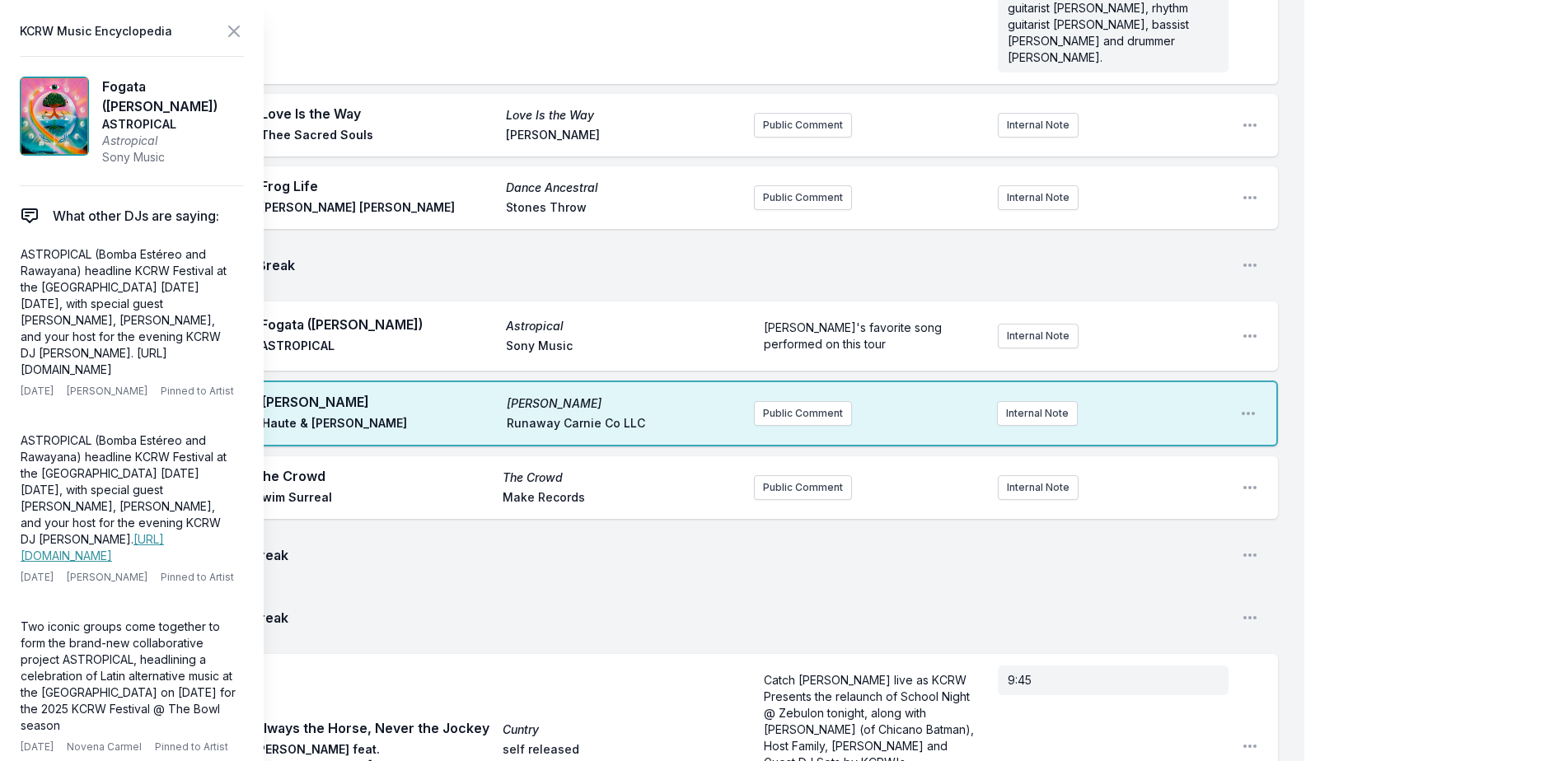
click at [233, 29] on icon at bounding box center [233, 31] width 10 height 10
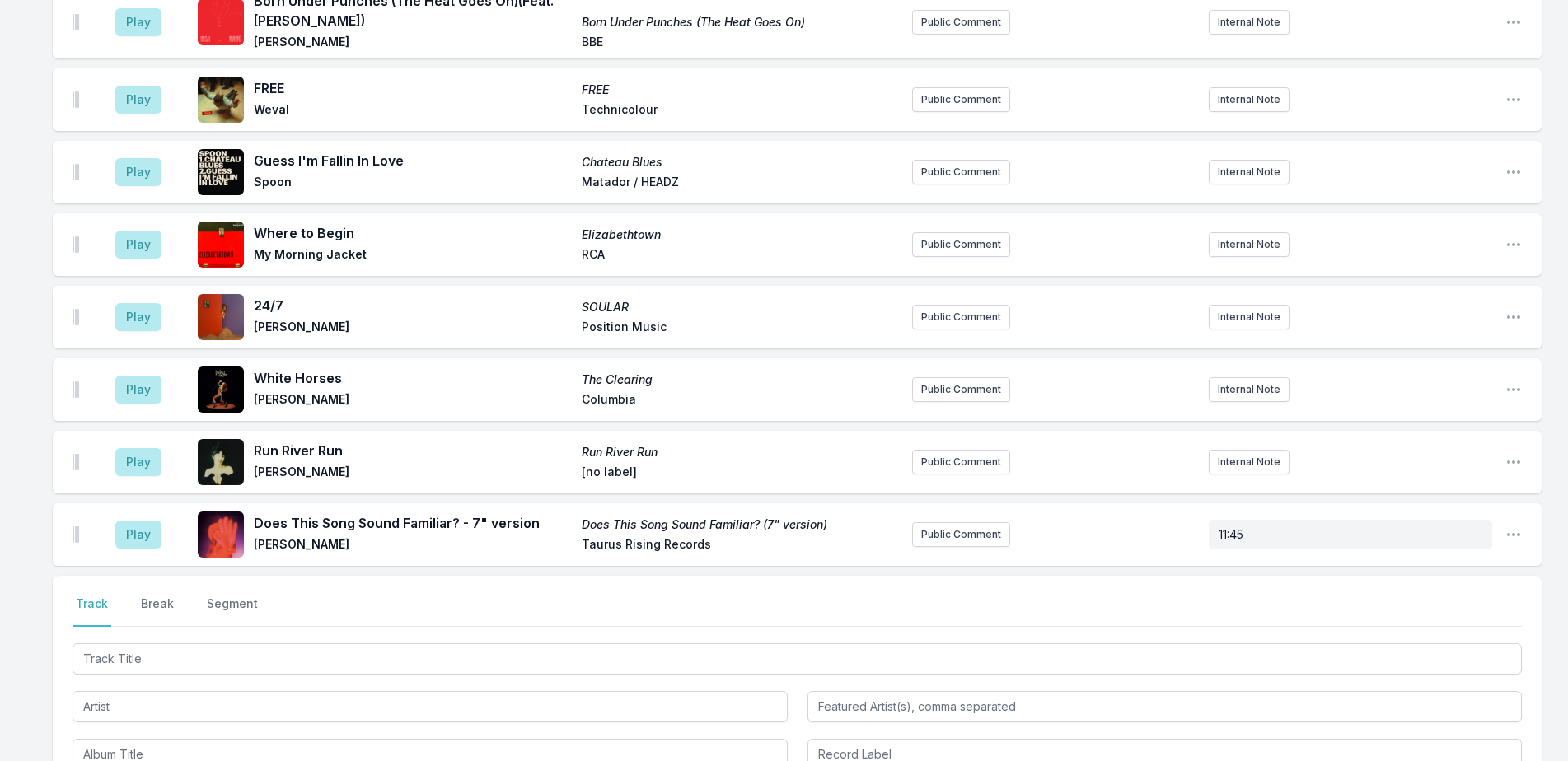
scroll to position [3215, 0]
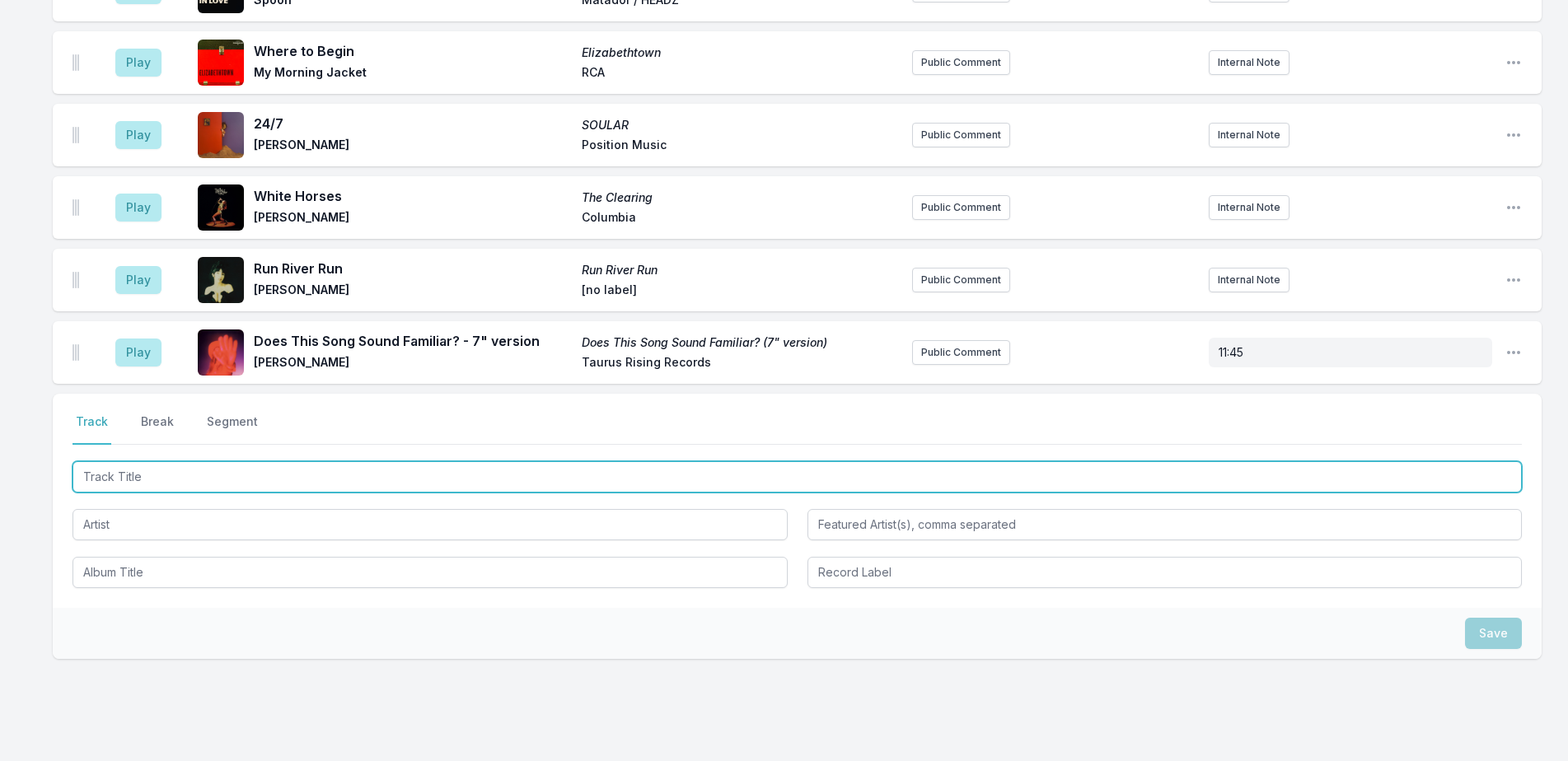
click at [437, 461] on input "Track Title" at bounding box center [798, 477] width 1449 height 32
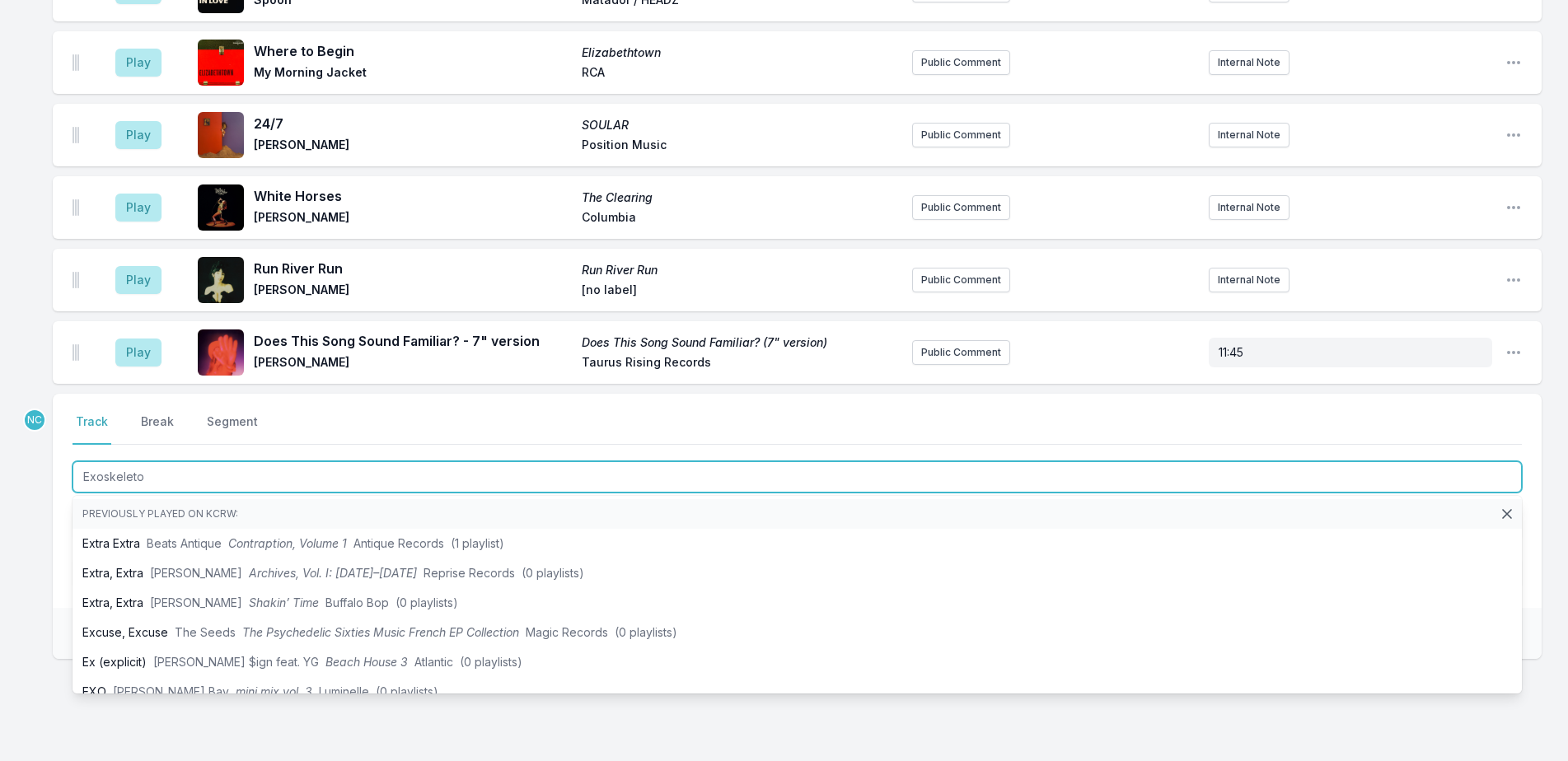
type input "Exoskeleton"
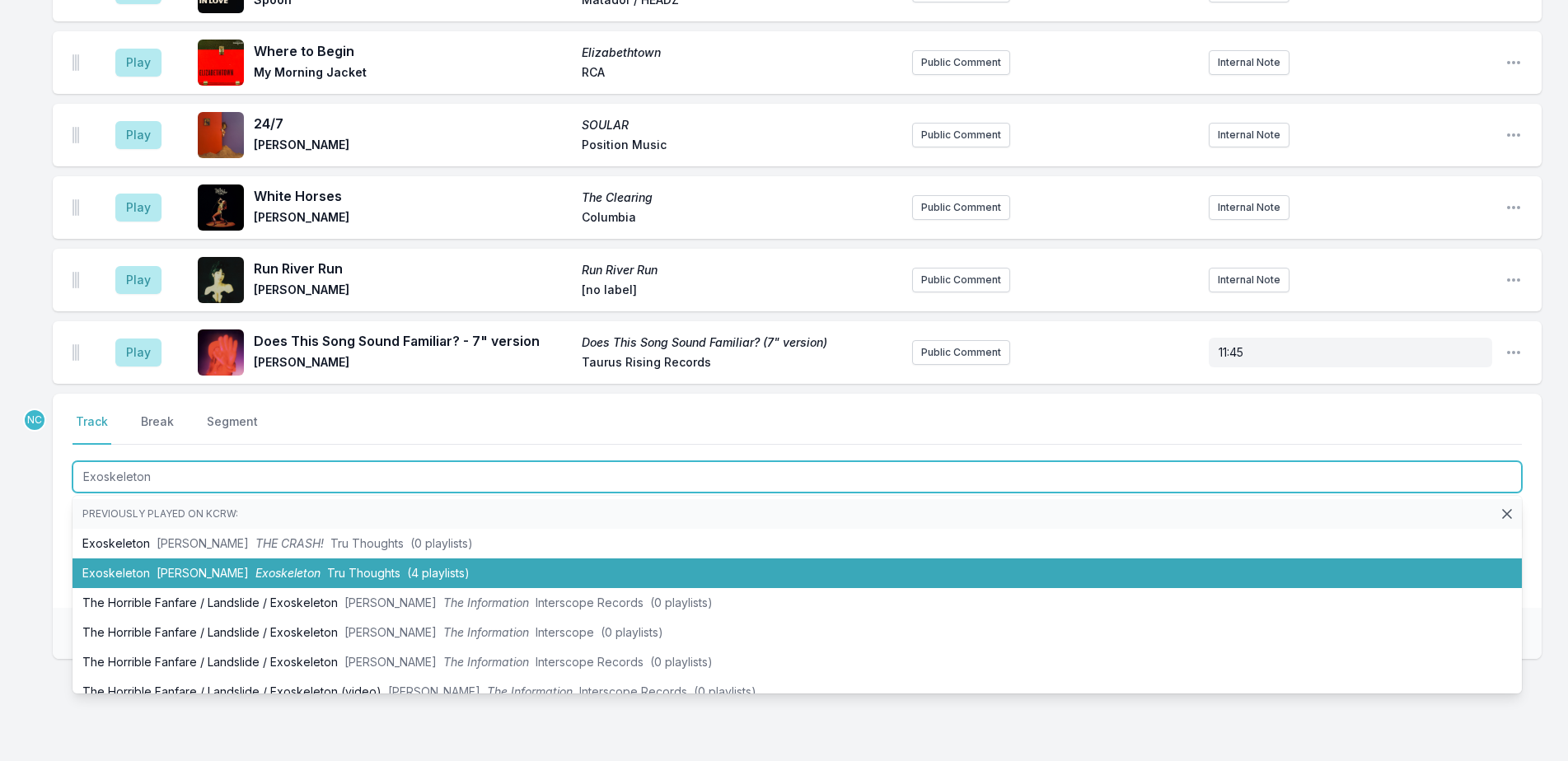
click at [770, 558] on li "Exoskeleton Steven Bamidele Exoskeleton Tru Thoughts (4 playlists)" at bounding box center [798, 573] width 1449 height 30
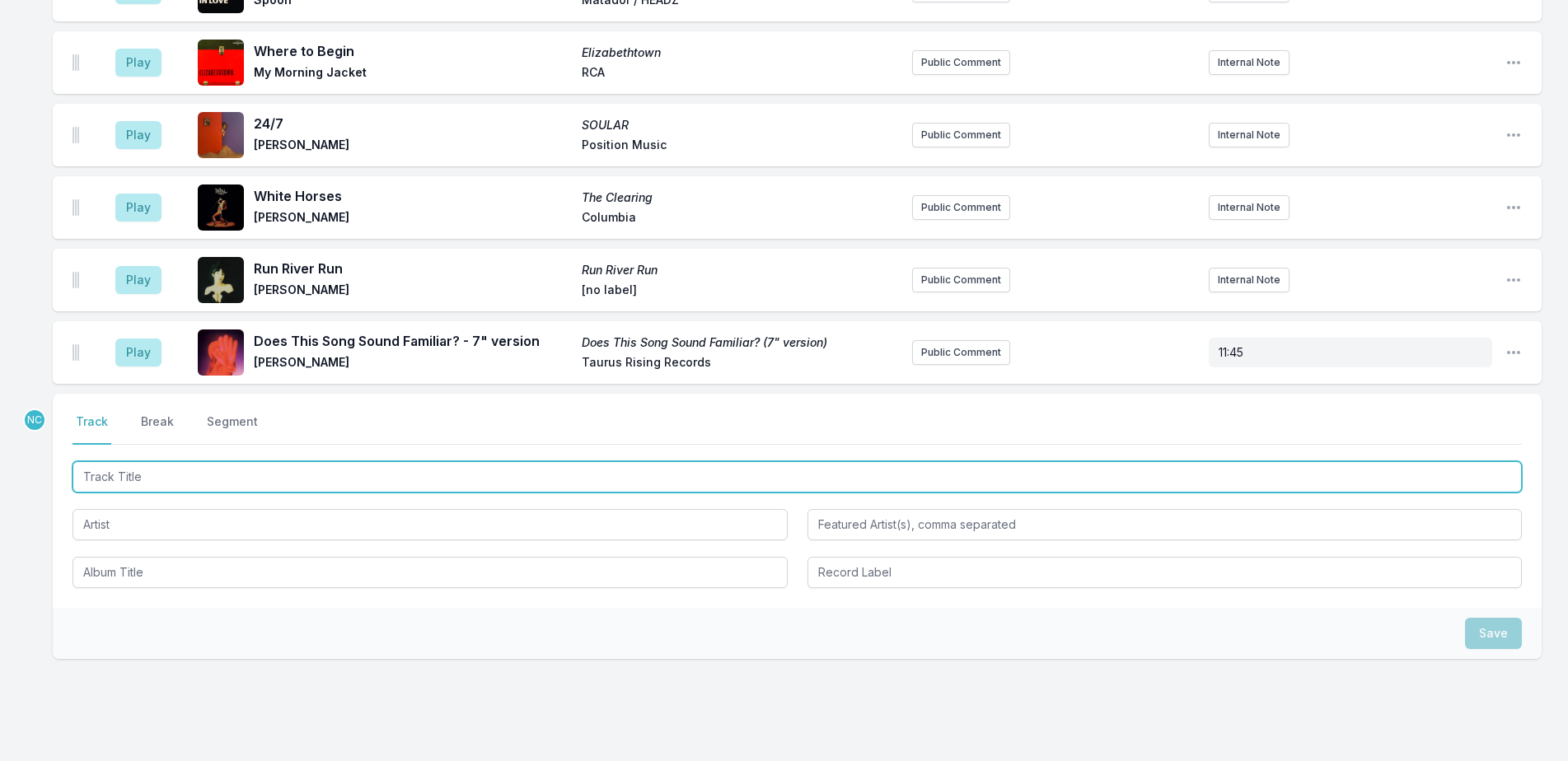
scroll to position [3287, 0]
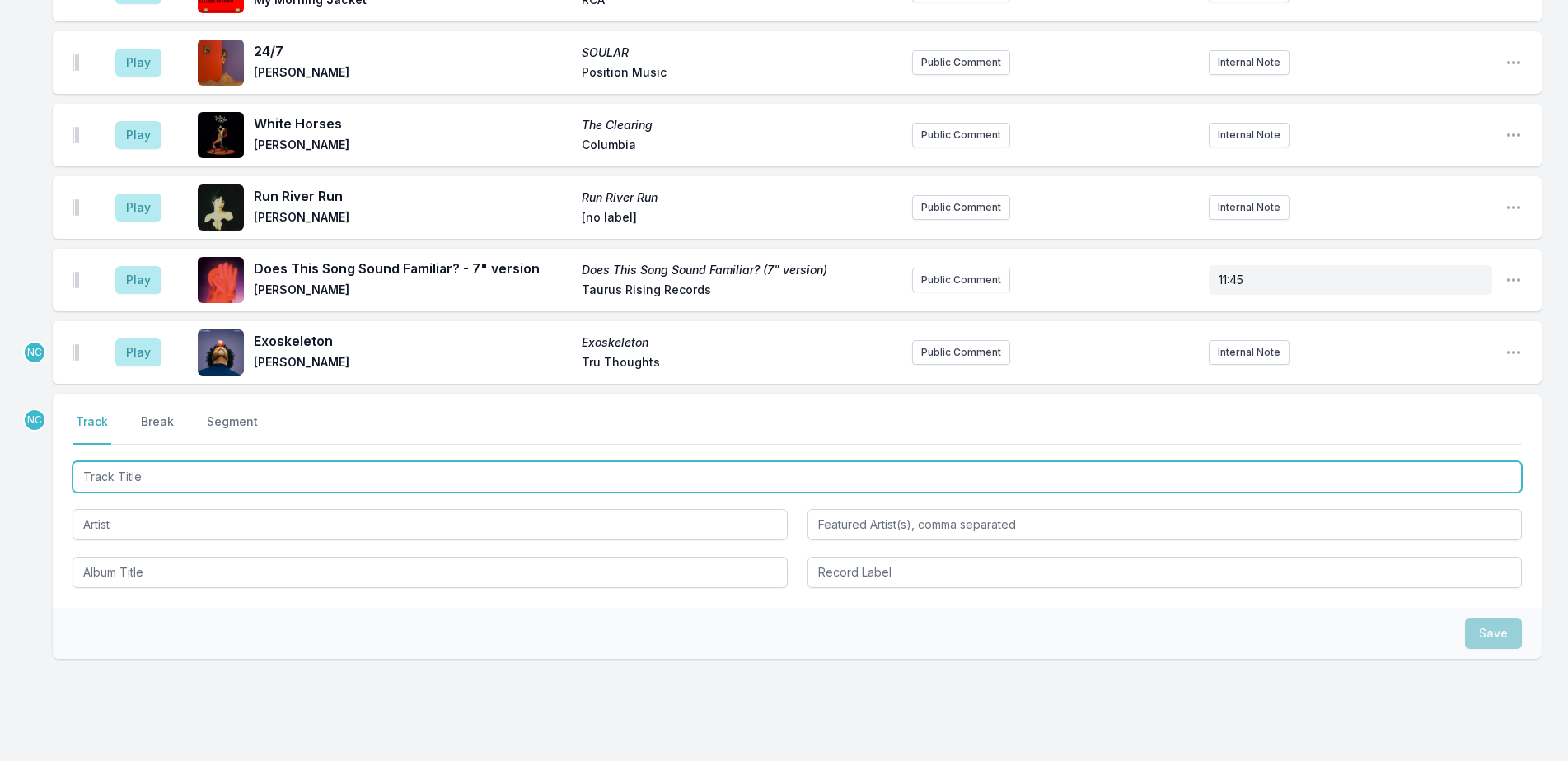
click at [709, 461] on input "Track Title" at bounding box center [798, 477] width 1449 height 32
type input "Exoskeleto"
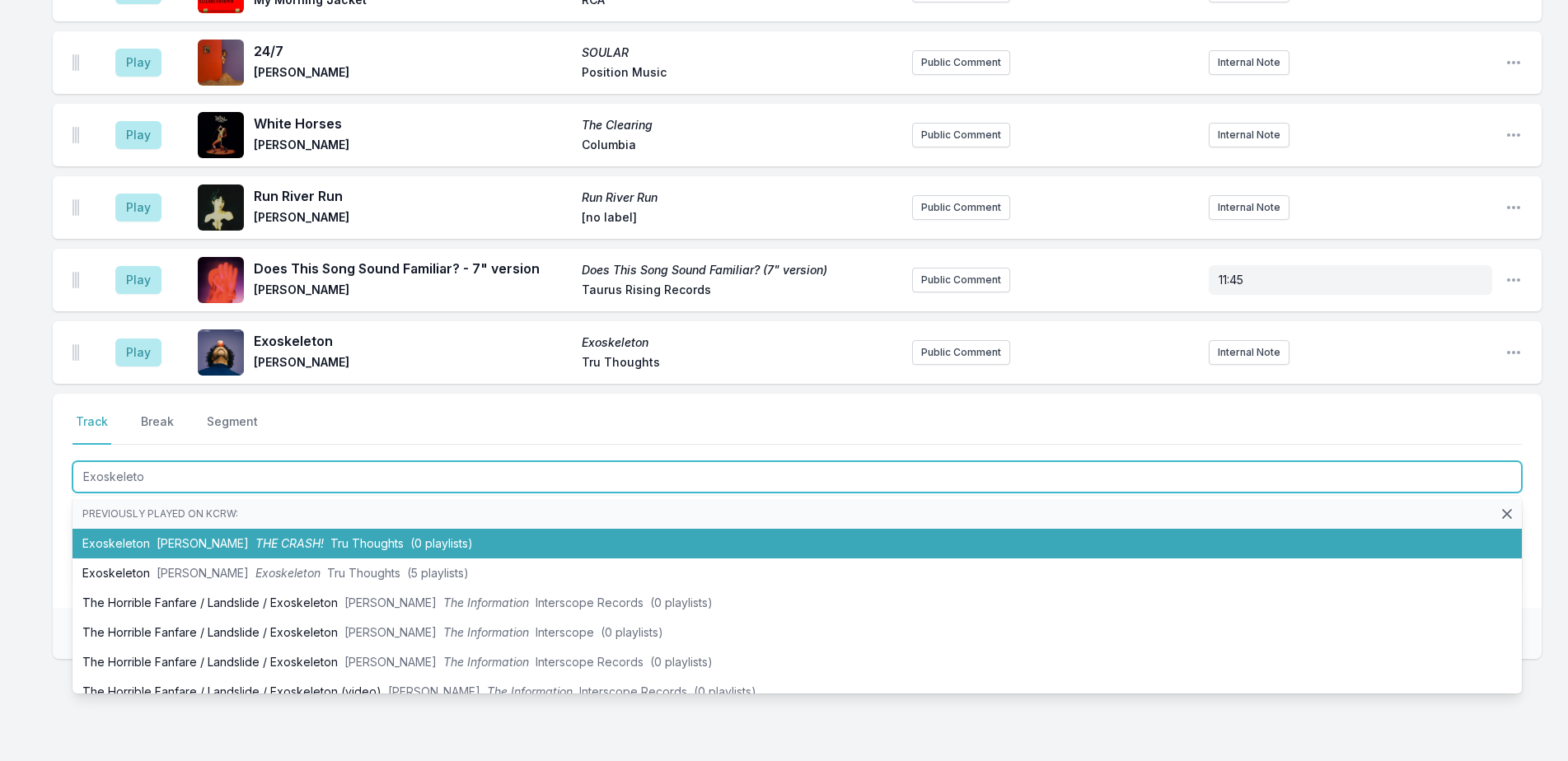
click at [676, 528] on li "Exoskeleton Steven Bamidele THE CRASH! Tru Thoughts (0 playlists)" at bounding box center [798, 543] width 1449 height 30
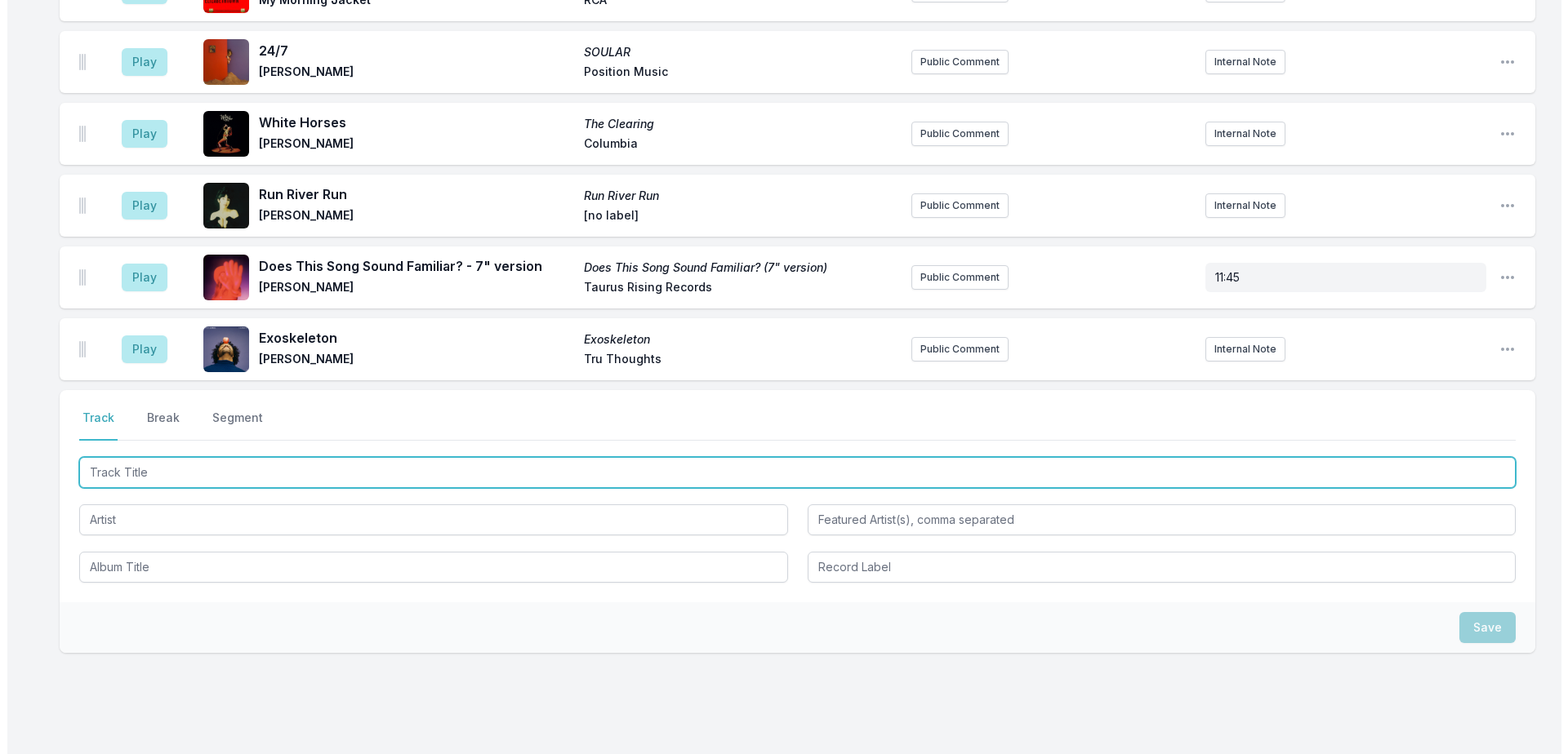
scroll to position [3329, 0]
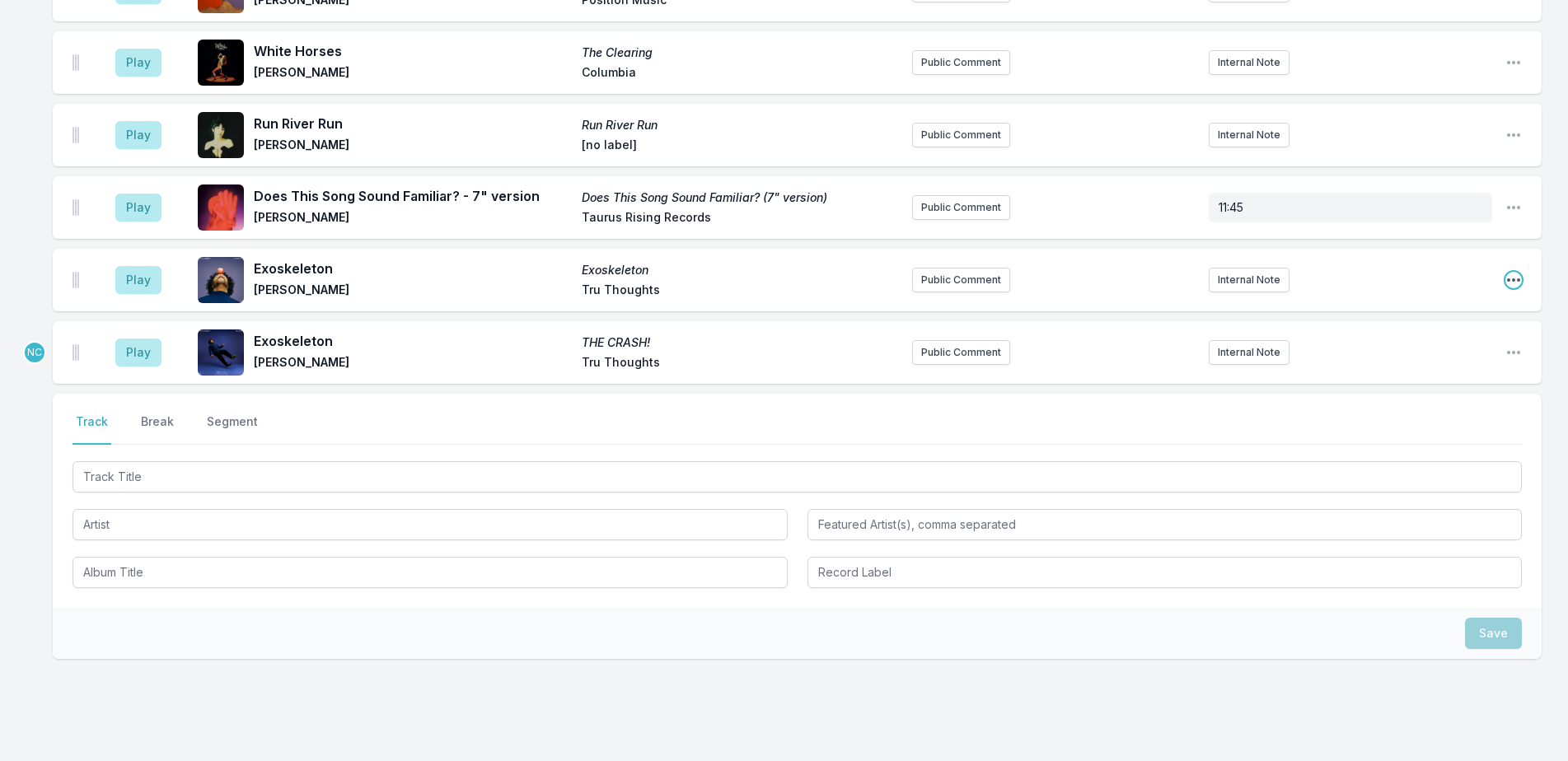
click at [1509, 278] on icon "Open playlist item options" at bounding box center [1514, 280] width 13 height 4
click at [1482, 358] on button "Delete Entry" at bounding box center [1430, 373] width 185 height 30
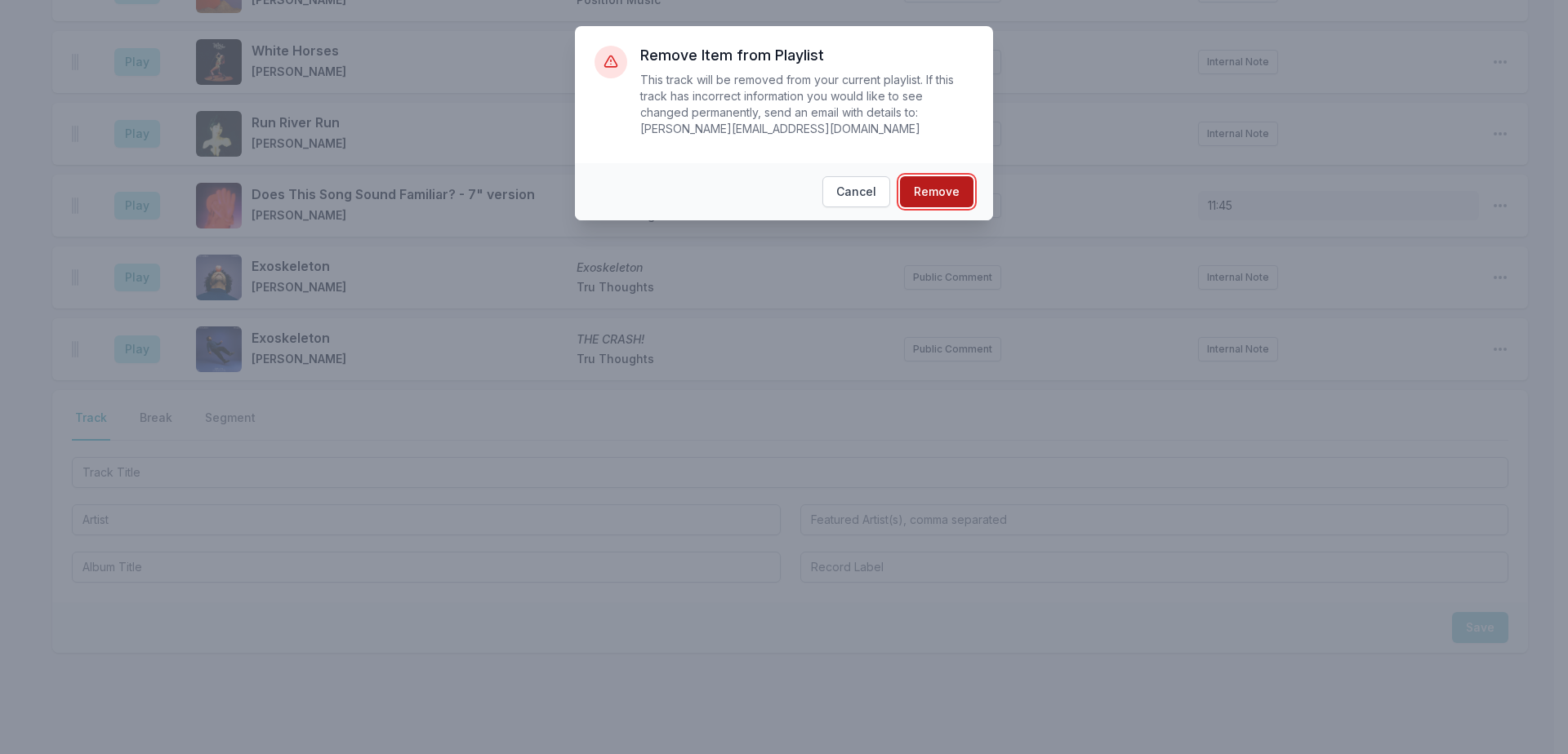
click at [926, 179] on button "Remove" at bounding box center [936, 192] width 73 height 31
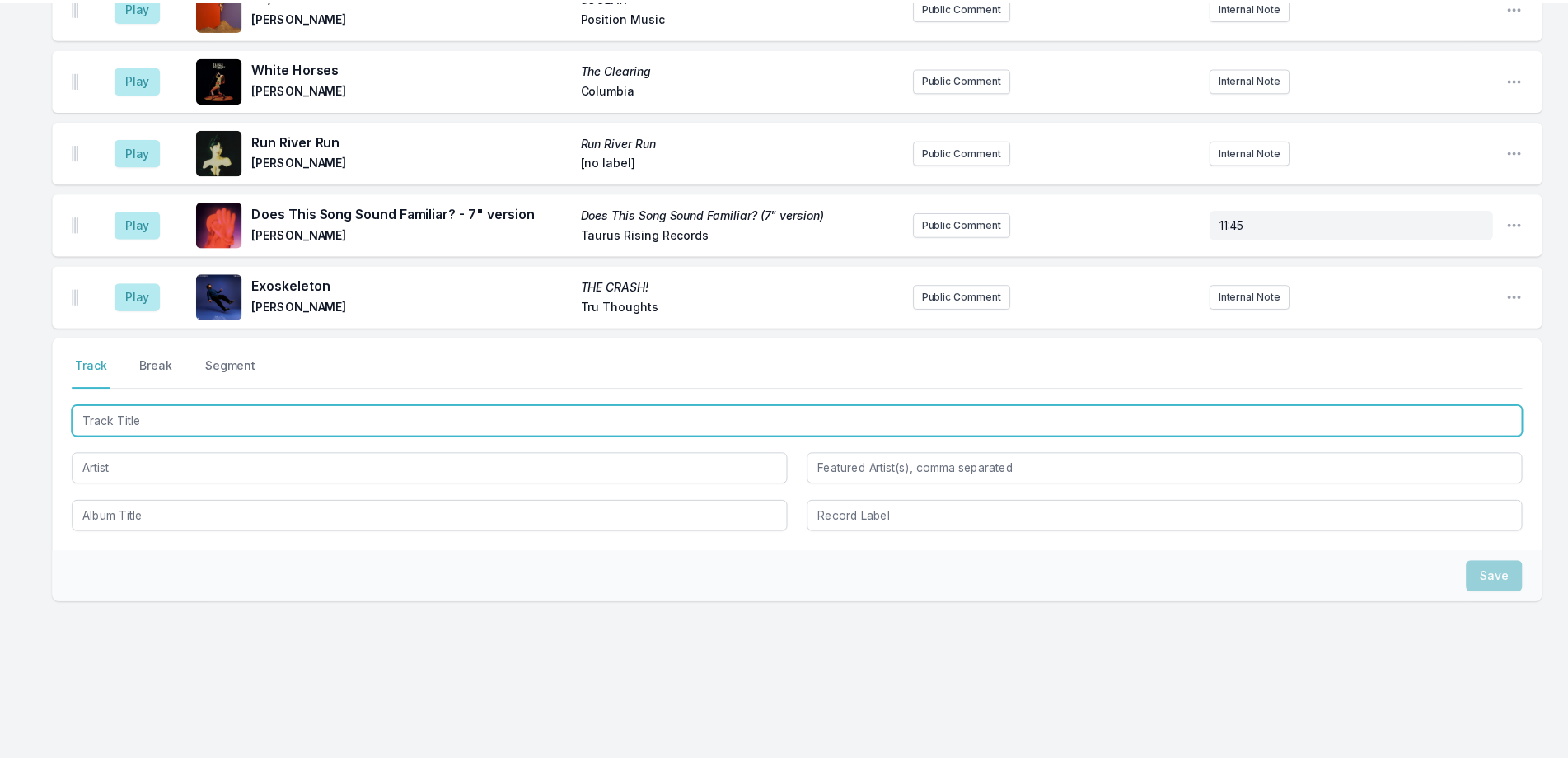
scroll to position [3287, 0]
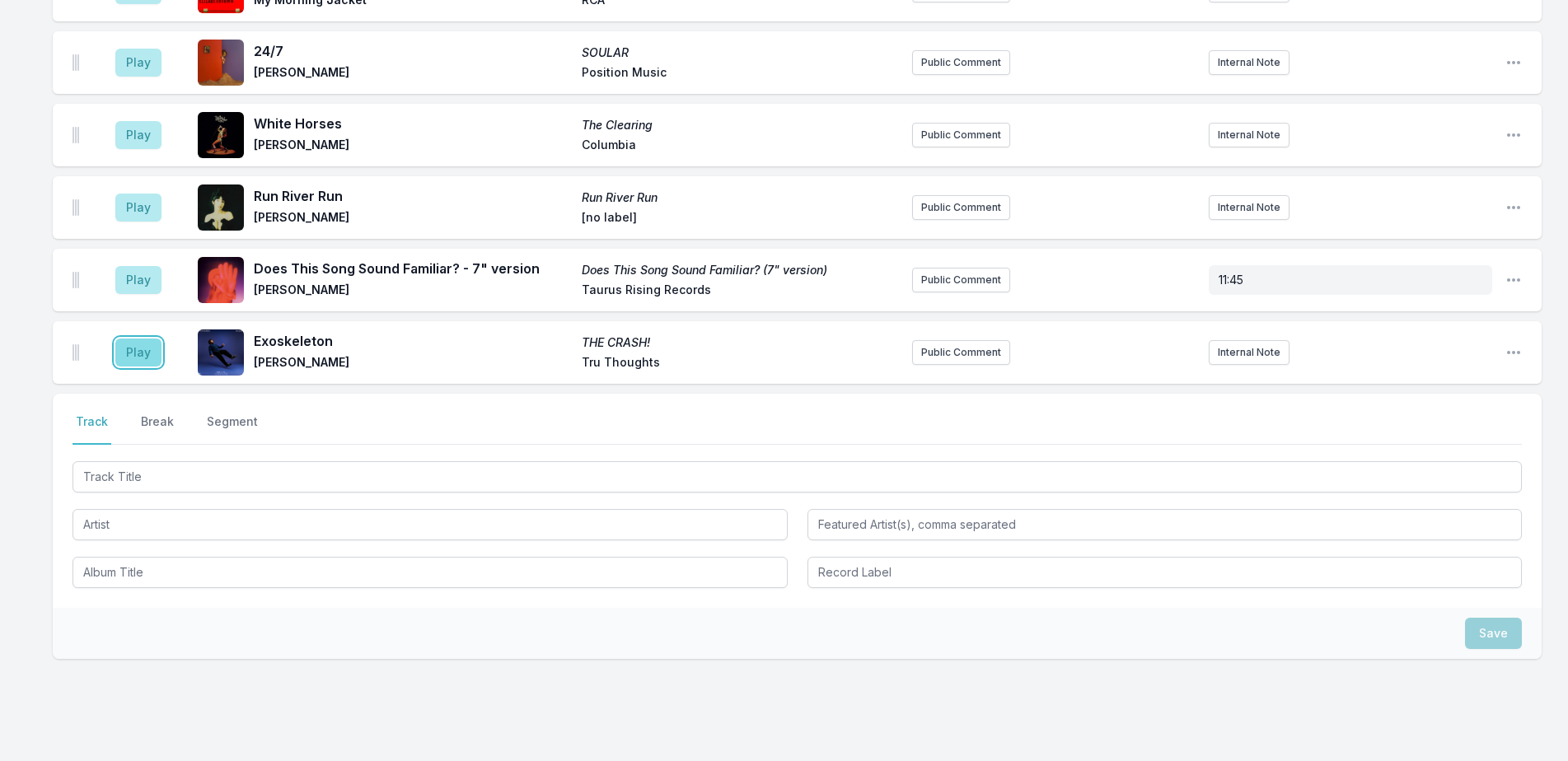
click at [150, 339] on button "Play" at bounding box center [138, 353] width 46 height 28
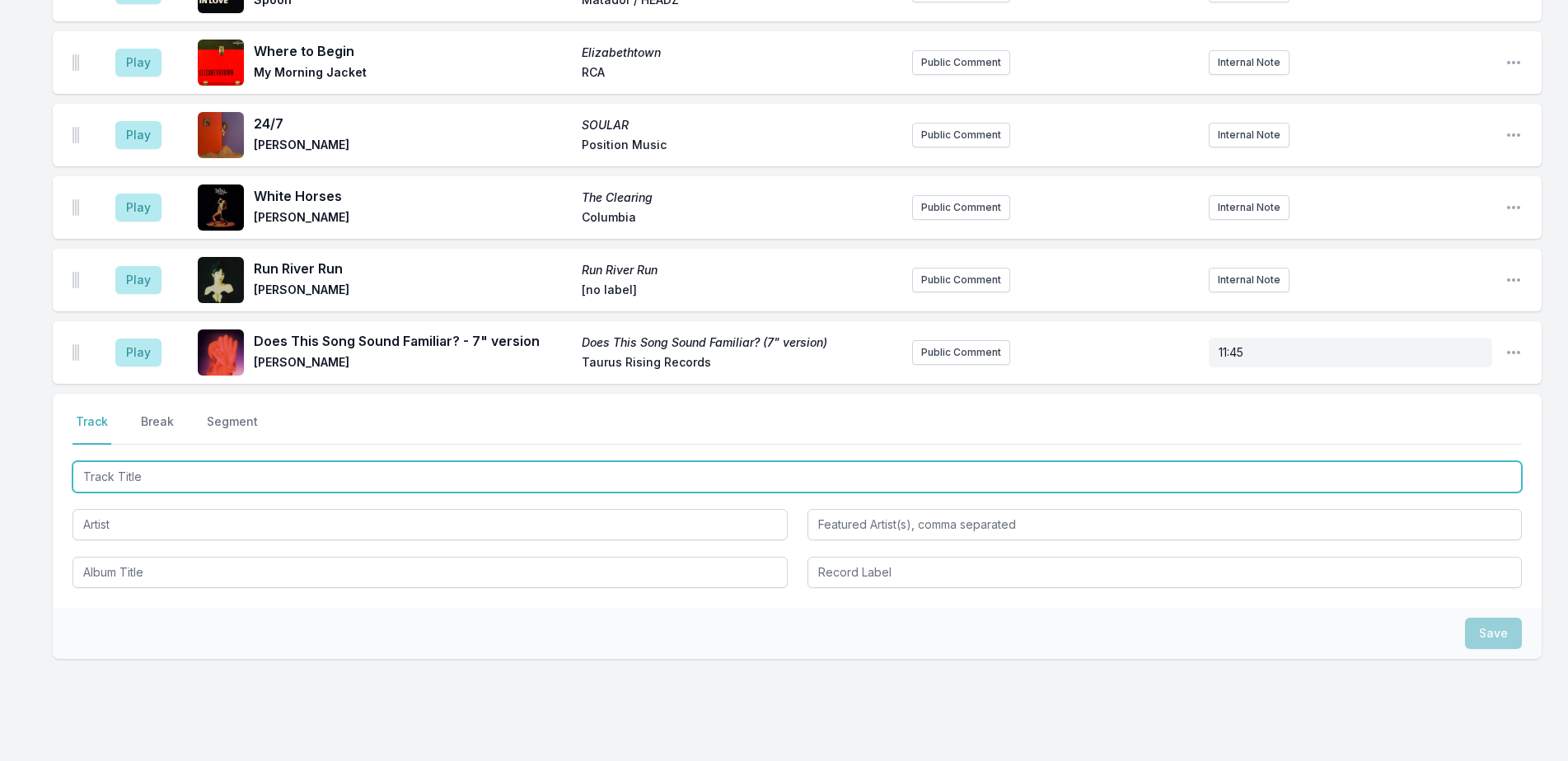
drag, startPoint x: 473, startPoint y: 422, endPoint x: 1422, endPoint y: 167, distance: 982.7
click at [496, 461] on input "Track Title" at bounding box center [798, 477] width 1449 height 32
type input "Elegantly Wa"
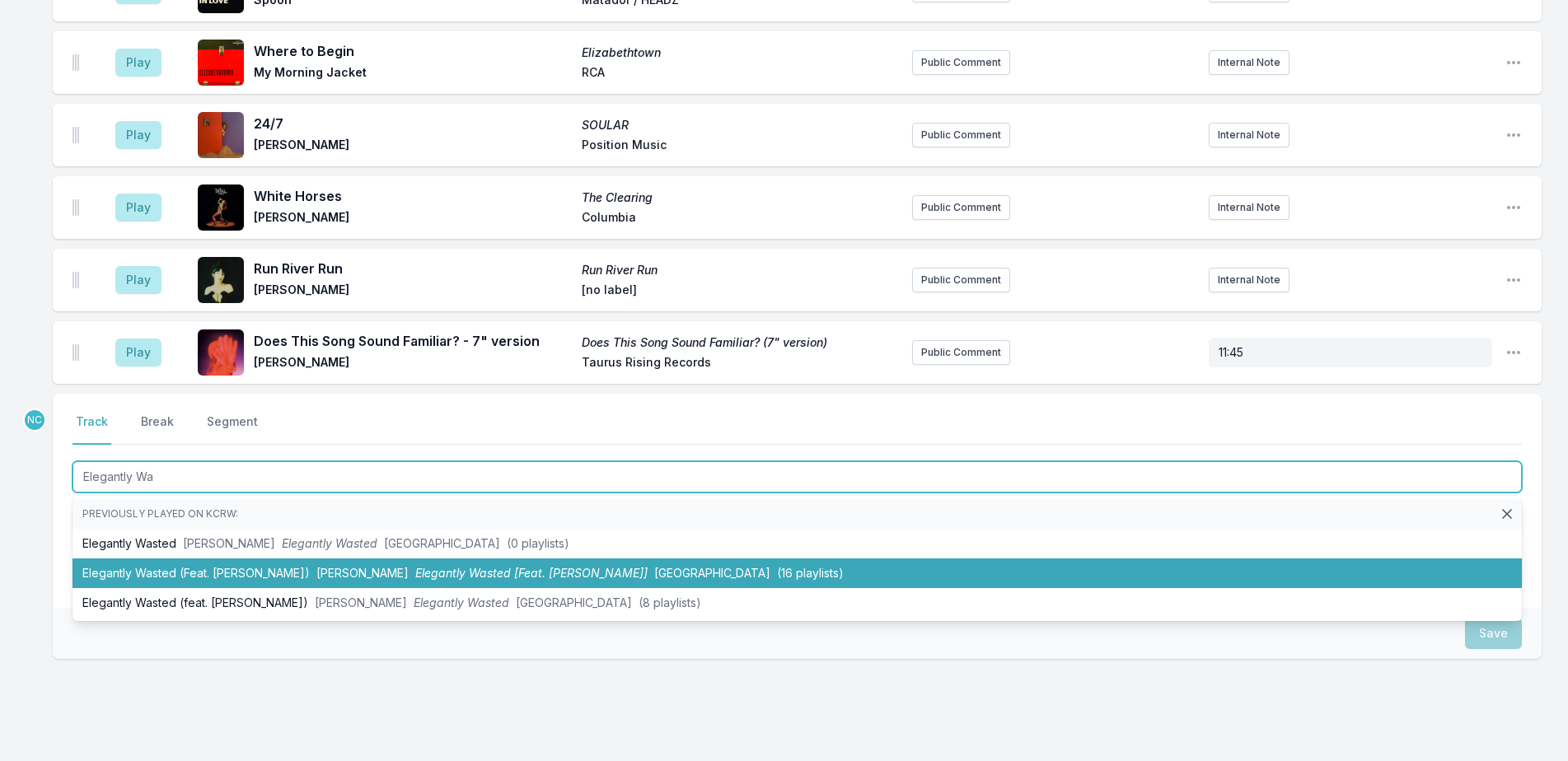
click at [655, 566] on span "Concord" at bounding box center [713, 572] width 116 height 14
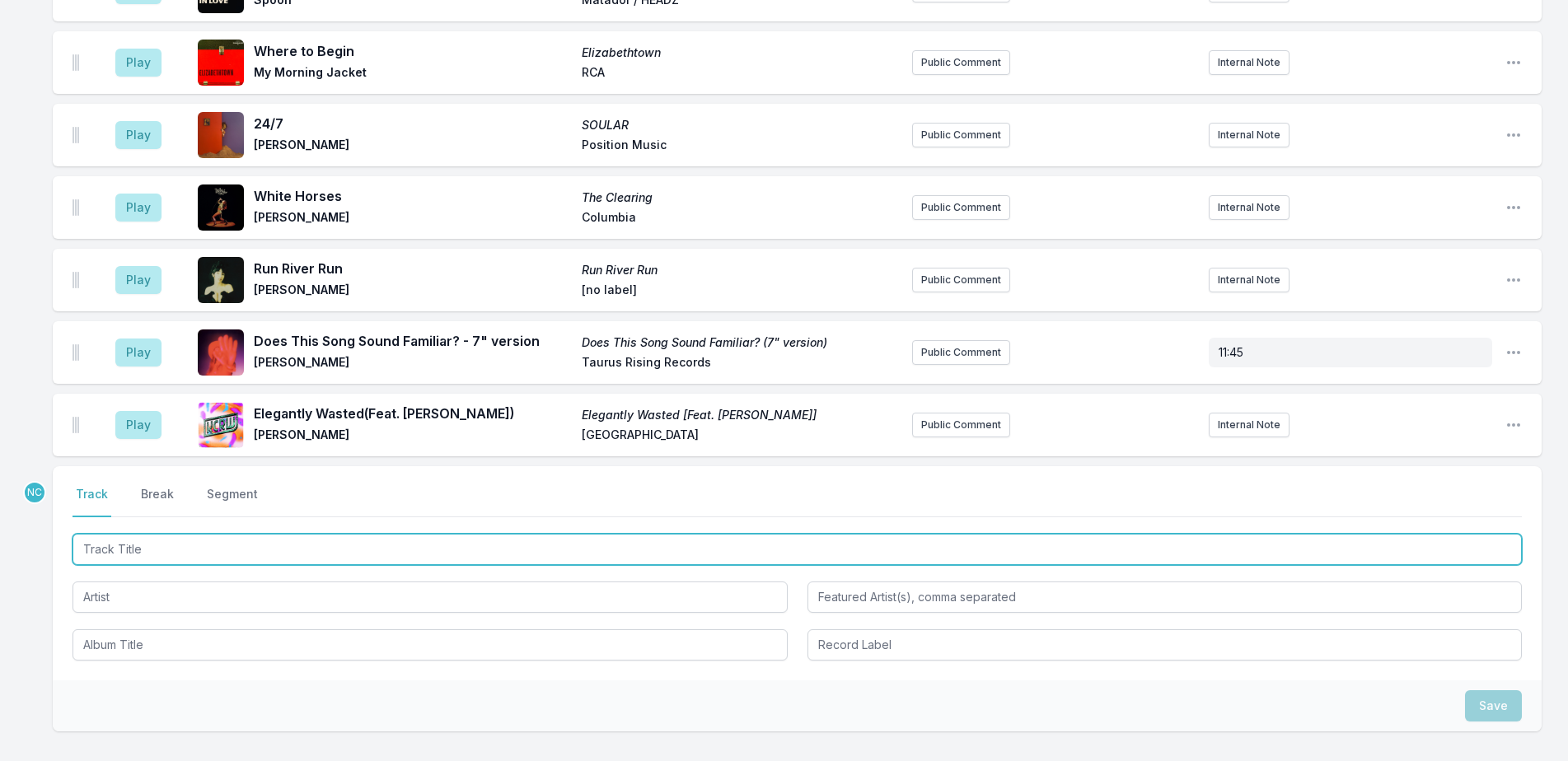
scroll to position [3360, 0]
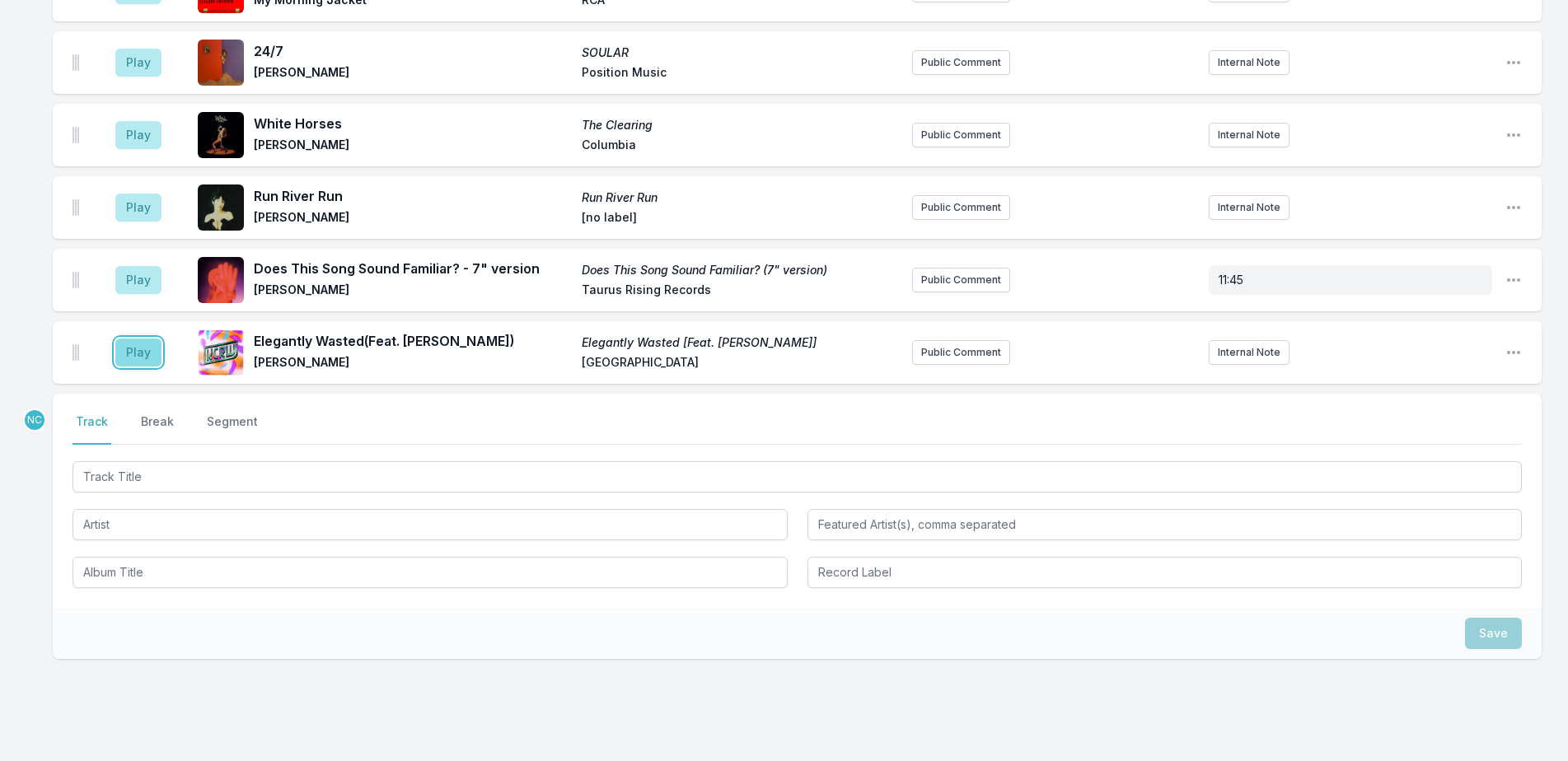
click at [147, 339] on button "Play" at bounding box center [138, 353] width 46 height 28
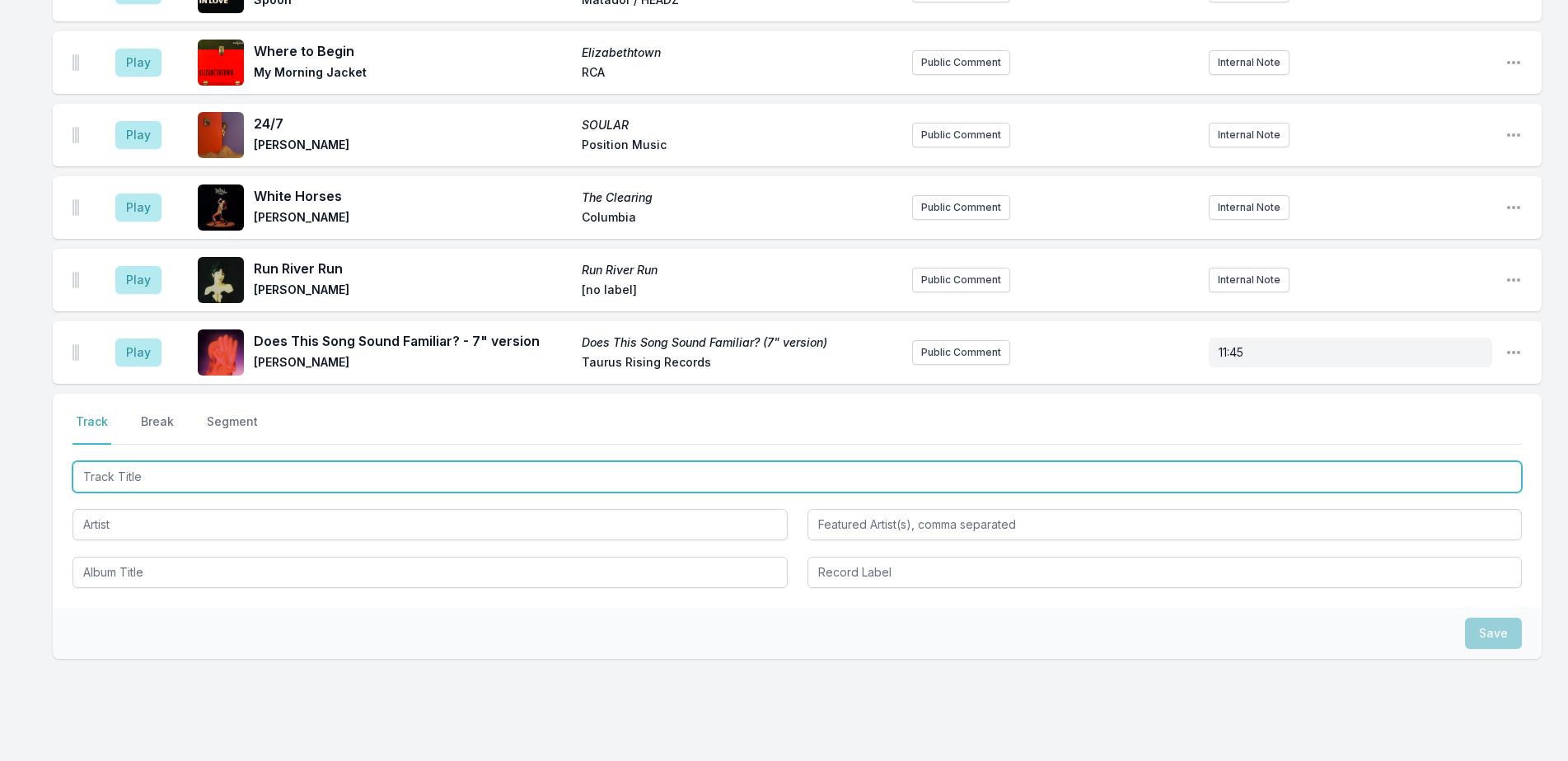
drag, startPoint x: 237, startPoint y: 419, endPoint x: 499, endPoint y: 284, distance: 294.7
click at [256, 461] on input "Track Title" at bounding box center [798, 477] width 1449 height 32
type input "Loot"
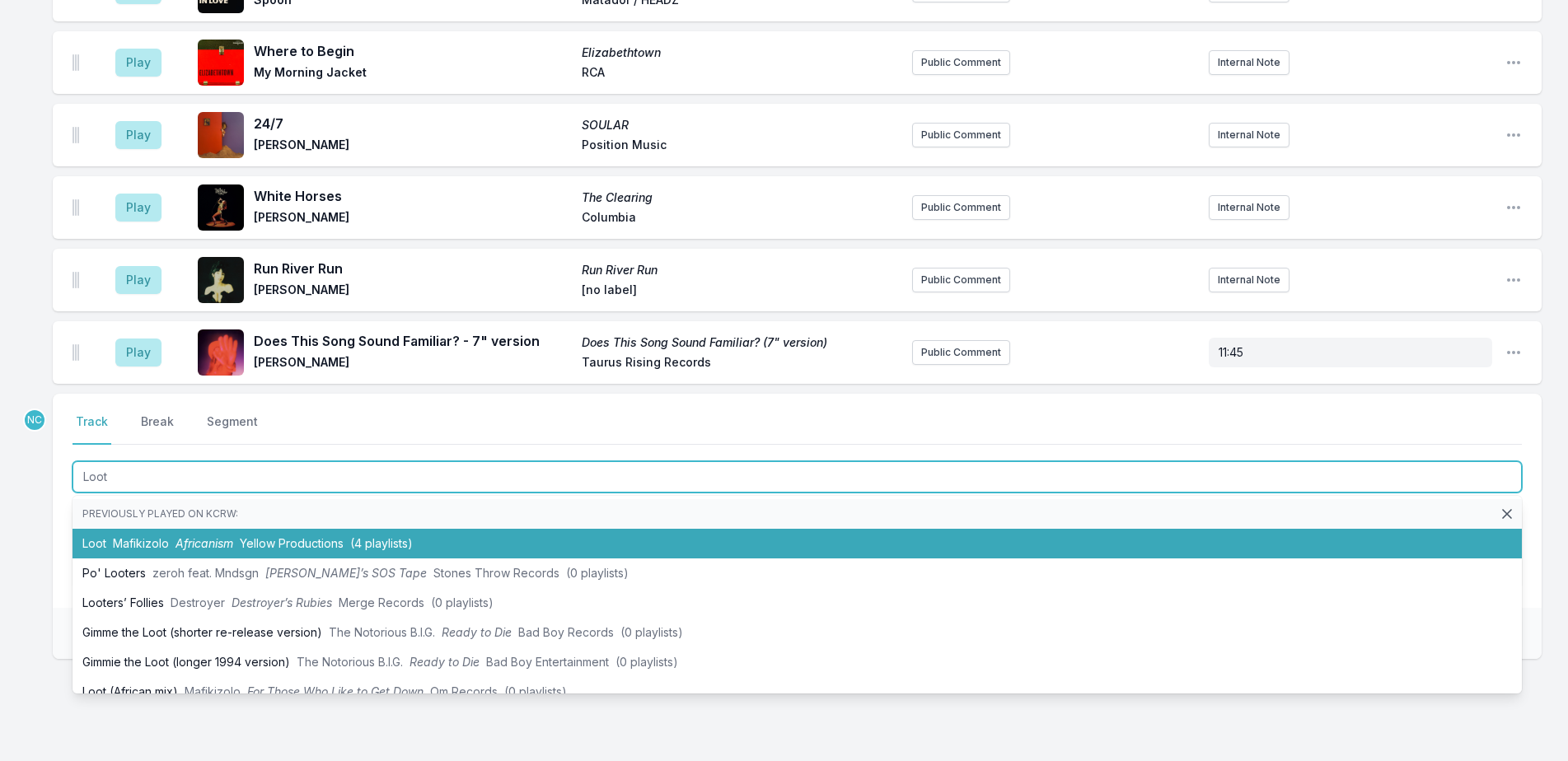
click at [172, 528] on li "Loot Mafikizolo Africanism Yellow Productions (4 playlists)" at bounding box center [798, 543] width 1449 height 30
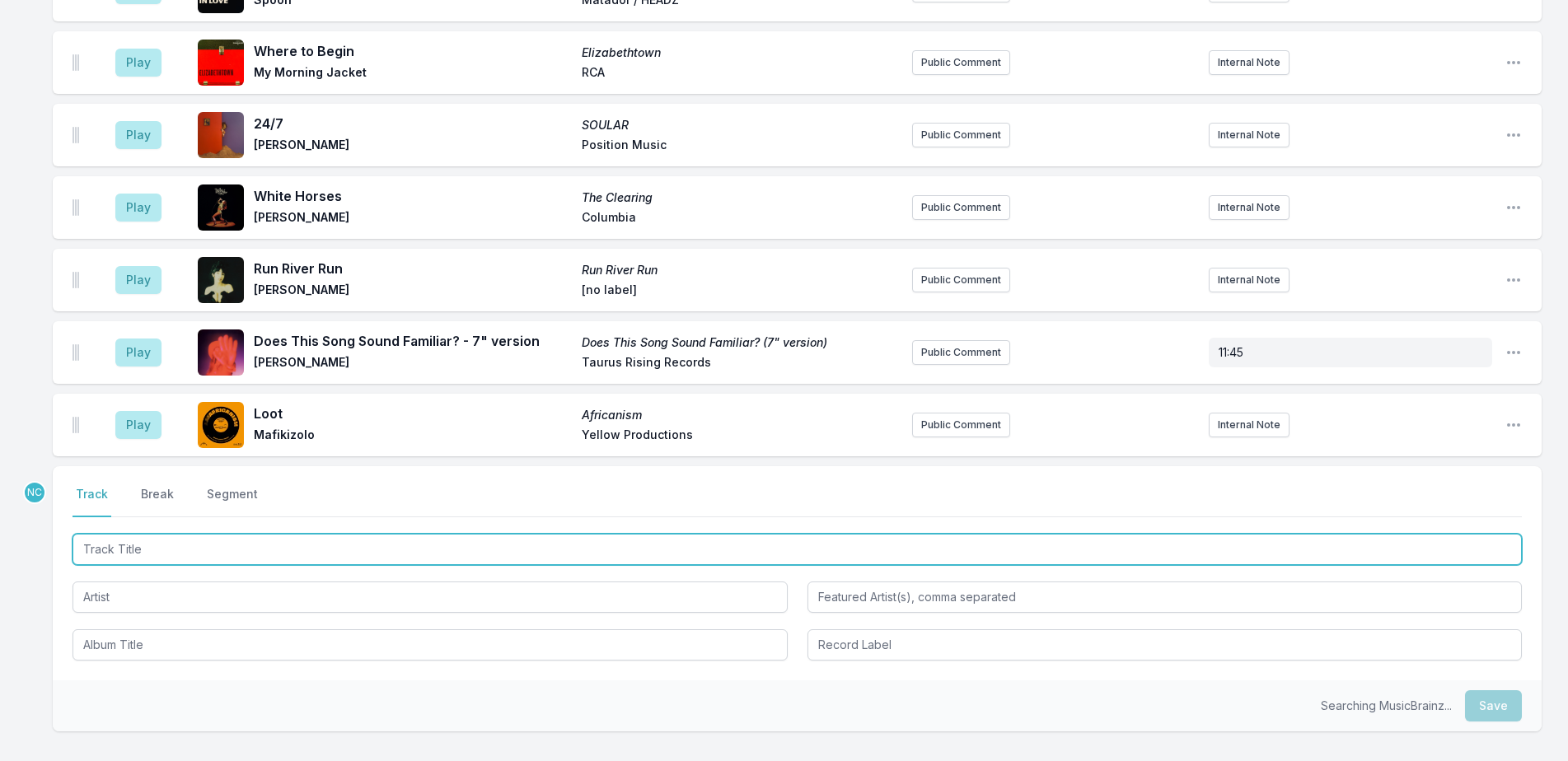
scroll to position [3432, 0]
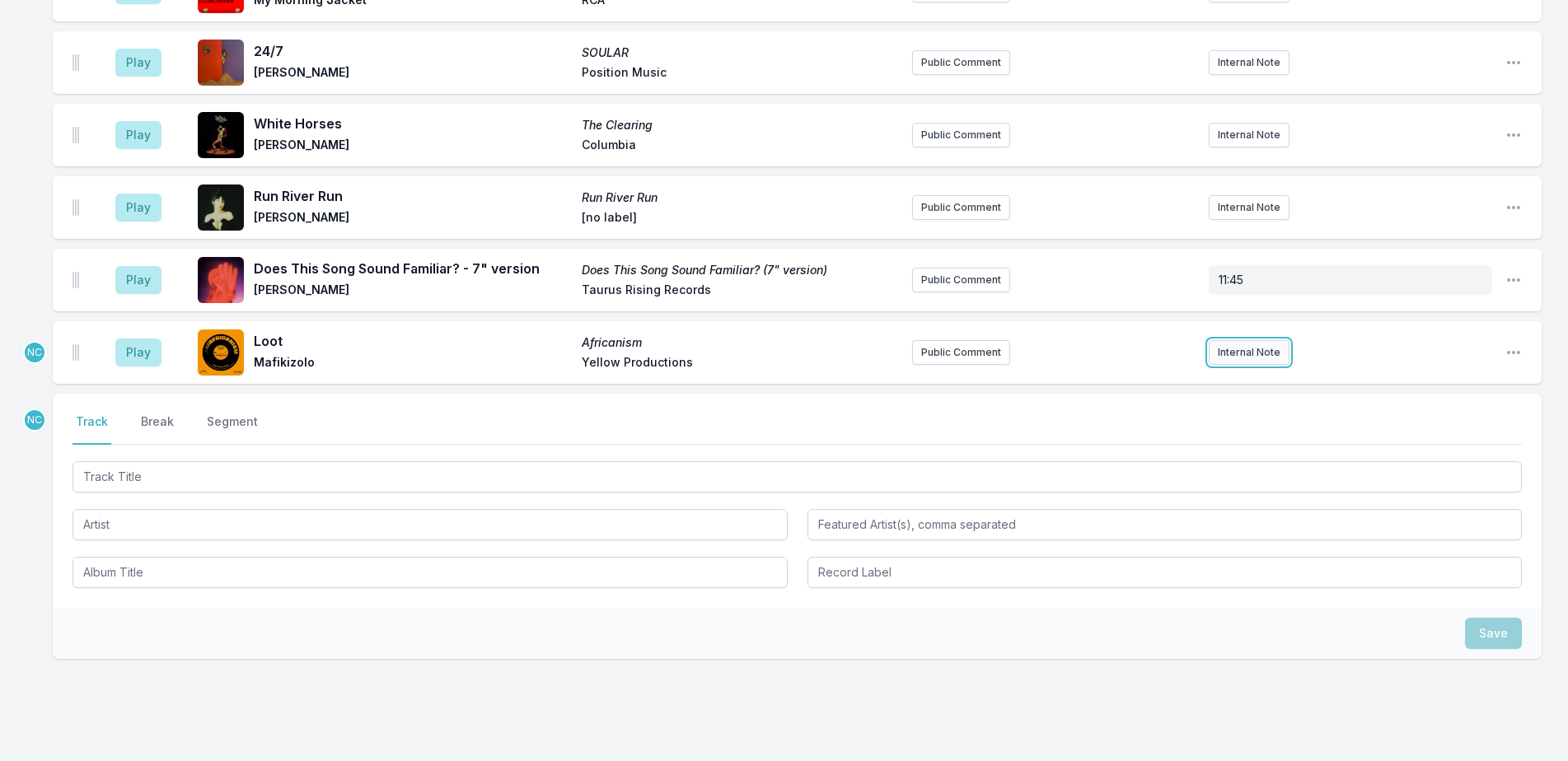
click at [1242, 340] on button "Internal Note" at bounding box center [1249, 352] width 80 height 24
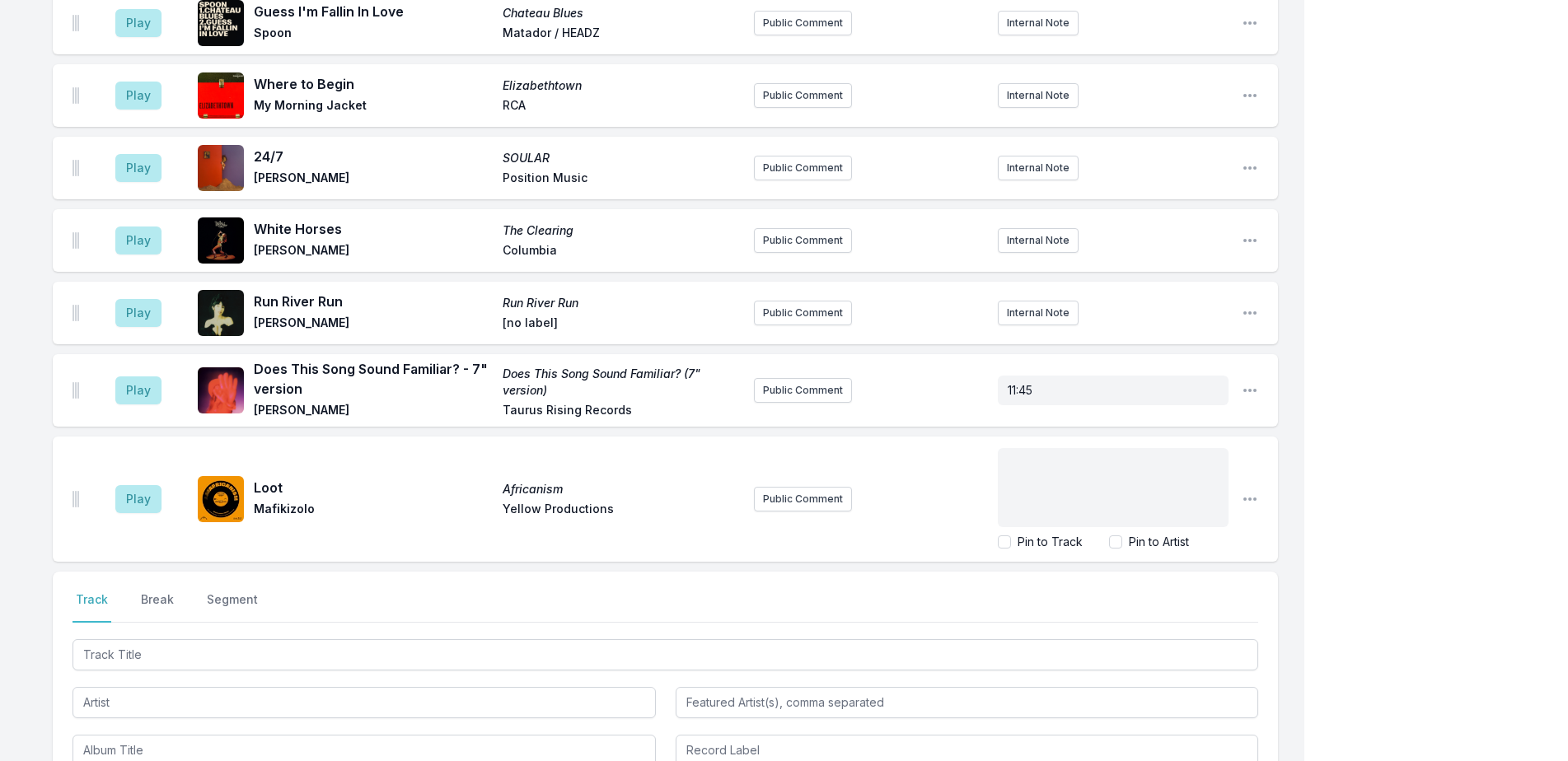
scroll to position [3494, 0]
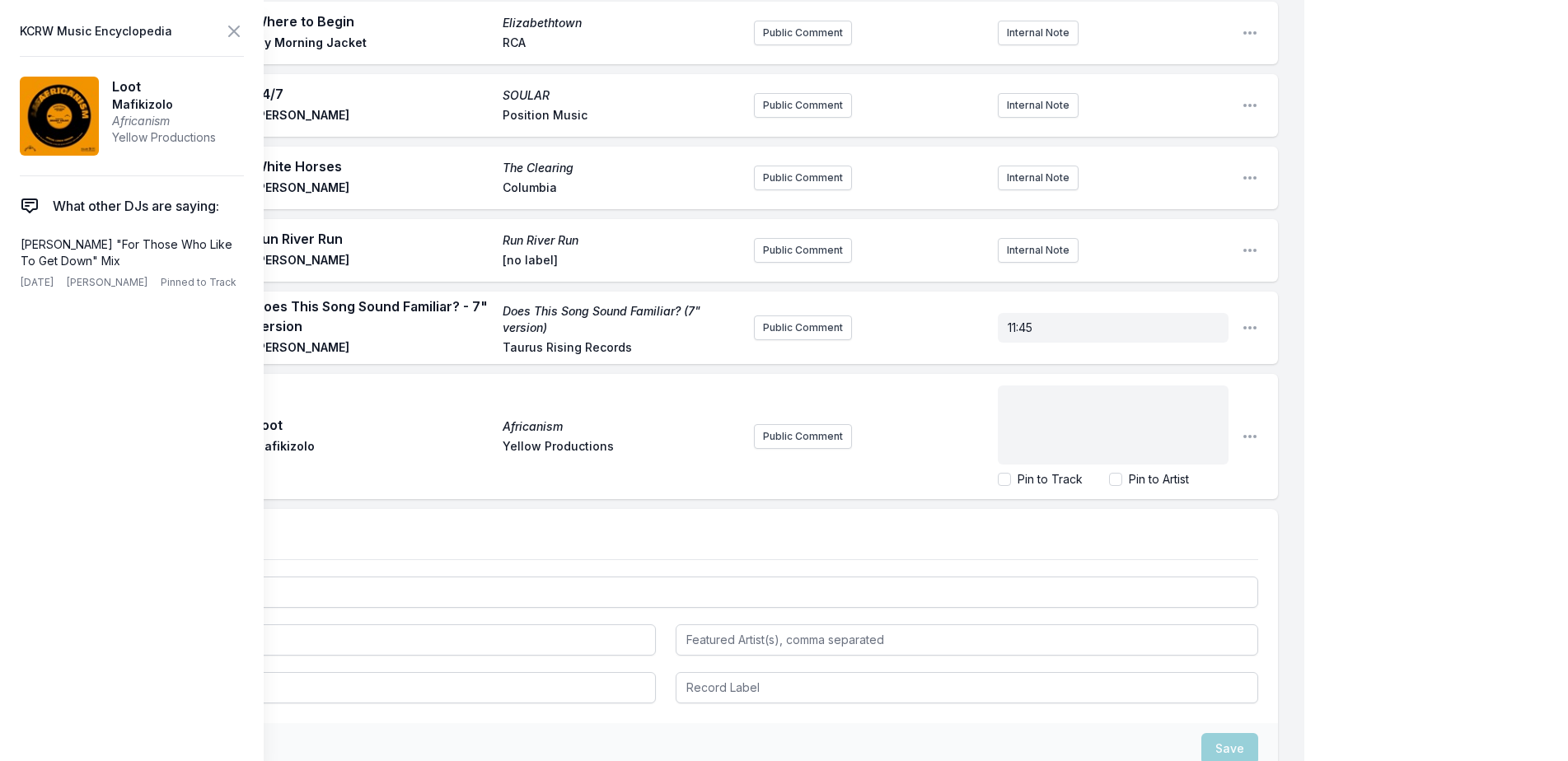
click at [1144, 386] on div "﻿" at bounding box center [1112, 425] width 231 height 79
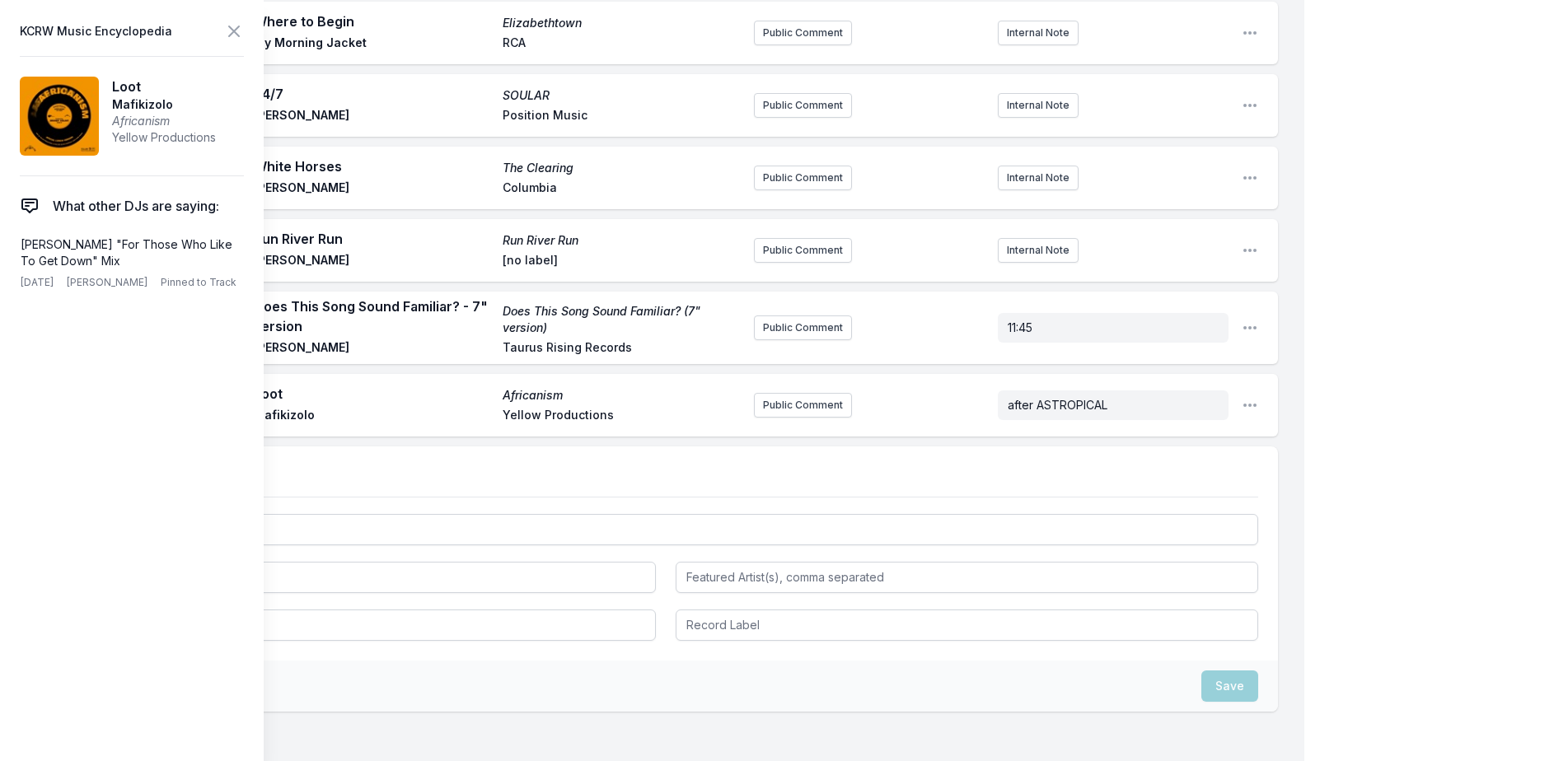
scroll to position [3432, 0]
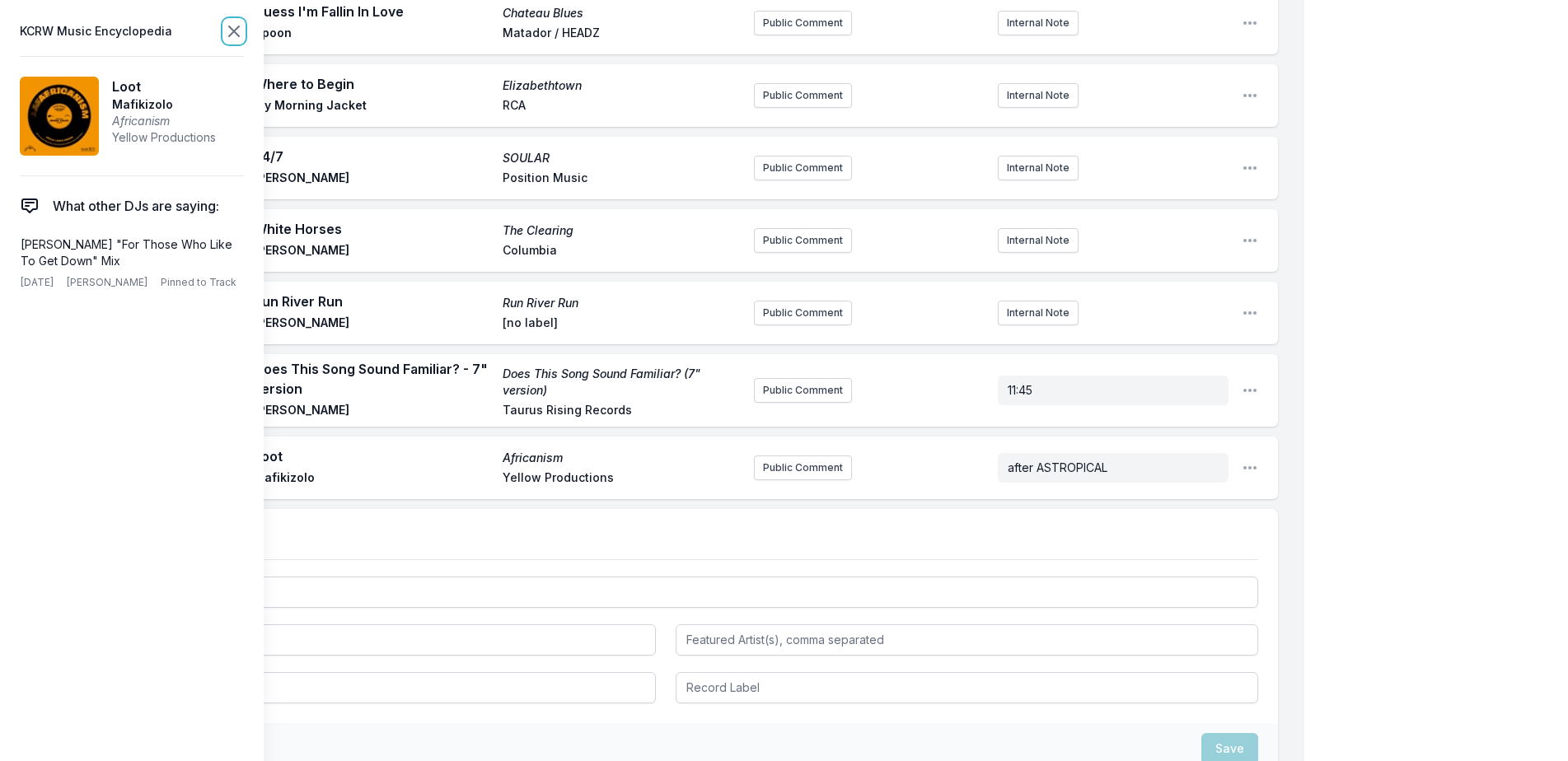
click at [231, 33] on icon at bounding box center [233, 31] width 20 height 20
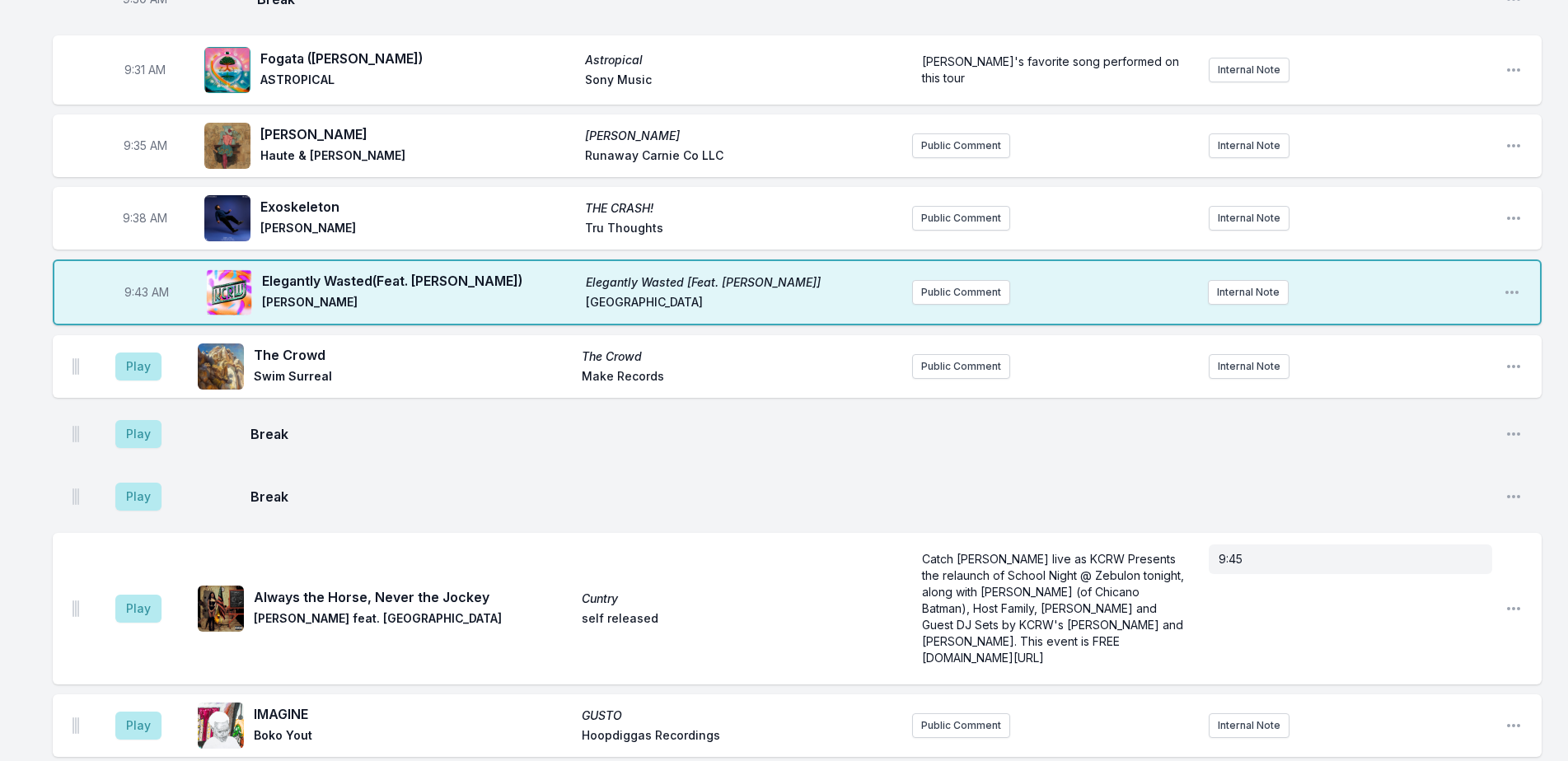
scroll to position [878, 0]
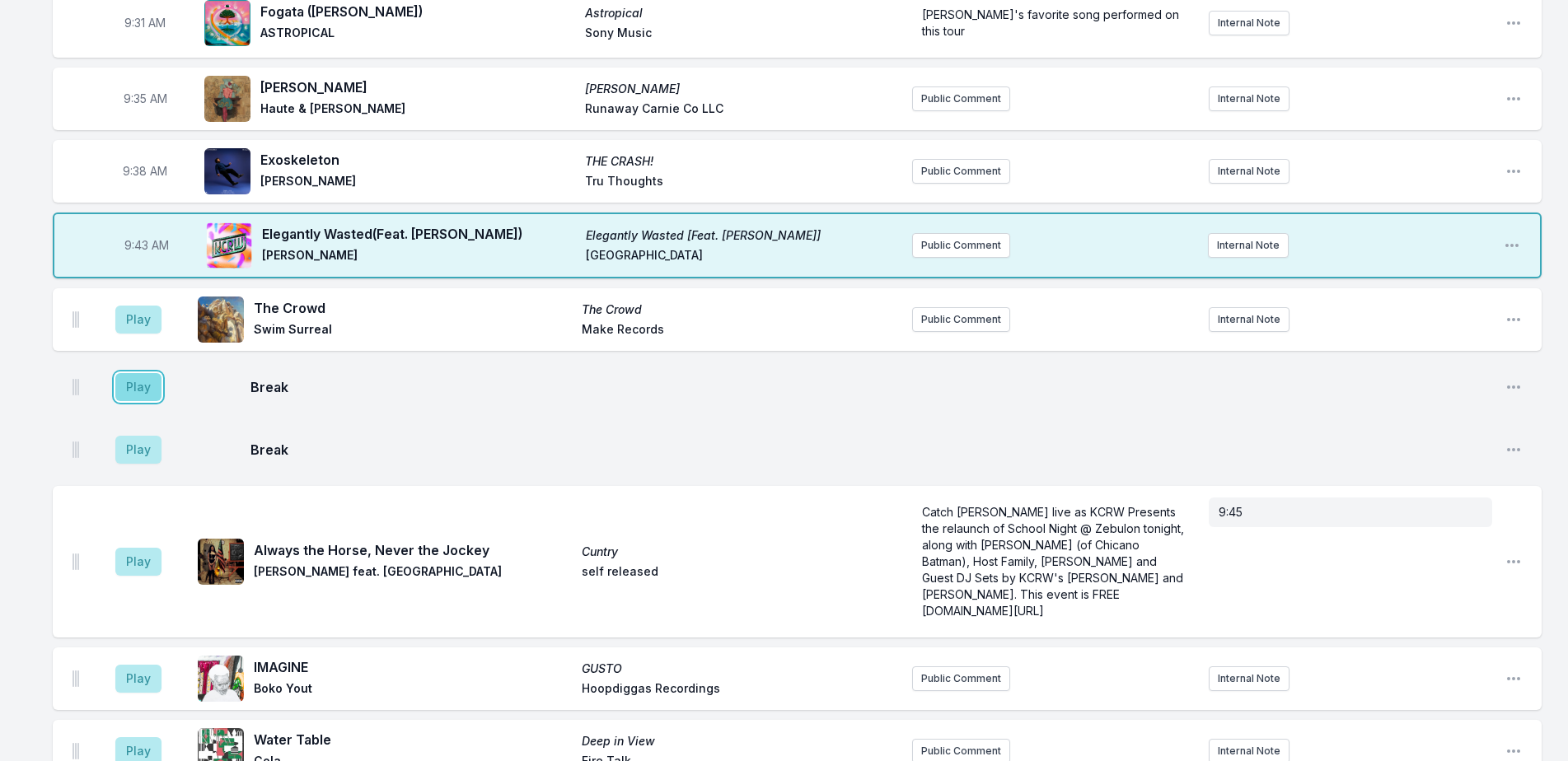
click at [138, 373] on button "Play" at bounding box center [138, 388] width 46 height 28
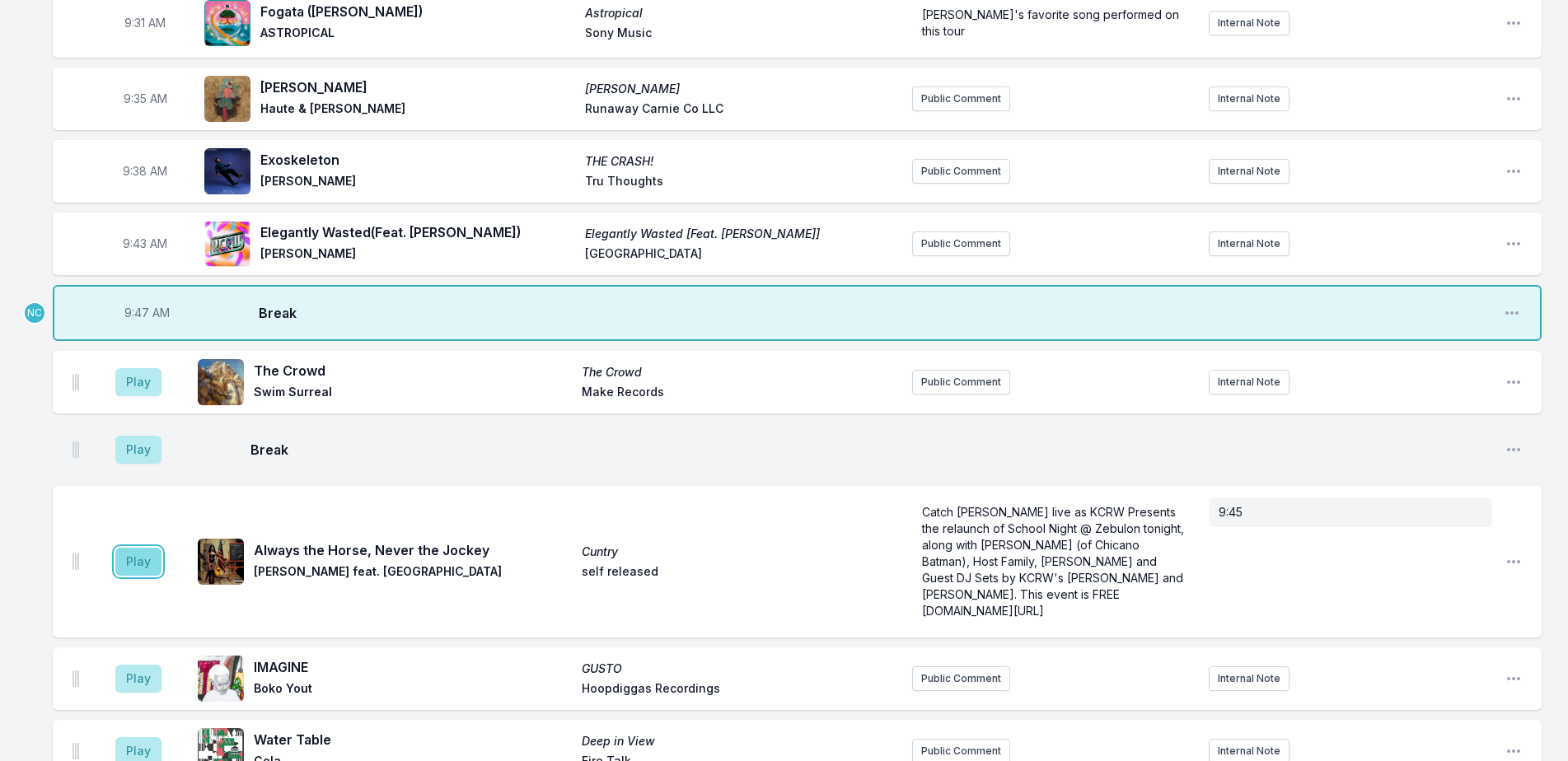
click at [123, 548] on button "Play" at bounding box center [138, 562] width 46 height 28
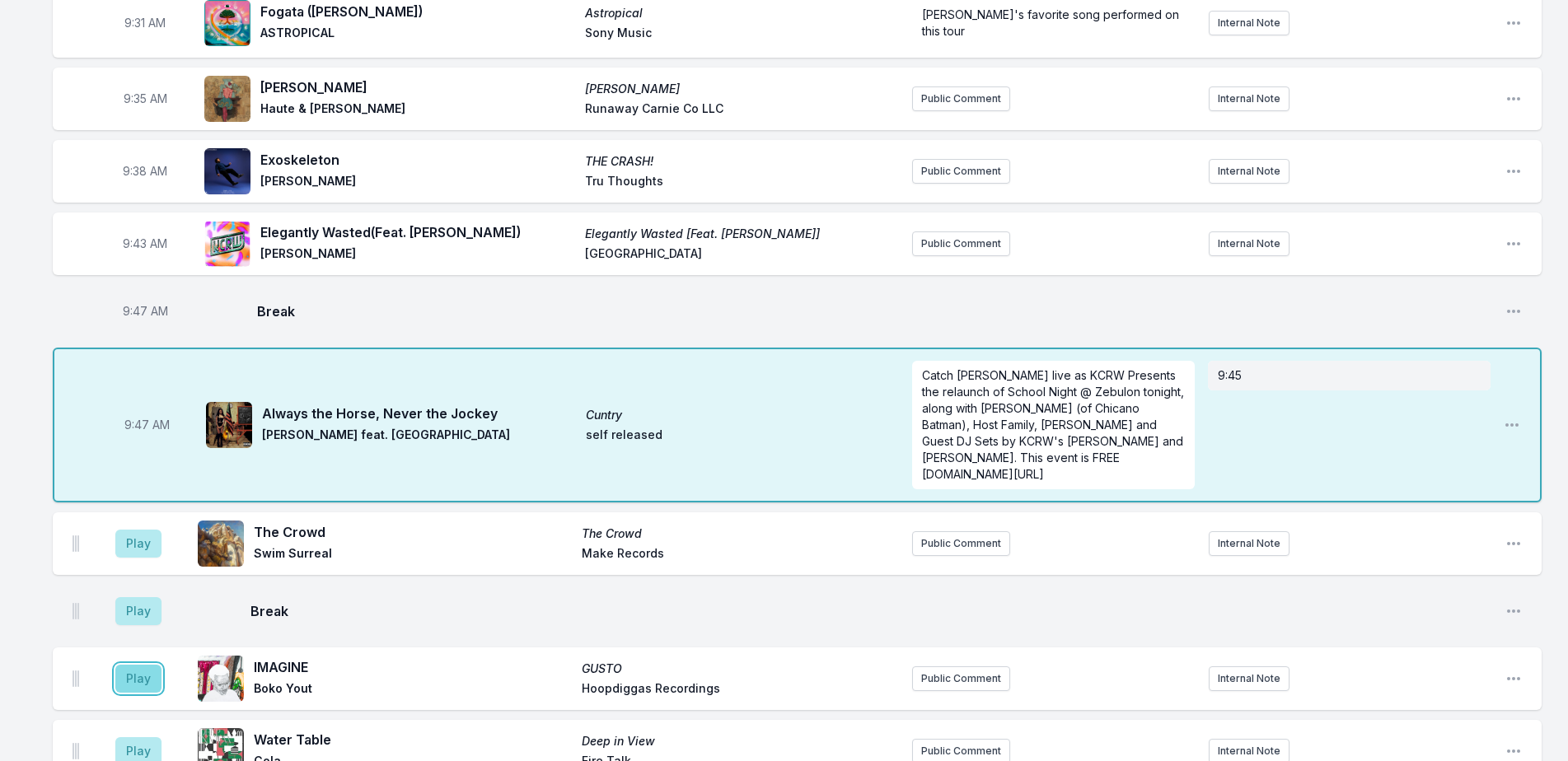
click at [131, 665] on button "Play" at bounding box center [138, 679] width 46 height 28
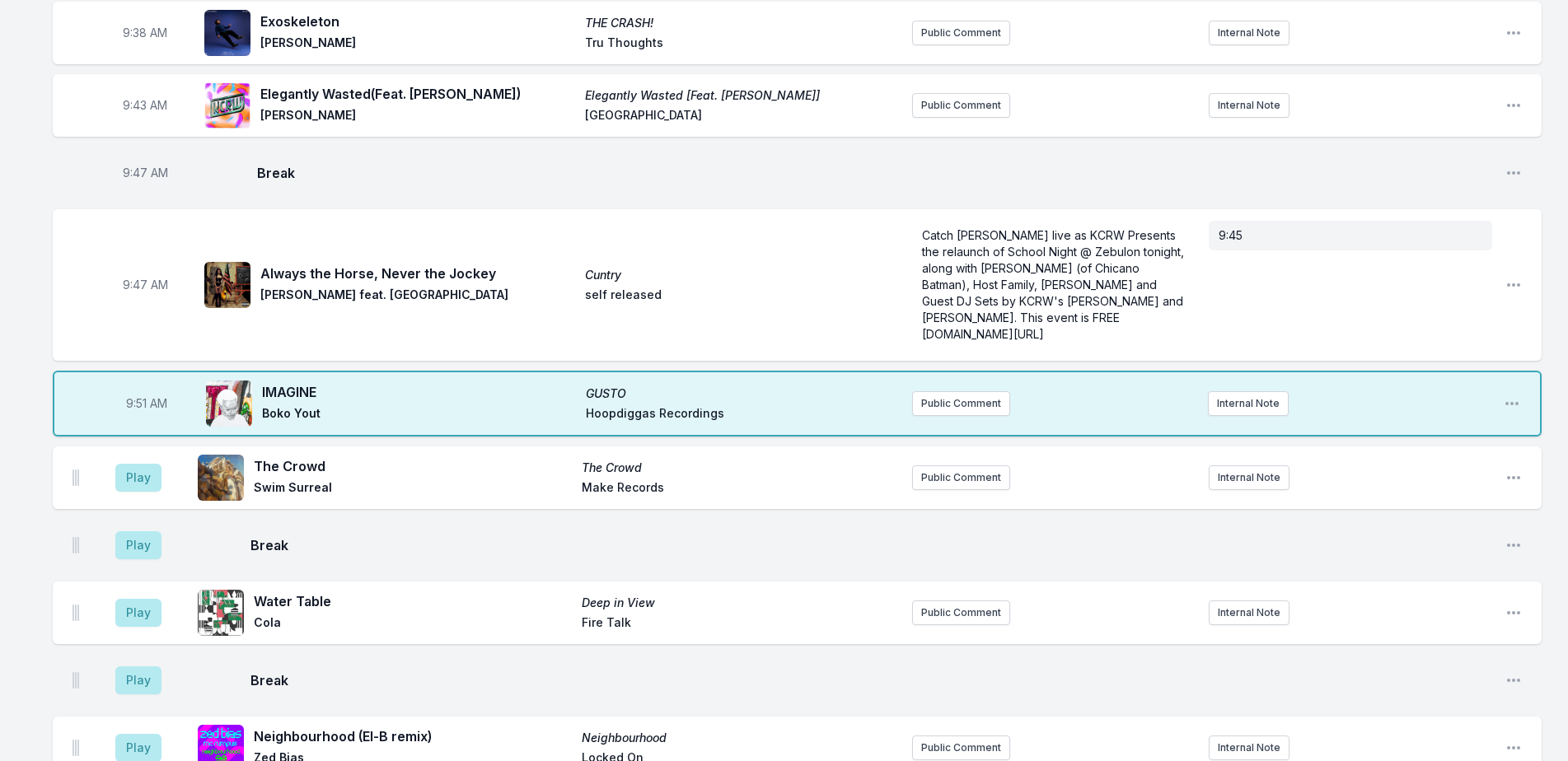
scroll to position [1043, 0]
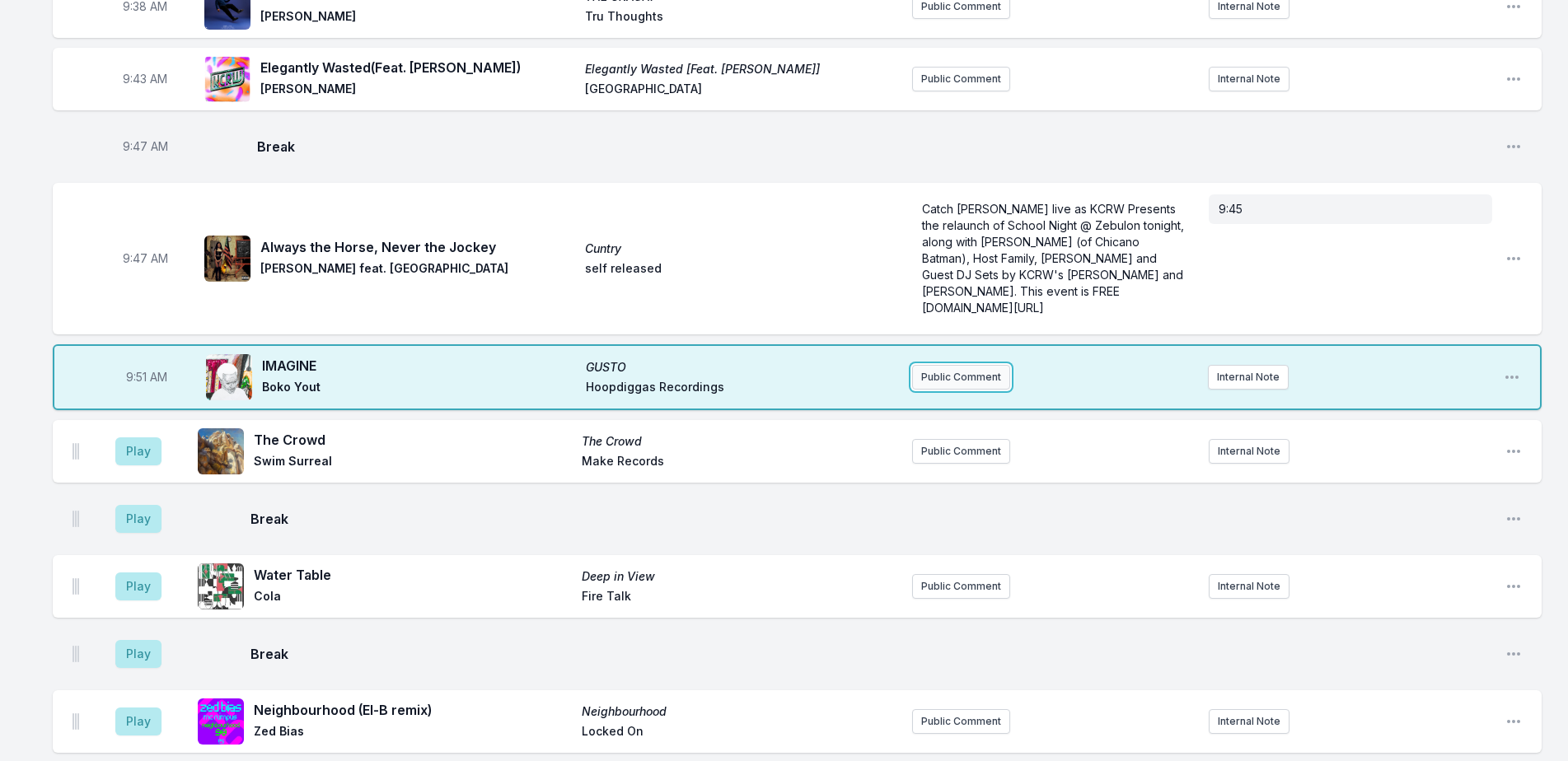
click at [952, 365] on button "Public Comment" at bounding box center [961, 377] width 98 height 24
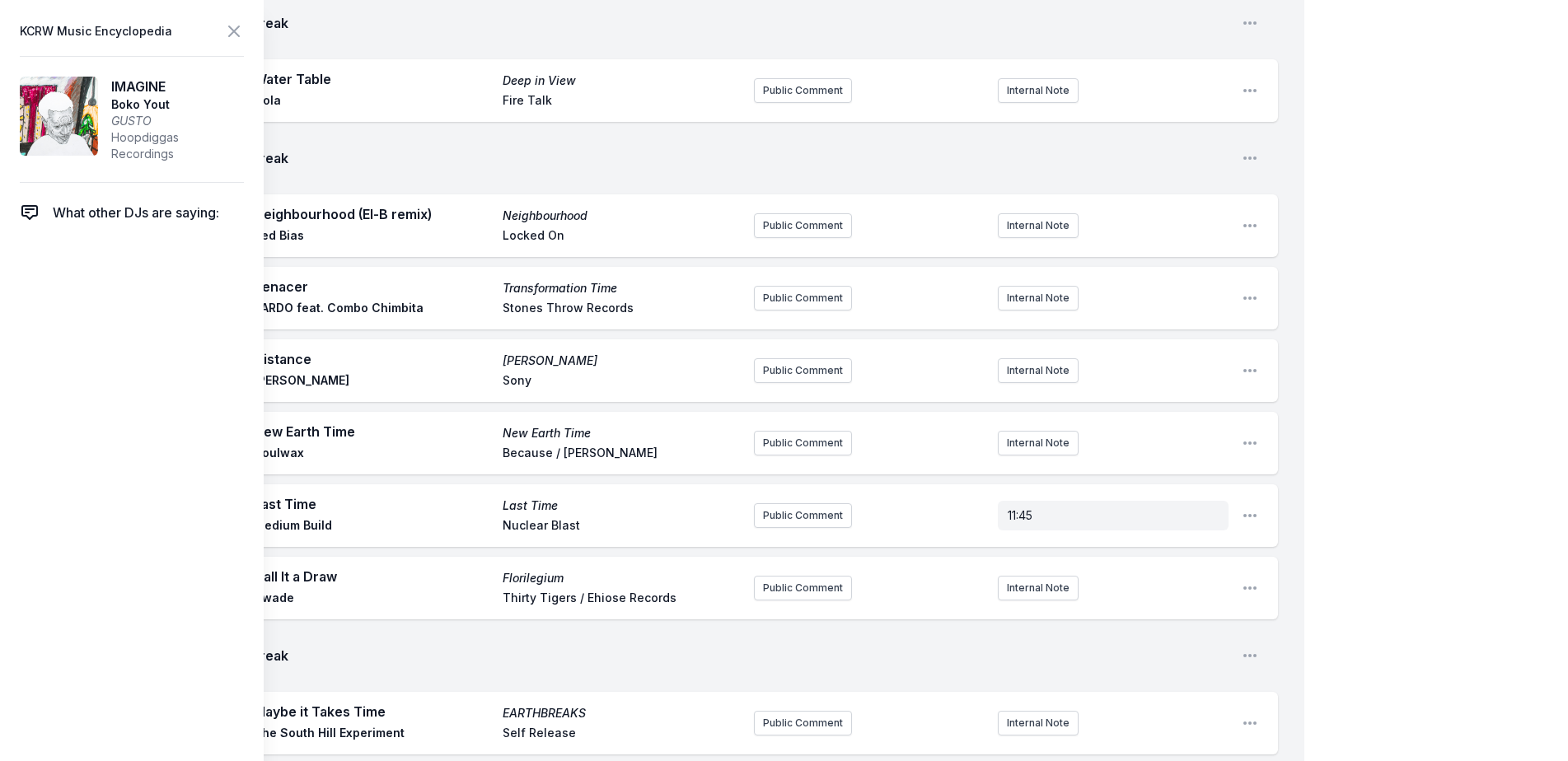
scroll to position [1619, 0]
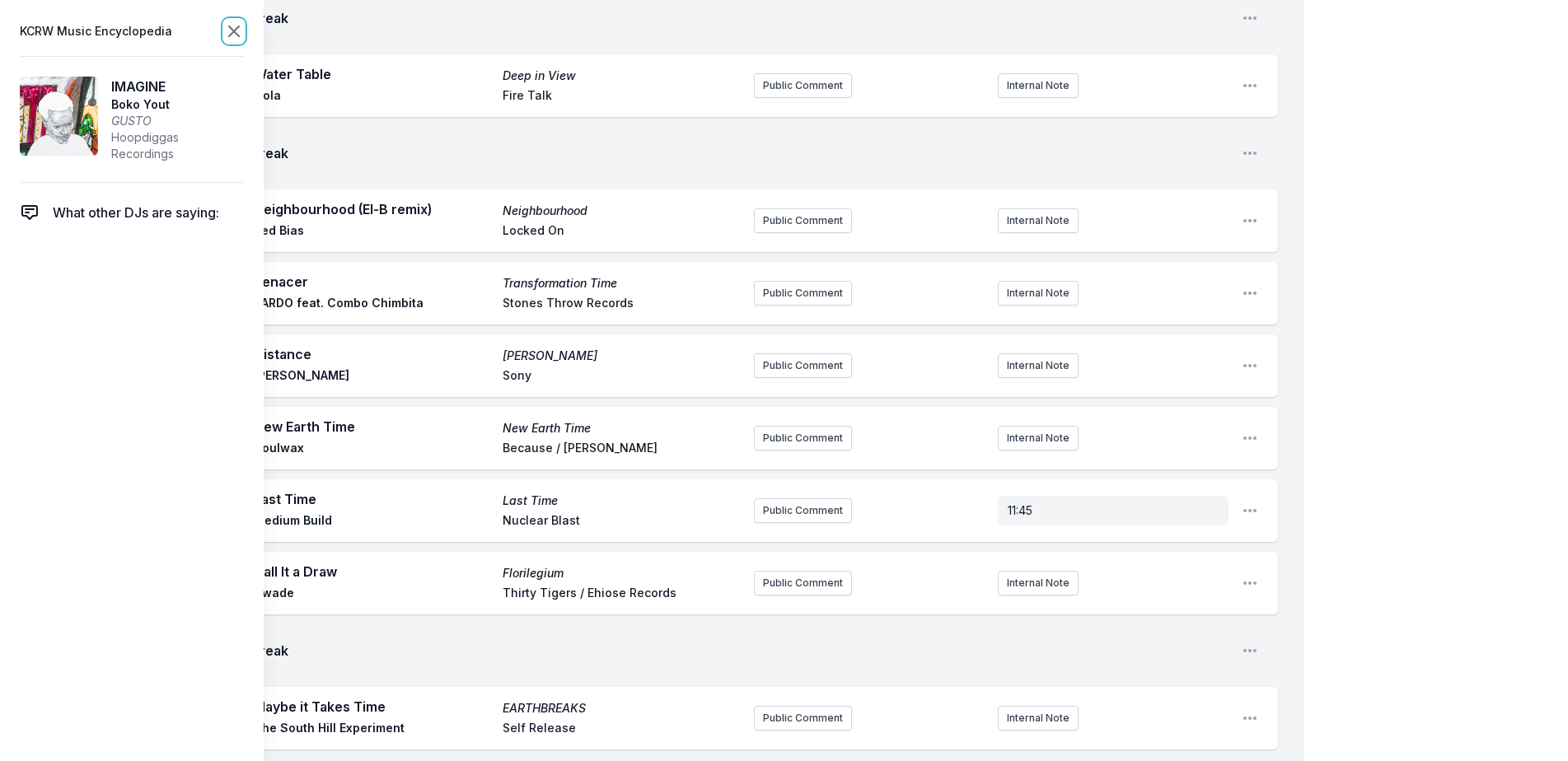
click at [239, 32] on icon at bounding box center [233, 31] width 20 height 20
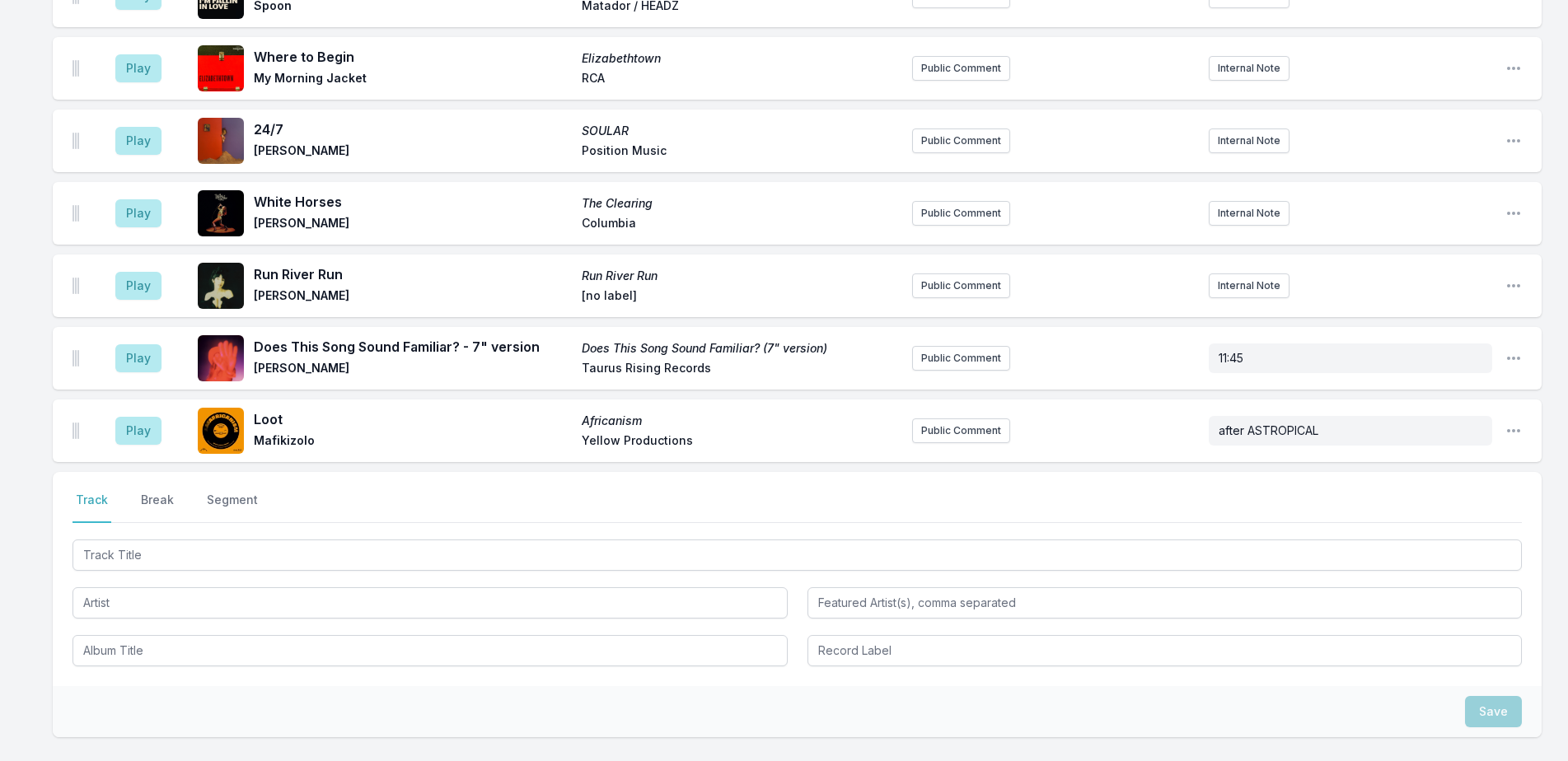
scroll to position [3432, 0]
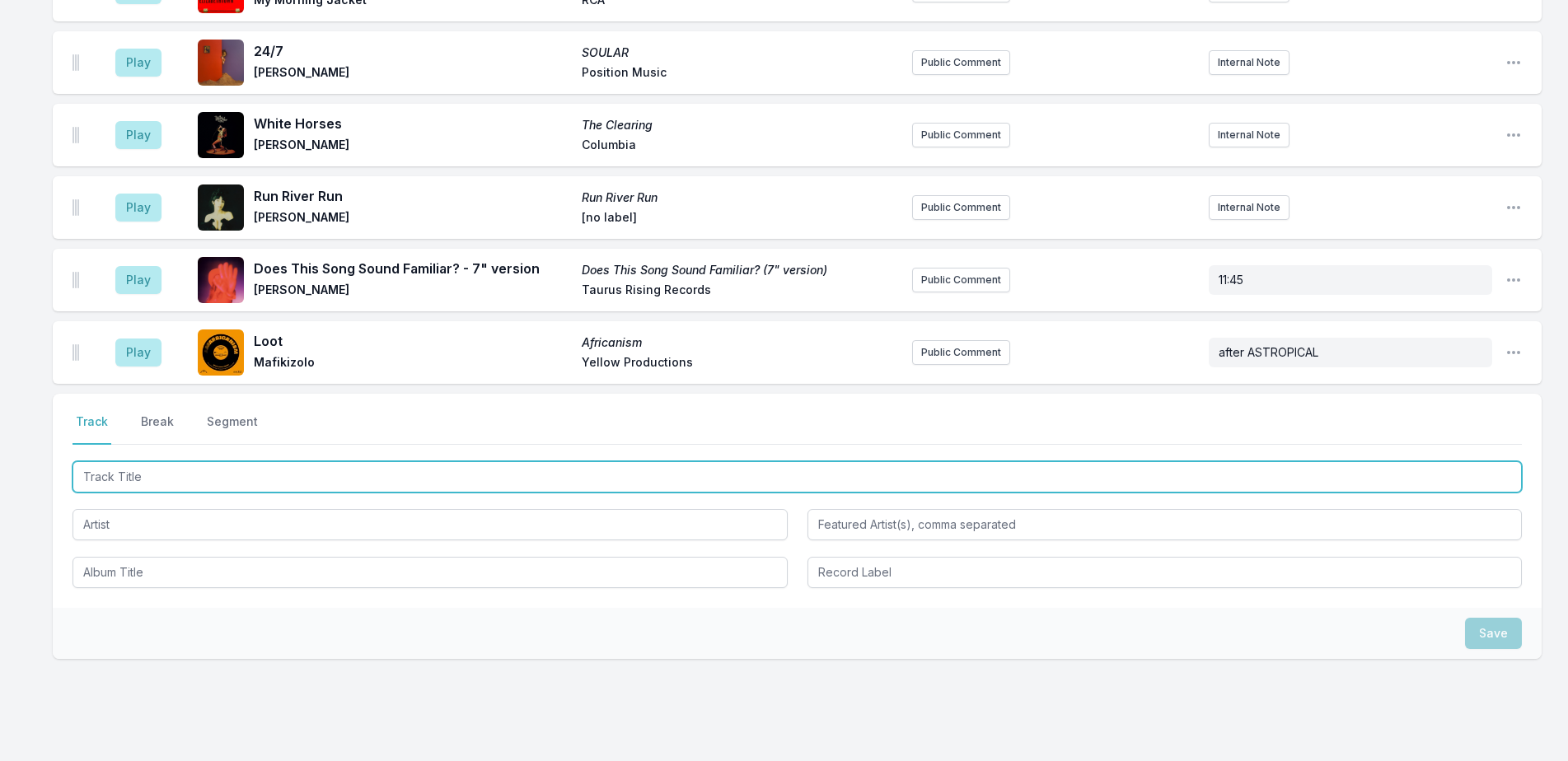
drag, startPoint x: 434, startPoint y: 430, endPoint x: 995, endPoint y: 324, distance: 570.9
click at [439, 461] on input "Track Title" at bounding box center [798, 477] width 1449 height 32
type input "Nara"
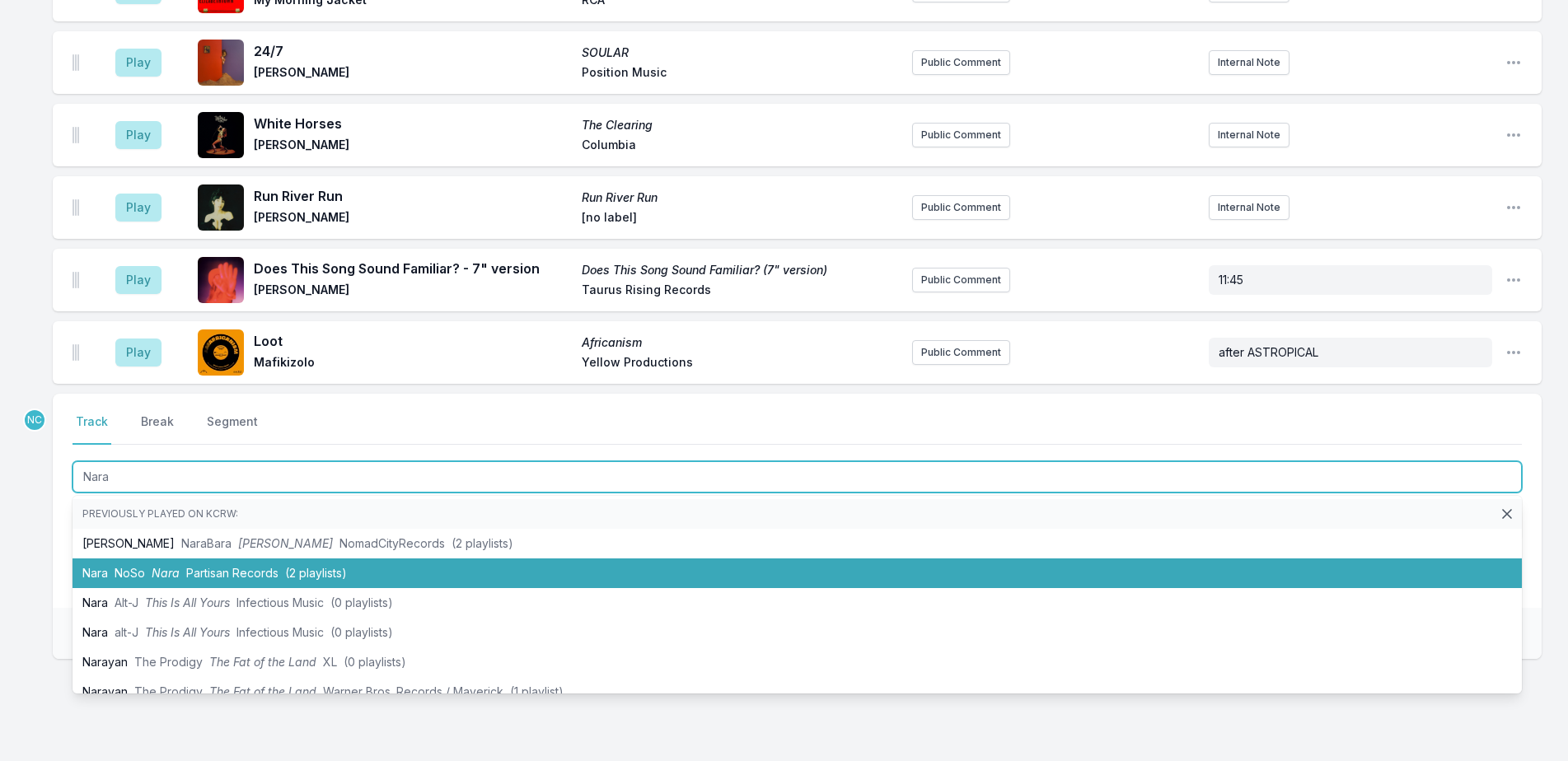
click at [384, 558] on li "Nara NoSo Nara Partisan Records (2 playlists)" at bounding box center [798, 573] width 1449 height 30
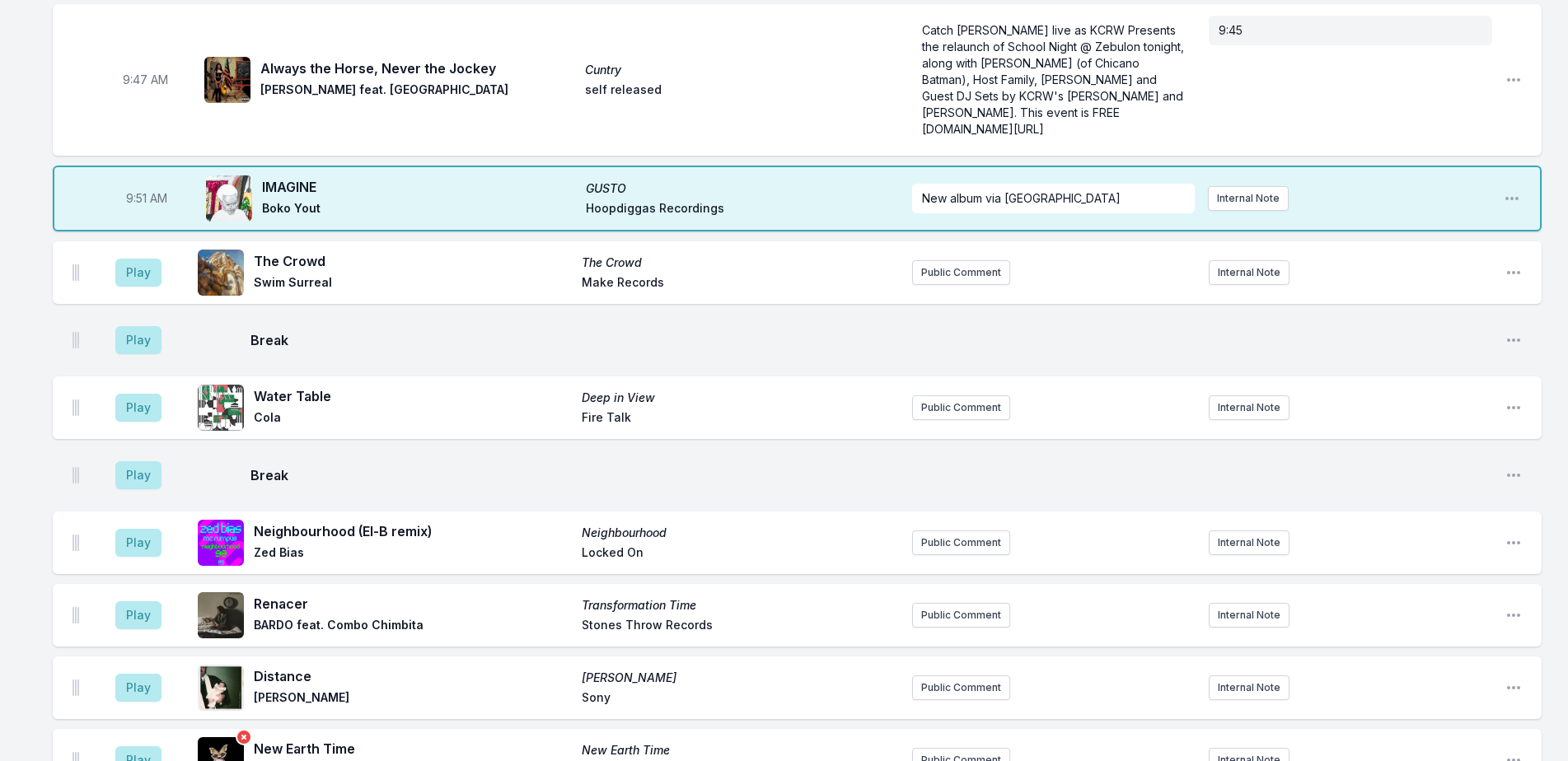
scroll to position [1198, 0]
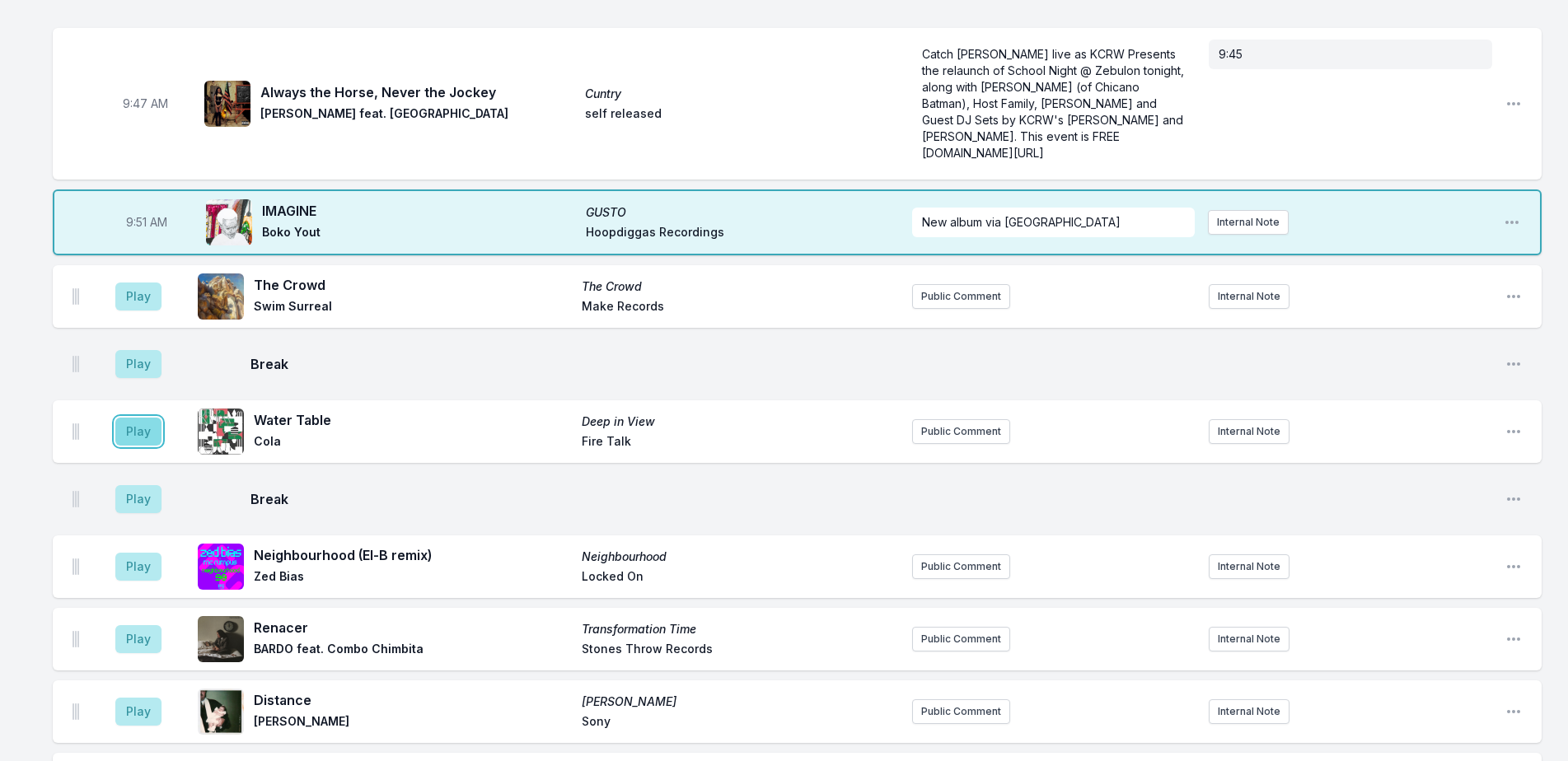
click at [131, 417] on button "Play" at bounding box center [138, 431] width 46 height 28
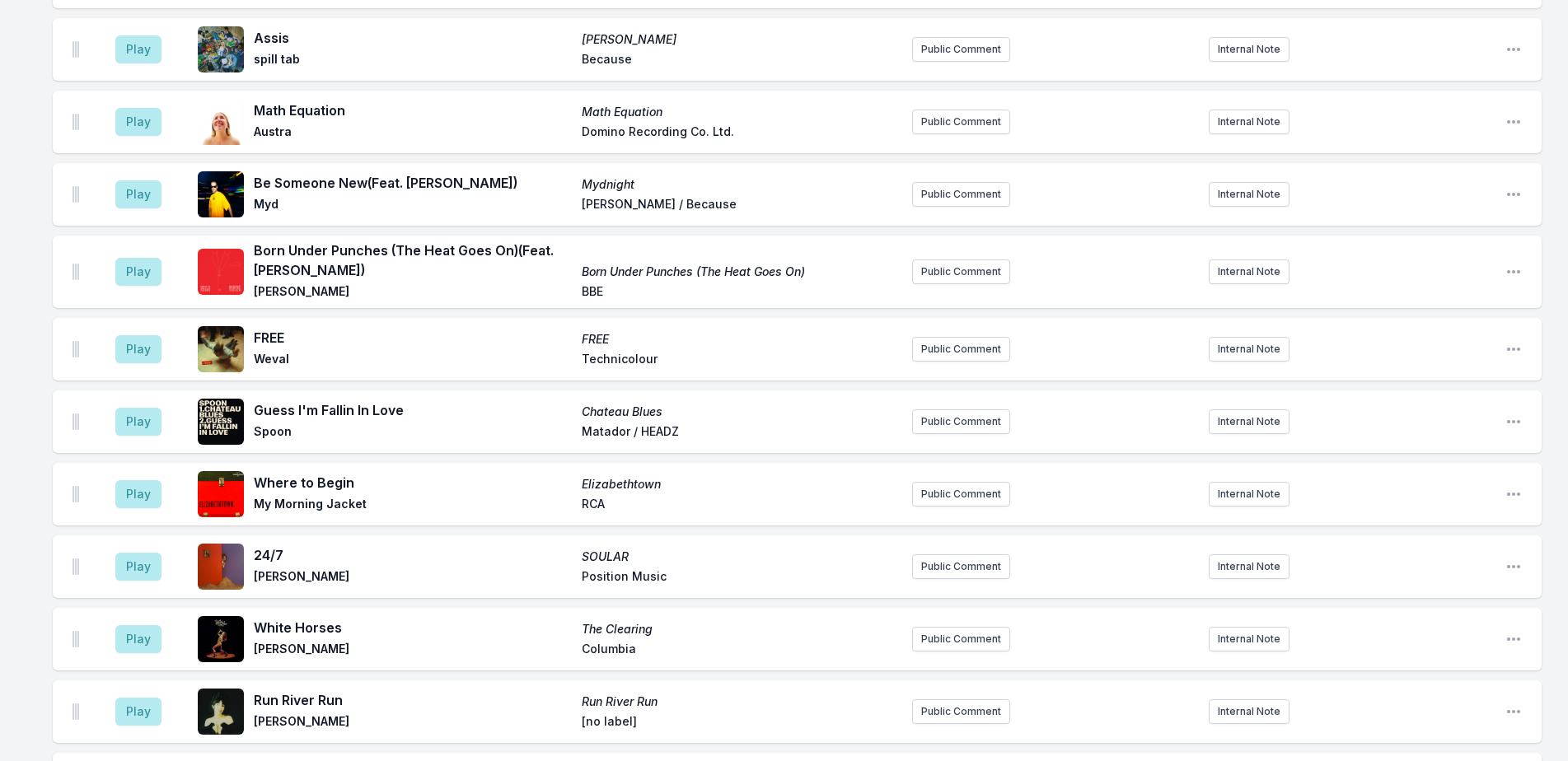
scroll to position [3504, 0]
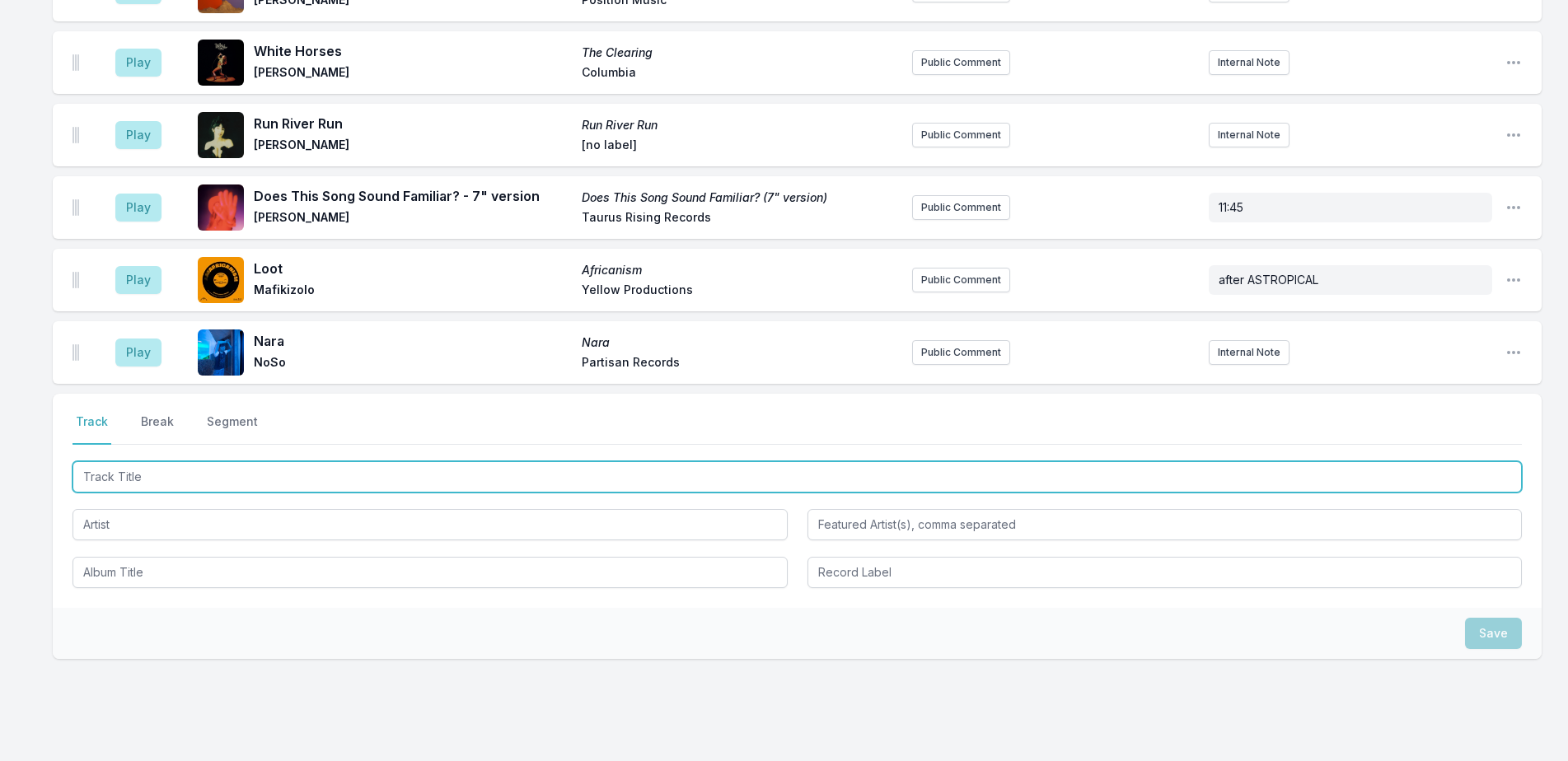
click at [556, 461] on input "Track Title" at bounding box center [798, 477] width 1449 height 32
type input "Coffee talk"
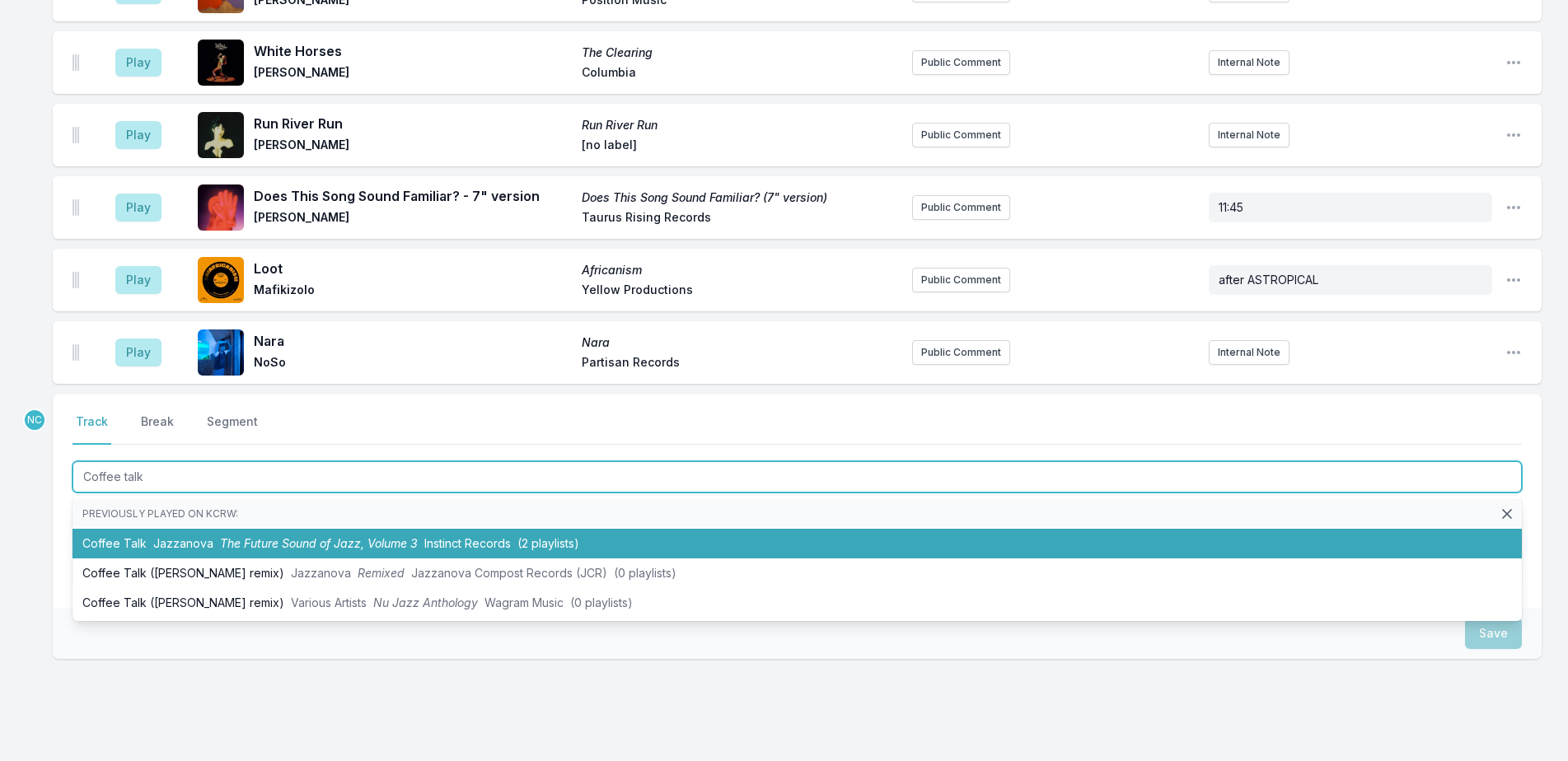
click at [863, 528] on li "Coffee Talk Jazzanova The Future Sound of Jazz, Volume 3 Instinct Records (2 pl…" at bounding box center [798, 543] width 1449 height 30
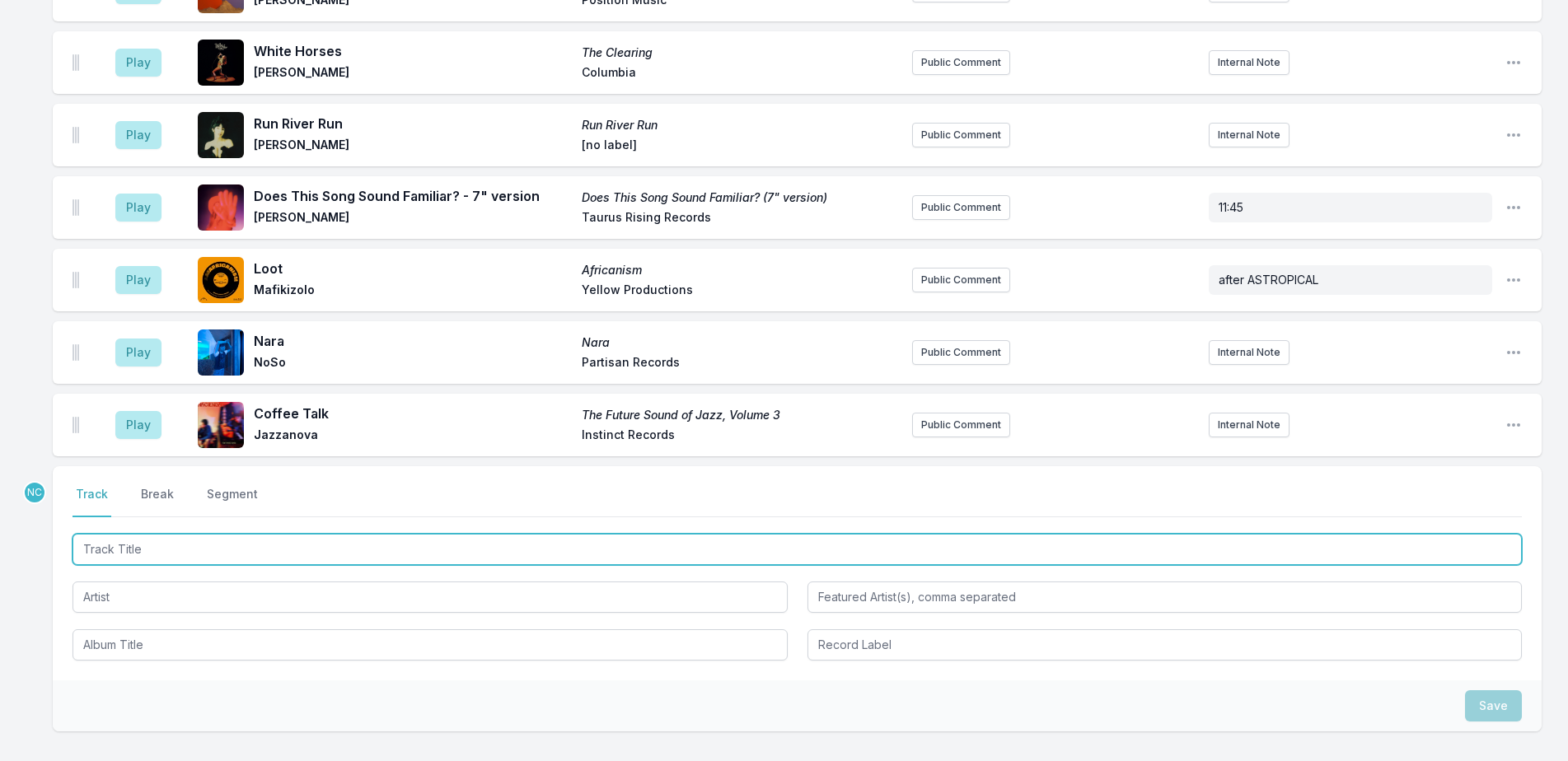
scroll to position [3577, 0]
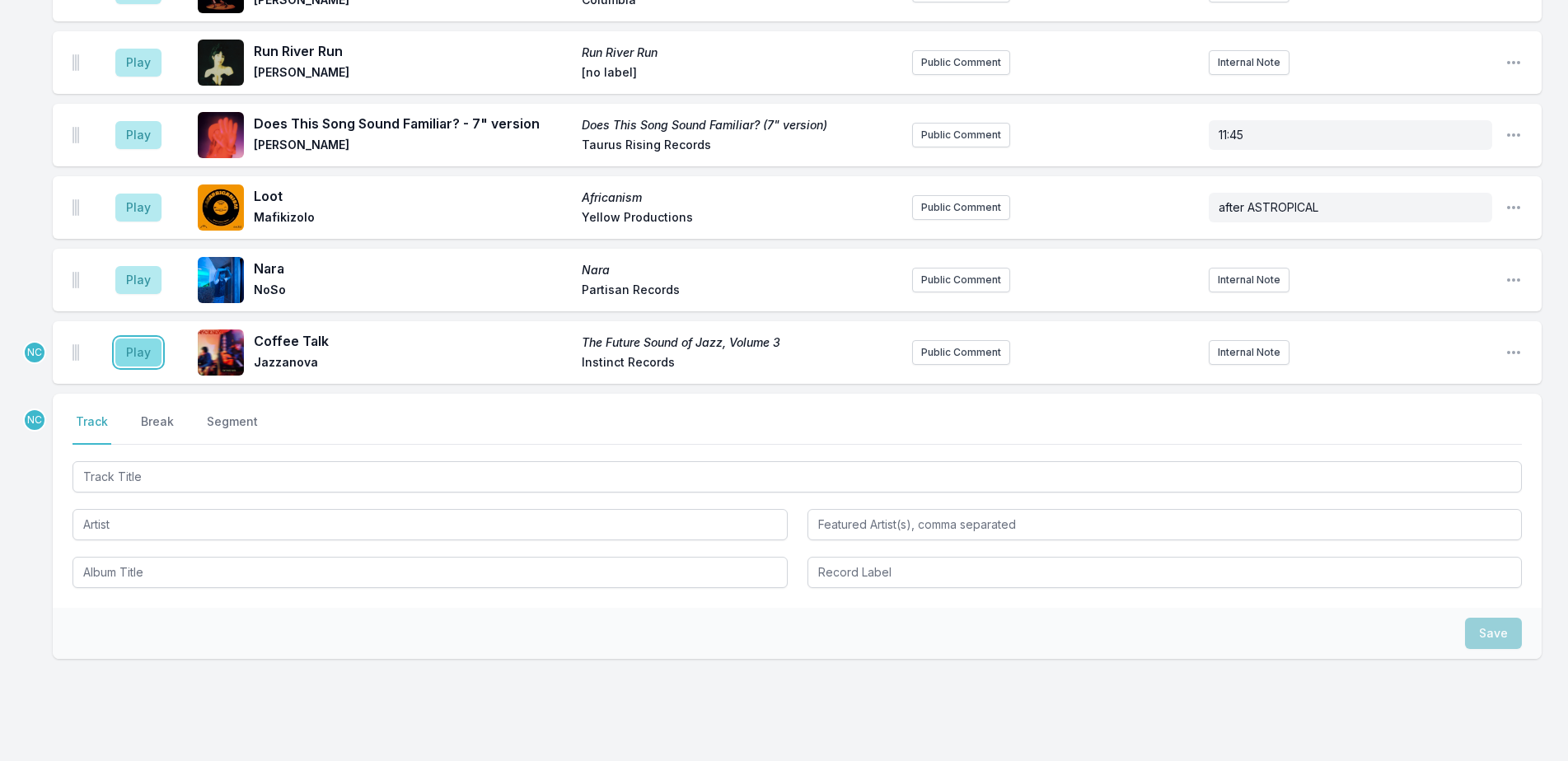
click at [133, 339] on button "Play" at bounding box center [138, 353] width 46 height 28
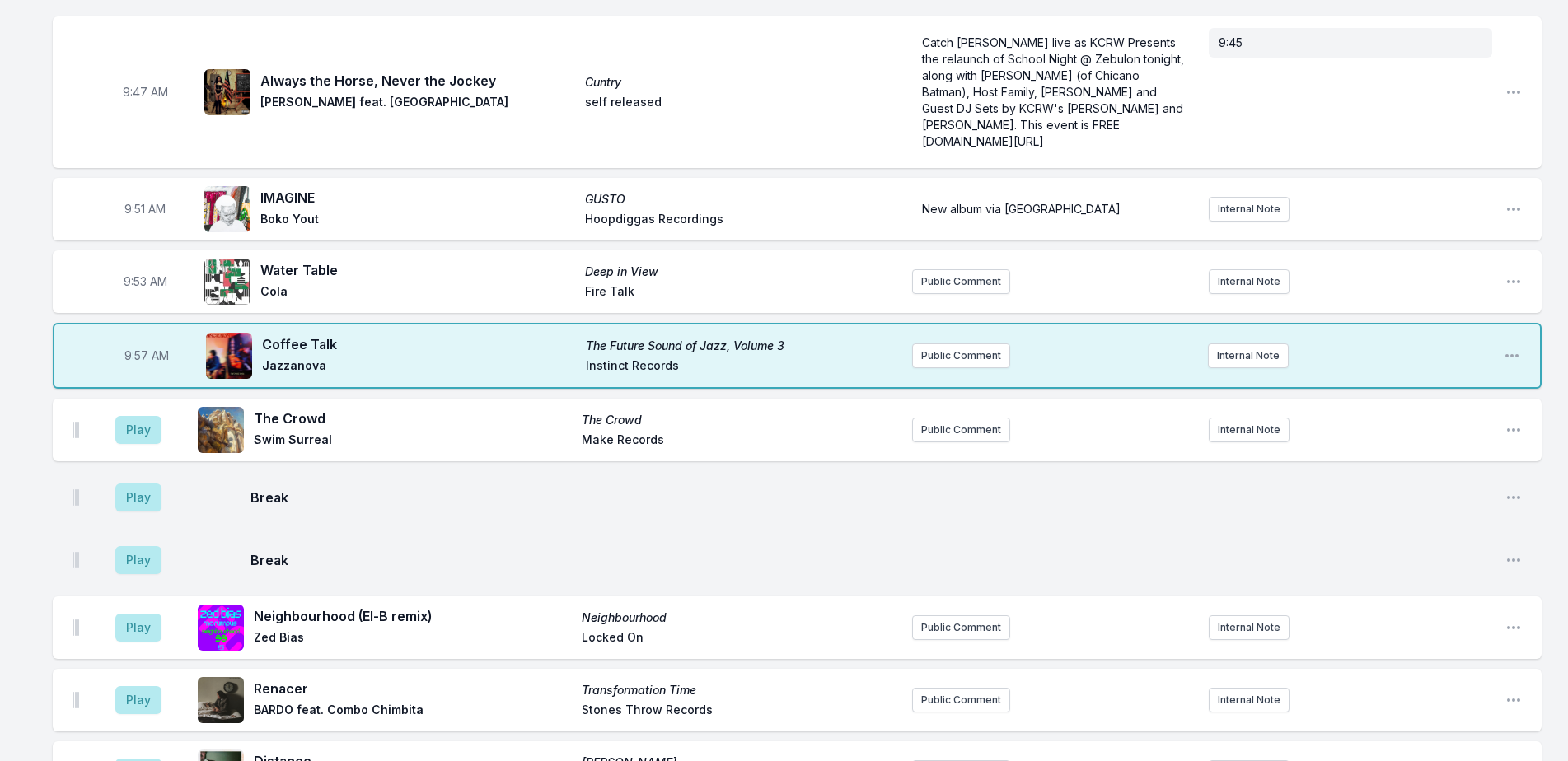
scroll to position [1270, 0]
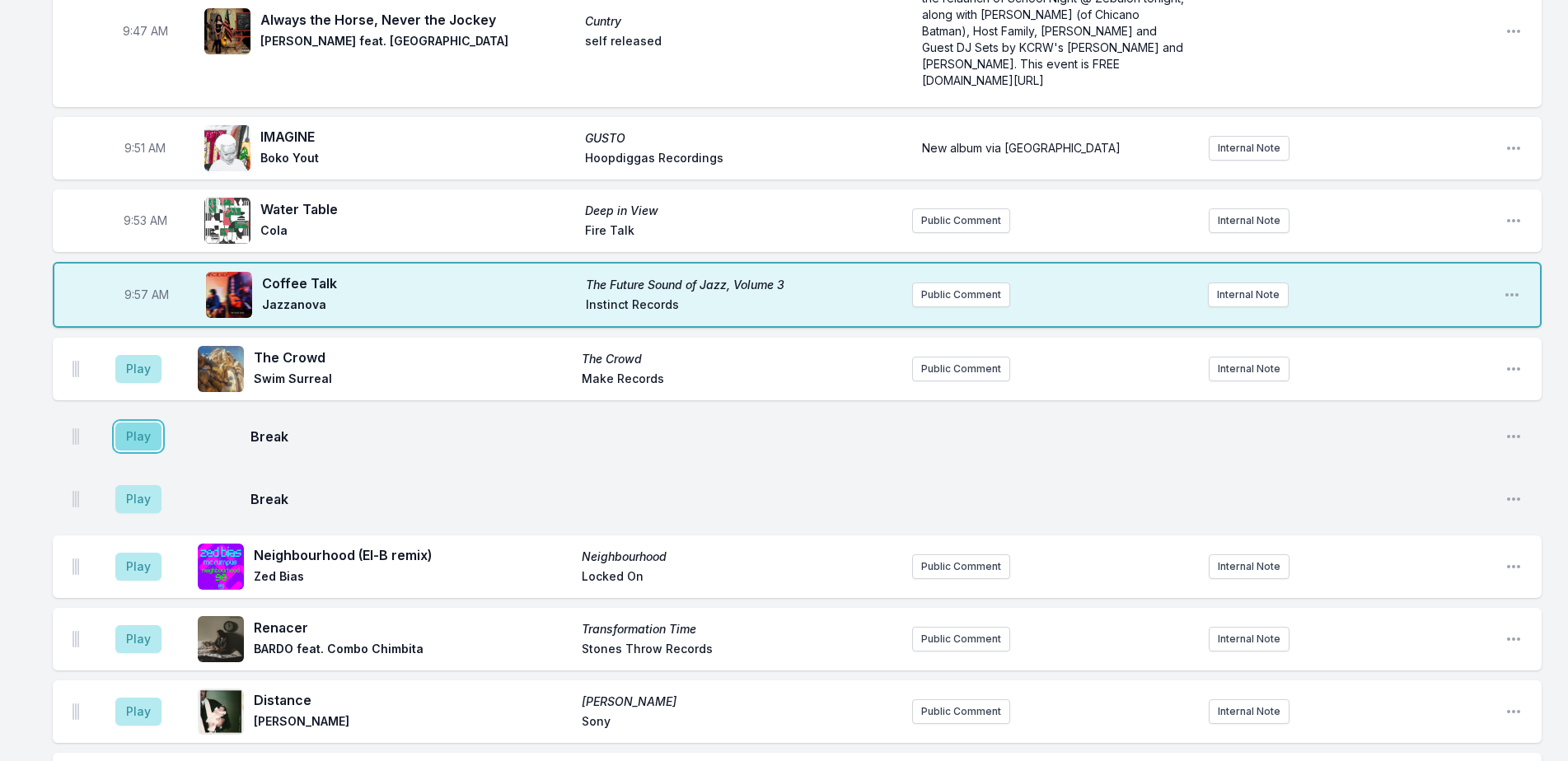
click at [137, 423] on button "Play" at bounding box center [138, 437] width 46 height 28
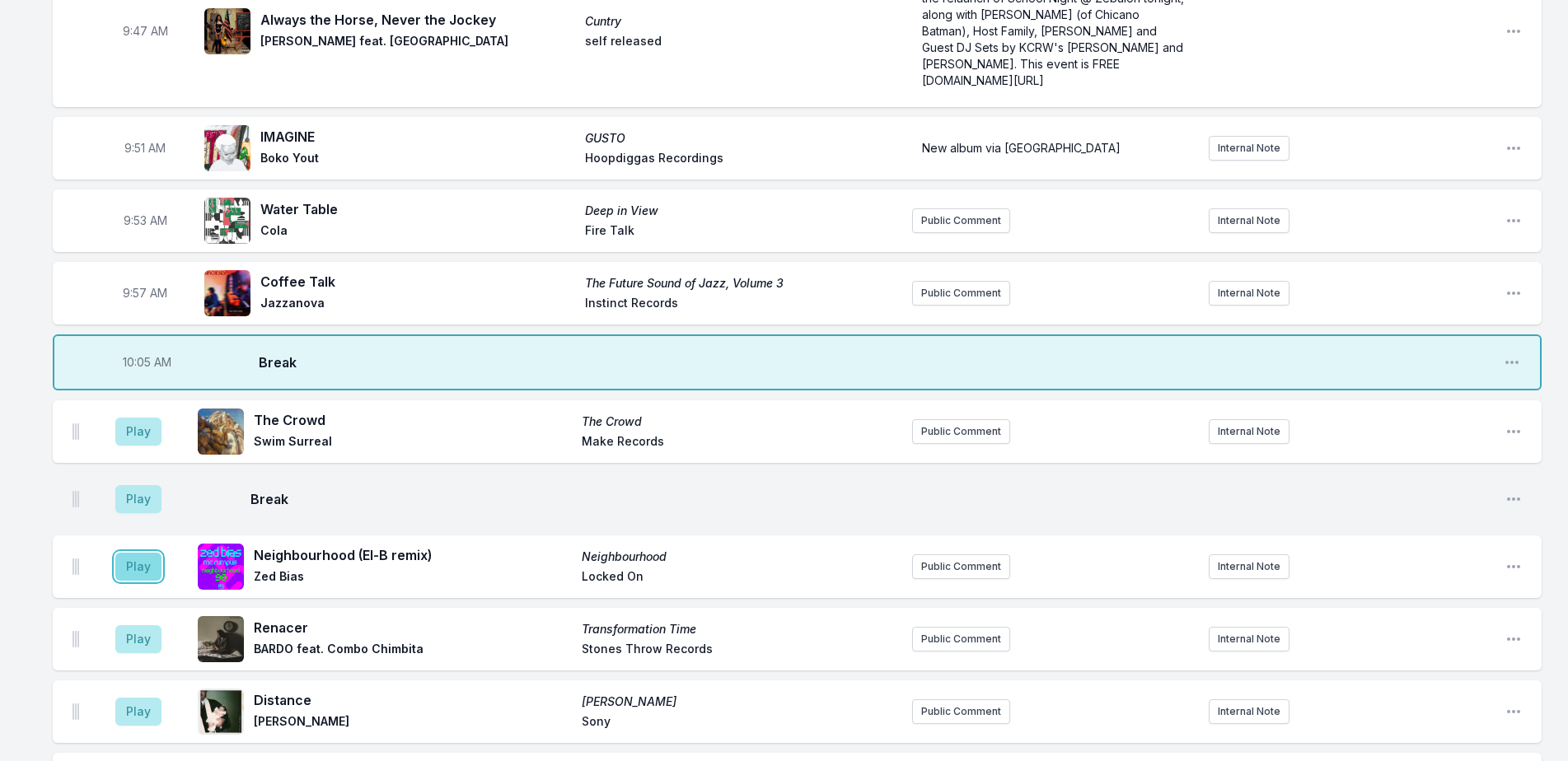
click at [135, 553] on button "Play" at bounding box center [138, 567] width 46 height 28
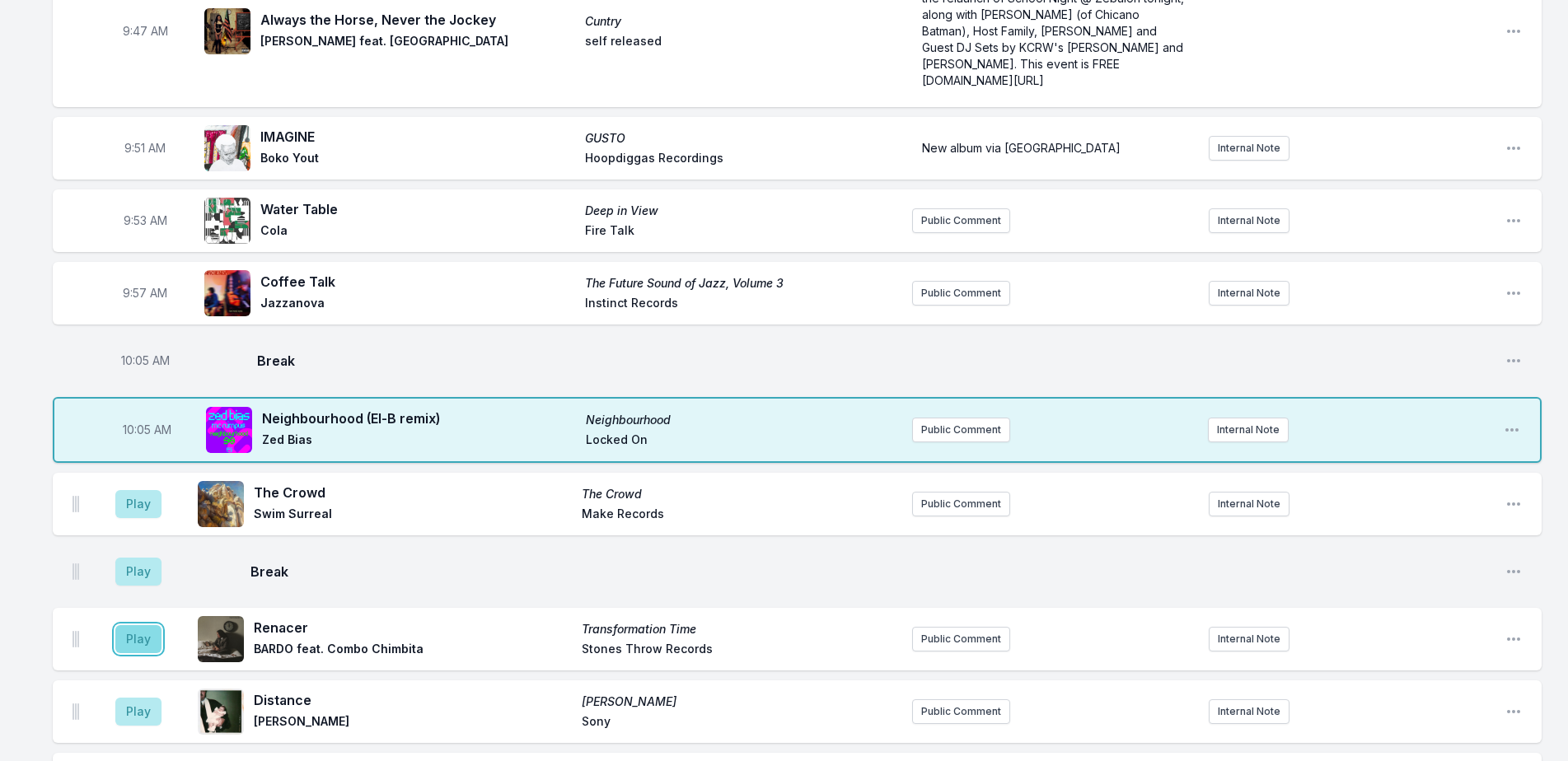
click at [134, 626] on button "Play" at bounding box center [138, 640] width 46 height 28
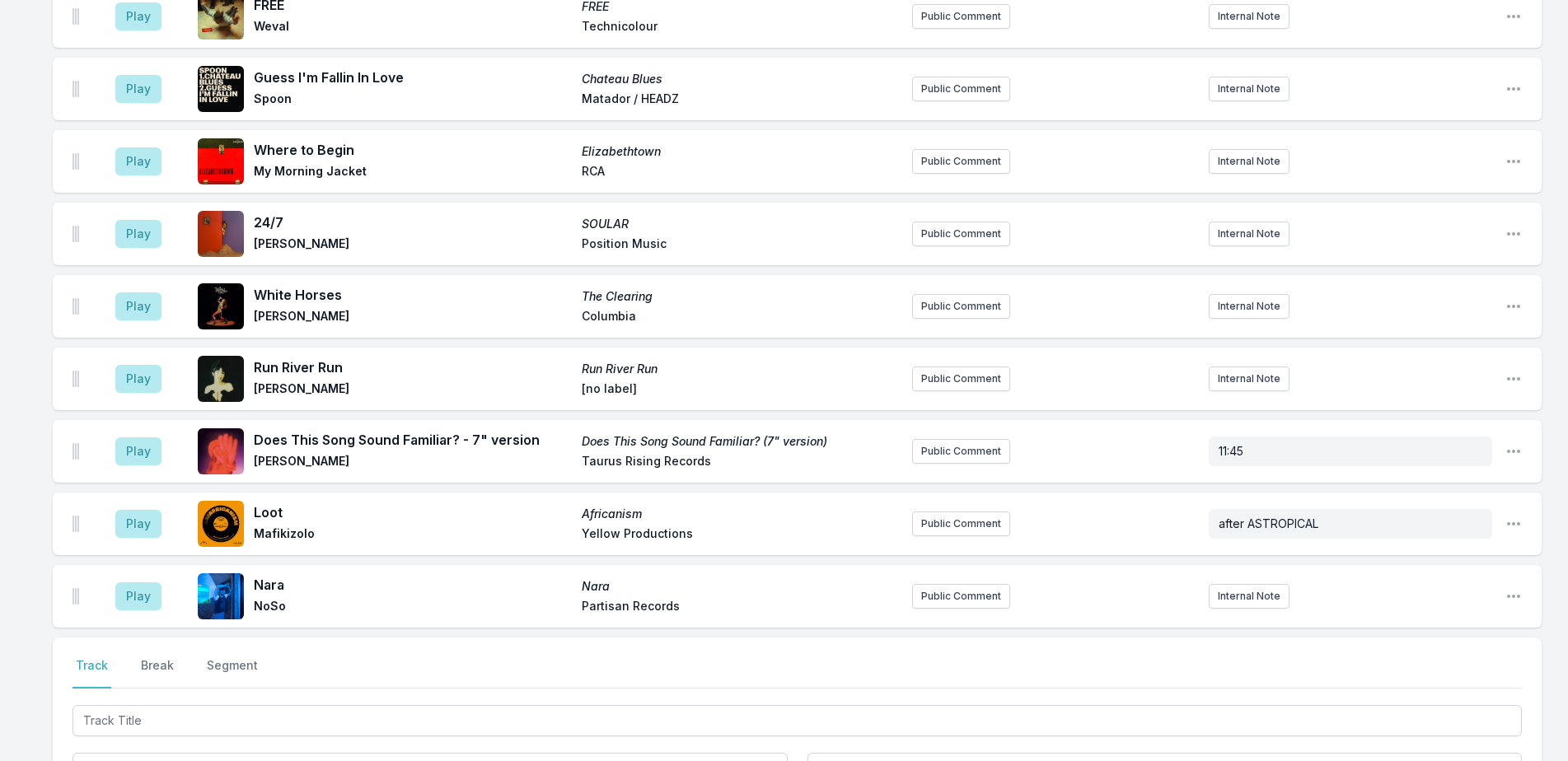
scroll to position [3577, 0]
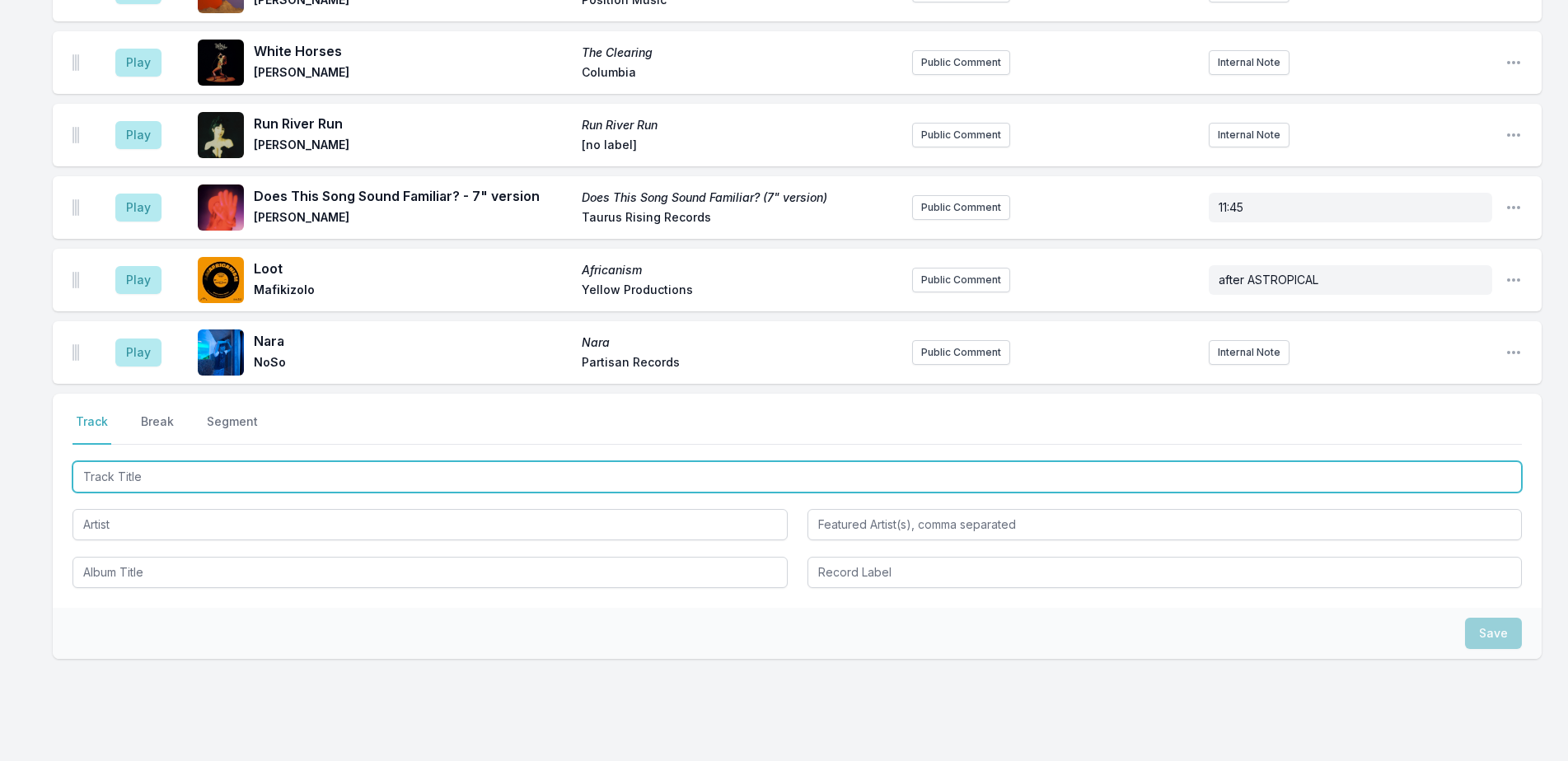
click at [337, 461] on input "Track Title" at bounding box center [798, 477] width 1449 height 32
type input "Flood"
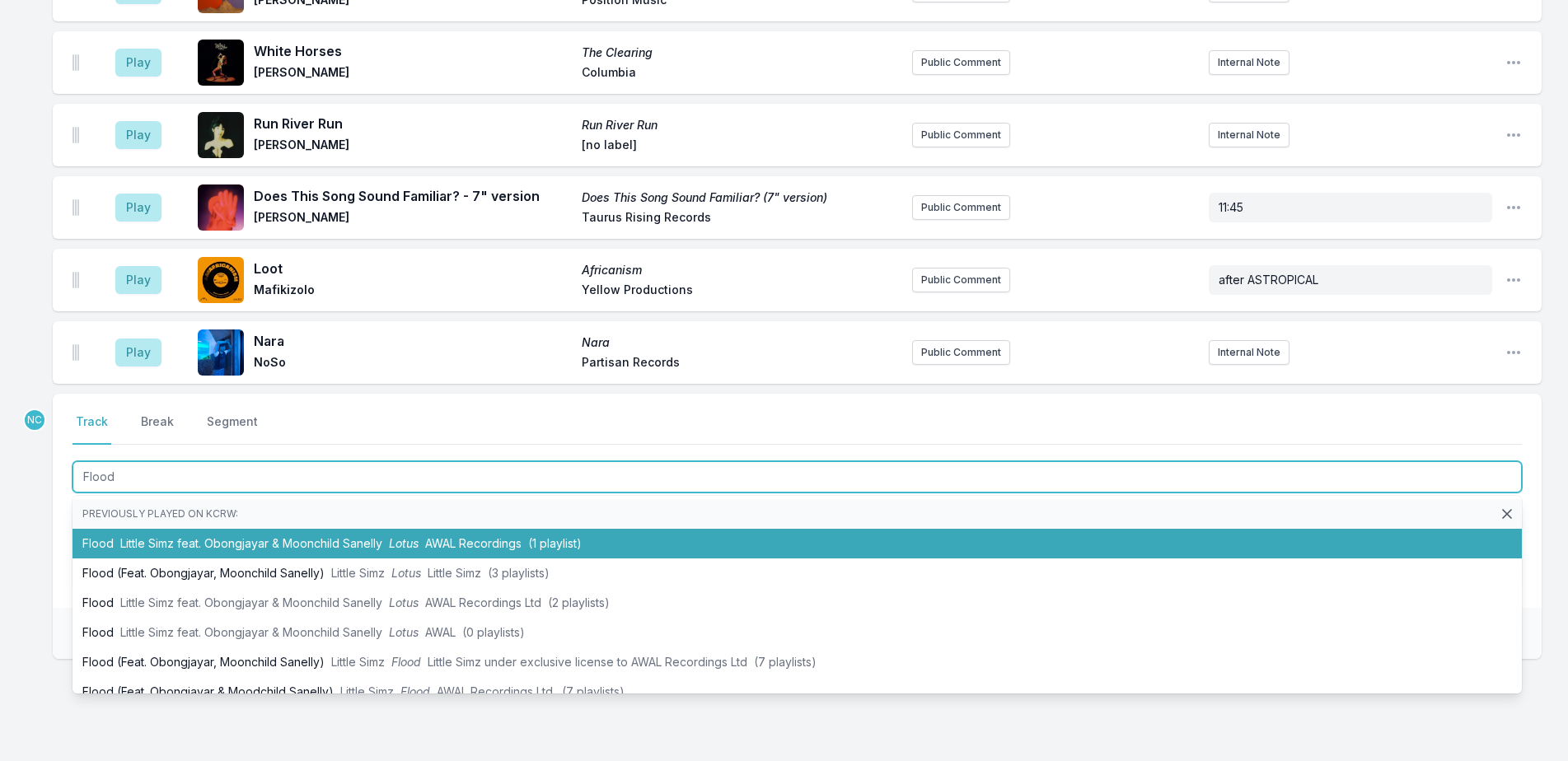
click at [296, 528] on li "Flood Little Simz feat. Obongjayar & Moonchild Sanelly Lotus AWAL Recordings (1…" at bounding box center [798, 543] width 1449 height 30
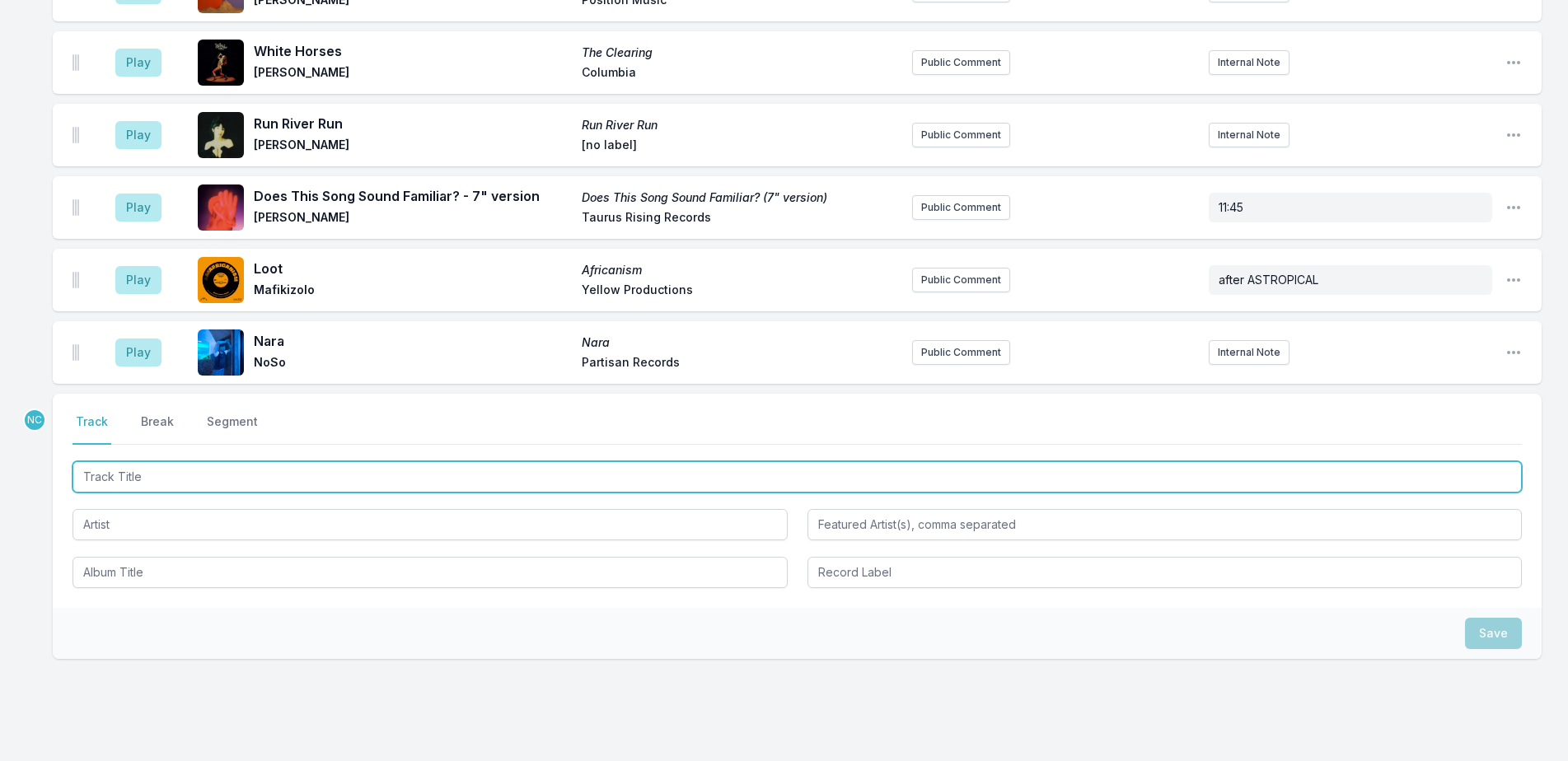
scroll to position [3649, 0]
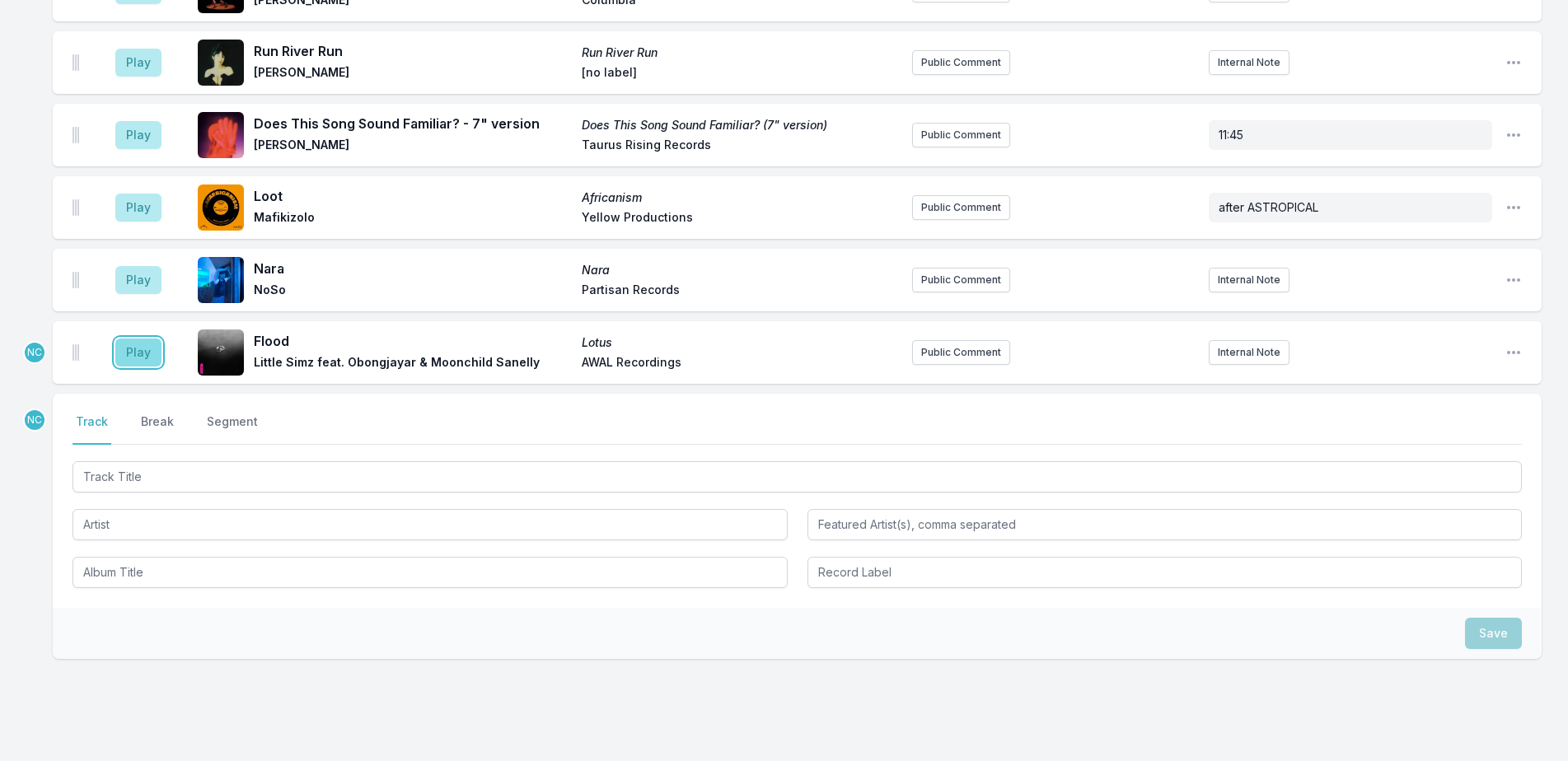
click at [158, 339] on button "Play" at bounding box center [138, 353] width 46 height 28
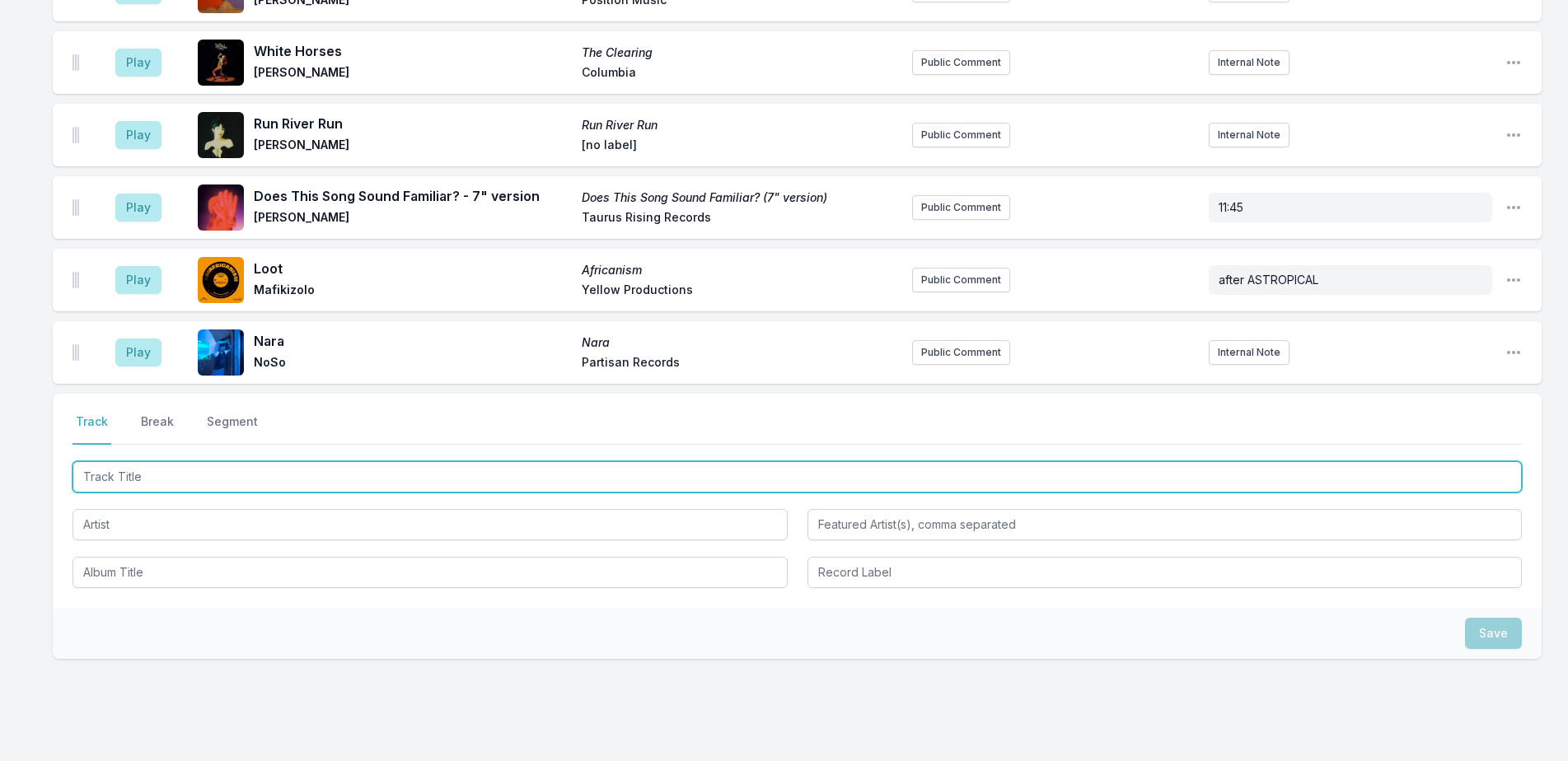
click at [417, 461] on input "Track Title" at bounding box center [798, 477] width 1449 height 32
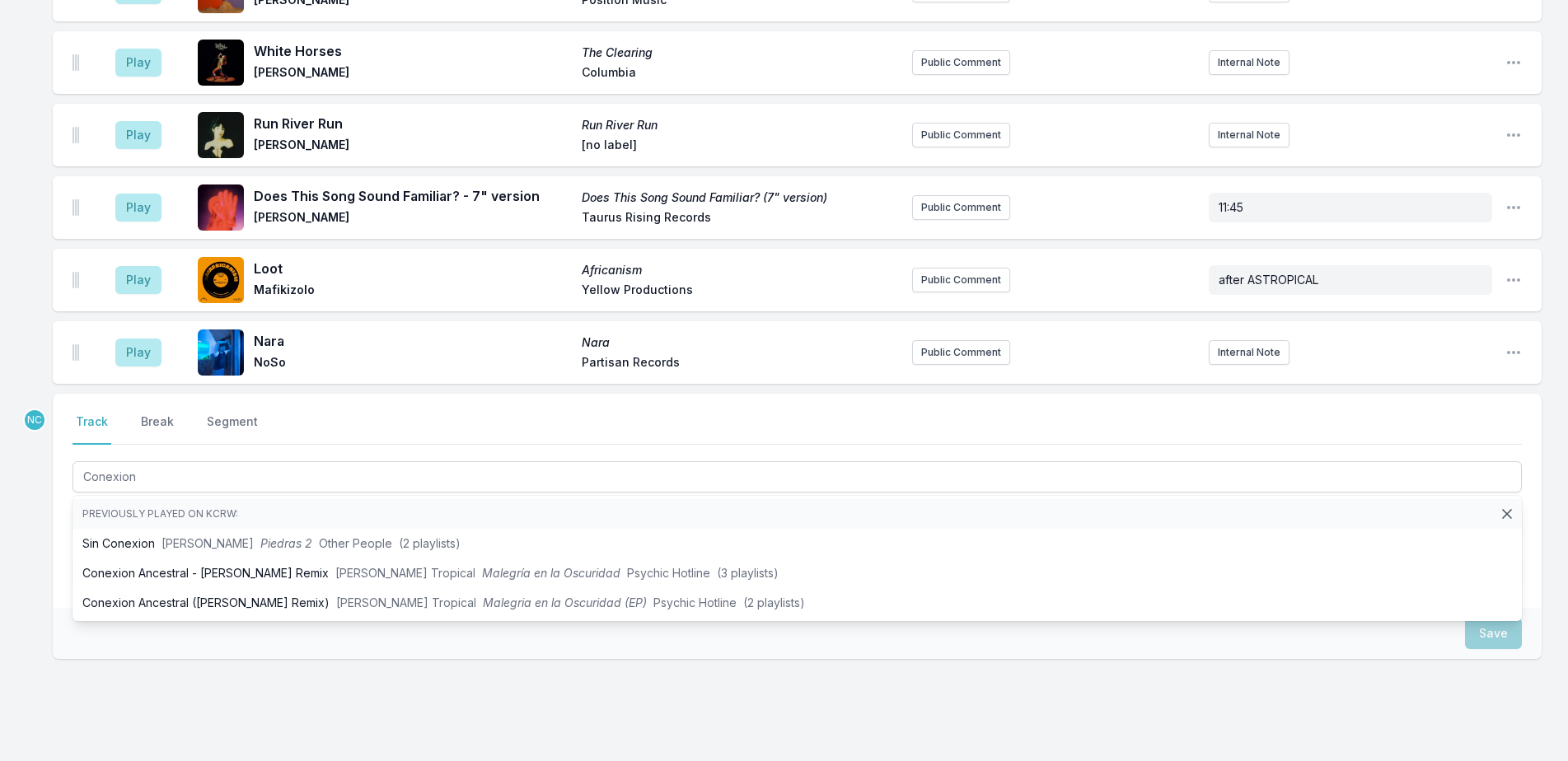
click at [469, 675] on div "NC Select a tab Track Break Segment Track Break Segment Conexion Previously pla…" at bounding box center [797, 579] width 1489 height 371
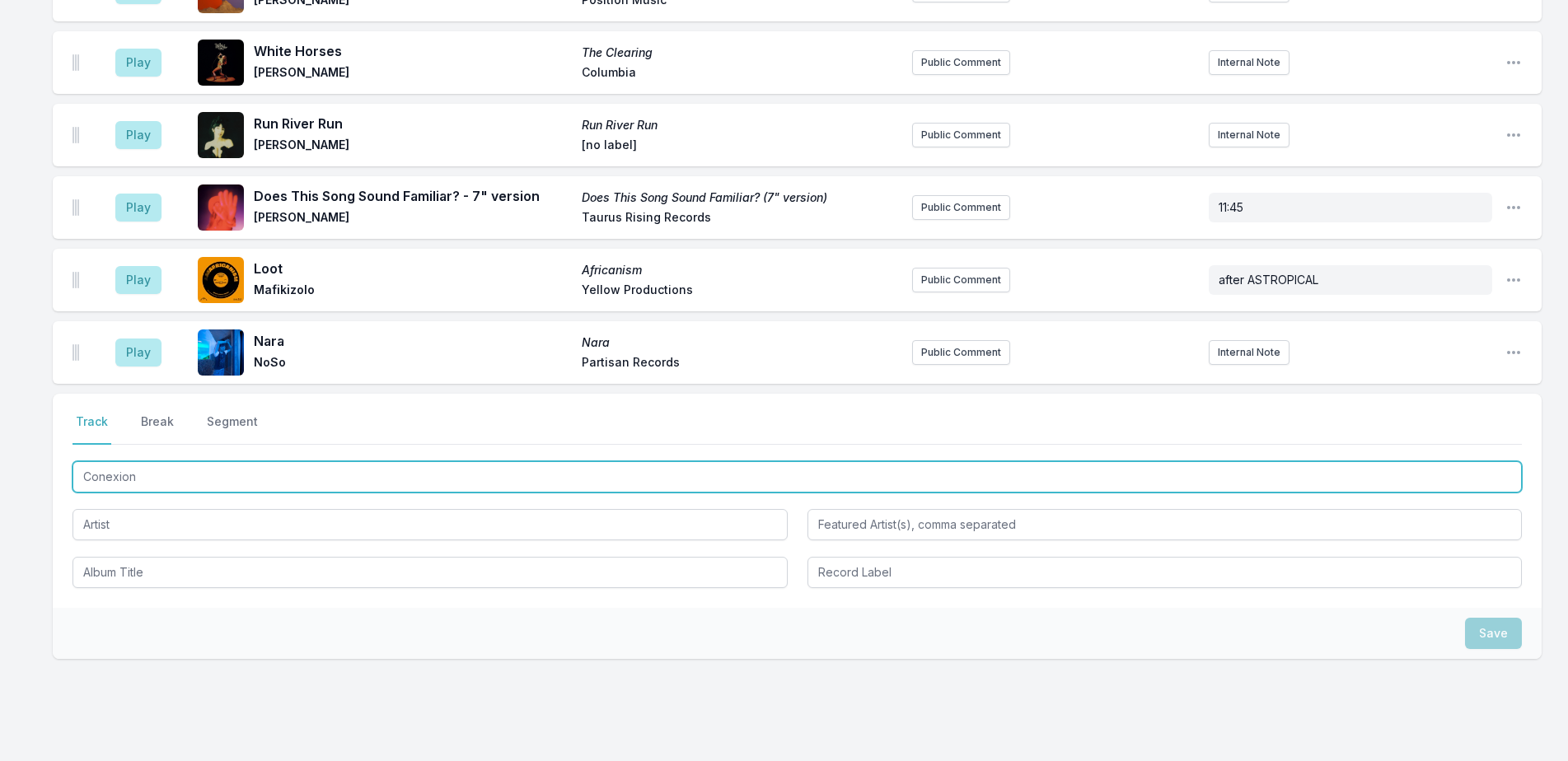
click at [260, 461] on input "Conexion" at bounding box center [798, 477] width 1449 height 32
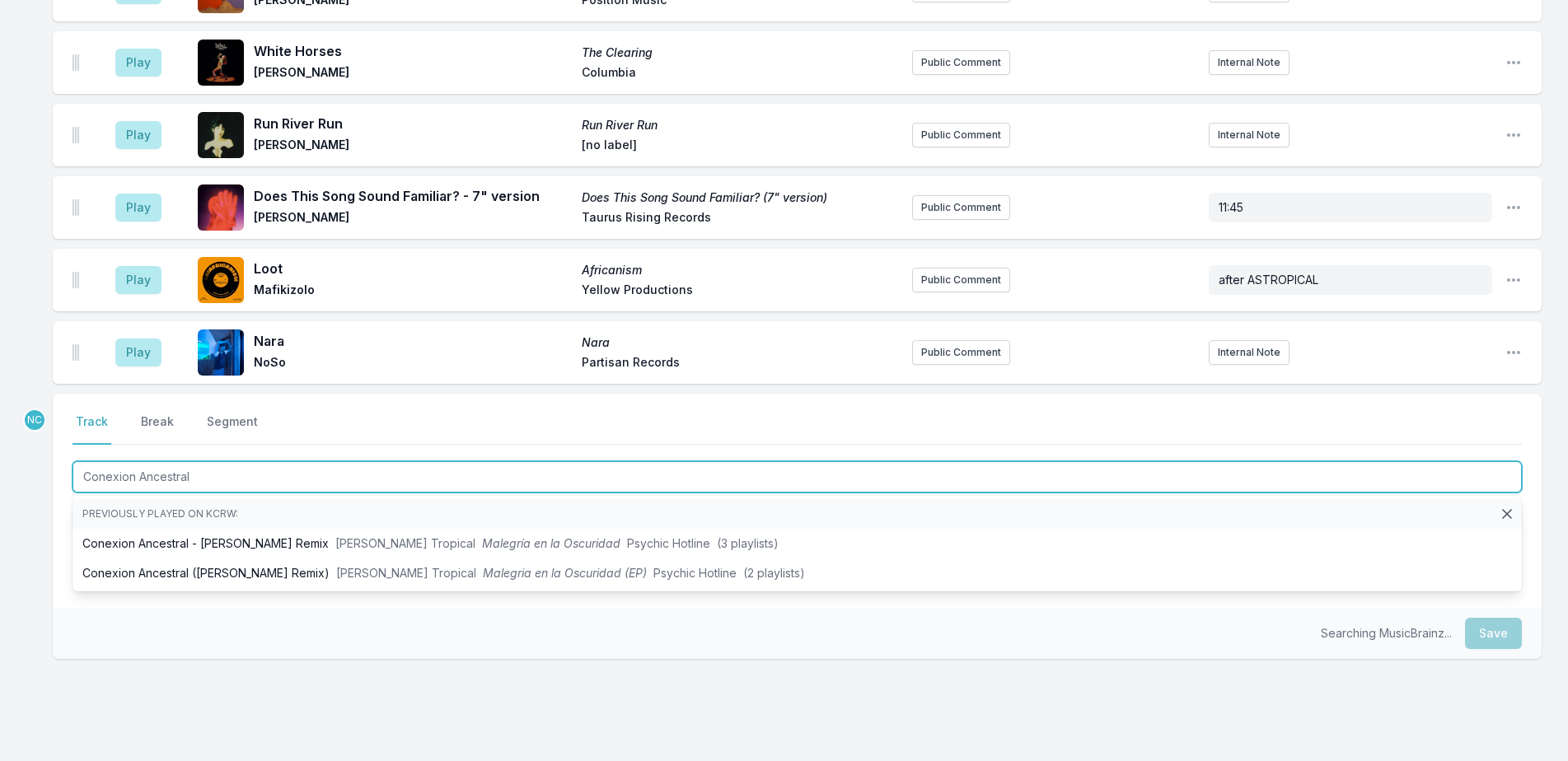
type input "Conexion Ancestral"
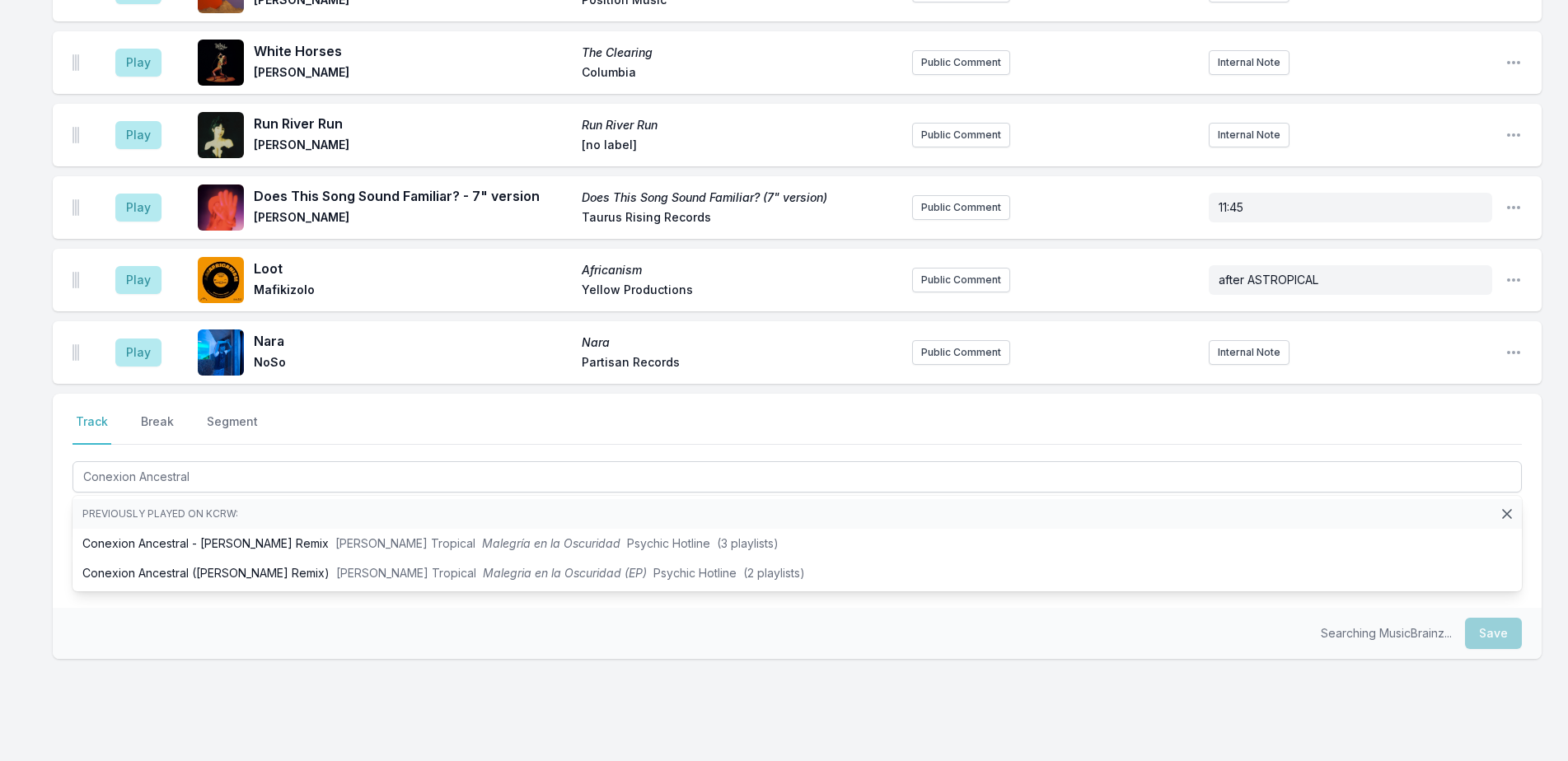
drag, startPoint x: 172, startPoint y: 591, endPoint x: 178, endPoint y: 531, distance: 60.3
click at [173, 608] on div "Searching MusicBrainz... Save" at bounding box center [797, 633] width 1489 height 51
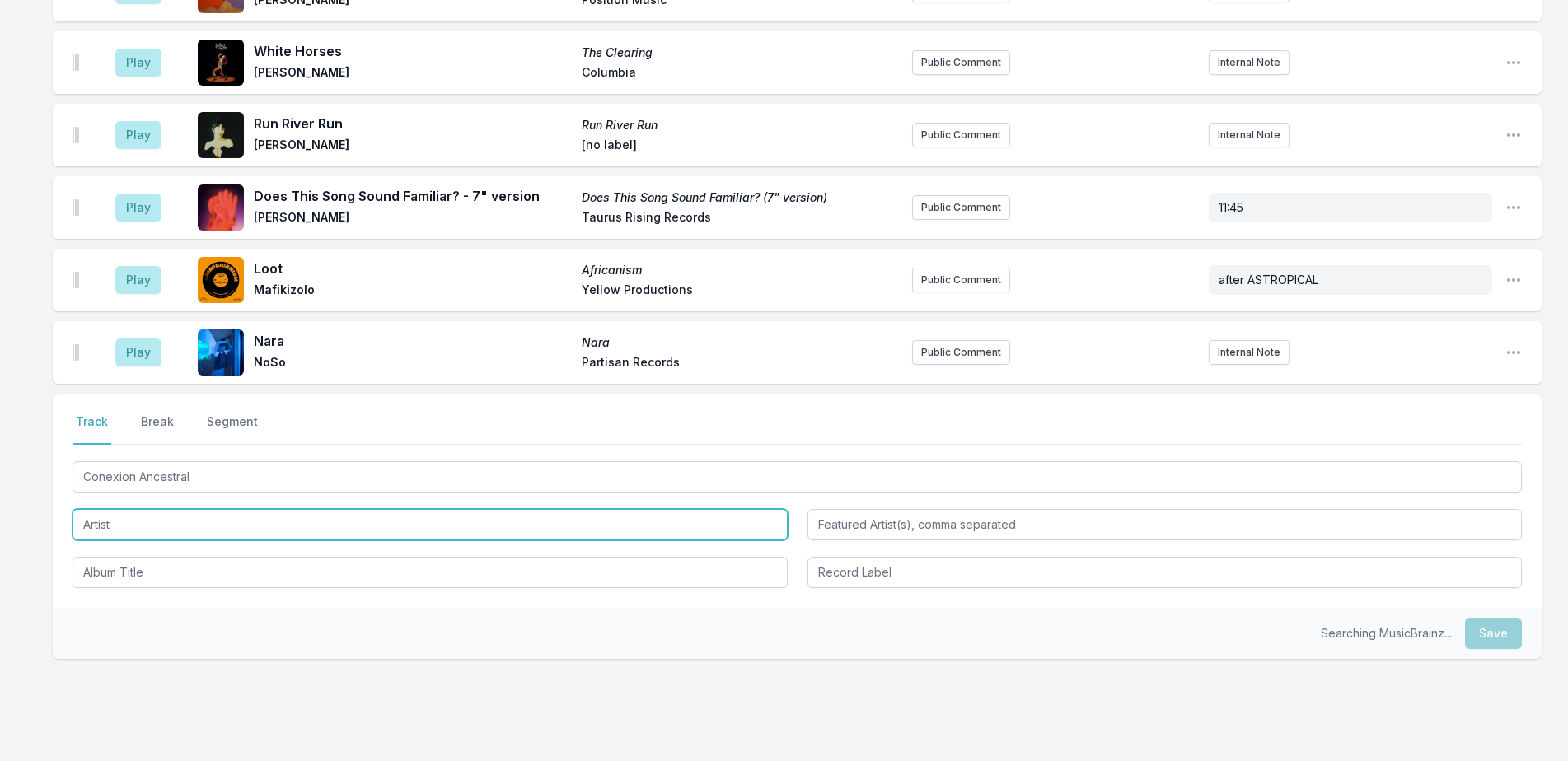
click at [191, 509] on input "Artist" at bounding box center [431, 525] width 715 height 32
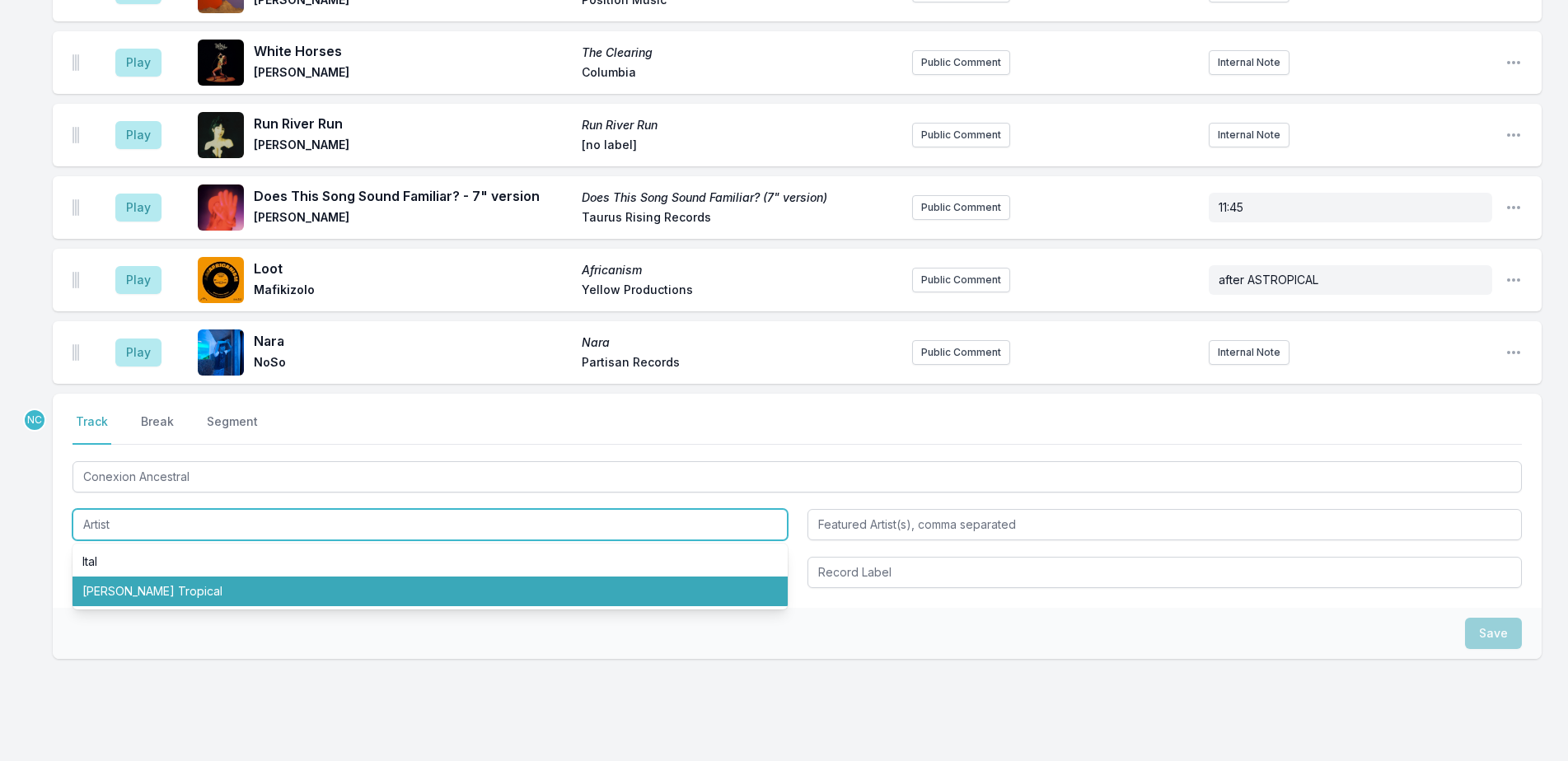
click at [191, 577] on li "Reyna Tropical" at bounding box center [431, 592] width 715 height 30
type input "Reyna Tropical"
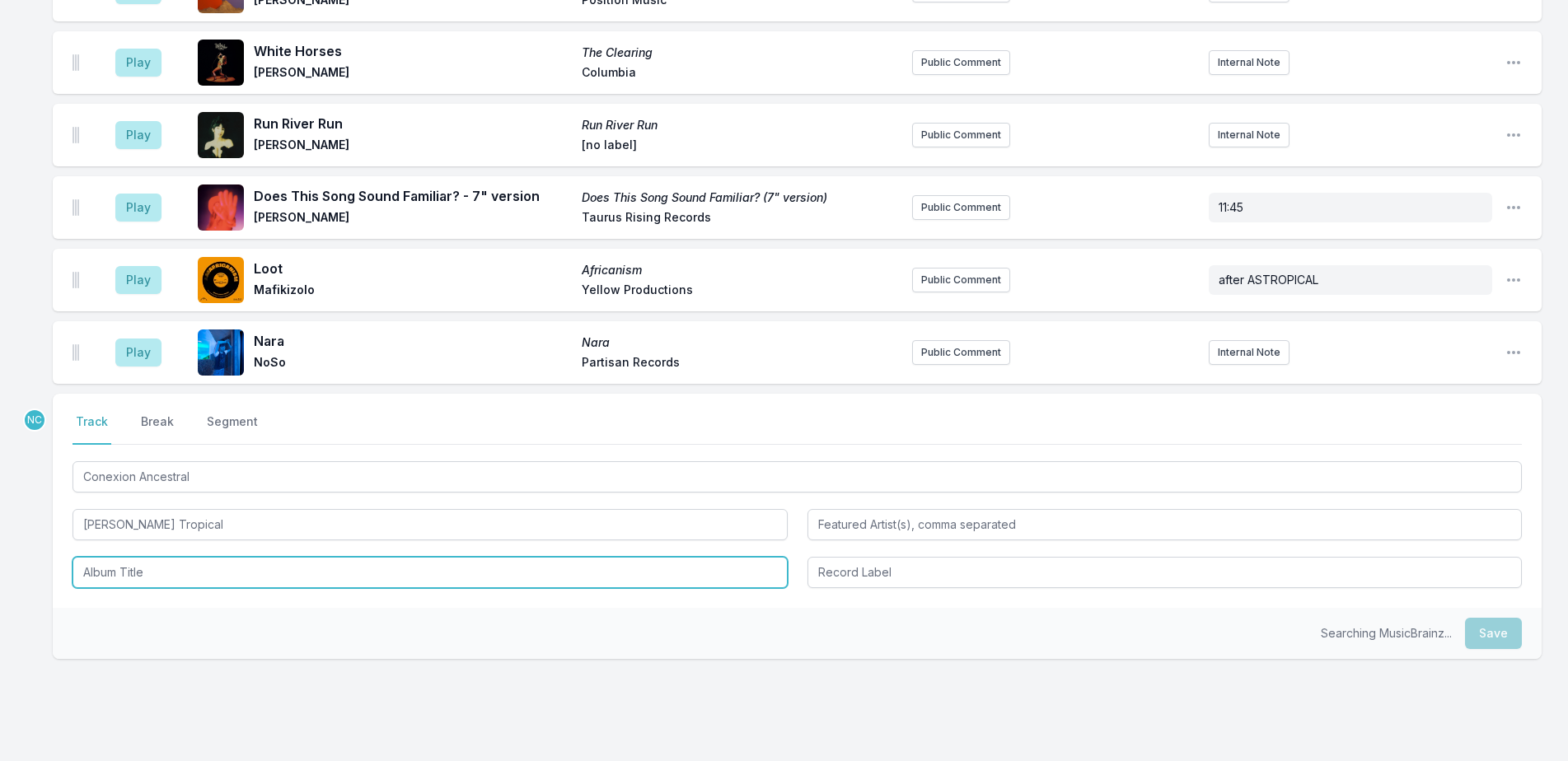
click at [194, 557] on input "Album Title" at bounding box center [431, 572] width 715 height 32
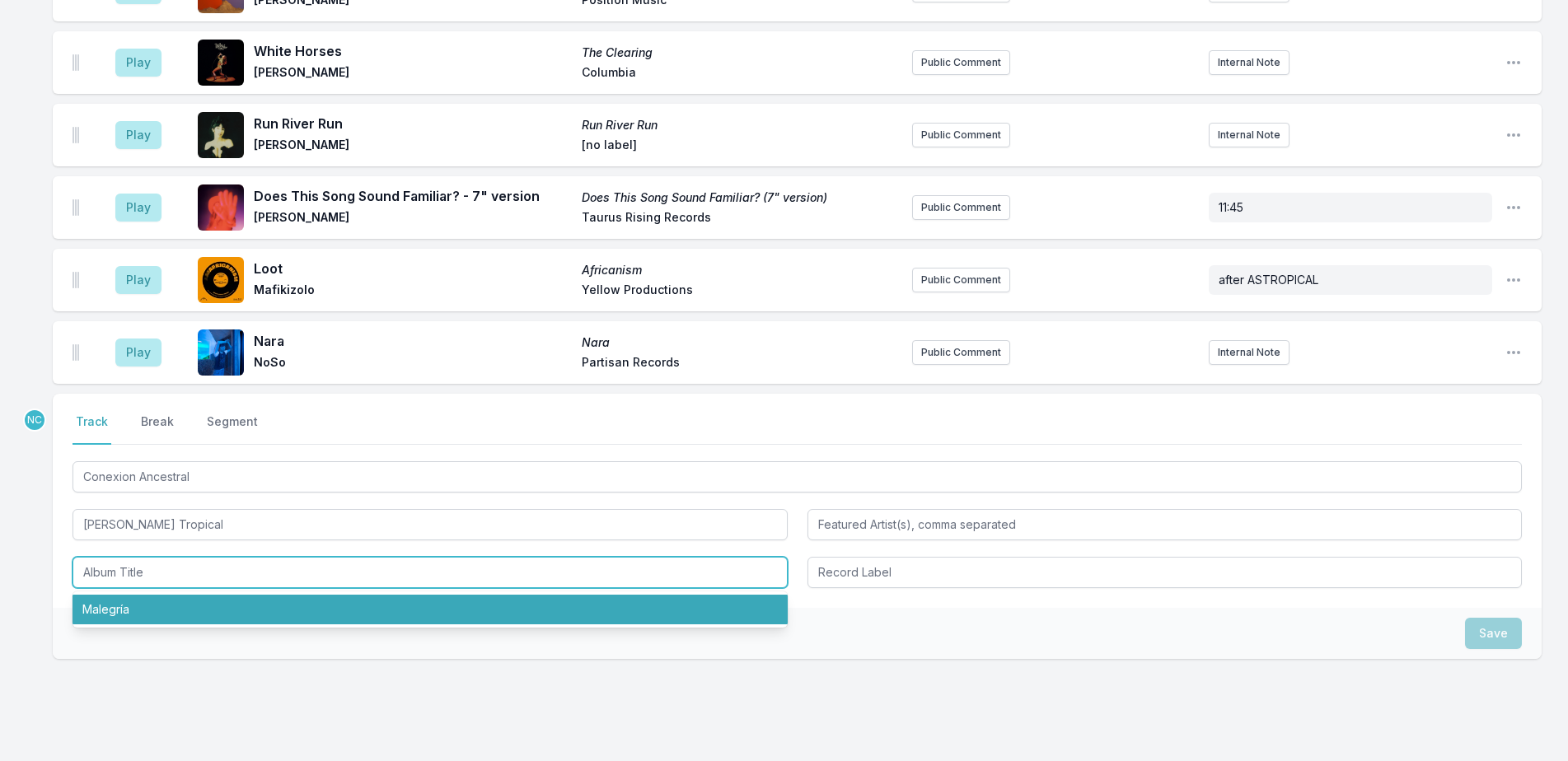
click at [204, 595] on li "Malegría" at bounding box center [431, 610] width 715 height 30
type input "Malegría"
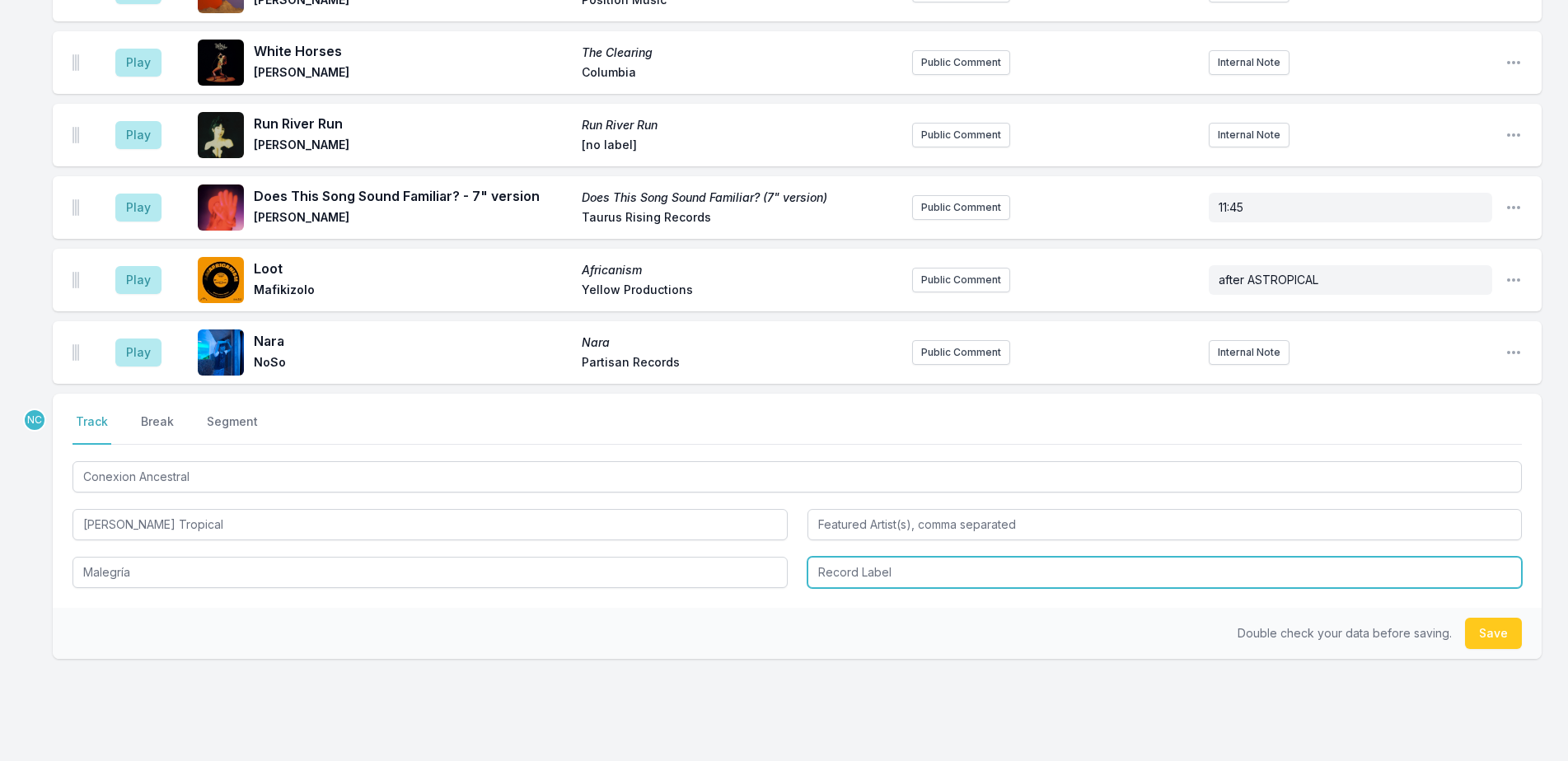
click at [835, 557] on input "Record Label" at bounding box center [1165, 572] width 715 height 32
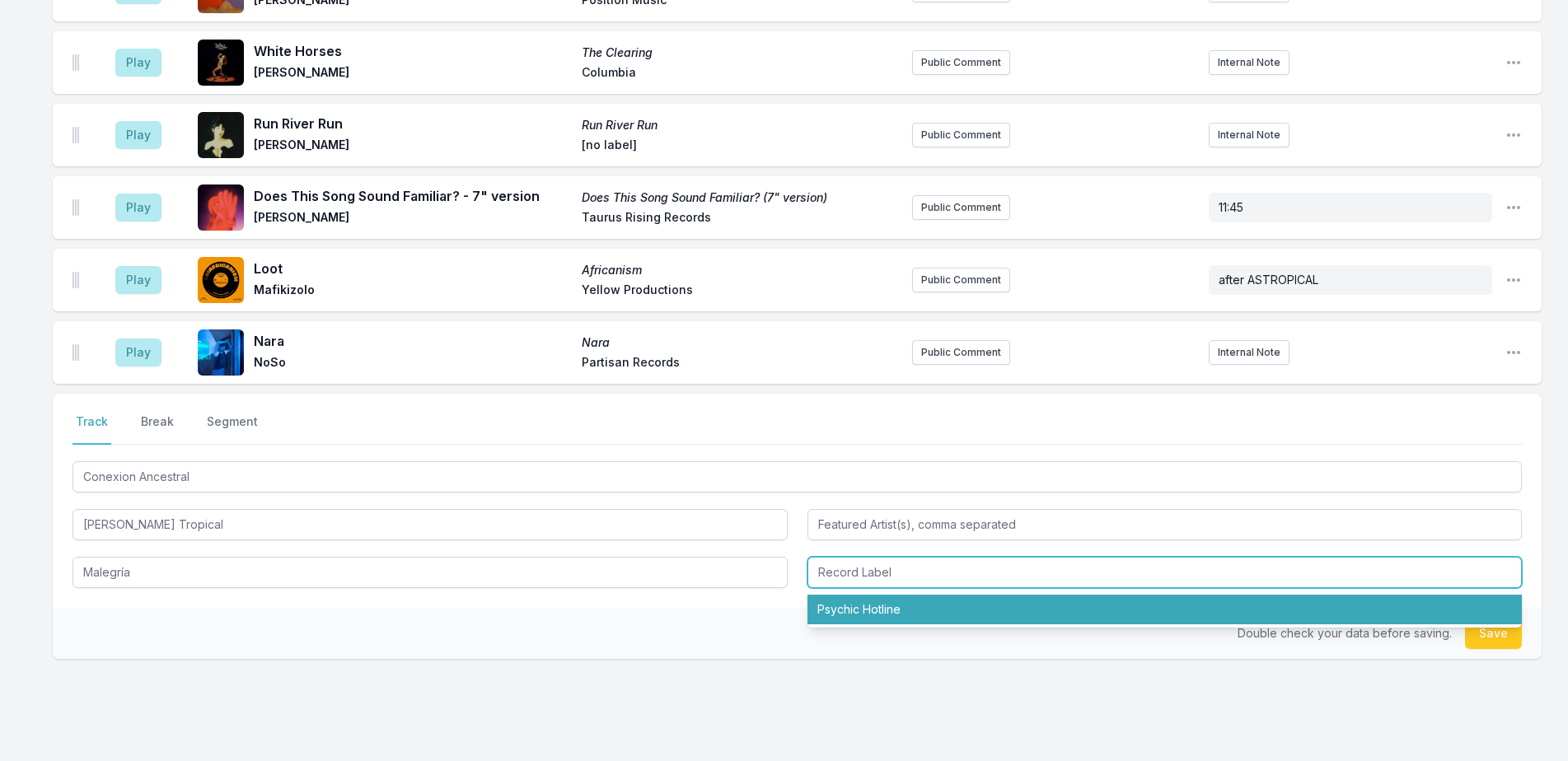
click at [904, 595] on li "Psychic Hotline" at bounding box center [1165, 610] width 715 height 30
type input "Psychic Hotline"
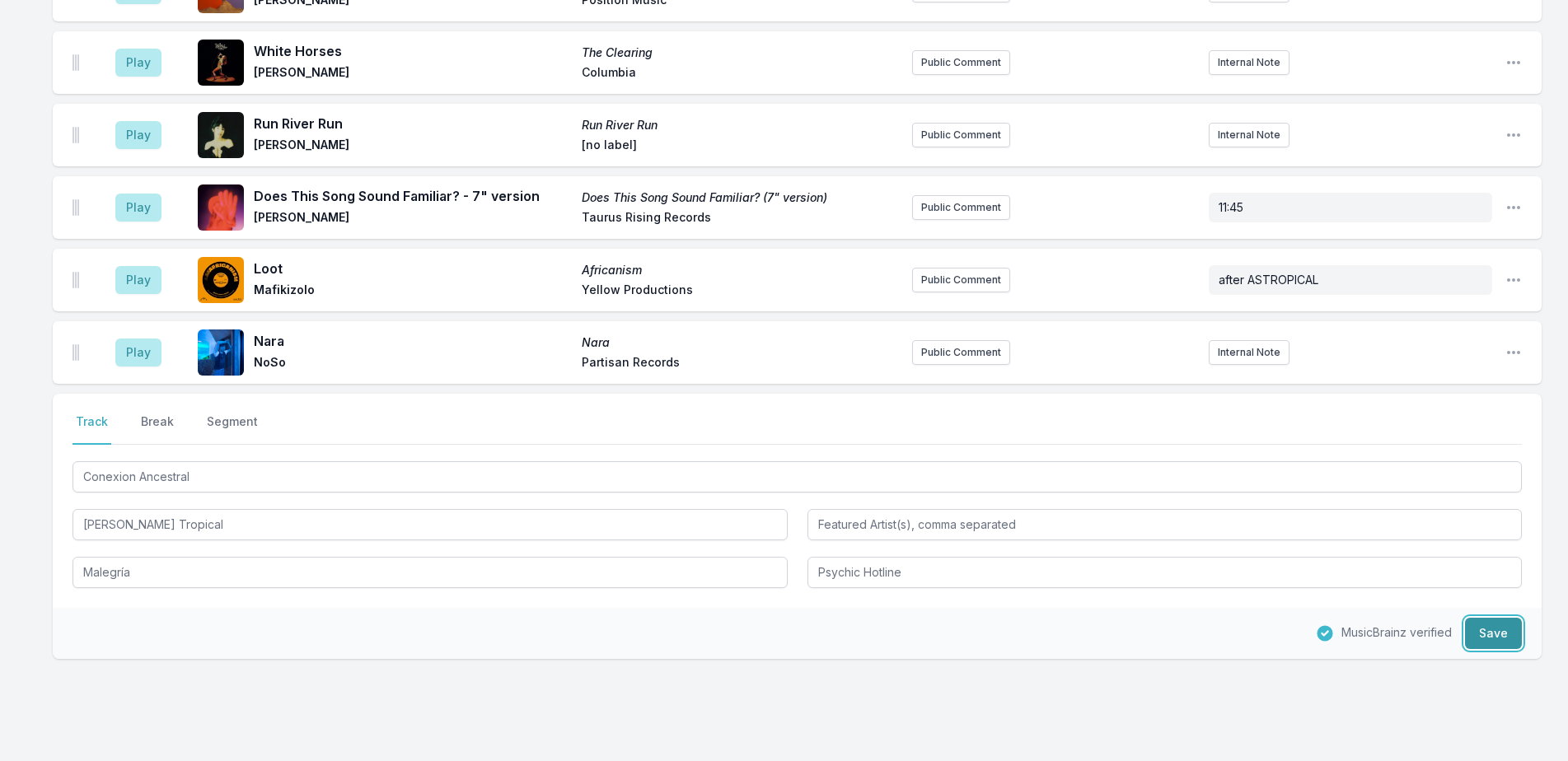
click at [1493, 618] on button "Save" at bounding box center [1493, 634] width 57 height 32
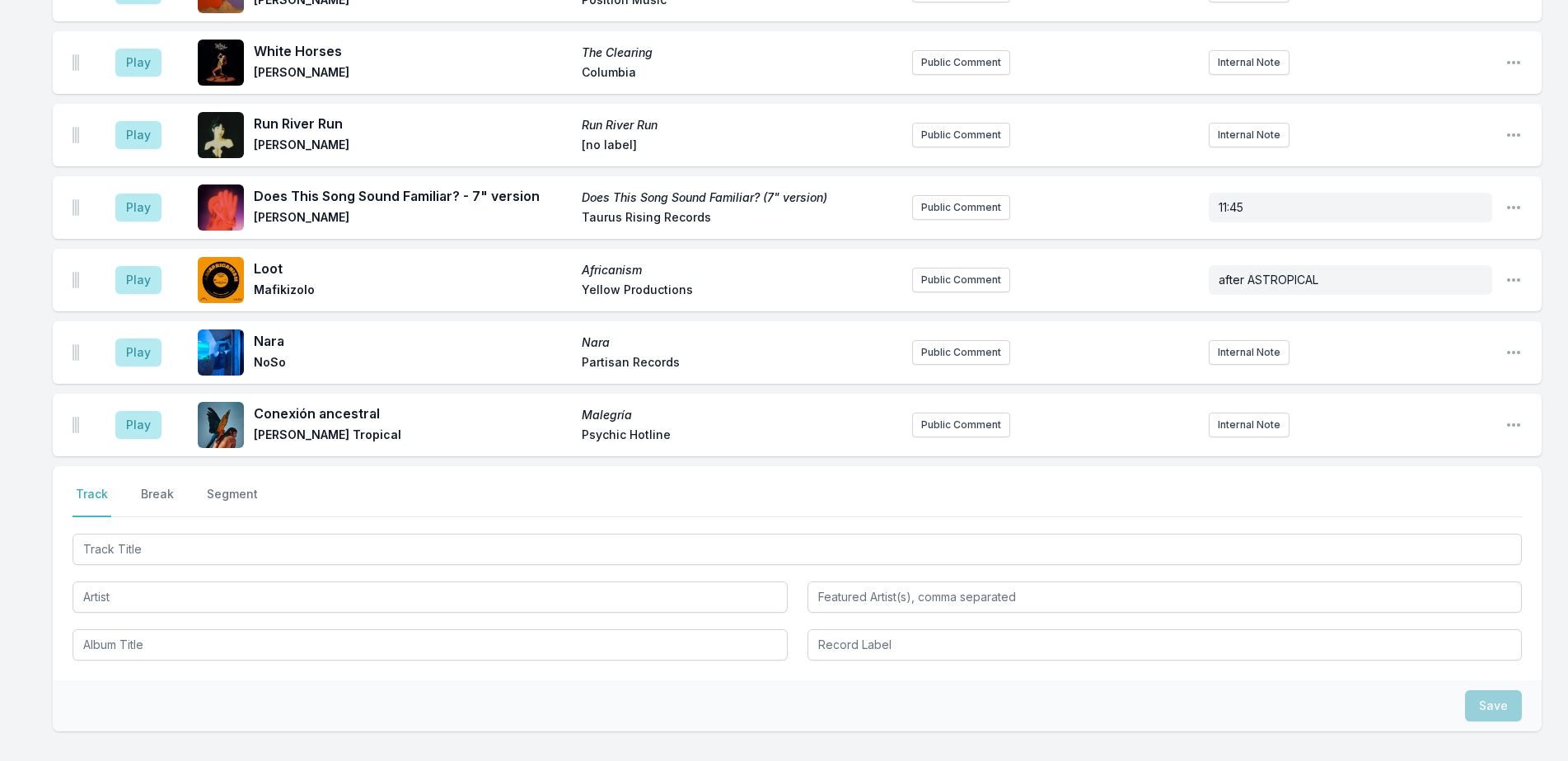
scroll to position [3722, 0]
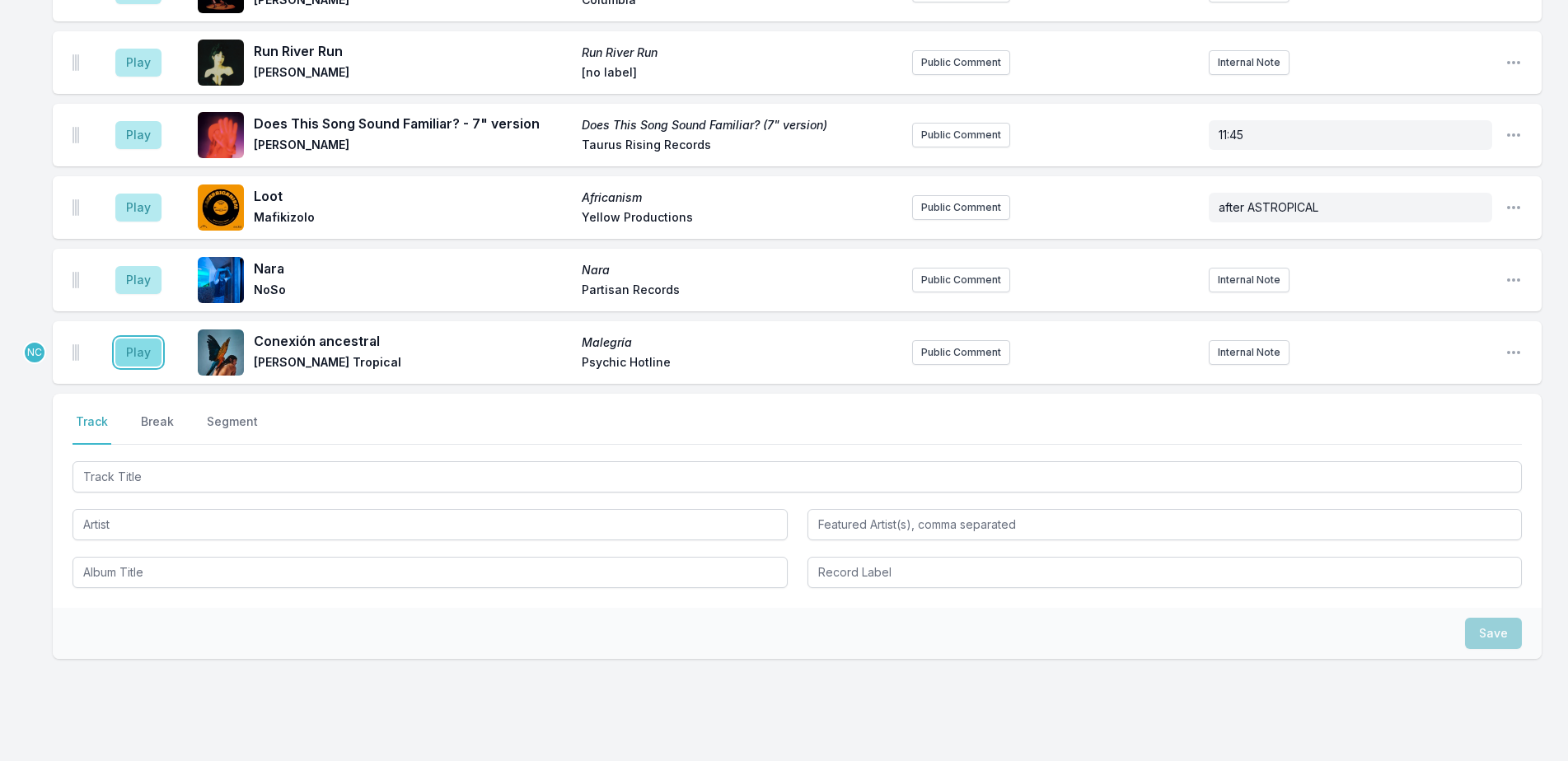
click at [150, 339] on button "Play" at bounding box center [138, 353] width 46 height 28
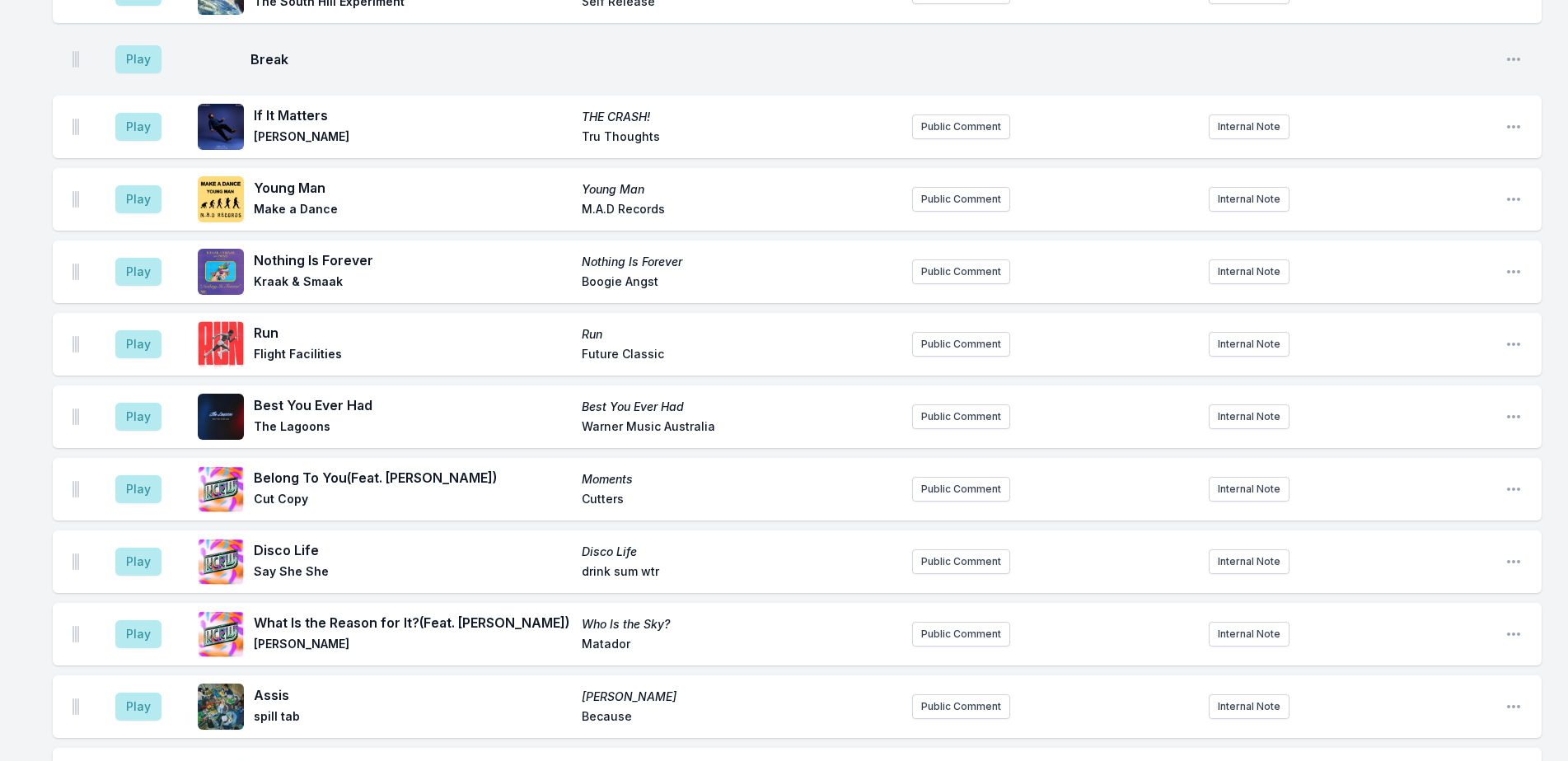
scroll to position [2858, 0]
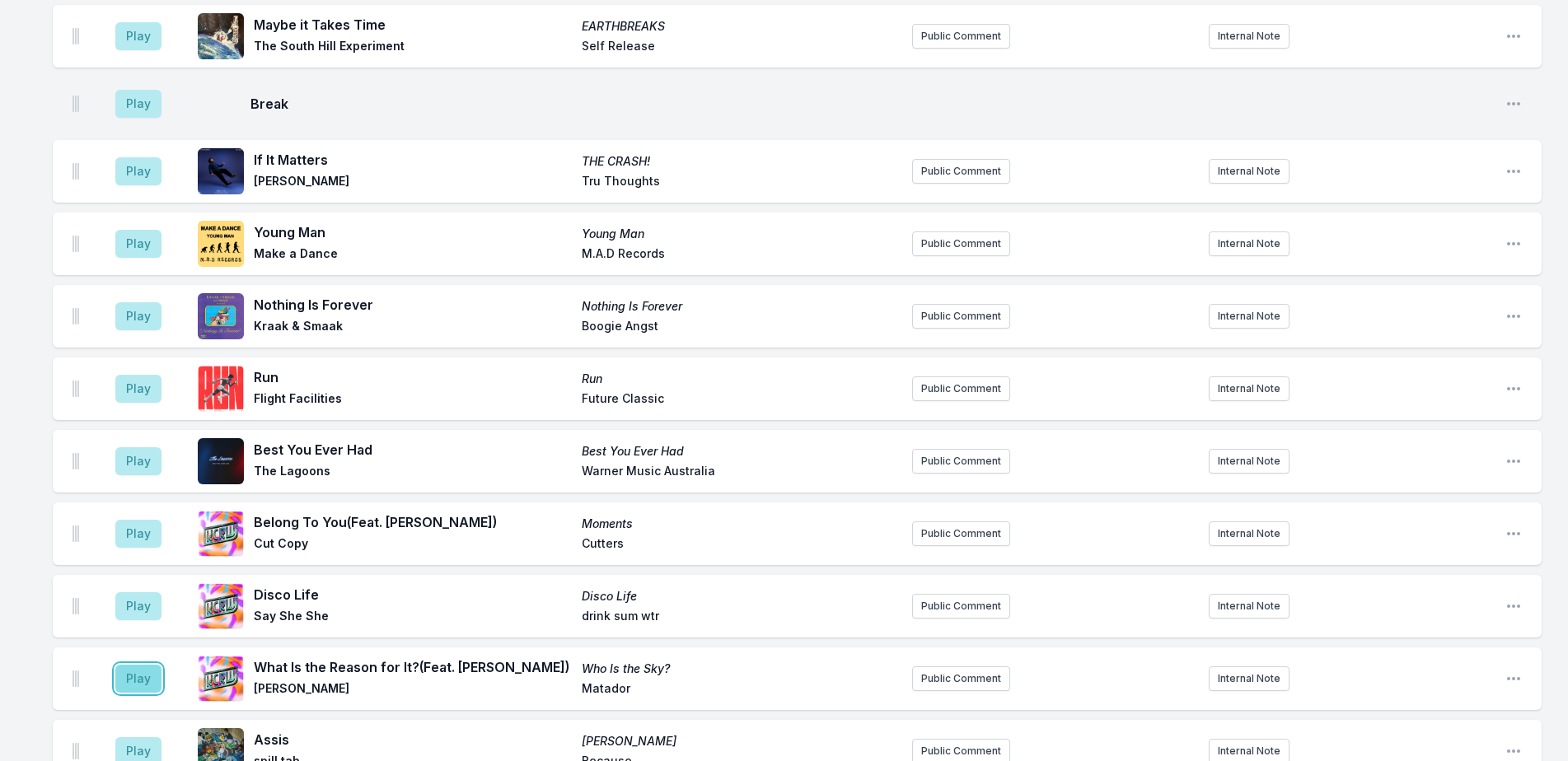
click at [132, 665] on button "Play" at bounding box center [138, 679] width 46 height 28
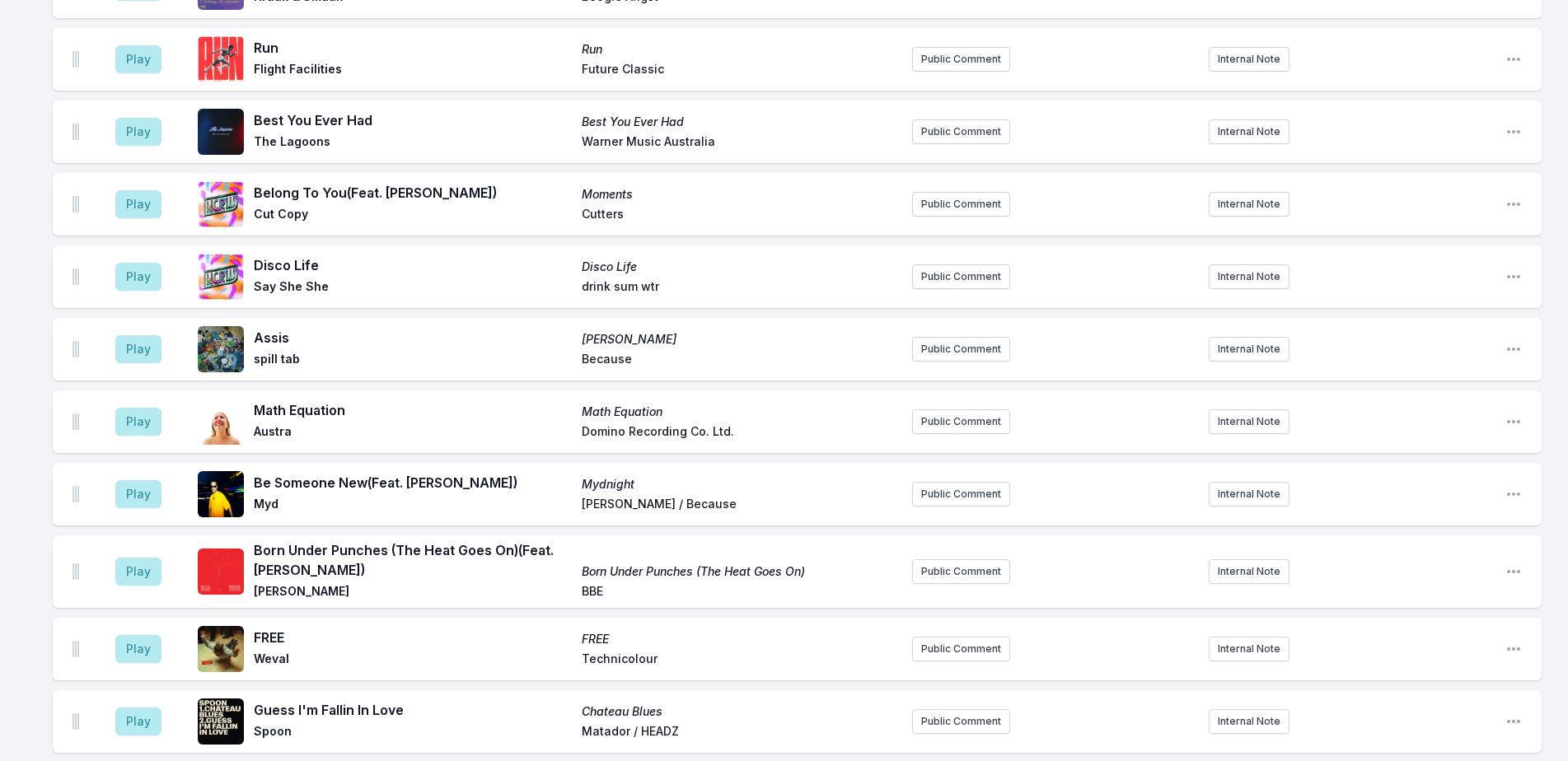
scroll to position [3435, 0]
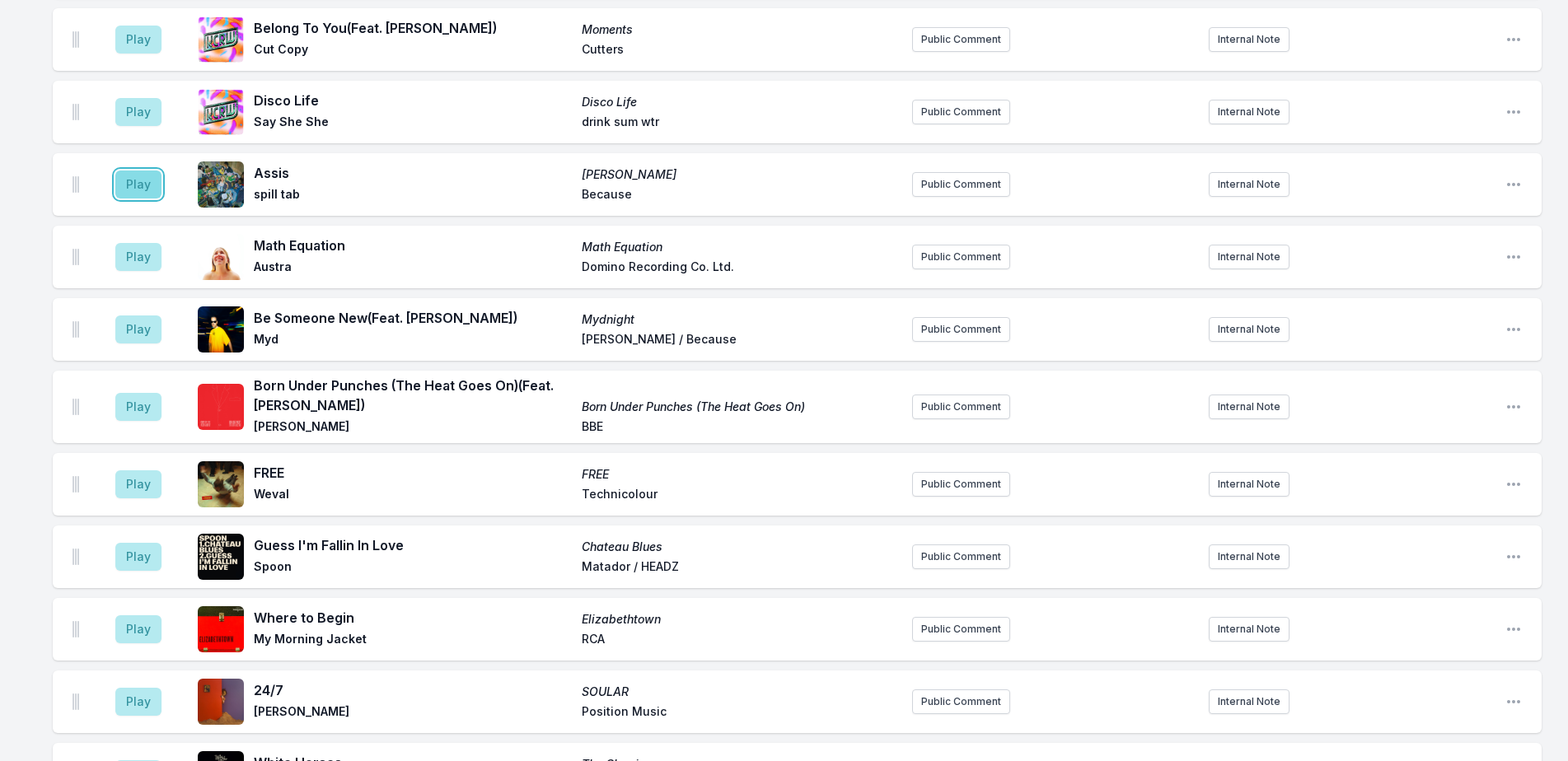
click at [132, 171] on button "Play" at bounding box center [138, 185] width 46 height 28
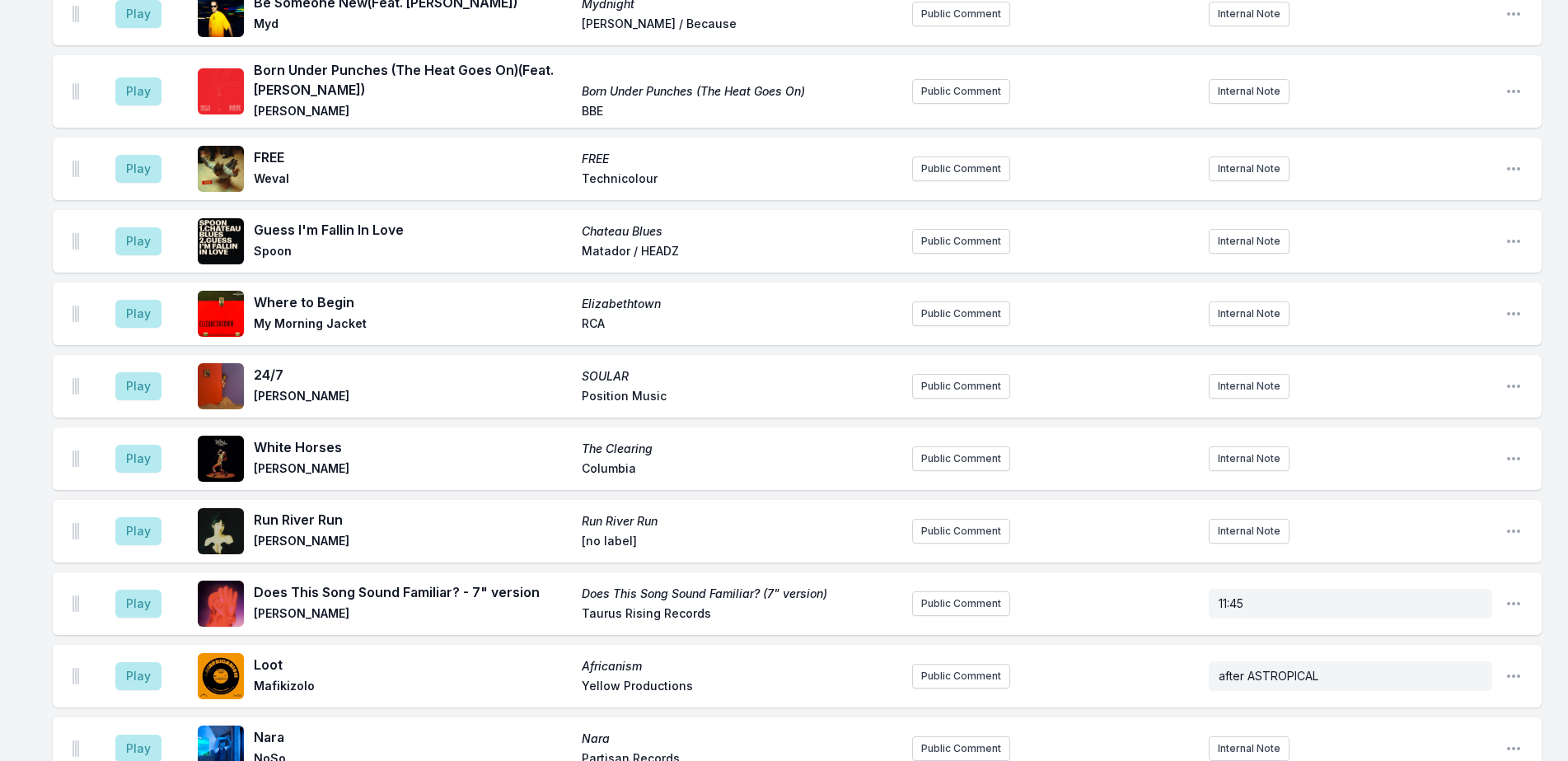
scroll to position [3847, 0]
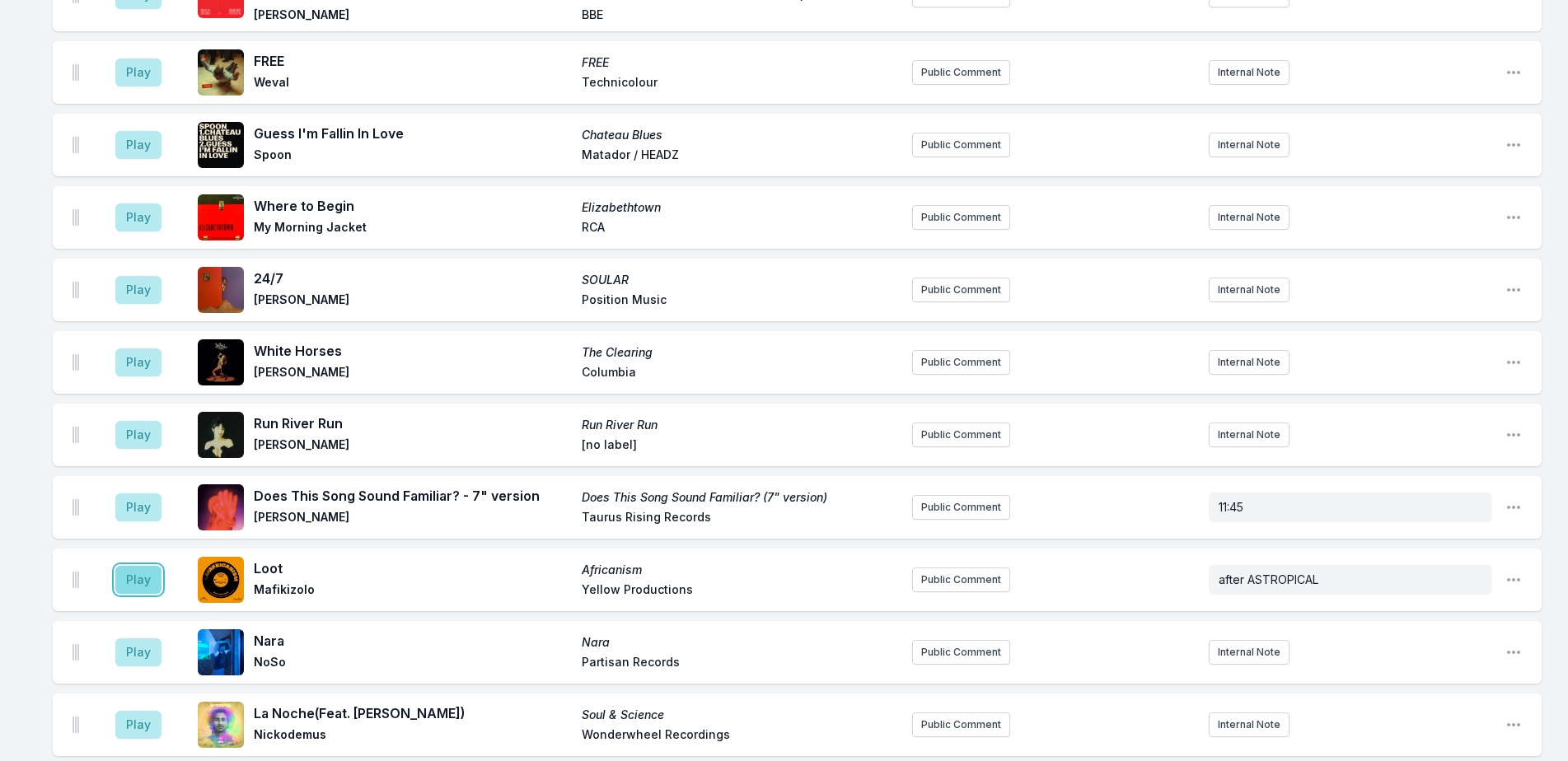
click at [138, 566] on button "Play" at bounding box center [138, 580] width 46 height 28
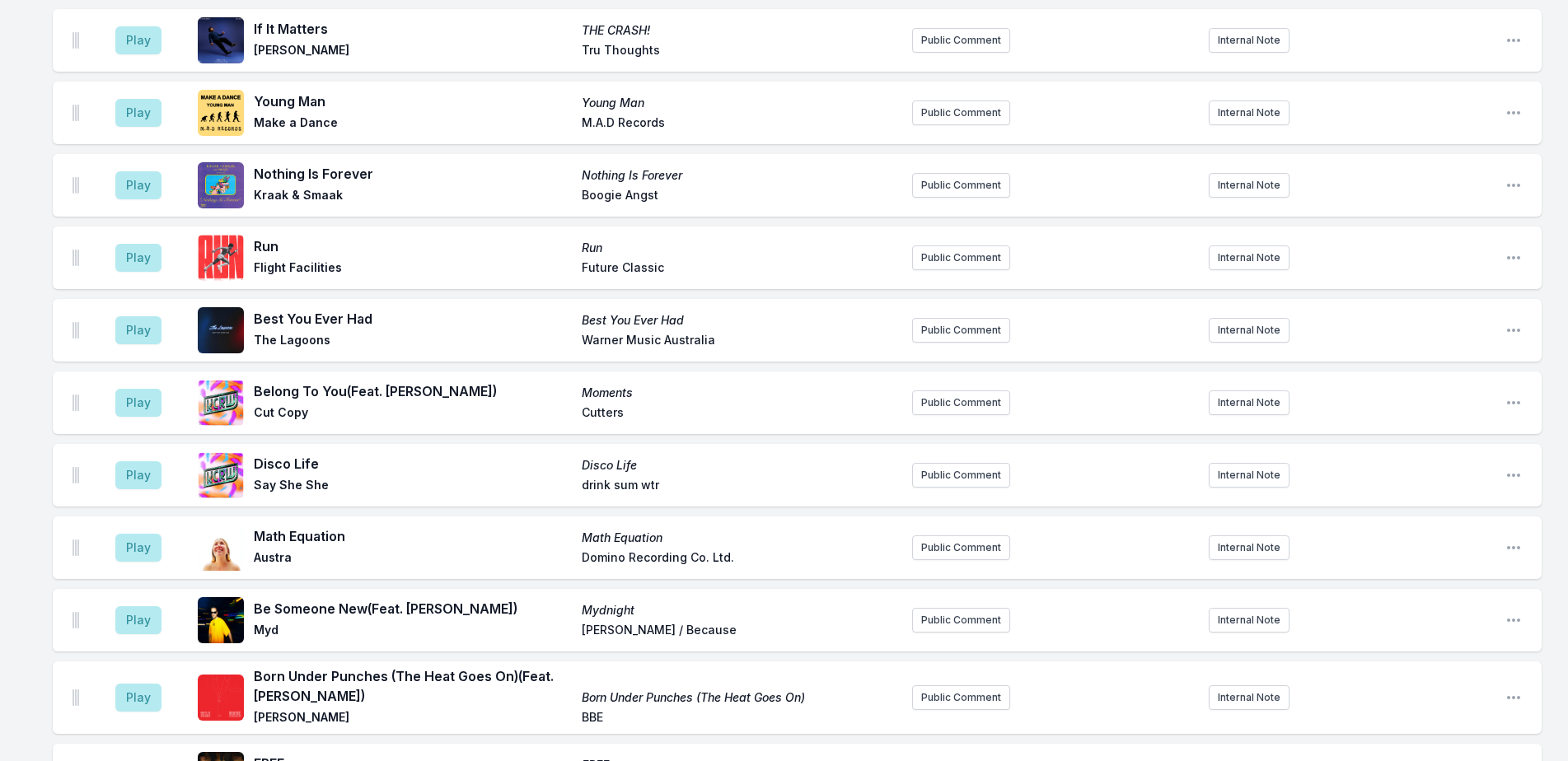
scroll to position [3188, 0]
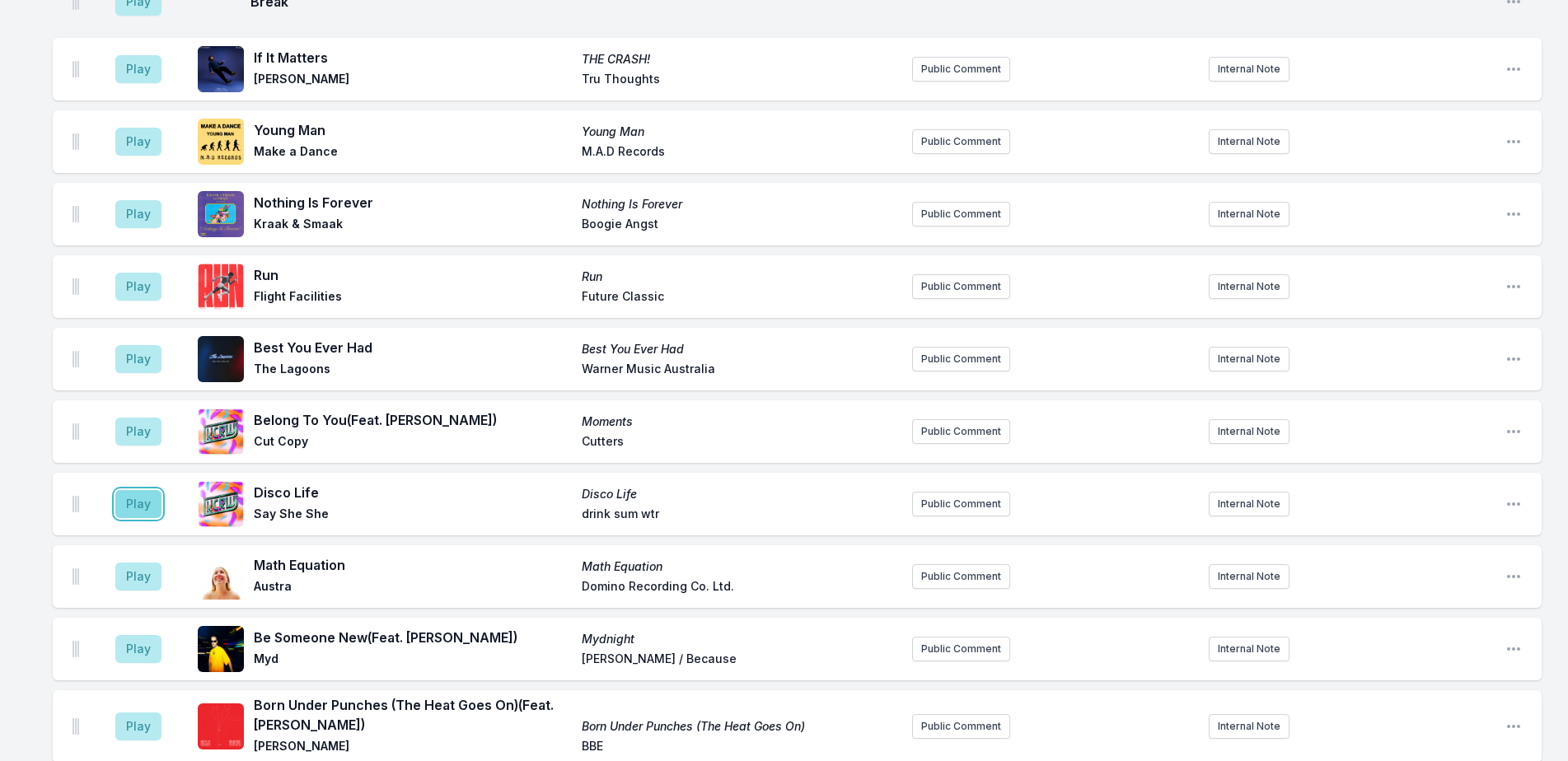
click at [144, 490] on button "Play" at bounding box center [138, 504] width 46 height 28
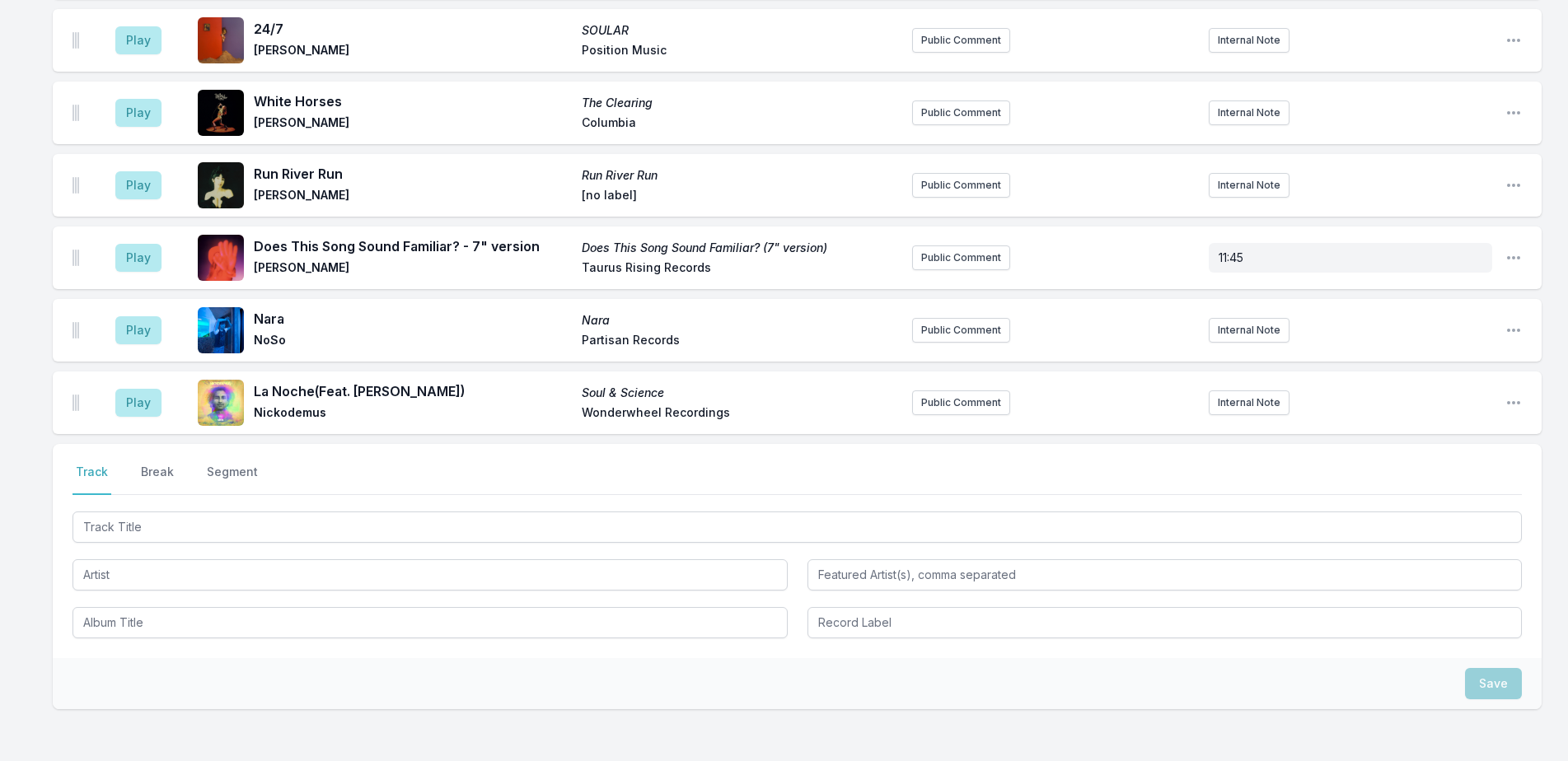
scroll to position [4209, 0]
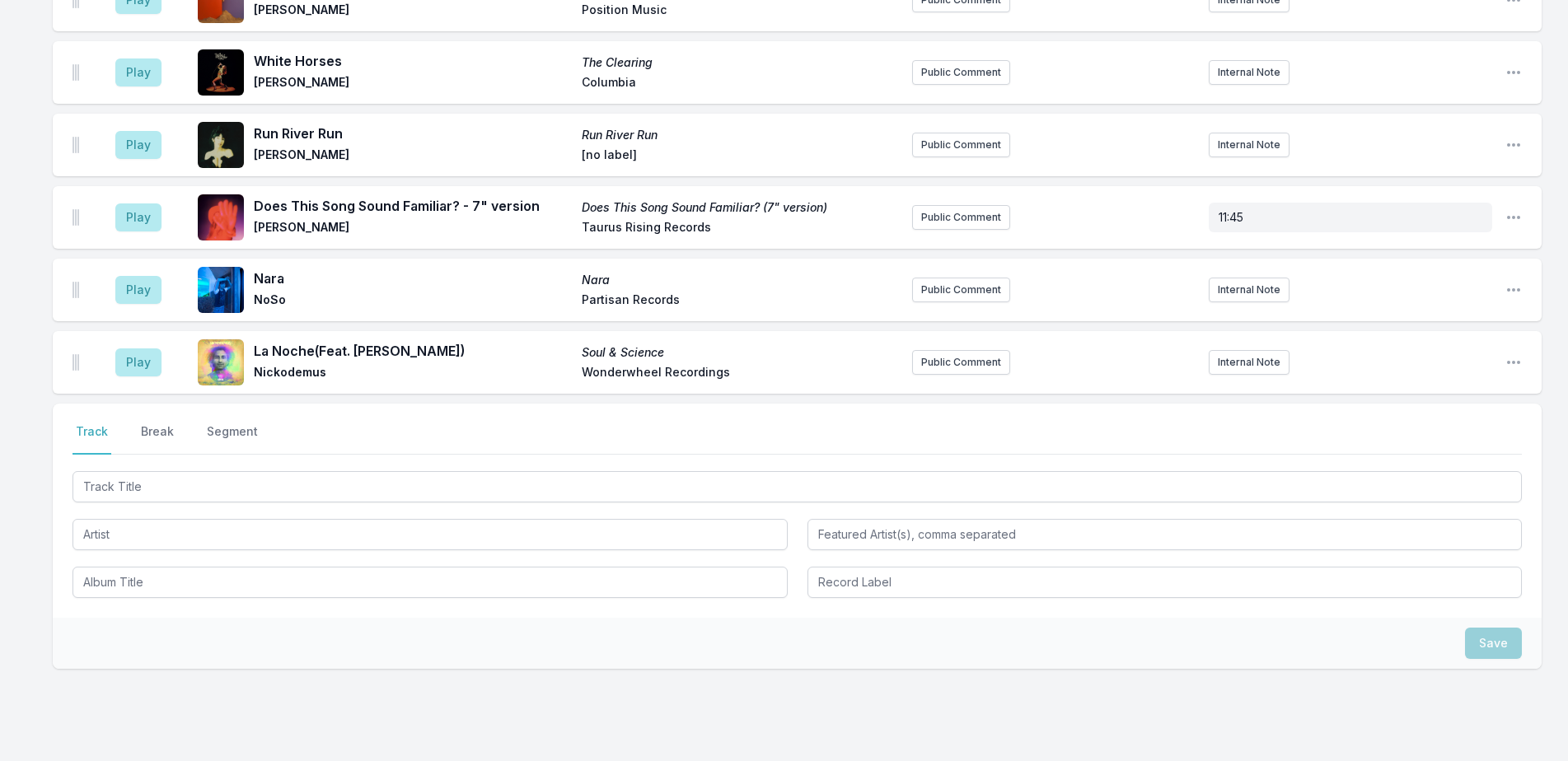
drag, startPoint x: 148, startPoint y: 365, endPoint x: 172, endPoint y: 367, distance: 24.1
click at [148, 423] on button "Break" at bounding box center [157, 439] width 39 height 32
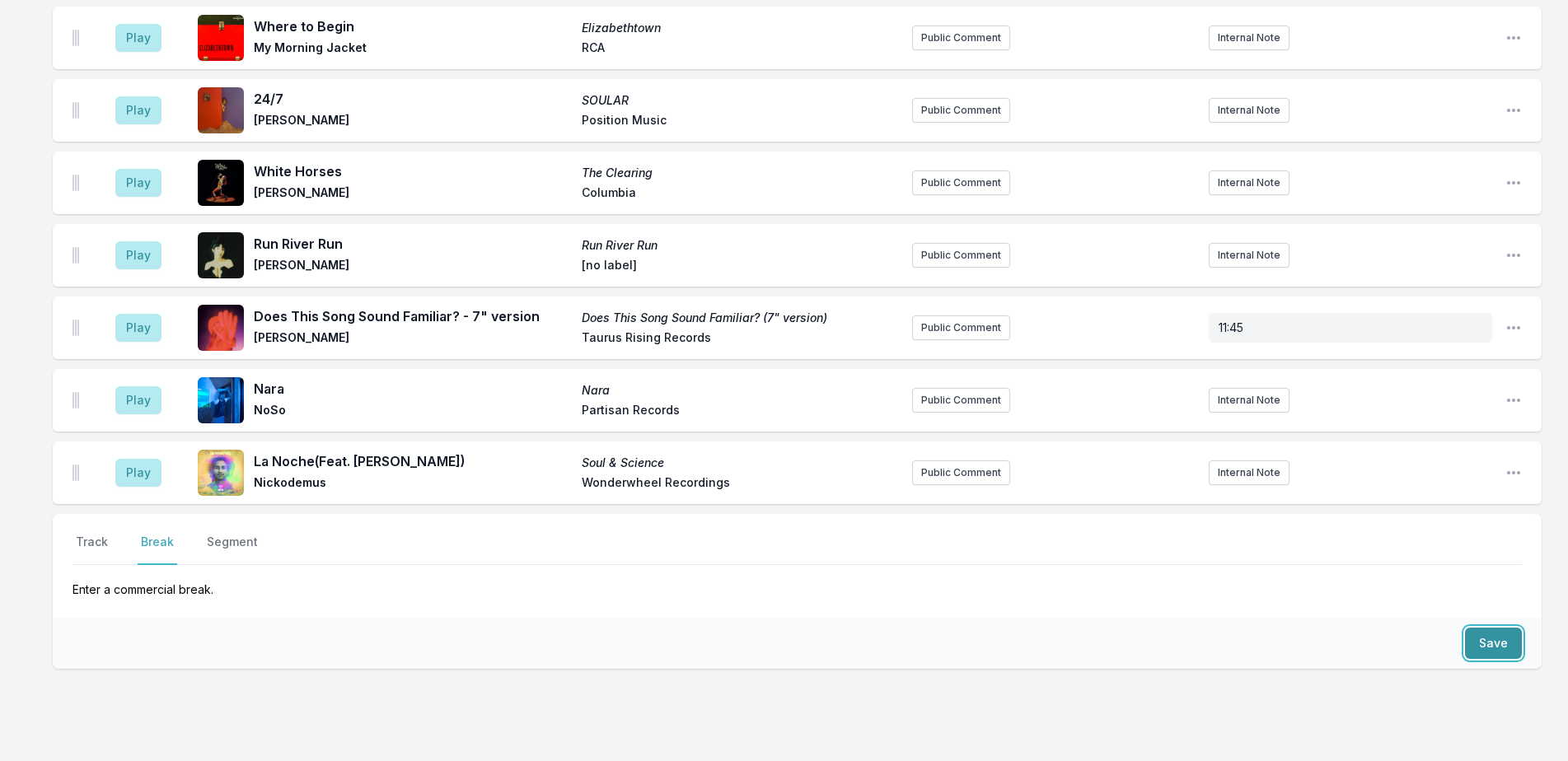
click at [1478, 627] on button "Save" at bounding box center [1493, 643] width 57 height 32
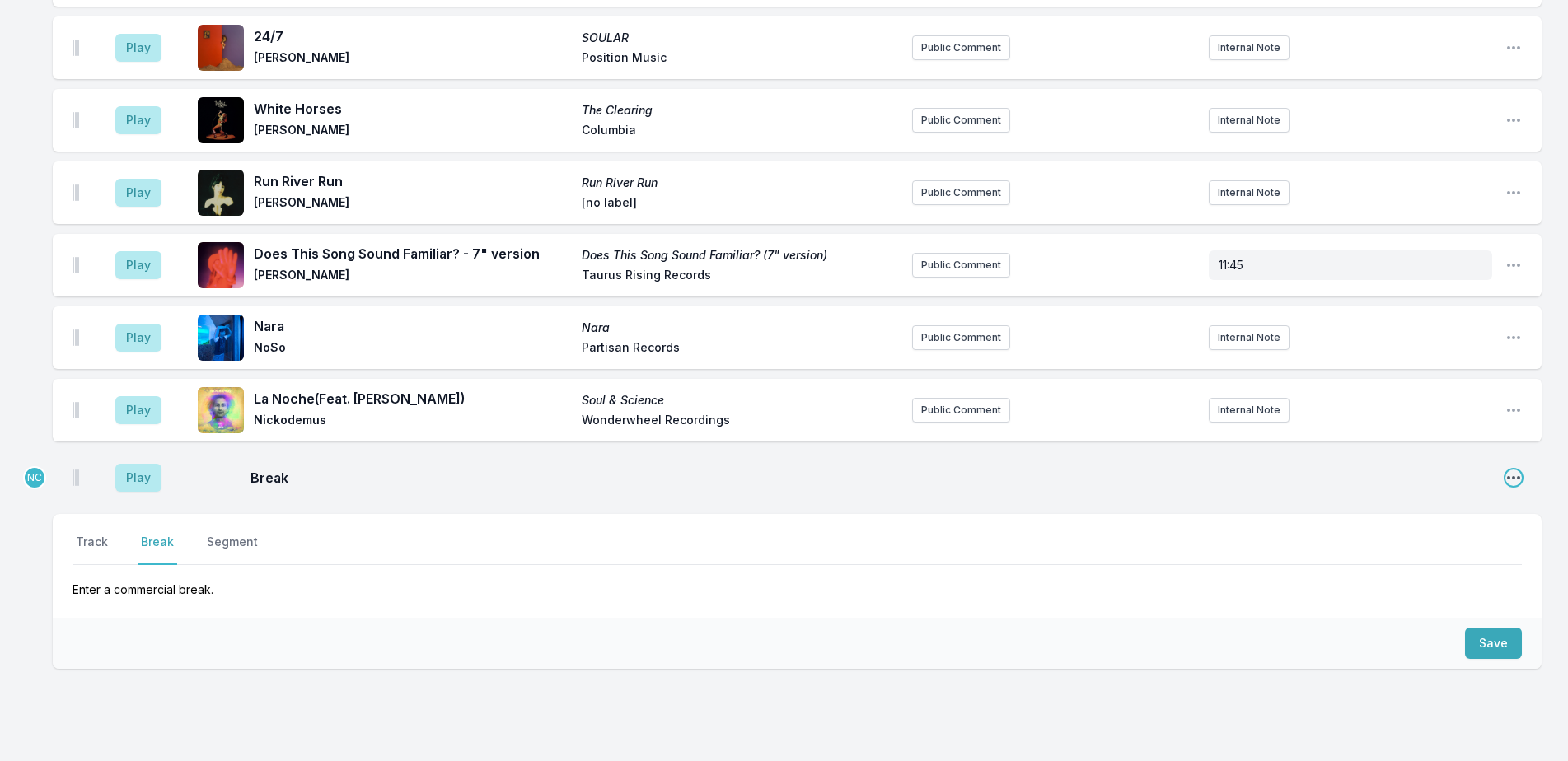
click at [1515, 470] on icon "Open playlist item options" at bounding box center [1514, 478] width 17 height 17
click at [1395, 496] on button "Edit Timestamp" at bounding box center [1430, 511] width 185 height 30
type input "11:16"
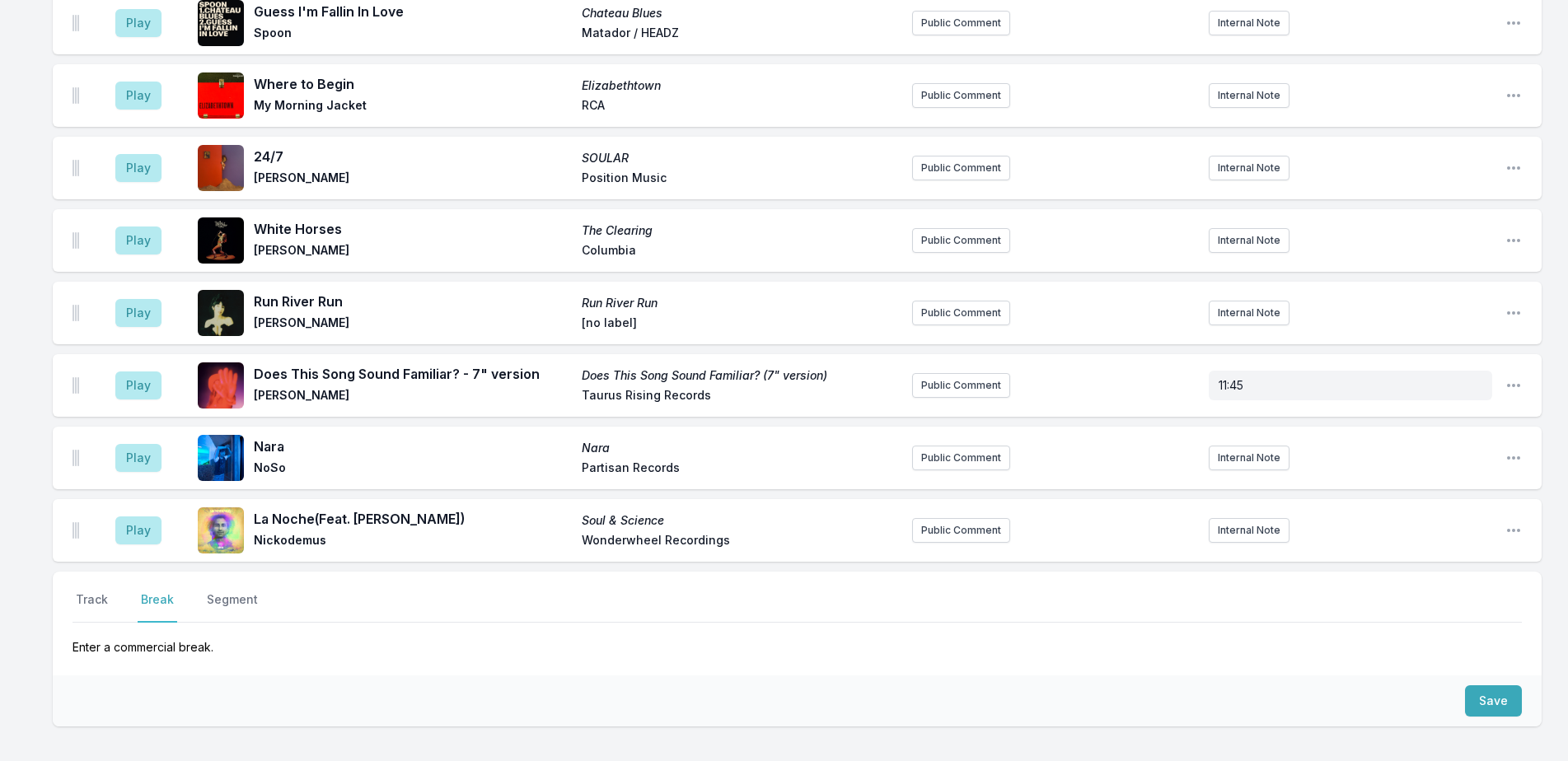
scroll to position [4080, 0]
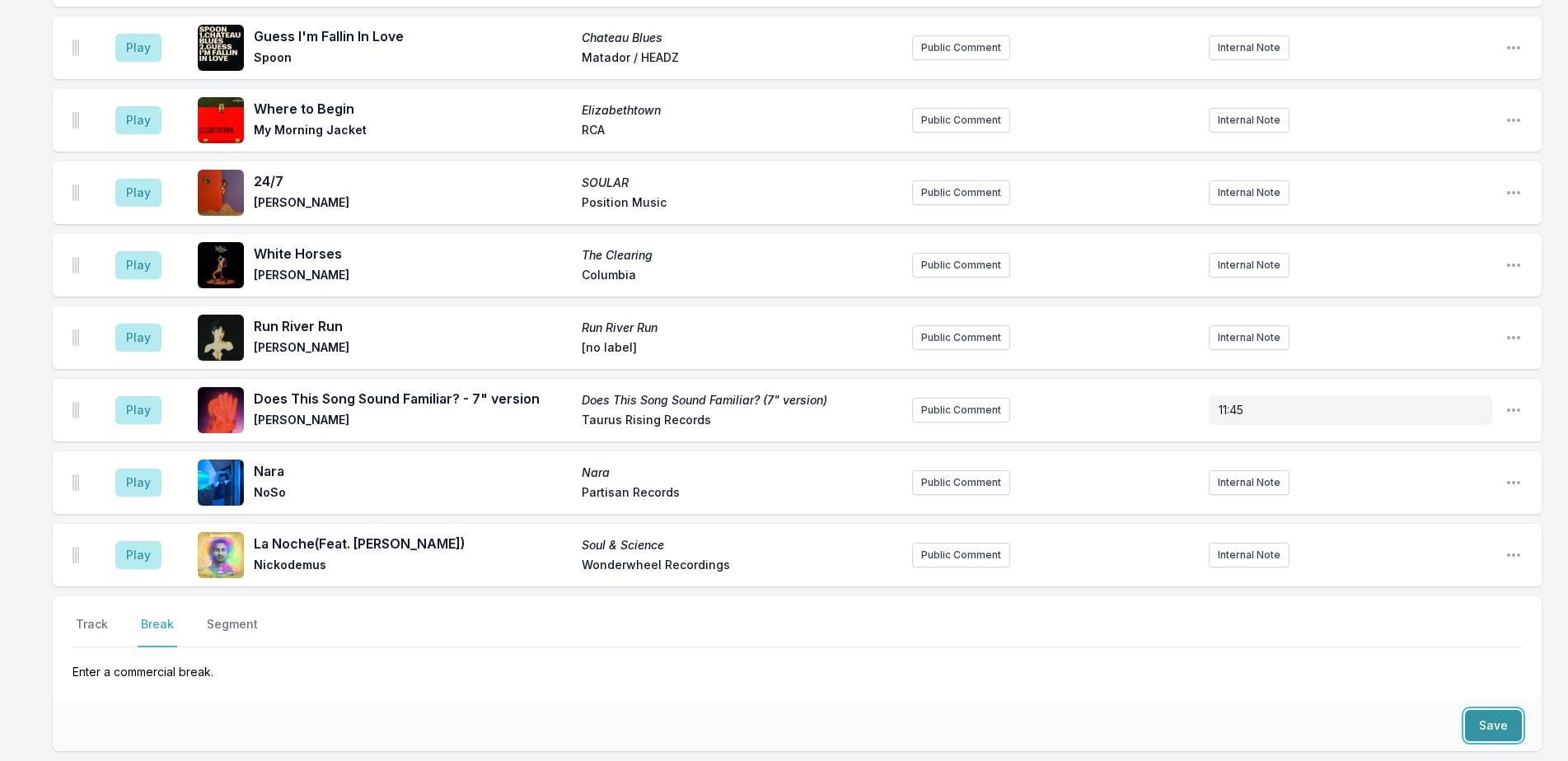
click at [1475, 710] on button "Save" at bounding box center [1493, 726] width 57 height 32
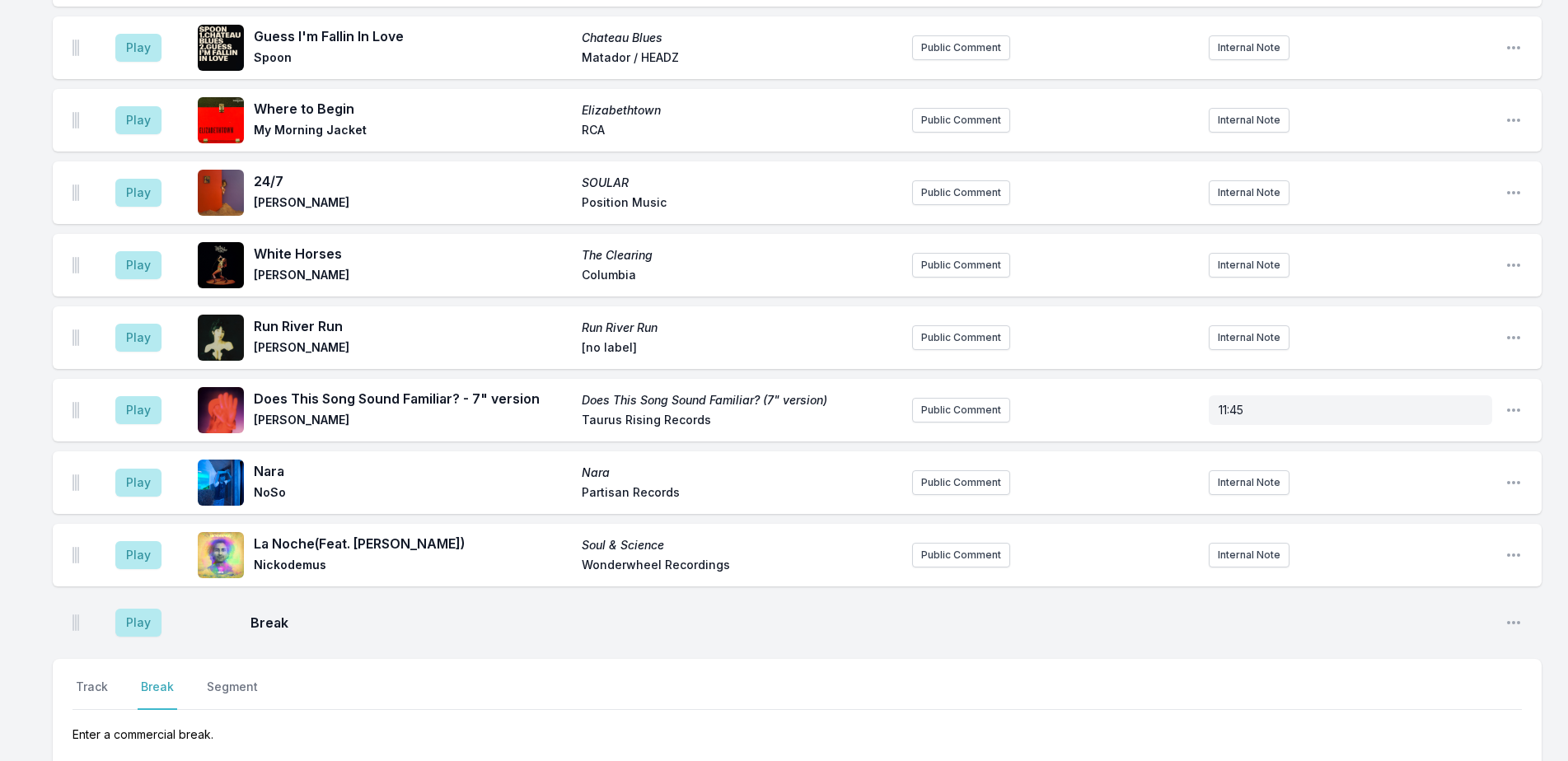
scroll to position [4142, 0]
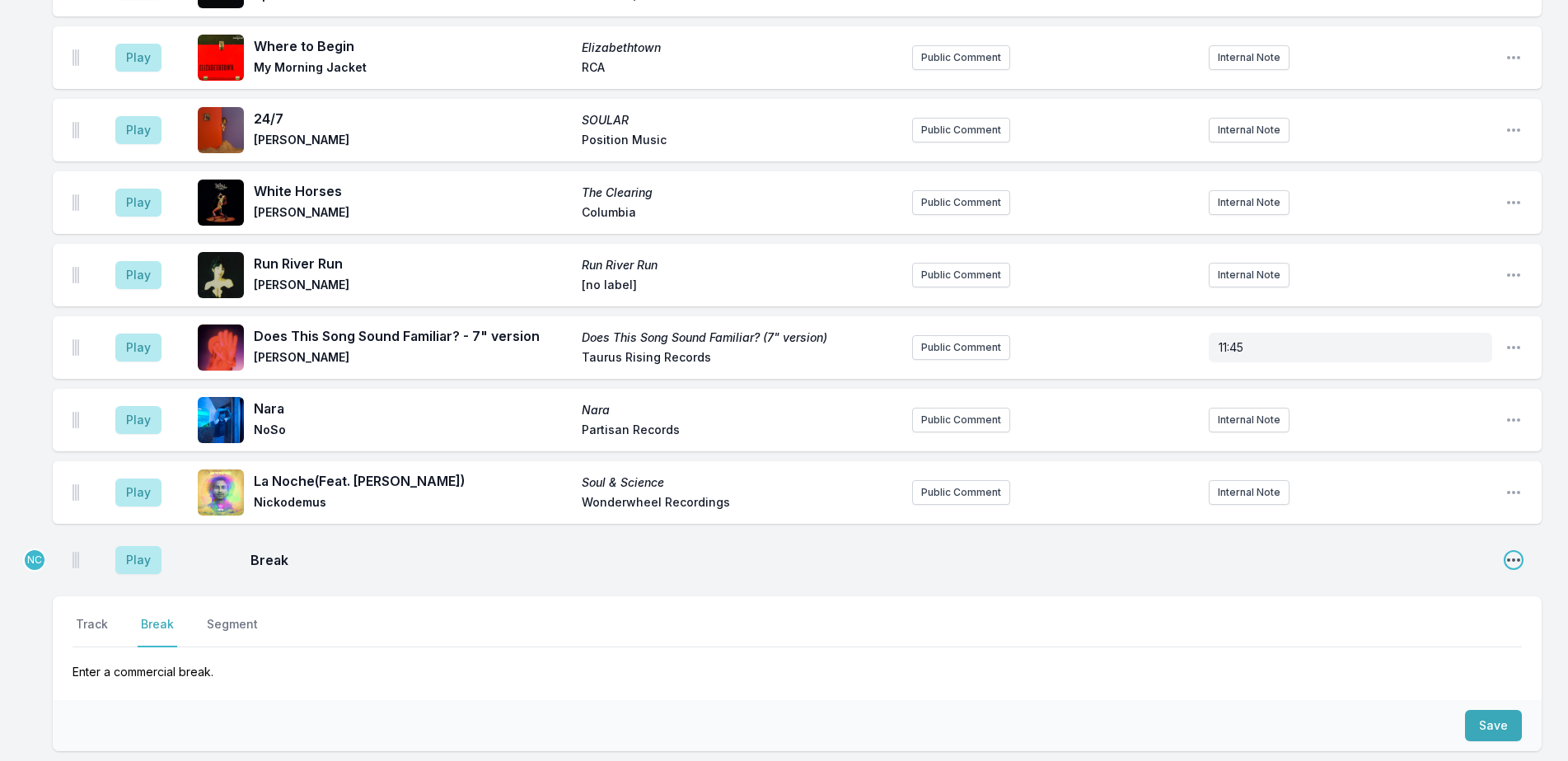
click at [1515, 552] on icon "Open playlist item options" at bounding box center [1514, 560] width 17 height 17
click at [1487, 578] on button "Edit Timestamp" at bounding box center [1430, 593] width 185 height 30
type input "11:01"
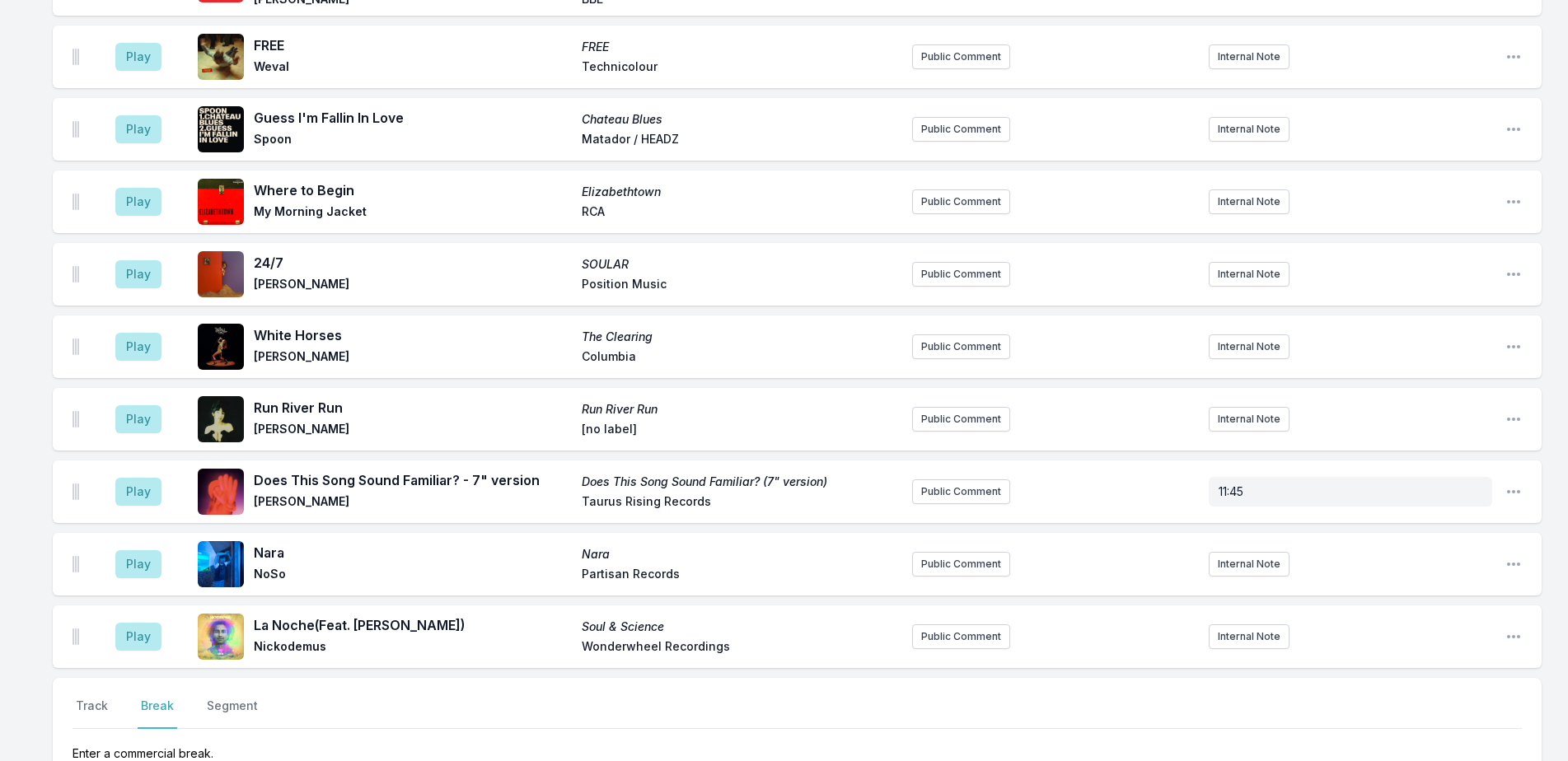
scroll to position [4224, 0]
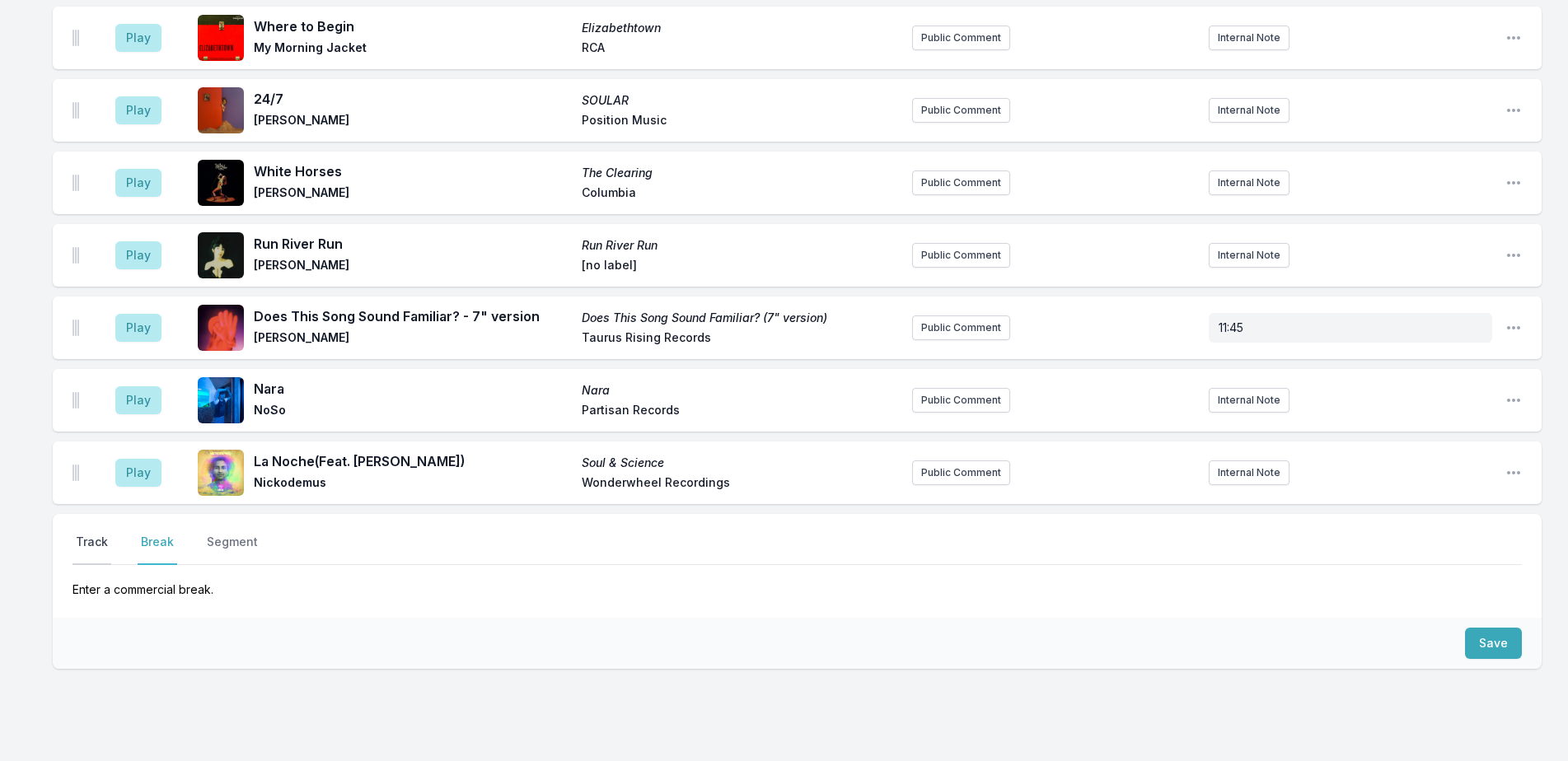
click at [90, 534] on button "Track" at bounding box center [92, 550] width 38 height 32
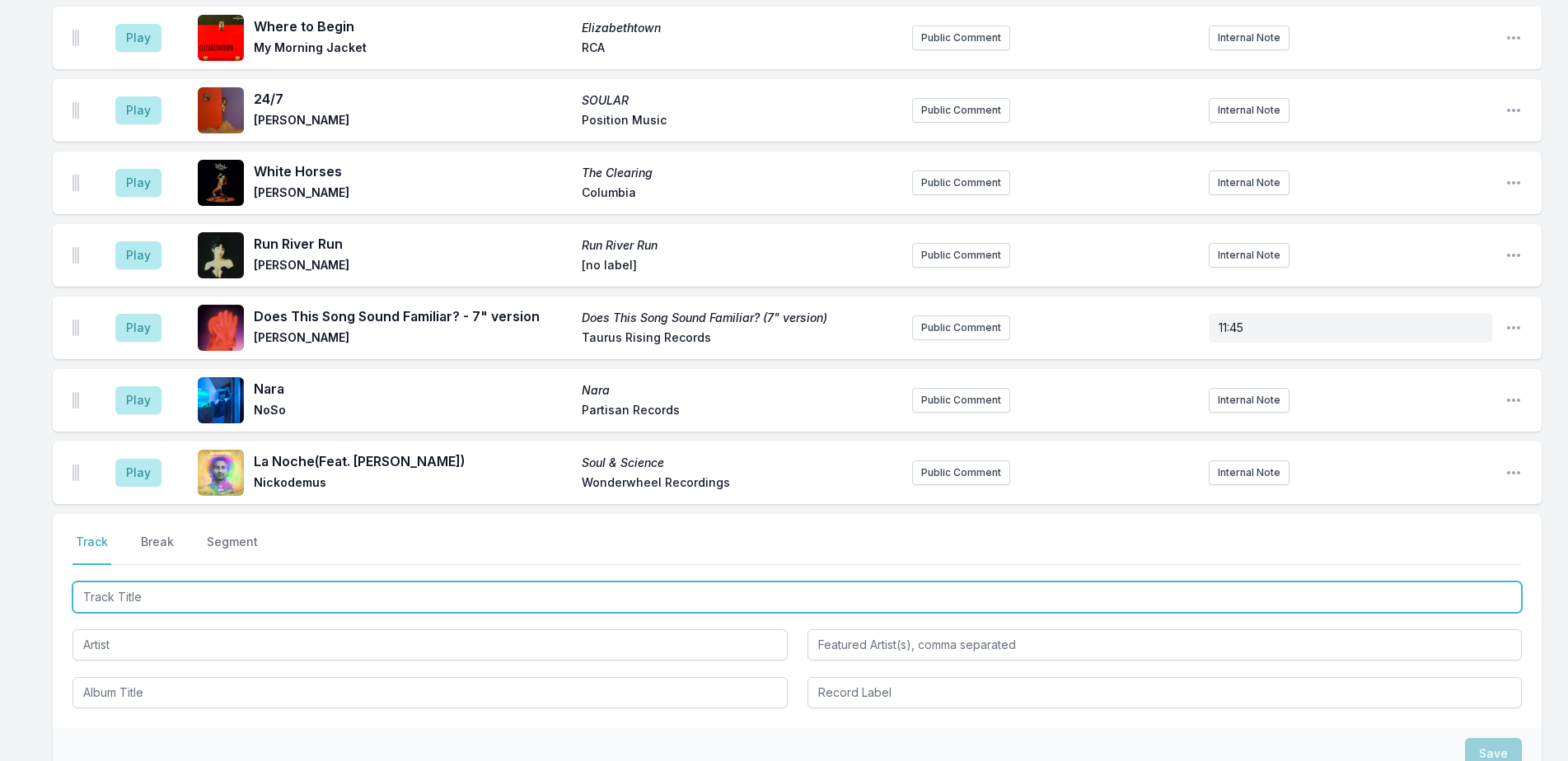
click at [313, 582] on input "Track Title" at bounding box center [798, 598] width 1449 height 32
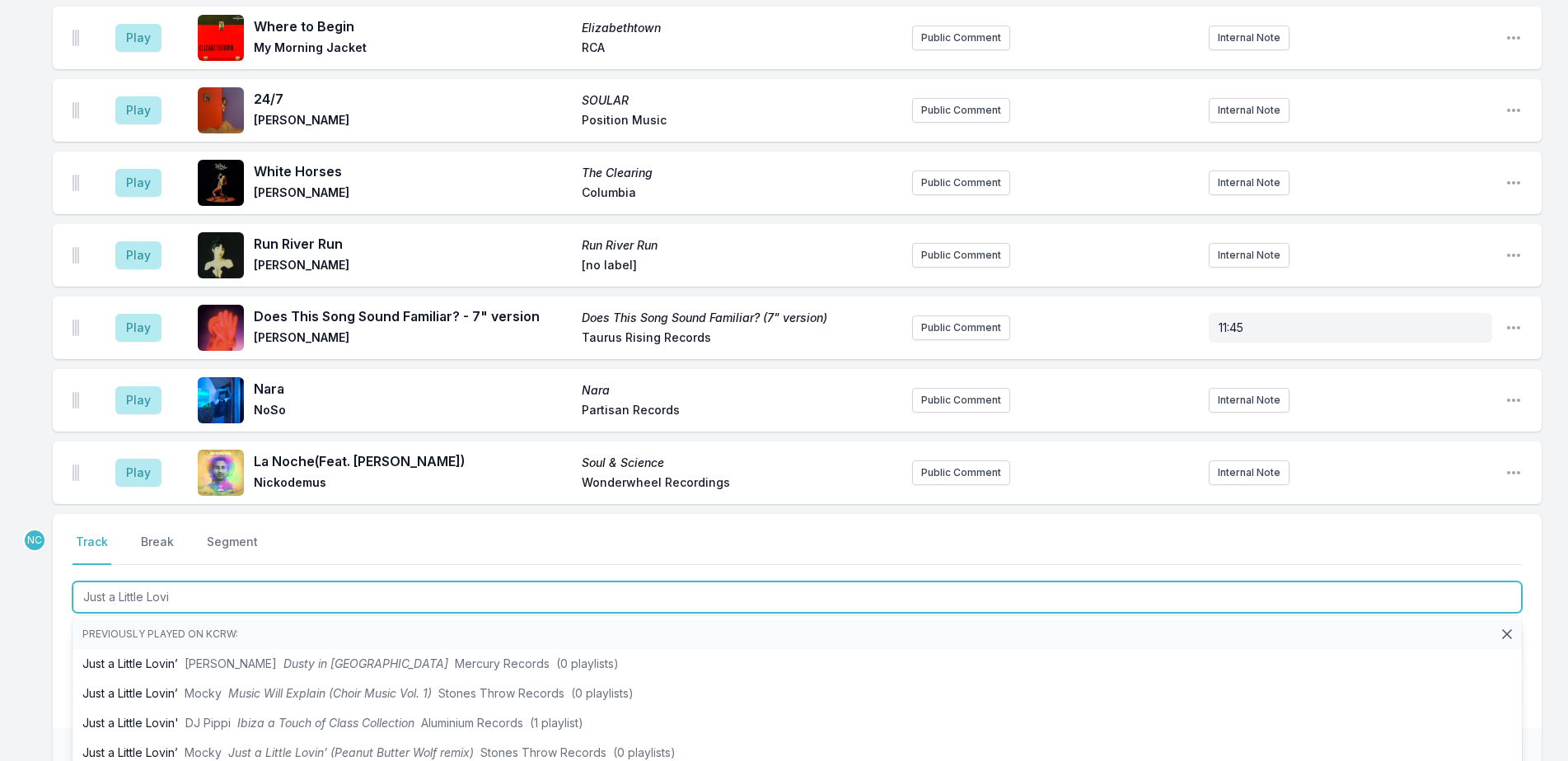
type input "Just a Little Lovin"
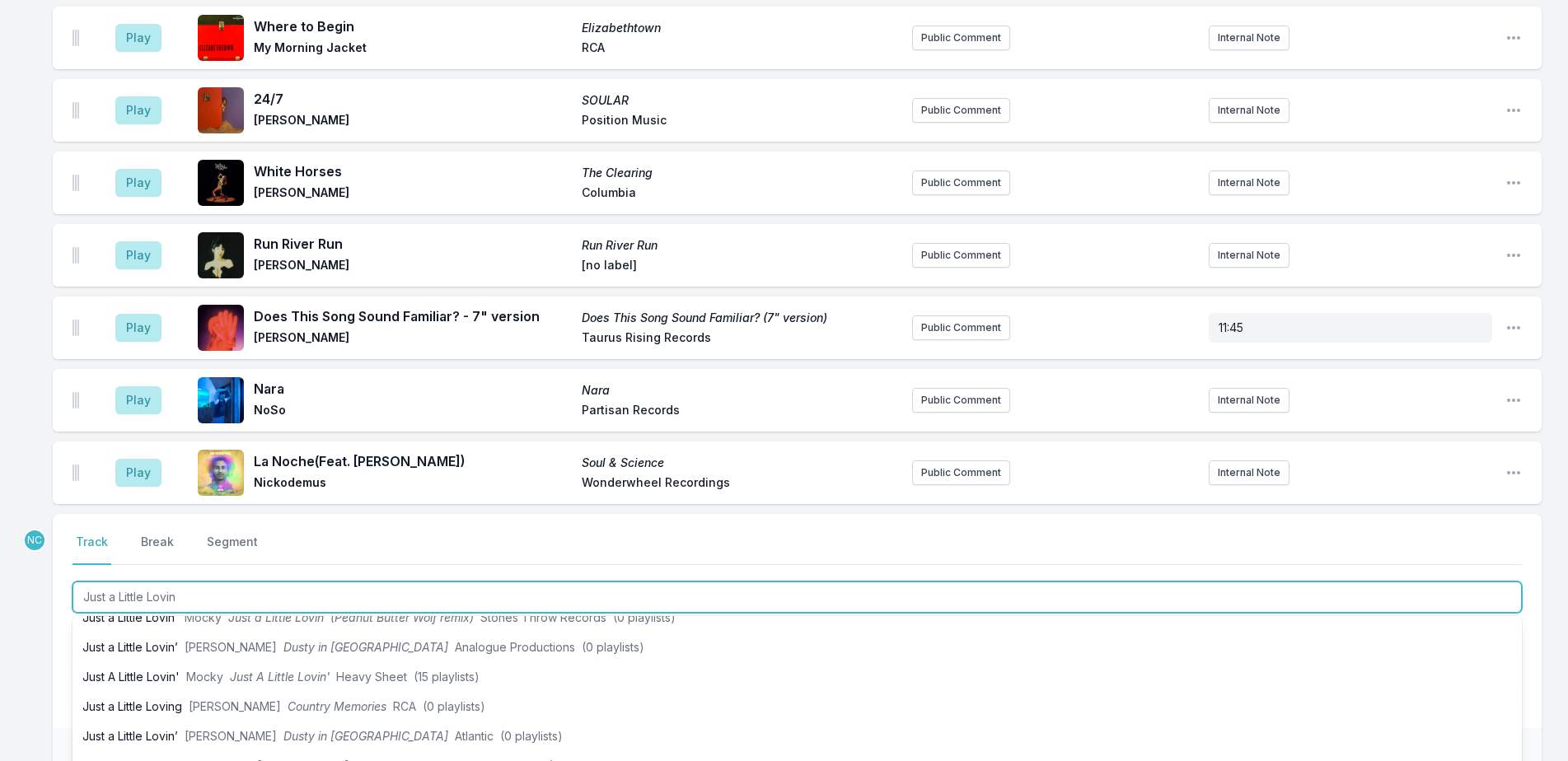
scroll to position [164, 0]
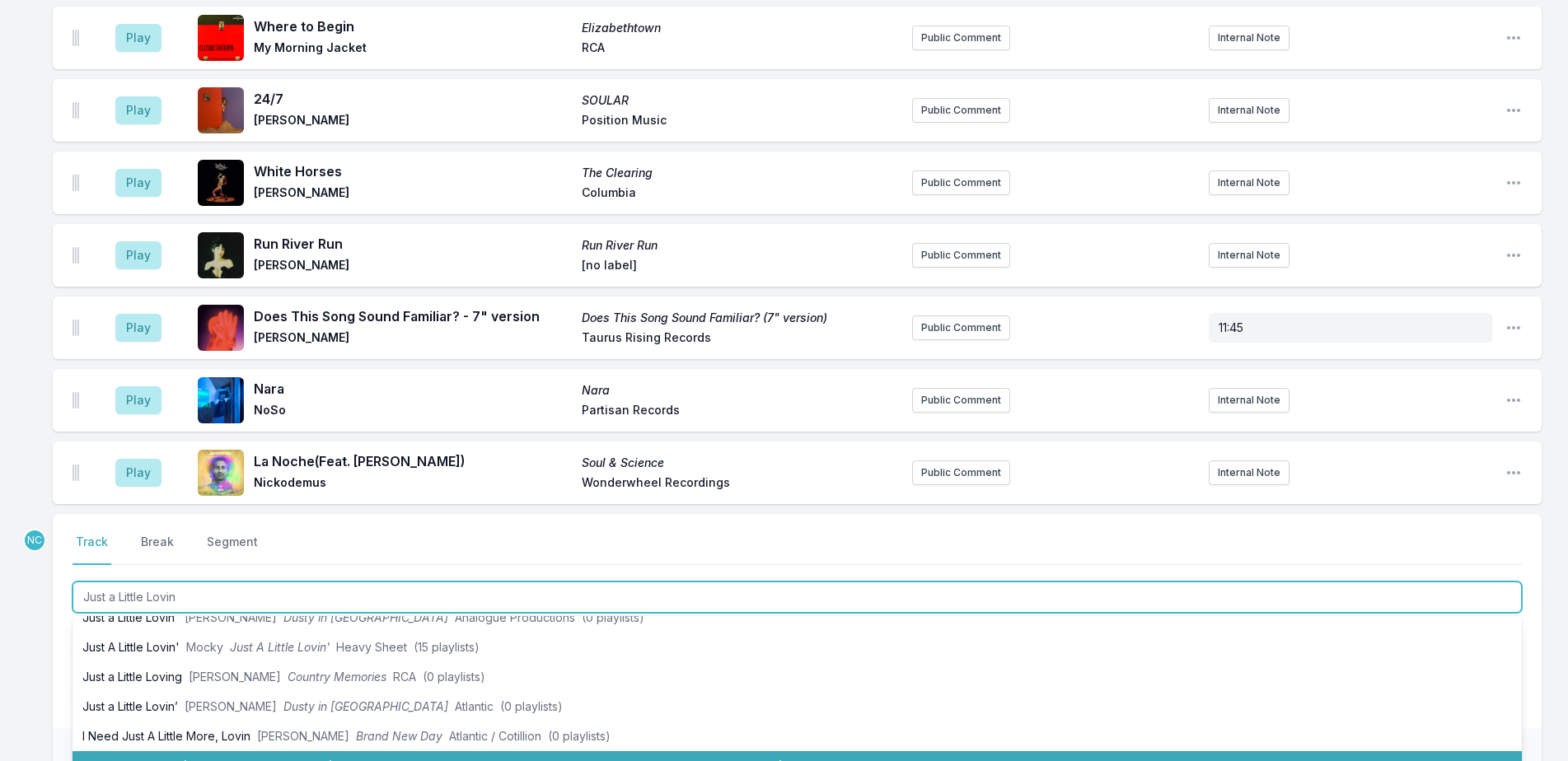
click at [360, 752] on li "Just a Little Lovin' (Peanut Butter Wolf Remix (Feat. The Koreatown Oddity) Moc…" at bounding box center [798, 767] width 1449 height 30
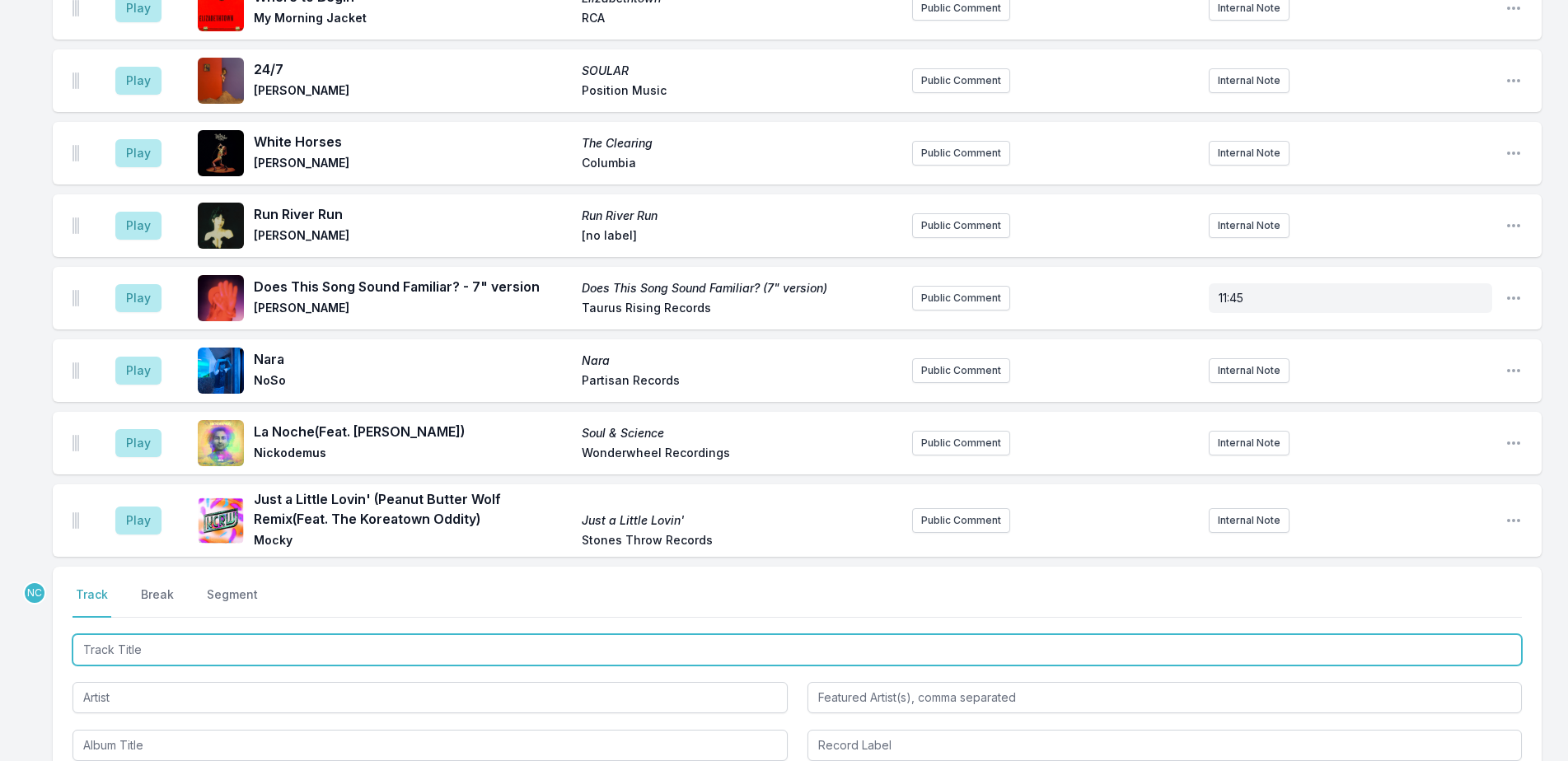
scroll to position [4360, 0]
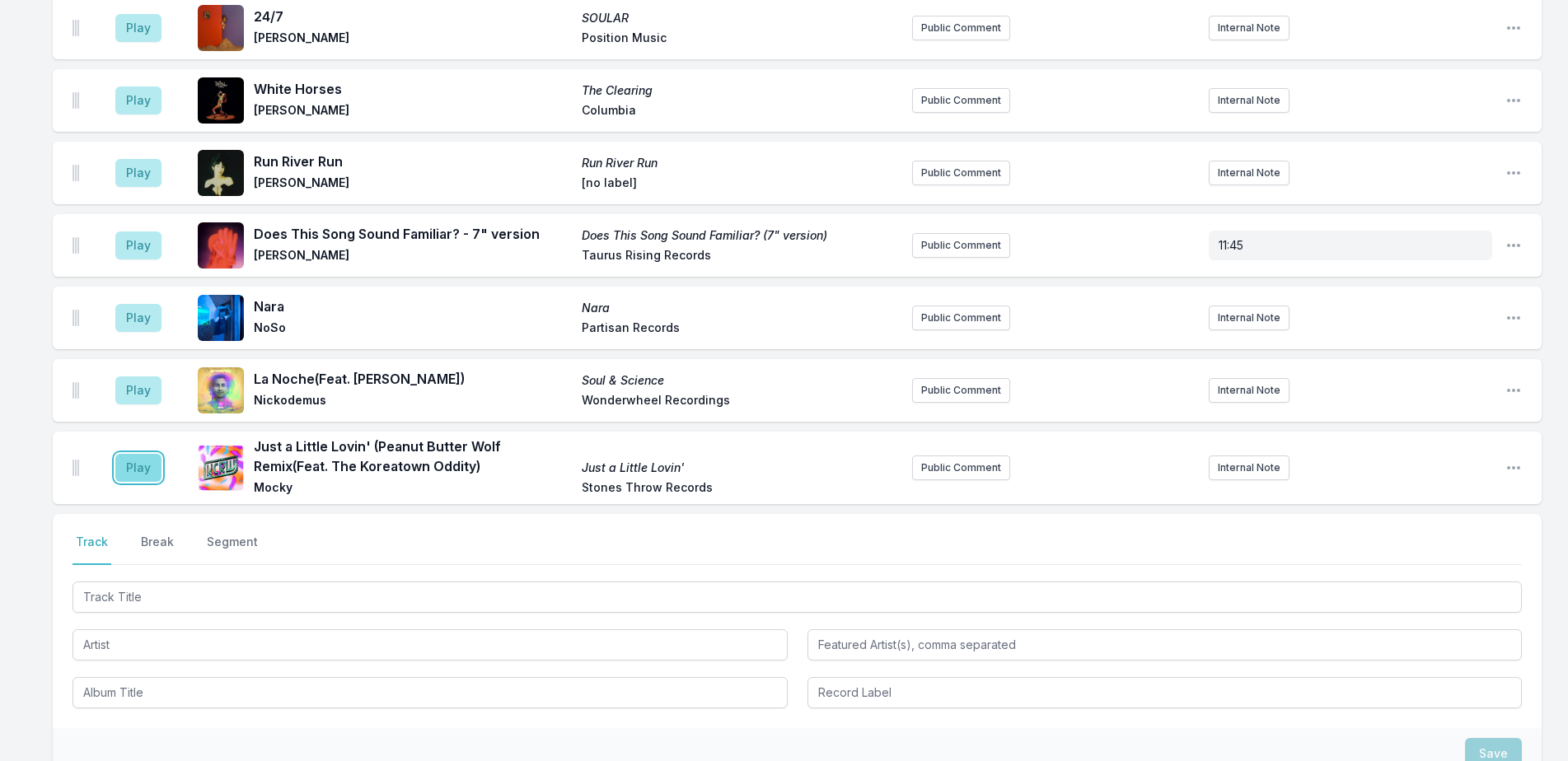
click at [154, 454] on button "Play" at bounding box center [138, 468] width 46 height 28
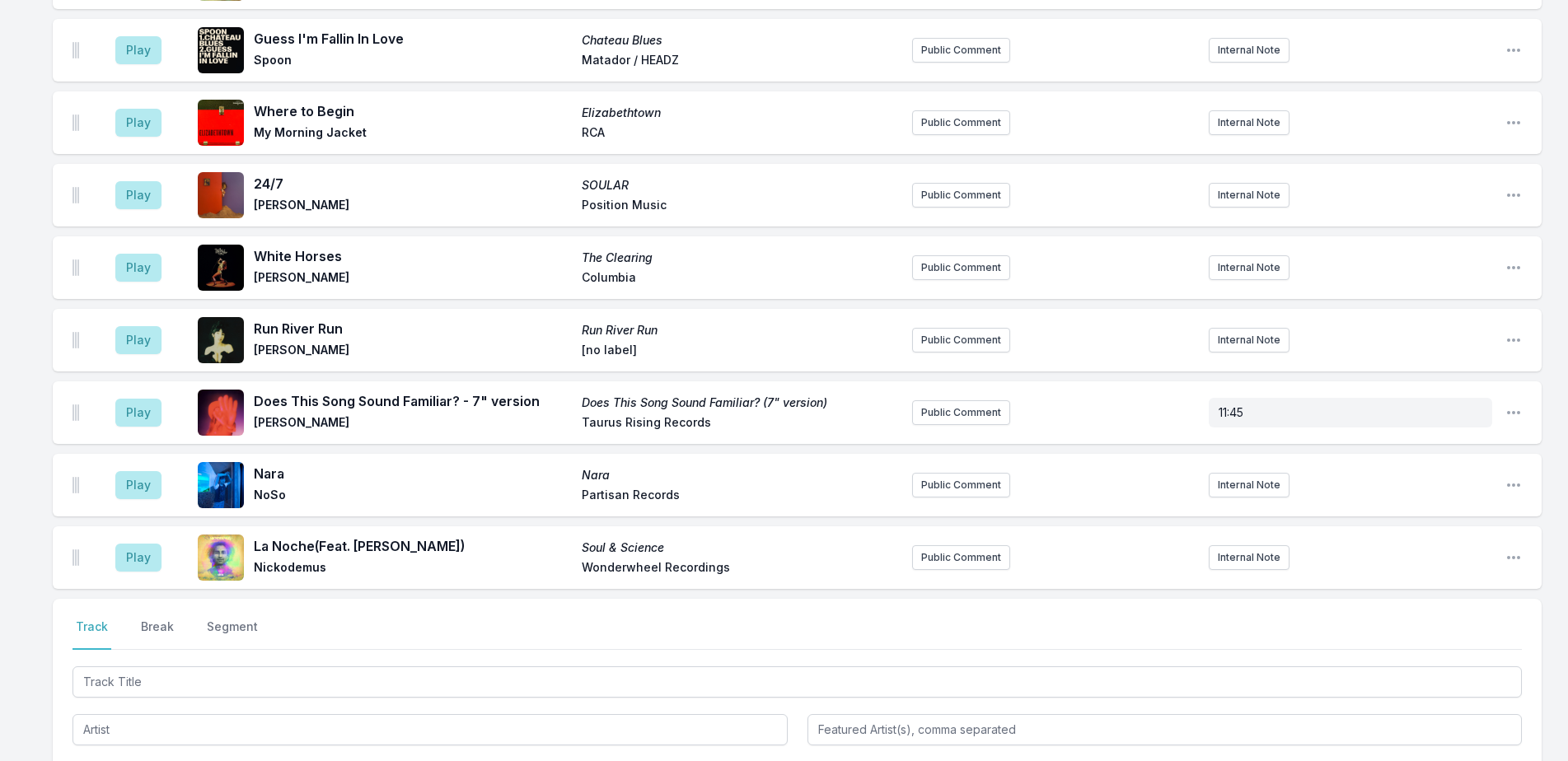
scroll to position [4470, 0]
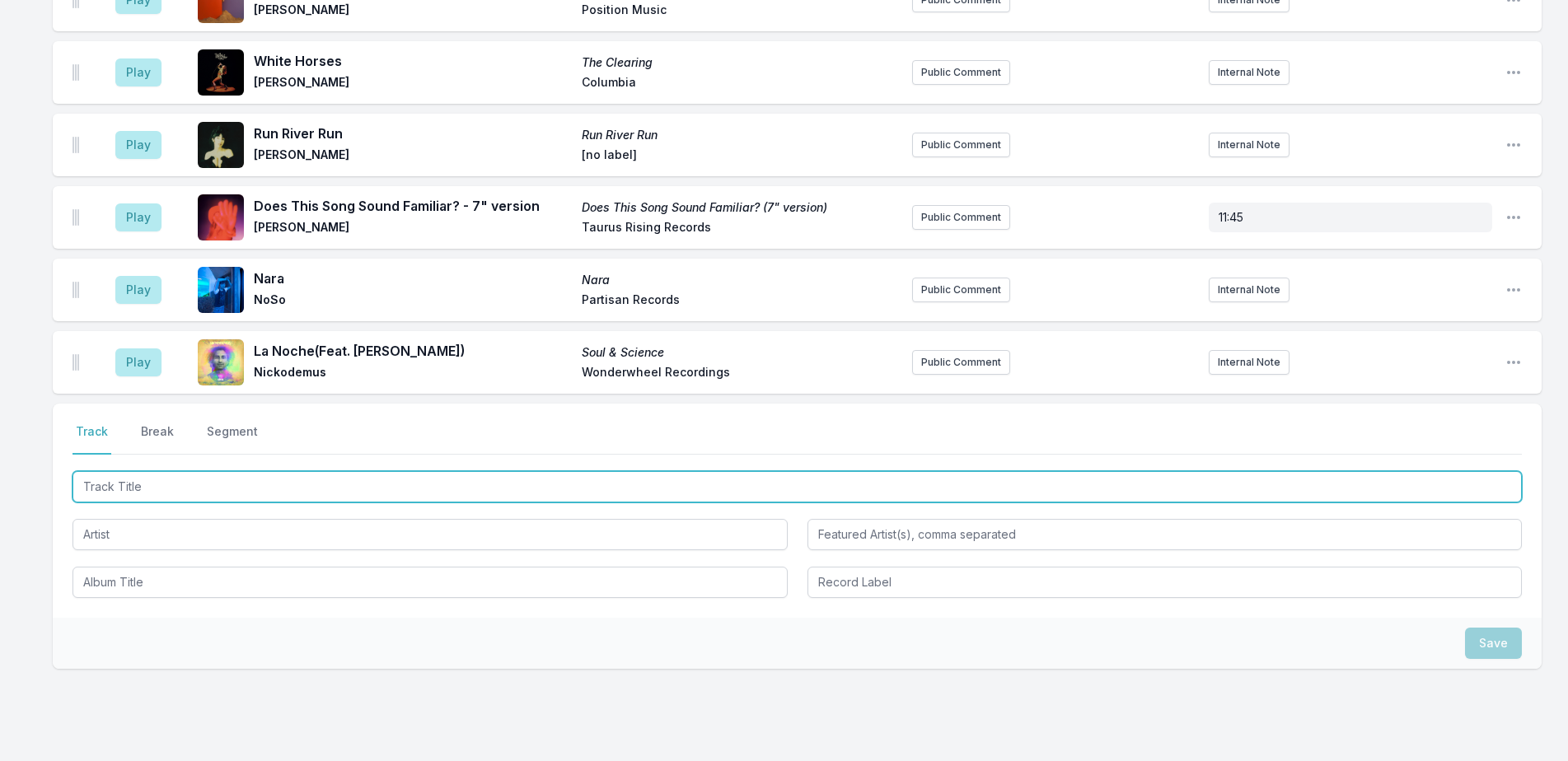
click at [219, 472] on input "Track Title" at bounding box center [798, 487] width 1449 height 32
paste input "Güneş"
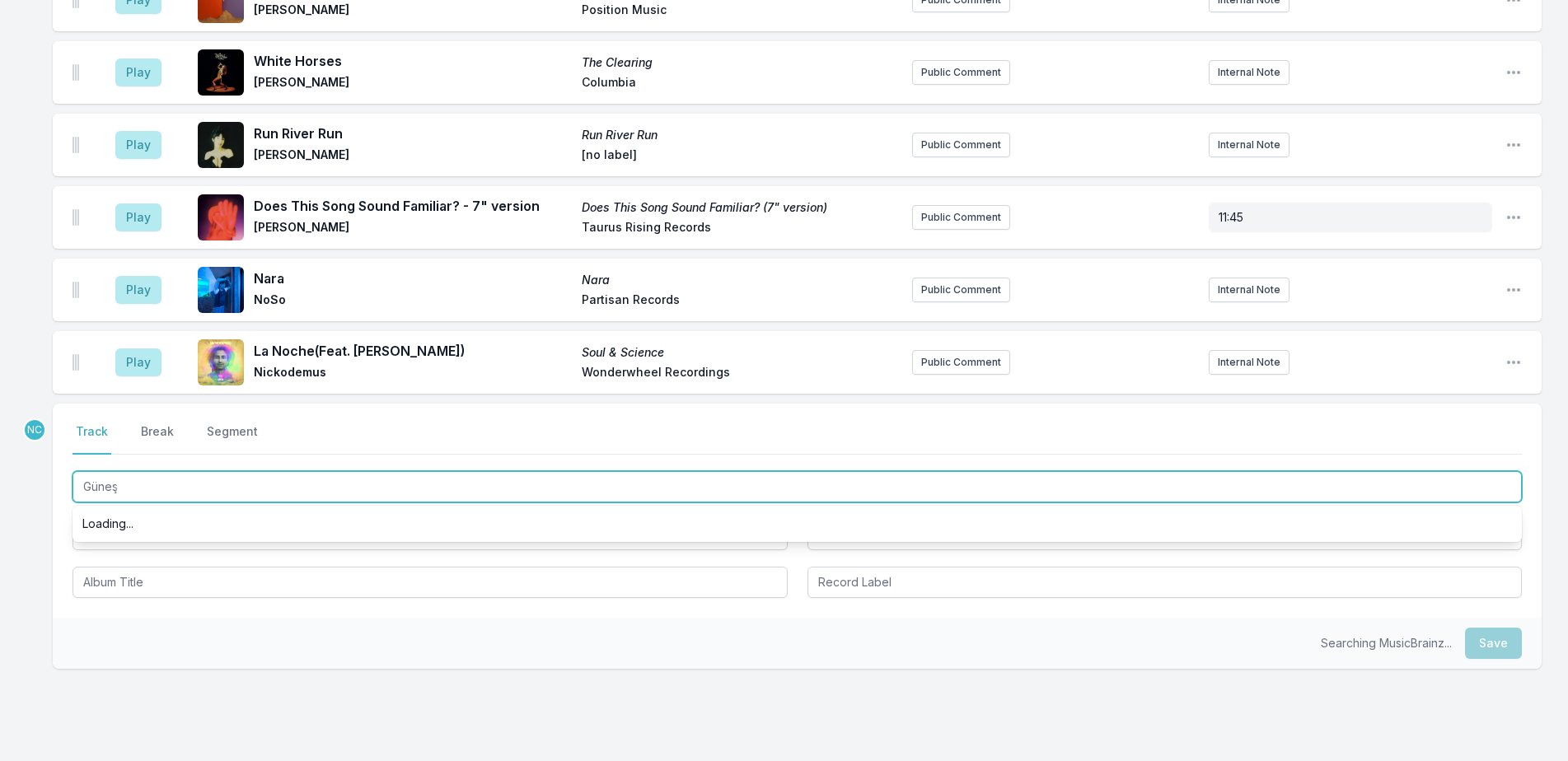
scroll to position [0, 0]
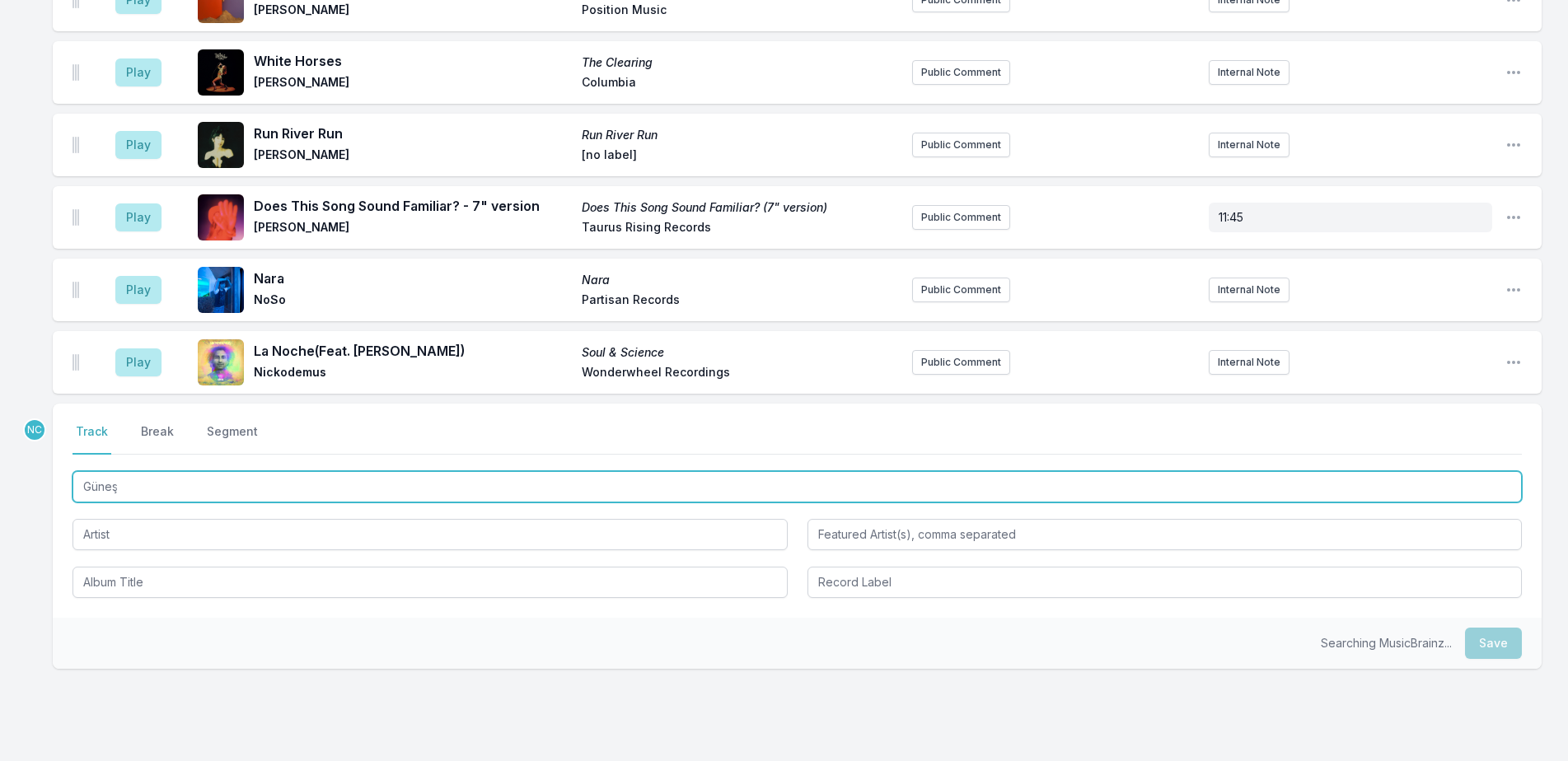
type input "Güneş"
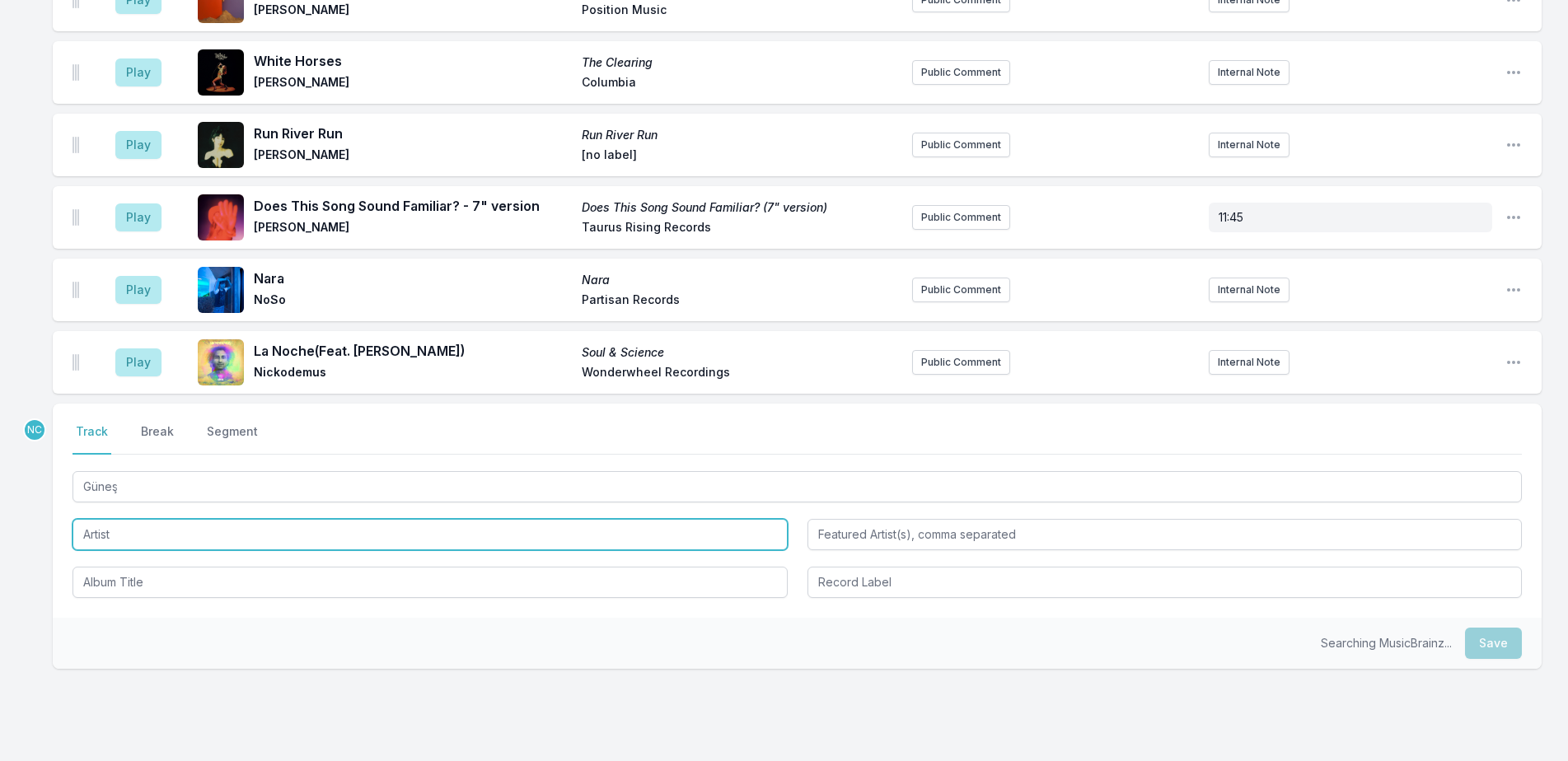
click at [274, 519] on input "Artist" at bounding box center [431, 535] width 715 height 32
paste input "Derya Yıldırım & Grup Şimşek"
type input "Derya Yıldırım & Grup Şimşek"
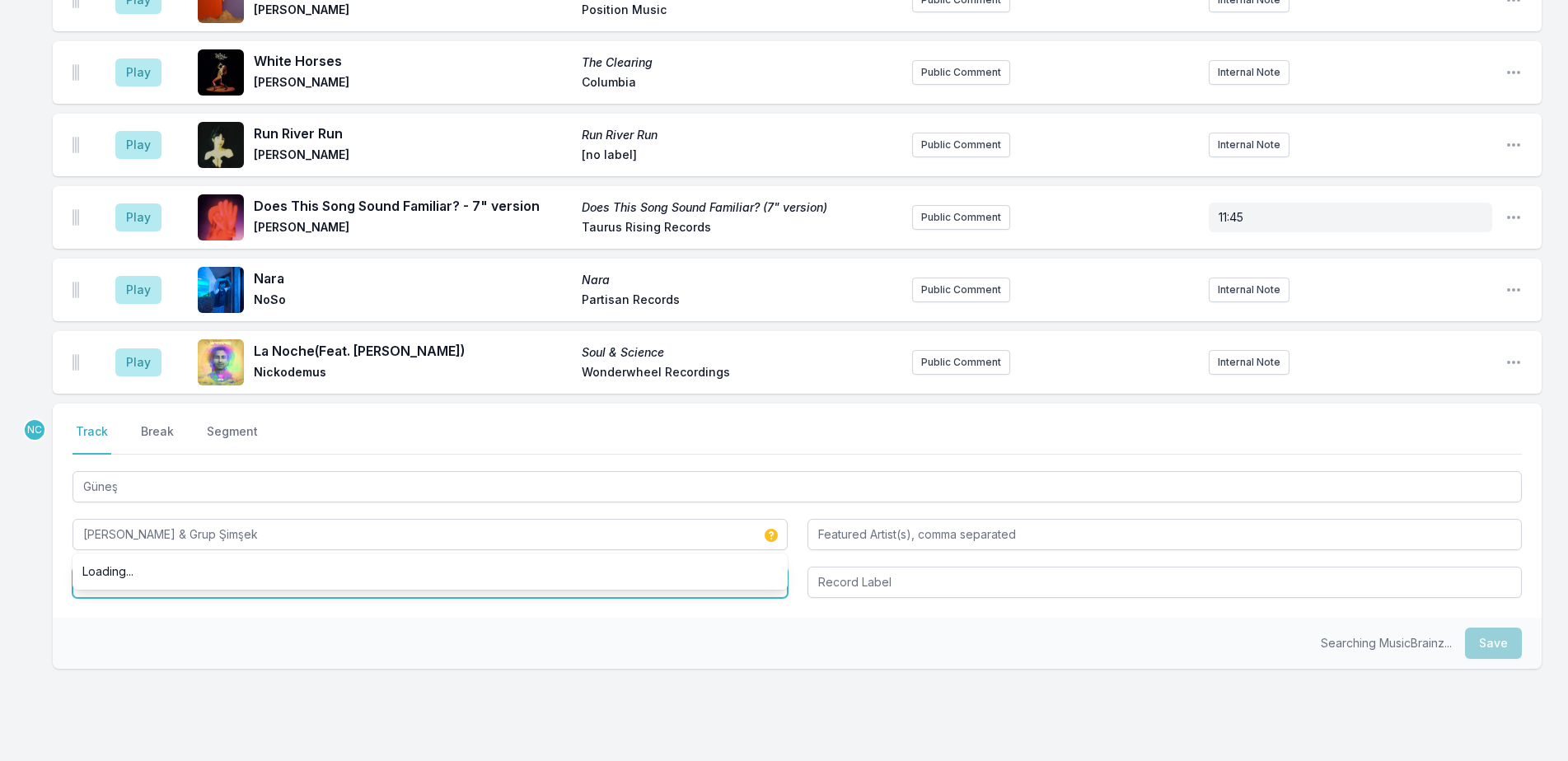
click at [525, 567] on input "Album Title" at bounding box center [431, 583] width 715 height 32
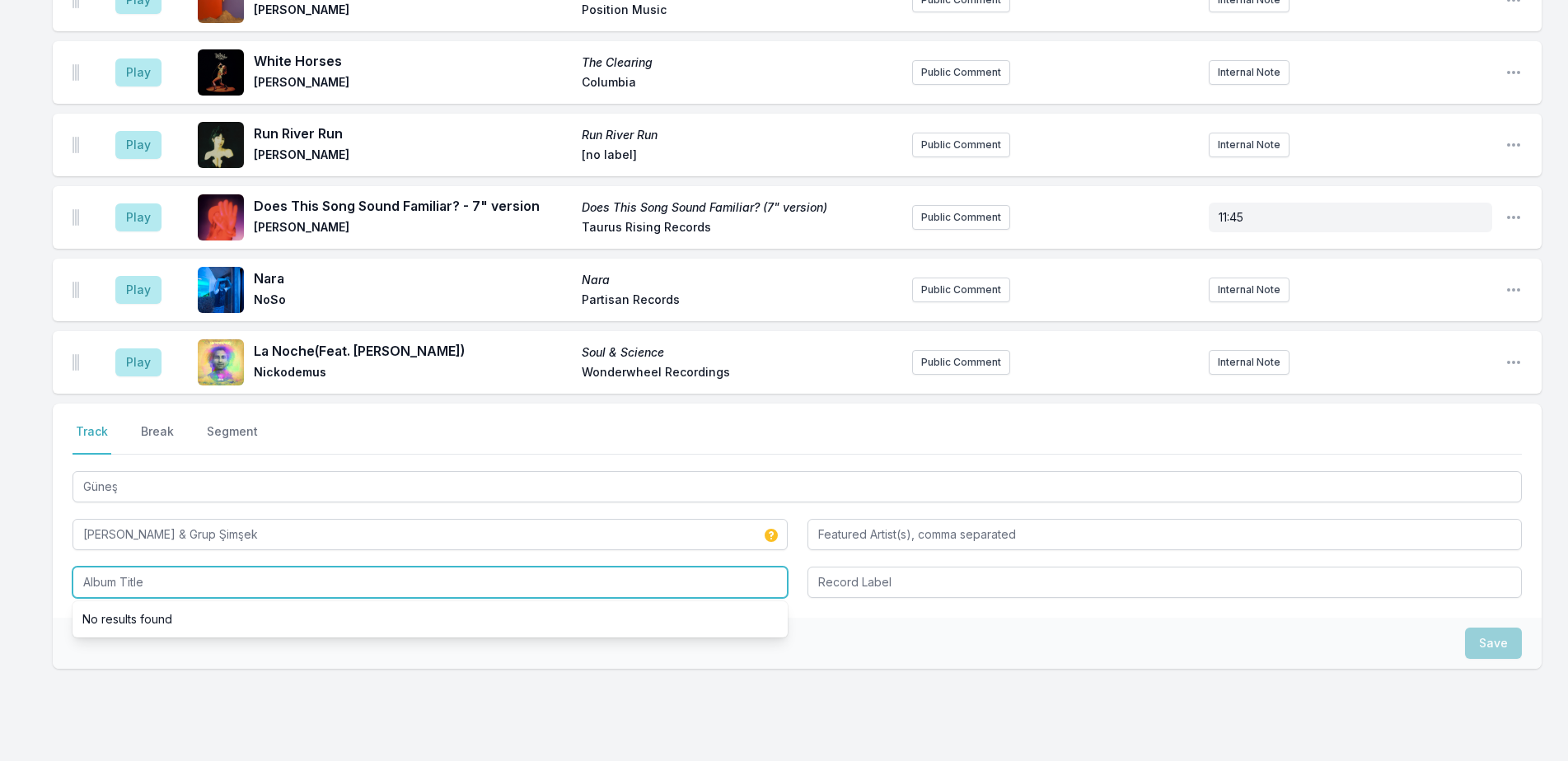
click at [525, 567] on input "Album Title" at bounding box center [431, 583] width 715 height 32
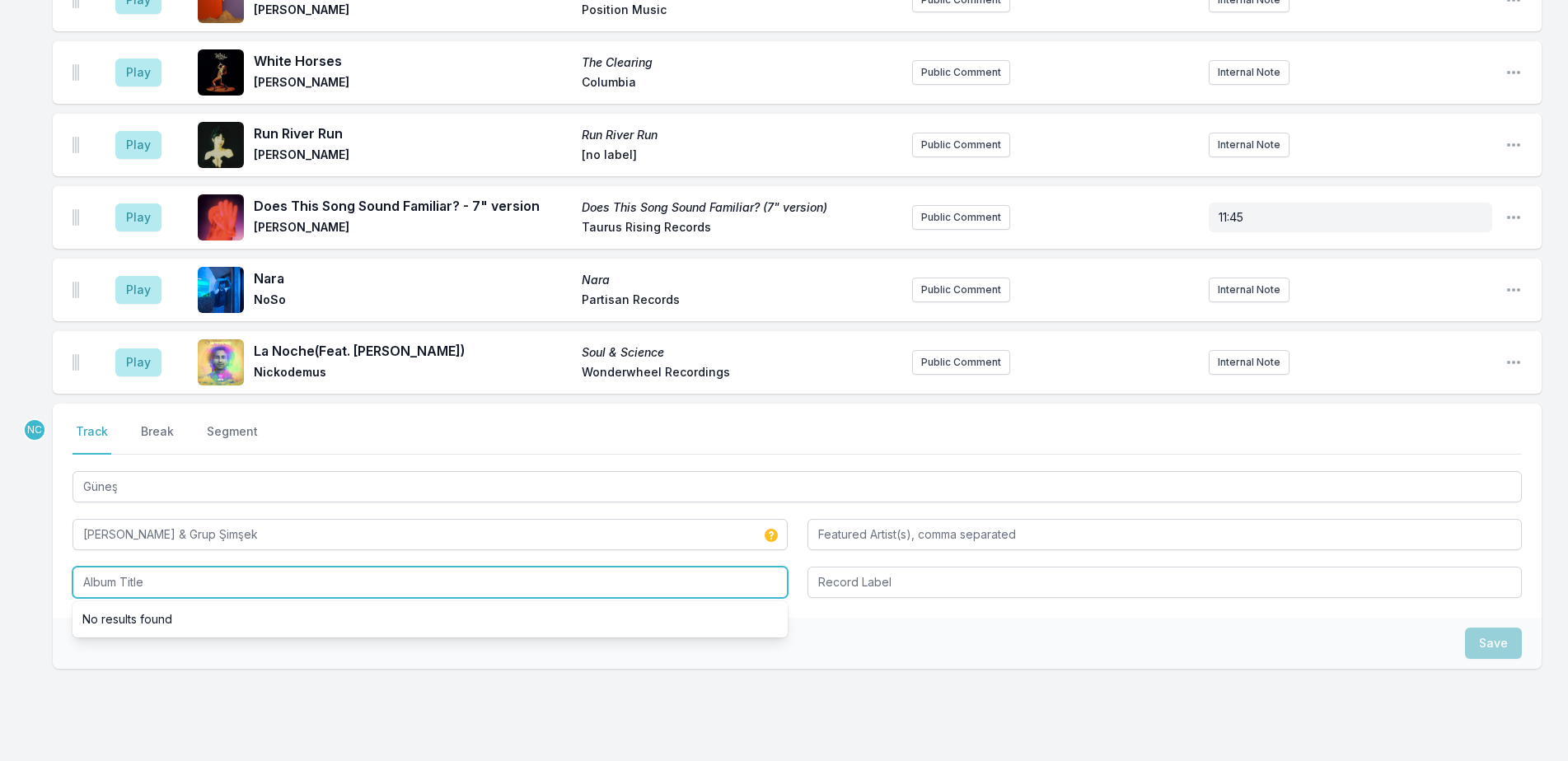
click at [525, 567] on input "Album Title" at bounding box center [431, 583] width 715 height 32
paste input "Yarin Yok"
type input "Yarin Yoksa"
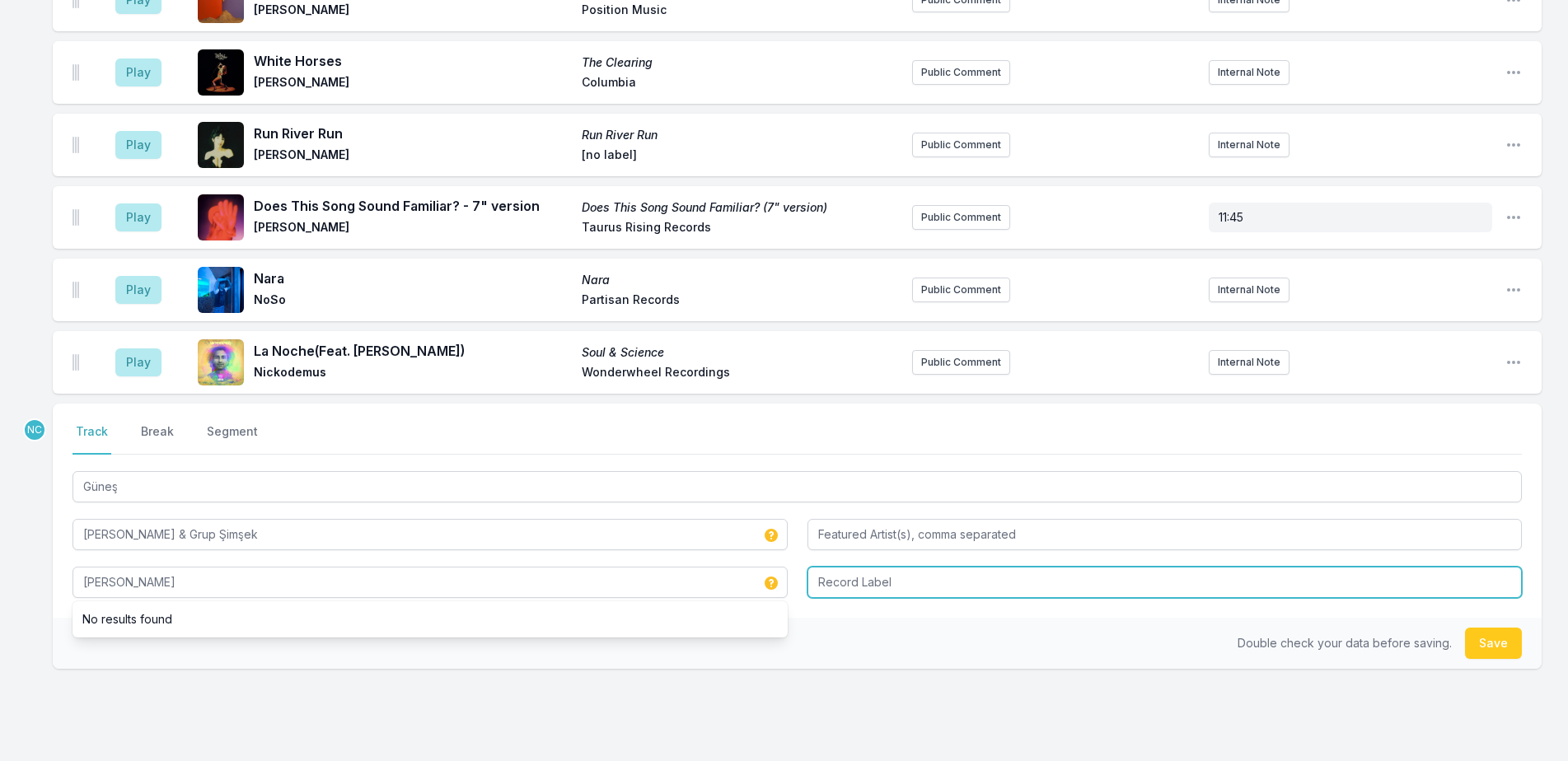
click at [1063, 567] on input "Record Label" at bounding box center [1165, 583] width 715 height 32
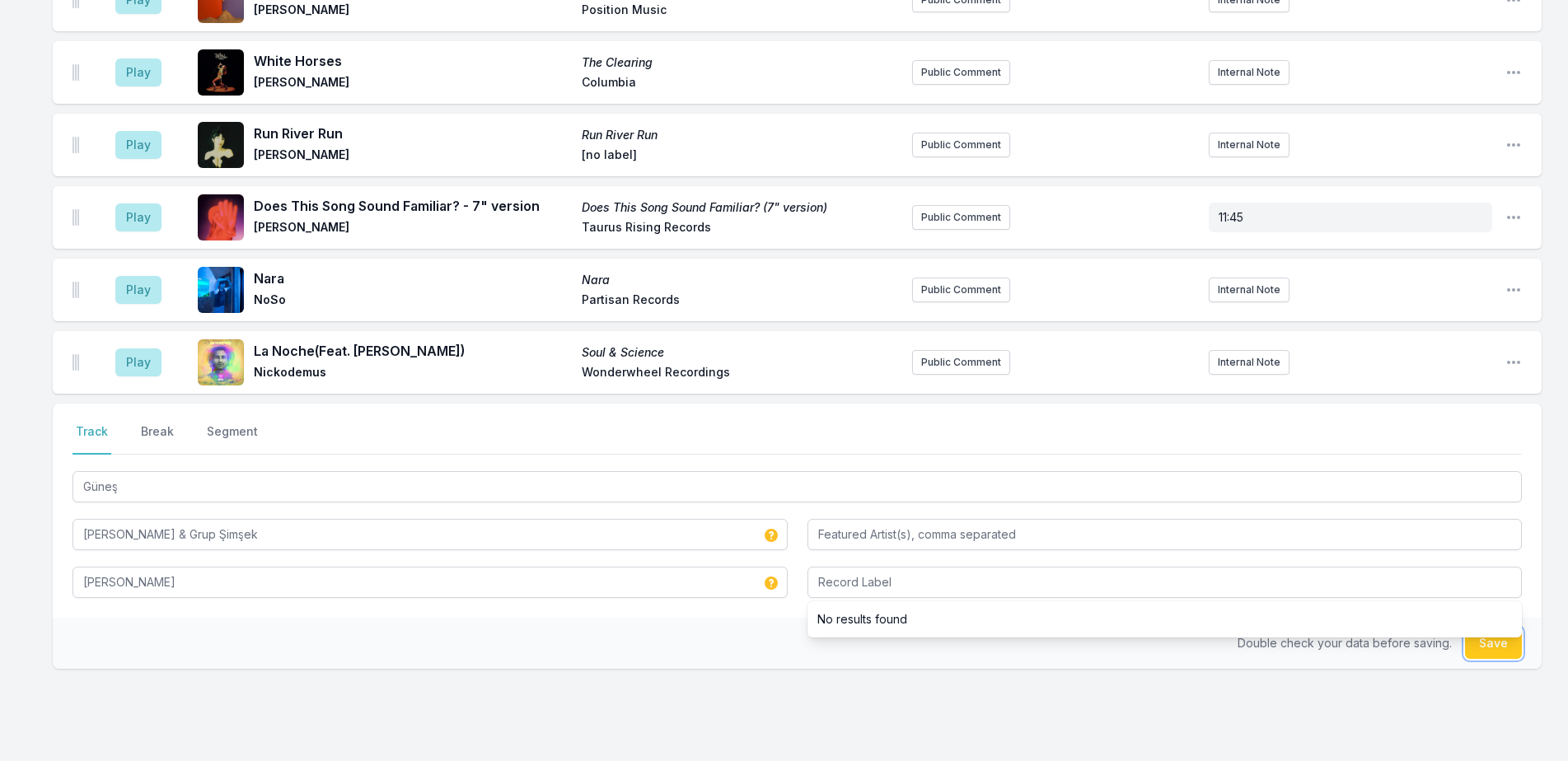
click at [1501, 627] on button "Save" at bounding box center [1493, 643] width 57 height 32
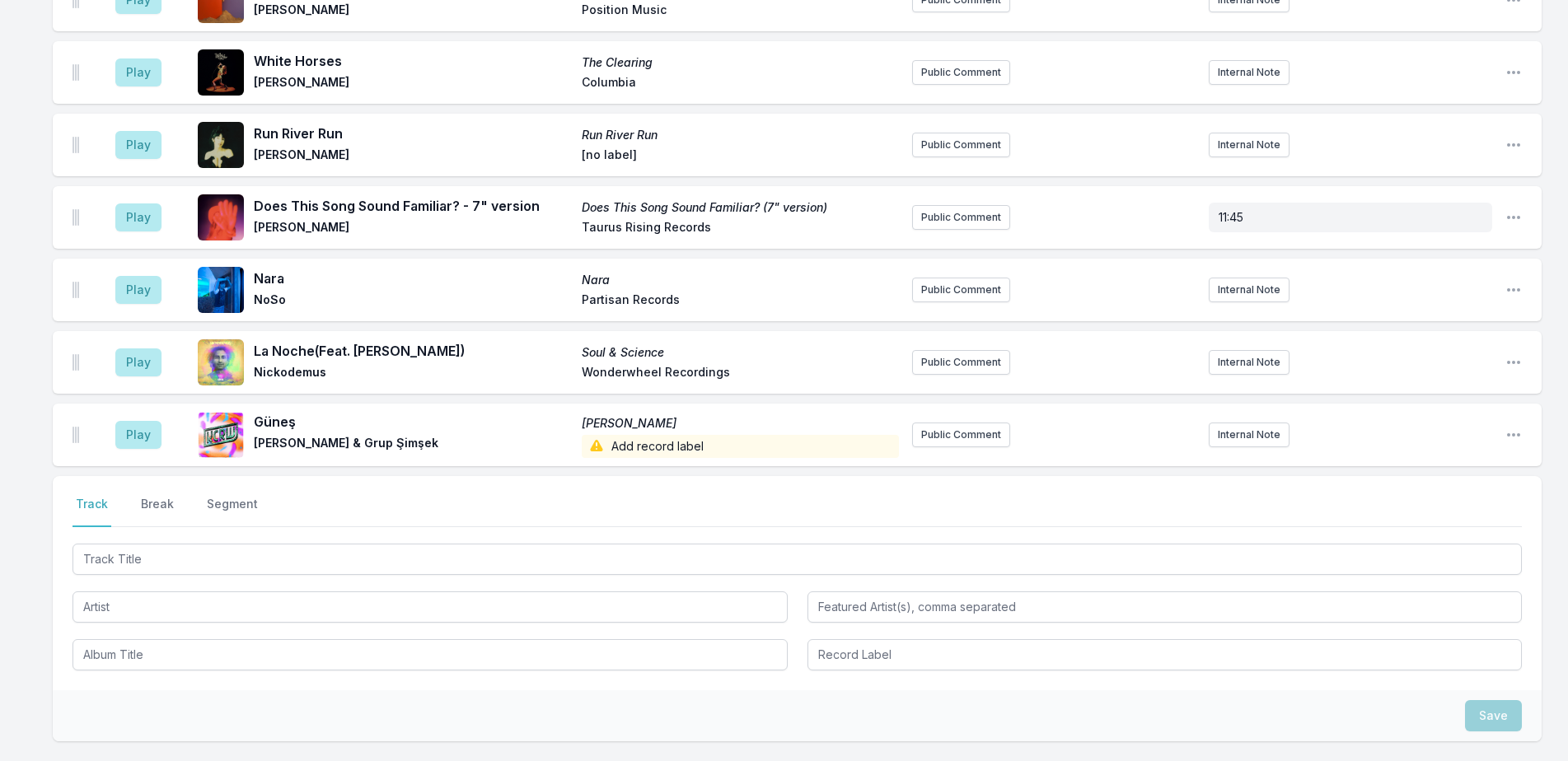
scroll to position [4543, 0]
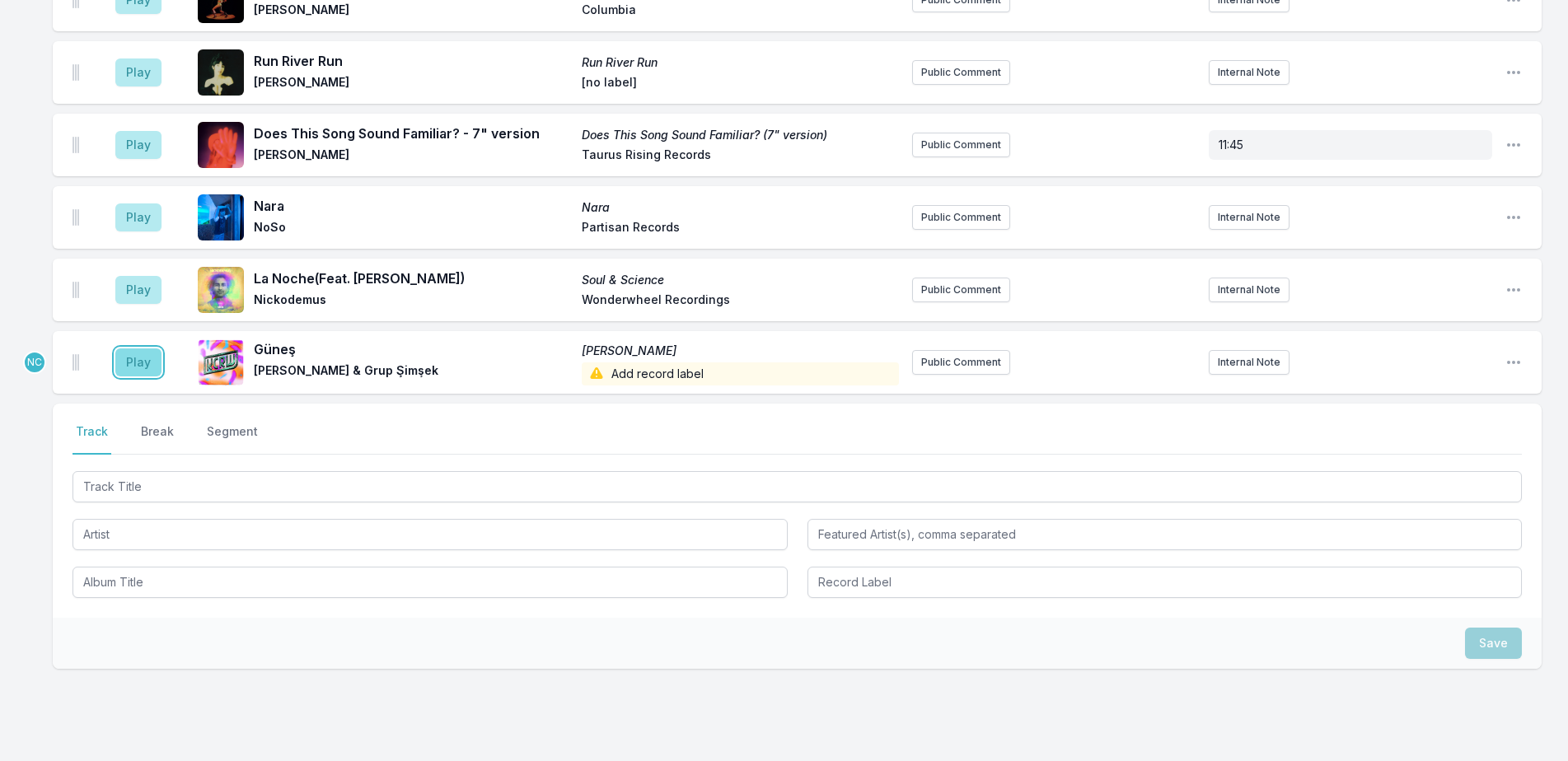
click at [142, 348] on button "Play" at bounding box center [138, 362] width 46 height 28
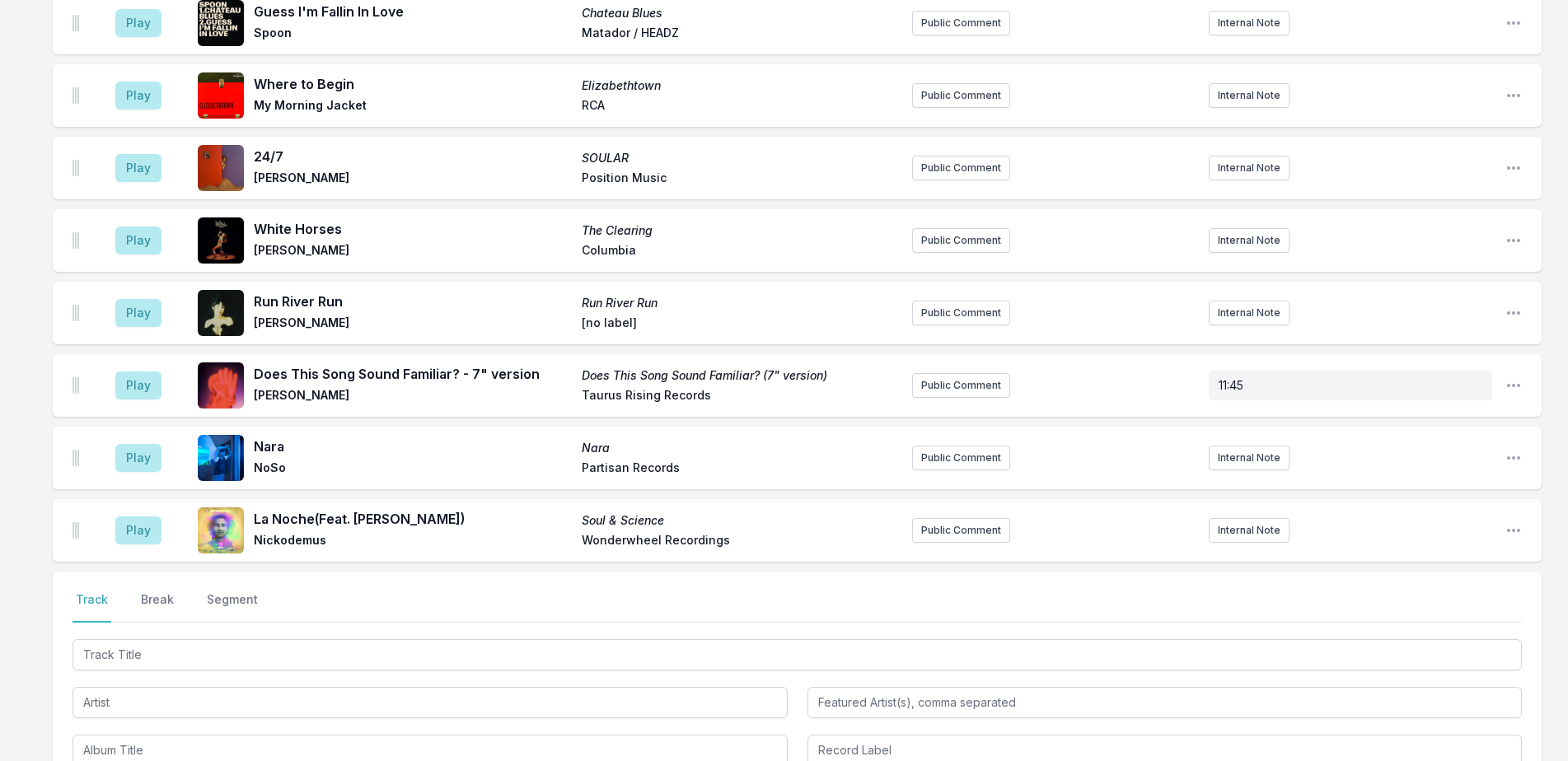
scroll to position [4377, 0]
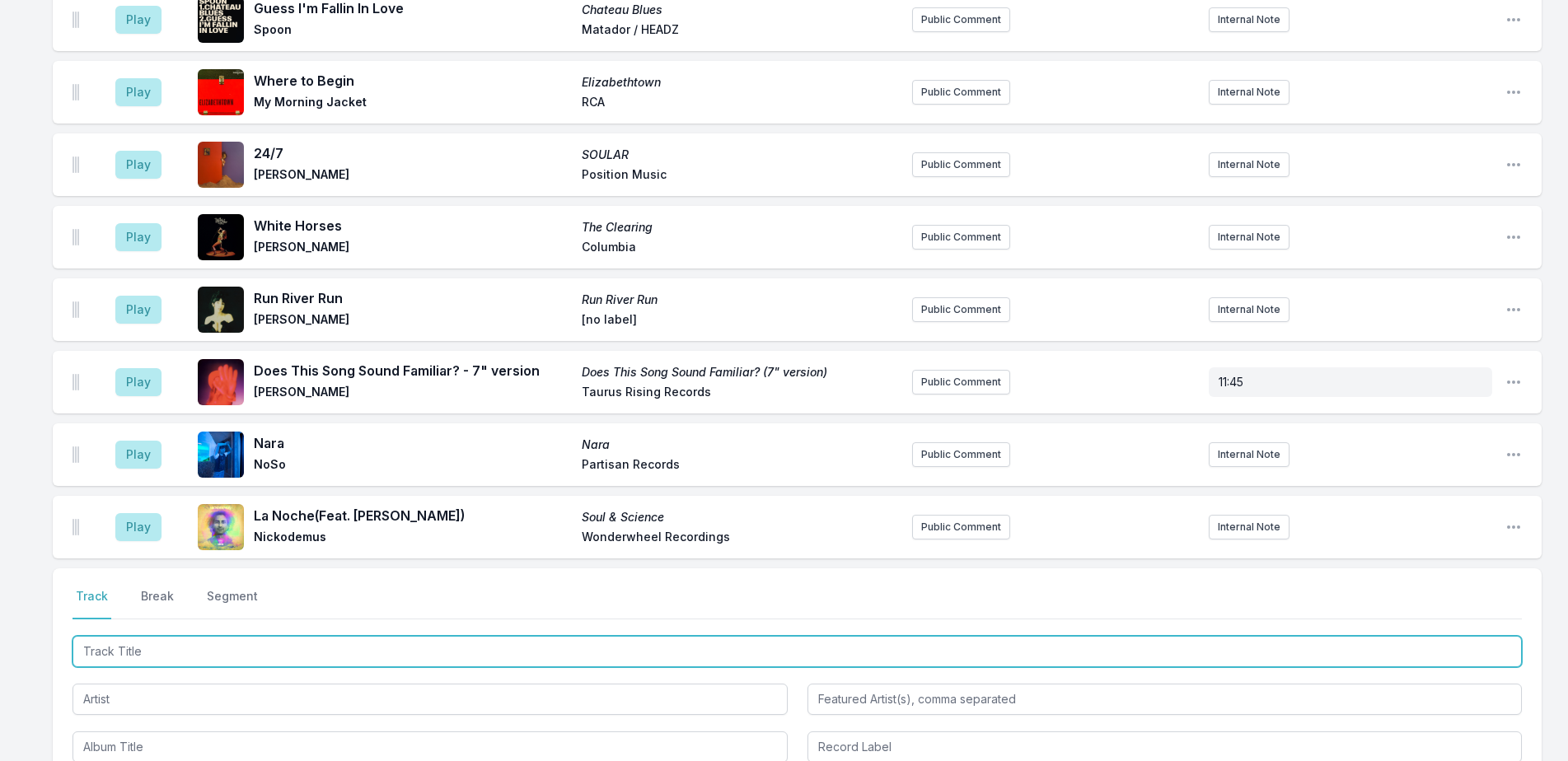
click at [476, 636] on input "Track Title" at bounding box center [798, 652] width 1449 height 32
type input "Amame"
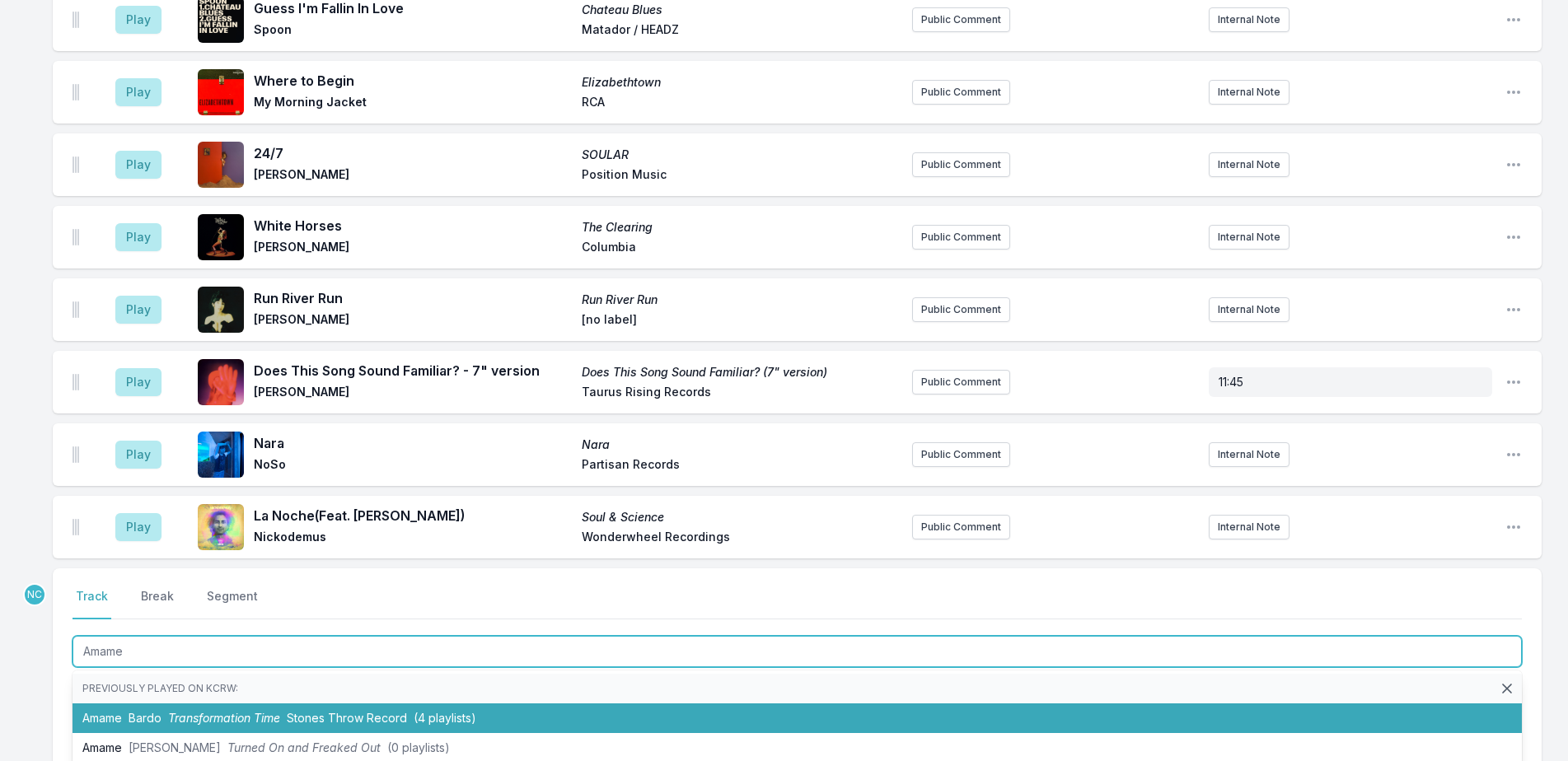
click at [497, 703] on li "Amame Bardo Transformation Time Stones Throw Record (4 playlists)" at bounding box center [798, 718] width 1449 height 30
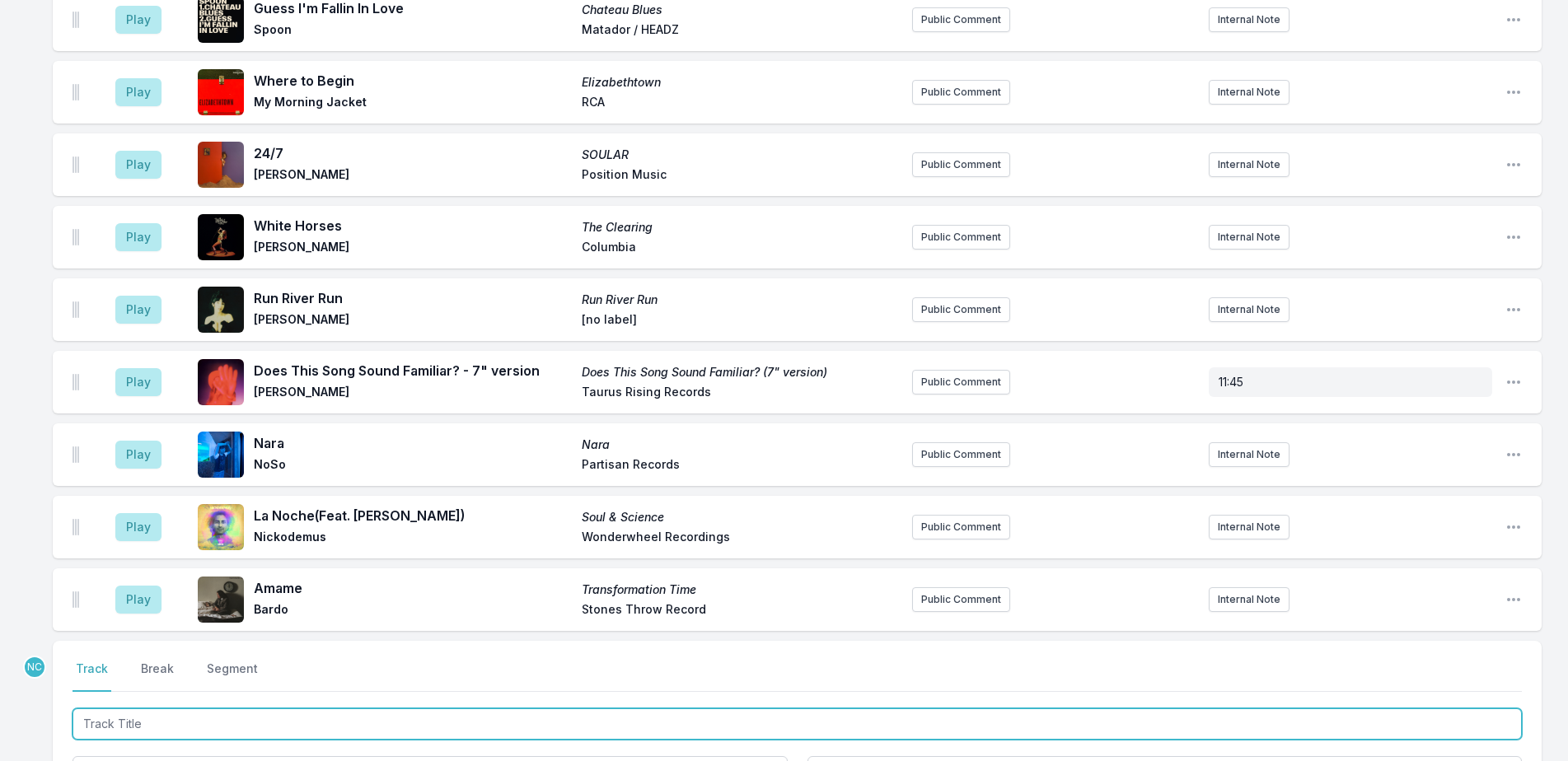
scroll to position [4450, 0]
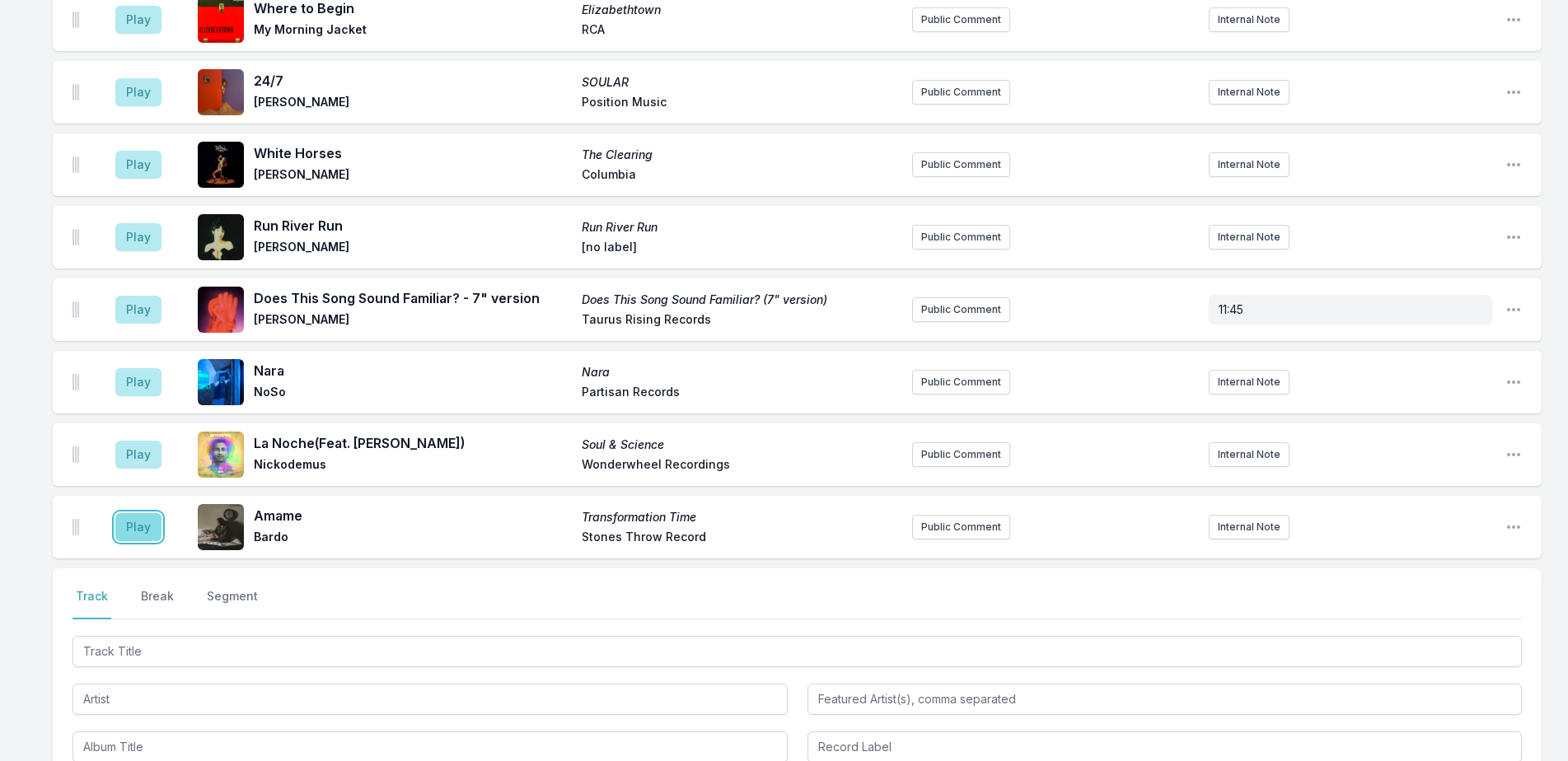
click at [132, 514] on button "Play" at bounding box center [138, 528] width 46 height 28
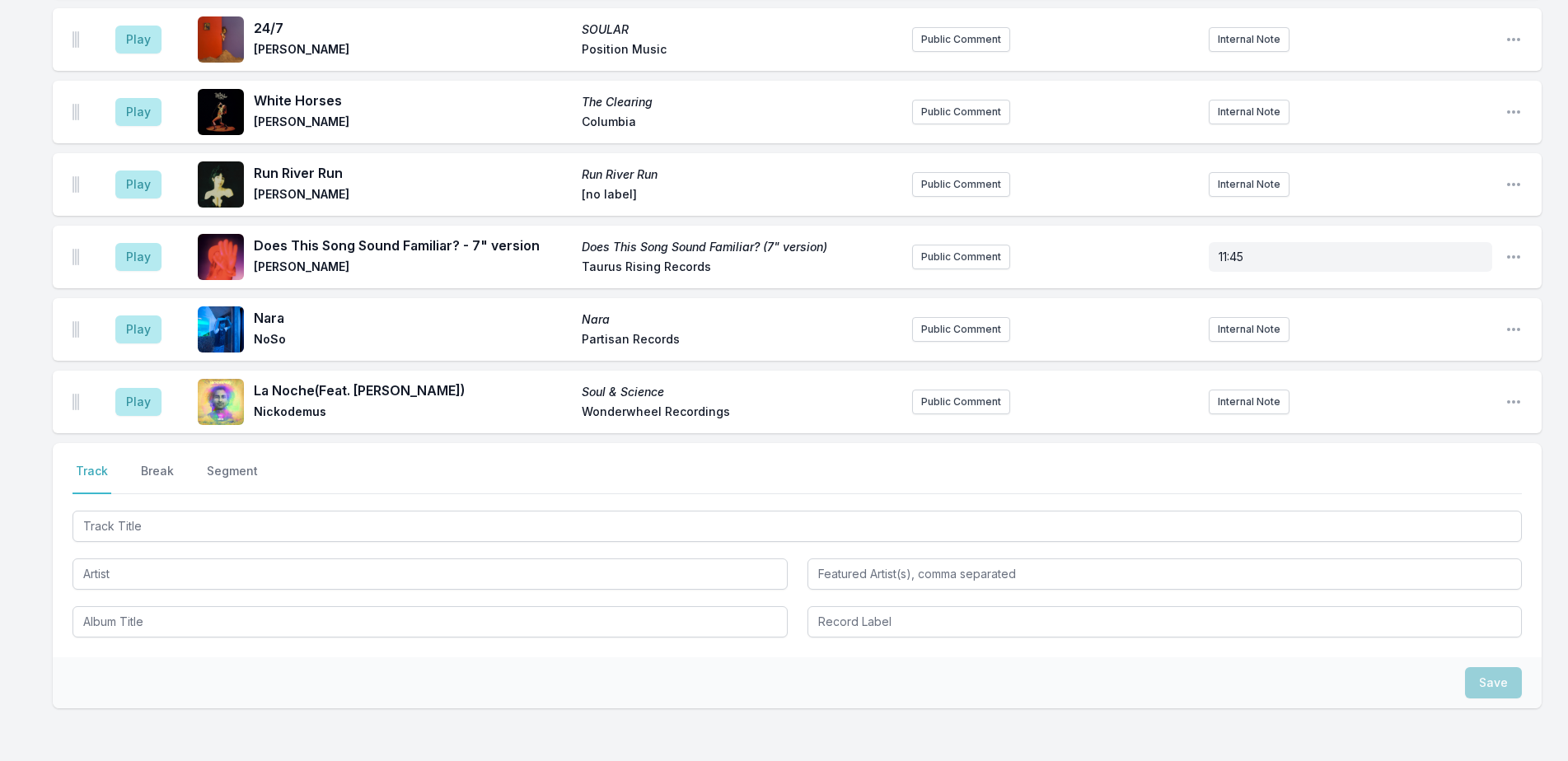
scroll to position [4918, 0]
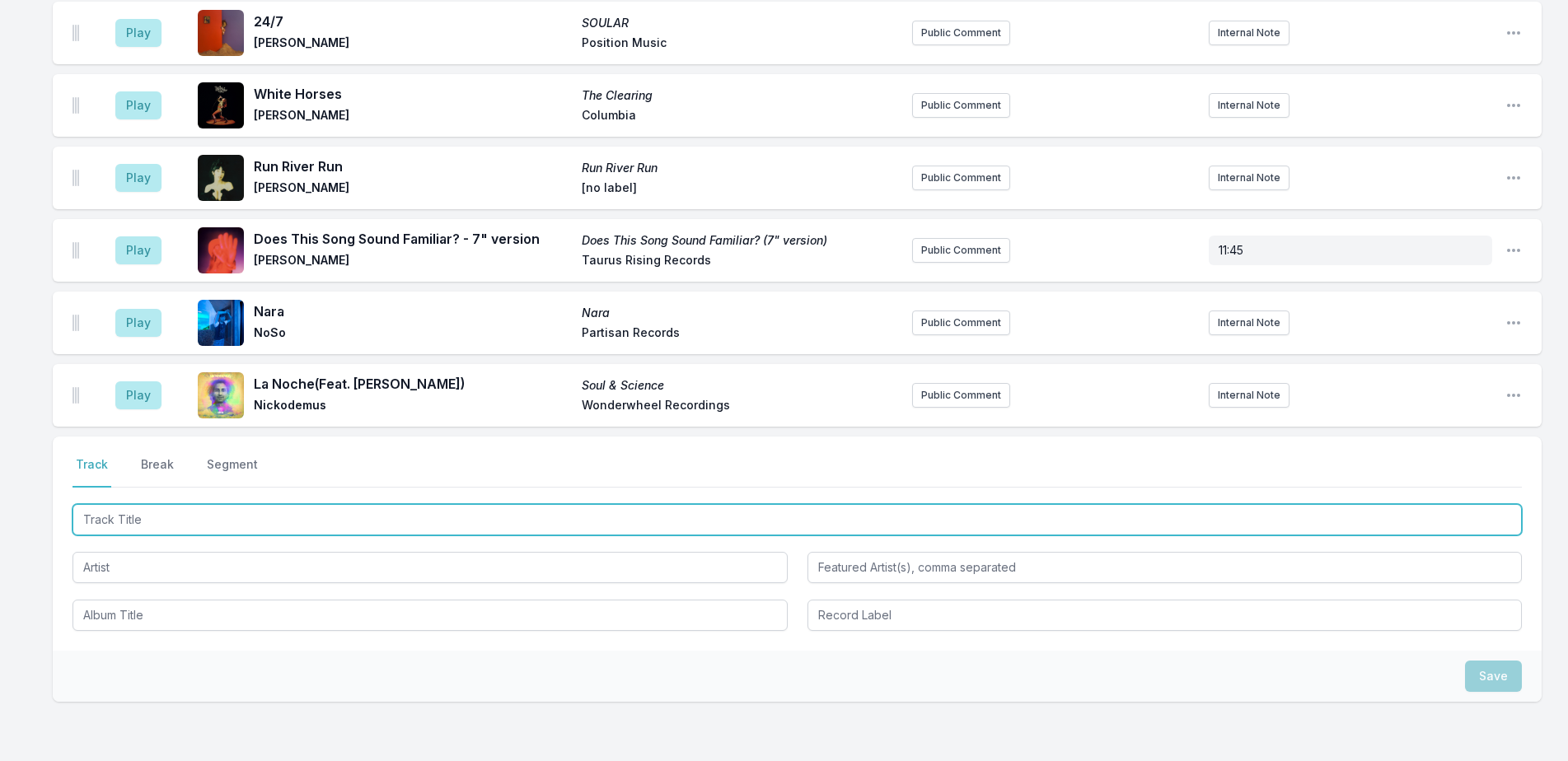
click at [335, 504] on input "Track Title" at bounding box center [798, 520] width 1449 height 32
type input "Wish I Didn't Love You"
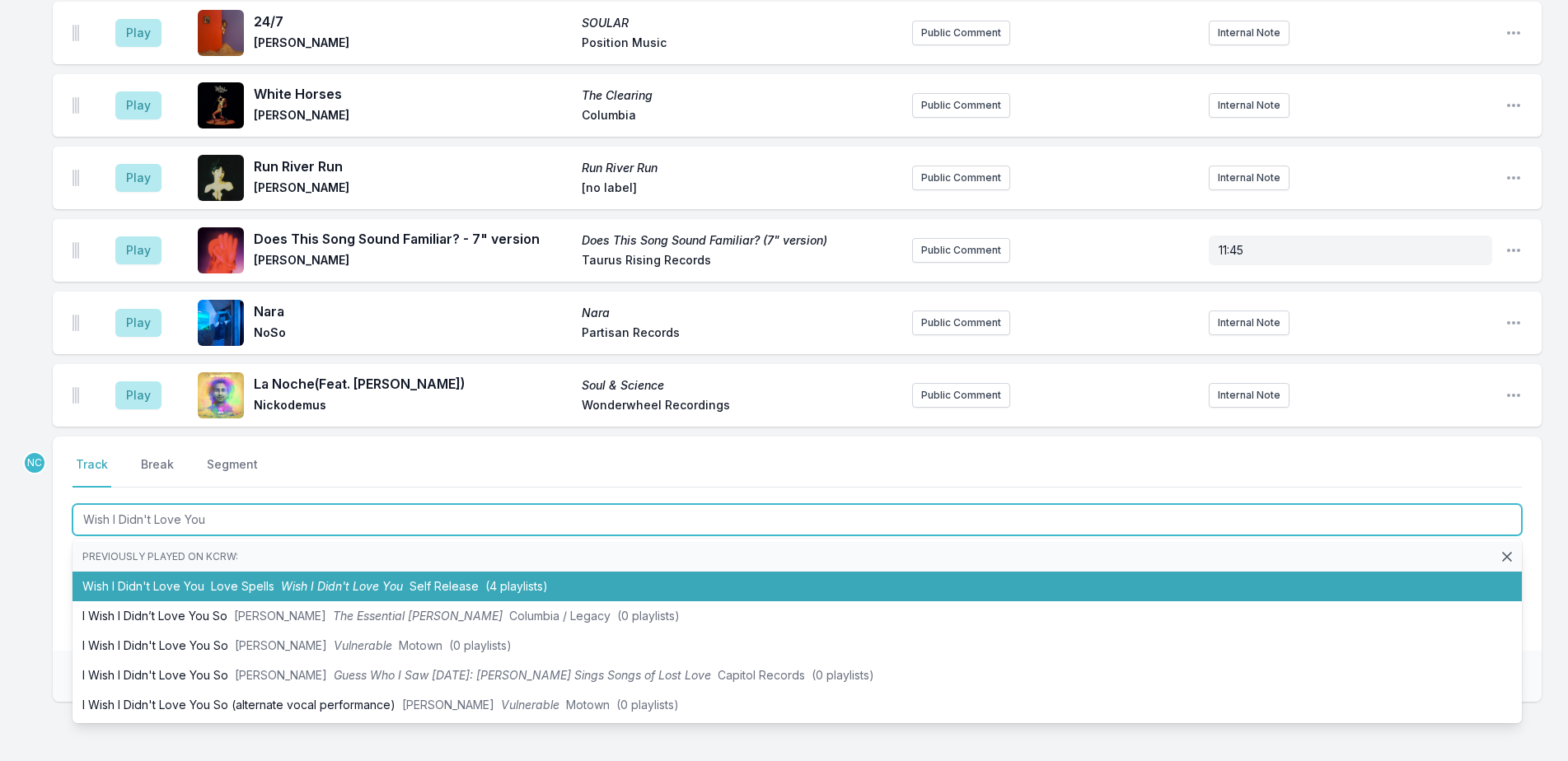
click at [244, 579] on span "Love Spells" at bounding box center [243, 585] width 64 height 14
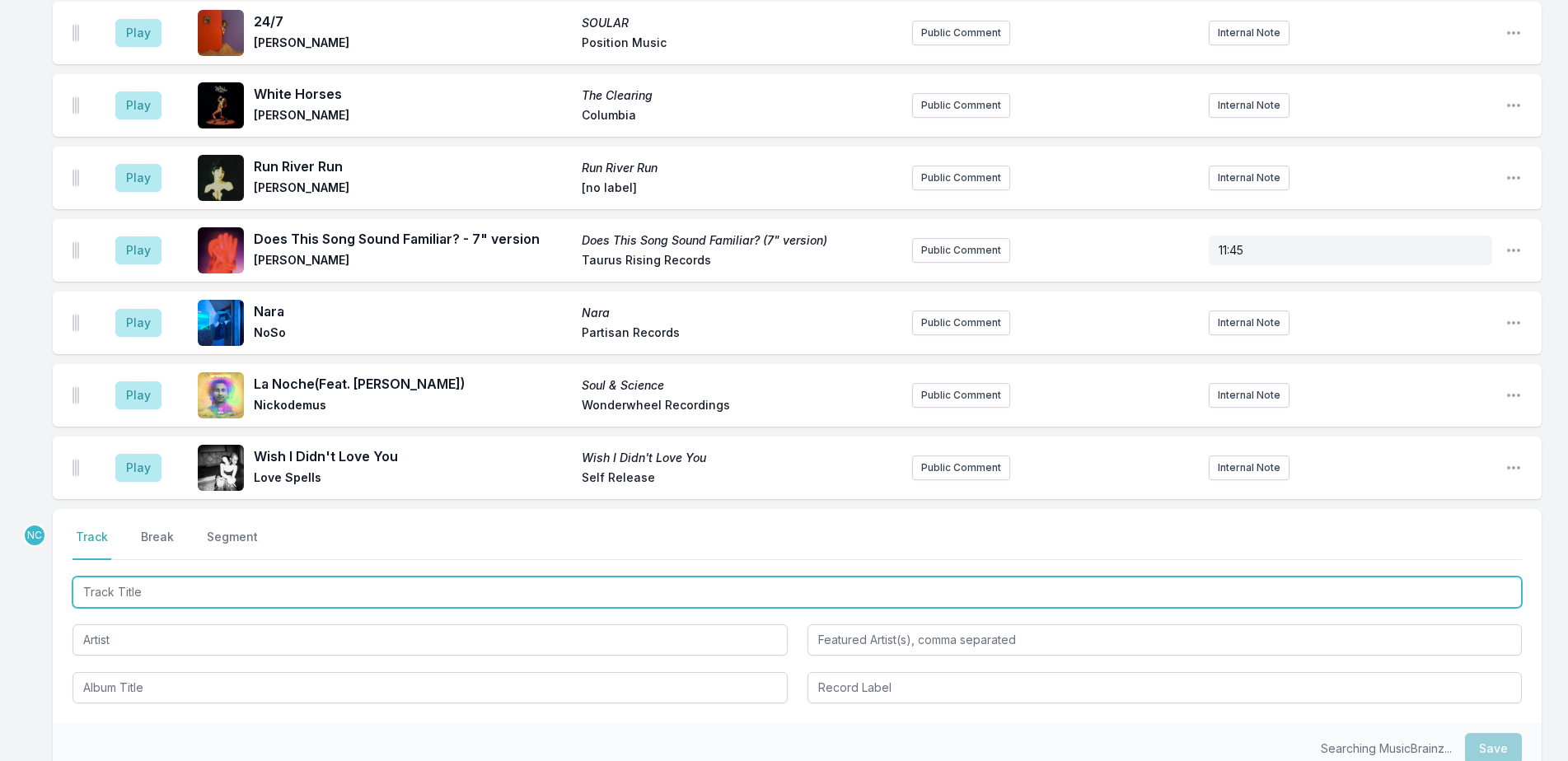
scroll to position [4991, 0]
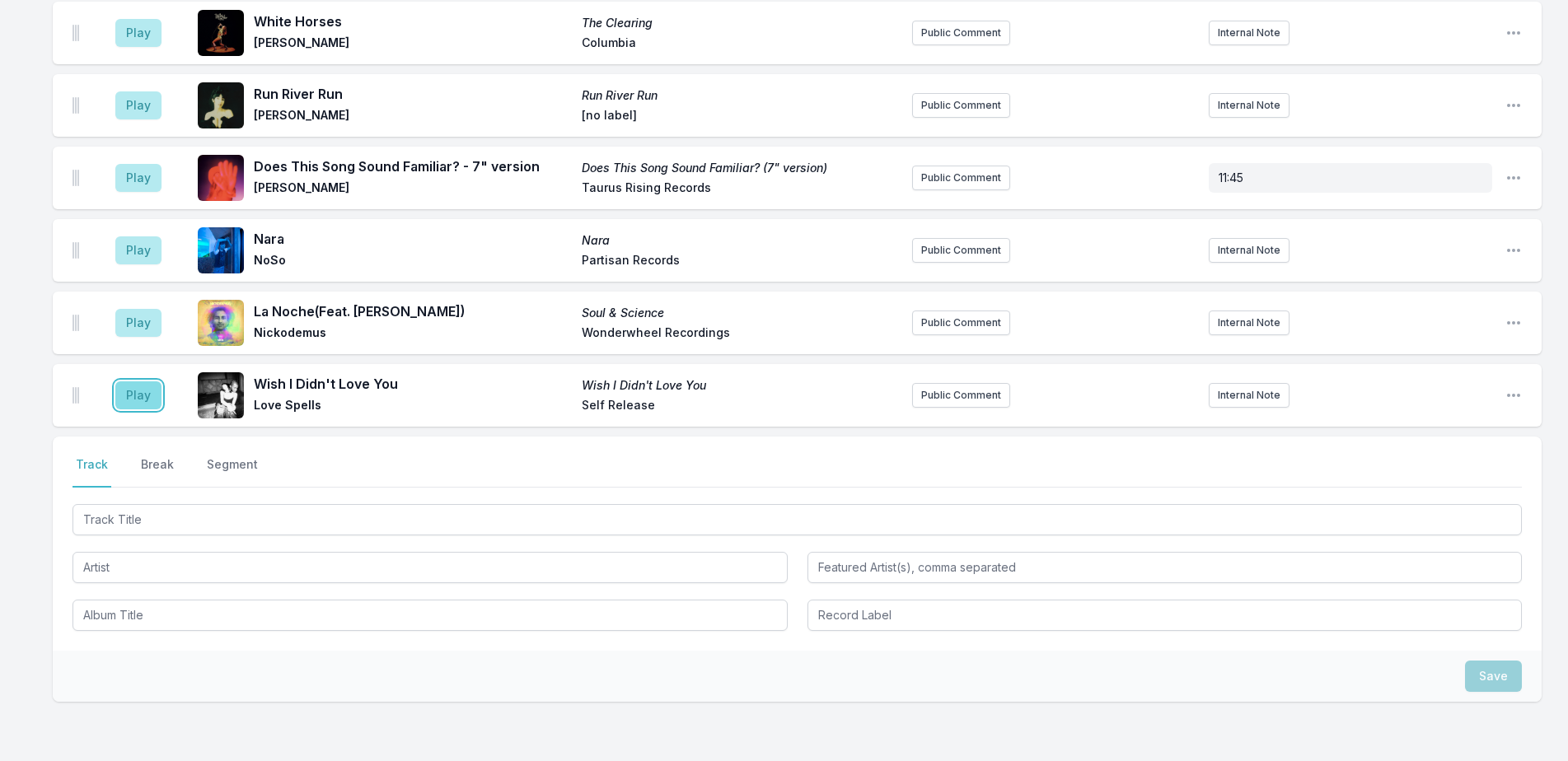
click at [138, 381] on button "Play" at bounding box center [138, 395] width 46 height 28
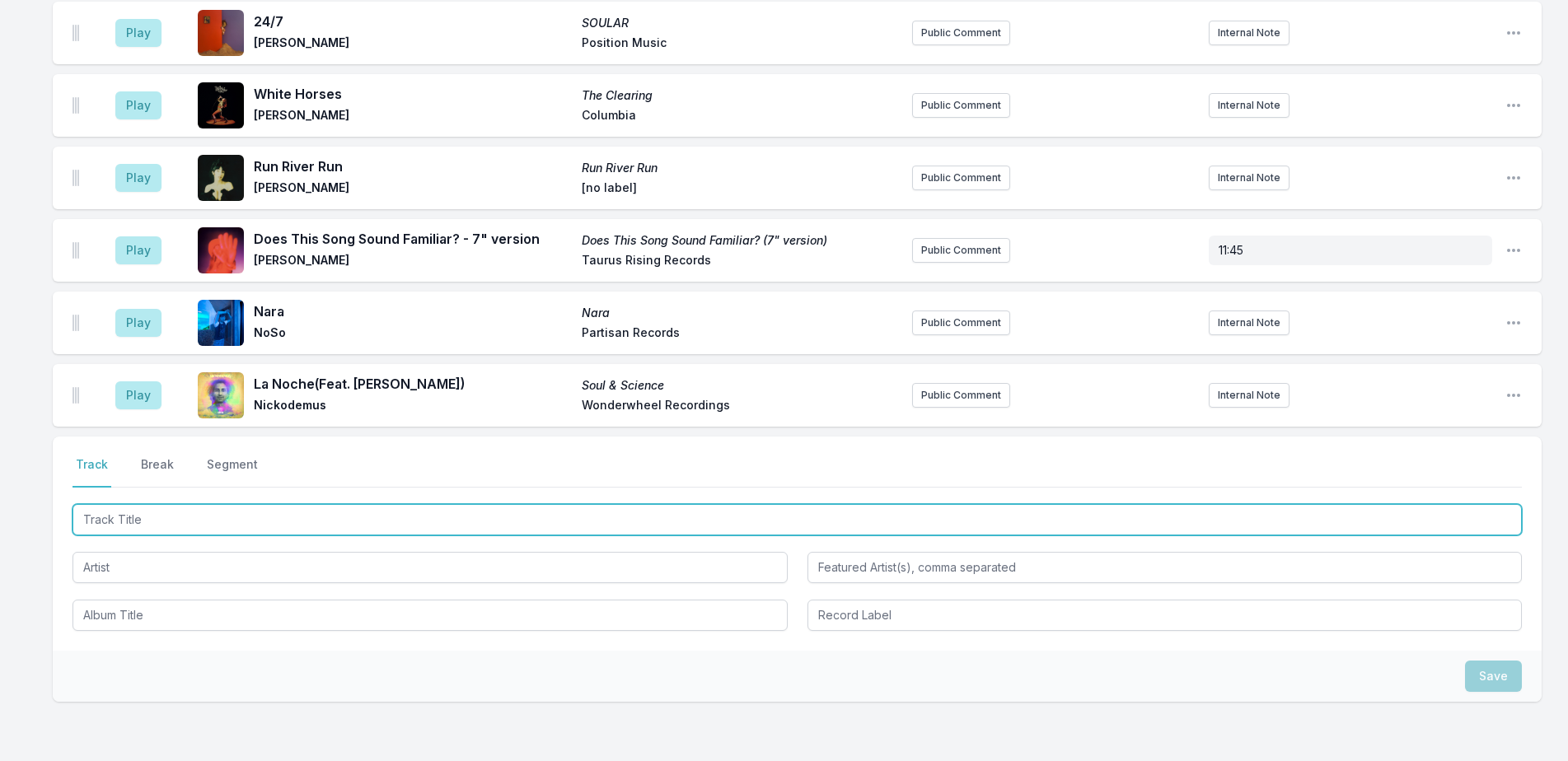
click at [564, 504] on input "Track Title" at bounding box center [798, 520] width 1449 height 32
type input "End of Summer"
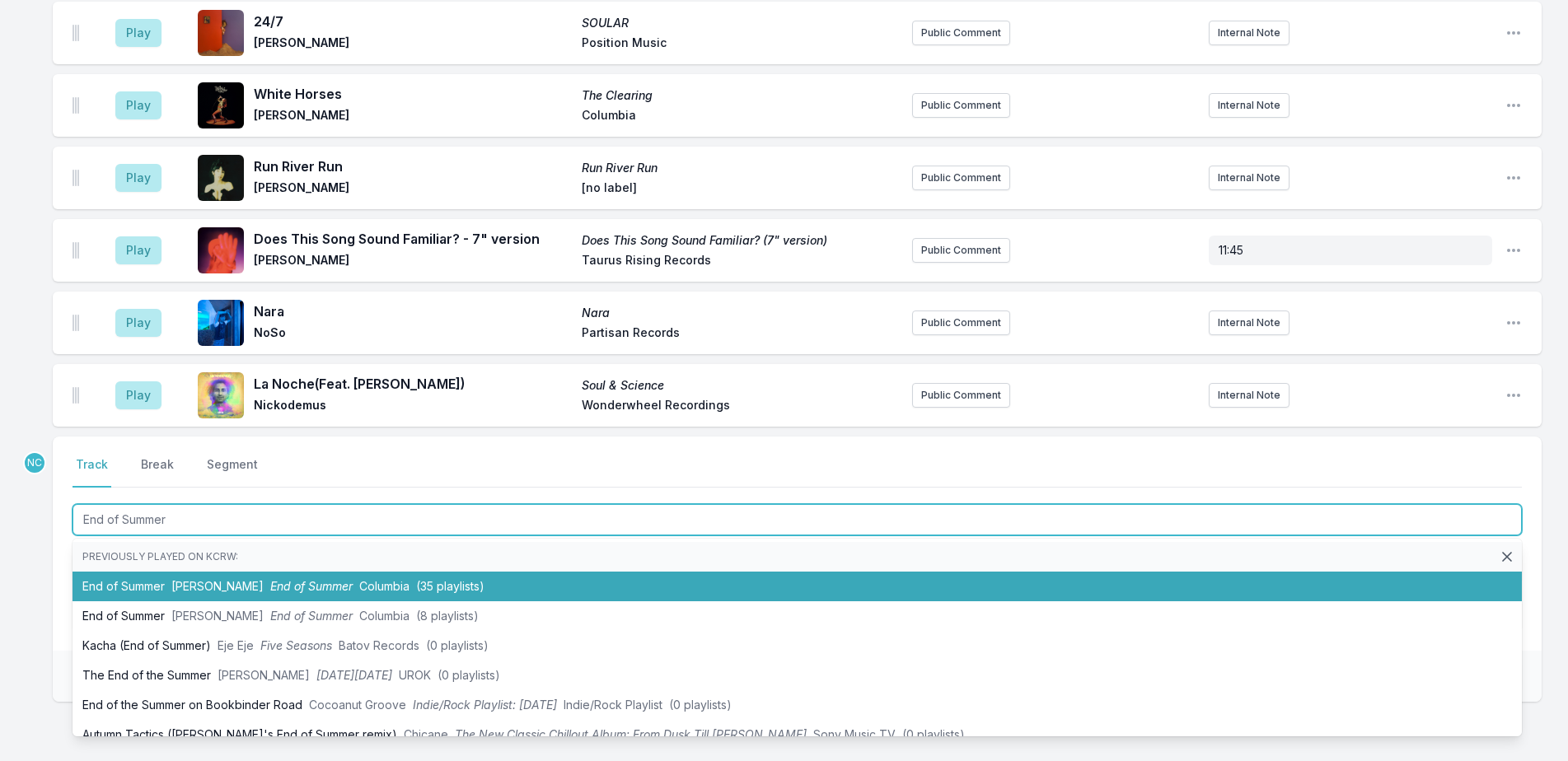
click at [578, 571] on li "End of Summer Tame Impala End of Summer Columbia (35 playlists)" at bounding box center [798, 586] width 1449 height 30
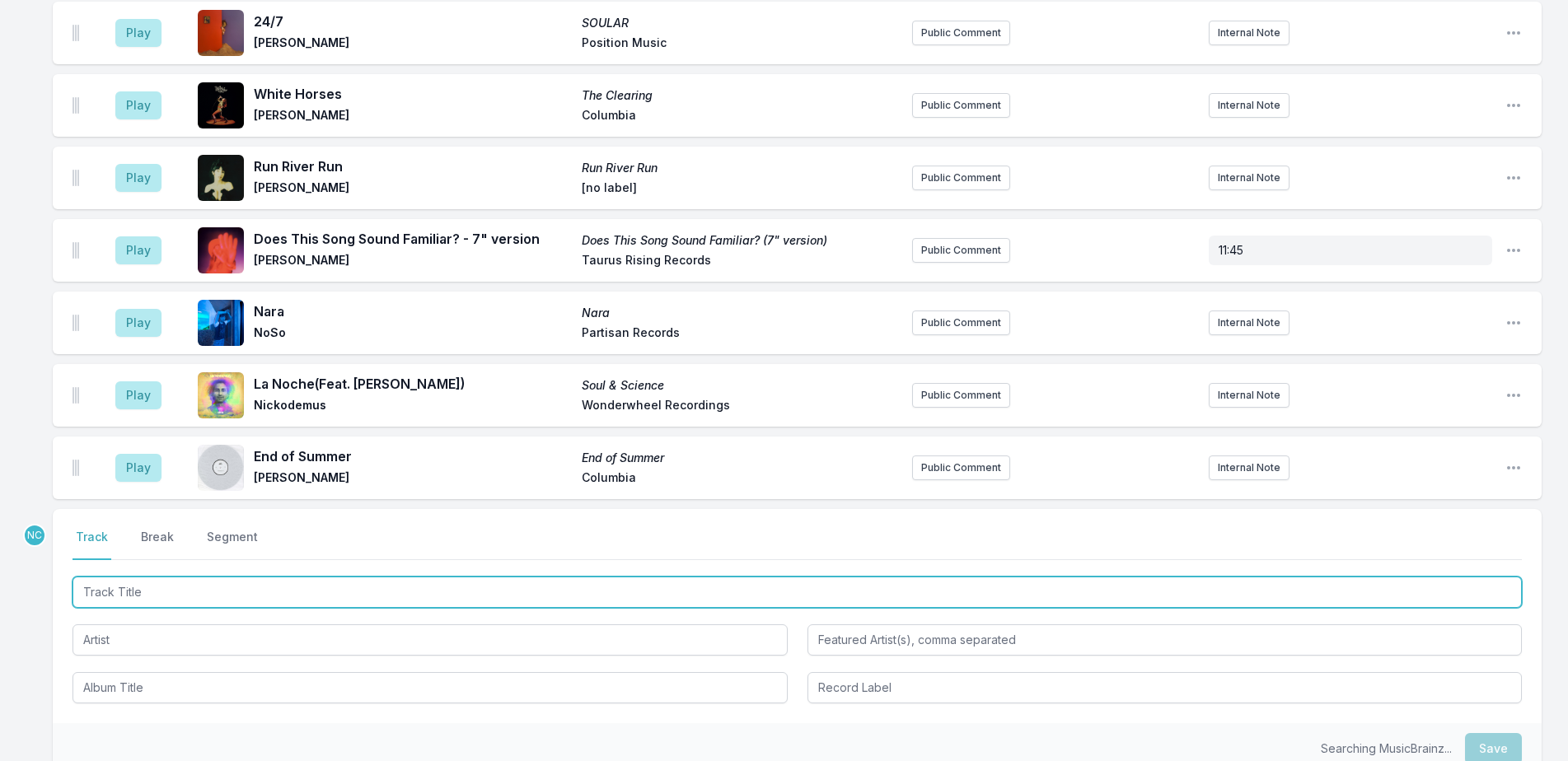
scroll to position [5063, 0]
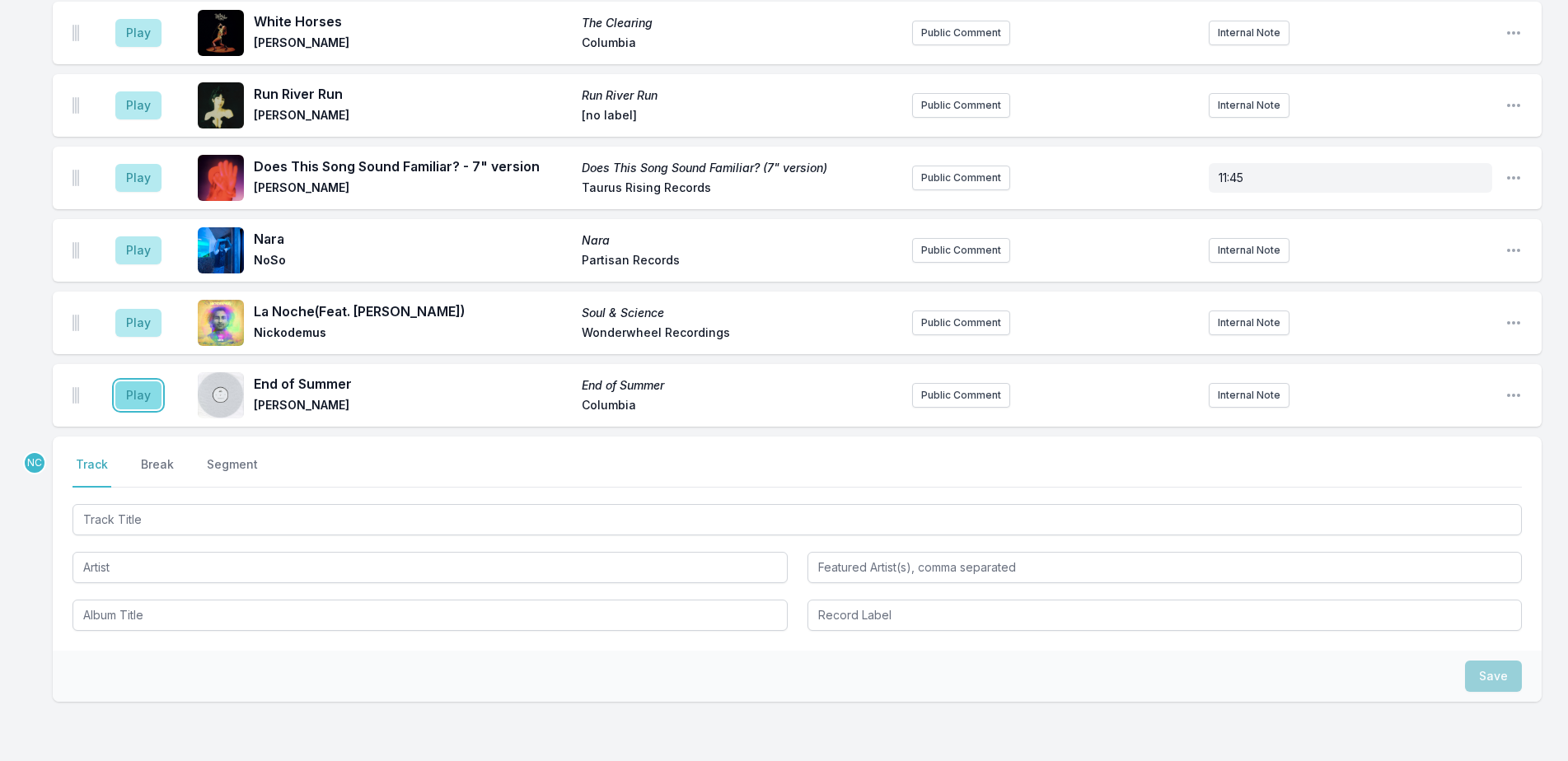
click at [138, 381] on button "Play" at bounding box center [138, 395] width 46 height 28
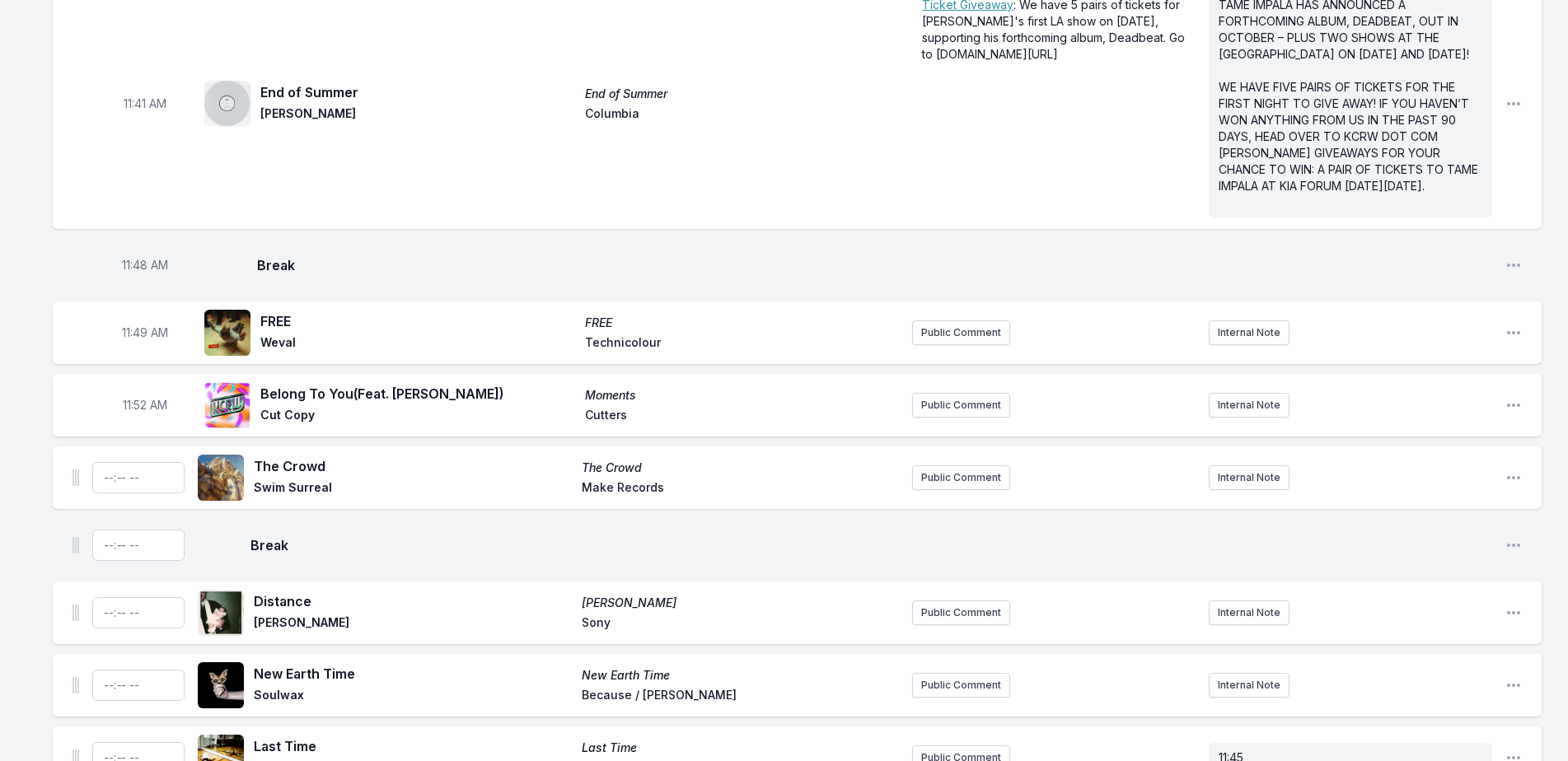
scroll to position [3653, 0]
